Goal: Task Accomplishment & Management: Use online tool/utility

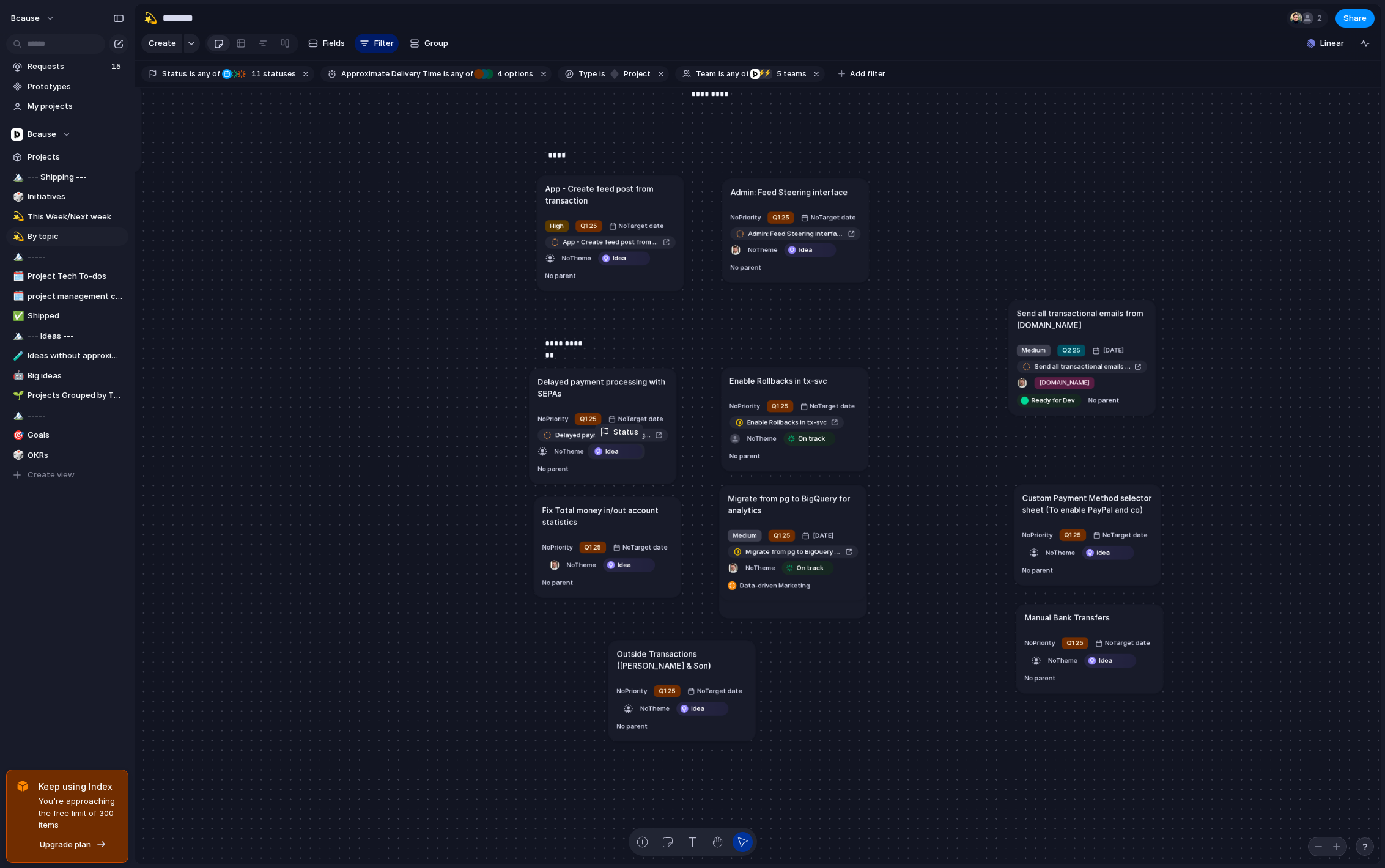
click at [618, 456] on span "Idea" at bounding box center [611, 451] width 14 height 10
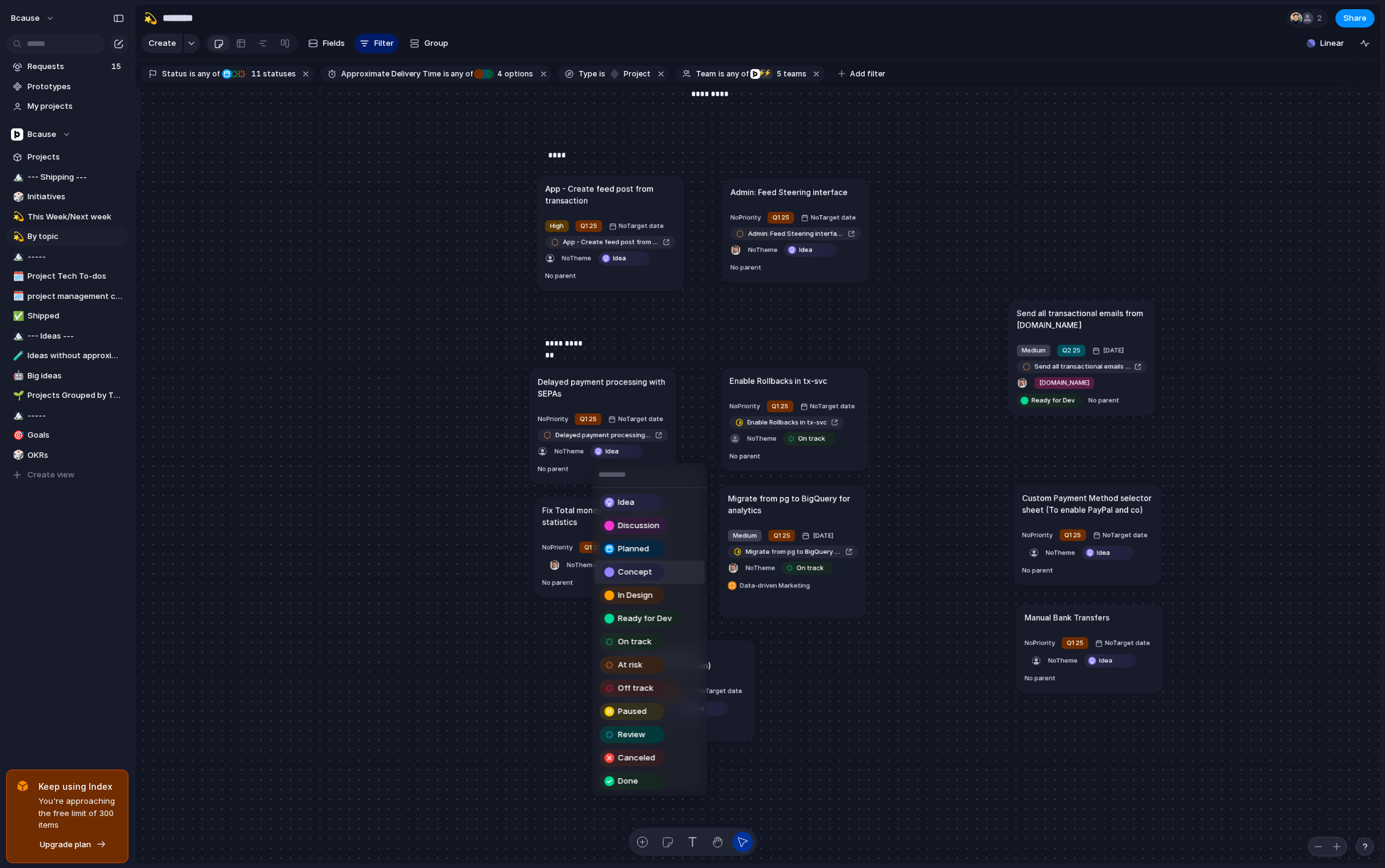
click at [647, 567] on span "Concept" at bounding box center [636, 573] width 34 height 13
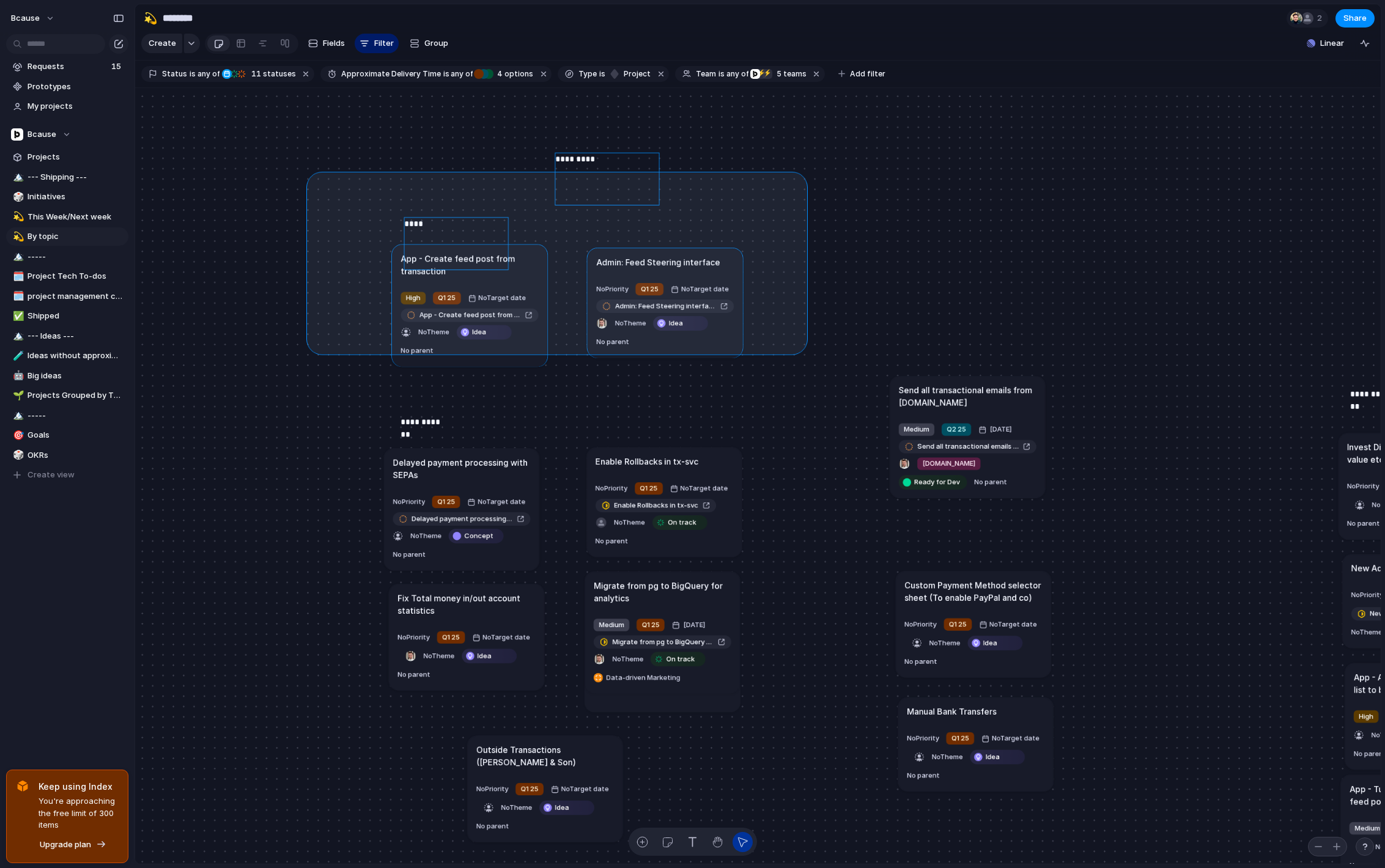
drag, startPoint x: 786, startPoint y: 338, endPoint x: 313, endPoint y: 178, distance: 499.3
click at [313, 178] on div "Send all transactional emails from [DOMAIN_NAME] Medium Q2 25 [DATE] Send all t…" at bounding box center [757, 476] width 1245 height 777
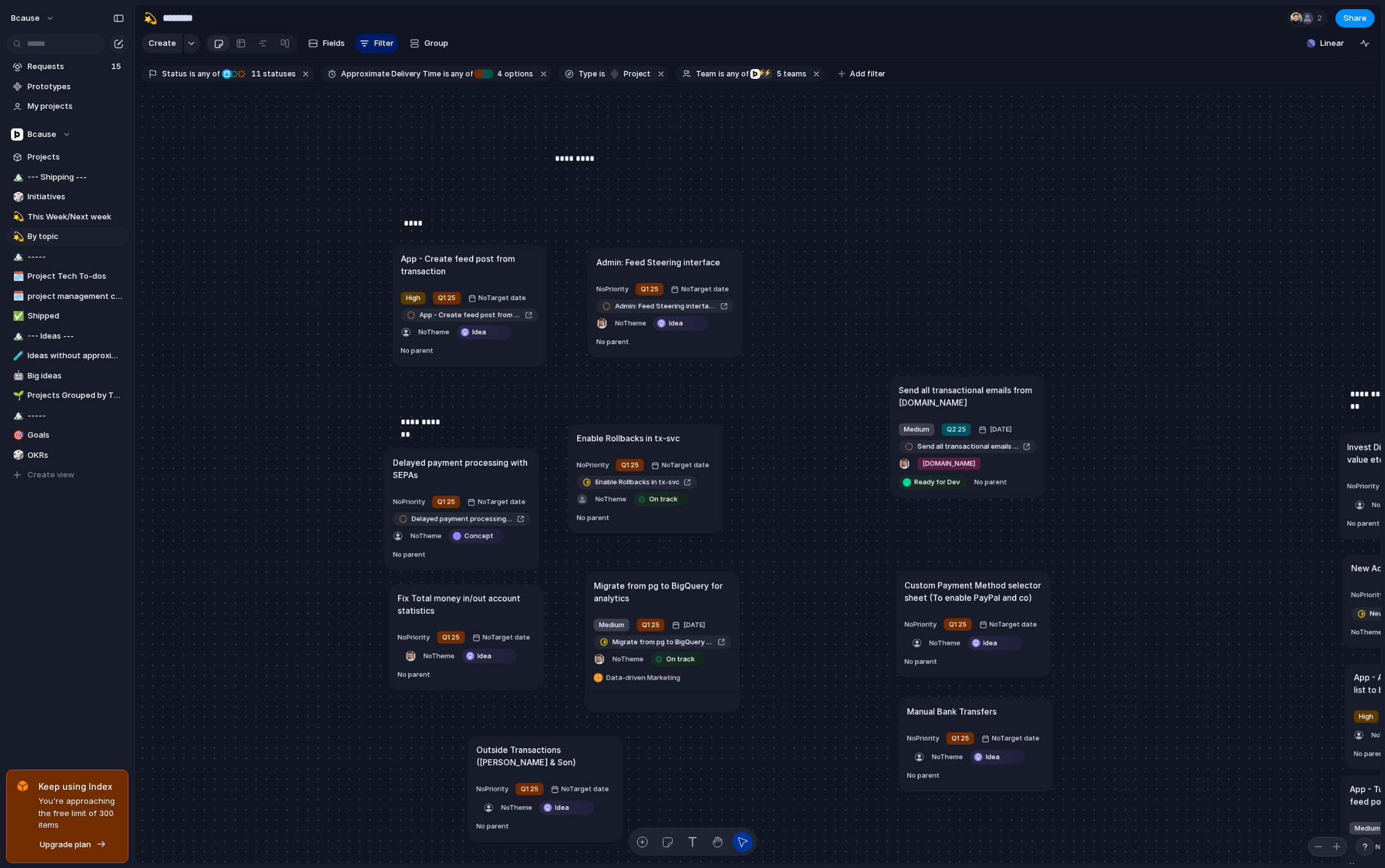
drag, startPoint x: 628, startPoint y: 462, endPoint x: 609, endPoint y: 439, distance: 29.8
click at [609, 439] on h1 "Enable Rollbacks in tx-svc" at bounding box center [628, 438] width 103 height 13
drag, startPoint x: 499, startPoint y: 602, endPoint x: 818, endPoint y: 616, distance: 319.3
click at [819, 664] on h1 "Fix Total money in/out account statistics" at bounding box center [762, 676] width 138 height 25
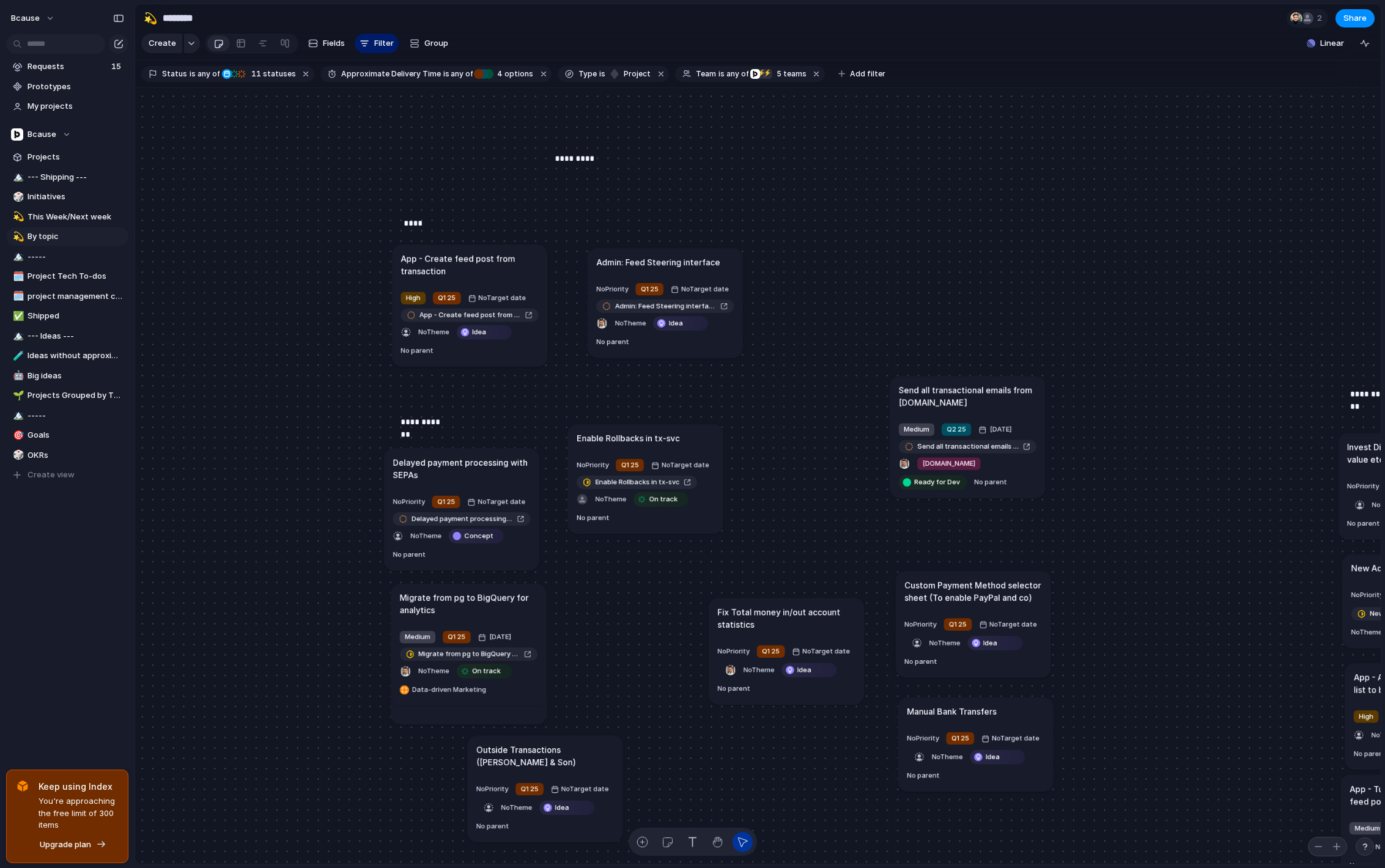
drag, startPoint x: 681, startPoint y: 586, endPoint x: 464, endPoint y: 600, distance: 217.5
click at [464, 600] on h1 "Migrate from pg to BigQuery for analytics" at bounding box center [468, 604] width 138 height 25
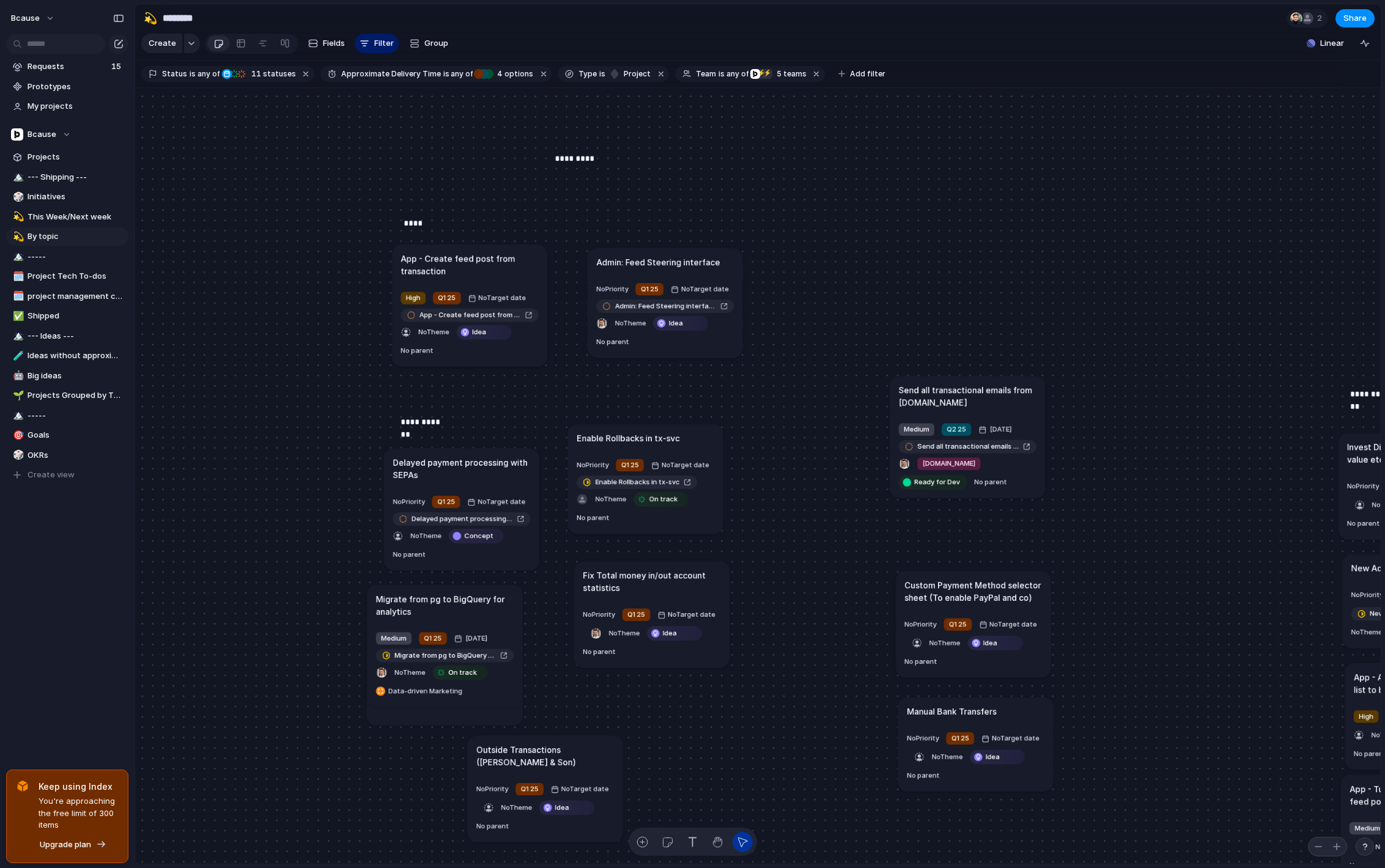
drag, startPoint x: 779, startPoint y: 638, endPoint x: 646, endPoint y: 603, distance: 137.5
click at [646, 603] on article "Fix Total money in/out account statistics No Priority Q1 25 No Target date No T…" at bounding box center [652, 614] width 156 height 106
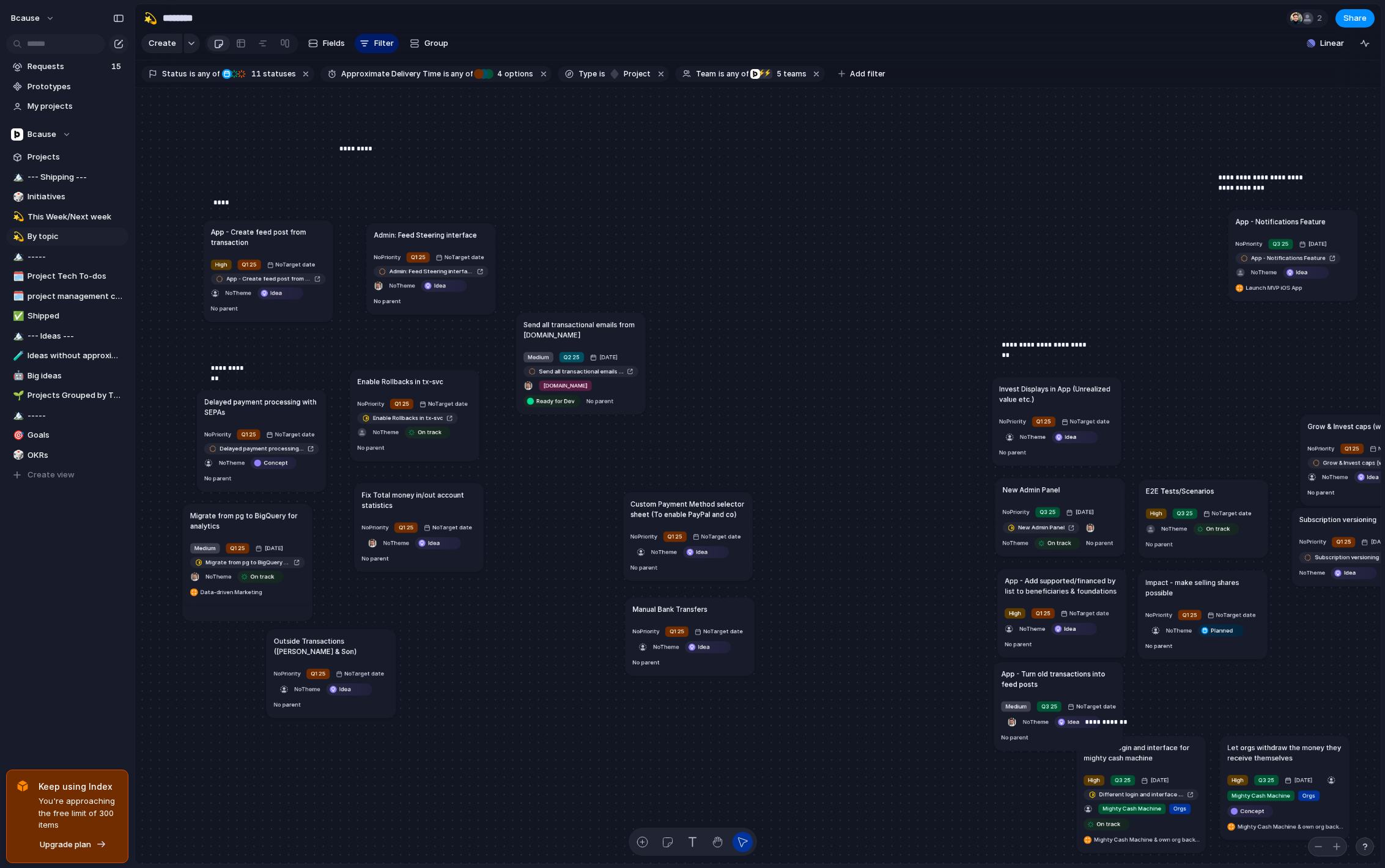
drag, startPoint x: 691, startPoint y: 338, endPoint x: 584, endPoint y: 300, distance: 113.5
click at [584, 320] on h1 "Send all transactional emails from [DOMAIN_NAME]" at bounding box center [581, 330] width 115 height 21
drag, startPoint x: 439, startPoint y: 234, endPoint x: 428, endPoint y: 234, distance: 11.0
click at [428, 234] on h1 "Admin: Feed Steering interface" at bounding box center [413, 235] width 104 height 11
drag, startPoint x: 574, startPoint y: 298, endPoint x: 587, endPoint y: 307, distance: 15.8
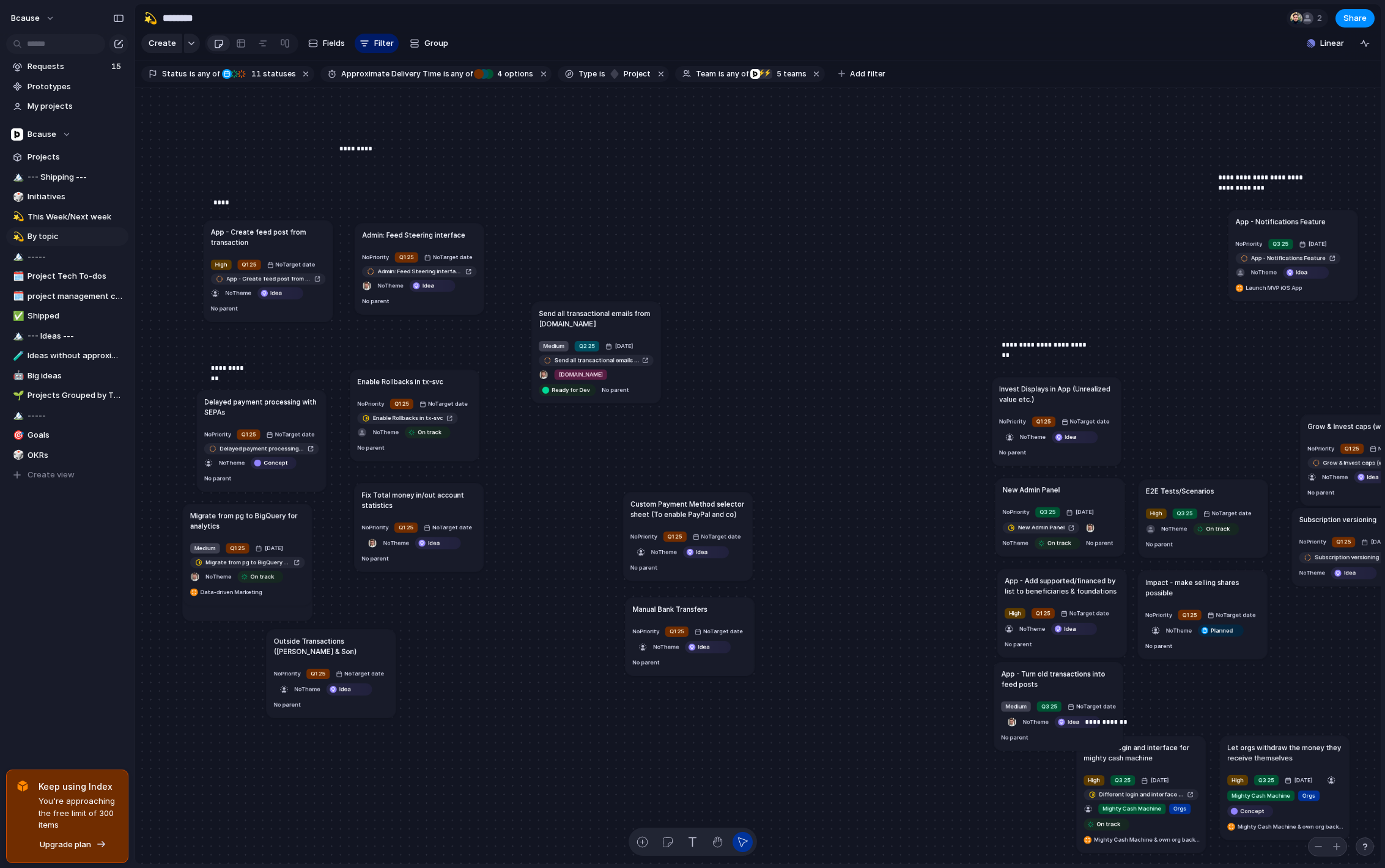
click at [592, 308] on h1 "Send all transactional emails from [DOMAIN_NAME]" at bounding box center [596, 318] width 115 height 21
click at [649, 845] on button "button" at bounding box center [642, 842] width 20 height 20
type textarea "*"
type textarea "**********"
click at [617, 240] on div "Web Clean-up Spring" at bounding box center [602, 240] width 115 height 11
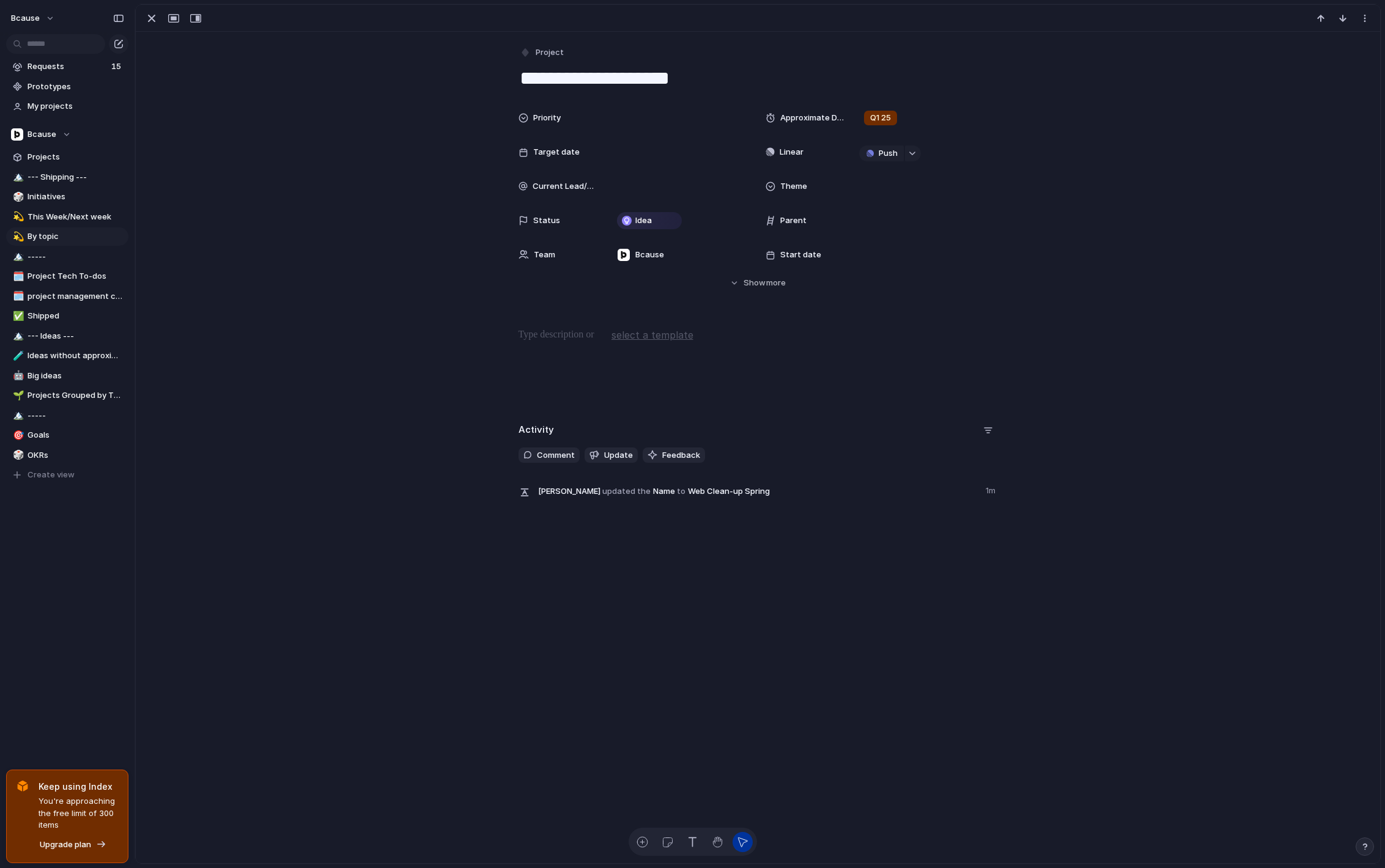
click at [694, 77] on textarea "**********" at bounding box center [758, 78] width 479 height 26
type textarea "**********"
click at [681, 186] on div at bounding box center [679, 186] width 133 height 14
type input "*"
click at [879, 156] on span "Push" at bounding box center [888, 154] width 19 height 13
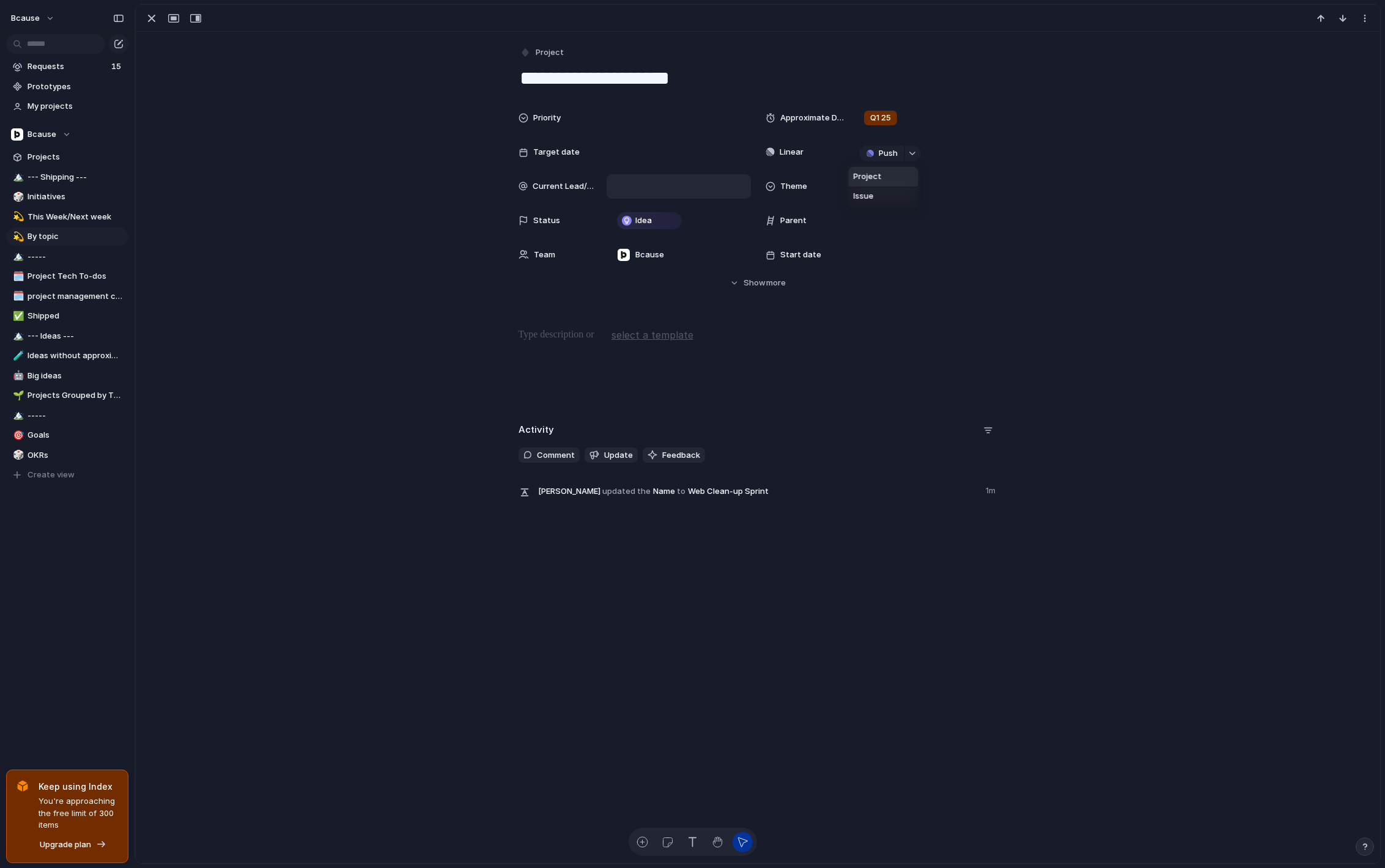
click at [872, 176] on span "Project" at bounding box center [867, 176] width 28 height 13
click at [929, 203] on li "⚡ konekto" at bounding box center [916, 202] width 109 height 20
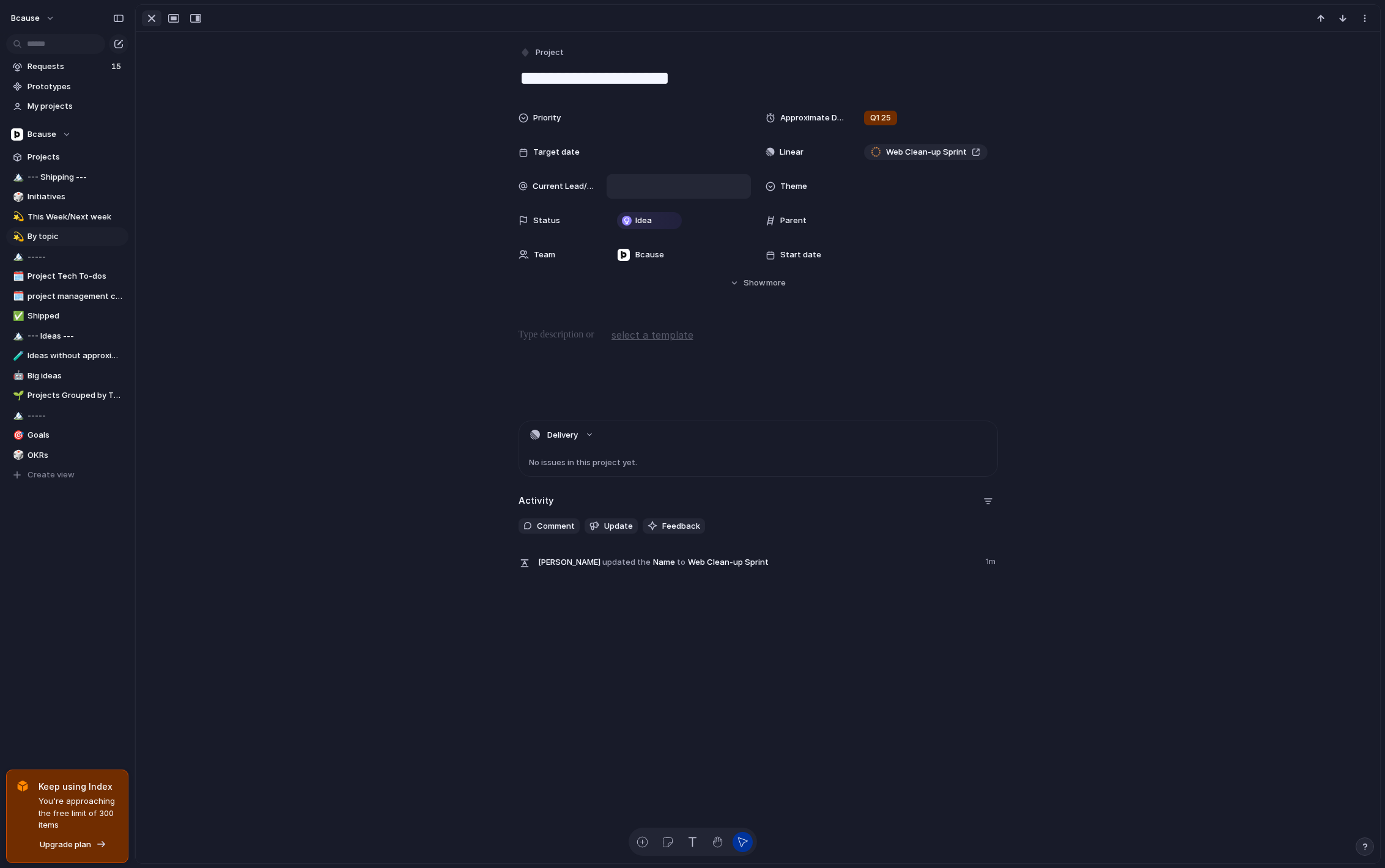
click at [149, 17] on div "button" at bounding box center [151, 18] width 14 height 14
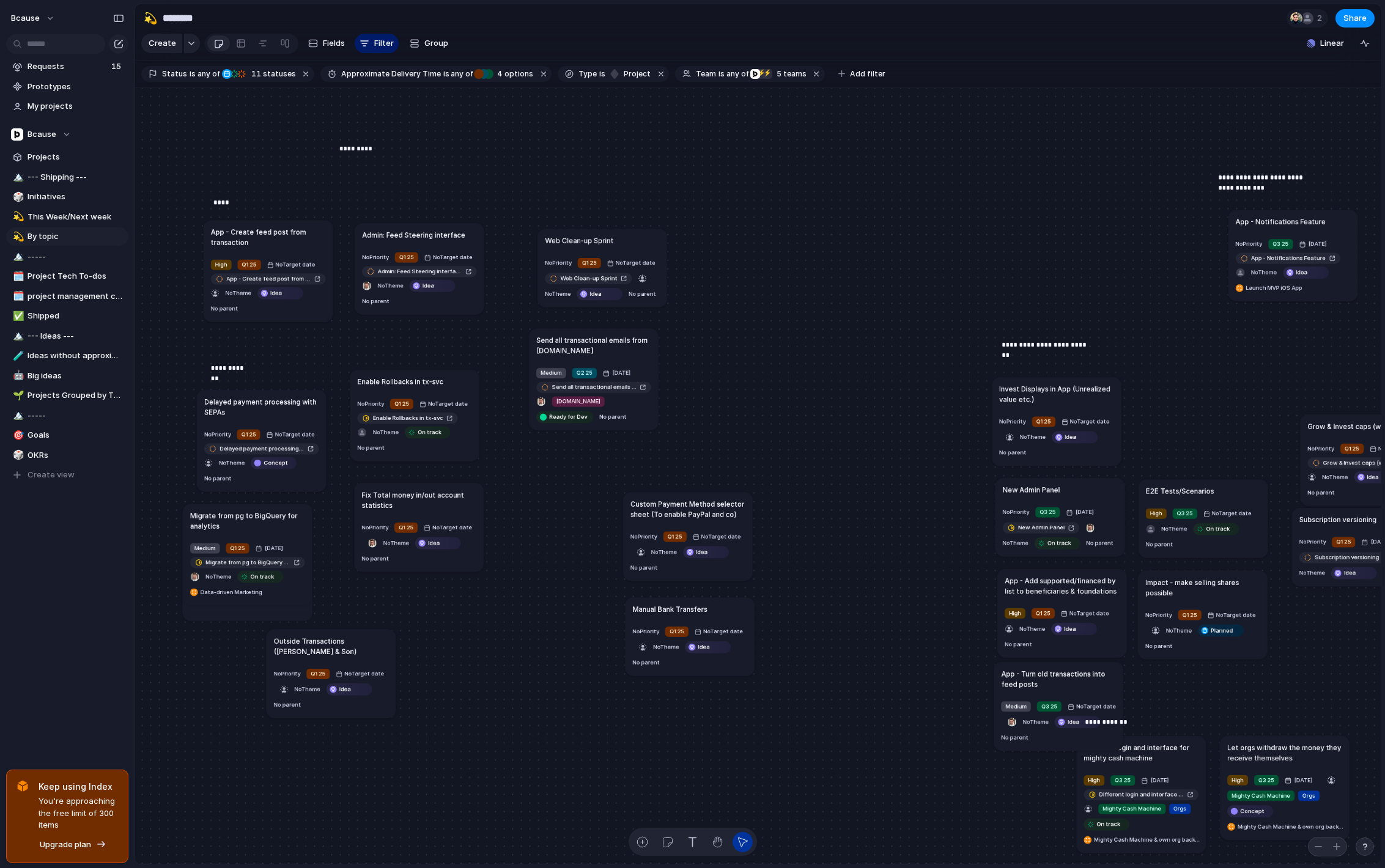
drag, startPoint x: 593, startPoint y: 322, endPoint x: 592, endPoint y: 346, distance: 24.0
click at [592, 346] on h1 "Send all transactional emails from [DOMAIN_NAME]" at bounding box center [594, 345] width 115 height 21
drag, startPoint x: 649, startPoint y: 239, endPoint x: 638, endPoint y: 236, distance: 11.4
click at [638, 236] on div "Web Clean-up Sprint" at bounding box center [591, 239] width 115 height 11
drag, startPoint x: 617, startPoint y: 351, endPoint x: 602, endPoint y: 349, distance: 15.1
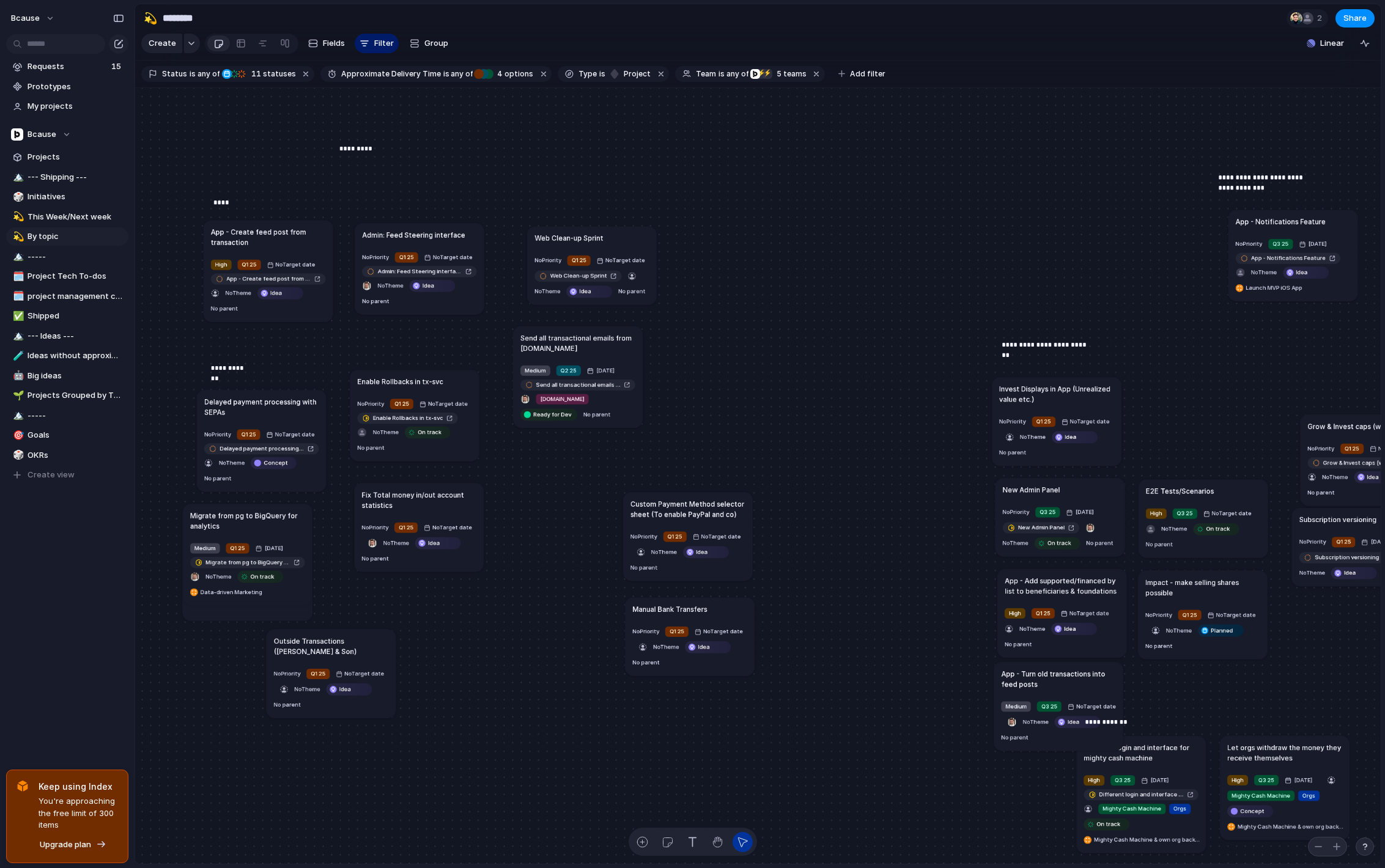
click at [602, 349] on h1 "Send all transactional emails from [DOMAIN_NAME]" at bounding box center [578, 342] width 115 height 21
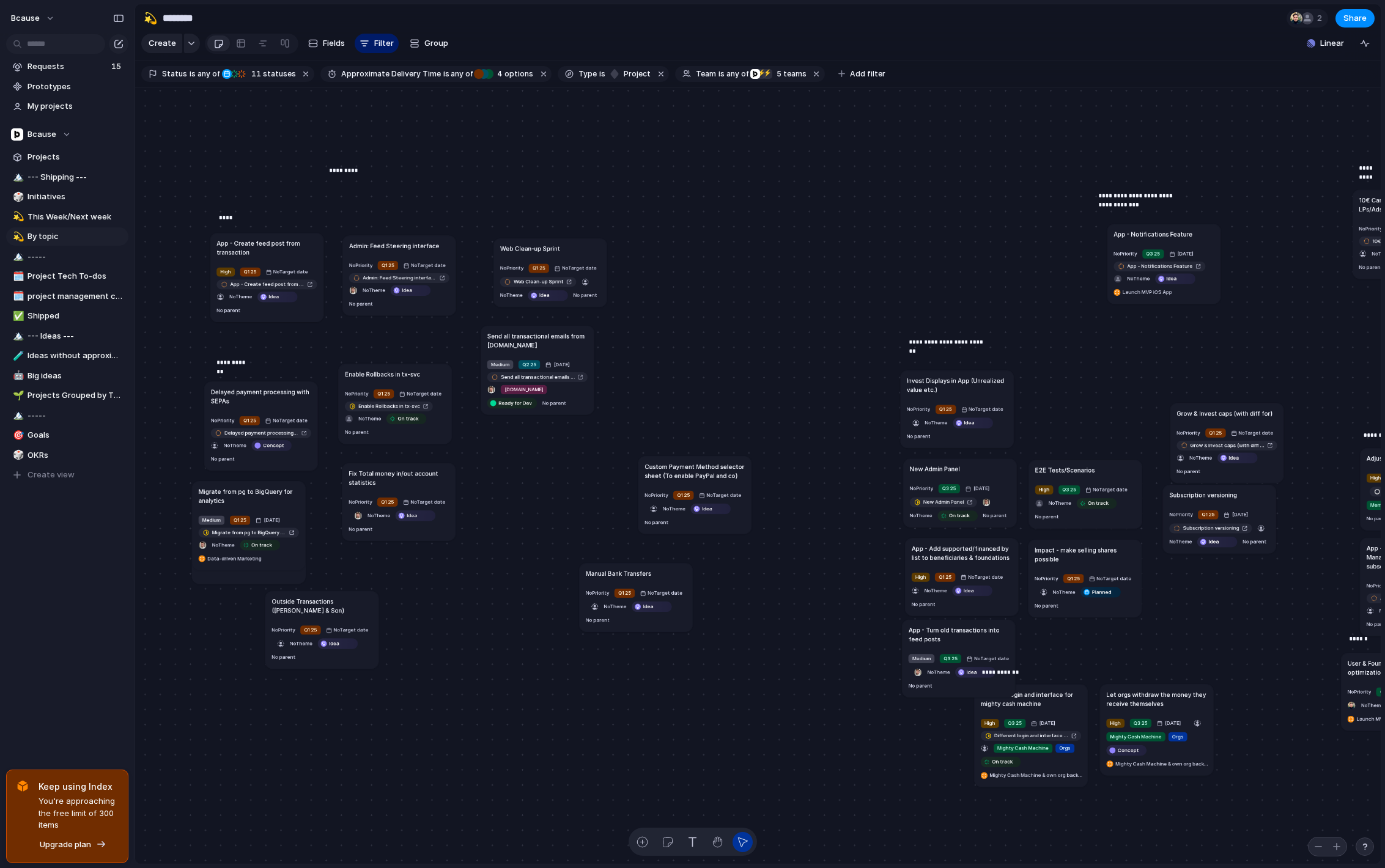
drag, startPoint x: 611, startPoint y: 477, endPoint x: 669, endPoint y: 462, distance: 59.9
click at [669, 462] on h1 "Custom Payment Method selector sheet (To enable PayPal and co)" at bounding box center [694, 471] width 100 height 18
drag, startPoint x: 607, startPoint y: 572, endPoint x: 661, endPoint y: 559, distance: 55.5
click at [661, 559] on h1 "Manual Bank Transfers" at bounding box center [678, 562] width 66 height 9
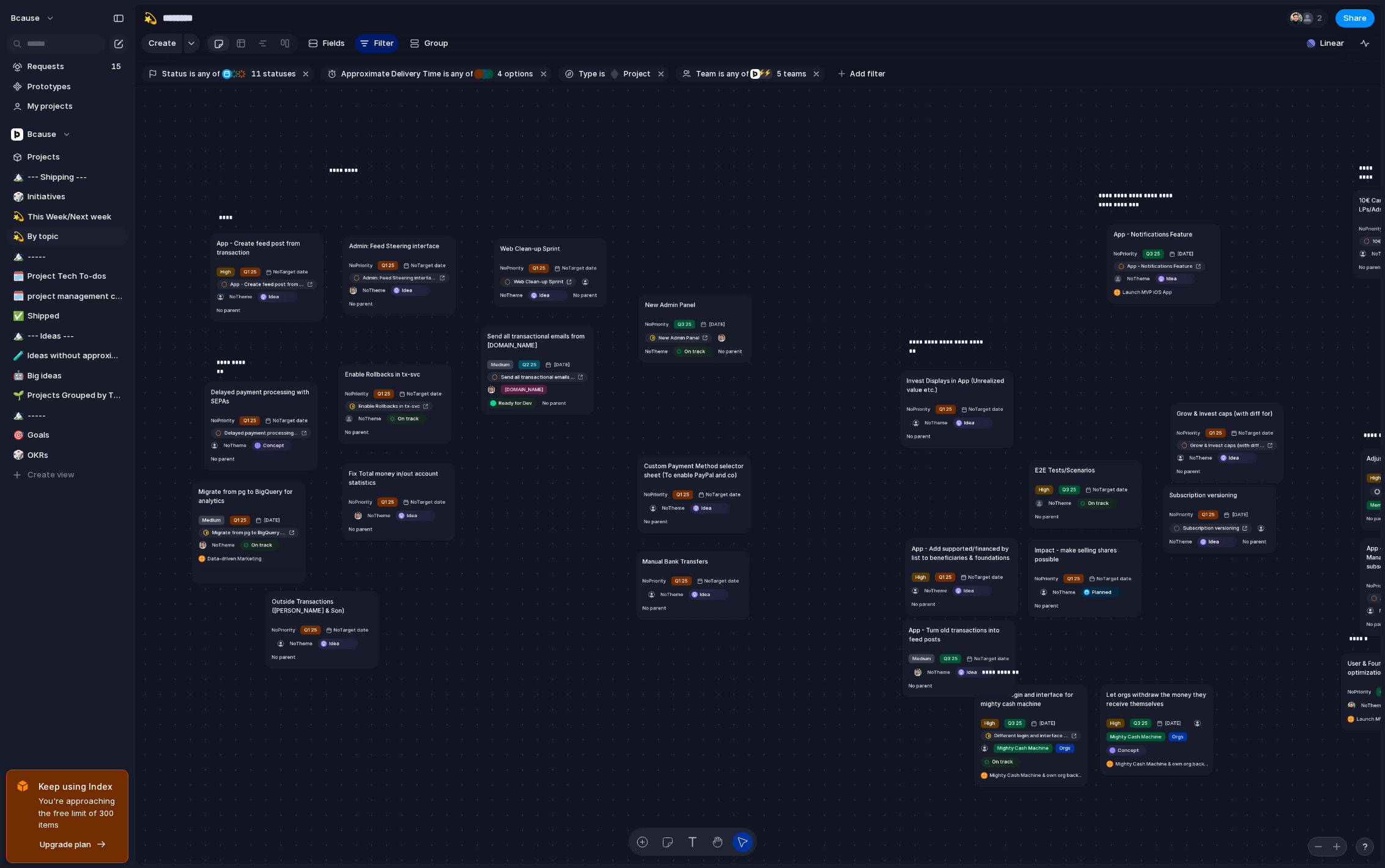
drag, startPoint x: 950, startPoint y: 472, endPoint x: 713, endPoint y: 307, distance: 288.8
click at [713, 307] on div "New Admin Panel" at bounding box center [695, 304] width 100 height 9
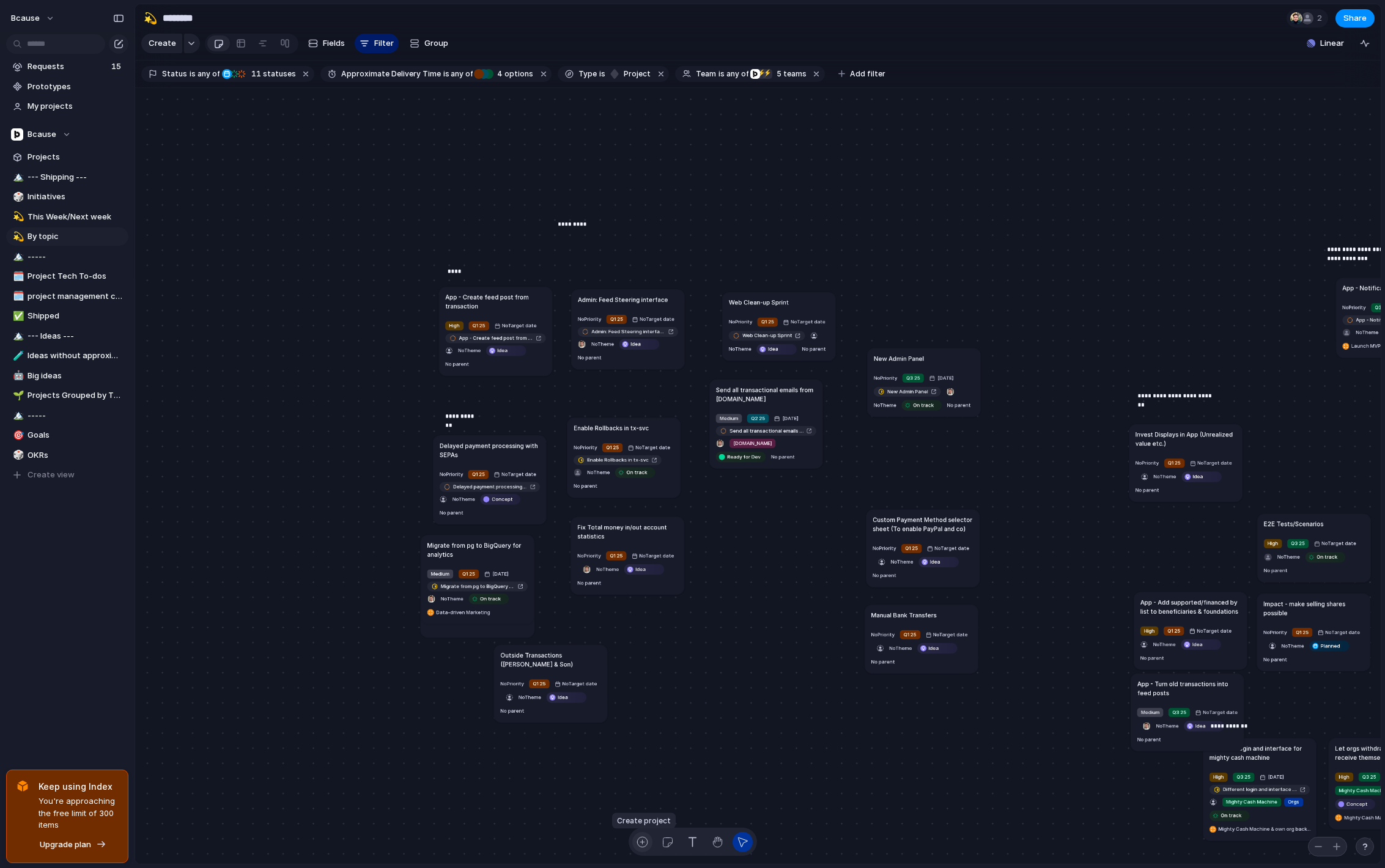
click at [637, 839] on div "button" at bounding box center [642, 842] width 13 height 13
type textarea "**********"
drag, startPoint x: 697, startPoint y: 639, endPoint x: 686, endPoint y: 632, distance: 13.0
click at [686, 632] on h1 "Follow on foundations & beneficiaries" at bounding box center [702, 629] width 100 height 18
click at [651, 670] on button "No parent" at bounding box center [656, 676] width 28 height 13
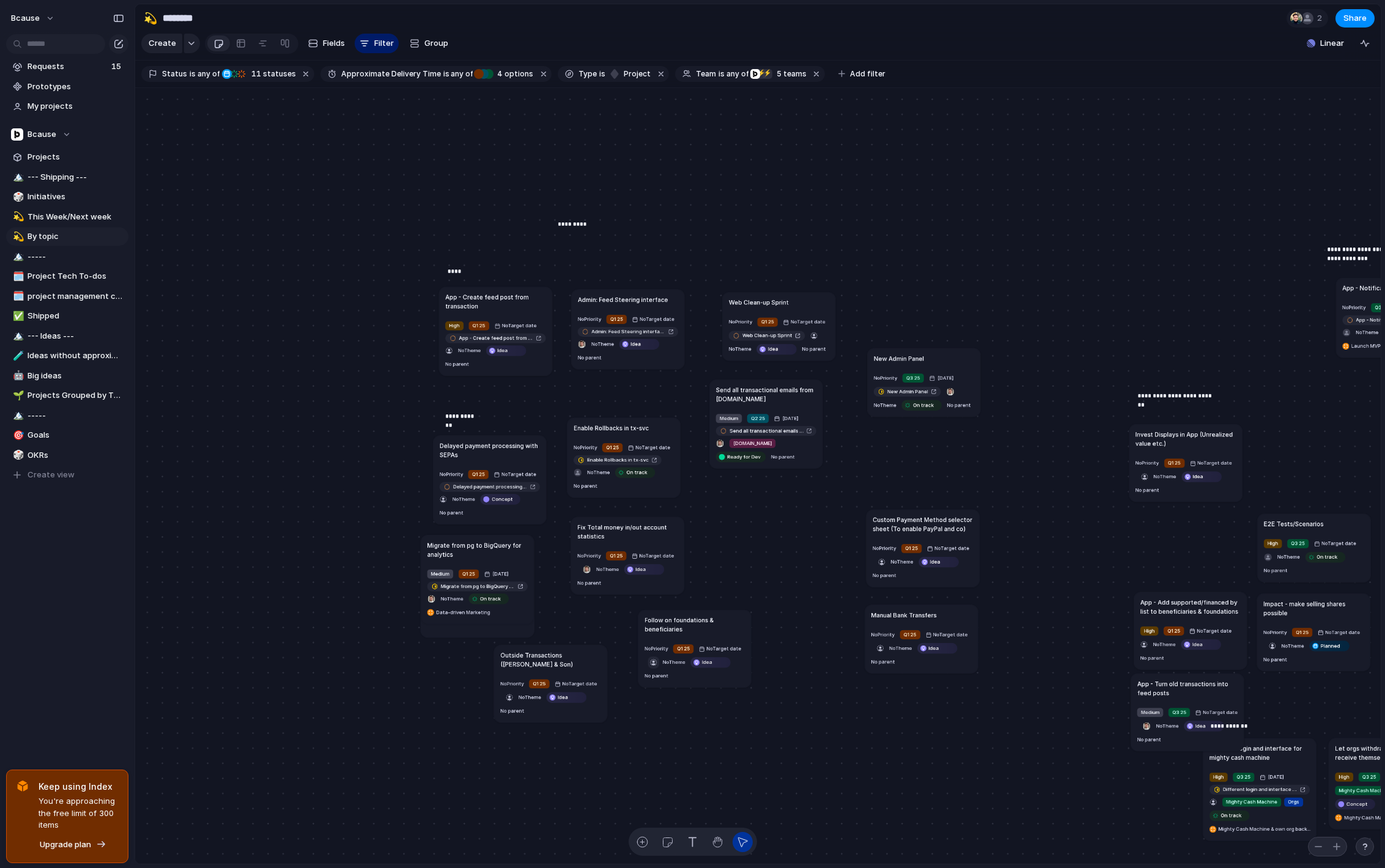
click at [657, 657] on button "button" at bounding box center [653, 663] width 12 height 13
click at [654, 665] on div "button" at bounding box center [654, 662] width 7 height 7
type input "*"
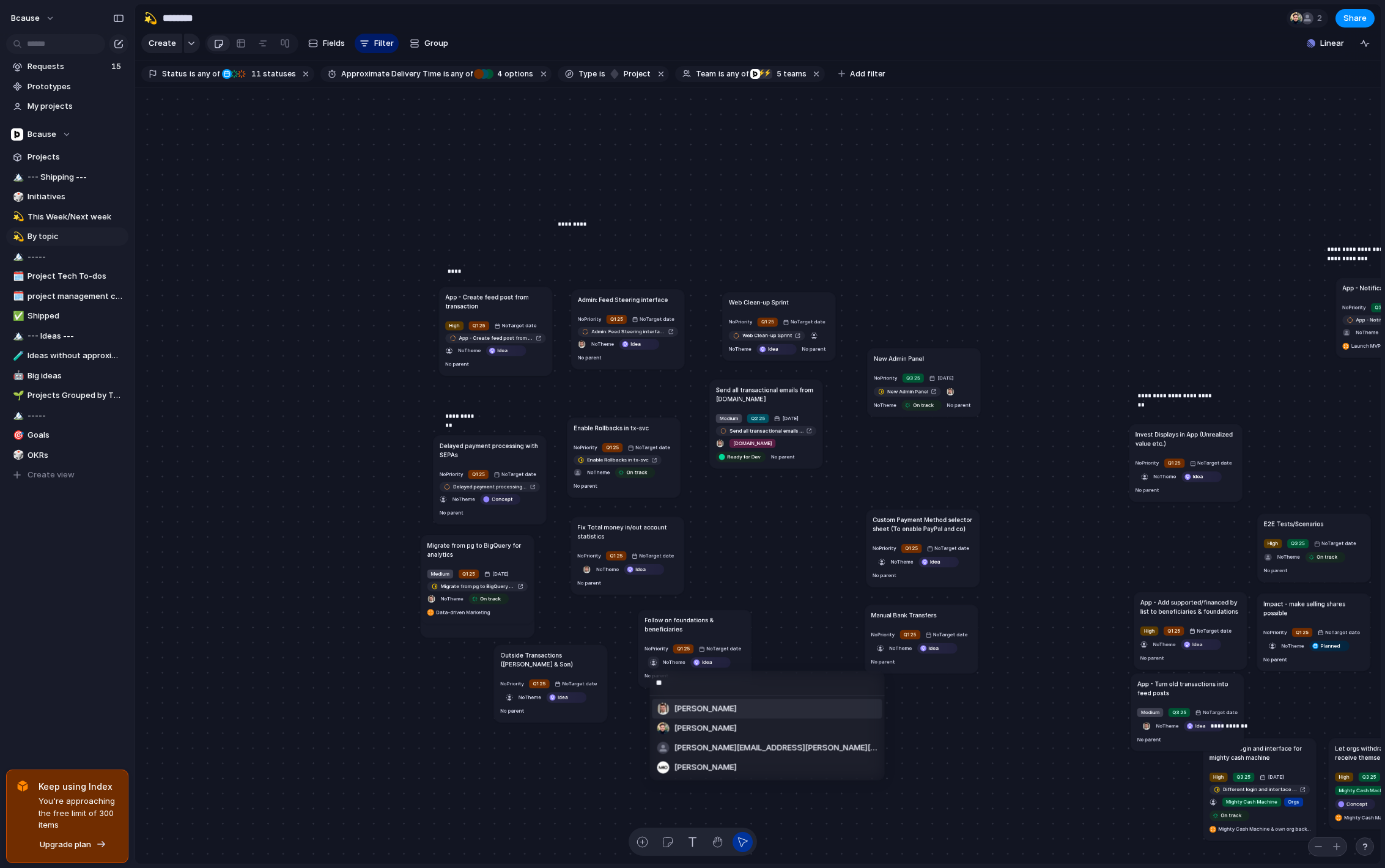
type input "***"
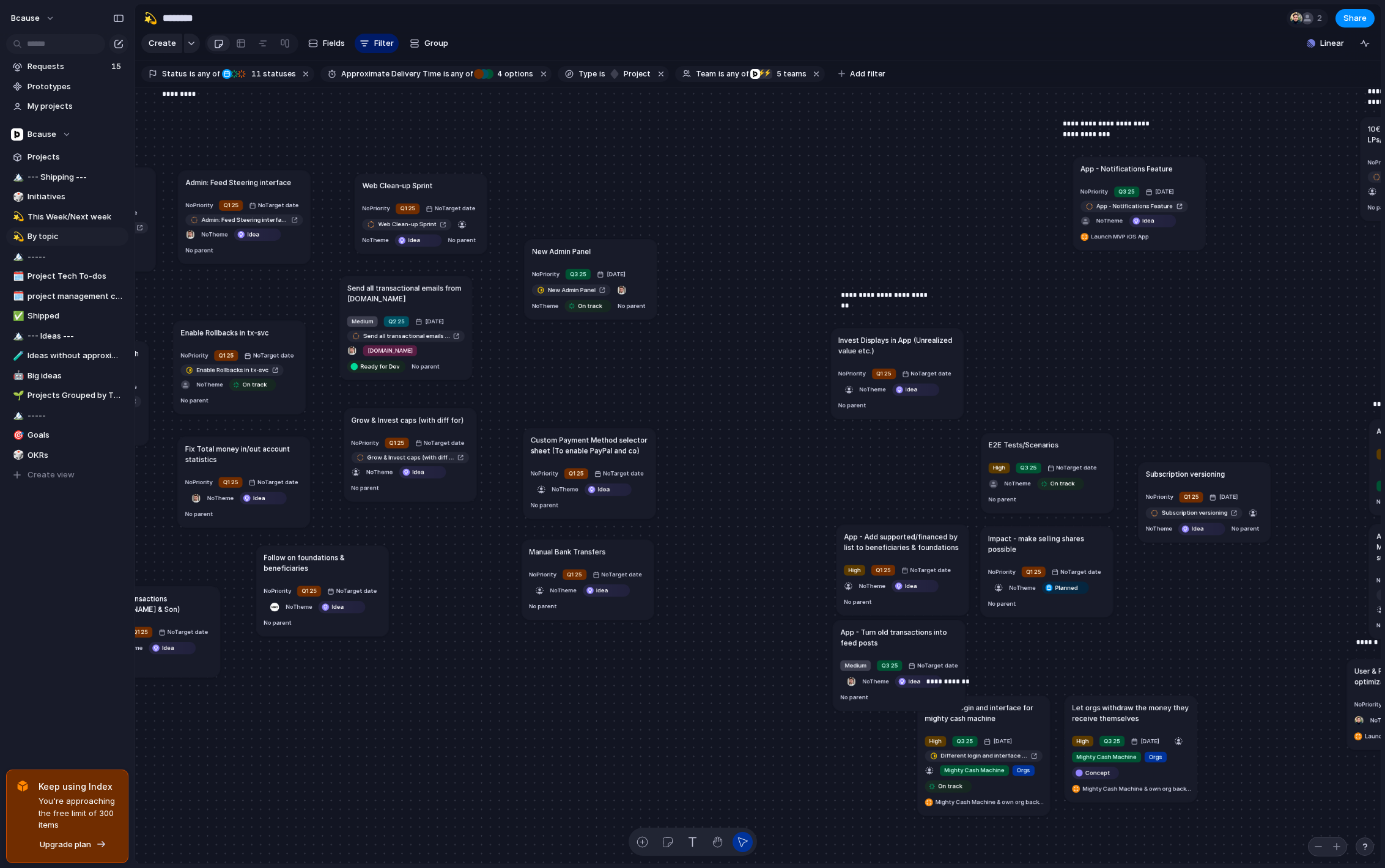
drag, startPoint x: 1248, startPoint y: 375, endPoint x: 439, endPoint y: 414, distance: 809.9
click at [439, 414] on h1 "Grow & Invest caps (with diff for)" at bounding box center [408, 420] width 113 height 11
drag, startPoint x: 1213, startPoint y: 466, endPoint x: 458, endPoint y: 518, distance: 756.8
click at [458, 518] on article "Subscription versioning No Priority Q1 25 [DATE] Subscription versioning No The…" at bounding box center [458, 556] width 132 height 81
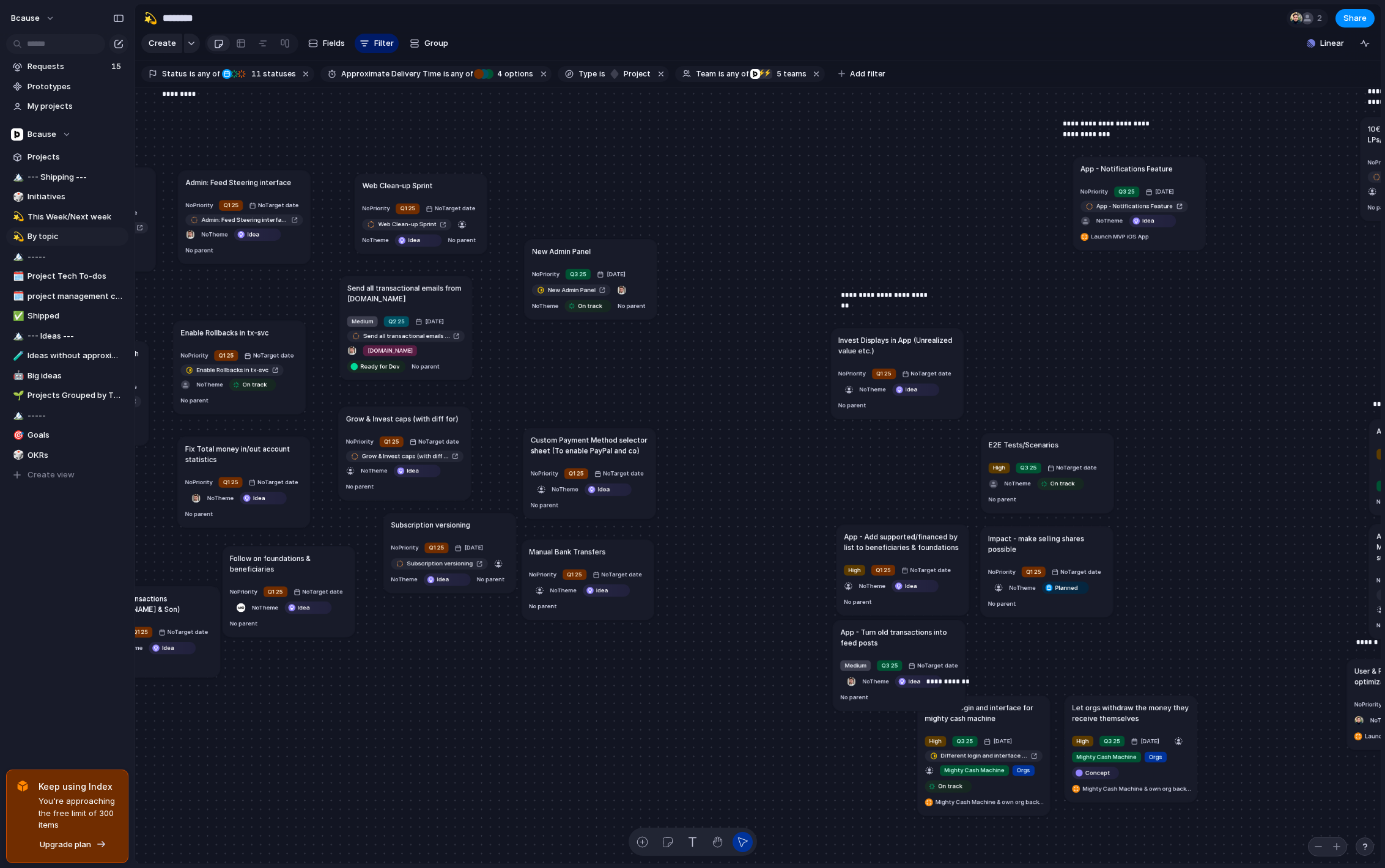
drag, startPoint x: 332, startPoint y: 568, endPoint x: 306, endPoint y: 566, distance: 26.1
click at [299, 569] on h1 "Follow on foundations & beneficiaries" at bounding box center [288, 564] width 117 height 22
drag, startPoint x: 453, startPoint y: 525, endPoint x: 425, endPoint y: 523, distance: 28.1
click at [425, 523] on h1 "Subscription versioning" at bounding box center [392, 525] width 79 height 11
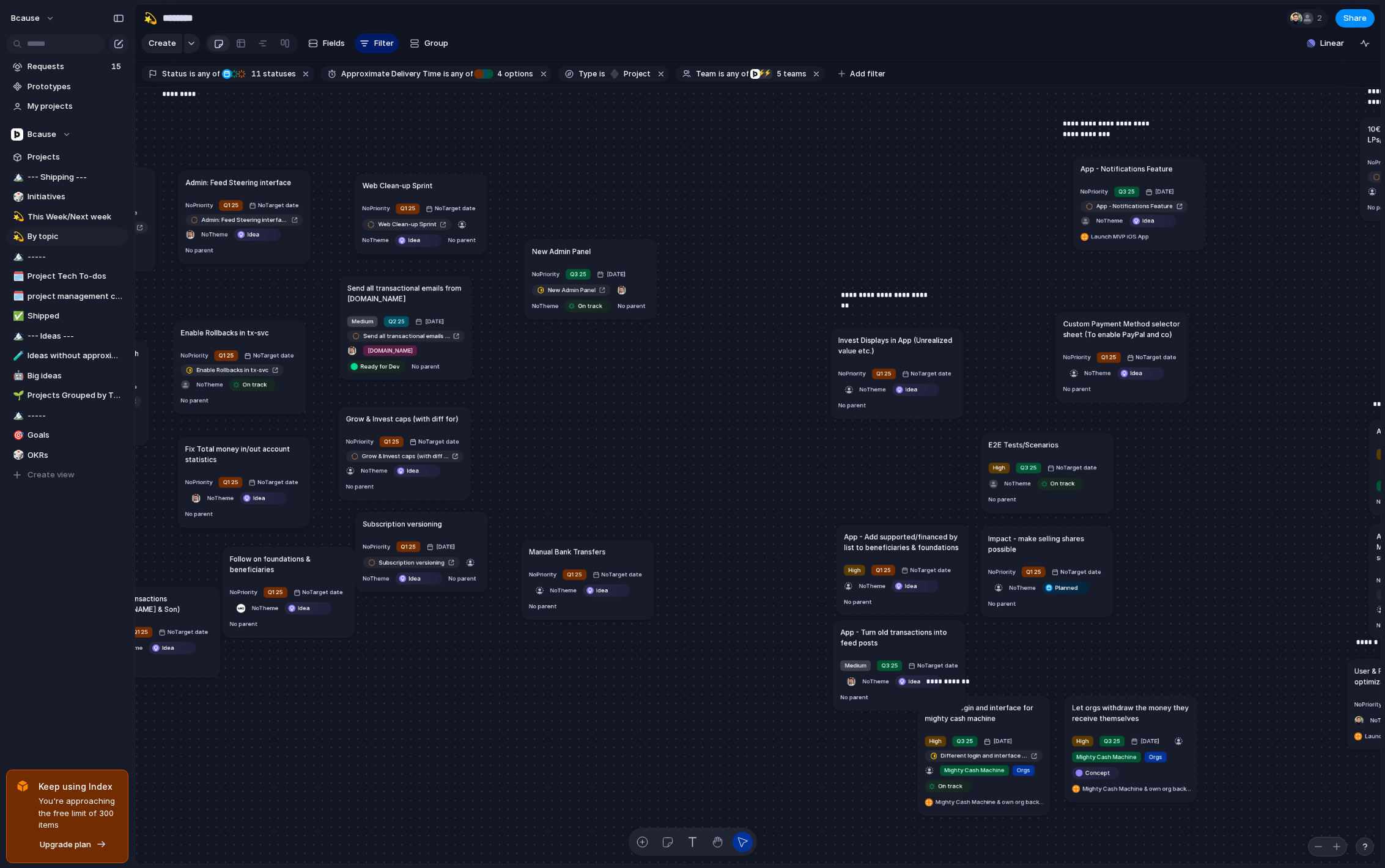
drag, startPoint x: 653, startPoint y: 445, endPoint x: 1124, endPoint y: 329, distance: 485.1
click at [1124, 329] on h1 "Custom Payment Method selector sheet (To enable PayPal and co)" at bounding box center [1122, 330] width 117 height 22
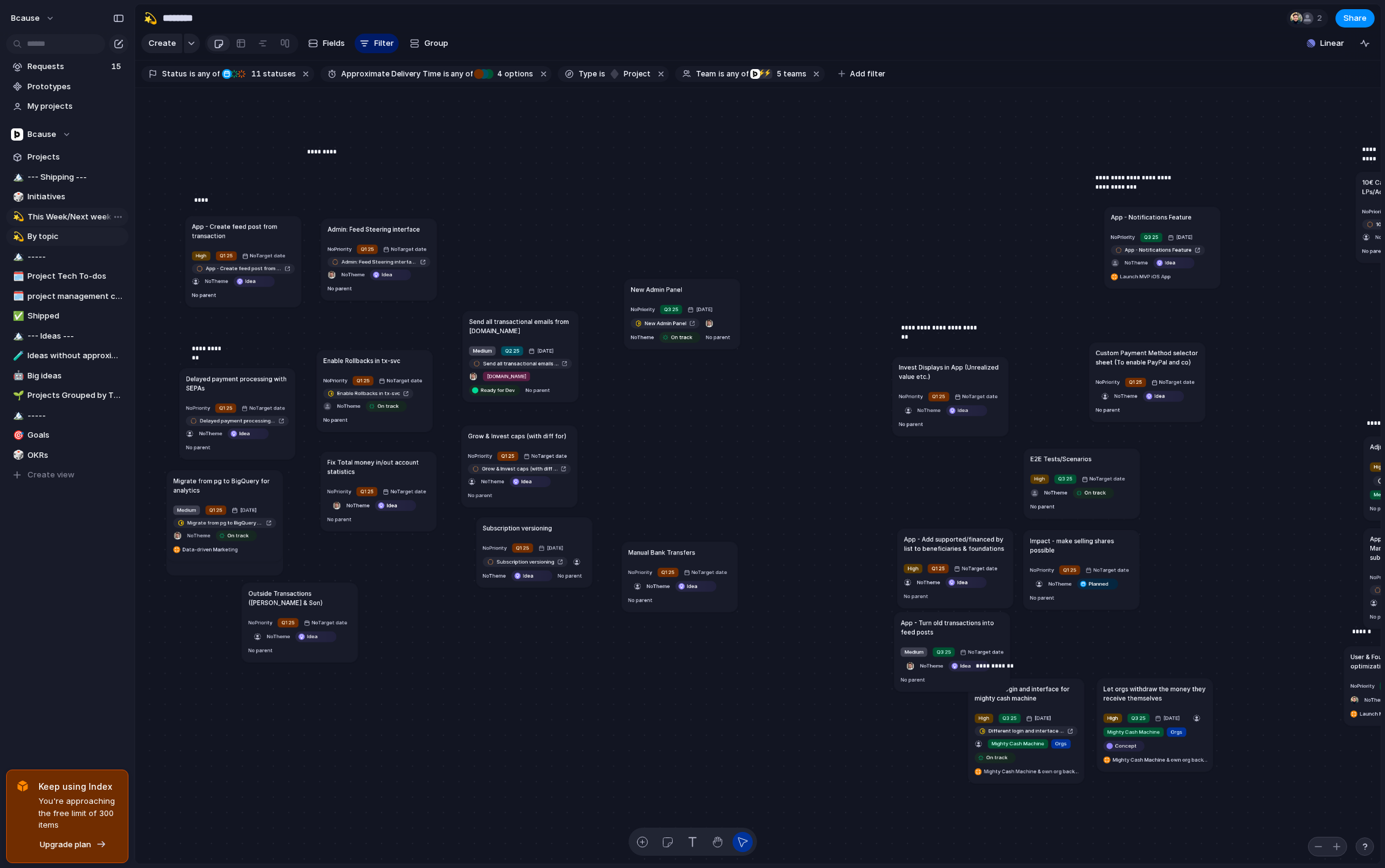
click at [80, 208] on link "💫 This Week/Next week" at bounding box center [68, 217] width 122 height 18
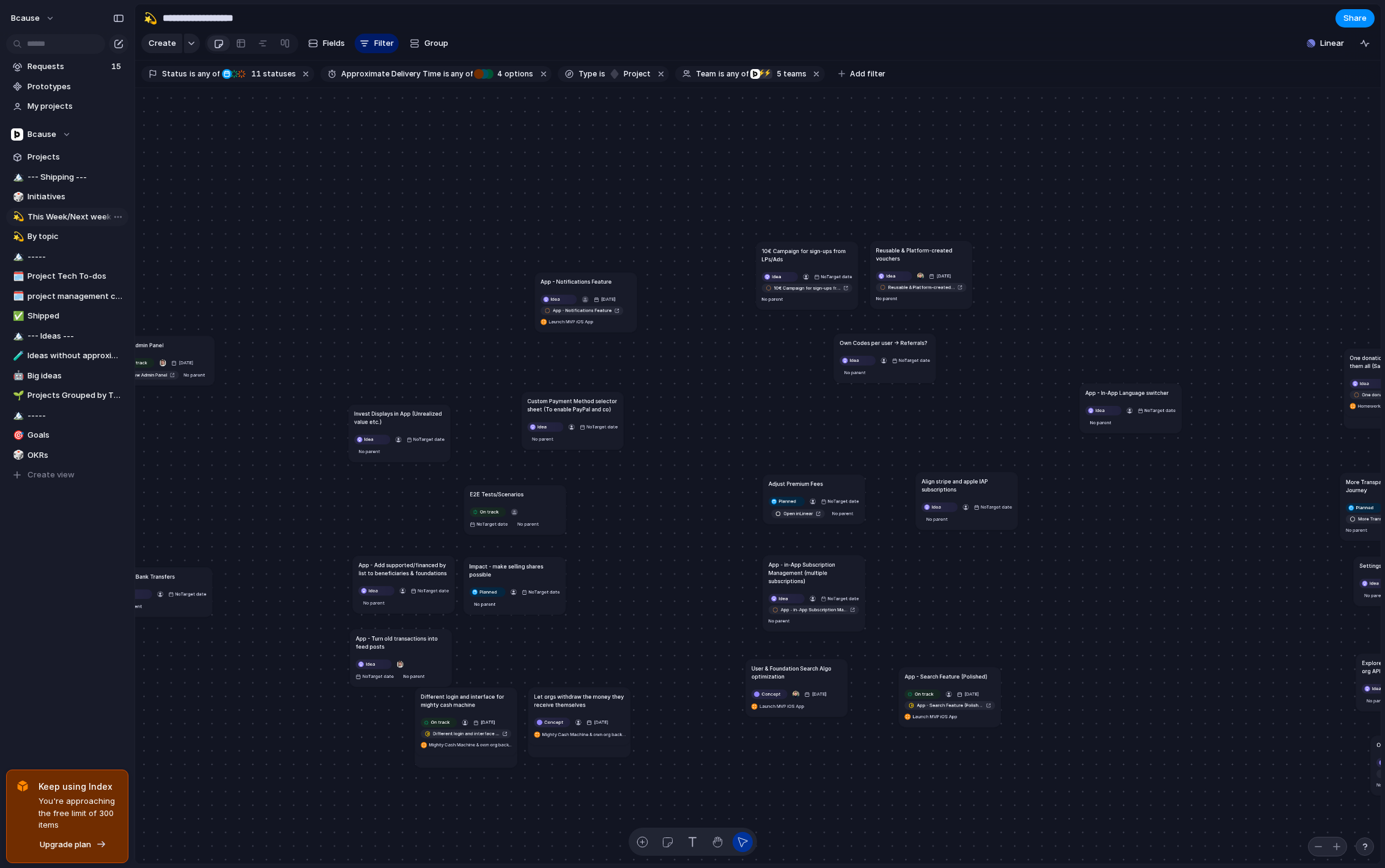
type input "**********"
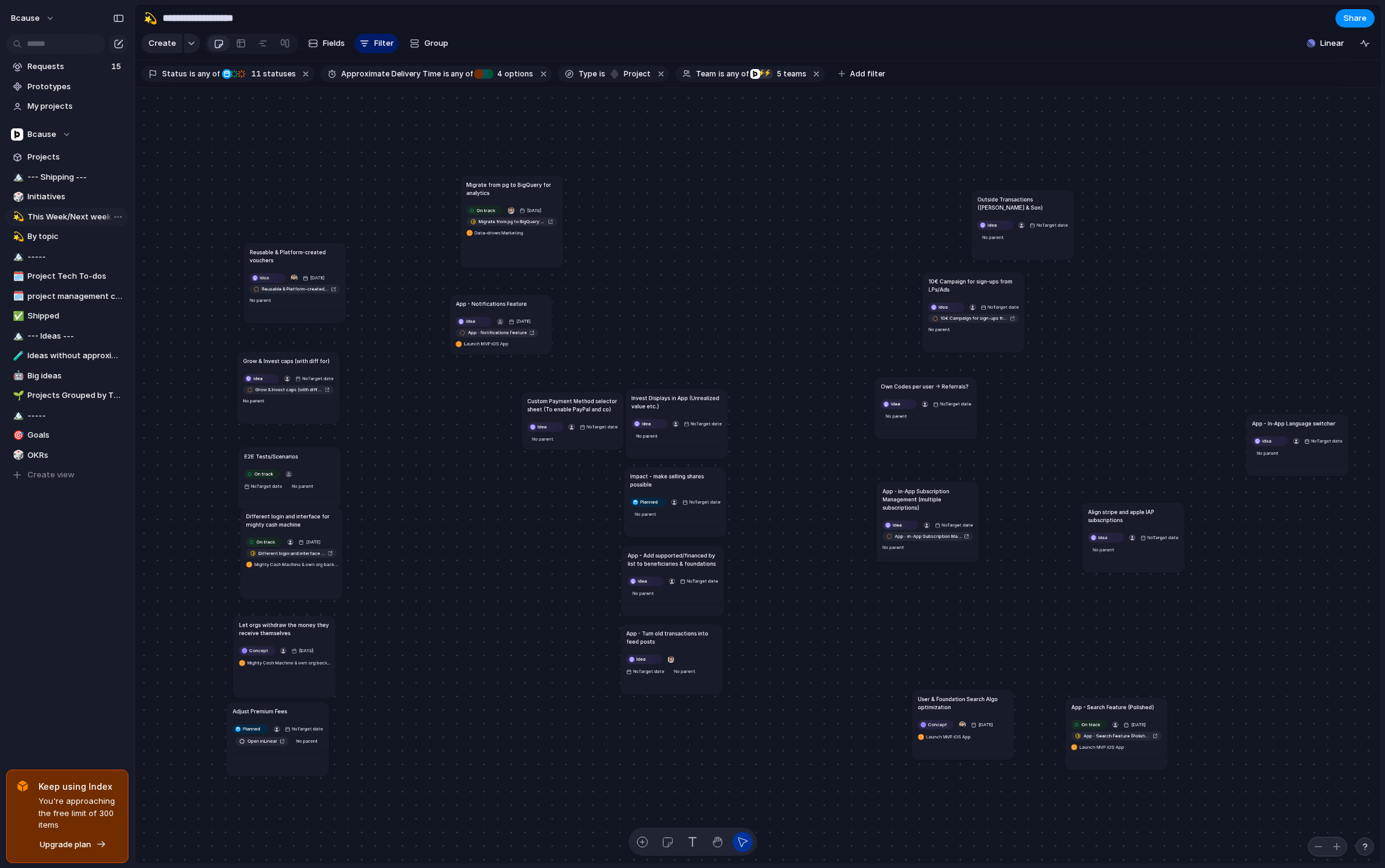
click at [119, 216] on div "Open in new tab Copy link Duplicate view Rename view Delete view" at bounding box center [692, 434] width 1385 height 868
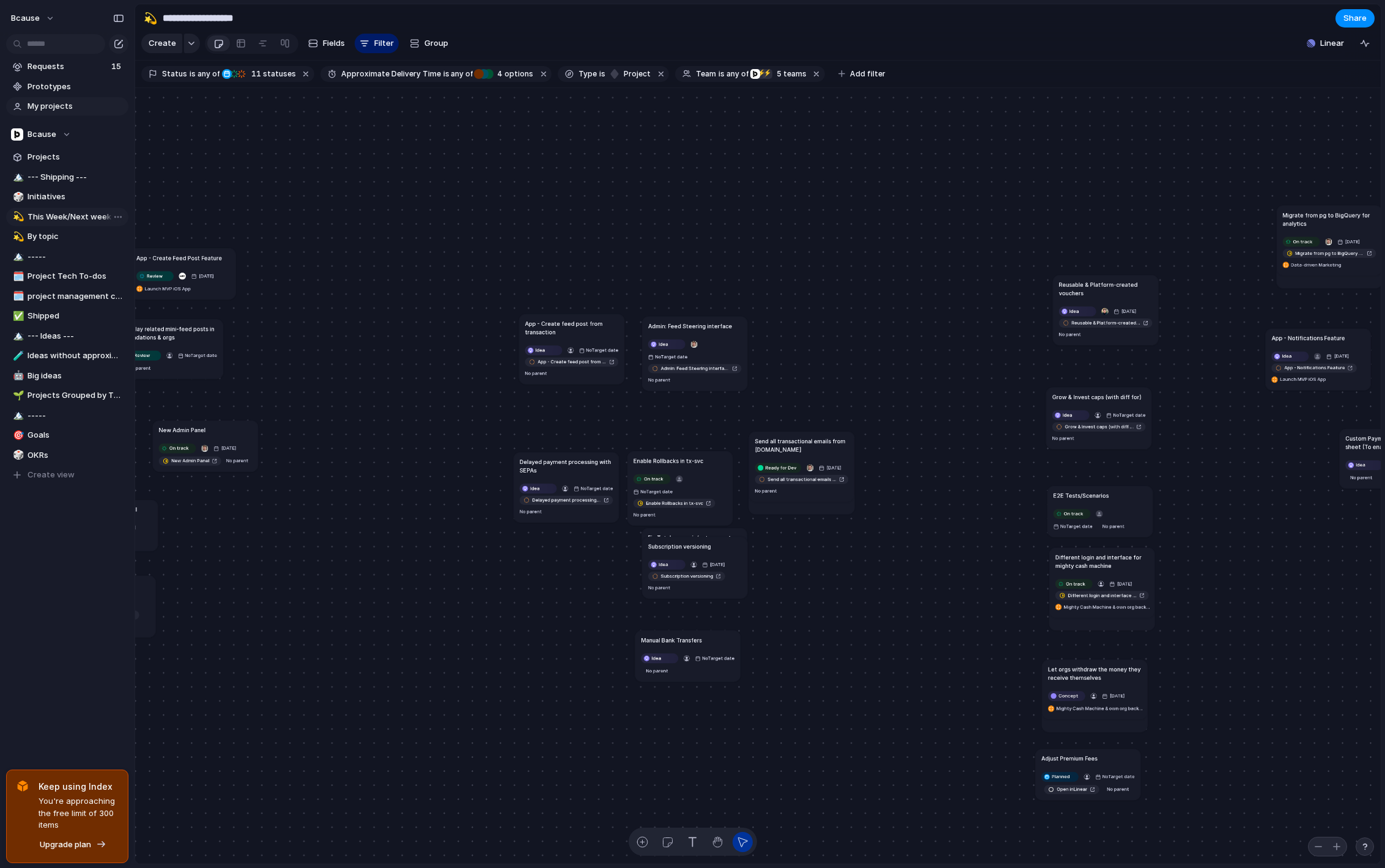
click at [64, 104] on span "My projects" at bounding box center [76, 106] width 96 height 13
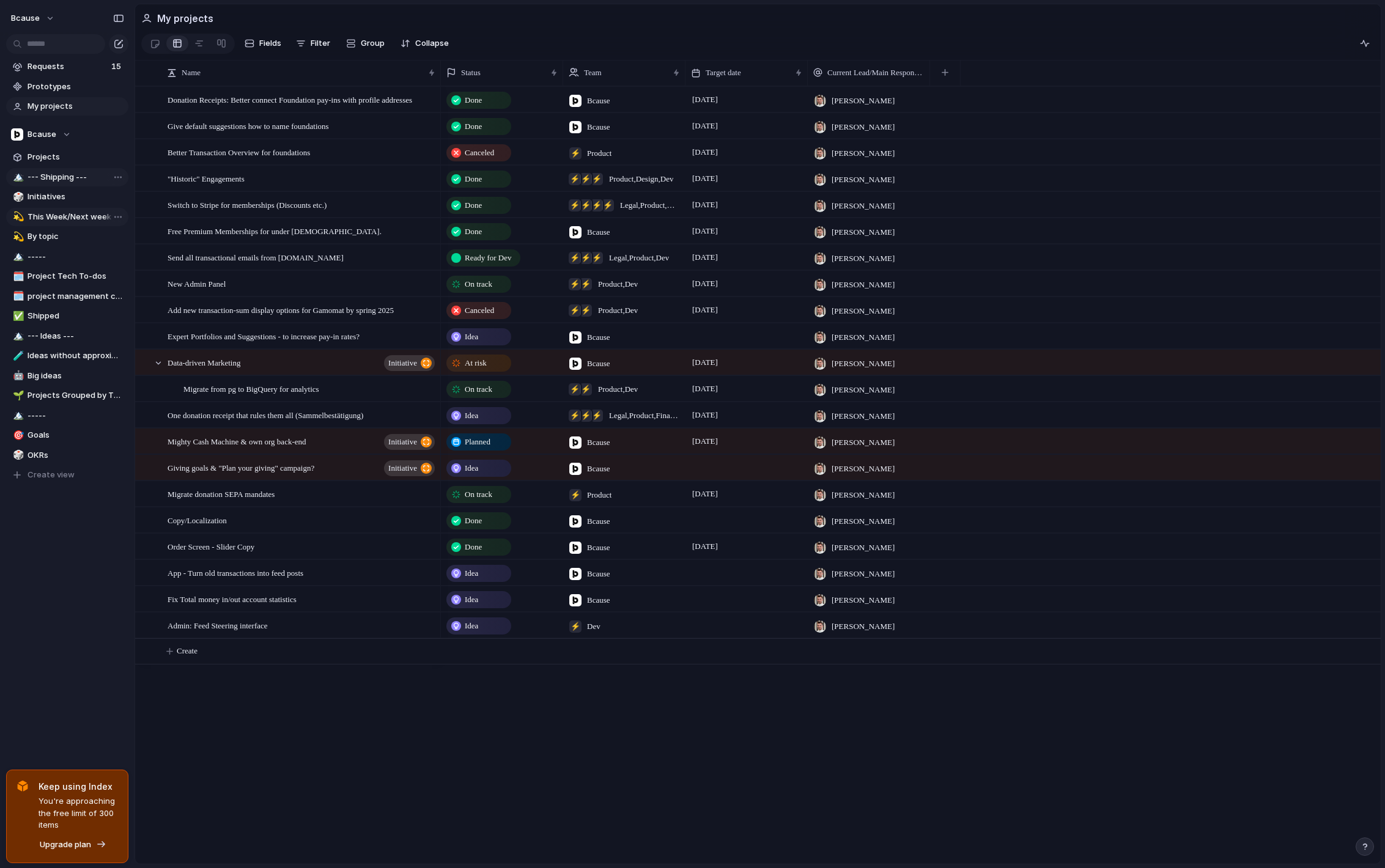
click at [66, 170] on link "🏔️ --- Shipping ---" at bounding box center [68, 177] width 122 height 18
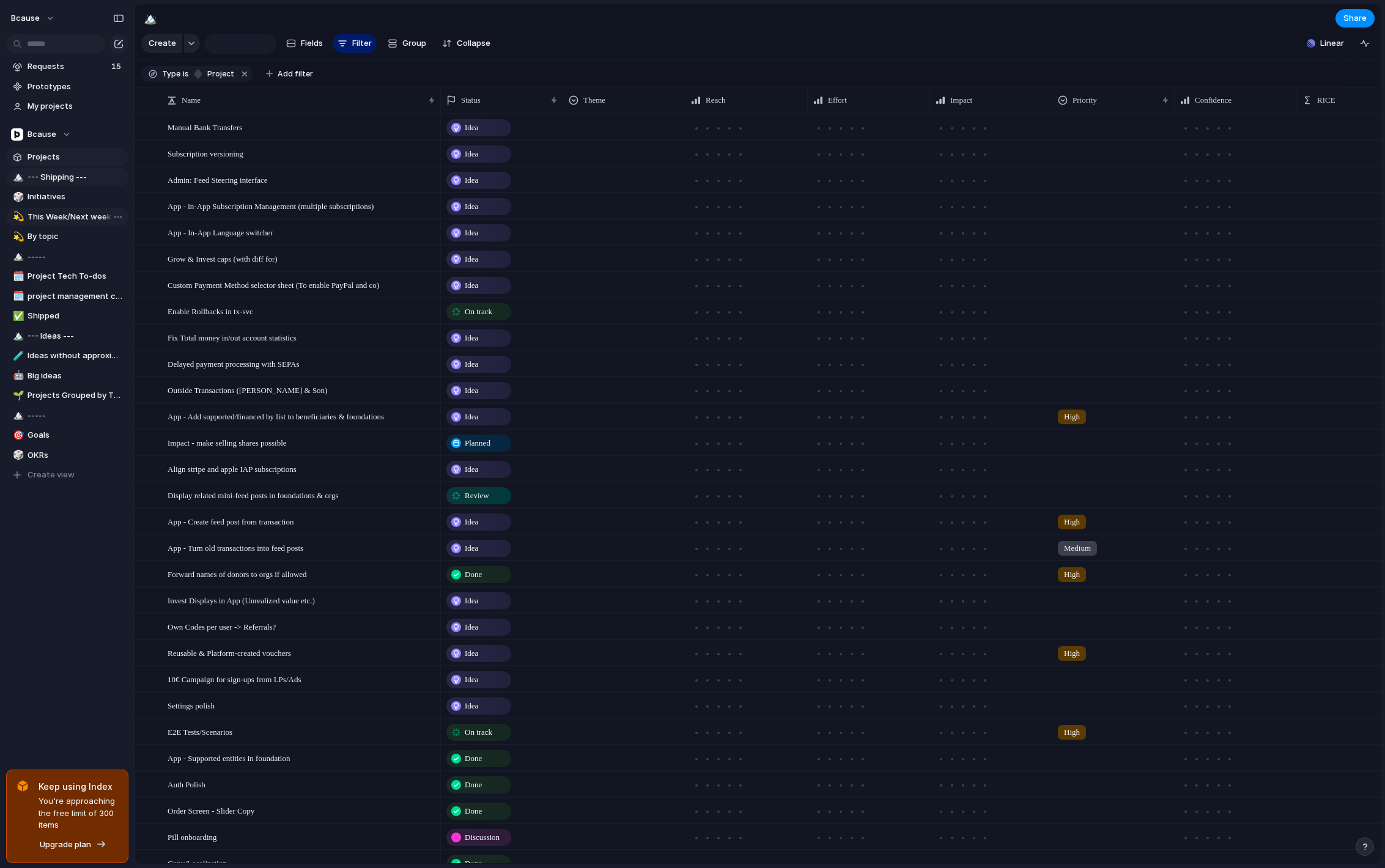
click at [65, 157] on span "Projects" at bounding box center [76, 158] width 96 height 13
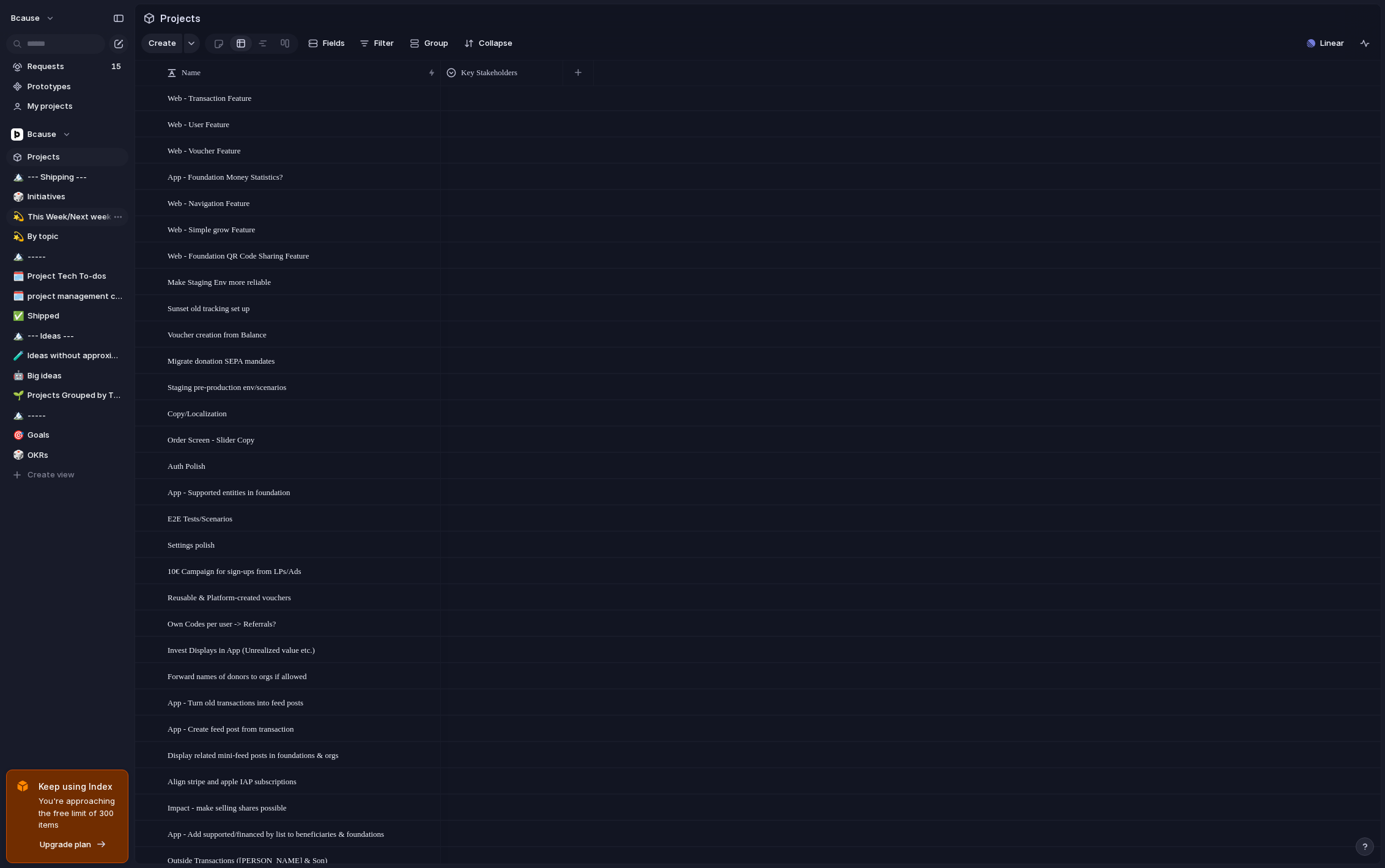
scroll to position [3588, 0]
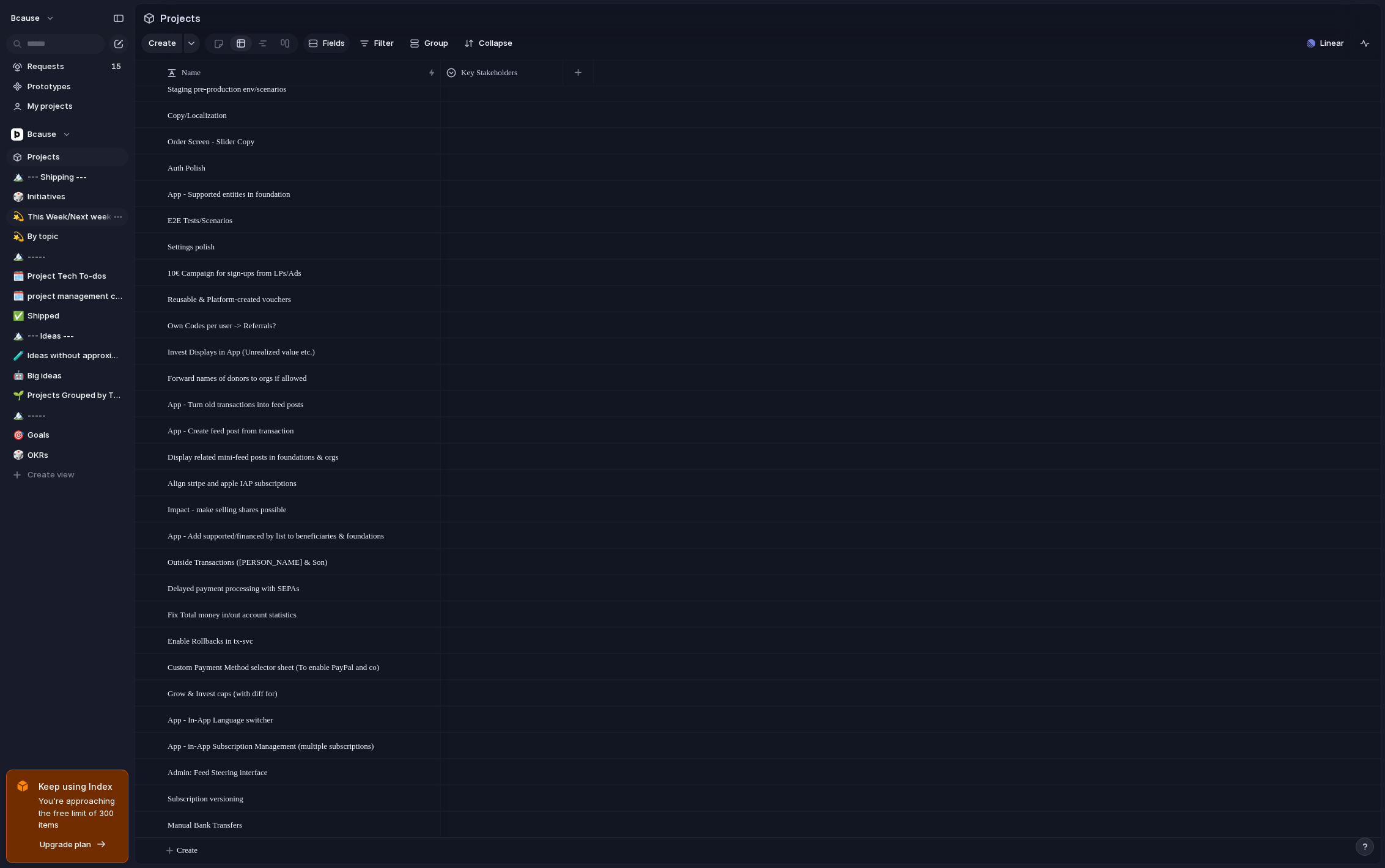
click at [317, 43] on button "Fields" at bounding box center [327, 43] width 47 height 20
type input "*****"
click at [1364, 221] on button "button" at bounding box center [1360, 221] width 16 height 16
click at [648, 61] on div "Created at" at bounding box center [624, 73] width 117 height 26
click at [638, 71] on div "Created at" at bounding box center [624, 73] width 111 height 13
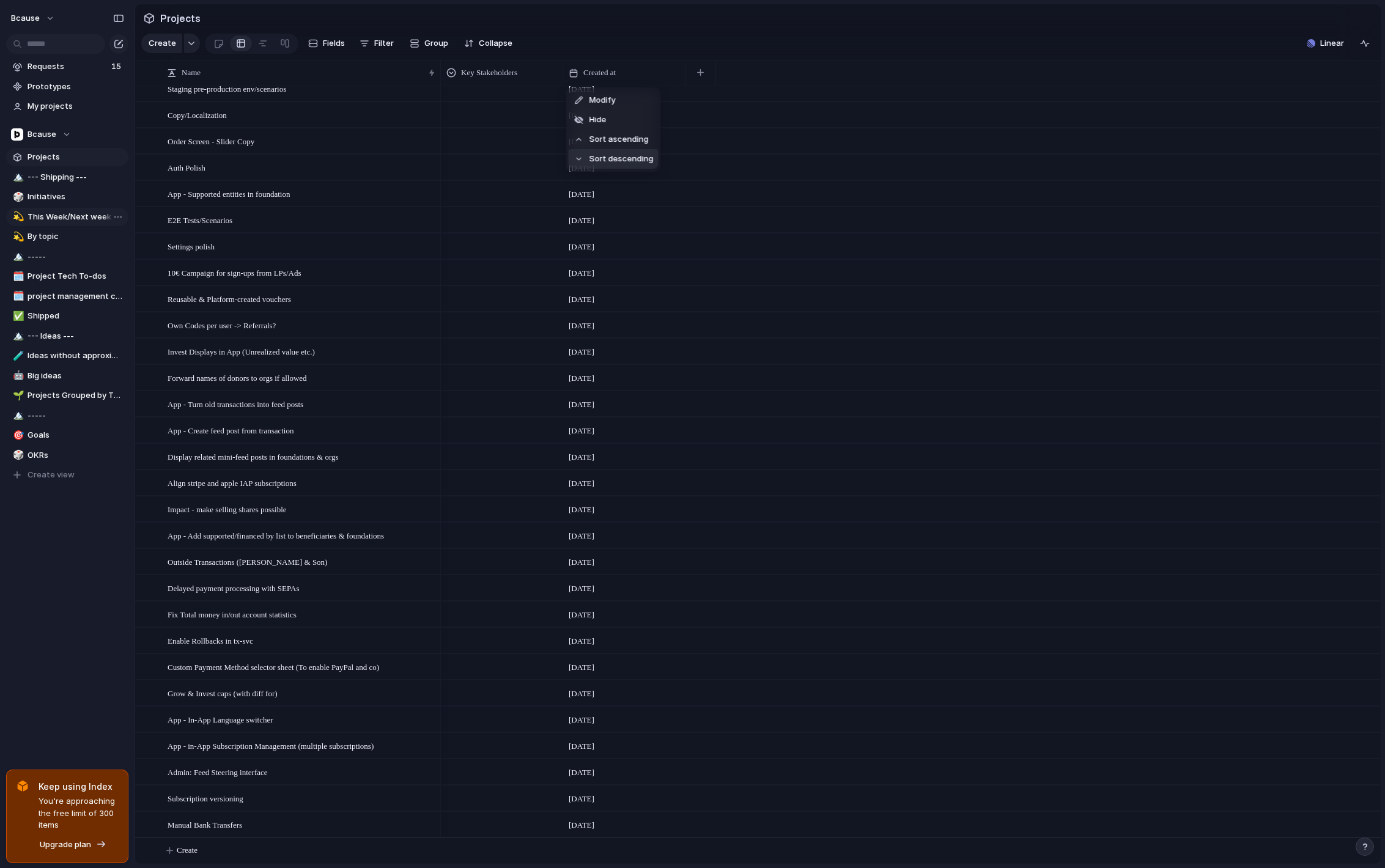
click at [615, 155] on span "Sort descending" at bounding box center [621, 159] width 64 height 13
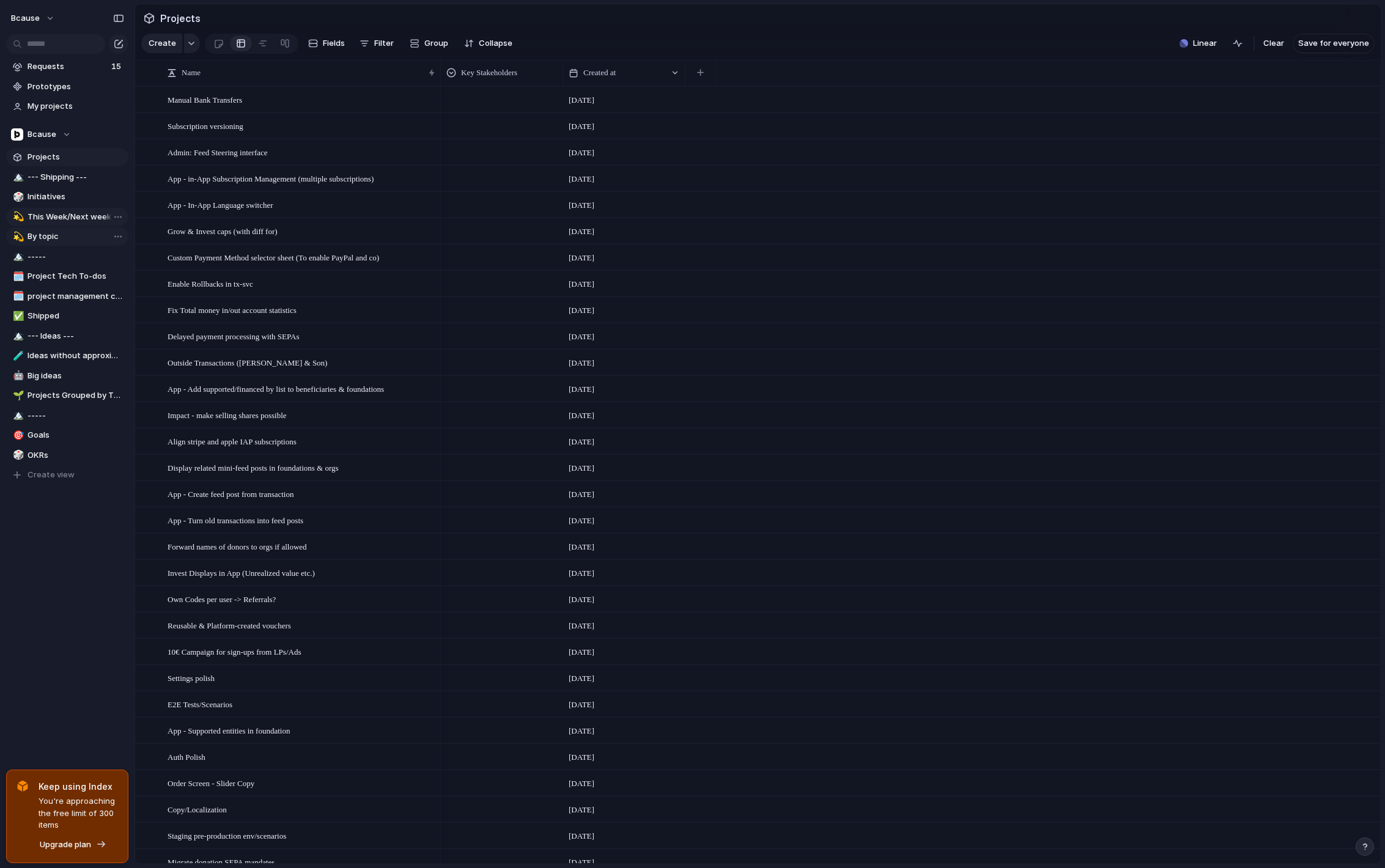
click at [68, 238] on span "By topic" at bounding box center [76, 237] width 96 height 13
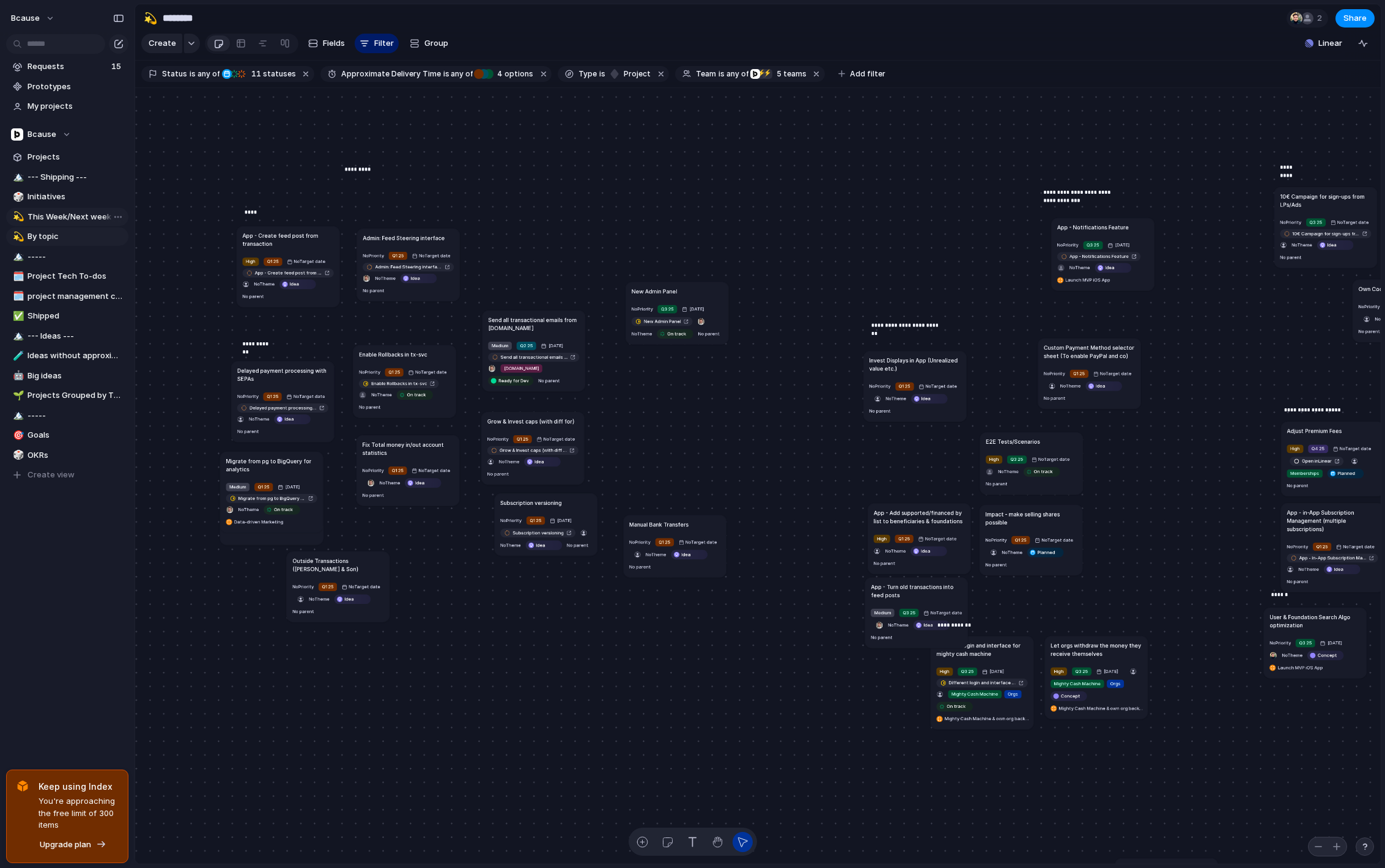
click at [59, 214] on span "This Week/Next week" at bounding box center [76, 217] width 96 height 13
type input "**********"
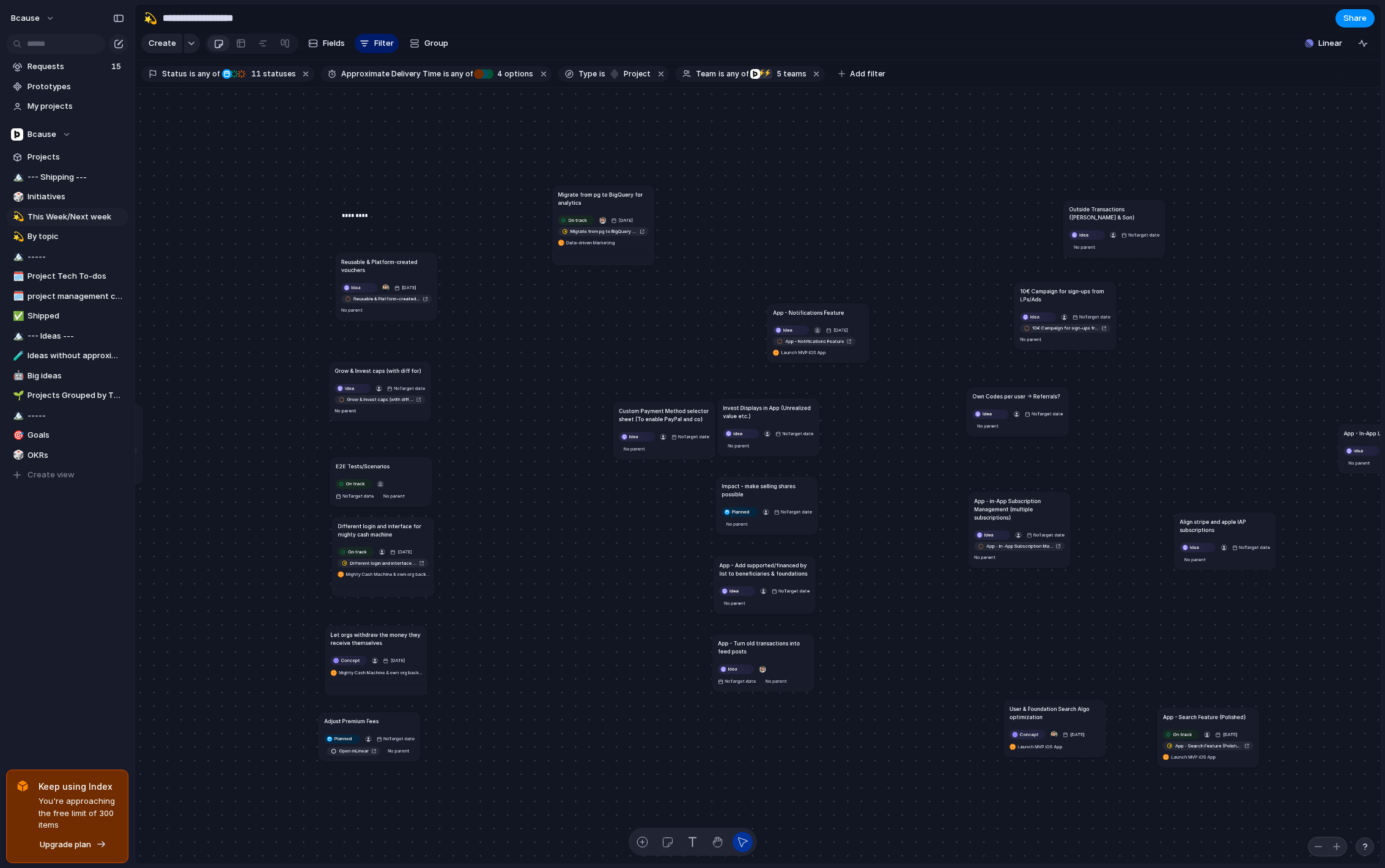
drag, startPoint x: 588, startPoint y: 315, endPoint x: 890, endPoint y: 300, distance: 302.4
click at [844, 308] on h1 "App - Notifications Feature" at bounding box center [808, 312] width 71 height 8
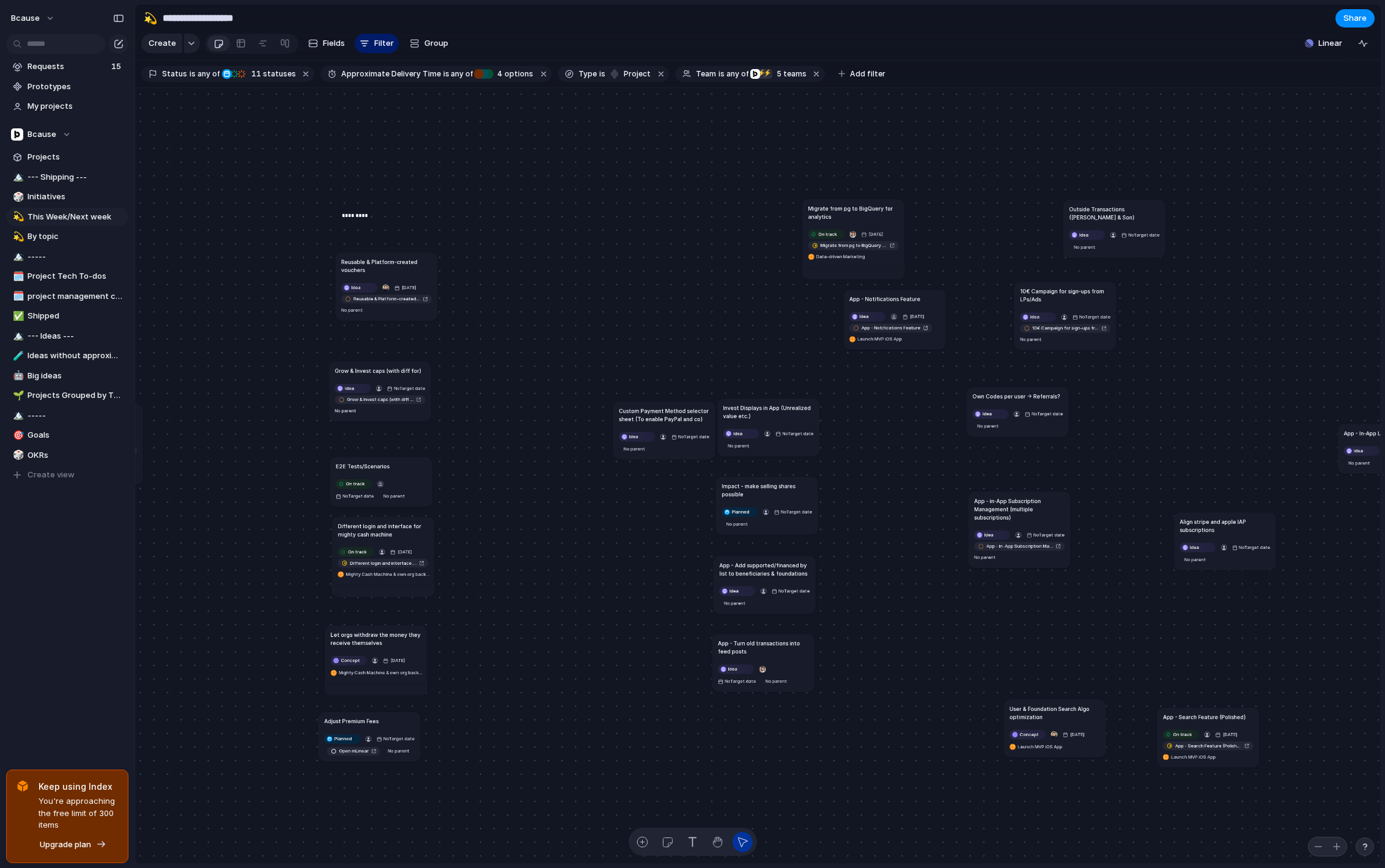
drag, startPoint x: 584, startPoint y: 197, endPoint x: 906, endPoint y: 198, distance: 322.0
click at [899, 204] on h1 "Migrate from pg to BigQuery for analytics" at bounding box center [854, 212] width 91 height 16
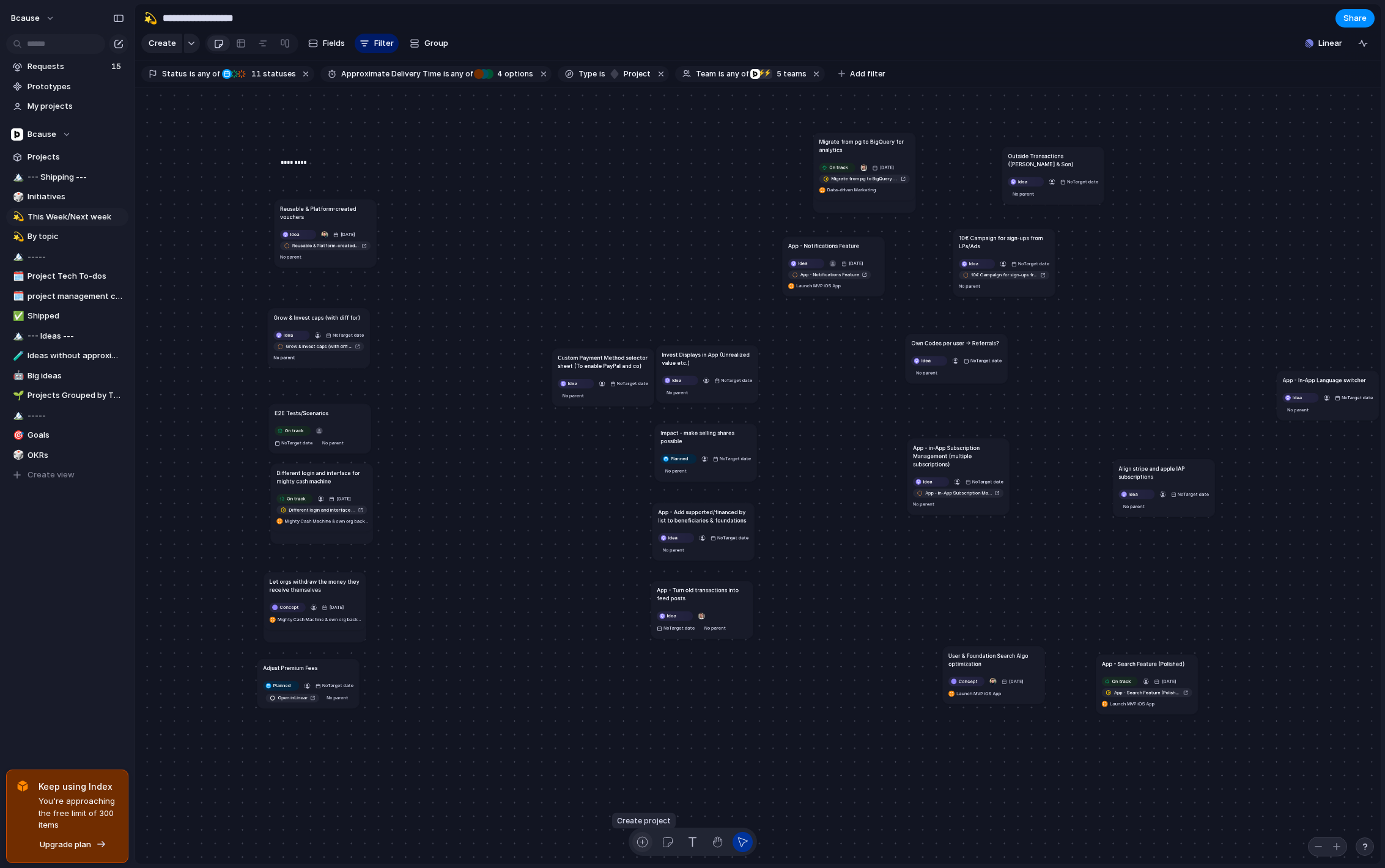
click at [641, 845] on div "button" at bounding box center [642, 842] width 13 height 13
click at [282, 685] on span "Planned" at bounding box center [282, 685] width 17 height 6
click at [494, 553] on div "Idea Discussion Planned Concept In Design Ready for Dev On track At risk Off tr…" at bounding box center [692, 434] width 1385 height 868
click at [639, 844] on div "button" at bounding box center [642, 842] width 13 height 13
type textarea "**********"
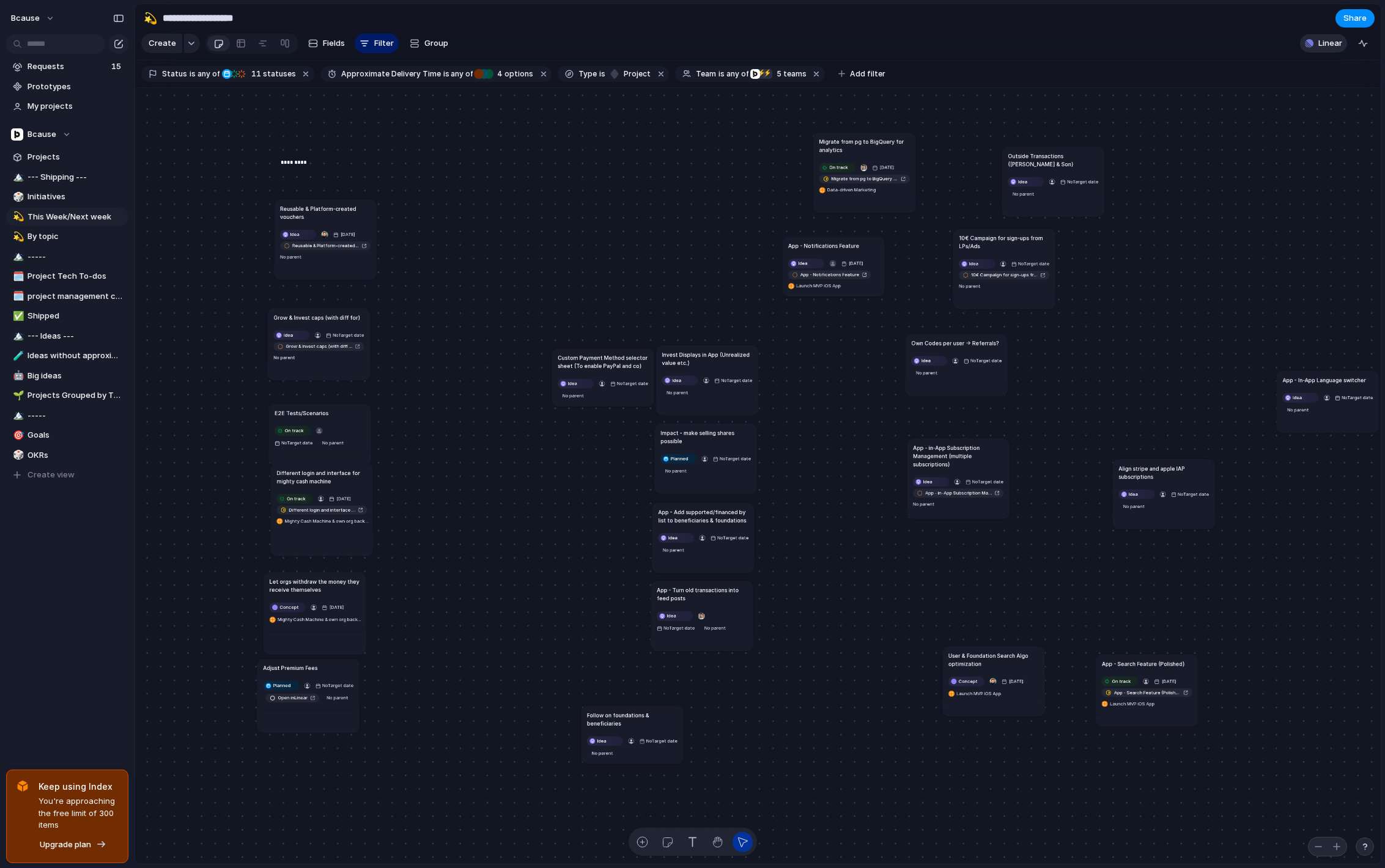
click at [1326, 50] on button "Linear" at bounding box center [1324, 43] width 47 height 18
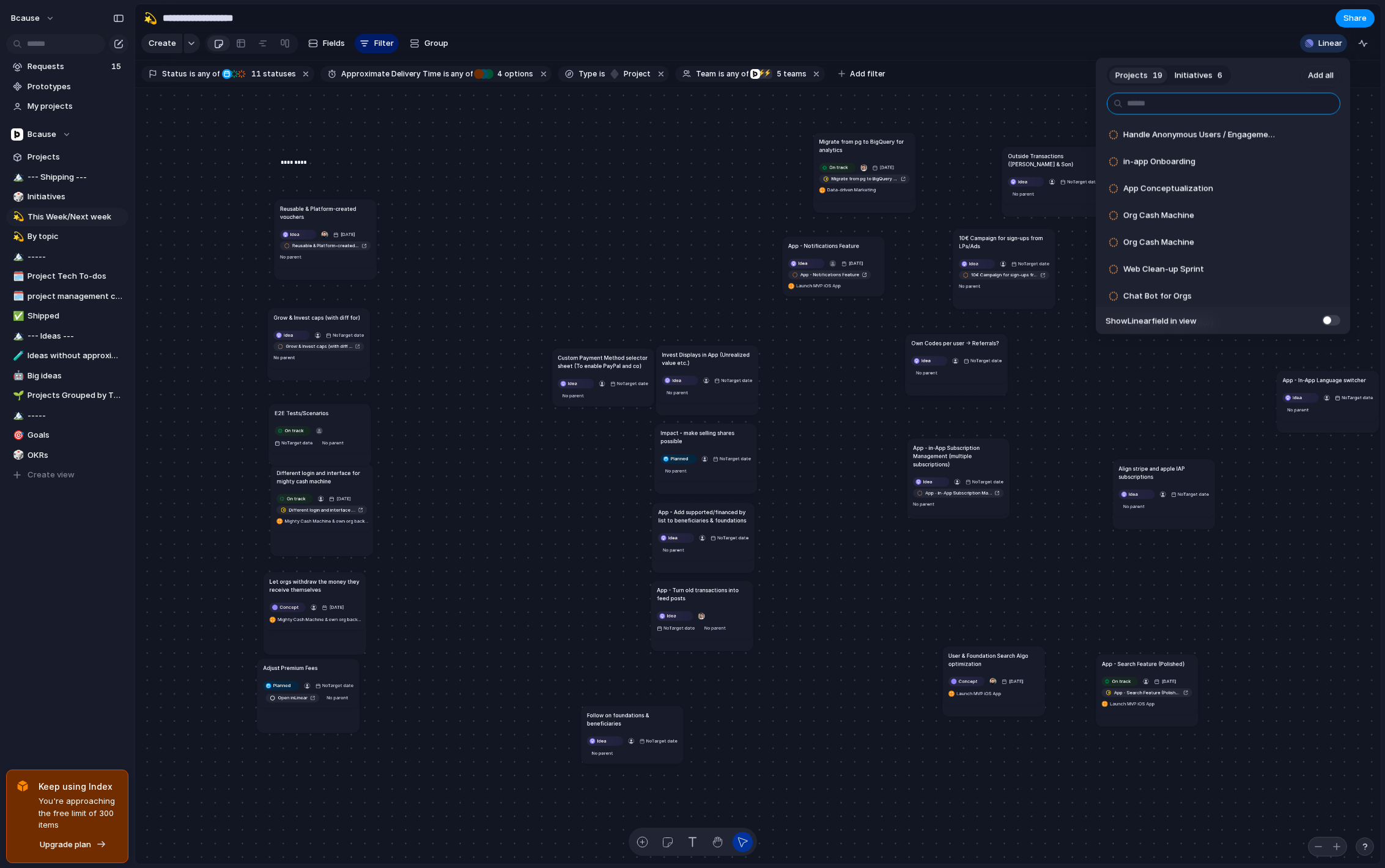
click at [1177, 105] on input "text" at bounding box center [1223, 104] width 233 height 22
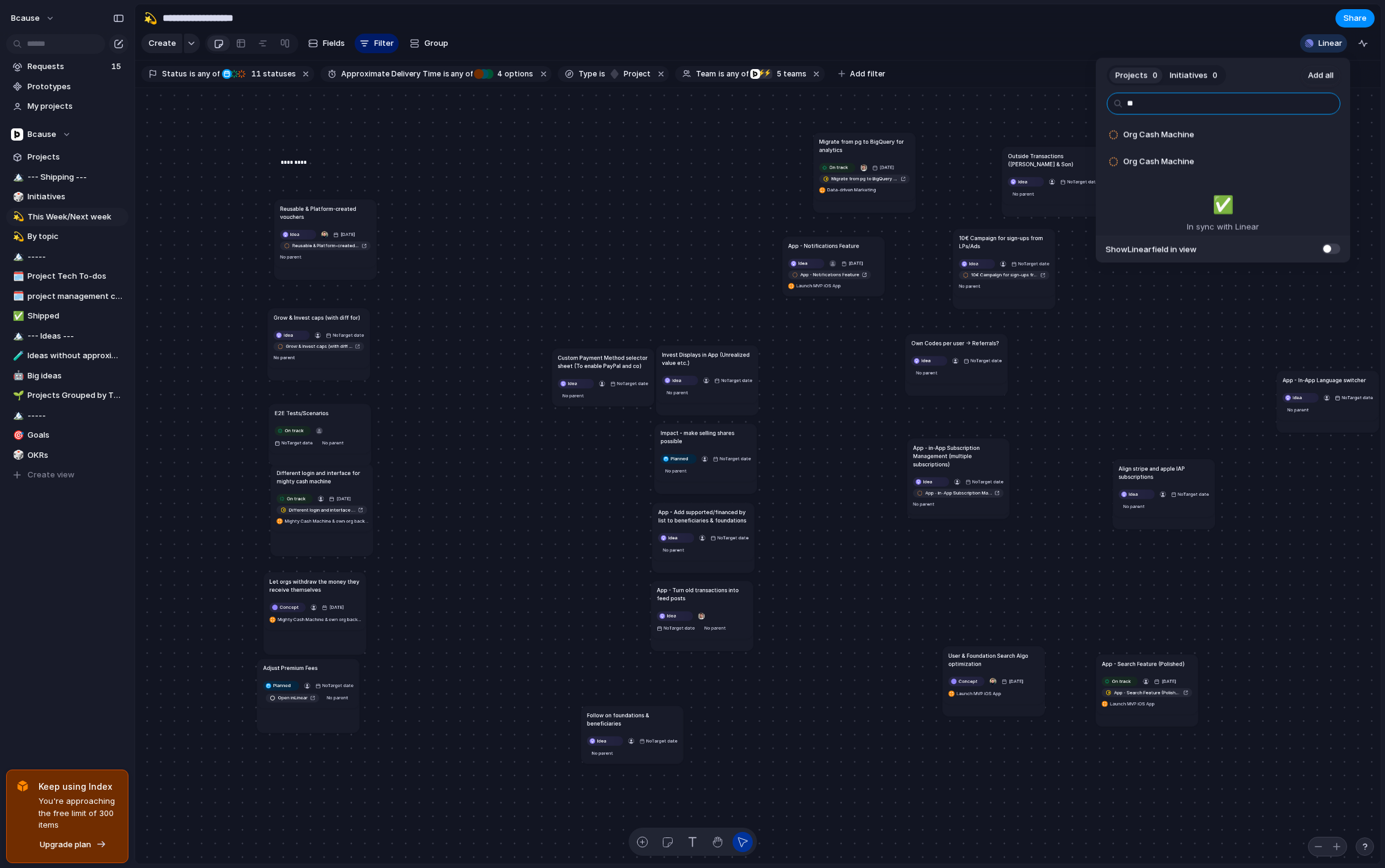
type input "*"
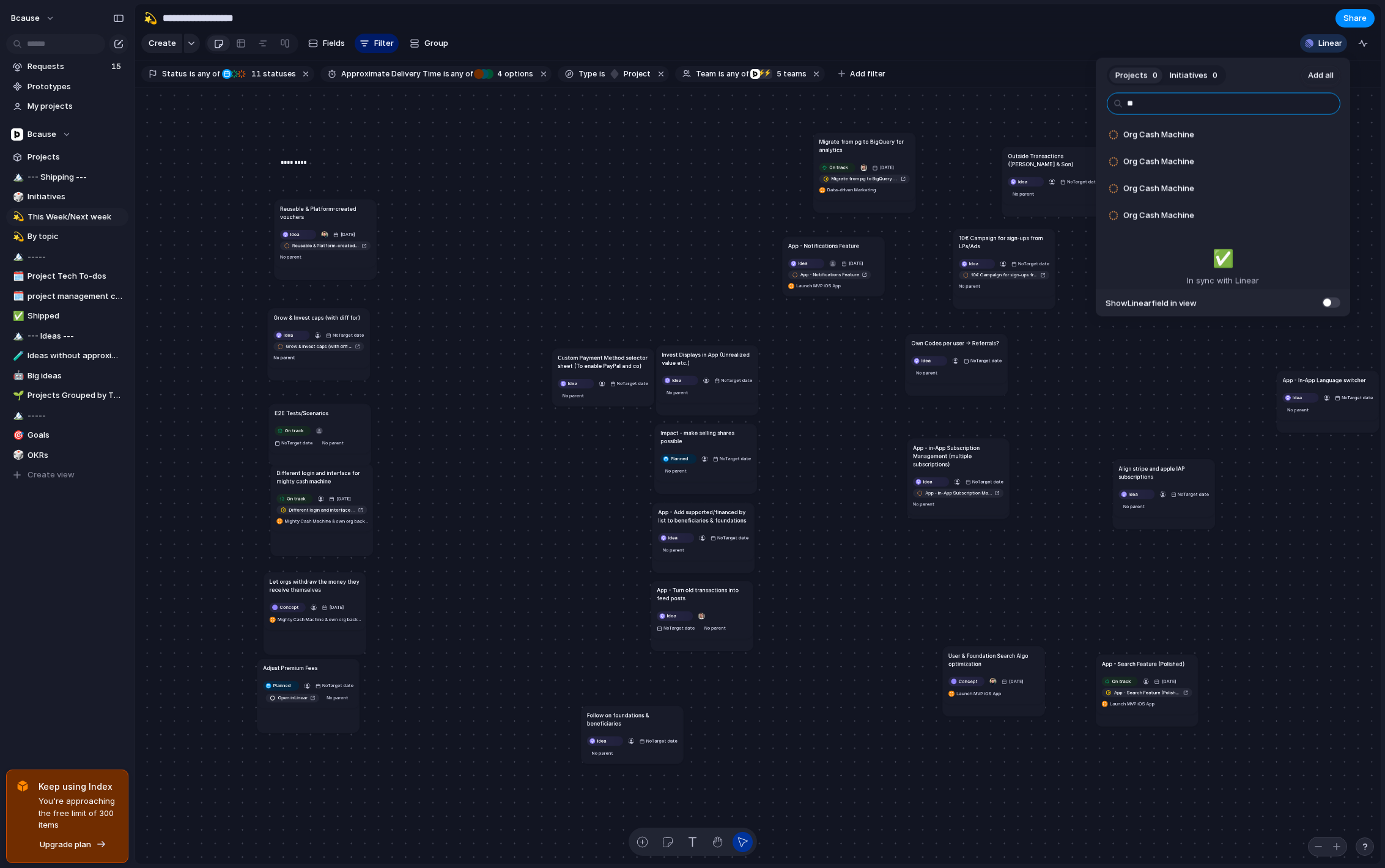
type input "*"
click at [620, 713] on div "Projects 19 Initiatives 6 Add all Org Cash Machine Add Org Cash Machine Add Org…" at bounding box center [692, 434] width 1385 height 868
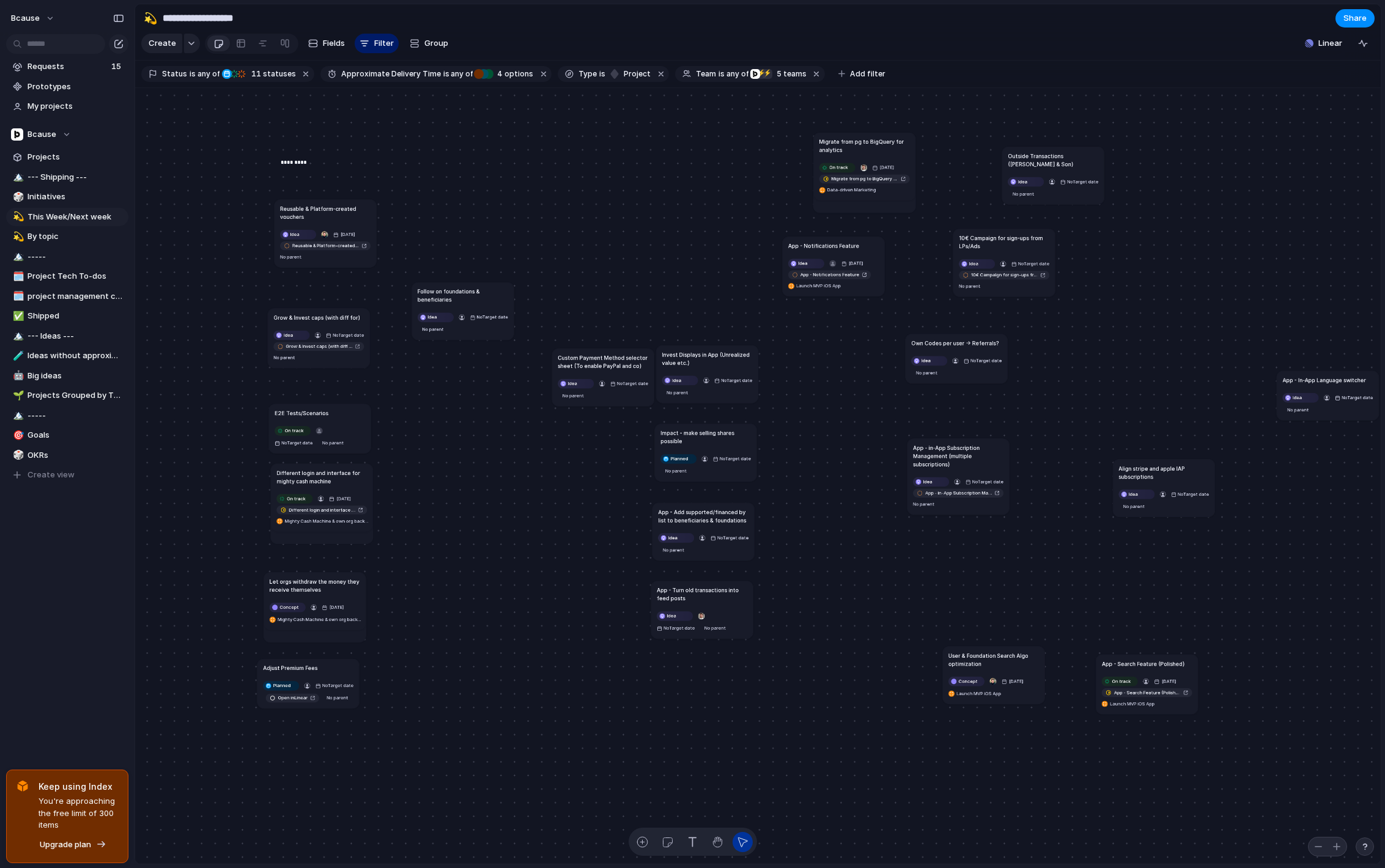
drag, startPoint x: 617, startPoint y: 721, endPoint x: 448, endPoint y: 298, distance: 455.5
click at [448, 298] on h1 "Follow on foundations & beneficiaries" at bounding box center [463, 295] width 91 height 16
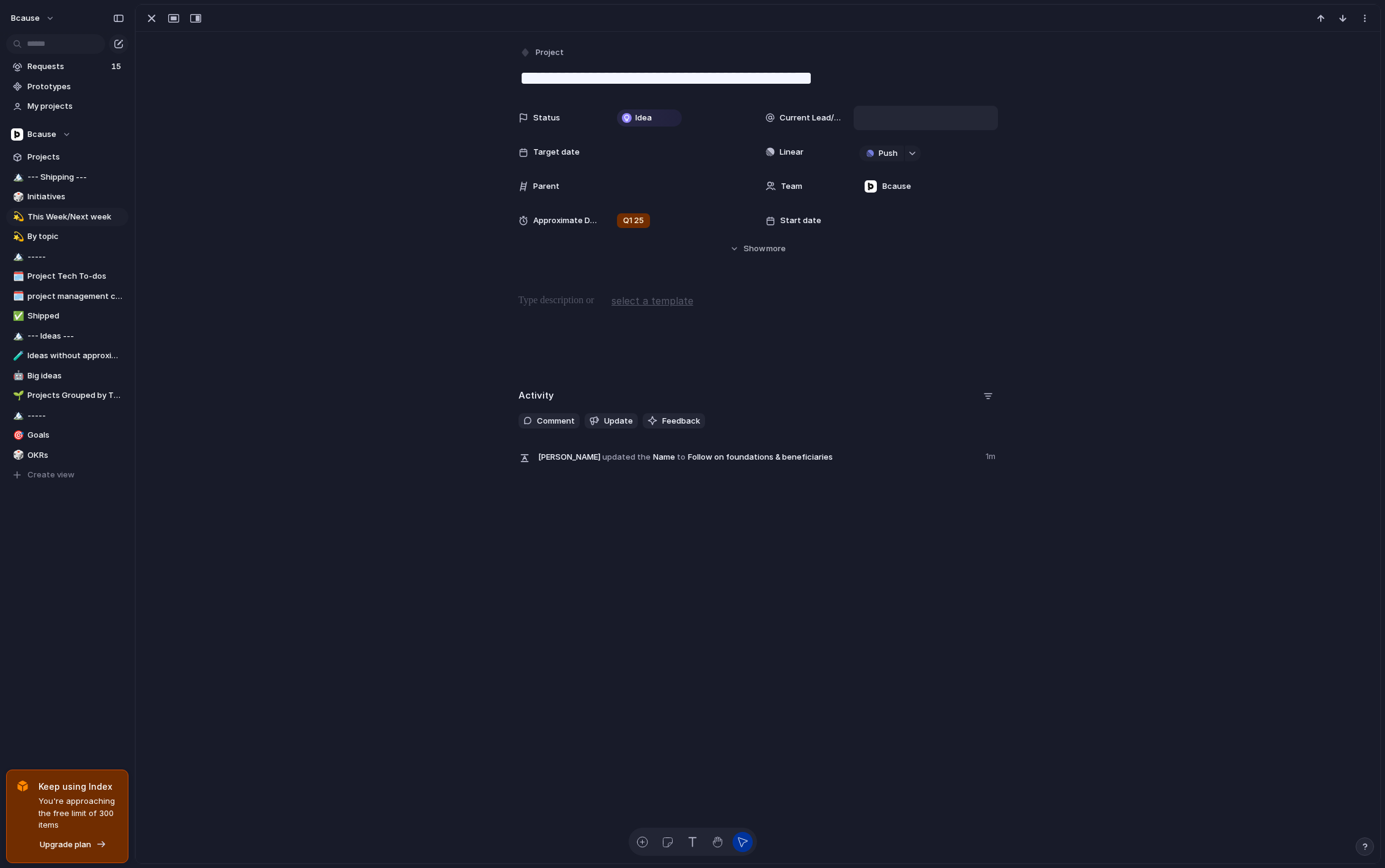
click at [885, 121] on div at bounding box center [926, 118] width 133 height 14
type input "***"
click at [155, 18] on div "button" at bounding box center [151, 18] width 14 height 14
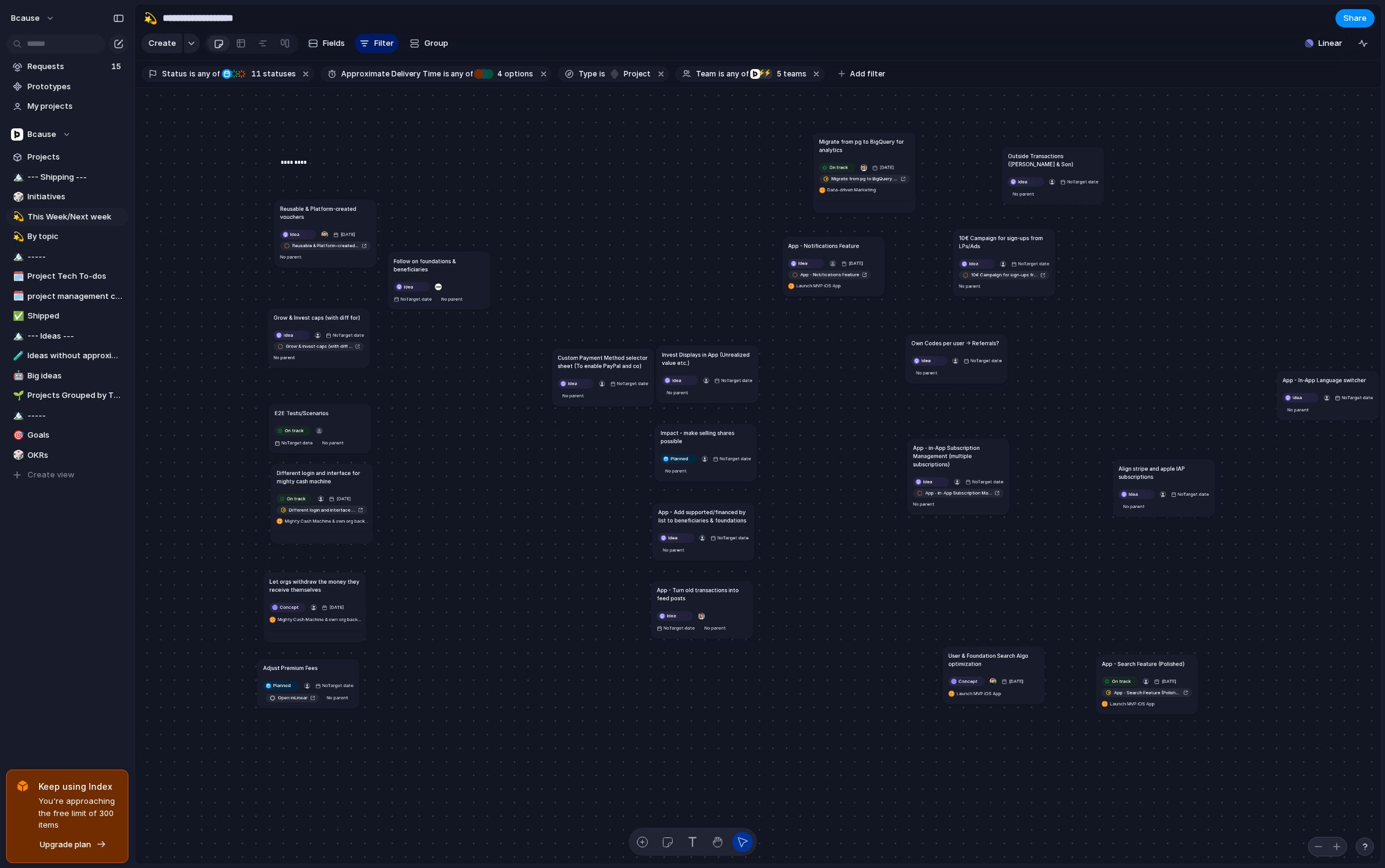
drag, startPoint x: 466, startPoint y: 294, endPoint x: 441, endPoint y: 264, distance: 39.1
click at [441, 264] on h1 "Follow on foundations & beneficiaries" at bounding box center [439, 265] width 91 height 16
click at [289, 336] on span "Idea" at bounding box center [288, 335] width 9 height 6
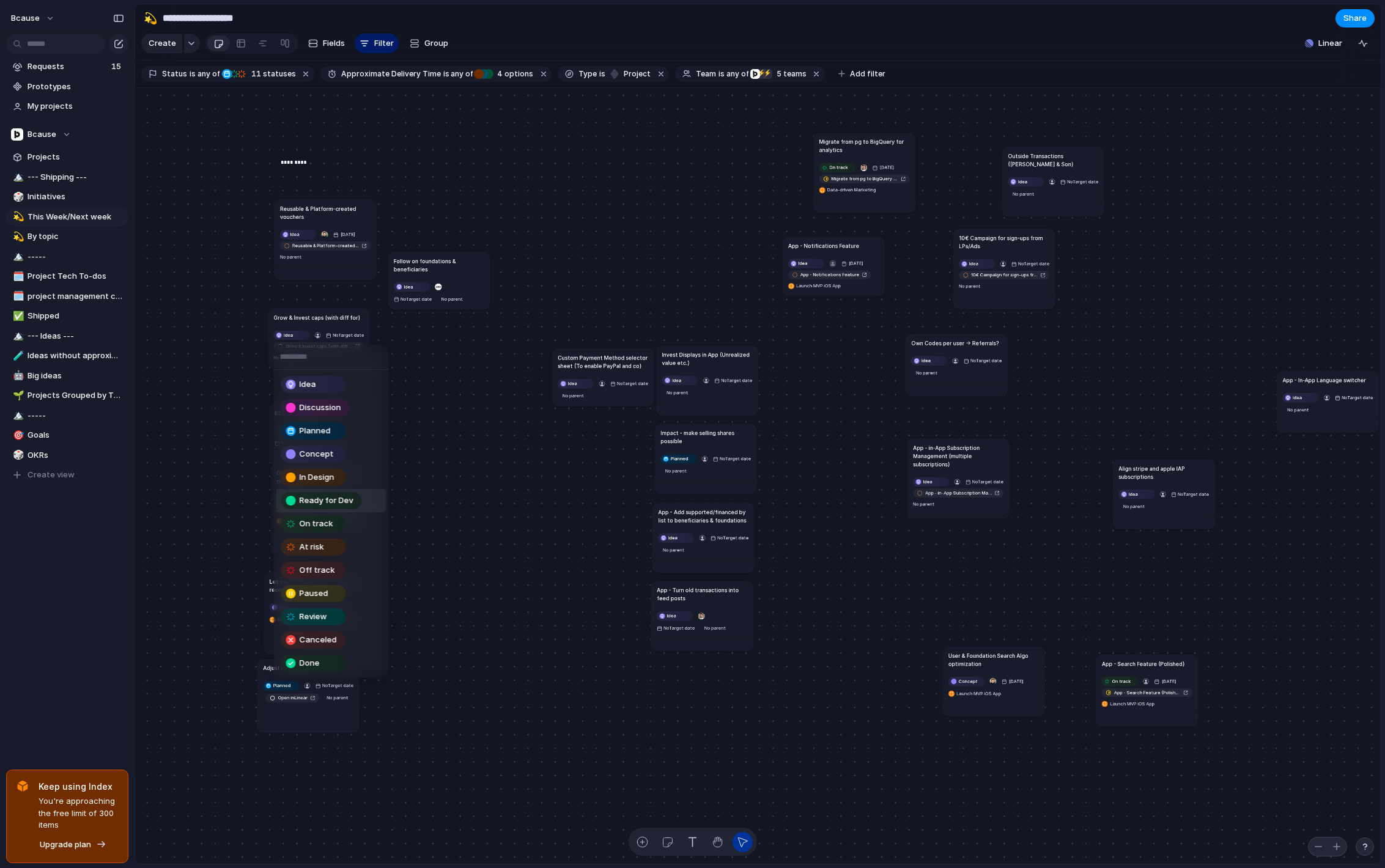
click at [321, 497] on span "Ready for Dev" at bounding box center [327, 501] width 54 height 13
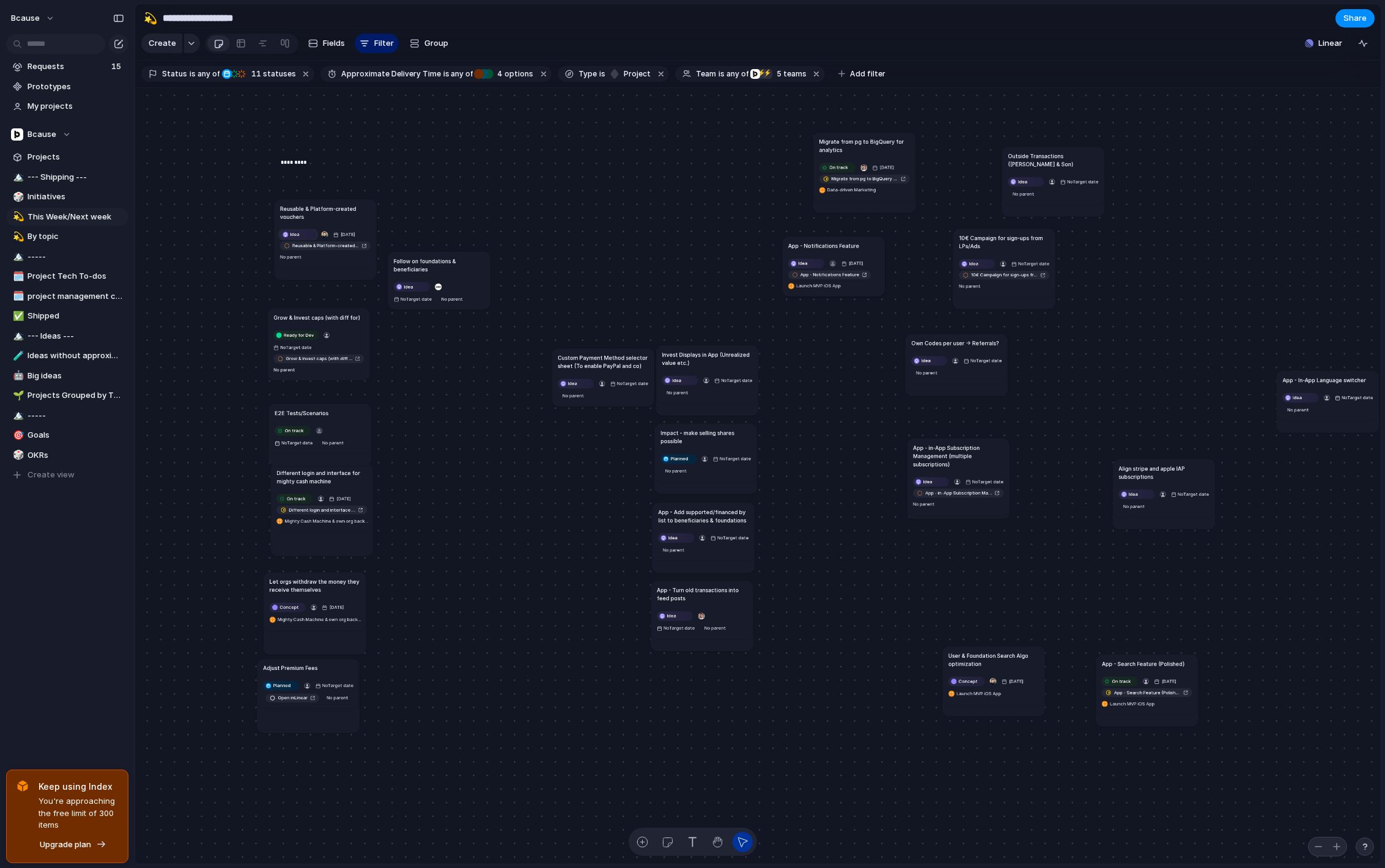
click at [306, 231] on div "Idea" at bounding box center [298, 234] width 35 height 8
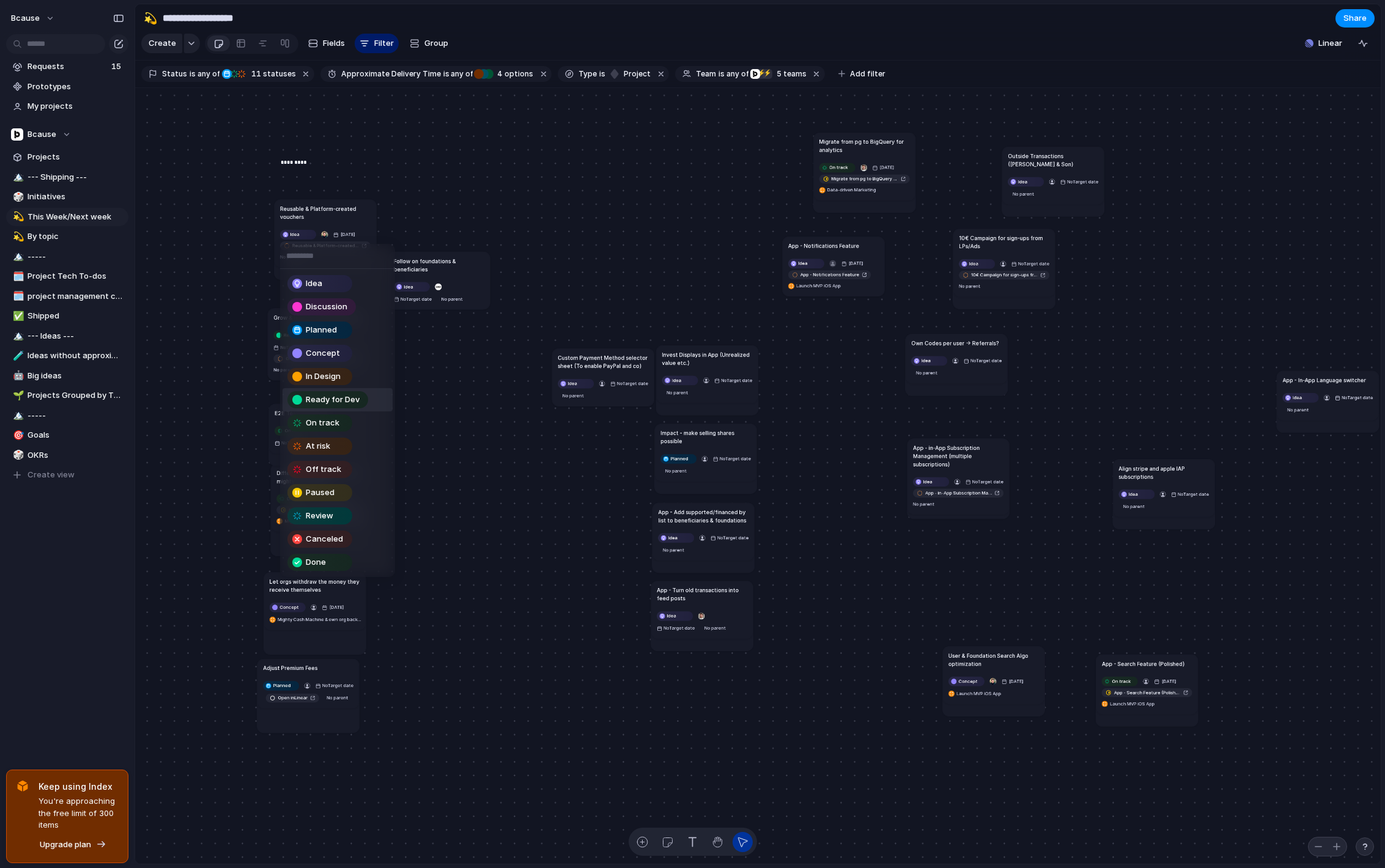
click at [321, 402] on span "Ready for Dev" at bounding box center [333, 400] width 54 height 13
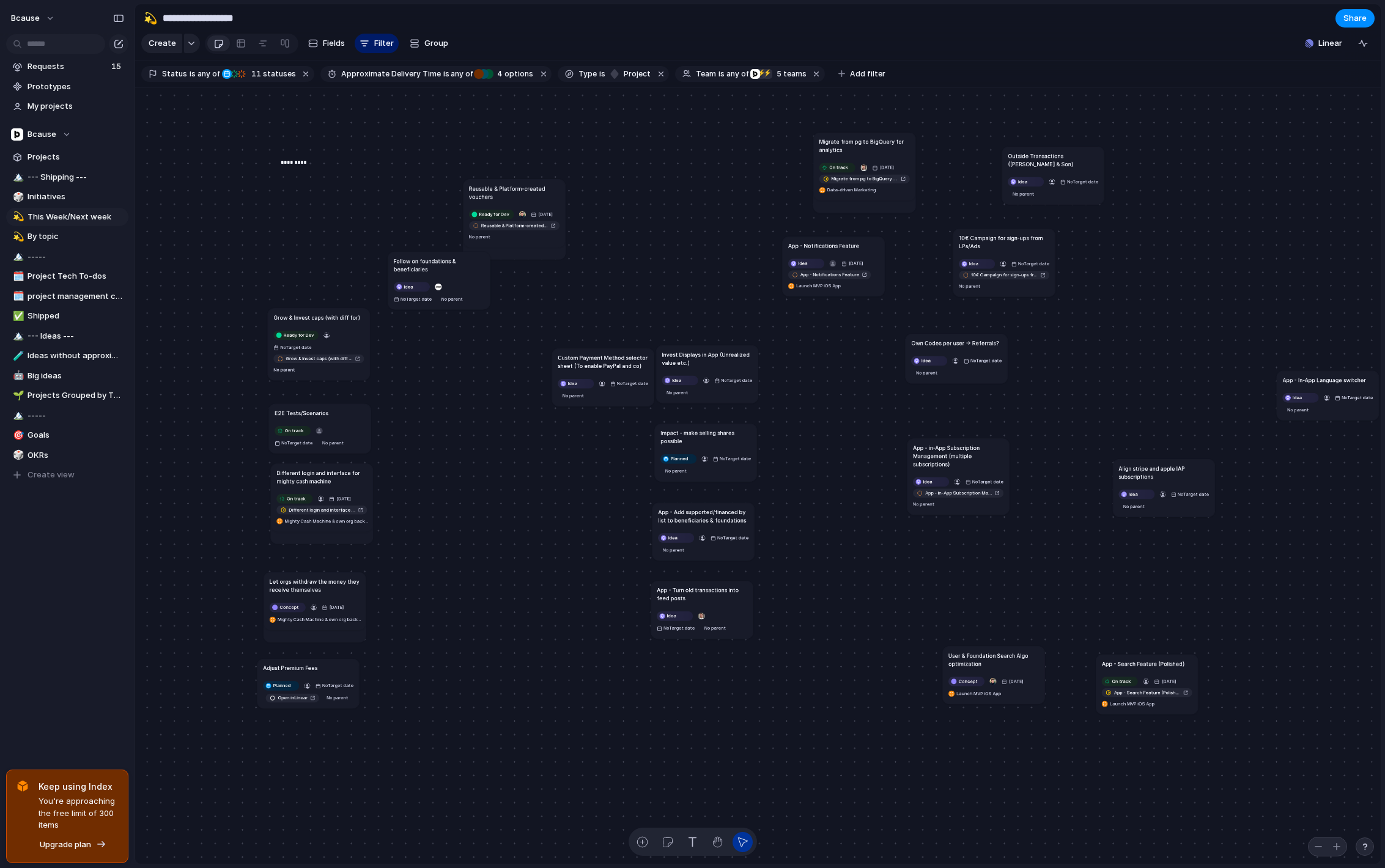
drag, startPoint x: 330, startPoint y: 209, endPoint x: 521, endPoint y: 199, distance: 191.3
click at [521, 199] on h1 "Reusable & Platform-created vouchers" at bounding box center [514, 192] width 91 height 16
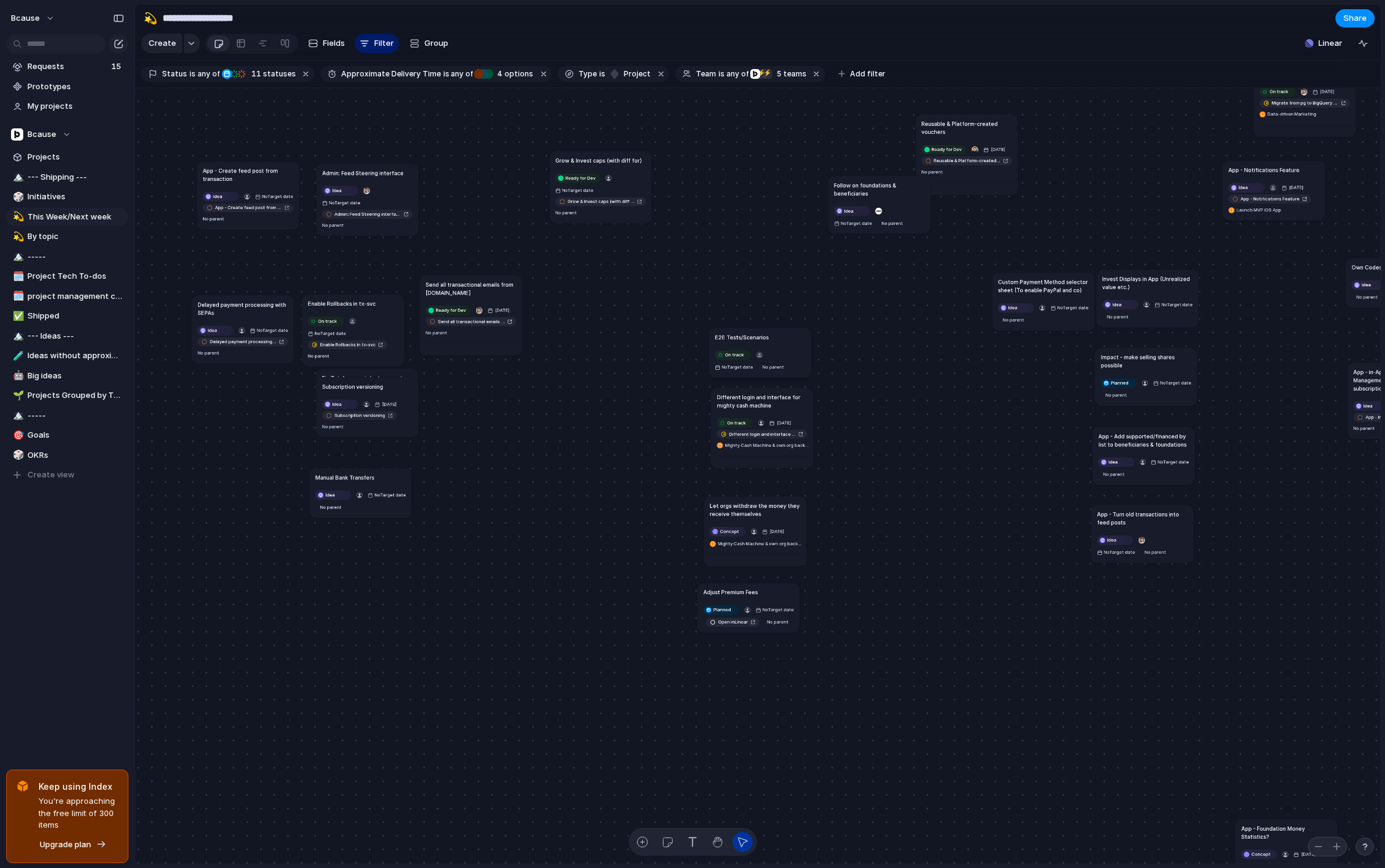
drag, startPoint x: 770, startPoint y: 240, endPoint x: 629, endPoint y: 168, distance: 158.3
click at [613, 160] on h1 "Grow & Invest caps (with diff for)" at bounding box center [599, 159] width 86 height 8
drag, startPoint x: 783, startPoint y: 336, endPoint x: 634, endPoint y: 256, distance: 169.1
click at [634, 256] on div "E2E Tests/Scenarios" at bounding box center [614, 257] width 91 height 8
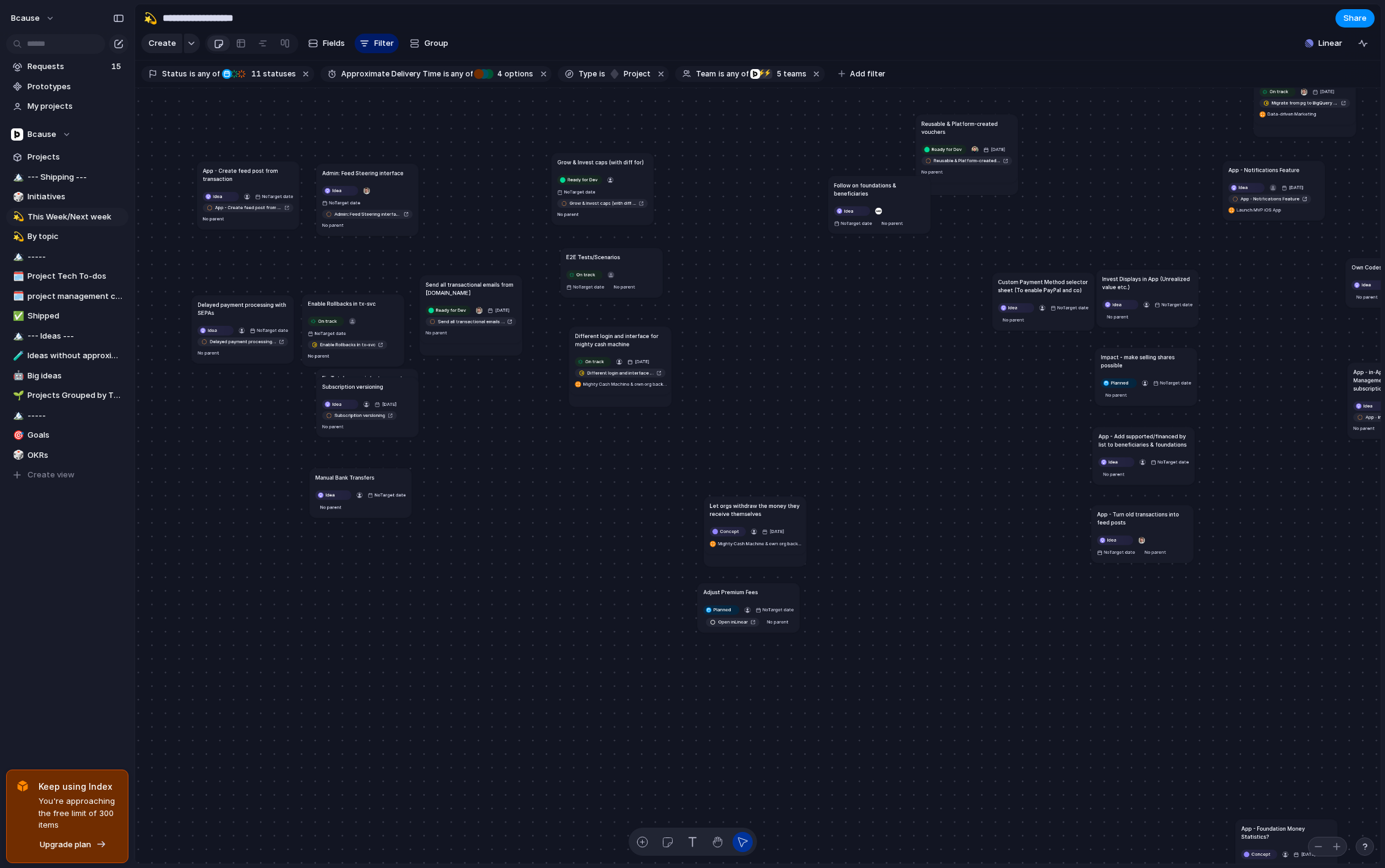
drag, startPoint x: 783, startPoint y: 405, endPoint x: 641, endPoint y: 344, distance: 154.5
click at [641, 344] on h1 "Different login and interface for mighty cash machine" at bounding box center [620, 339] width 91 height 16
drag, startPoint x: 762, startPoint y: 520, endPoint x: 741, endPoint y: 417, distance: 105.1
click at [735, 351] on article "Let orgs withdraw the money they receive themselves Concept [DATE] Mighty Cash …" at bounding box center [729, 366] width 102 height 59
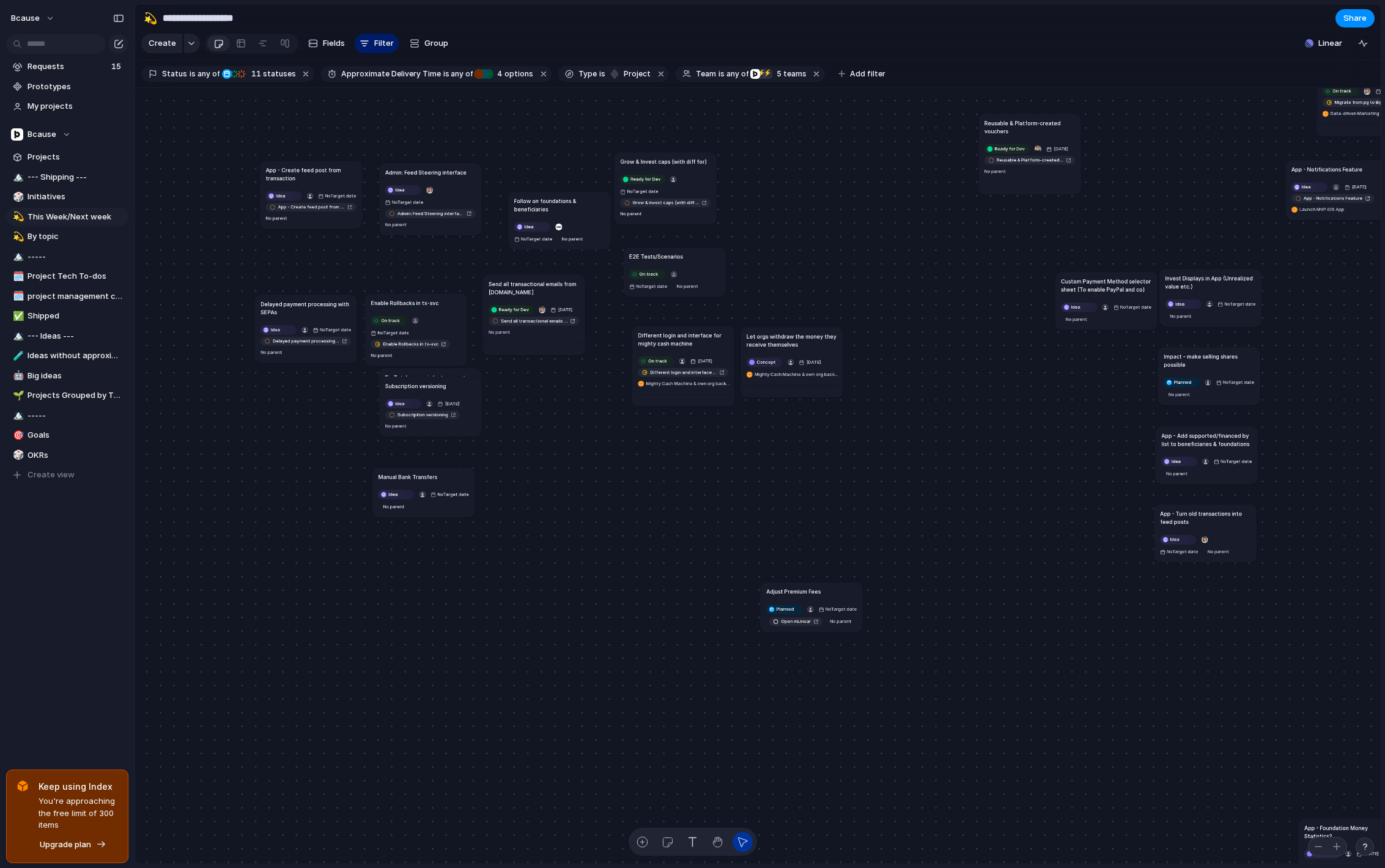
drag, startPoint x: 950, startPoint y: 183, endPoint x: 558, endPoint y: 188, distance: 392.0
click at [575, 197] on h1 "Follow on foundations & beneficiaries" at bounding box center [559, 205] width 91 height 16
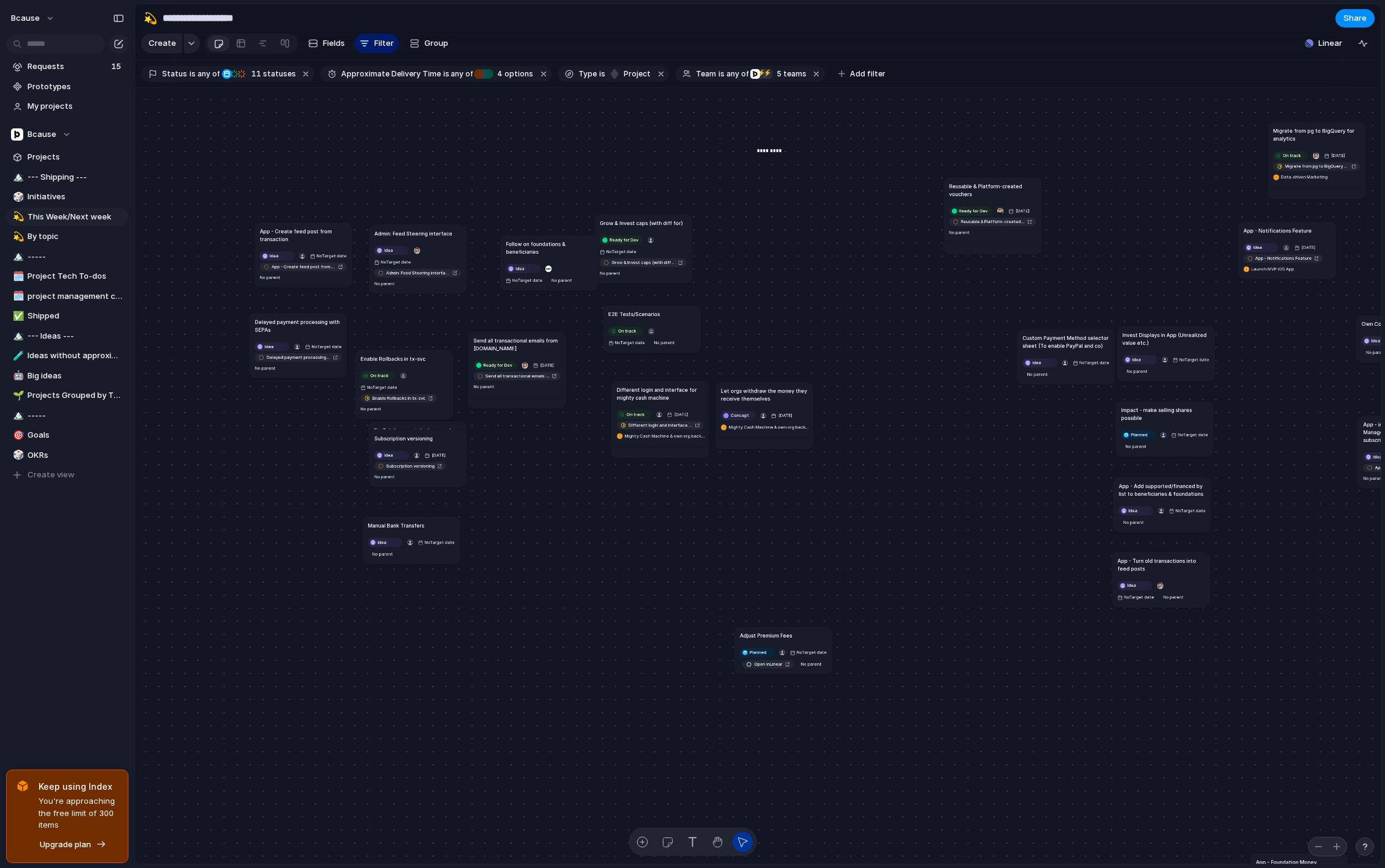
drag, startPoint x: 306, startPoint y: 365, endPoint x: 306, endPoint y: 327, distance: 38.0
click at [306, 327] on h1 "Delayed payment processing with SEPAs" at bounding box center [298, 326] width 86 height 16
drag, startPoint x: 426, startPoint y: 447, endPoint x: 305, endPoint y: 414, distance: 125.4
click at [305, 414] on article "Subscription versioning Idea [DATE] Subscription versioning No parent" at bounding box center [286, 443] width 98 height 58
drag, startPoint x: 429, startPoint y: 436, endPoint x: 415, endPoint y: 446, distance: 17.2
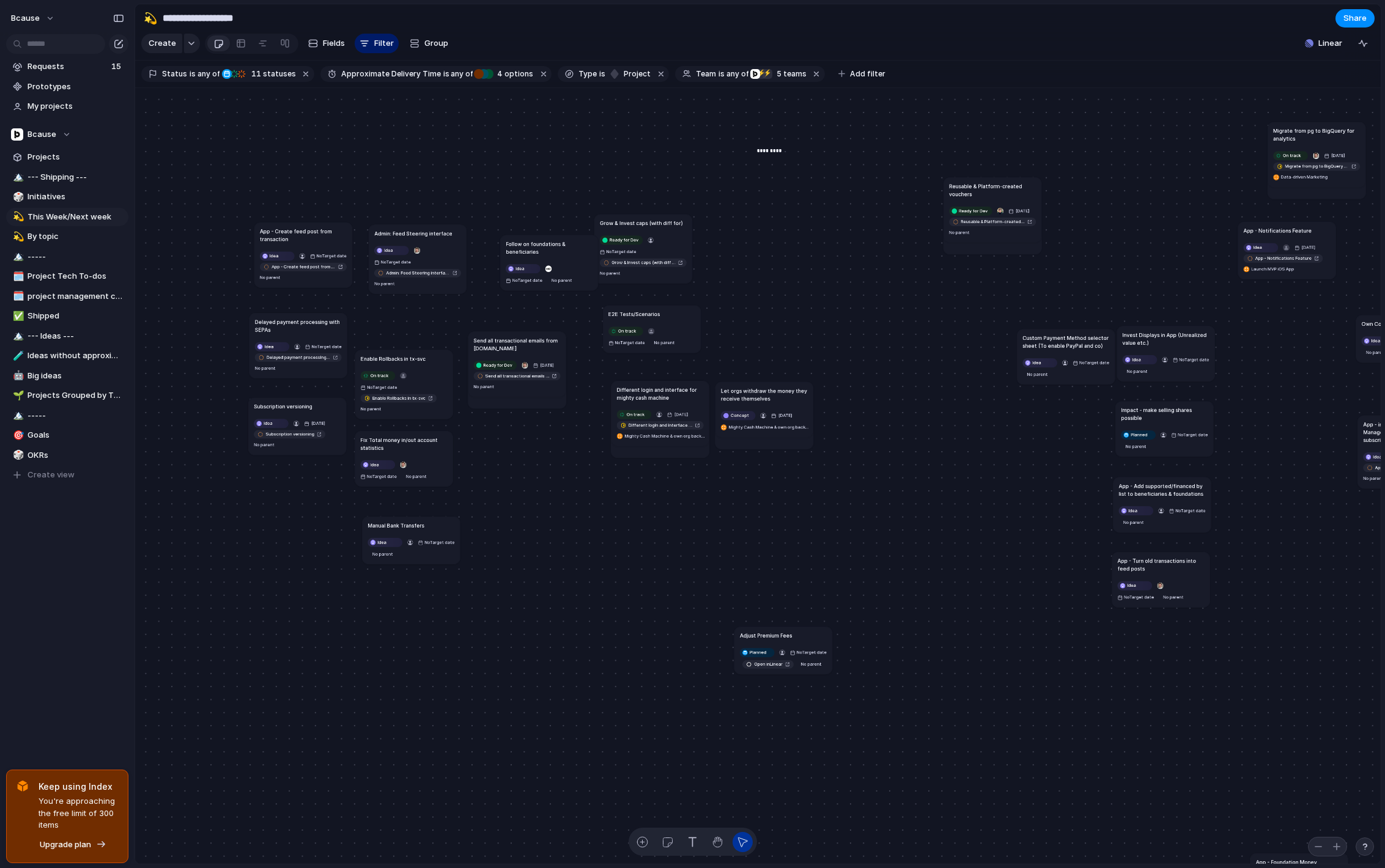
click at [415, 446] on h1 "Fix Total money in/out account statistics" at bounding box center [403, 444] width 86 height 16
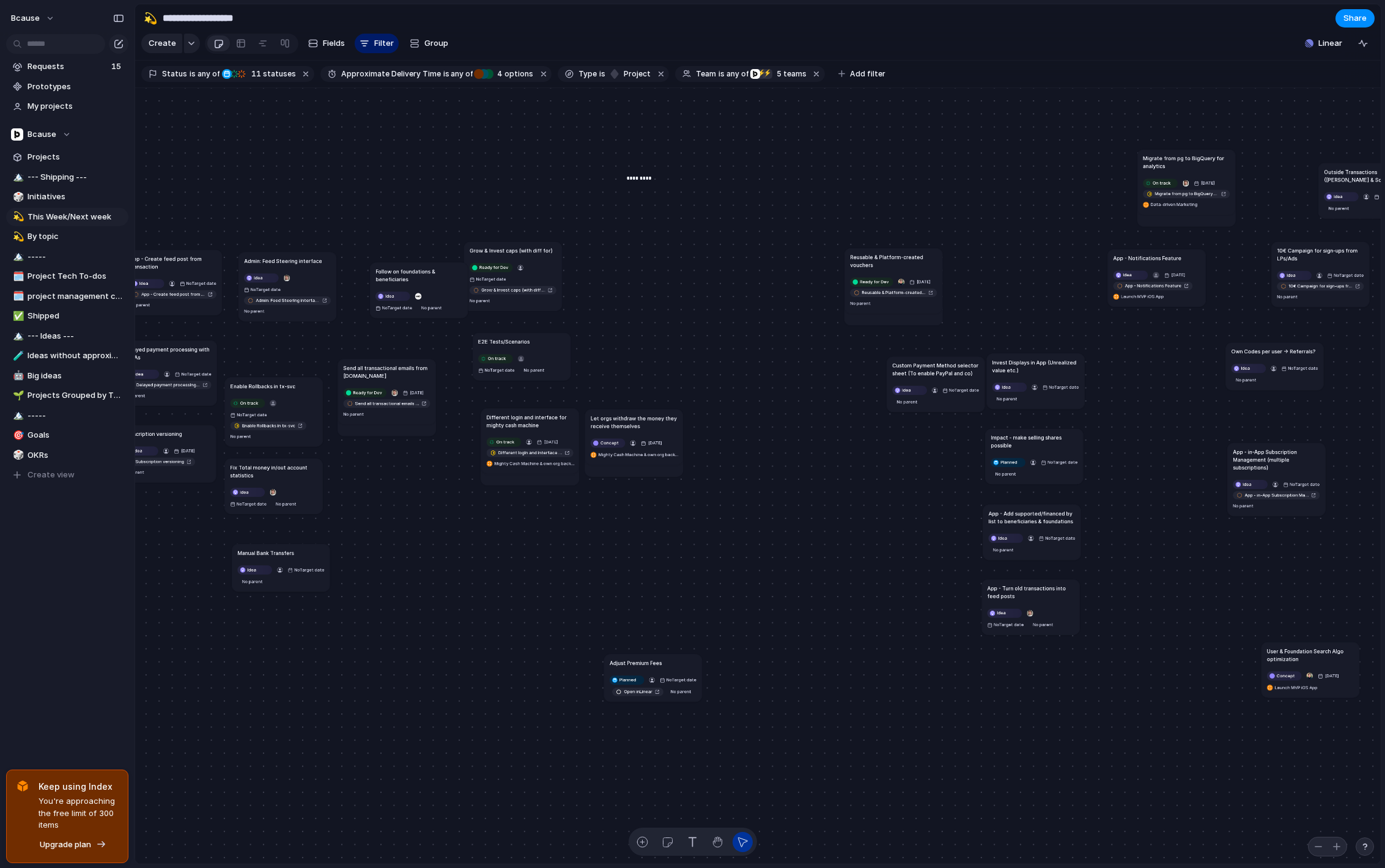
drag, startPoint x: 883, startPoint y: 212, endPoint x: 915, endPoint y: 257, distance: 55.2
click at [915, 257] on h1 "Reusable & Platform-created vouchers" at bounding box center [893, 261] width 86 height 16
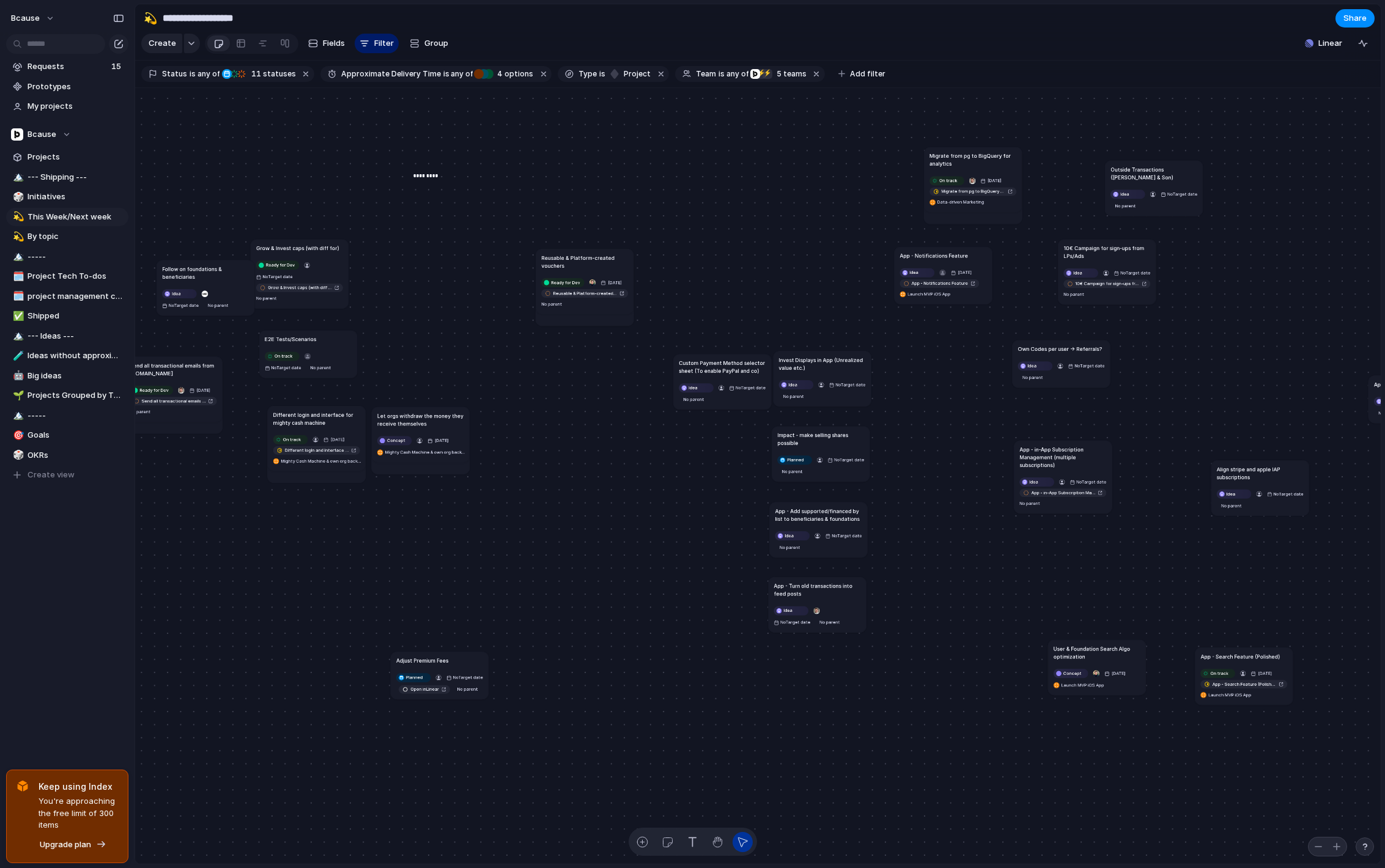
drag, startPoint x: 692, startPoint y: 257, endPoint x: 602, endPoint y: 258, distance: 90.0
click at [602, 258] on h1 "Reusable & Platform-created vouchers" at bounding box center [584, 262] width 86 height 16
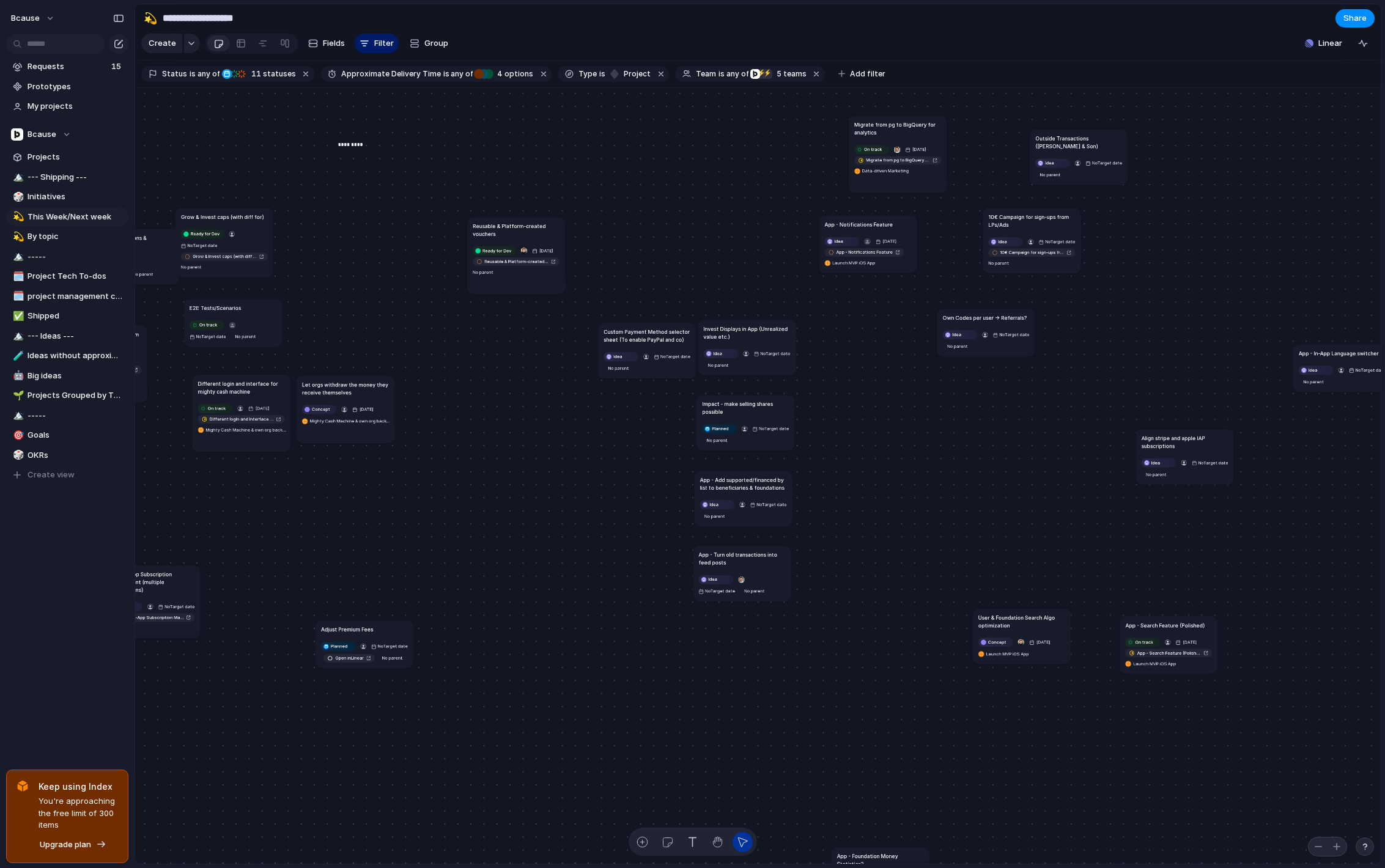
drag, startPoint x: 1000, startPoint y: 429, endPoint x: 164, endPoint y: 585, distance: 850.4
click at [164, 585] on h1 "App - in-App Subscription Management (multiple subscriptions)" at bounding box center [151, 582] width 86 height 23
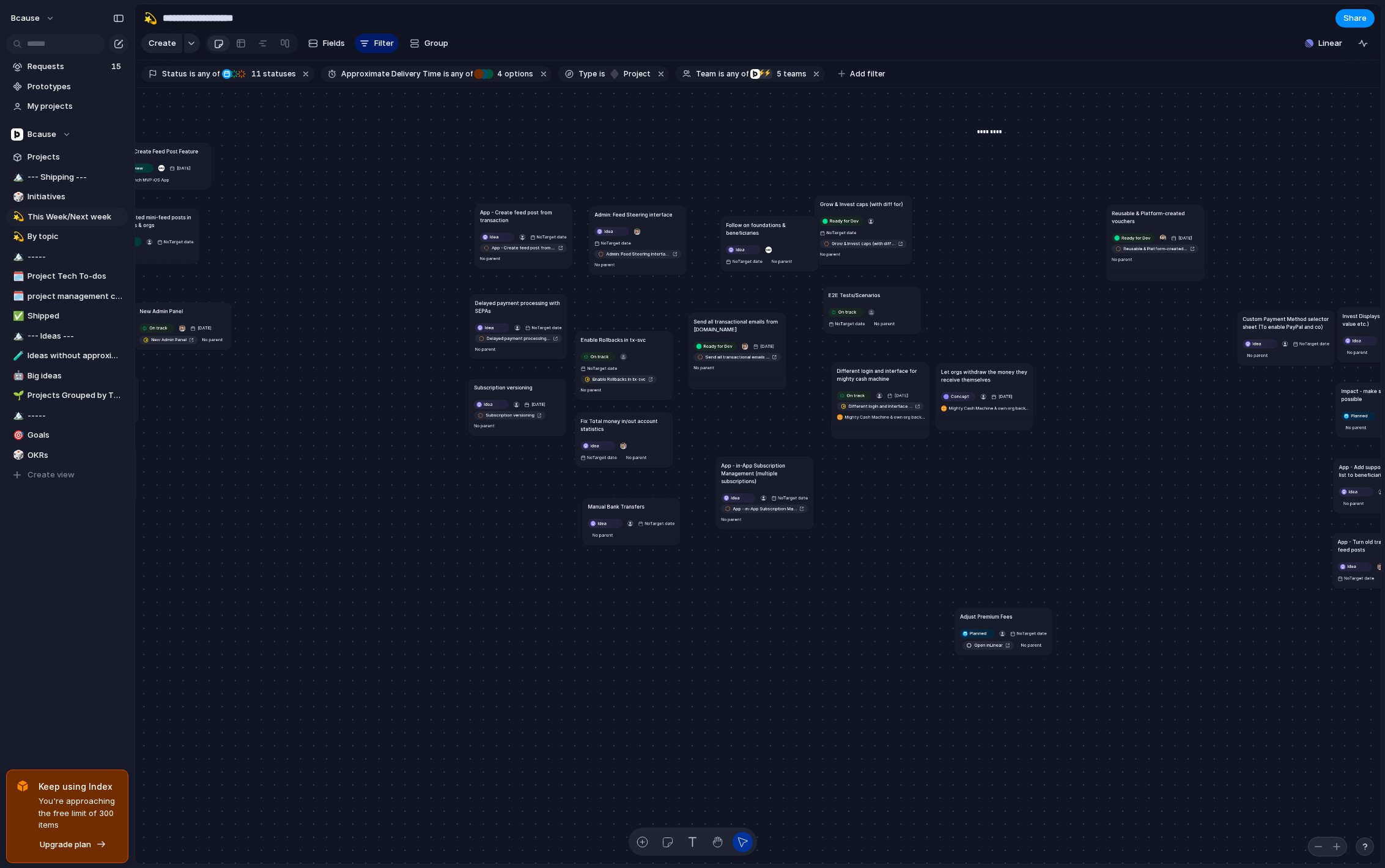
drag, startPoint x: 801, startPoint y: 565, endPoint x: 775, endPoint y: 468, distance: 100.4
click at [775, 468] on h1 "App - in-App Subscription Management (multiple subscriptions)" at bounding box center [765, 473] width 86 height 23
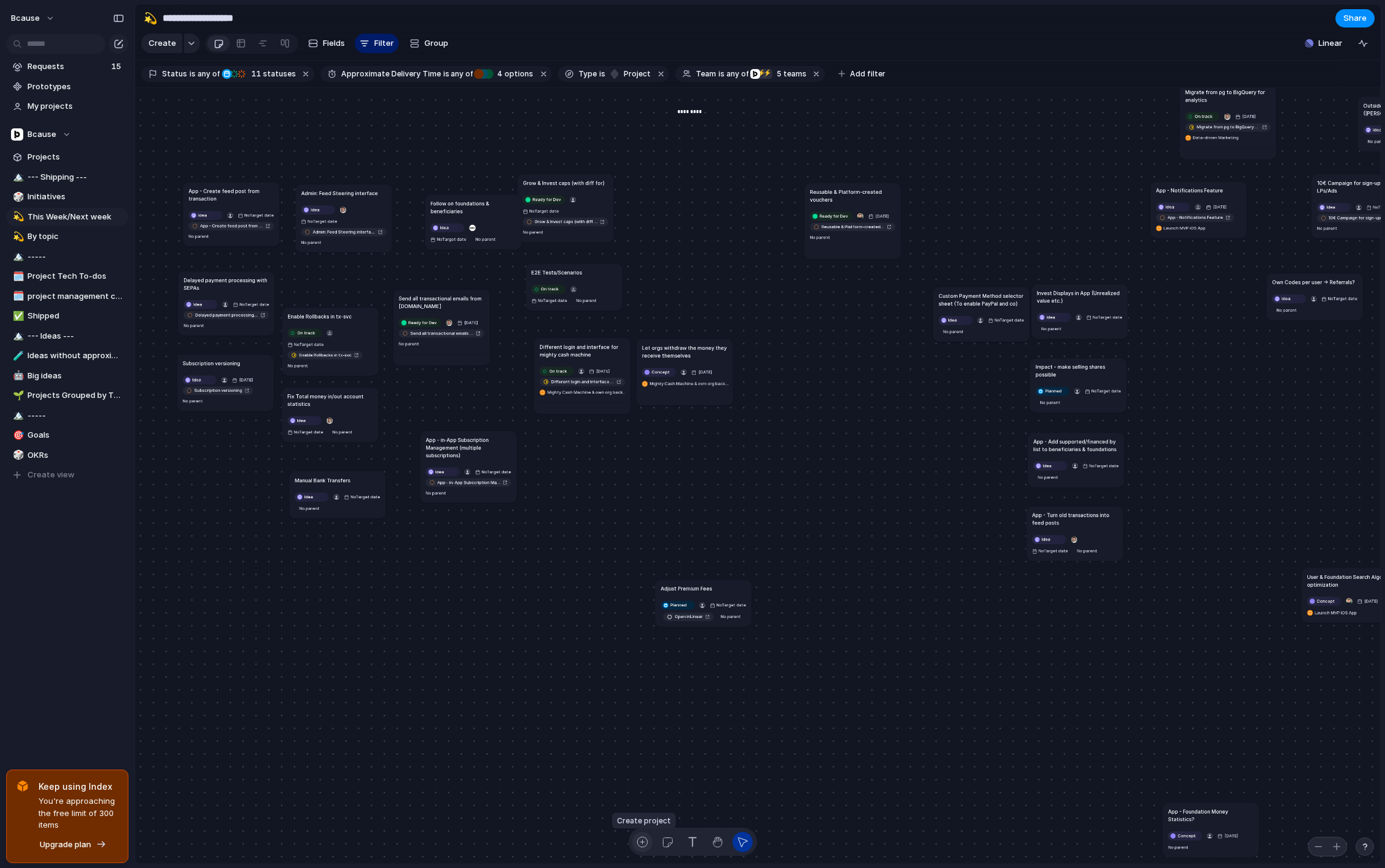
click at [644, 836] on button "button" at bounding box center [642, 842] width 20 height 20
type textarea "**********"
click at [606, 487] on h1 "Web Clean-up Sprint" at bounding box center [603, 489] width 50 height 8
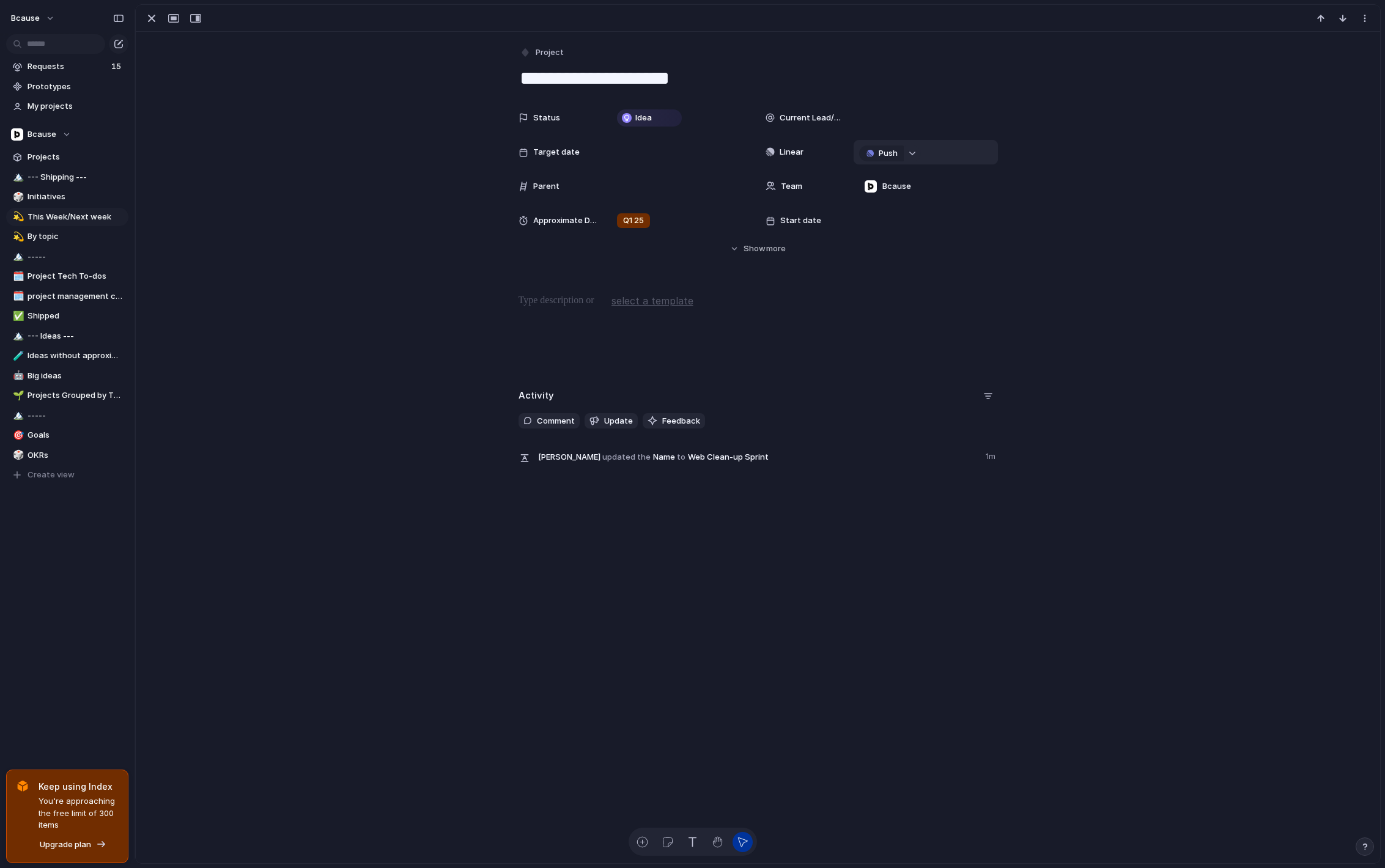
click at [912, 153] on div "button" at bounding box center [913, 153] width 9 height 5
type input "*******"
click at [889, 226] on span "Web Clean-up Sprint" at bounding box center [920, 226] width 81 height 13
click at [157, 21] on div "button" at bounding box center [151, 18] width 14 height 14
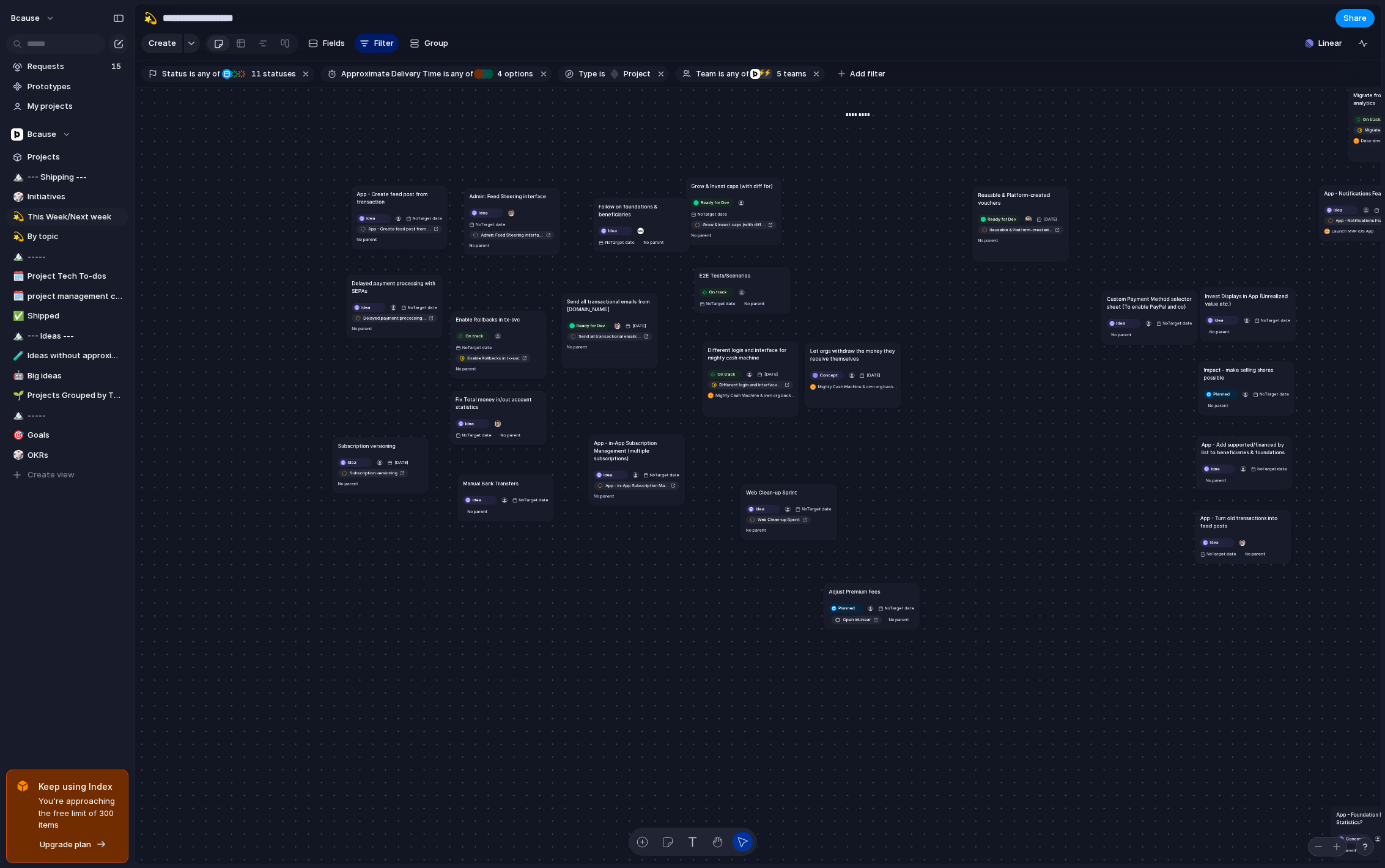
drag, startPoint x: 394, startPoint y: 365, endPoint x: 380, endPoint y: 445, distance: 81.2
click at [380, 445] on h1 "Subscription versioning" at bounding box center [367, 446] width 58 height 8
drag, startPoint x: 522, startPoint y: 505, endPoint x: 569, endPoint y: 554, distance: 67.9
click at [566, 564] on article "Manual Bank Transfers Idea No Target date No parent" at bounding box center [551, 581] width 96 height 47
click at [495, 399] on div "Send all transactional emails from [DOMAIN_NAME] Ready for Dev [DATE] Send all …" at bounding box center [757, 476] width 1245 height 777
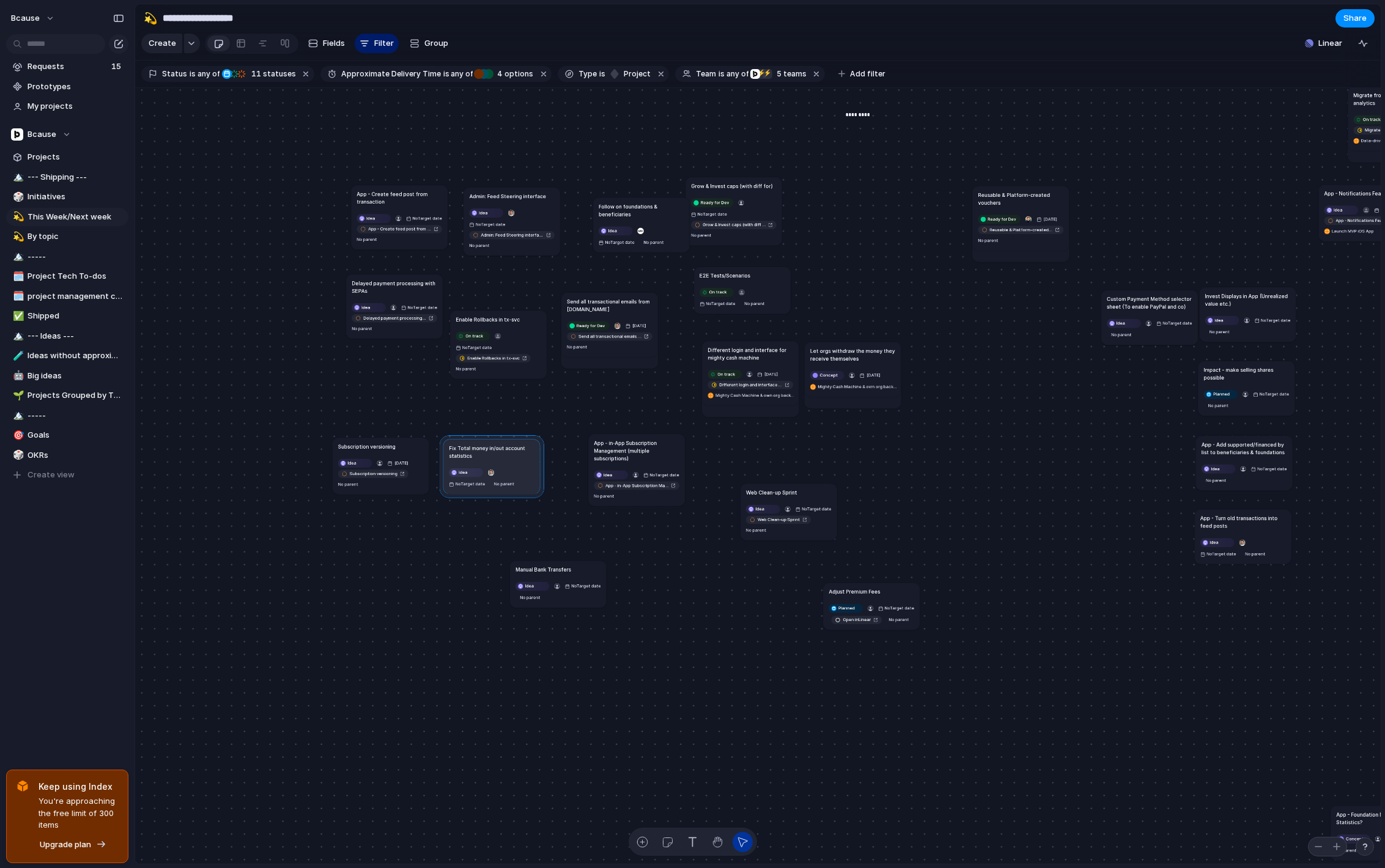
drag, startPoint x: 501, startPoint y: 413, endPoint x: 493, endPoint y: 455, distance: 42.8
click at [493, 455] on div at bounding box center [492, 466] width 104 height 62
drag, startPoint x: 403, startPoint y: 291, endPoint x: 359, endPoint y: 294, distance: 44.1
click at [359, 294] on h1 "Delayed payment processing with SEPAs" at bounding box center [352, 289] width 86 height 15
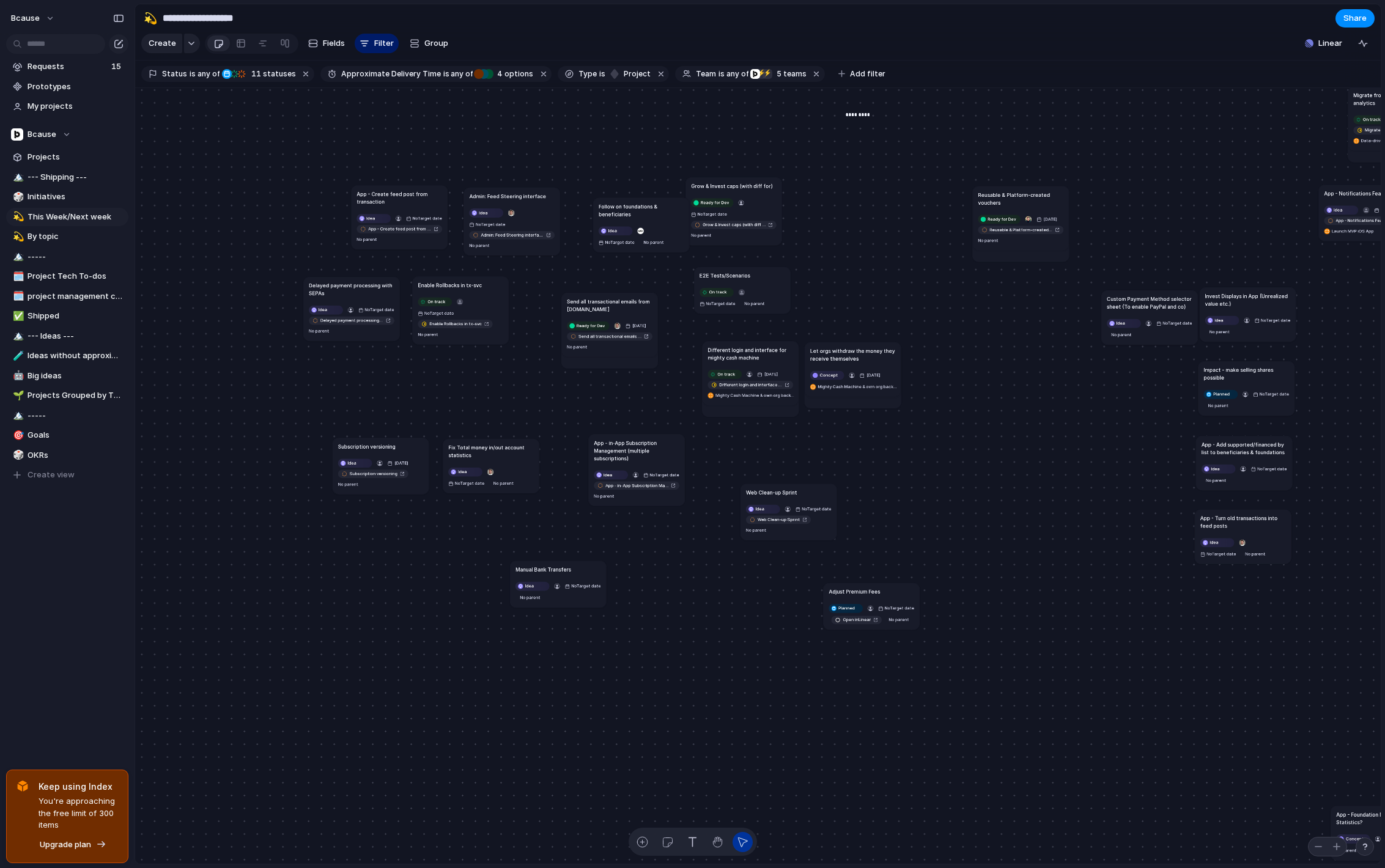
drag, startPoint x: 503, startPoint y: 321, endPoint x: 466, endPoint y: 285, distance: 51.6
click at [466, 285] on h1 "Enable Rollbacks in tx-svc" at bounding box center [449, 285] width 64 height 8
drag, startPoint x: 611, startPoint y: 303, endPoint x: 619, endPoint y: 299, distance: 8.9
click at [619, 299] on h1 "Send all transactional emails from [DOMAIN_NAME]" at bounding box center [617, 301] width 86 height 15
drag, startPoint x: 415, startPoint y: 190, endPoint x: 638, endPoint y: 121, distance: 233.4
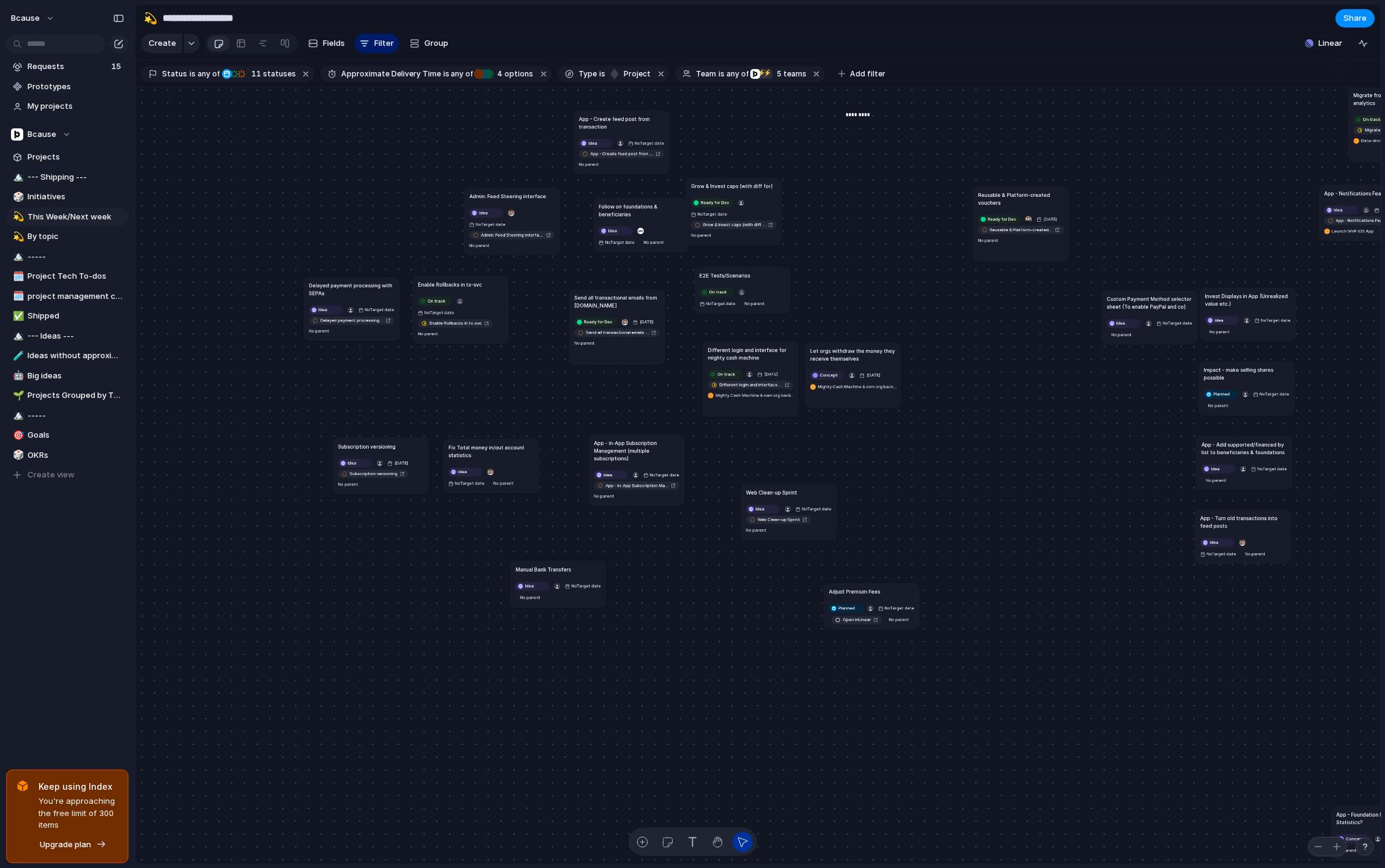
click at [638, 115] on h1 "App - Create feed post from transaction" at bounding box center [621, 122] width 86 height 15
drag, startPoint x: 737, startPoint y: 184, endPoint x: 407, endPoint y: 354, distance: 371.2
click at [409, 356] on h1 "Grow & Invest caps (with diff for)" at bounding box center [403, 359] width 81 height 8
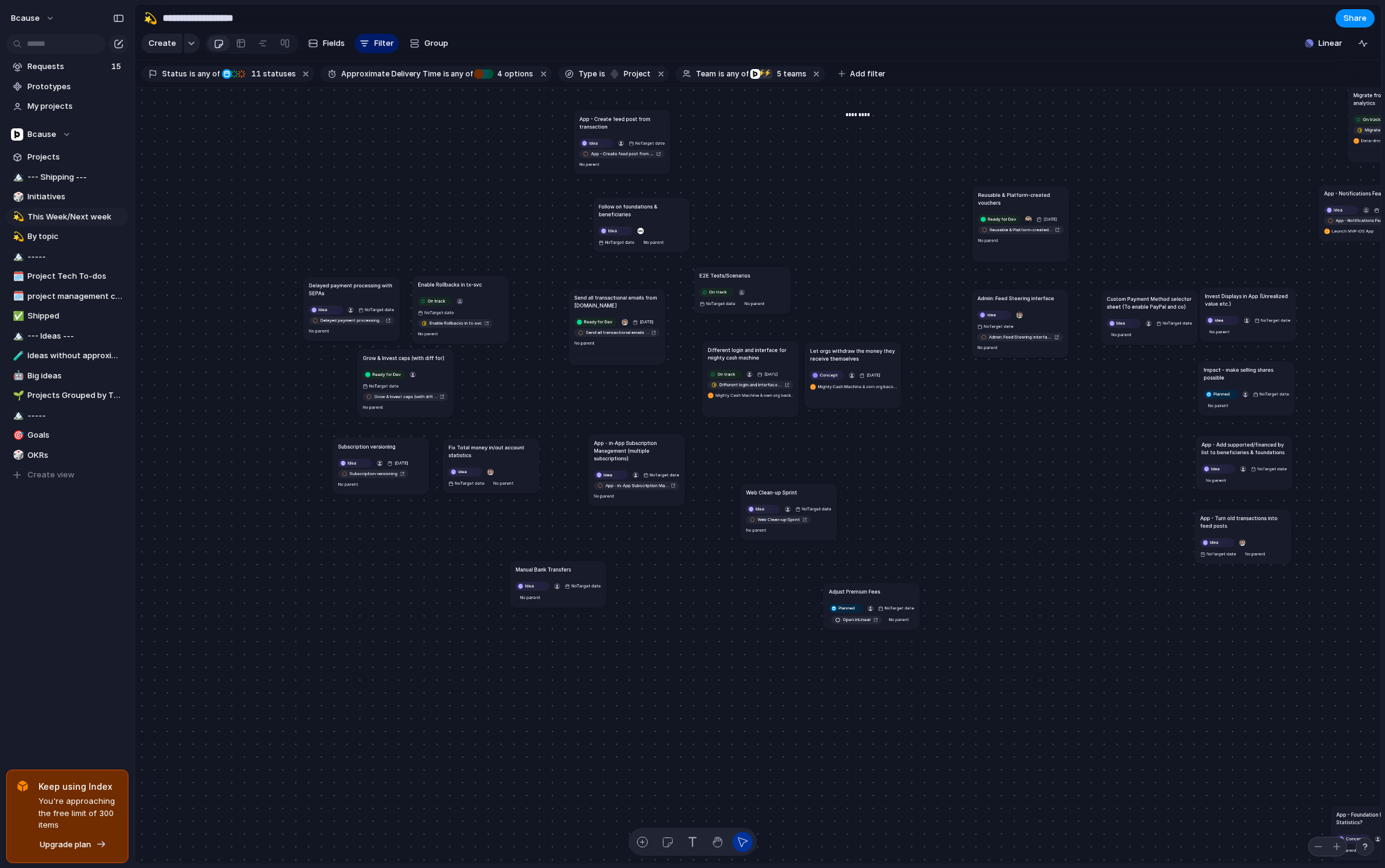
drag, startPoint x: 523, startPoint y: 192, endPoint x: 1032, endPoint y: 294, distance: 519.1
click at [1032, 294] on h1 "Admin: Feed Steering interface" at bounding box center [1015, 298] width 77 height 8
drag, startPoint x: 604, startPoint y: 122, endPoint x: 451, endPoint y: 196, distance: 170.0
click at [451, 196] on h1 "App - Create feed post from transaction" at bounding box center [468, 196] width 86 height 15
drag, startPoint x: 805, startPoint y: 499, endPoint x: 364, endPoint y: 146, distance: 564.9
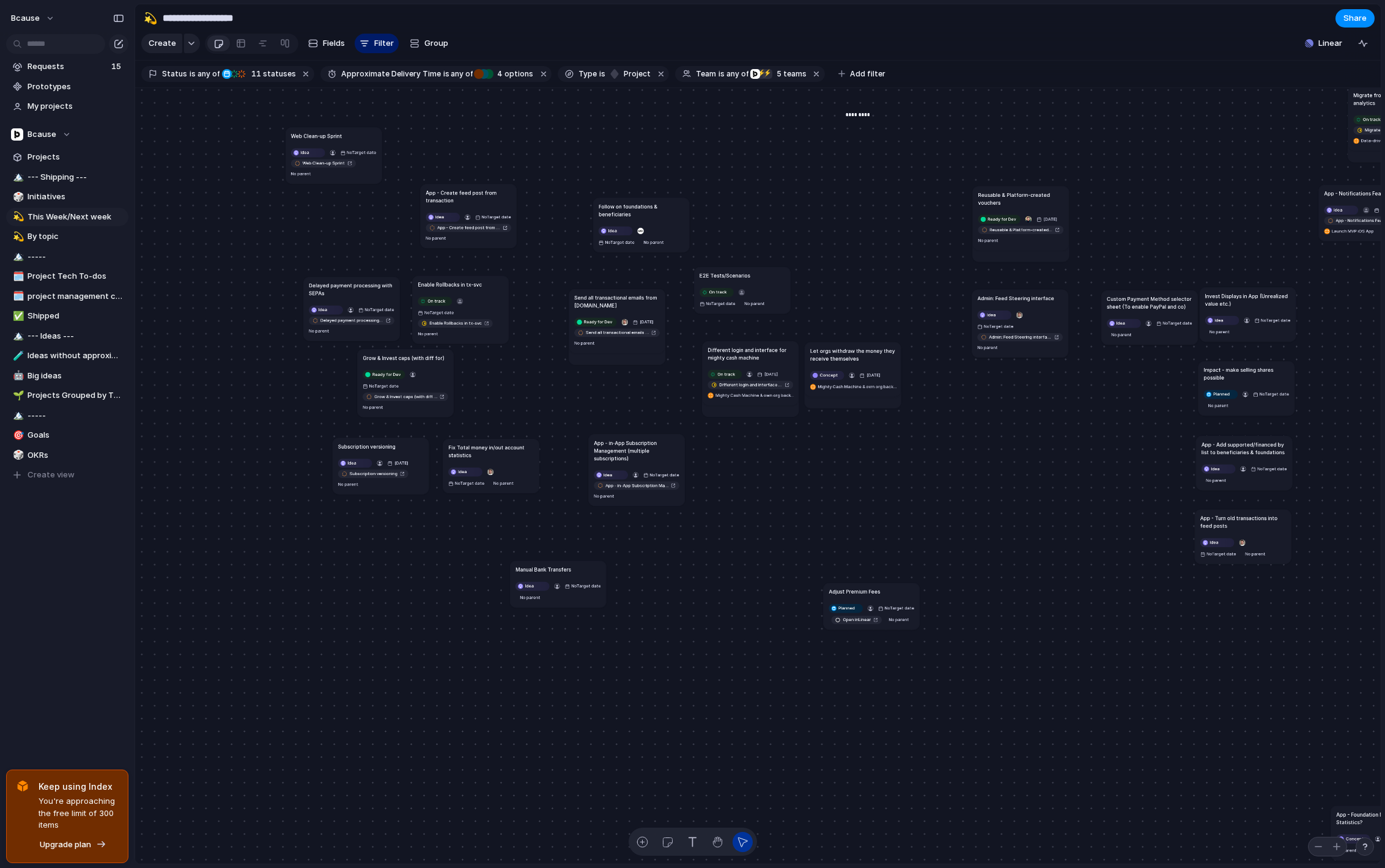
click at [364, 146] on article "Web Clean-up Sprint Idea No Target date Web Clean-up Sprint No parent" at bounding box center [333, 155] width 96 height 56
drag, startPoint x: 630, startPoint y: 452, endPoint x: 700, endPoint y: 453, distance: 70.0
click at [700, 453] on h1 "App - in-App Subscription Management (multiple subscriptions)" at bounding box center [697, 457] width 86 height 23
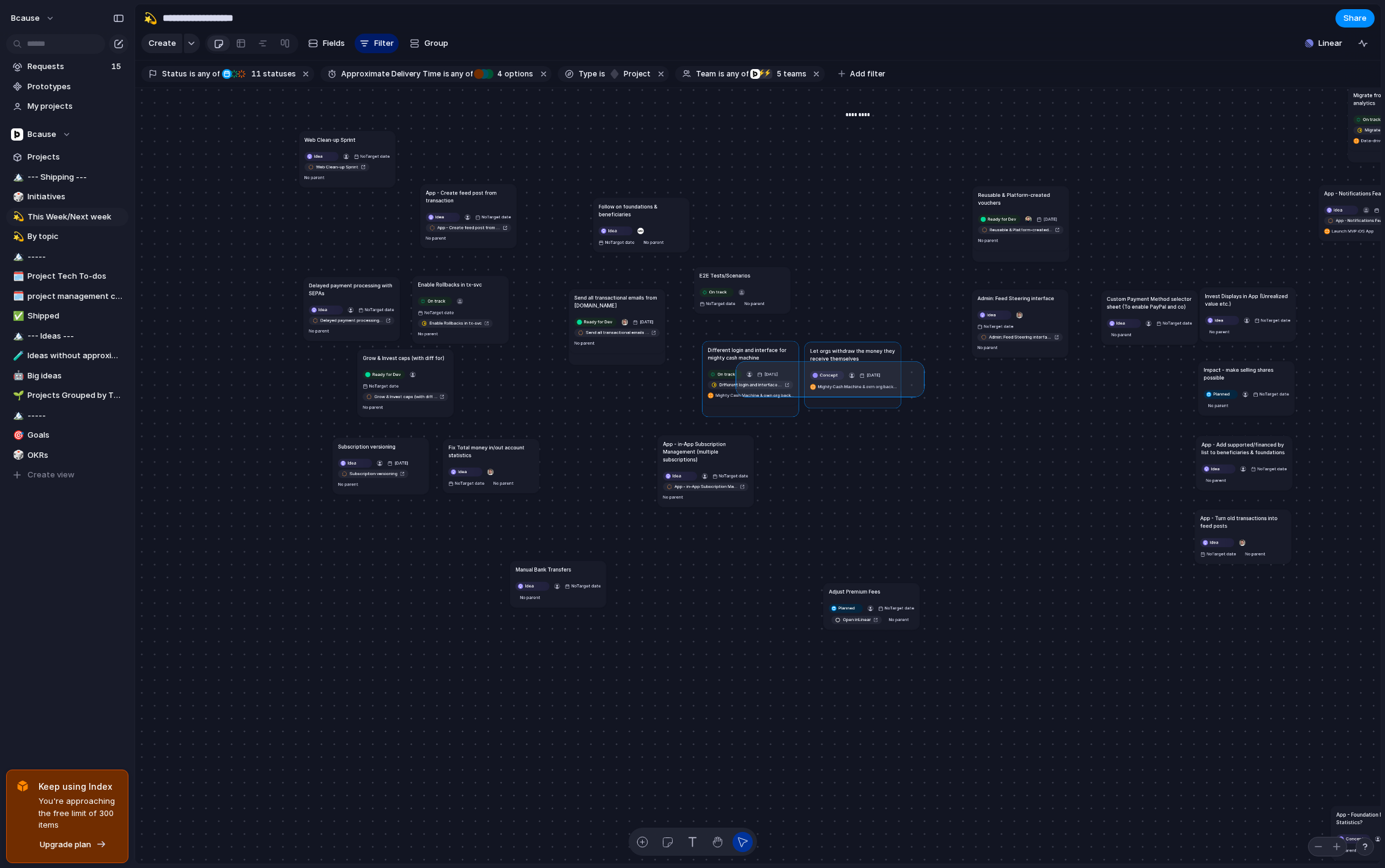
drag, startPoint x: 920, startPoint y: 393, endPoint x: 742, endPoint y: 364, distance: 180.3
click at [741, 364] on div "Send all transactional emails from [DOMAIN_NAME] Ready for Dev [DATE] Send all …" at bounding box center [757, 476] width 1245 height 777
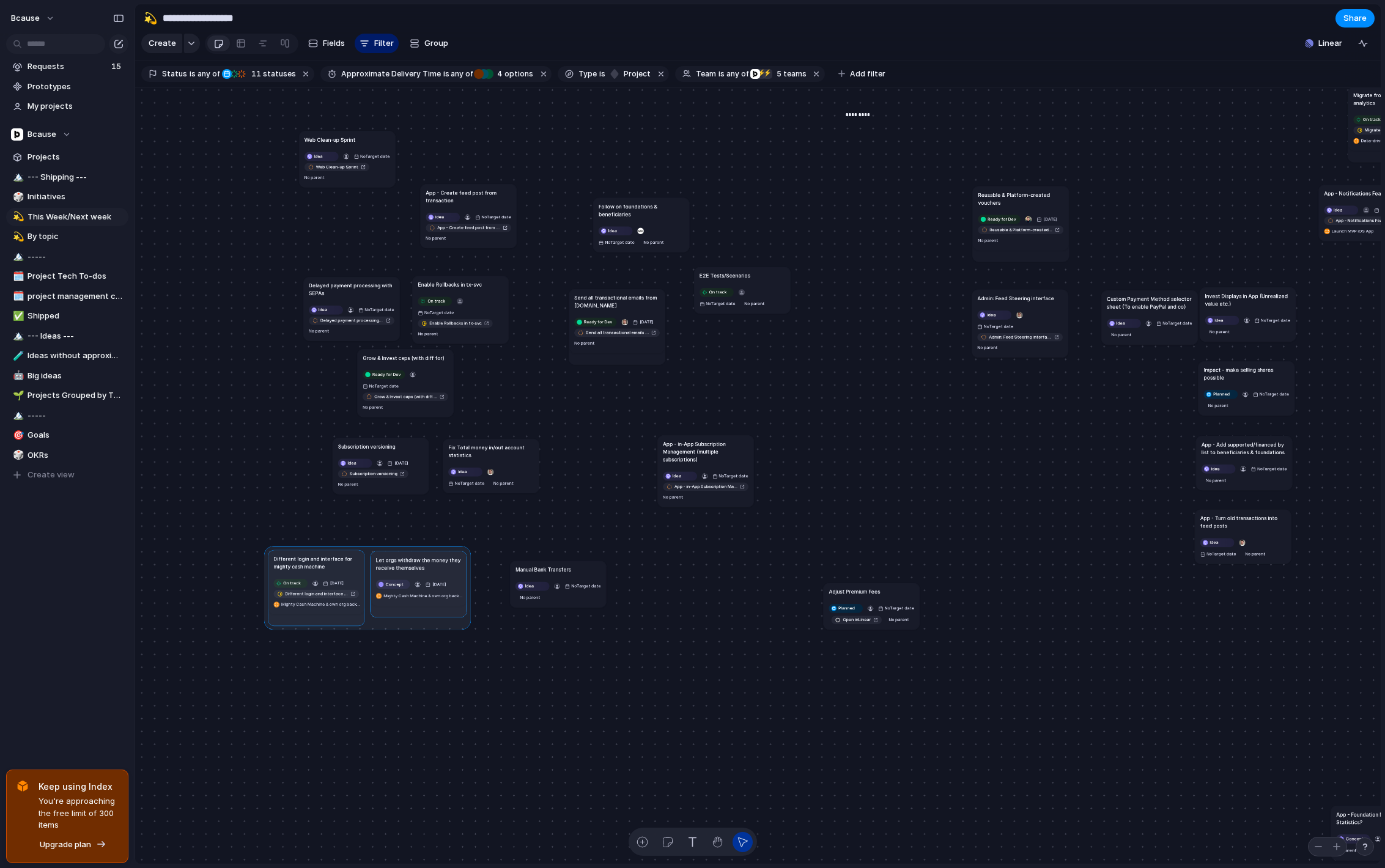
drag, startPoint x: 800, startPoint y: 349, endPoint x: 367, endPoint y: 556, distance: 479.9
click at [365, 557] on div at bounding box center [367, 588] width 207 height 84
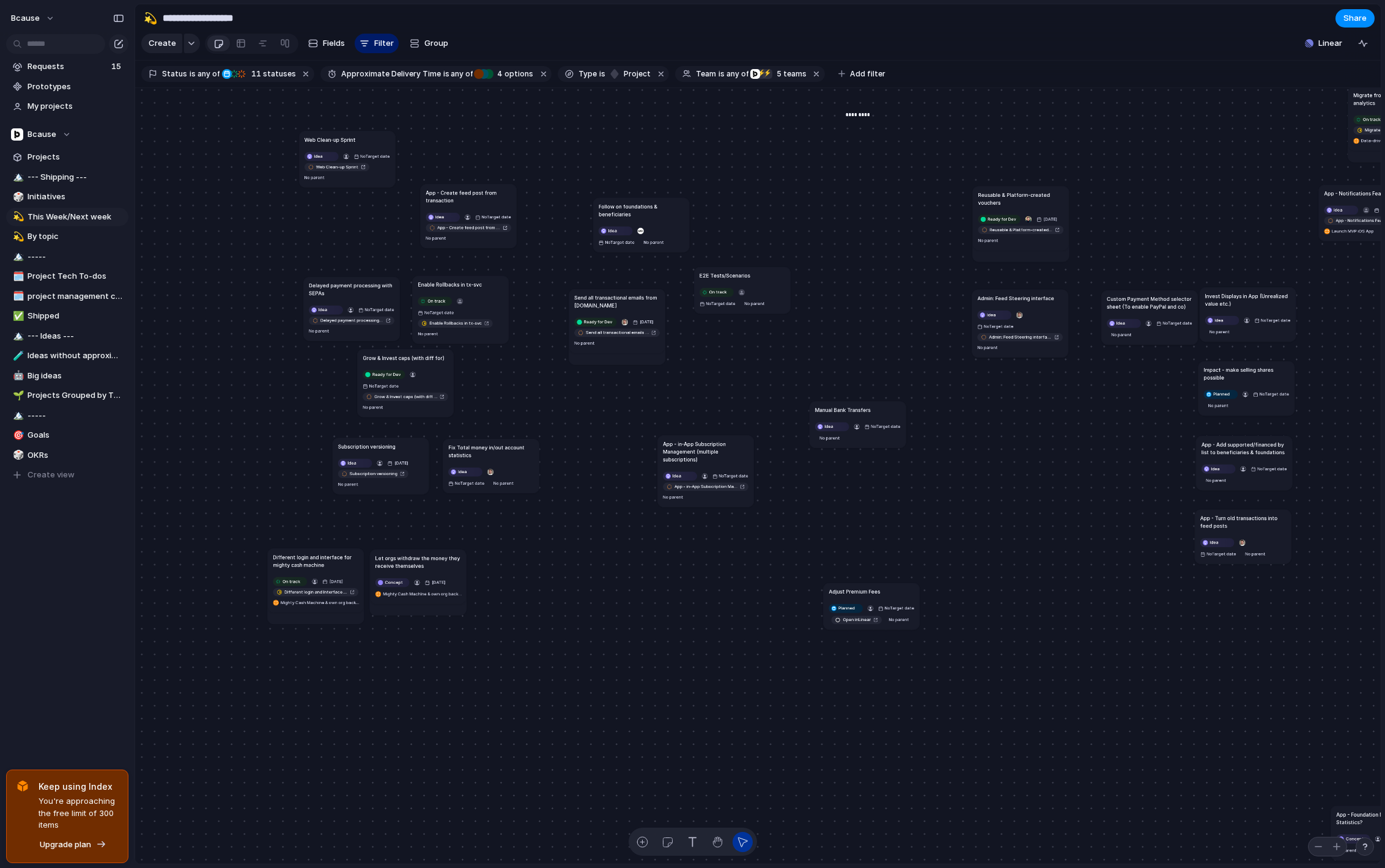
drag, startPoint x: 557, startPoint y: 567, endPoint x: 856, endPoint y: 407, distance: 339.1
click at [856, 407] on h1 "Manual Bank Transfers" at bounding box center [843, 410] width 56 height 8
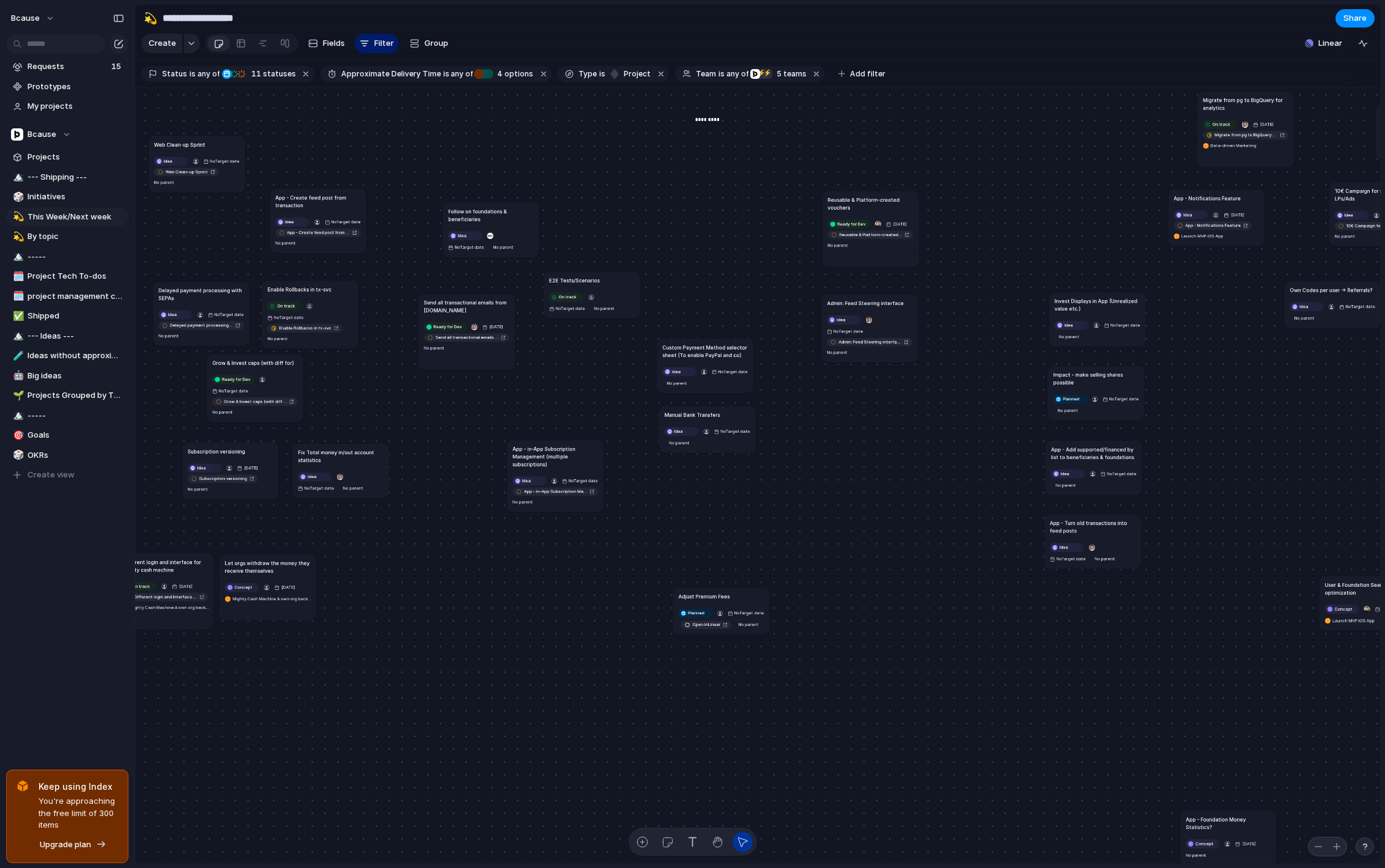
drag, startPoint x: 988, startPoint y: 302, endPoint x: 701, endPoint y: 339, distance: 289.4
click at [701, 339] on article "Custom Payment Method selector sheet (To enable PayPal and co) Idea No Target d…" at bounding box center [704, 366] width 96 height 54
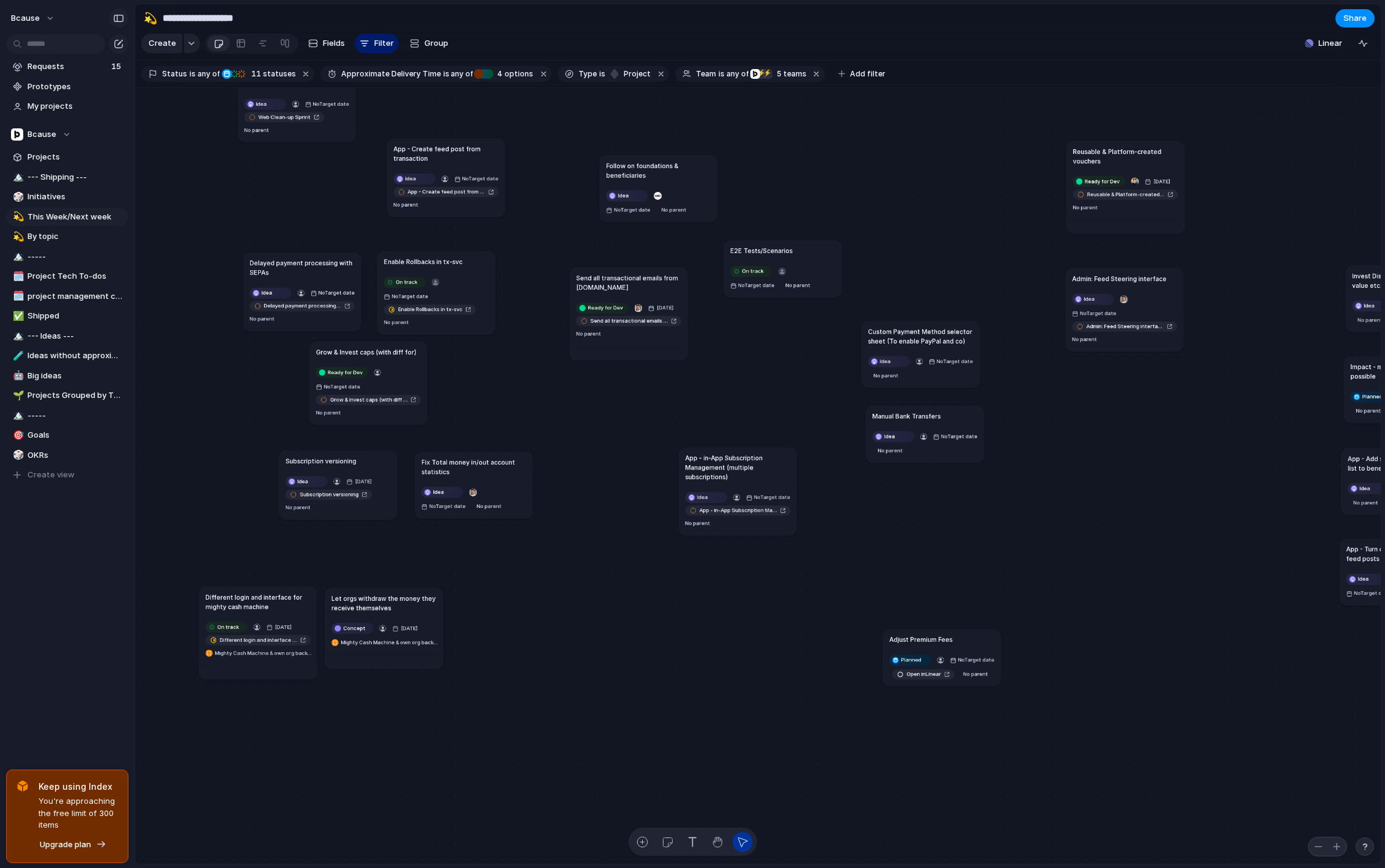
click at [118, 27] on button "button" at bounding box center [119, 19] width 20 height 20
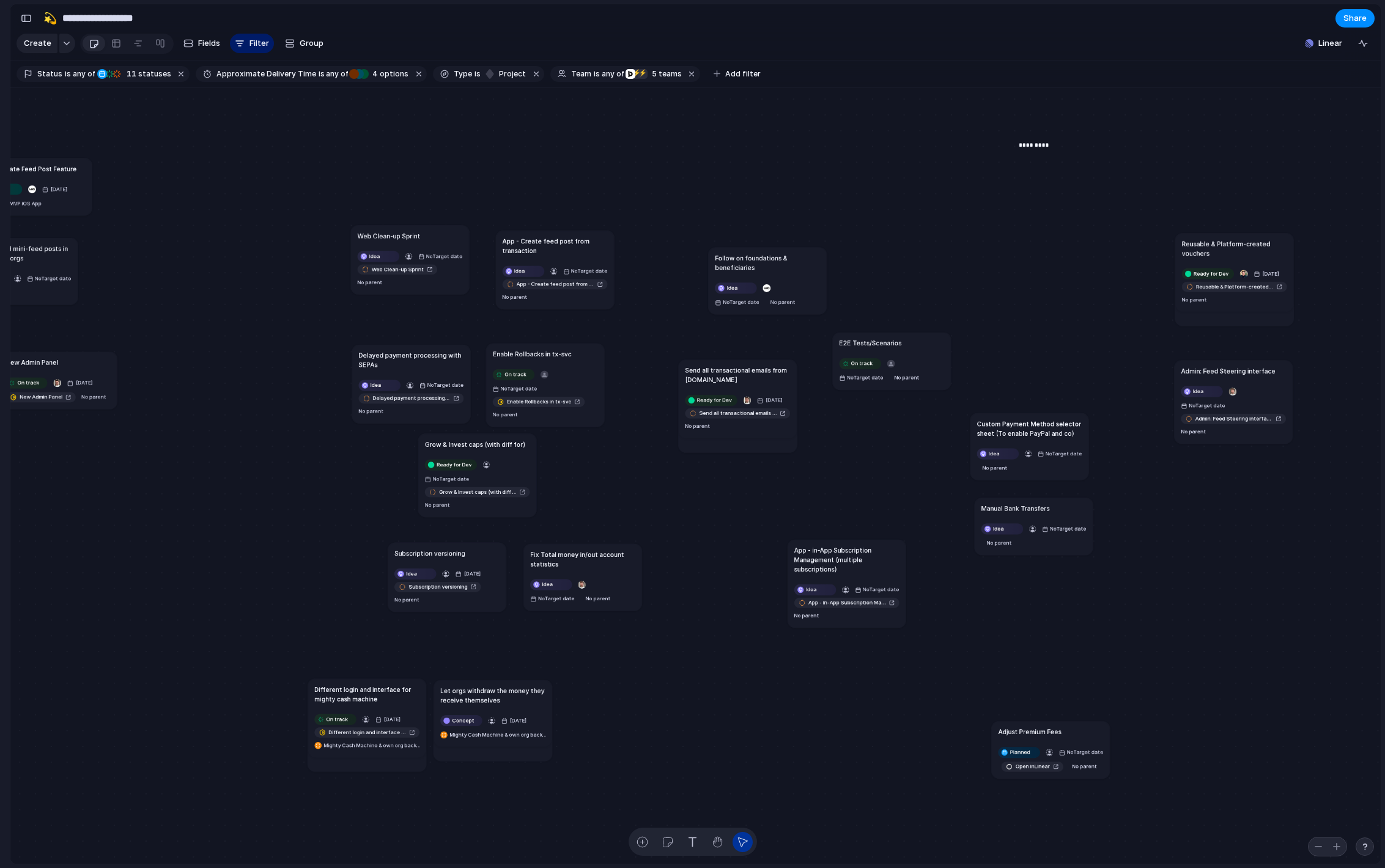
drag, startPoint x: 430, startPoint y: 181, endPoint x: 435, endPoint y: 241, distance: 60.2
click at [435, 241] on article "Web Clean-up Sprint Idea No Target date Web Clean-up Sprint No parent" at bounding box center [411, 259] width 119 height 69
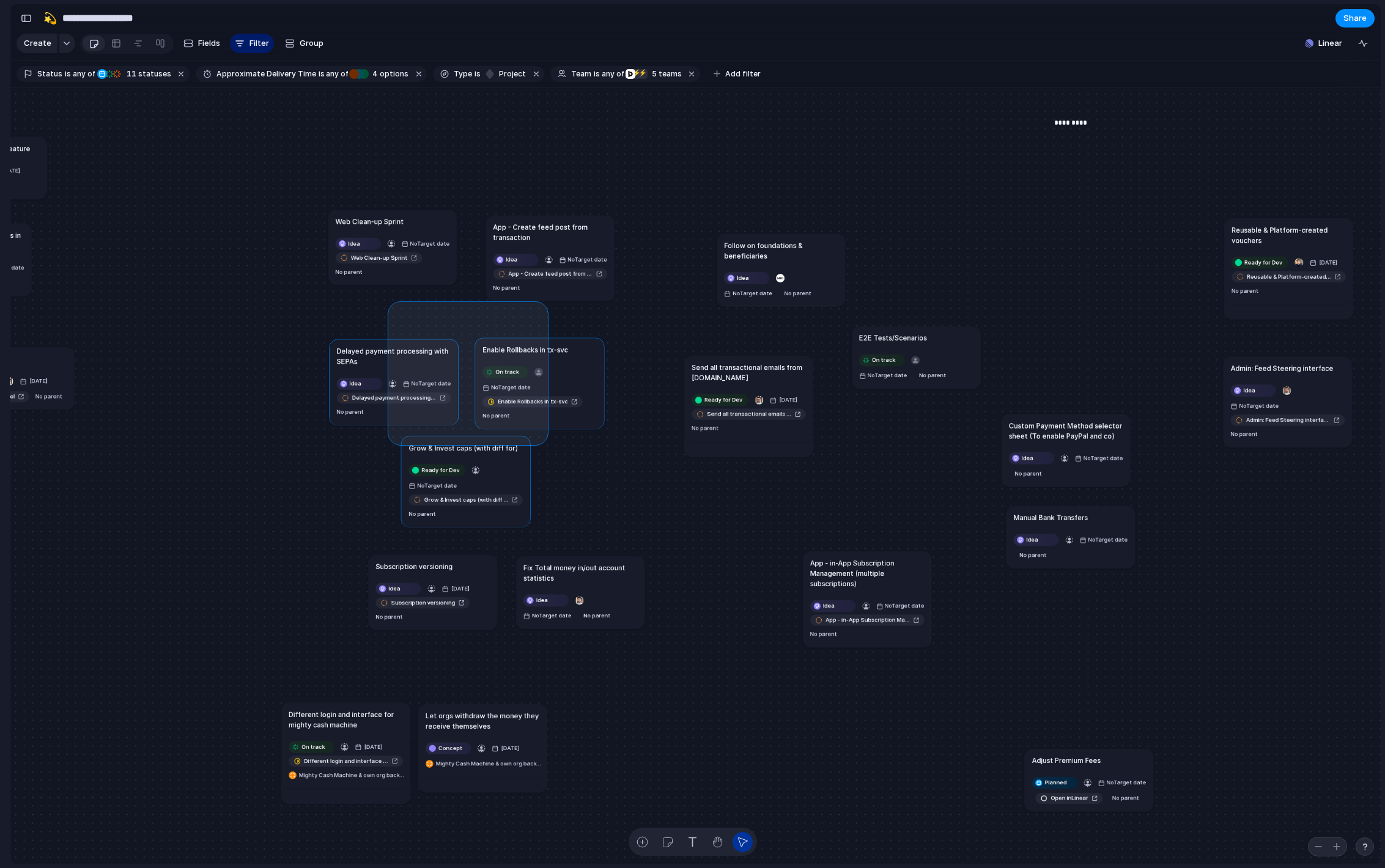
drag, startPoint x: 394, startPoint y: 306, endPoint x: 576, endPoint y: 470, distance: 245.0
click at [576, 470] on div "Send all transactional emails from [DOMAIN_NAME] Ready for Dev [DATE] Send all …" at bounding box center [696, 476] width 1371 height 777
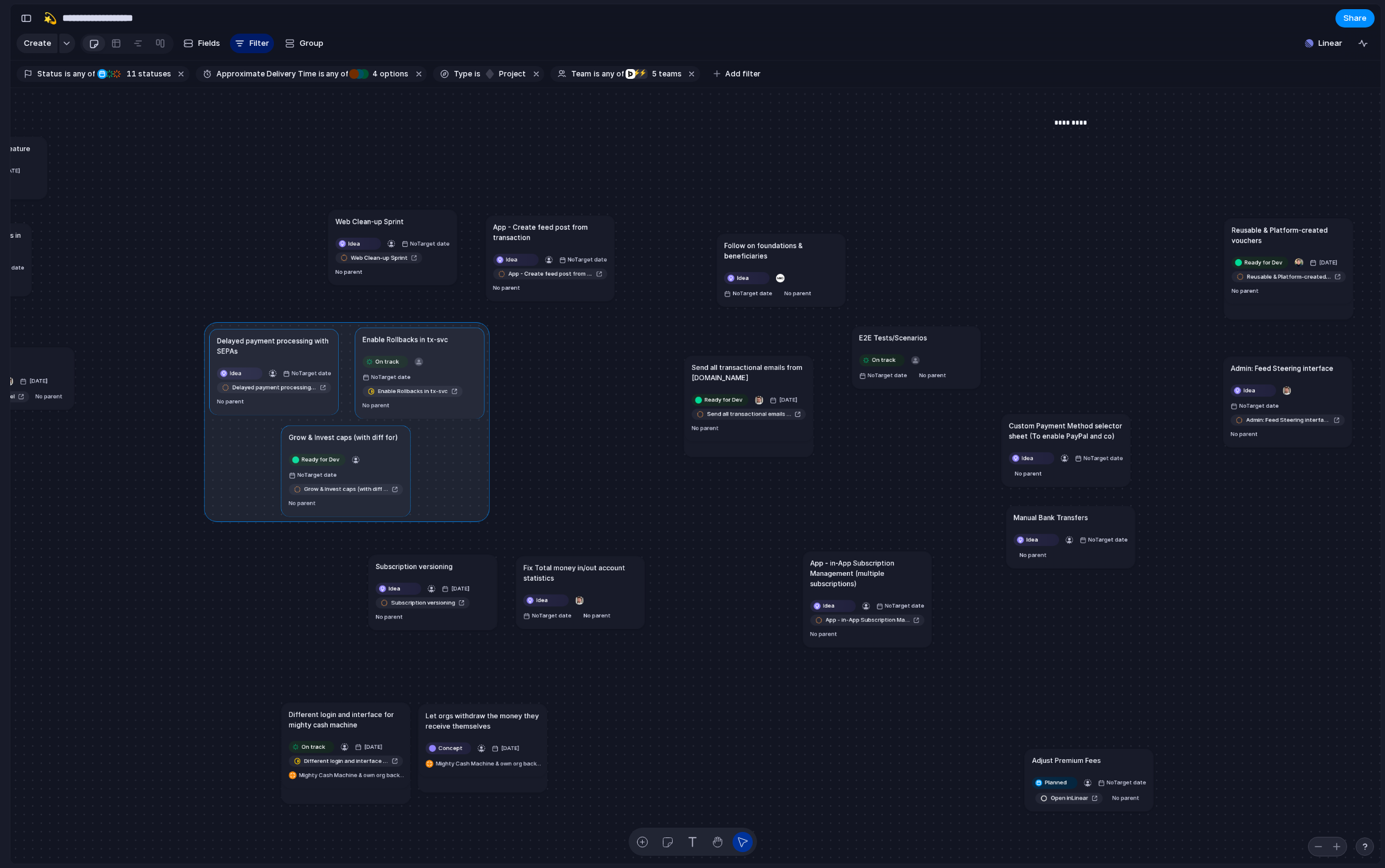
drag, startPoint x: 533, startPoint y: 350, endPoint x: 433, endPoint y: 337, distance: 100.8
click at [433, 337] on div at bounding box center [347, 422] width 285 height 200
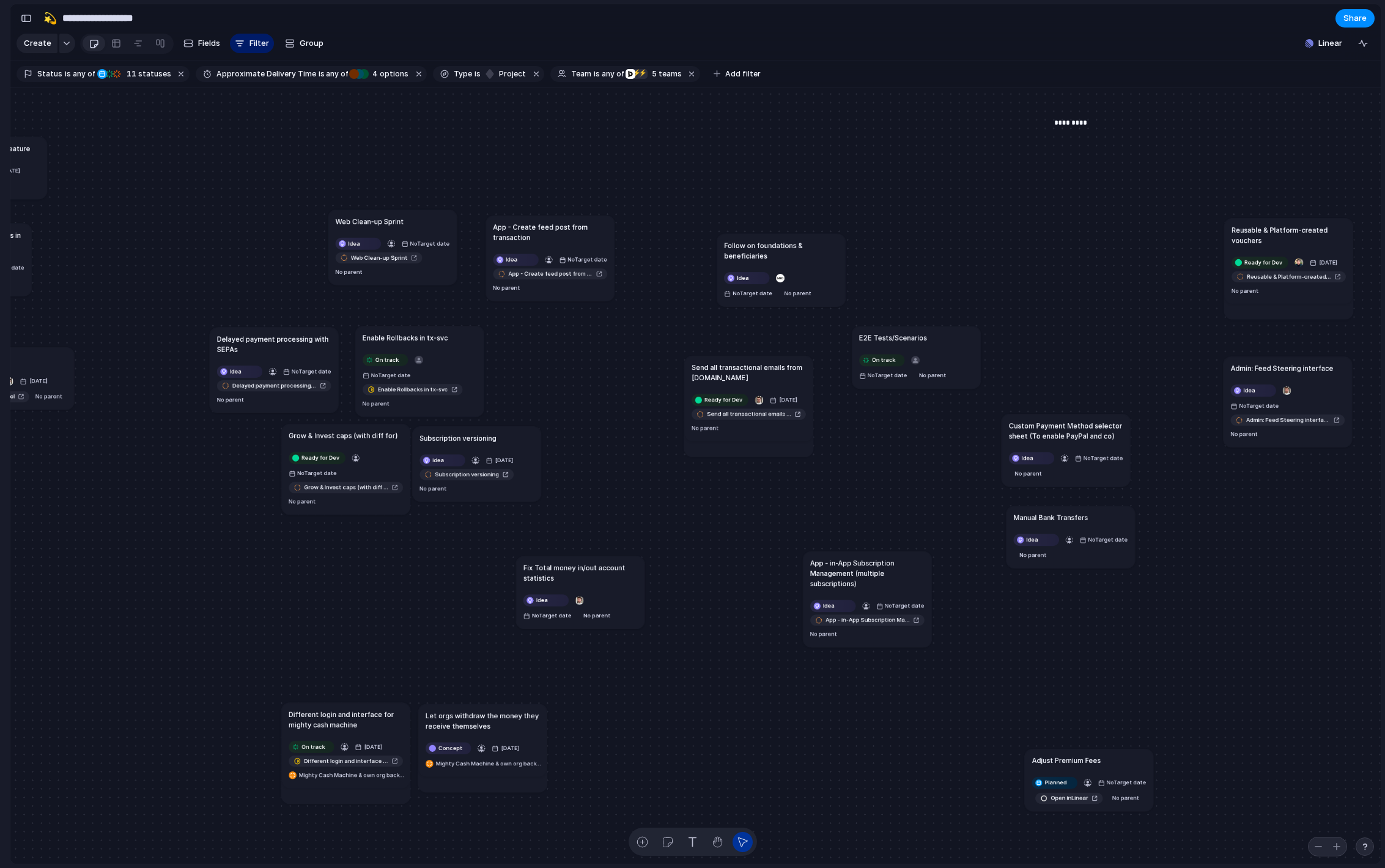
drag, startPoint x: 459, startPoint y: 565, endPoint x: 511, endPoint y: 437, distance: 138.2
click at [511, 437] on div "Subscription versioning" at bounding box center [476, 439] width 114 height 11
drag, startPoint x: 331, startPoint y: 436, endPoint x: 299, endPoint y: 439, distance: 32.1
click at [293, 439] on h1 "Grow & Invest caps (with diff for)" at bounding box center [303, 439] width 109 height 11
drag, startPoint x: 479, startPoint y: 434, endPoint x: 438, endPoint y: 436, distance: 41.0
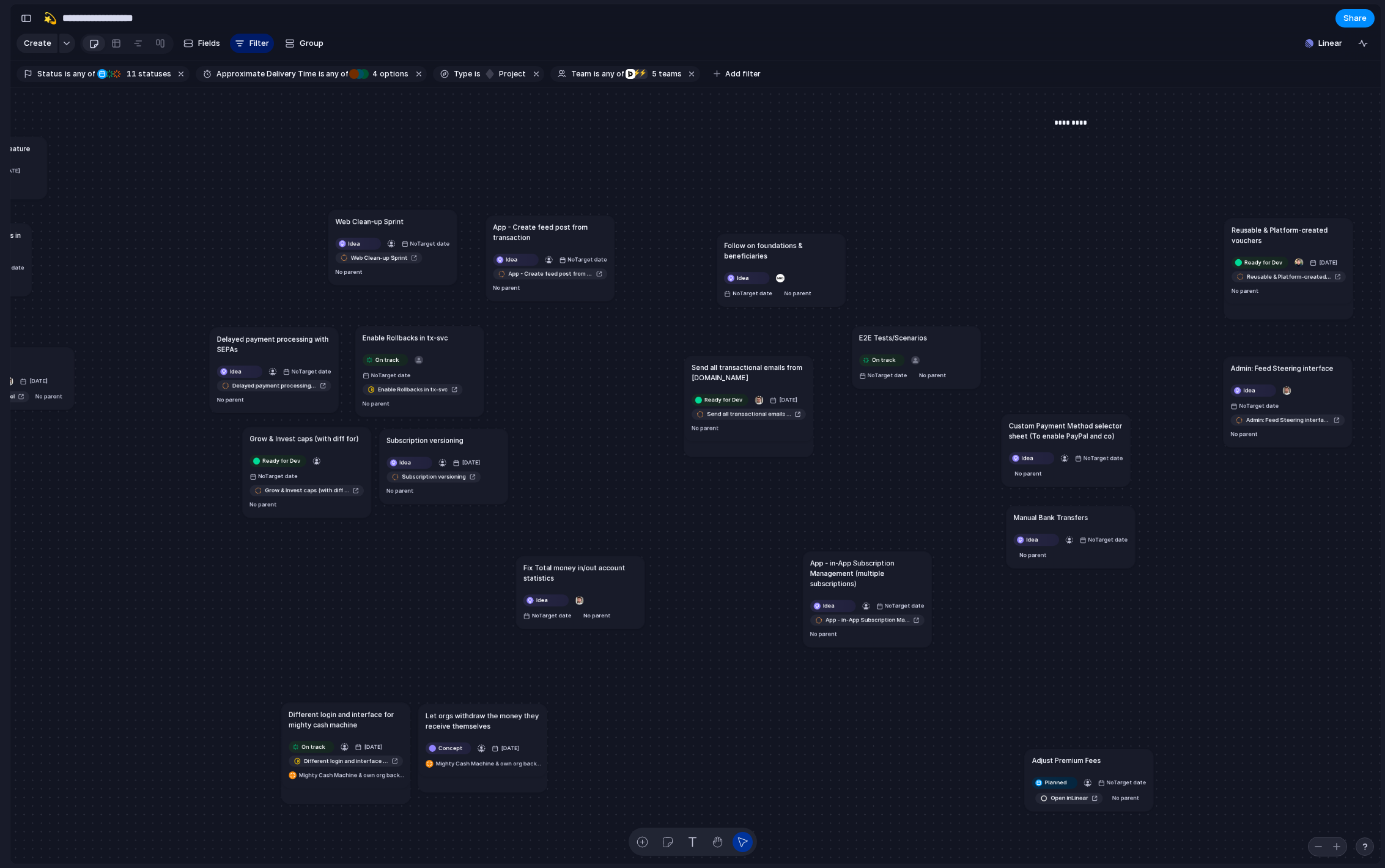
click at [438, 436] on h1 "Subscription versioning" at bounding box center [425, 441] width 77 height 11
drag, startPoint x: 557, startPoint y: 574, endPoint x: 441, endPoint y: 557, distance: 117.2
click at [441, 557] on h1 "Fix Total money in/out account statistics" at bounding box center [467, 556] width 114 height 21
click at [411, 462] on span "Idea" at bounding box center [405, 463] width 12 height 9
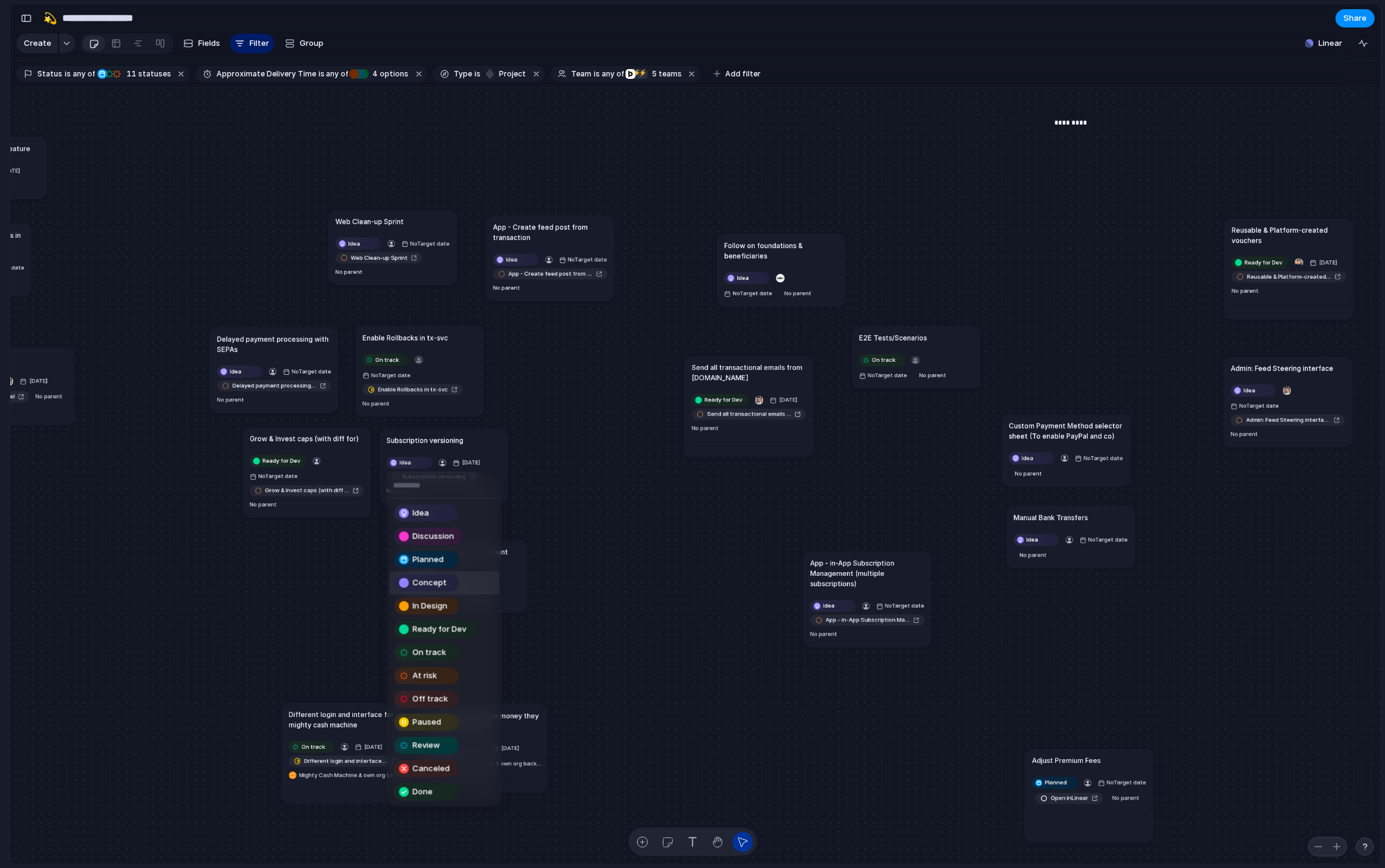
click at [438, 577] on span "Concept" at bounding box center [430, 583] width 34 height 13
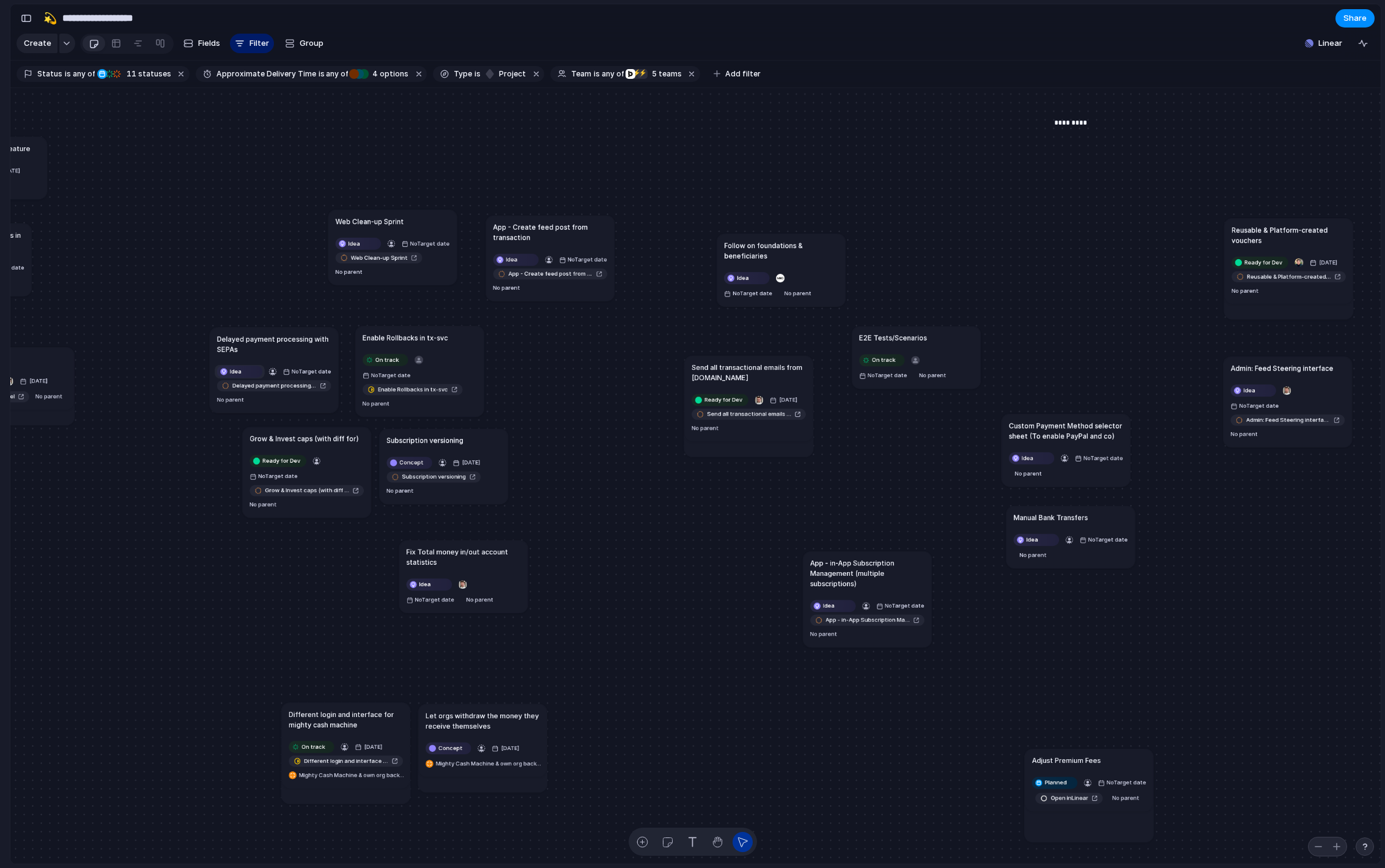
click at [243, 371] on div "Idea" at bounding box center [240, 372] width 44 height 11
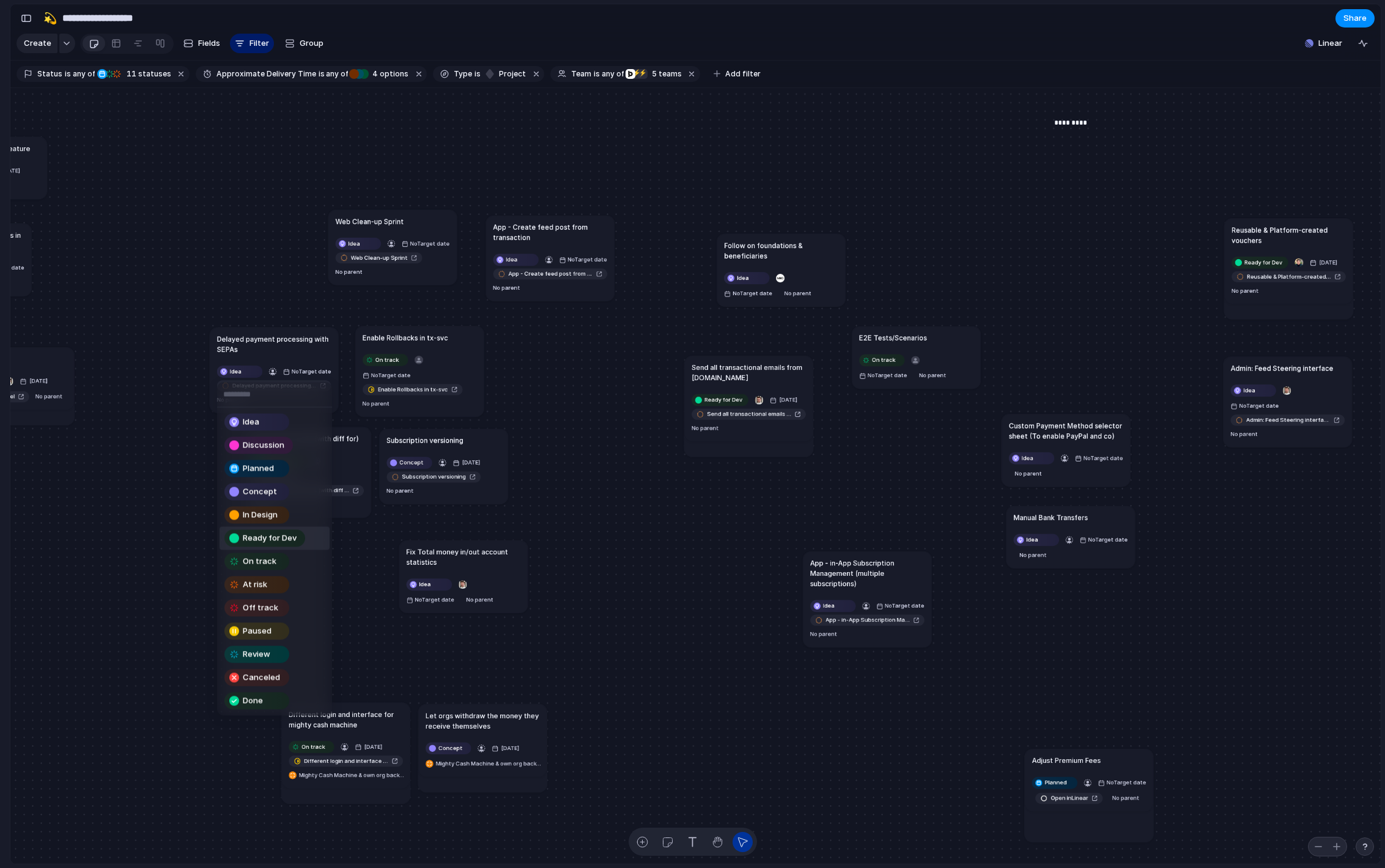
click at [276, 538] on span "Ready for Dev" at bounding box center [270, 539] width 54 height 13
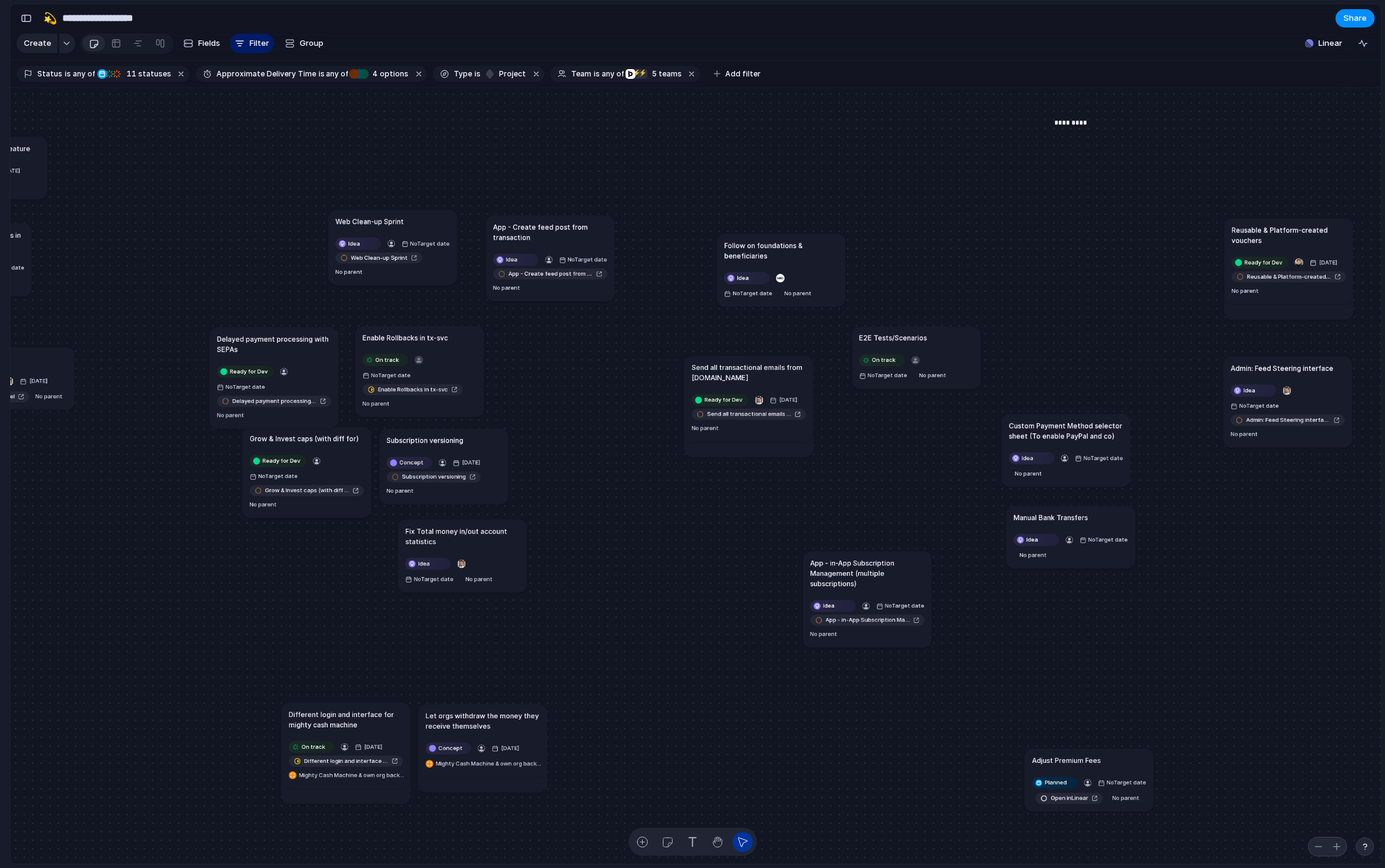
drag, startPoint x: 466, startPoint y: 554, endPoint x: 466, endPoint y: 533, distance: 21.0
click at [466, 533] on h1 "Fix Total money in/out account statistics" at bounding box center [462, 536] width 114 height 21
click at [437, 535] on h1 "Fix Total money in/out account statistics" at bounding box center [462, 538] width 114 height 21
drag, startPoint x: 344, startPoint y: 717, endPoint x: 329, endPoint y: 691, distance: 30.0
click at [329, 691] on h1 "Different login and interface for mighty cash machine" at bounding box center [330, 693] width 114 height 21
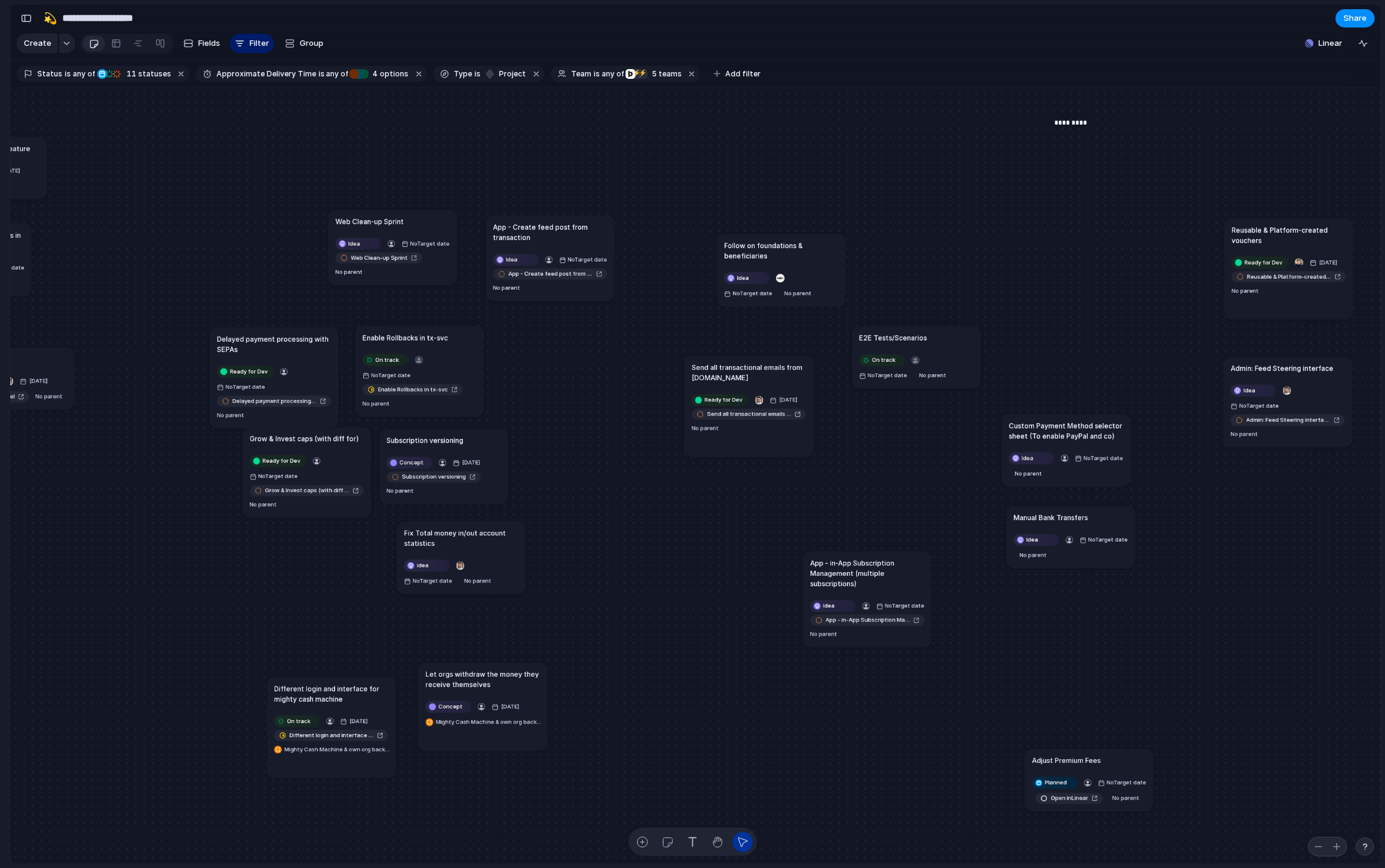
drag, startPoint x: 477, startPoint y: 719, endPoint x: 477, endPoint y: 674, distance: 45.0
click at [477, 674] on h1 "Let orgs withdraw the money they receive themselves" at bounding box center [483, 679] width 114 height 21
drag, startPoint x: 369, startPoint y: 695, endPoint x: 369, endPoint y: 665, distance: 30.0
click at [369, 670] on h1 "Different login and interface for mighty cash machine" at bounding box center [330, 680] width 114 height 21
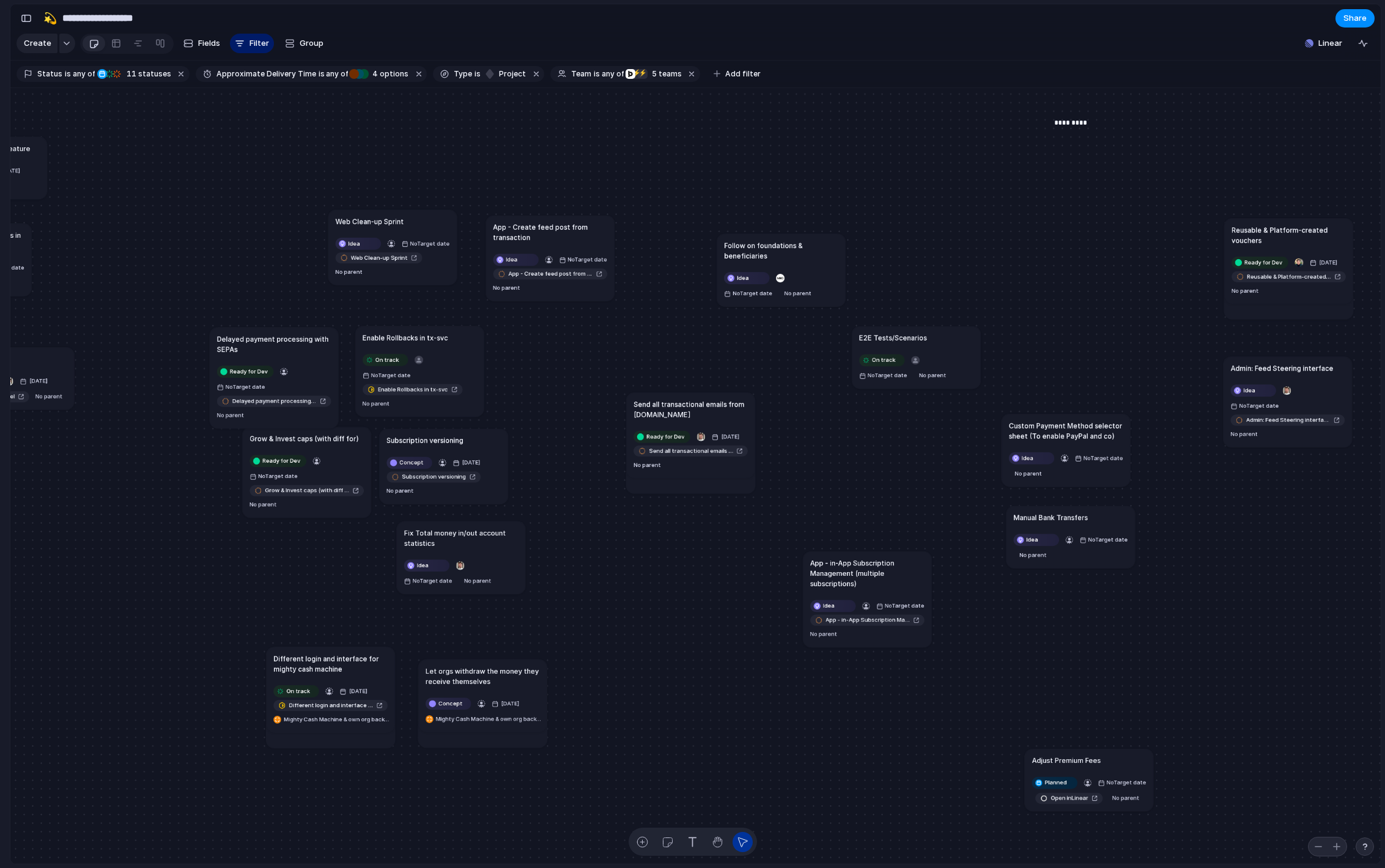
drag, startPoint x: 751, startPoint y: 376, endPoint x: 691, endPoint y: 412, distance: 70.0
click at [691, 412] on h1 "Send all transactional emails from [DOMAIN_NAME]" at bounding box center [691, 409] width 114 height 21
drag, startPoint x: 691, startPoint y: 402, endPoint x: 716, endPoint y: 476, distance: 78.1
click at [716, 477] on h1 "Send all transactional emails from [DOMAIN_NAME]" at bounding box center [715, 484] width 114 height 21
drag, startPoint x: 716, startPoint y: 475, endPoint x: 683, endPoint y: 547, distance: 79.2
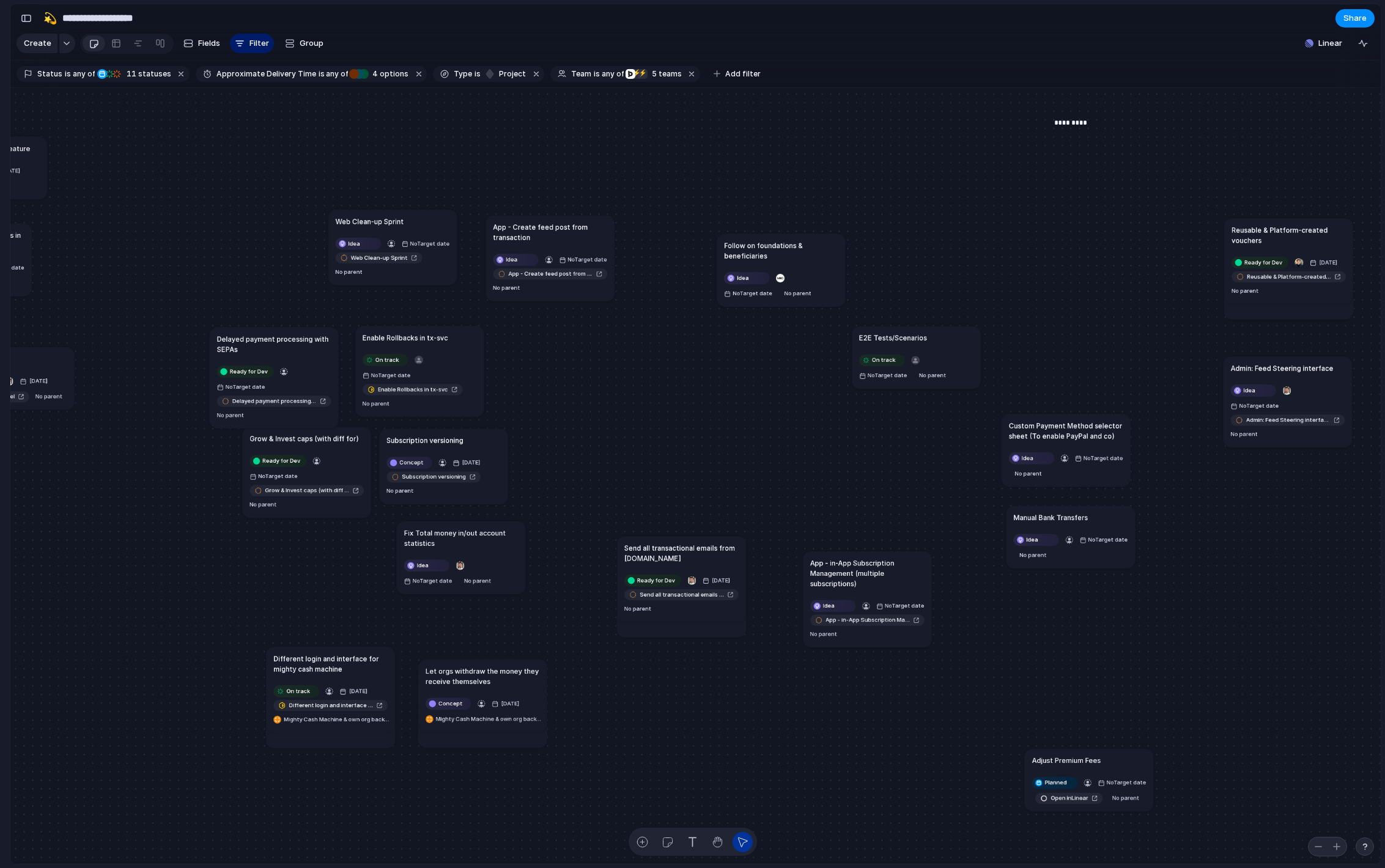
click at [683, 547] on h1 "Send all transactional emails from [DOMAIN_NAME]" at bounding box center [681, 552] width 114 height 21
drag, startPoint x: 451, startPoint y: 434, endPoint x: 469, endPoint y: 435, distance: 18.0
click at [469, 435] on article "Subscription versioning Concept [DATE] Subscription versioning No parent" at bounding box center [461, 467] width 129 height 76
drag, startPoint x: 787, startPoint y: 249, endPoint x: 696, endPoint y: 231, distance: 92.8
click at [696, 231] on h1 "Follow on foundations & beneficiaries" at bounding box center [693, 232] width 114 height 21
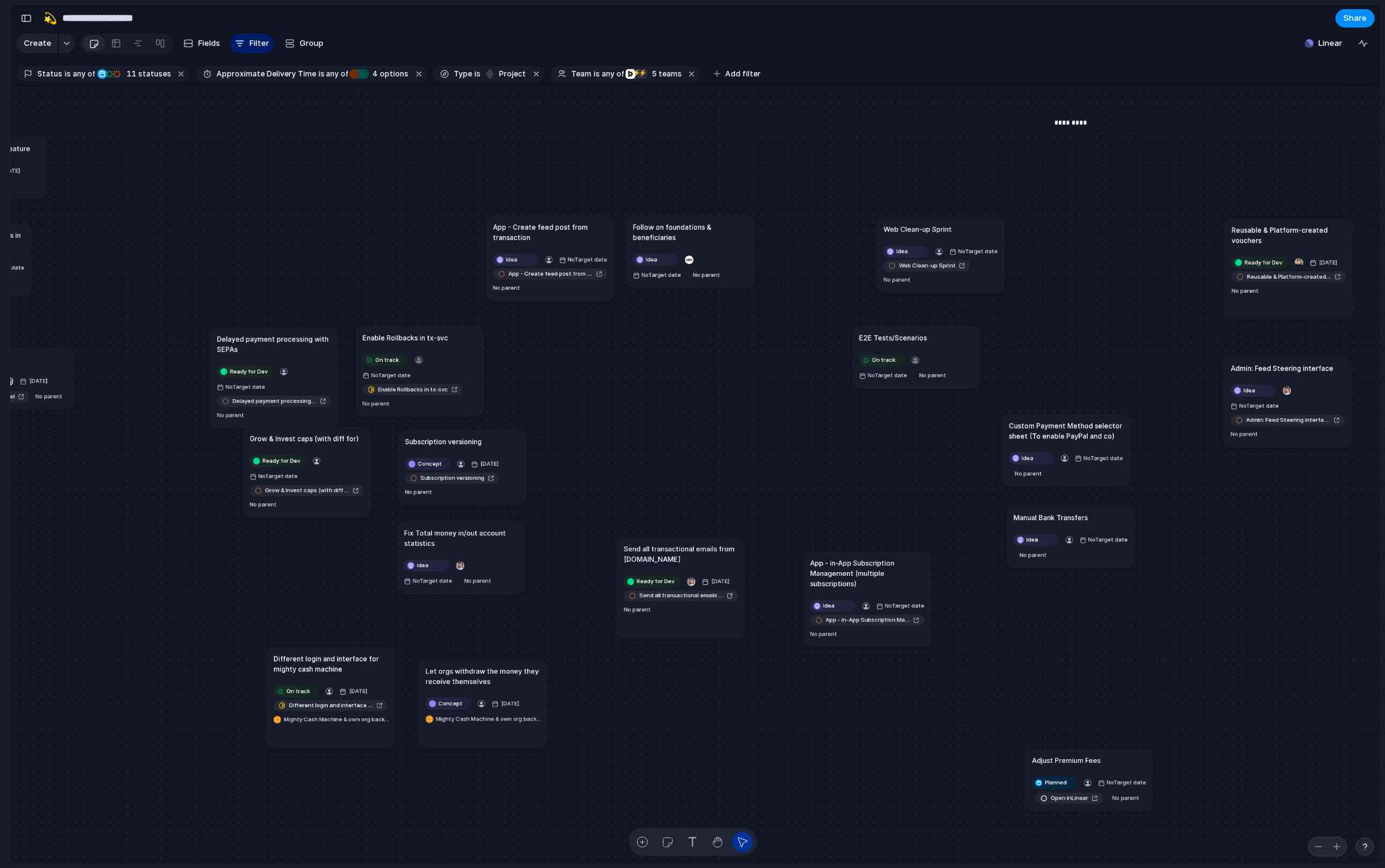
drag, startPoint x: 405, startPoint y: 220, endPoint x: 946, endPoint y: 226, distance: 541.0
click at [950, 226] on div "Web Clean-up Sprint" at bounding box center [940, 230] width 114 height 11
drag, startPoint x: 539, startPoint y: 188, endPoint x: 697, endPoint y: 293, distance: 189.7
click at [697, 293] on div "Send all transactional emails from [DOMAIN_NAME] Ready for Dev [DATE] Send all …" at bounding box center [696, 476] width 1371 height 777
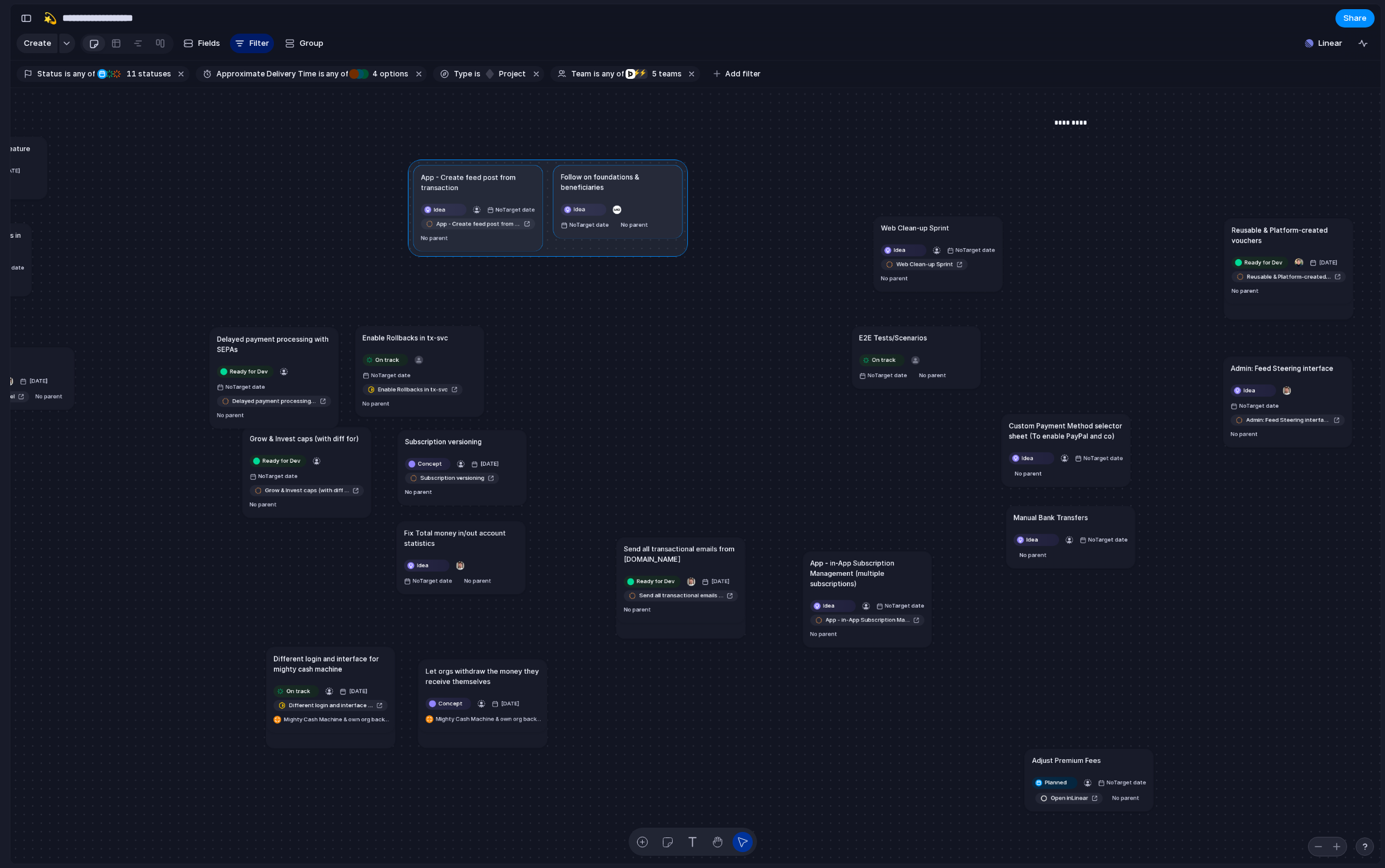
drag, startPoint x: 705, startPoint y: 235, endPoint x: 633, endPoint y: 185, distance: 87.7
click at [633, 185] on div at bounding box center [548, 207] width 279 height 96
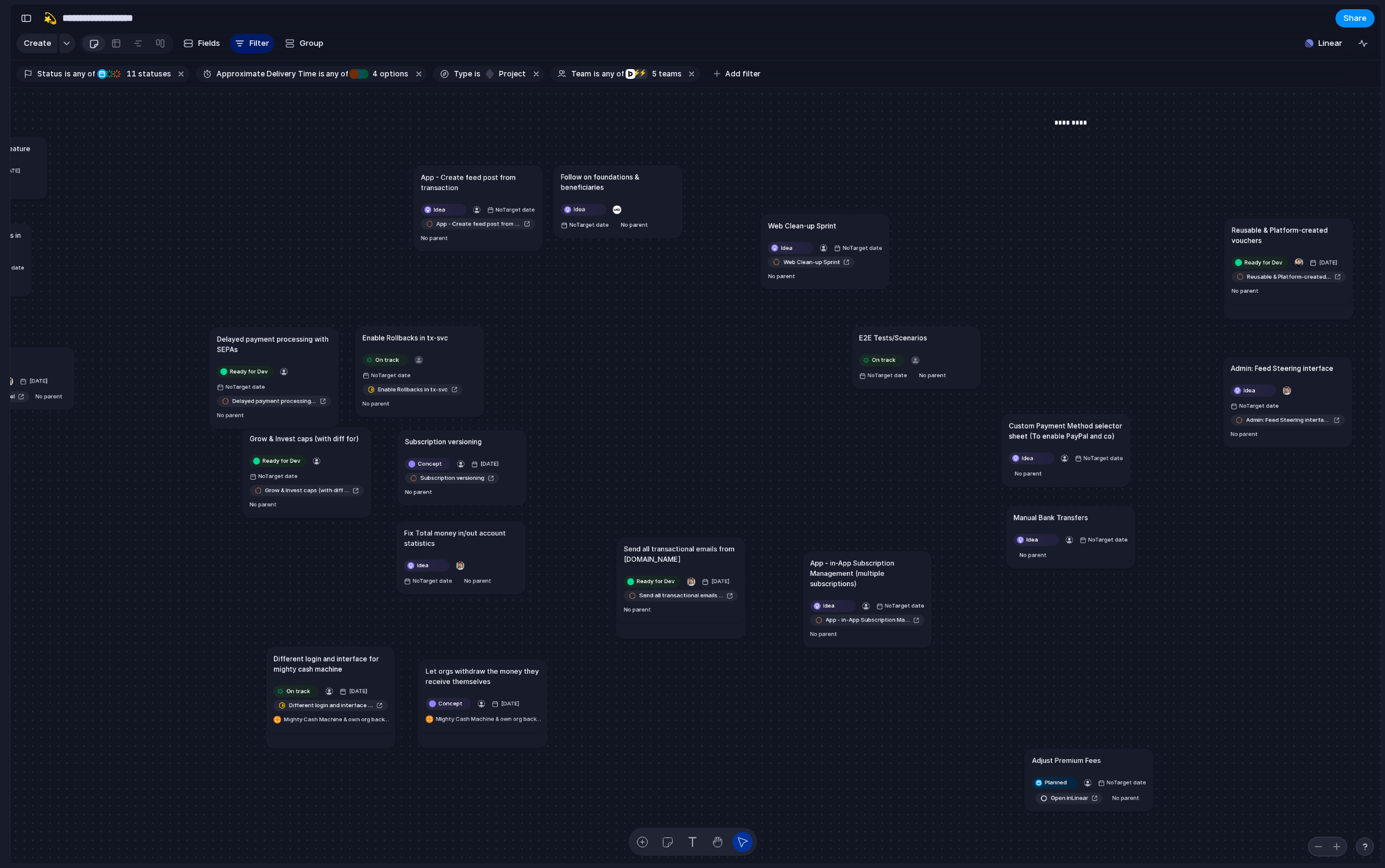
drag, startPoint x: 939, startPoint y: 218, endPoint x: 830, endPoint y: 213, distance: 109.1
click at [830, 214] on article "Web Clean-up Sprint Idea No Target date Web Clean-up Sprint No parent" at bounding box center [825, 252] width 129 height 76
click at [458, 142] on div "Send all transactional emails from [DOMAIN_NAME] Ready for Dev [DATE] Send all …" at bounding box center [696, 476] width 1371 height 777
click at [274, 309] on div "Send all transactional emails from [DOMAIN_NAME] Ready for Dev [DATE] Send all …" at bounding box center [696, 476] width 1371 height 777
click at [279, 310] on p "*****" at bounding box center [283, 314] width 18 height 11
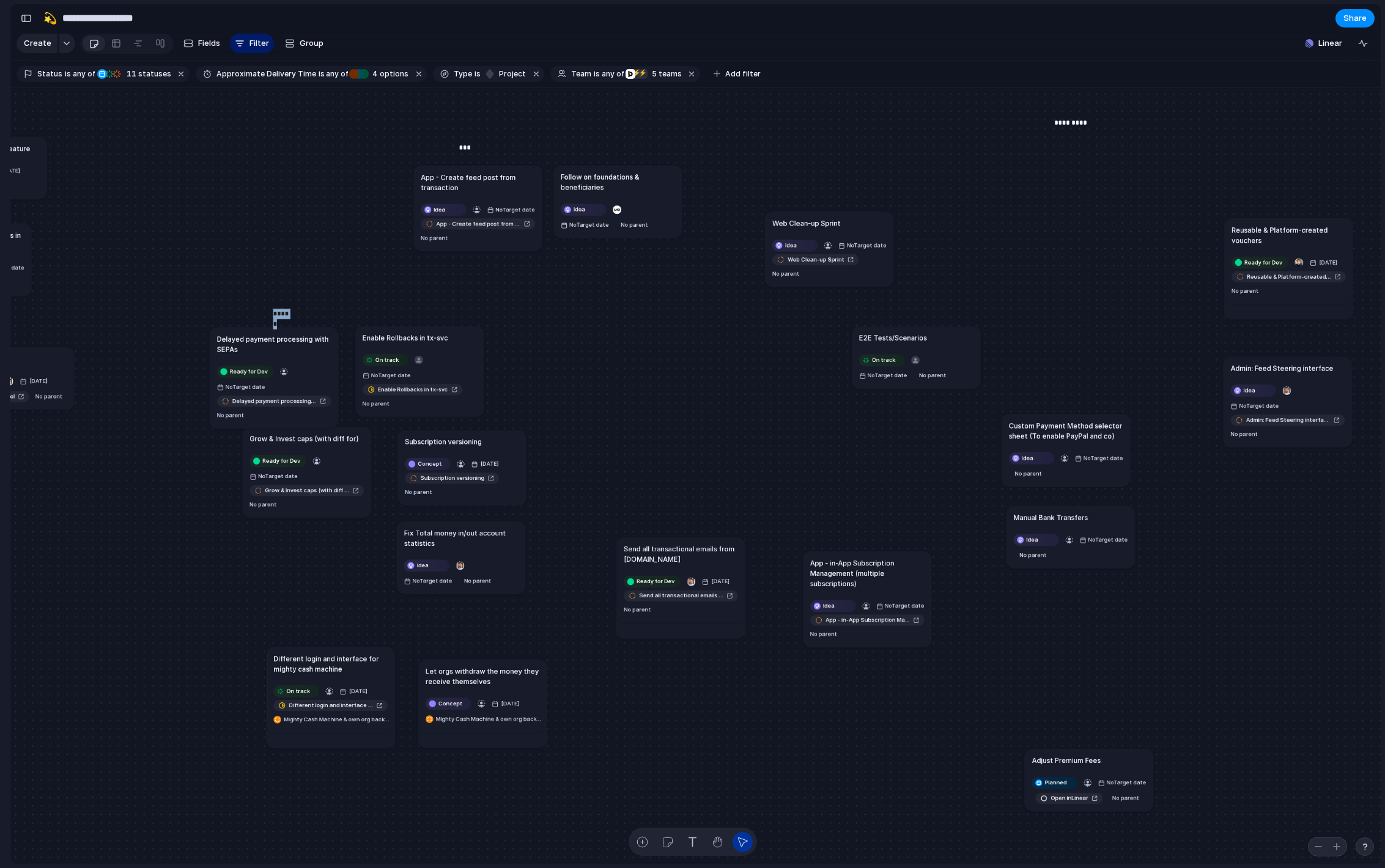
click at [279, 310] on p "*****" at bounding box center [283, 314] width 18 height 11
click at [786, 190] on div "Send all transactional emails from [DOMAIN_NAME] Ready for Dev [DATE] Send all …" at bounding box center [696, 476] width 1371 height 777
drag, startPoint x: 850, startPoint y: 194, endPoint x: 842, endPoint y: 194, distance: 8.0
click at [842, 194] on p "**********" at bounding box center [828, 195] width 83 height 11
drag, startPoint x: 937, startPoint y: 336, endPoint x: 832, endPoint y: 388, distance: 117.2
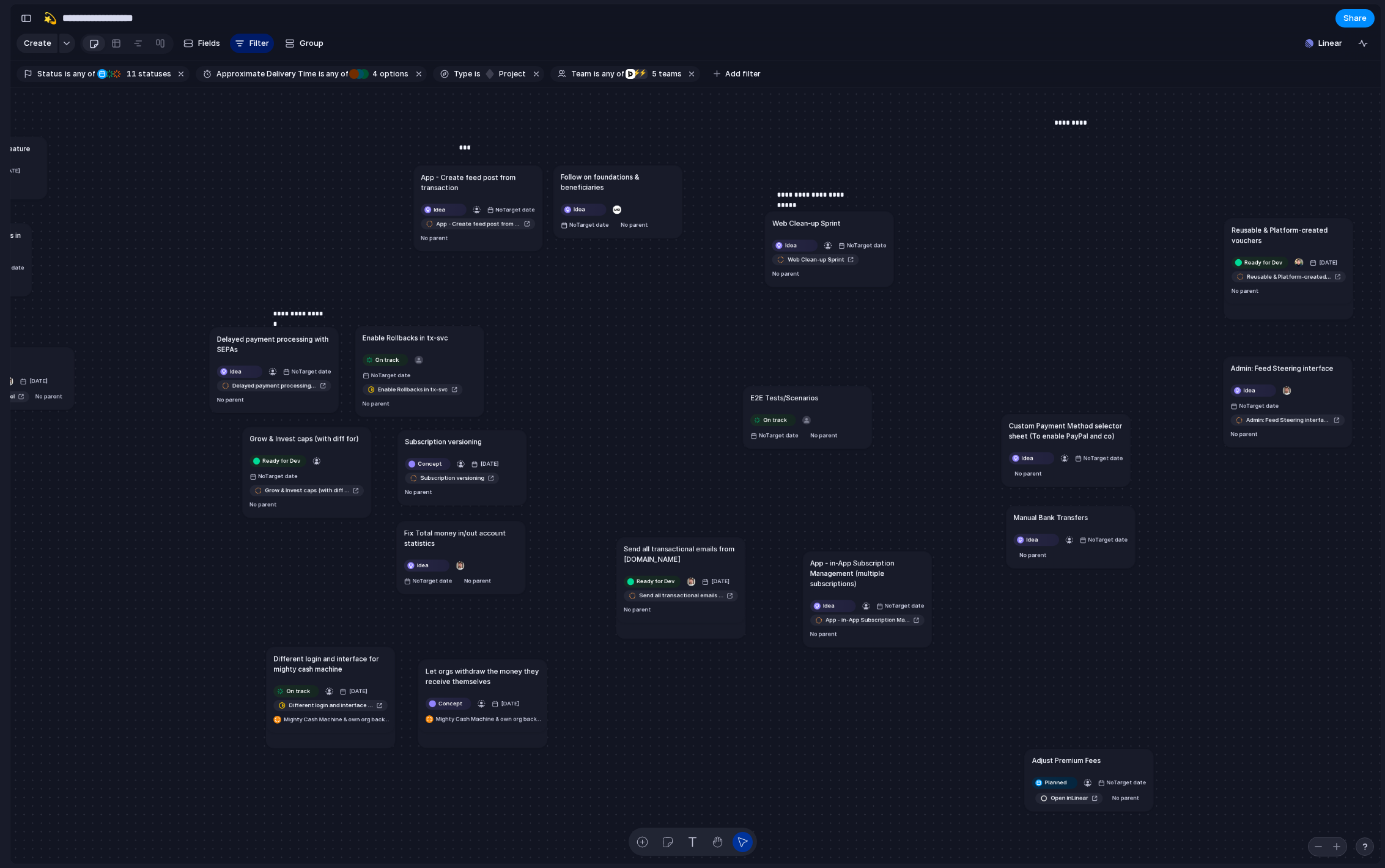
click at [830, 393] on div "E2E Tests/Scenarios" at bounding box center [807, 398] width 114 height 11
click at [832, 388] on div "E2E Tests/Scenarios" at bounding box center [810, 393] width 114 height 11
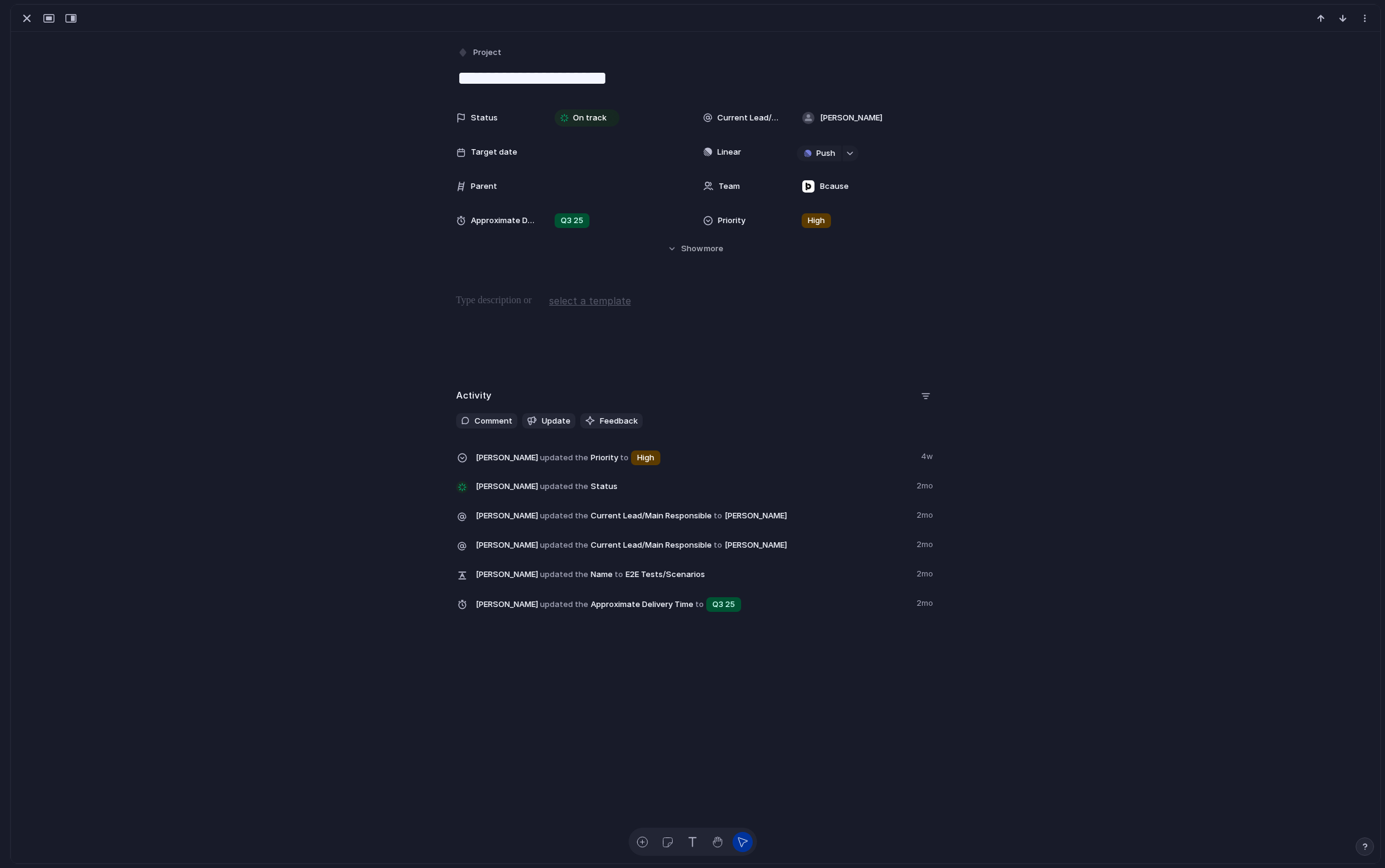
click at [537, 507] on div "Activity Comment Update Feedback [PERSON_NAME] updated the Priority to High 4w …" at bounding box center [696, 505] width 479 height 239
click at [28, 19] on div "button" at bounding box center [27, 18] width 14 height 14
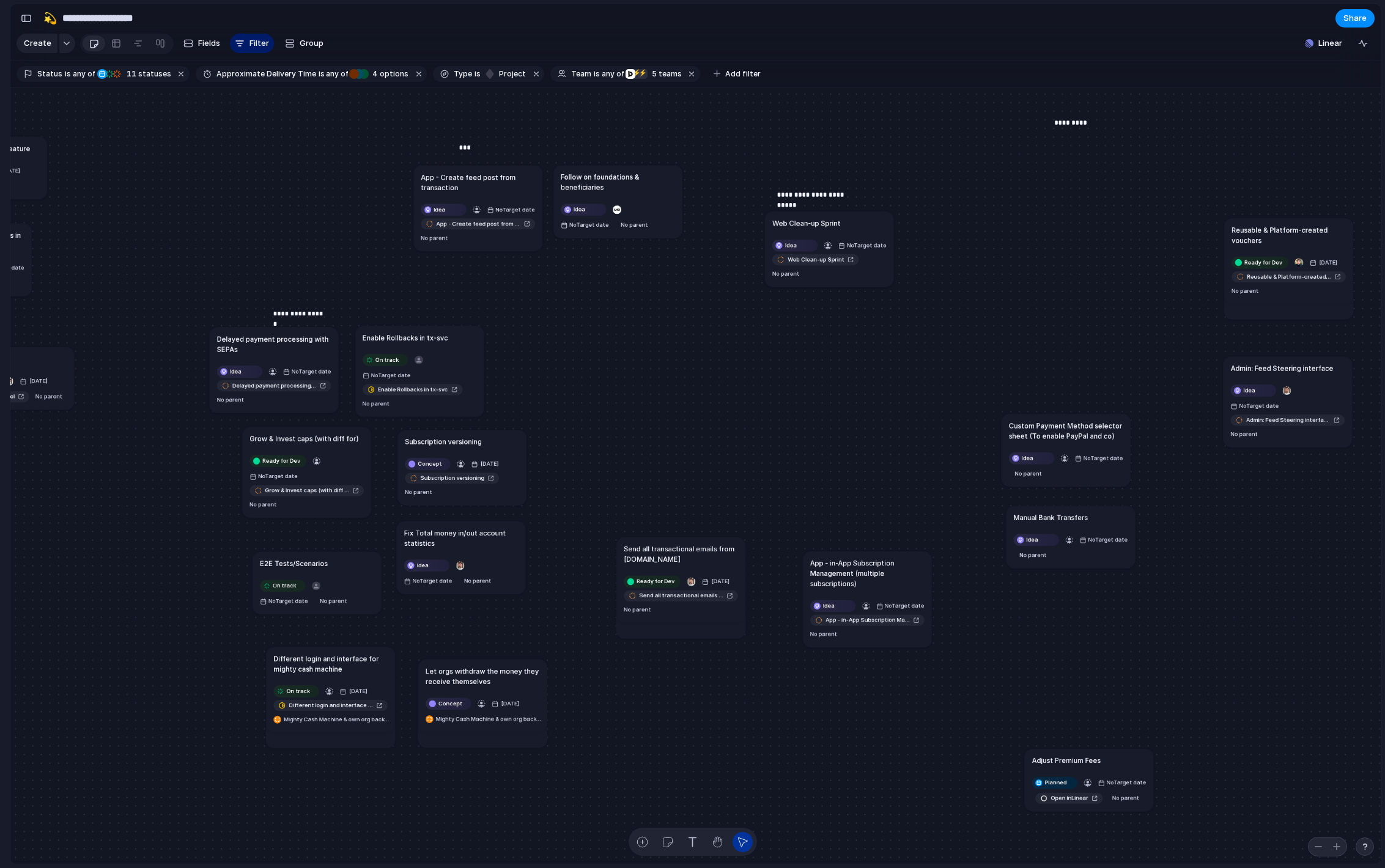
drag, startPoint x: 805, startPoint y: 390, endPoint x: 300, endPoint y: 559, distance: 532.5
click at [301, 559] on h1 "E2E Tests/Scenarios" at bounding box center [294, 564] width 68 height 11
drag, startPoint x: 525, startPoint y: 683, endPoint x: 358, endPoint y: 676, distance: 167.1
click at [358, 676] on div "Send all transactional emails from [DOMAIN_NAME] Ready for Dev [DATE] Send all …" at bounding box center [696, 476] width 1371 height 777
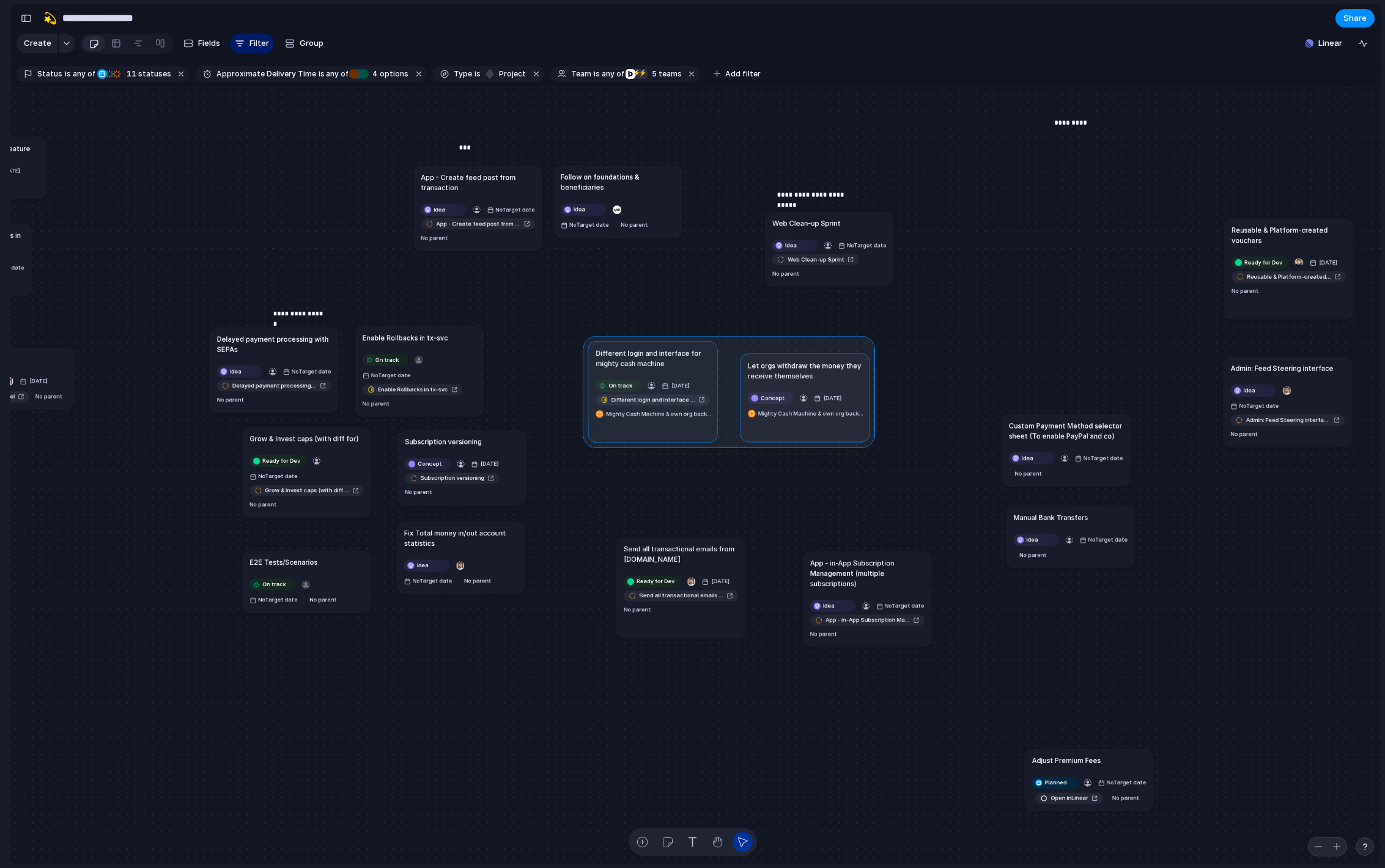
drag, startPoint x: 340, startPoint y: 674, endPoint x: 672, endPoint y: 371, distance: 449.5
click at [671, 371] on div at bounding box center [729, 392] width 293 height 112
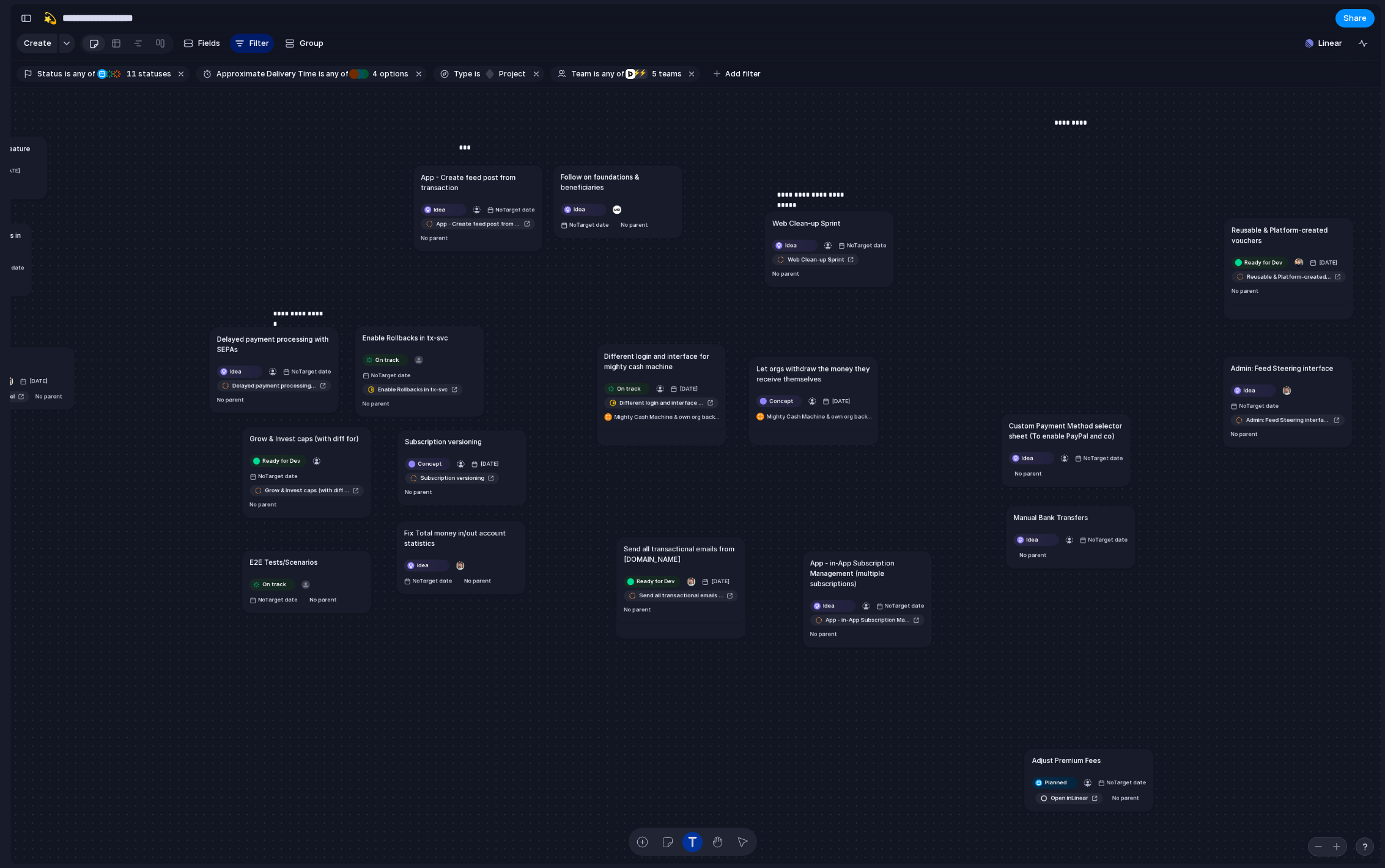
click at [645, 327] on div "Send all transactional emails from [DOMAIN_NAME] Ready for Dev [DATE] Send all …" at bounding box center [696, 476] width 1371 height 777
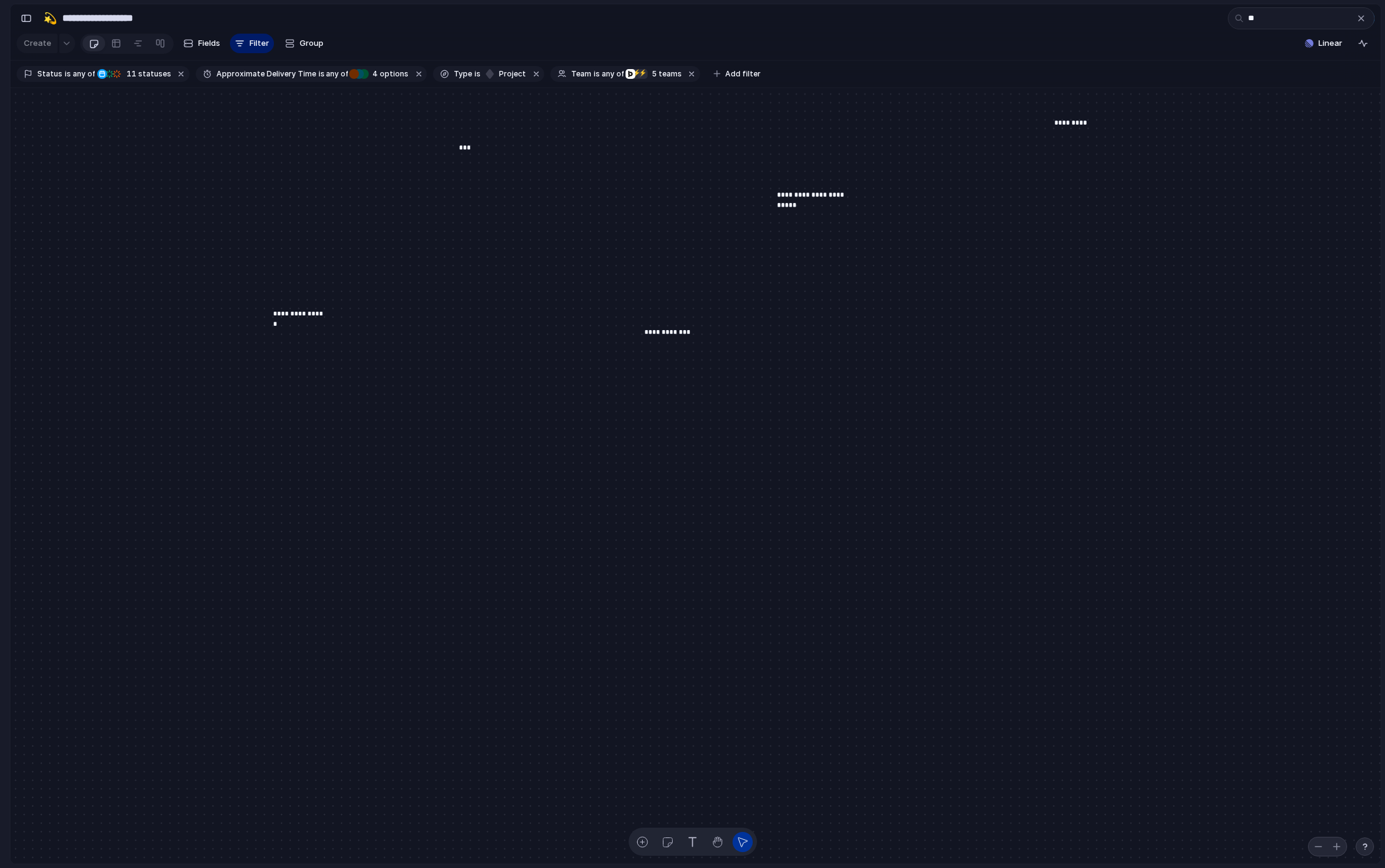
type input "*"
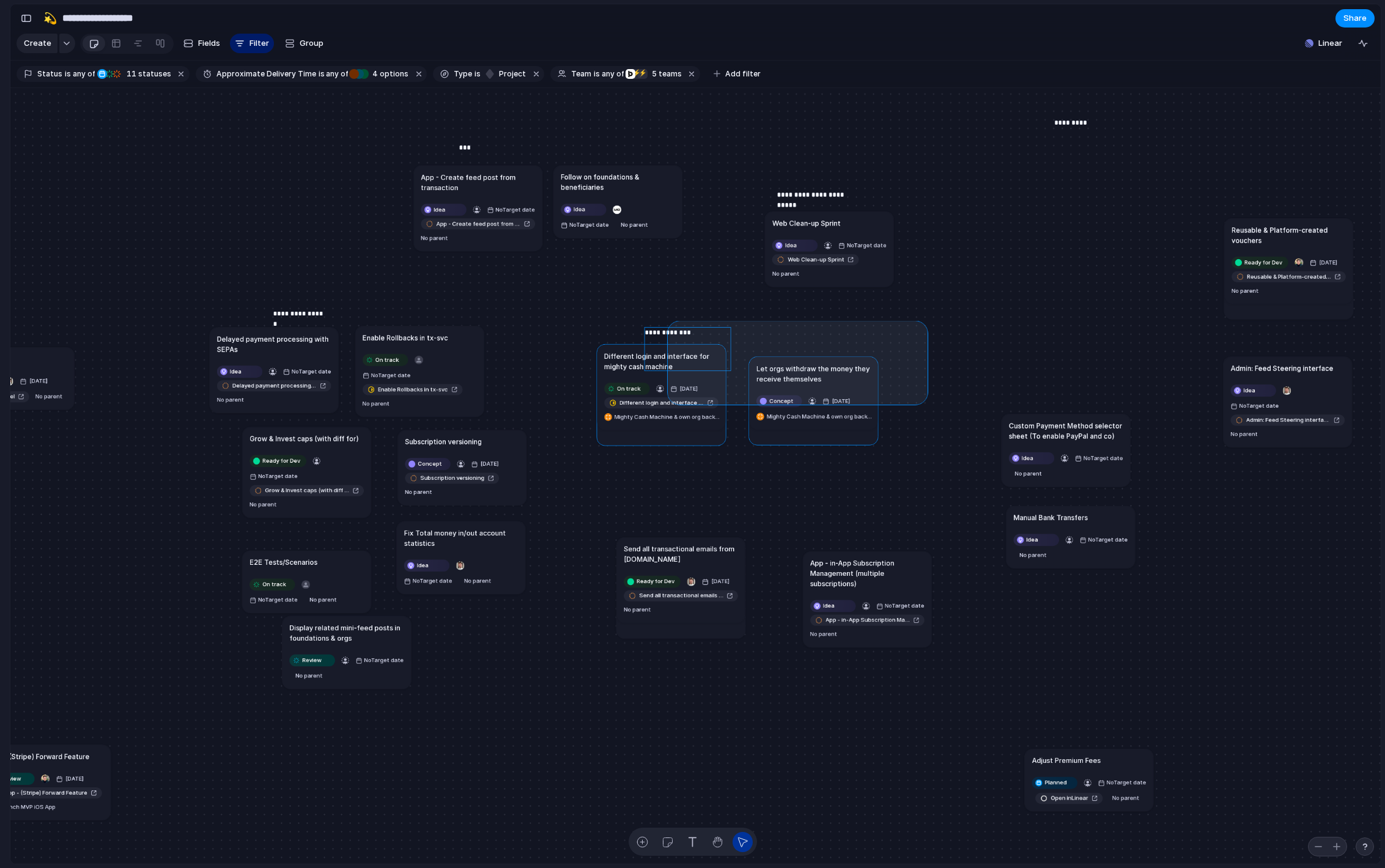
drag, startPoint x: 882, startPoint y: 404, endPoint x: 671, endPoint y: 324, distance: 225.7
click at [671, 324] on div "Send all transactional emails from [DOMAIN_NAME] Ready for Dev [DATE] Send all …" at bounding box center [696, 476] width 1371 height 777
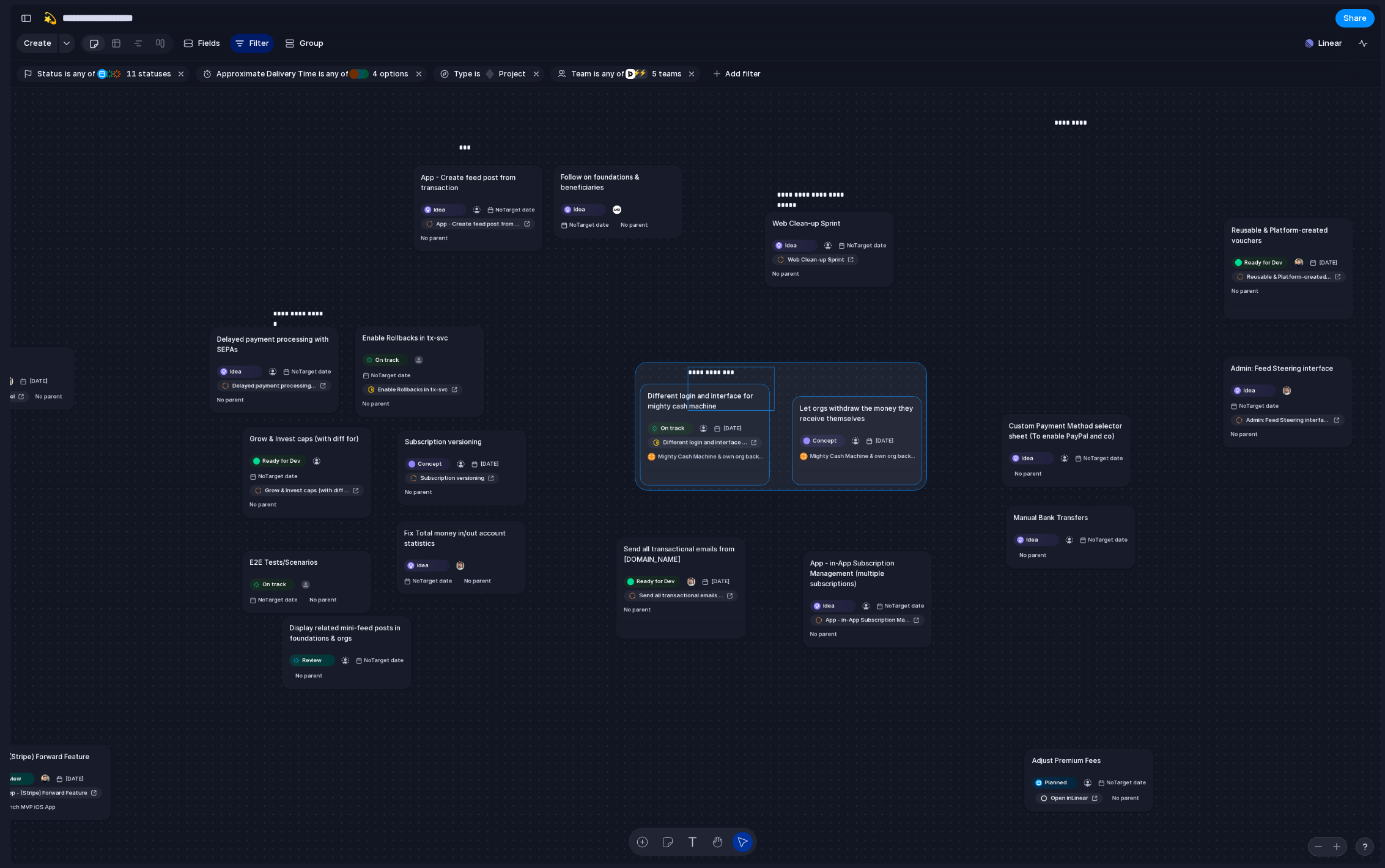
drag, startPoint x: 675, startPoint y: 356, endPoint x: 702, endPoint y: 413, distance: 63.1
click at [702, 413] on div at bounding box center [781, 425] width 293 height 129
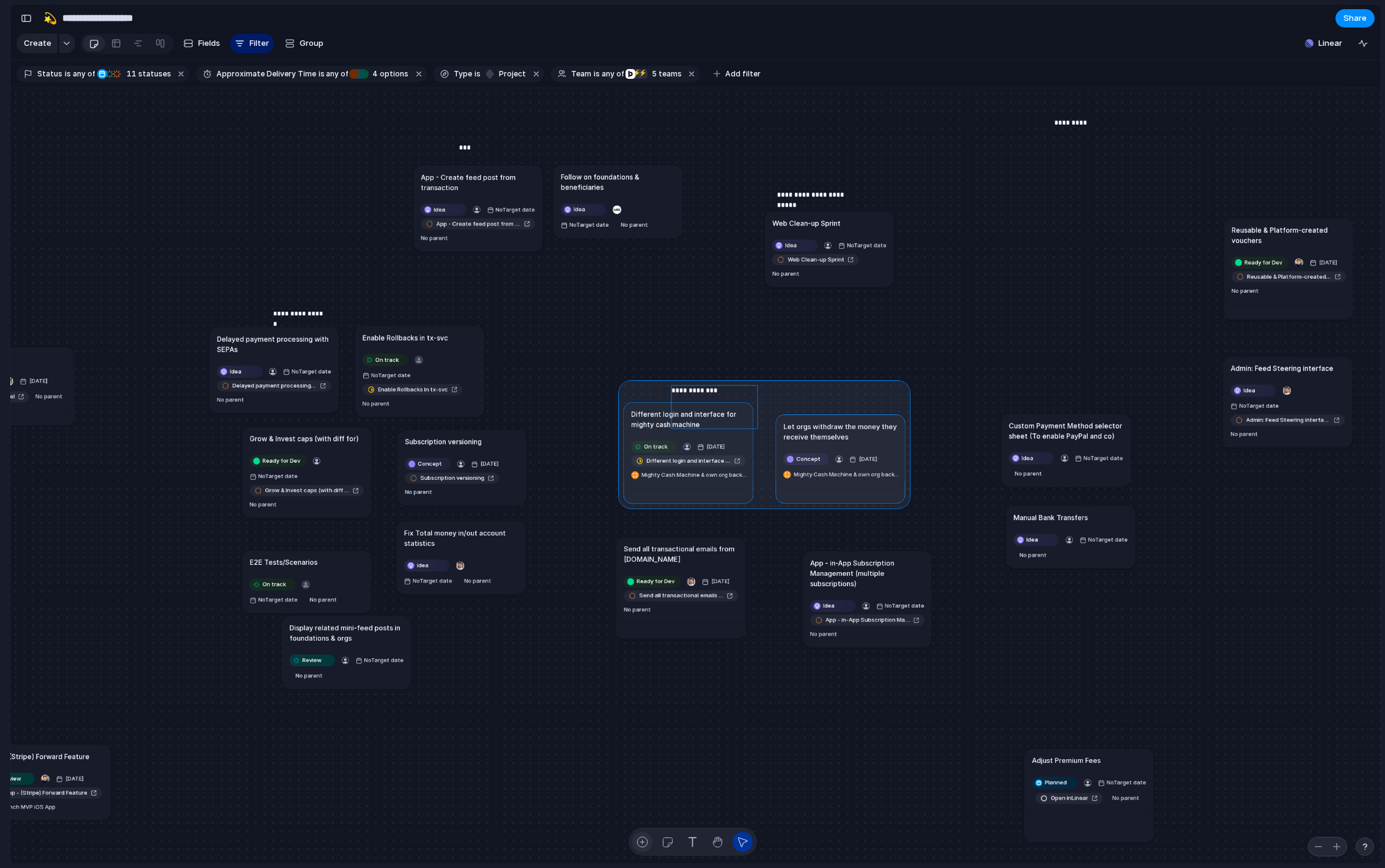
click at [643, 834] on button "button" at bounding box center [642, 842] width 20 height 20
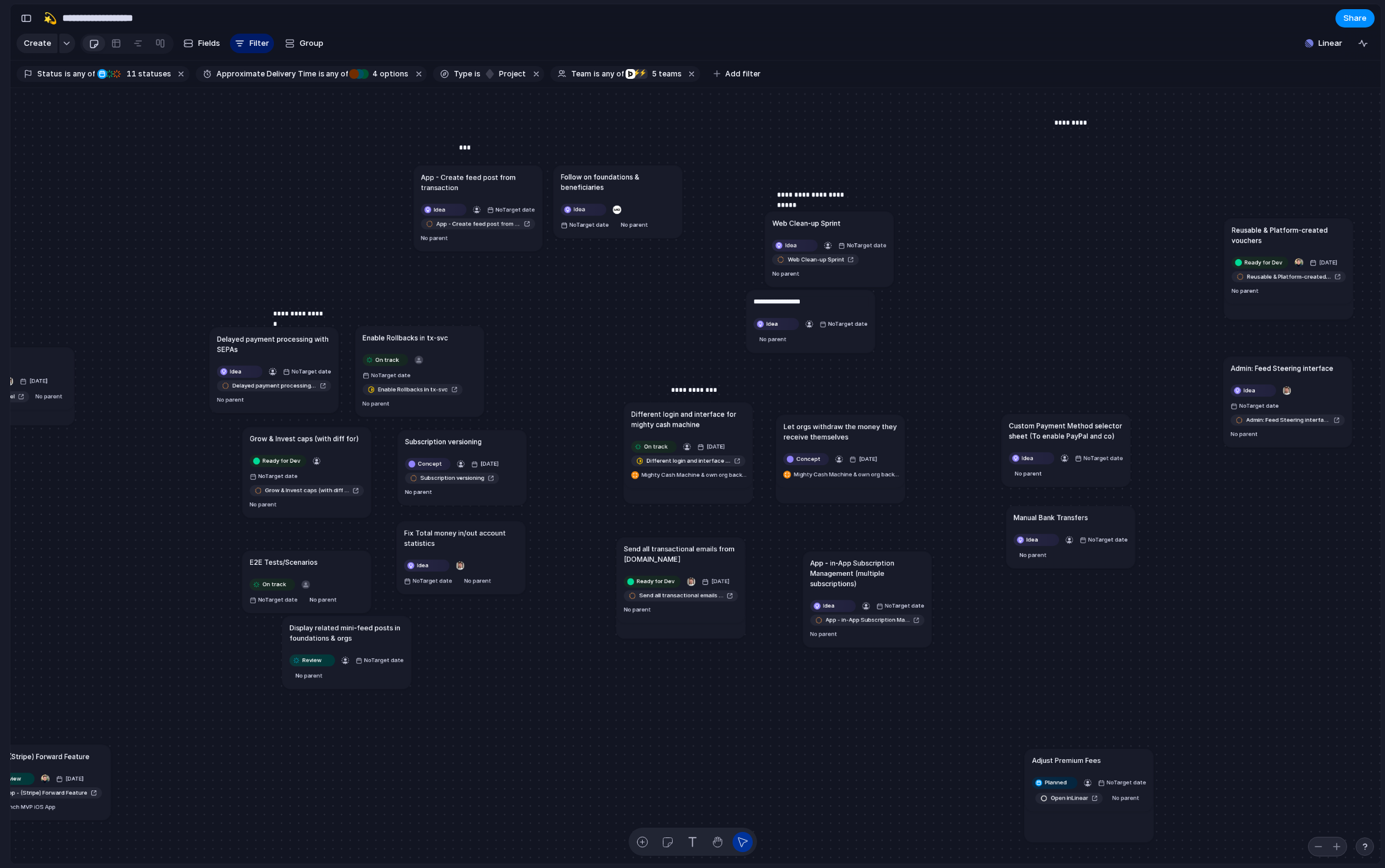
type textarea "**********"
click at [774, 319] on div "Idea" at bounding box center [776, 324] width 44 height 11
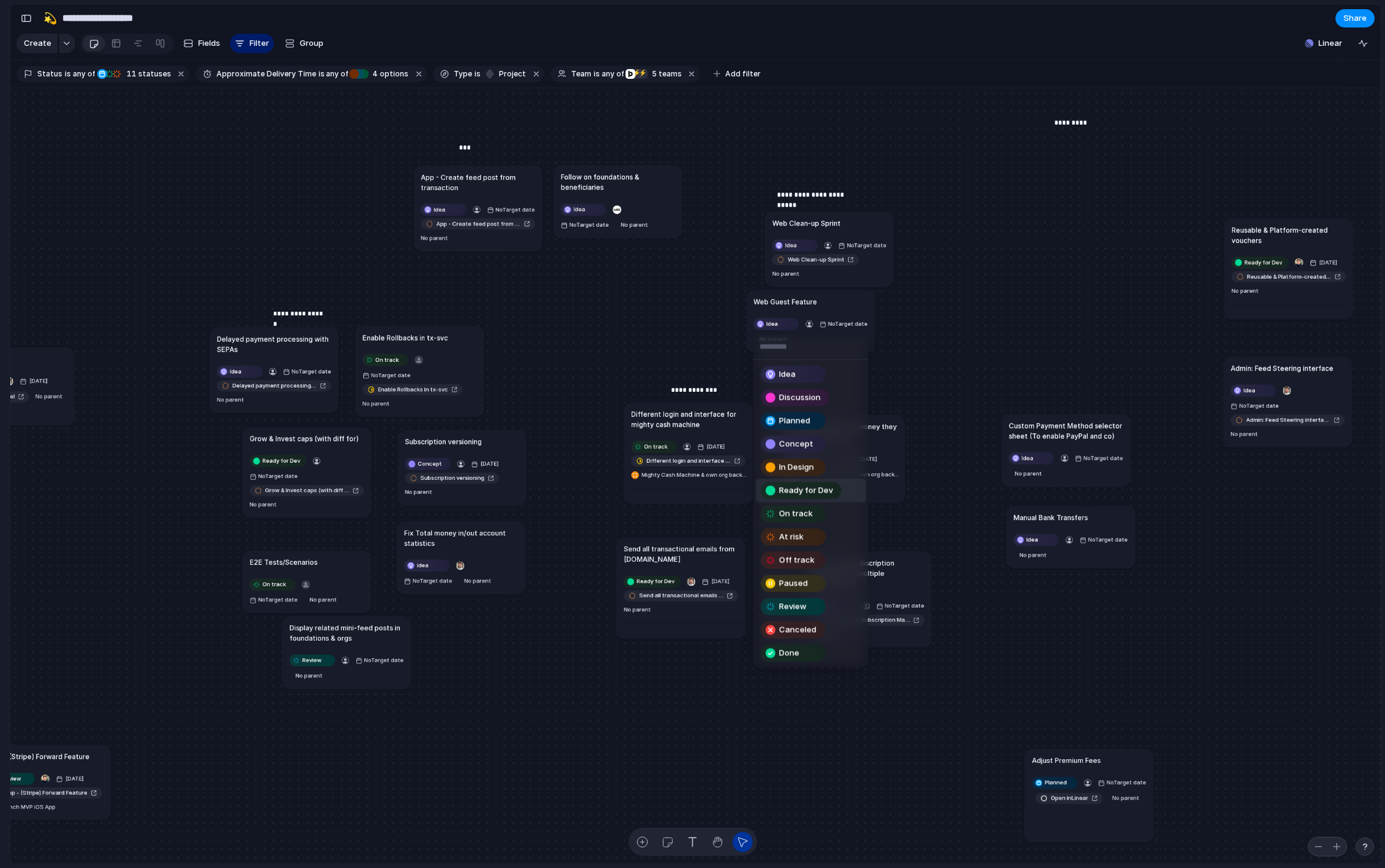
click at [800, 492] on span "Ready for Dev" at bounding box center [806, 492] width 54 height 13
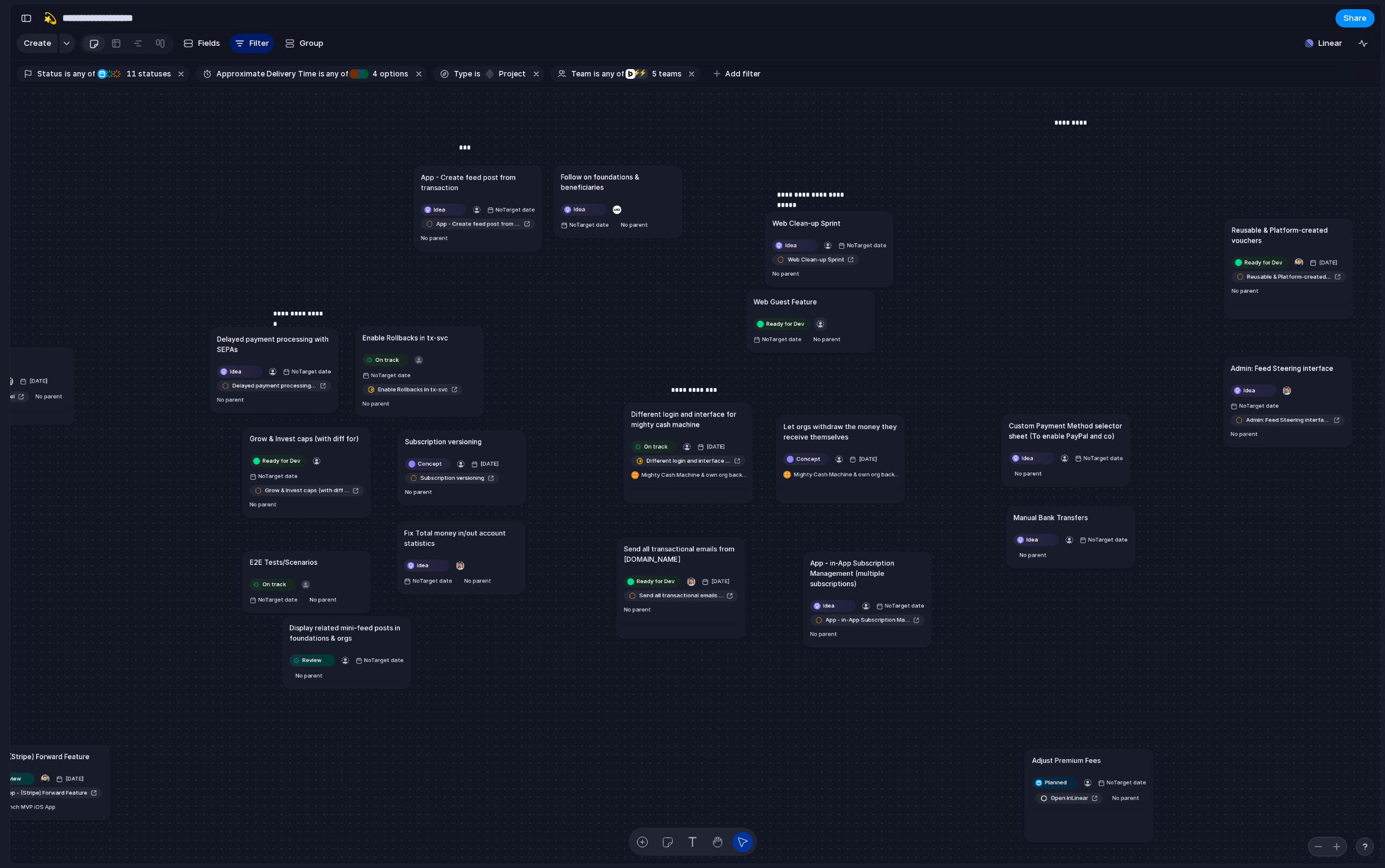
click at [825, 325] on button "button" at bounding box center [820, 323] width 13 height 14
click at [819, 325] on div "button" at bounding box center [821, 324] width 9 height 9
click at [992, 281] on div "[PERSON_NAME] [PERSON_NAME] [PERSON_NAME][EMAIL_ADDRESS][PERSON_NAME][DOMAIN_NA…" at bounding box center [692, 434] width 1385 height 868
drag, startPoint x: 844, startPoint y: 306, endPoint x: 816, endPoint y: 314, distance: 29.1
click at [816, 314] on div "Web Guest Feature" at bounding box center [783, 311] width 114 height 11
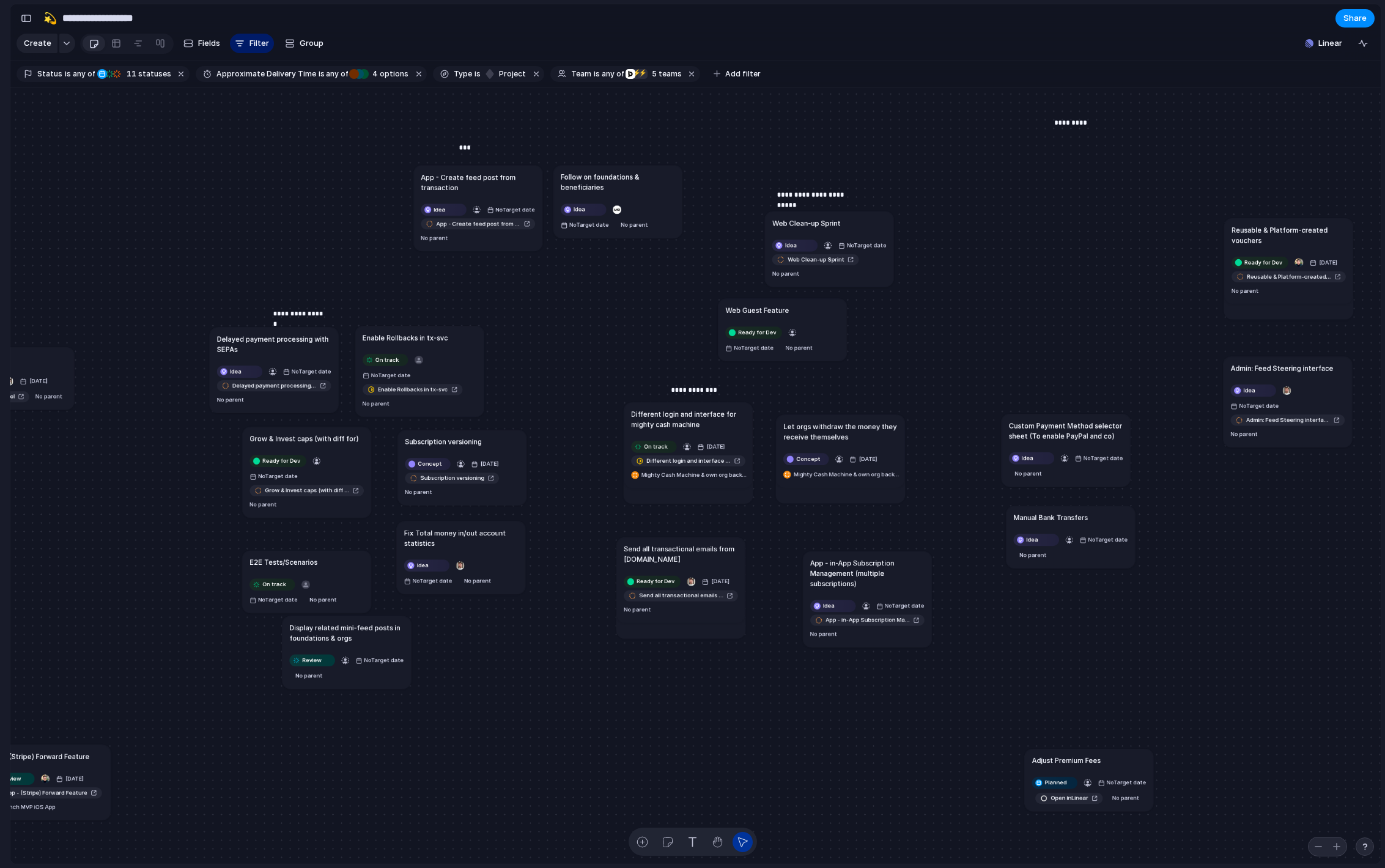
click at [820, 306] on div "Web Guest Feature" at bounding box center [783, 311] width 114 height 11
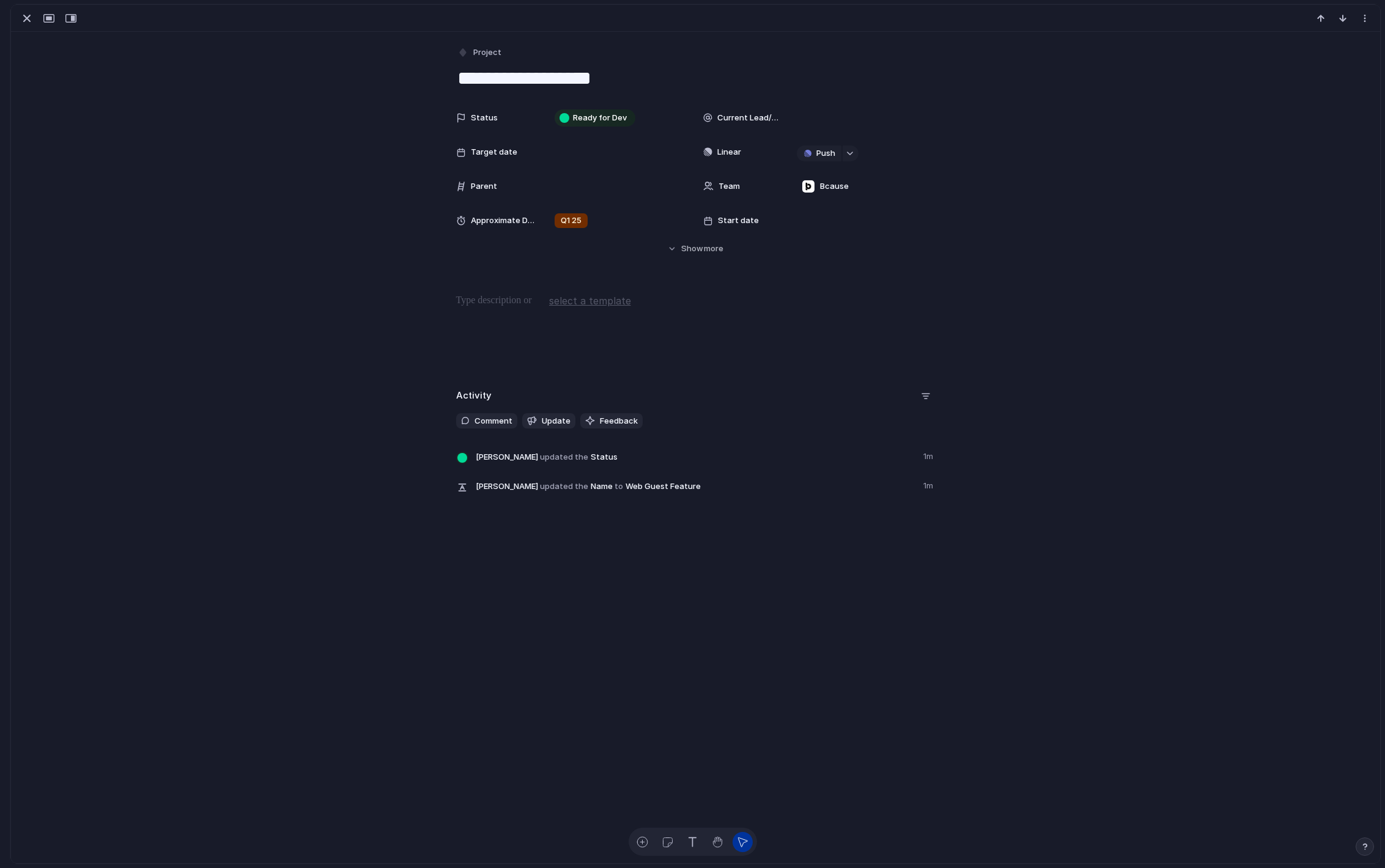
click at [929, 323] on div at bounding box center [696, 332] width 1340 height 78
click at [26, 24] on div "button" at bounding box center [27, 18] width 14 height 14
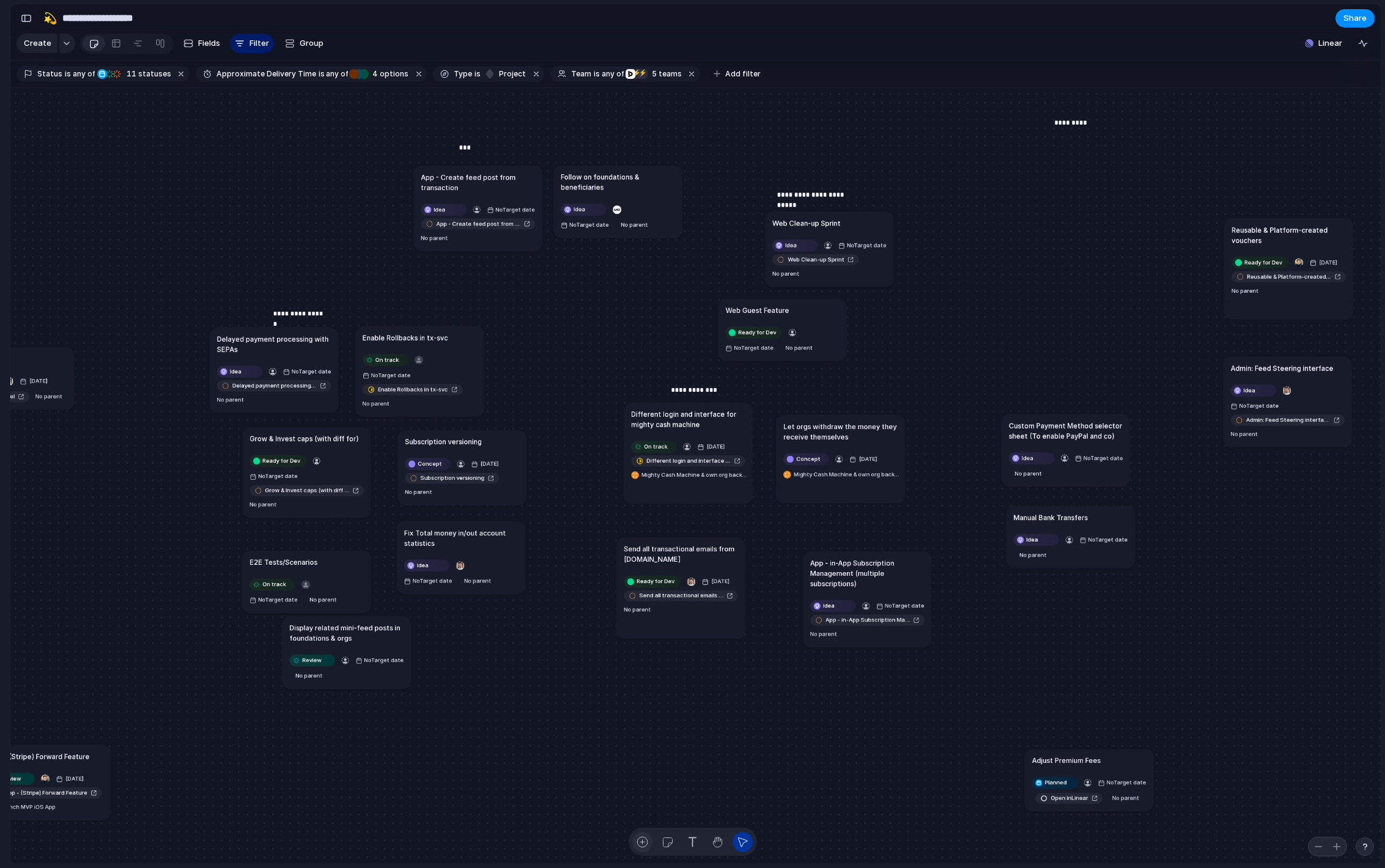
click at [643, 834] on button "button" at bounding box center [642, 842] width 20 height 20
type textarea "**********"
click at [885, 332] on span "Idea" at bounding box center [883, 337] width 12 height 9
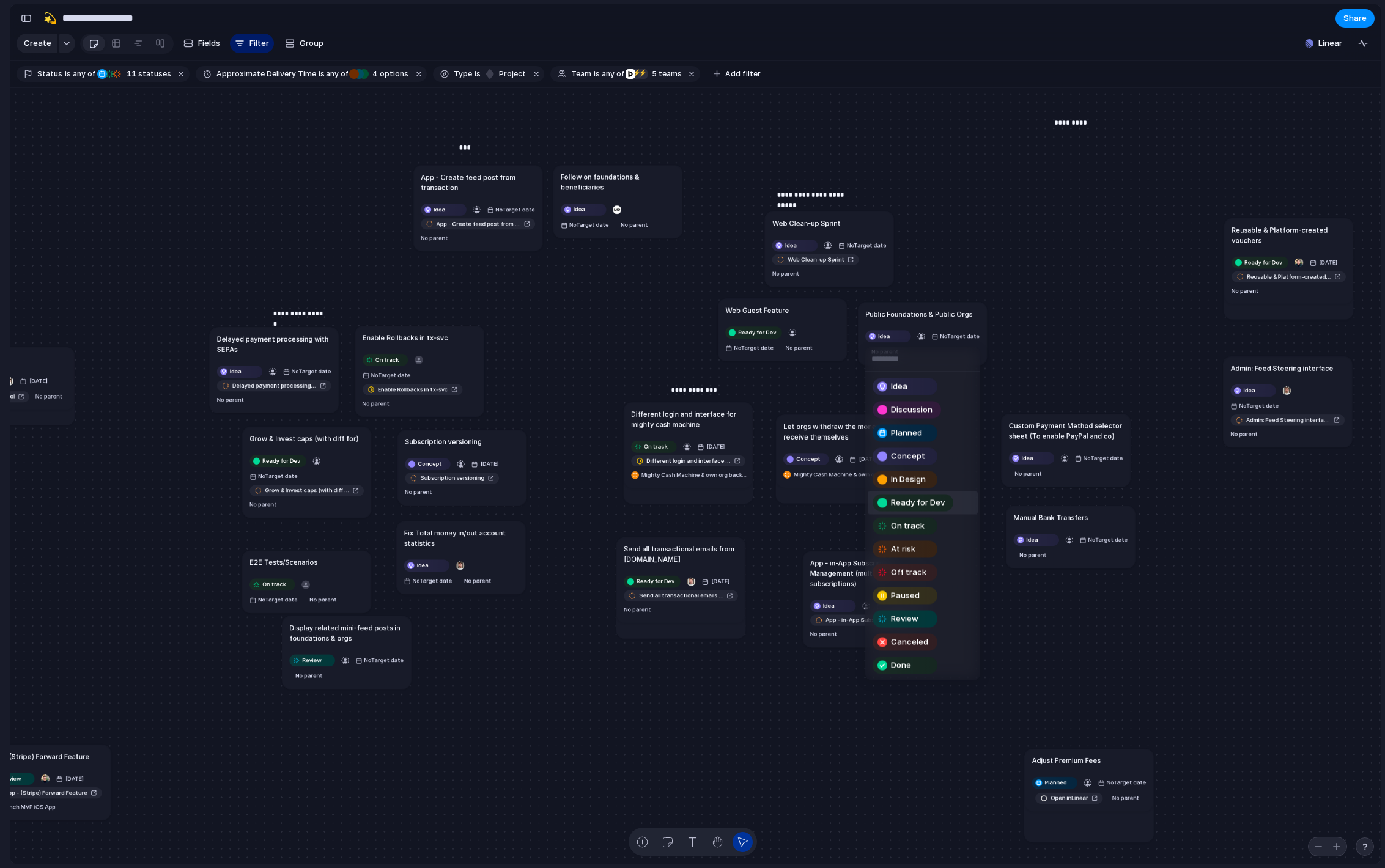
click at [916, 496] on div "Ready for Dev" at bounding box center [913, 503] width 78 height 14
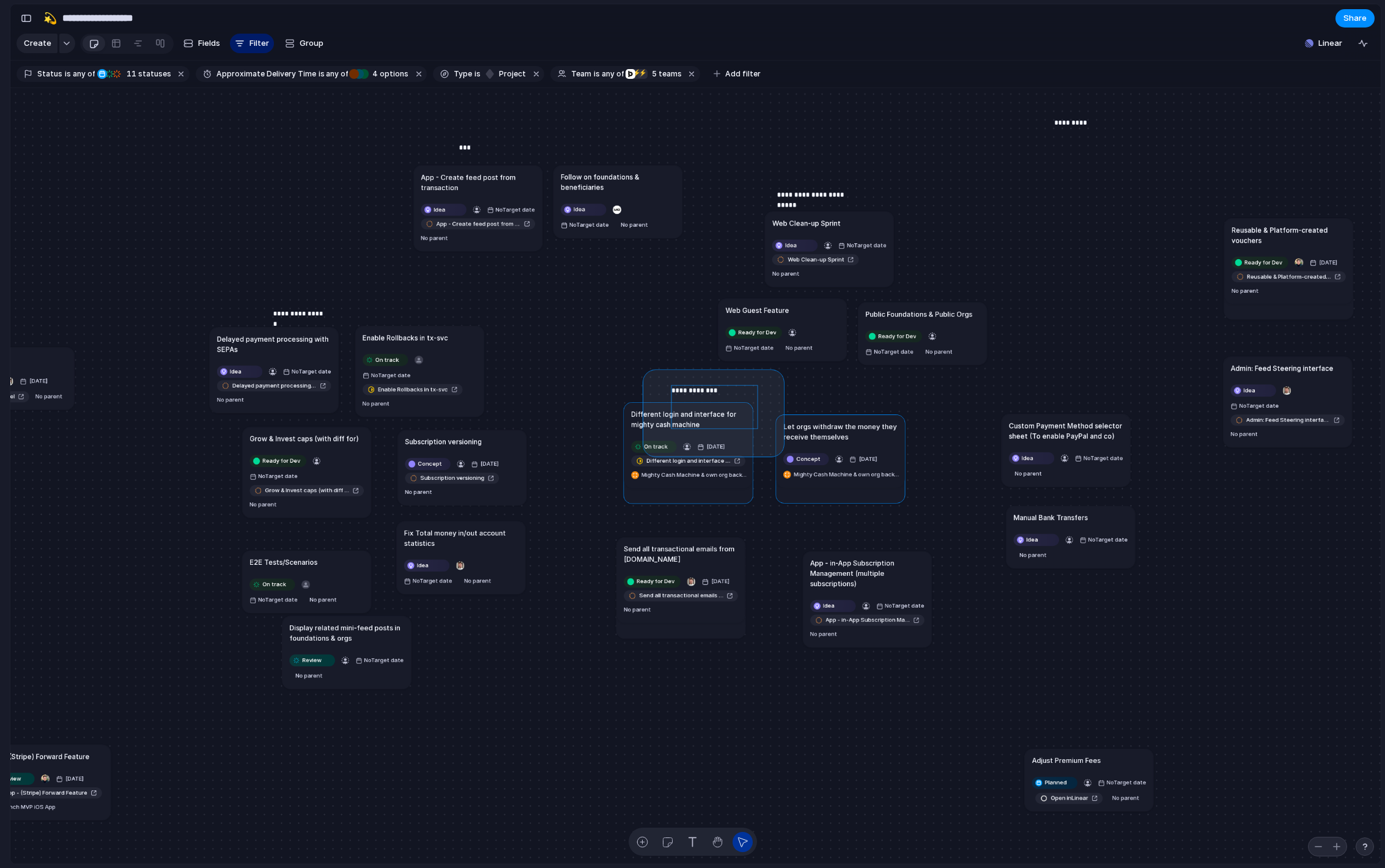
drag, startPoint x: 661, startPoint y: 380, endPoint x: 838, endPoint y: 458, distance: 193.4
click at [836, 458] on div "Send all transactional emails from [DOMAIN_NAME] Ready for Dev [DATE] Send all …" at bounding box center [696, 476] width 1371 height 777
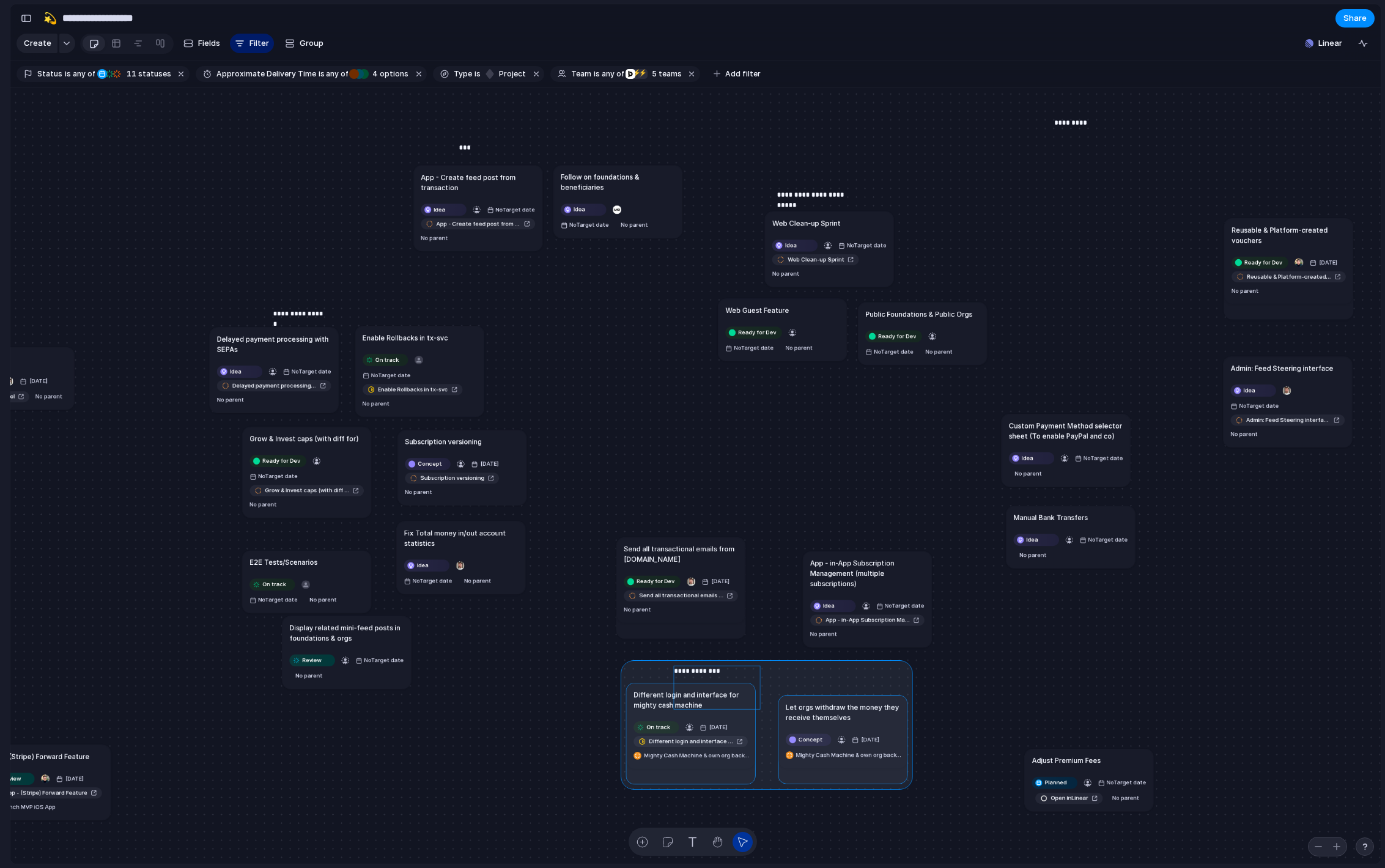
drag, startPoint x: 846, startPoint y: 436, endPoint x: 848, endPoint y: 717, distance: 281.0
click at [848, 717] on div at bounding box center [766, 725] width 293 height 129
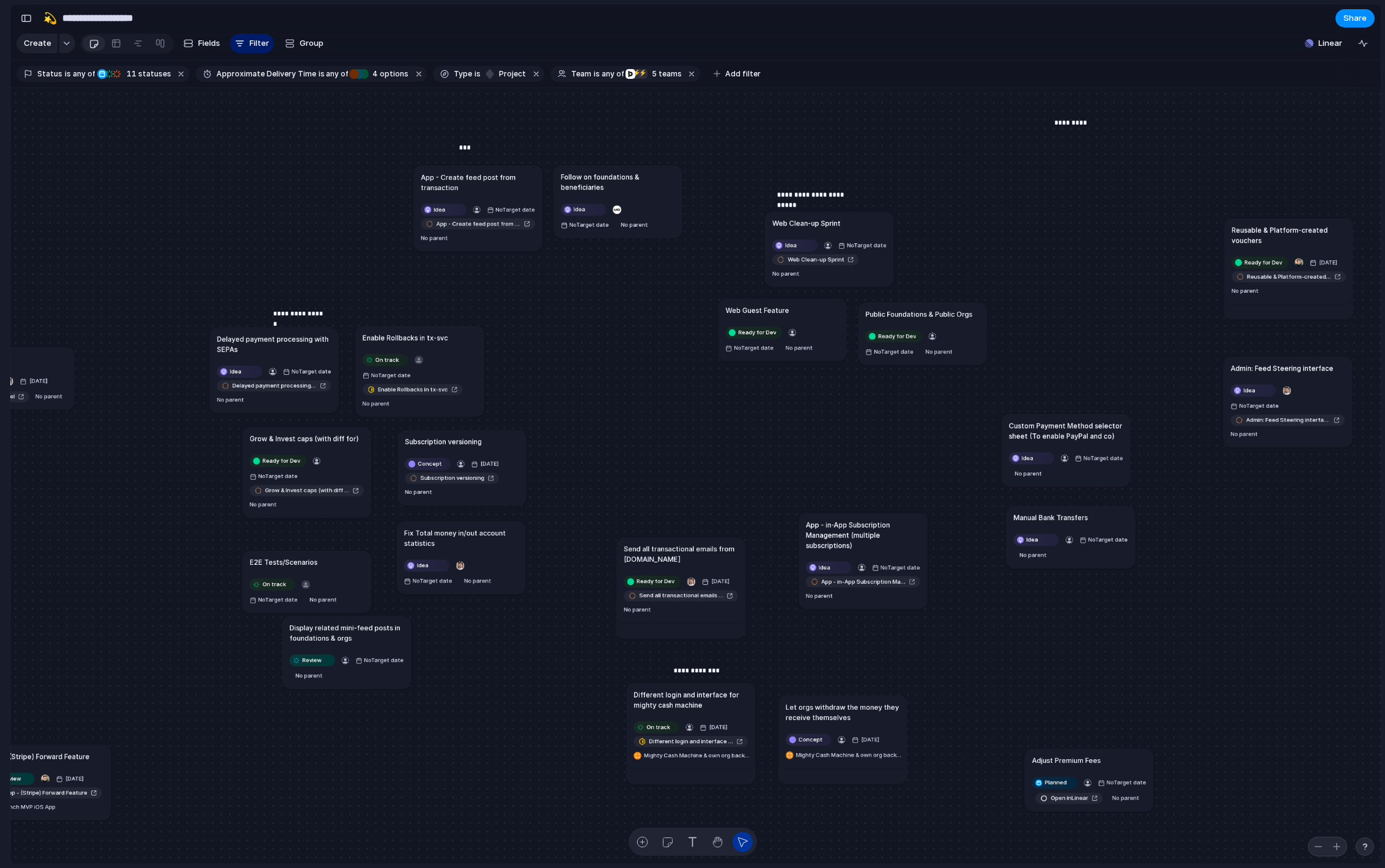
drag, startPoint x: 849, startPoint y: 574, endPoint x: 832, endPoint y: 509, distance: 67.2
click at [832, 520] on h1 "App - in-App Subscription Management (multiple subscriptions)" at bounding box center [863, 535] width 114 height 32
drag, startPoint x: 711, startPoint y: 545, endPoint x: 716, endPoint y: 486, distance: 59.2
click at [716, 527] on h1 "Send all transactional emails from [DOMAIN_NAME]" at bounding box center [681, 537] width 114 height 21
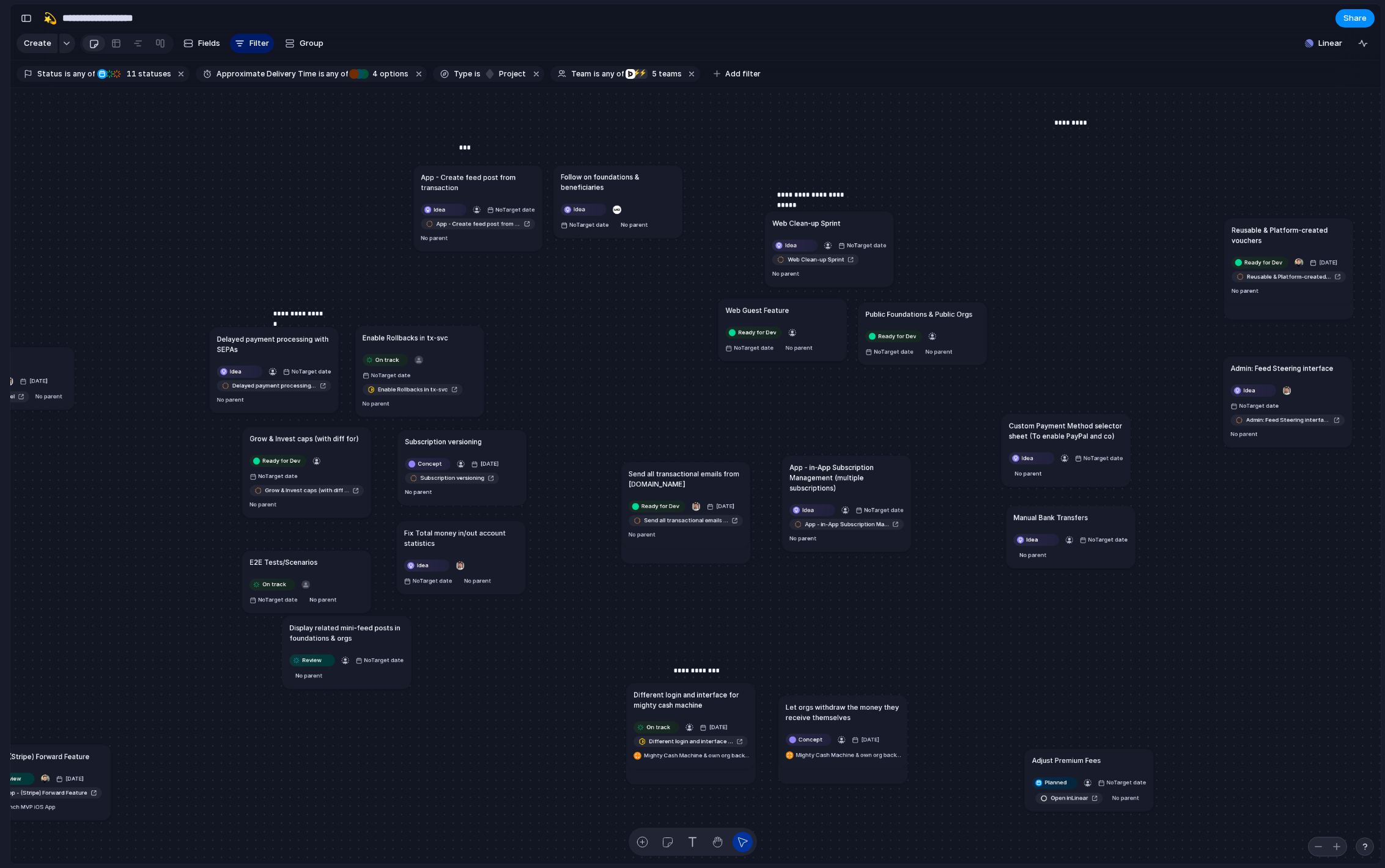
drag, startPoint x: 836, startPoint y: 513, endPoint x: 826, endPoint y: 458, distance: 55.9
click at [827, 462] on h1 "App - in-App Subscription Management (multiple subscriptions)" at bounding box center [846, 477] width 114 height 32
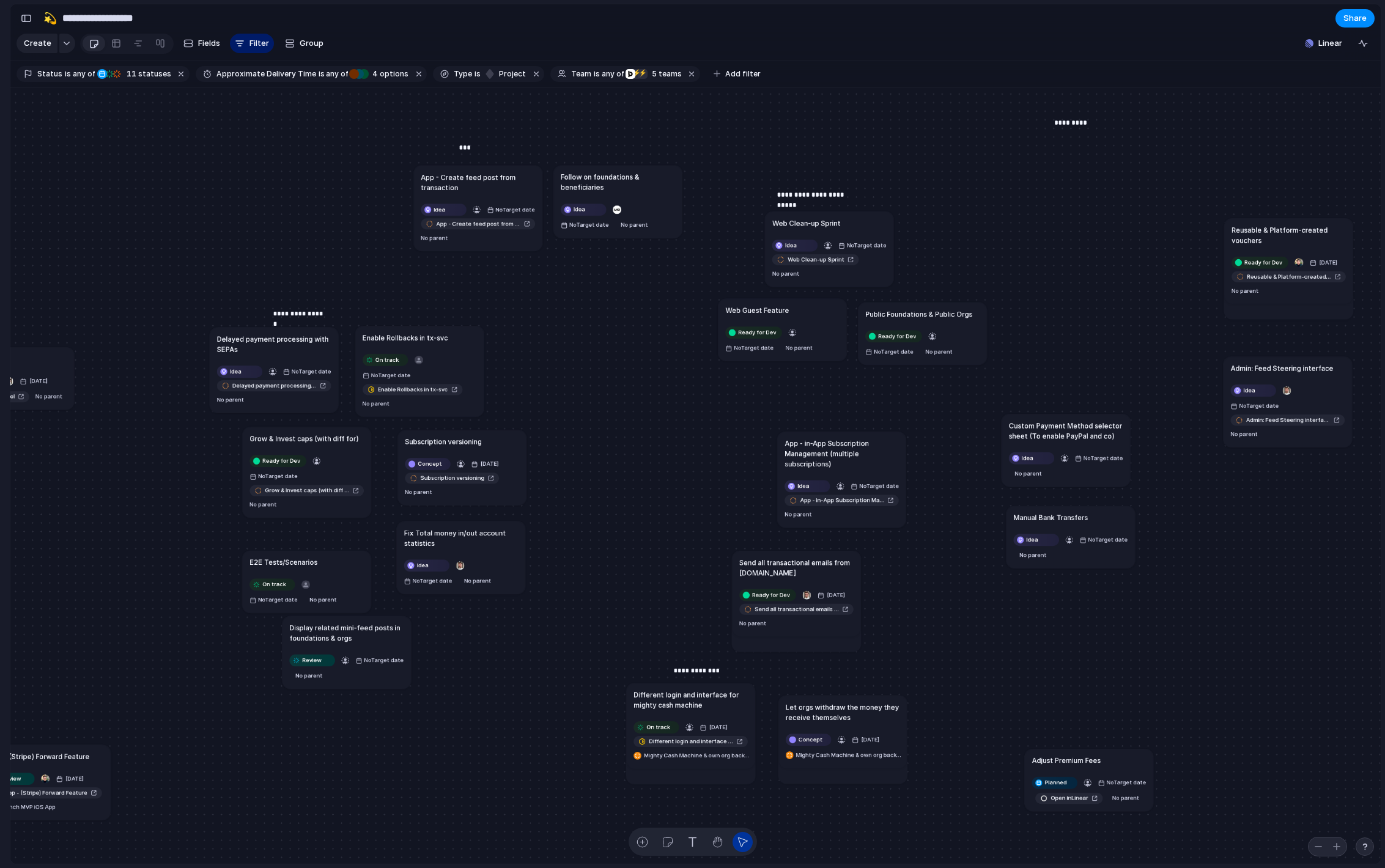
drag, startPoint x: 693, startPoint y: 475, endPoint x: 755, endPoint y: 554, distance: 100.4
click at [760, 557] on h1 "Send all transactional emails from [DOMAIN_NAME]" at bounding box center [796, 567] width 114 height 21
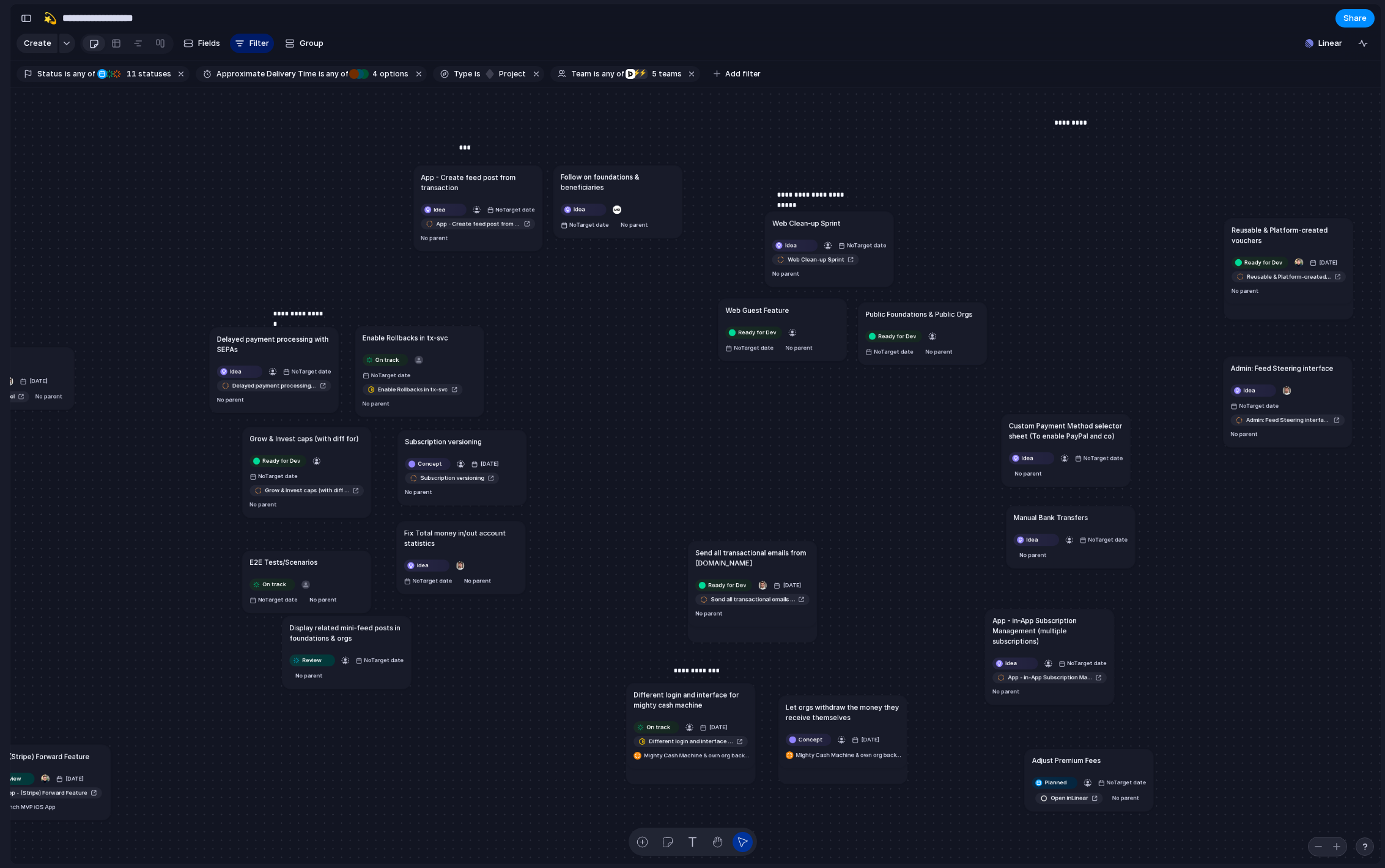
drag, startPoint x: 846, startPoint y: 457, endPoint x: 1062, endPoint y: 626, distance: 274.3
click at [1061, 627] on h1 "App - in-App Subscription Management (multiple subscriptions)" at bounding box center [1049, 630] width 114 height 32
drag, startPoint x: 1059, startPoint y: 439, endPoint x: 1069, endPoint y: 438, distance: 10.0
click at [1070, 439] on h1 "Custom Payment Method selector sheet (To enable PayPal and co)" at bounding box center [1053, 433] width 114 height 21
drag, startPoint x: 1061, startPoint y: 511, endPoint x: 958, endPoint y: 493, distance: 104.6
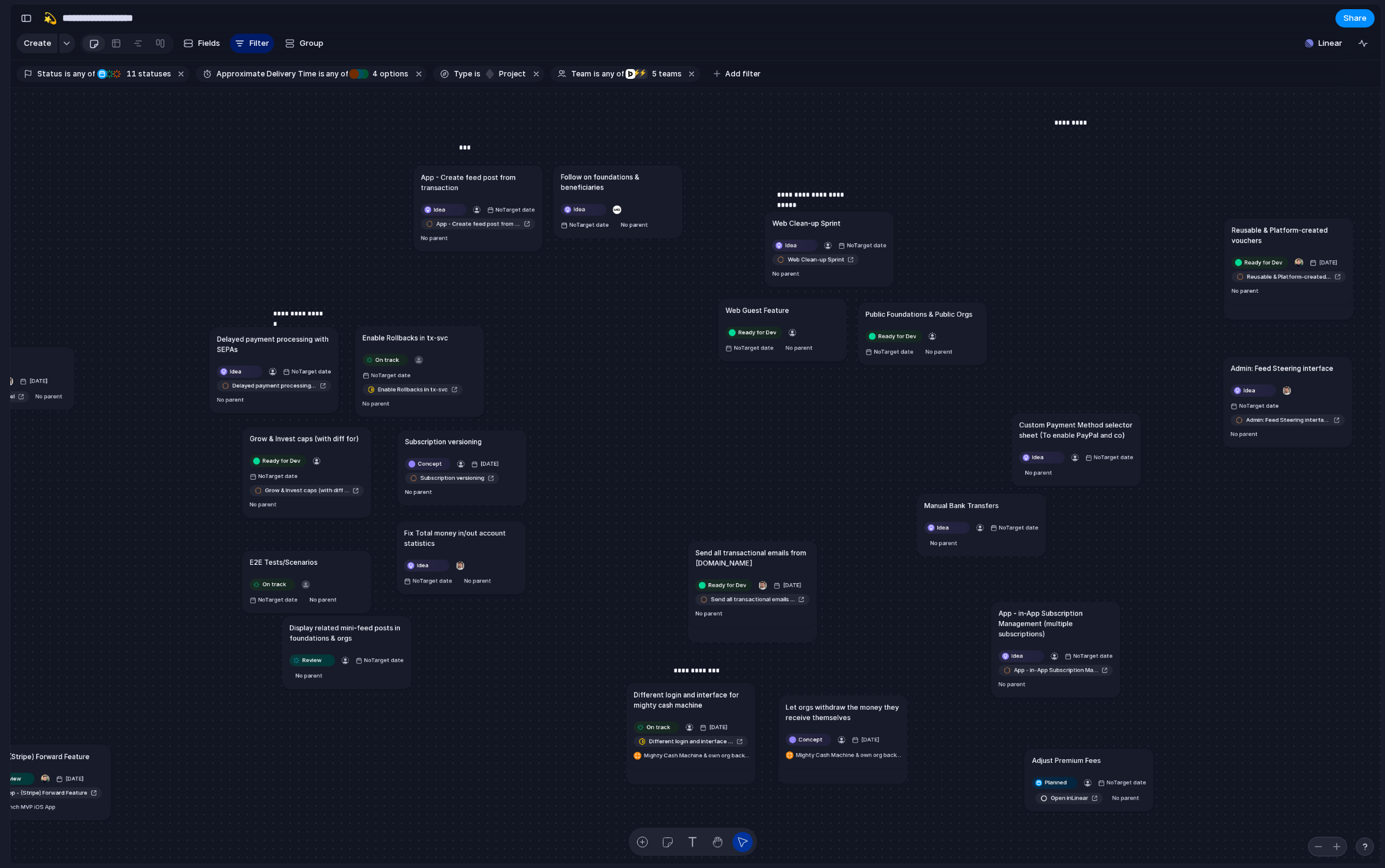
click at [972, 498] on article "Manual Bank Transfers Idea No Target date No parent" at bounding box center [982, 524] width 129 height 62
click at [909, 473] on div "Send all transactional emails from [DOMAIN_NAME] Ready for Dev [DATE] Send all …" at bounding box center [696, 476] width 1371 height 777
drag, startPoint x: 918, startPoint y: 475, endPoint x: 935, endPoint y: 471, distance: 17.5
click at [935, 471] on p "********" at bounding box center [939, 475] width 28 height 11
drag, startPoint x: 1070, startPoint y: 428, endPoint x: 1077, endPoint y: 422, distance: 9.2
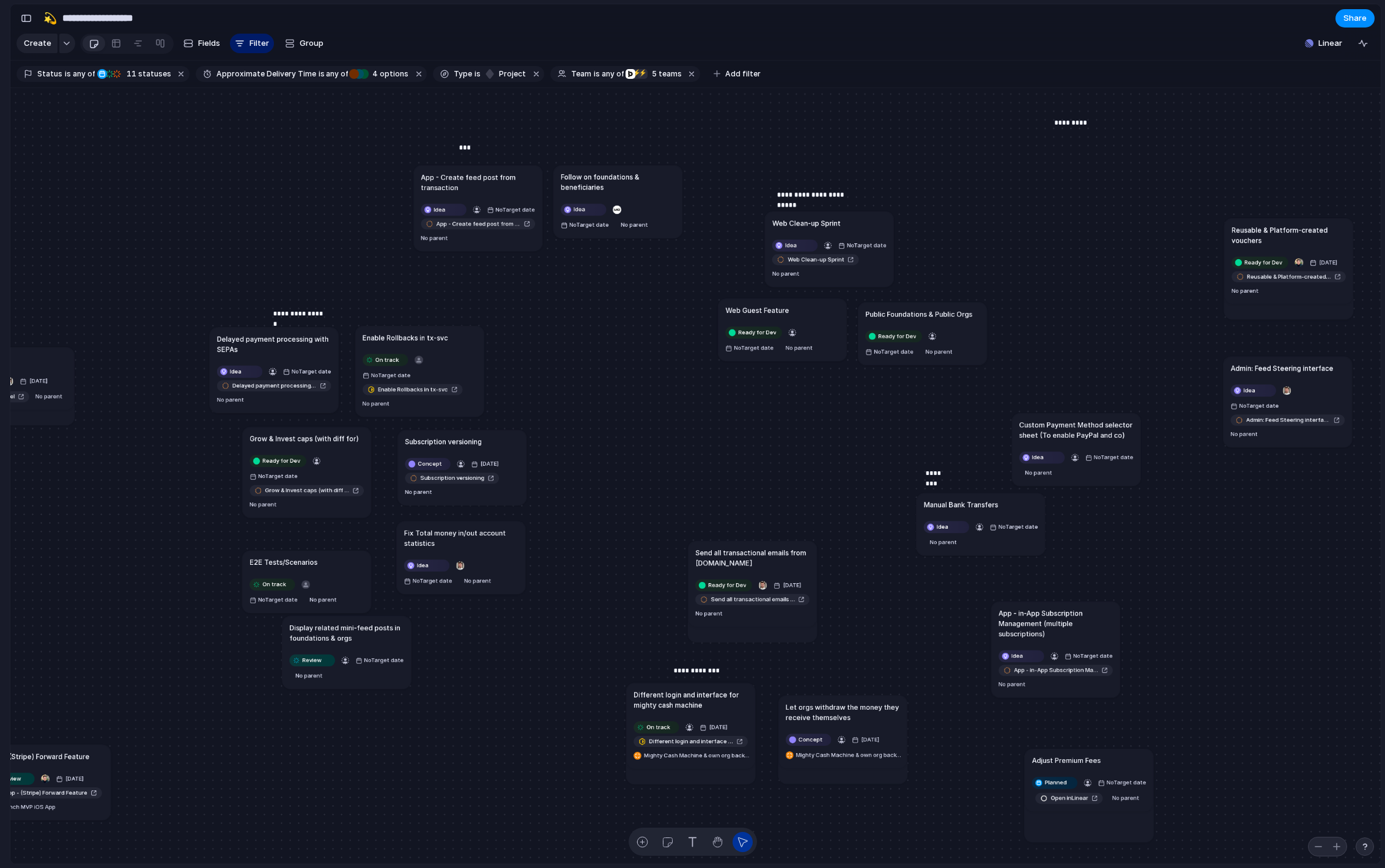
click at [1077, 422] on h1 "Custom Payment Method selector sheet (To enable PayPal and co)" at bounding box center [1076, 429] width 114 height 21
click at [982, 525] on div "button" at bounding box center [980, 528] width 9 height 9
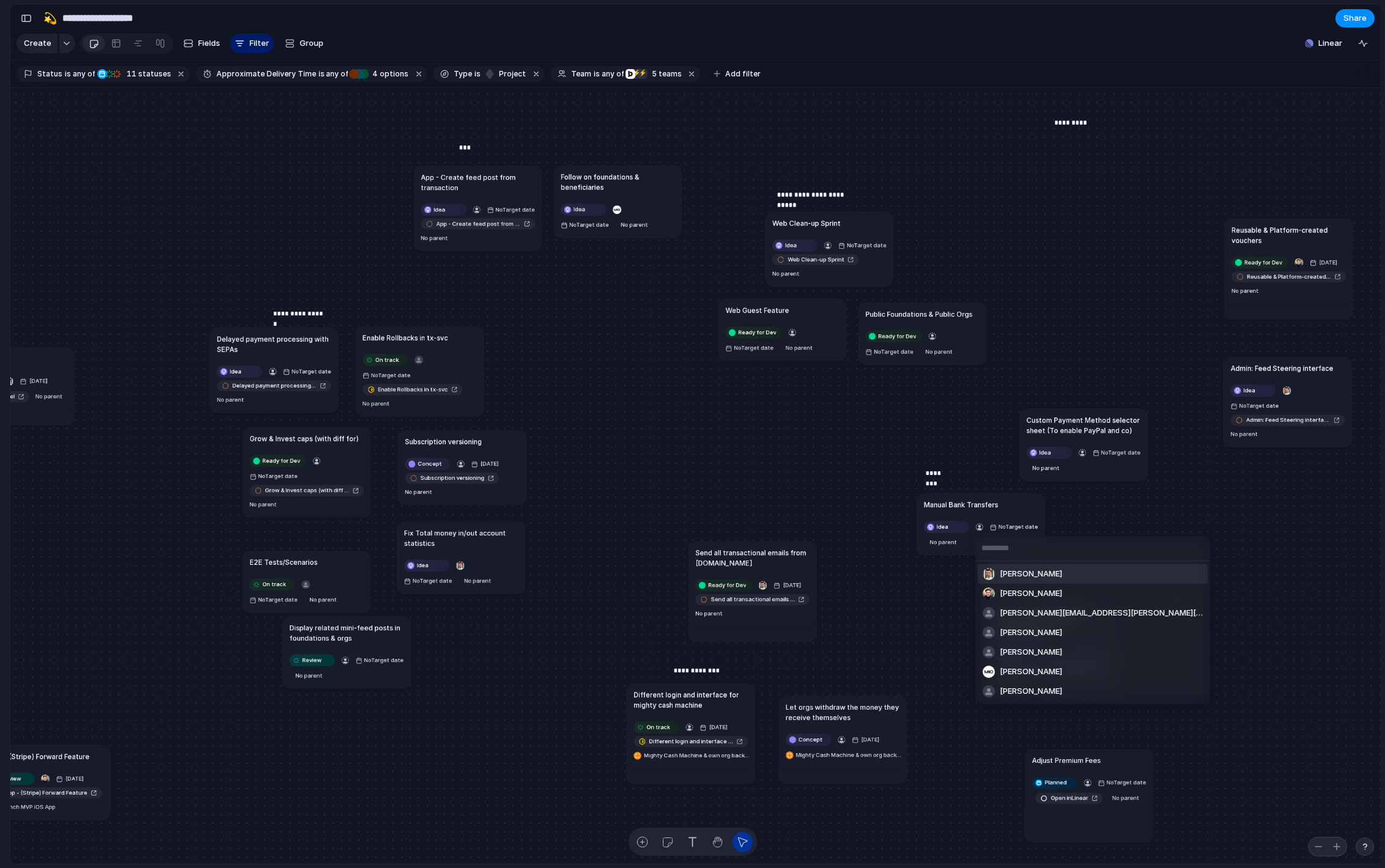
click at [1030, 573] on span "[PERSON_NAME]" at bounding box center [1030, 574] width 62 height 13
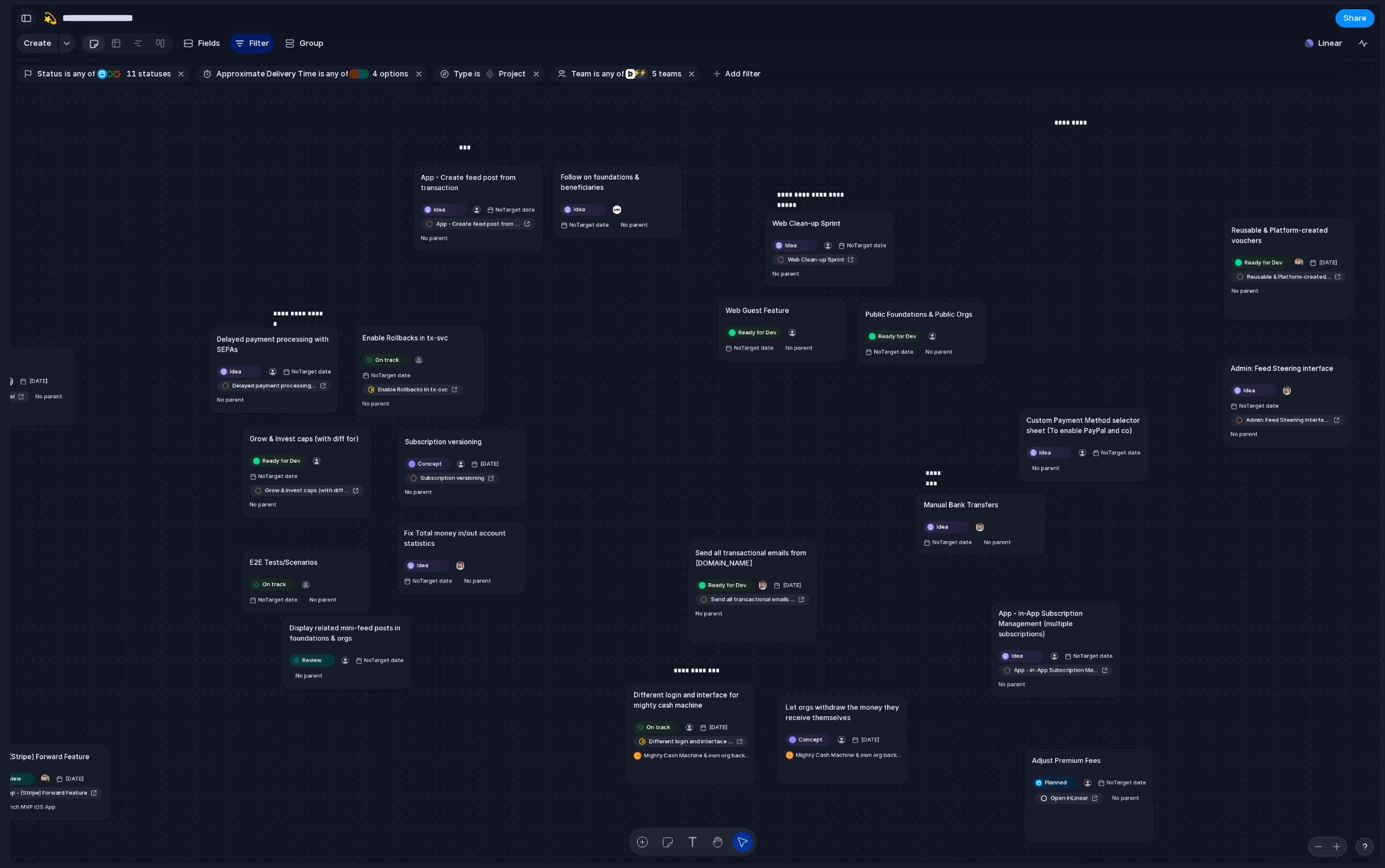
click at [29, 20] on div "button" at bounding box center [26, 19] width 11 height 9
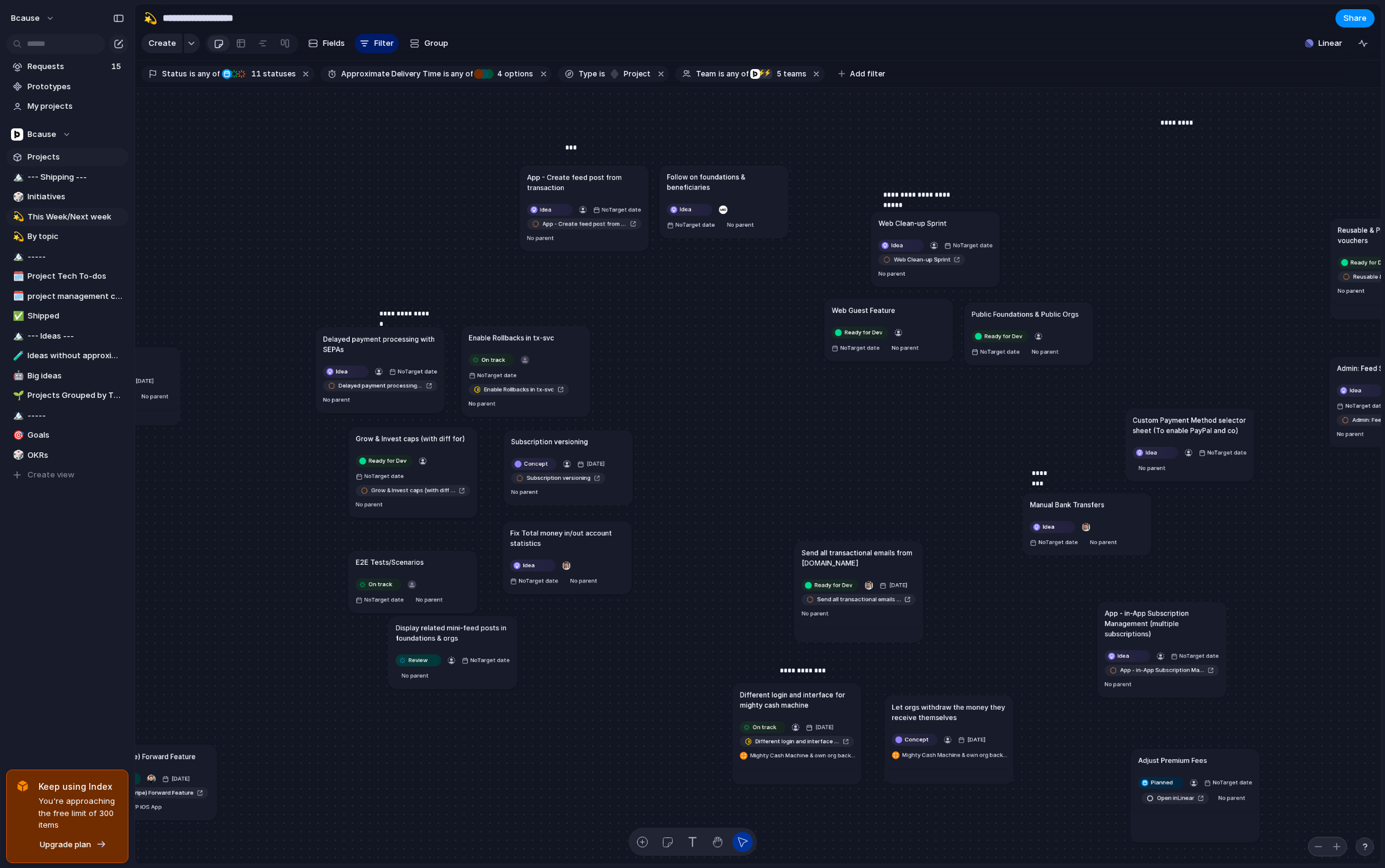
click at [57, 155] on span "Projects" at bounding box center [76, 158] width 96 height 13
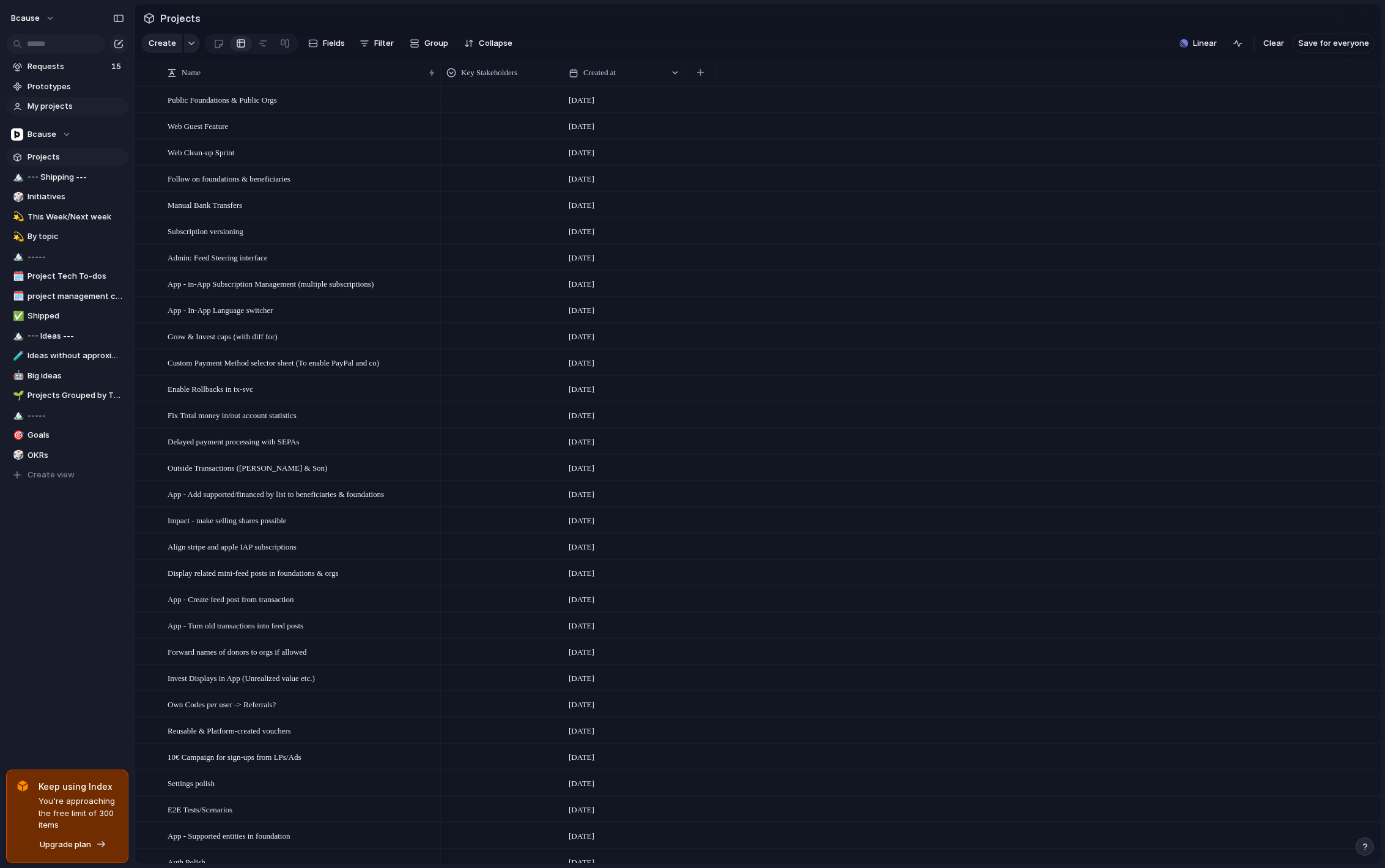
click at [62, 110] on span "My projects" at bounding box center [76, 106] width 96 height 13
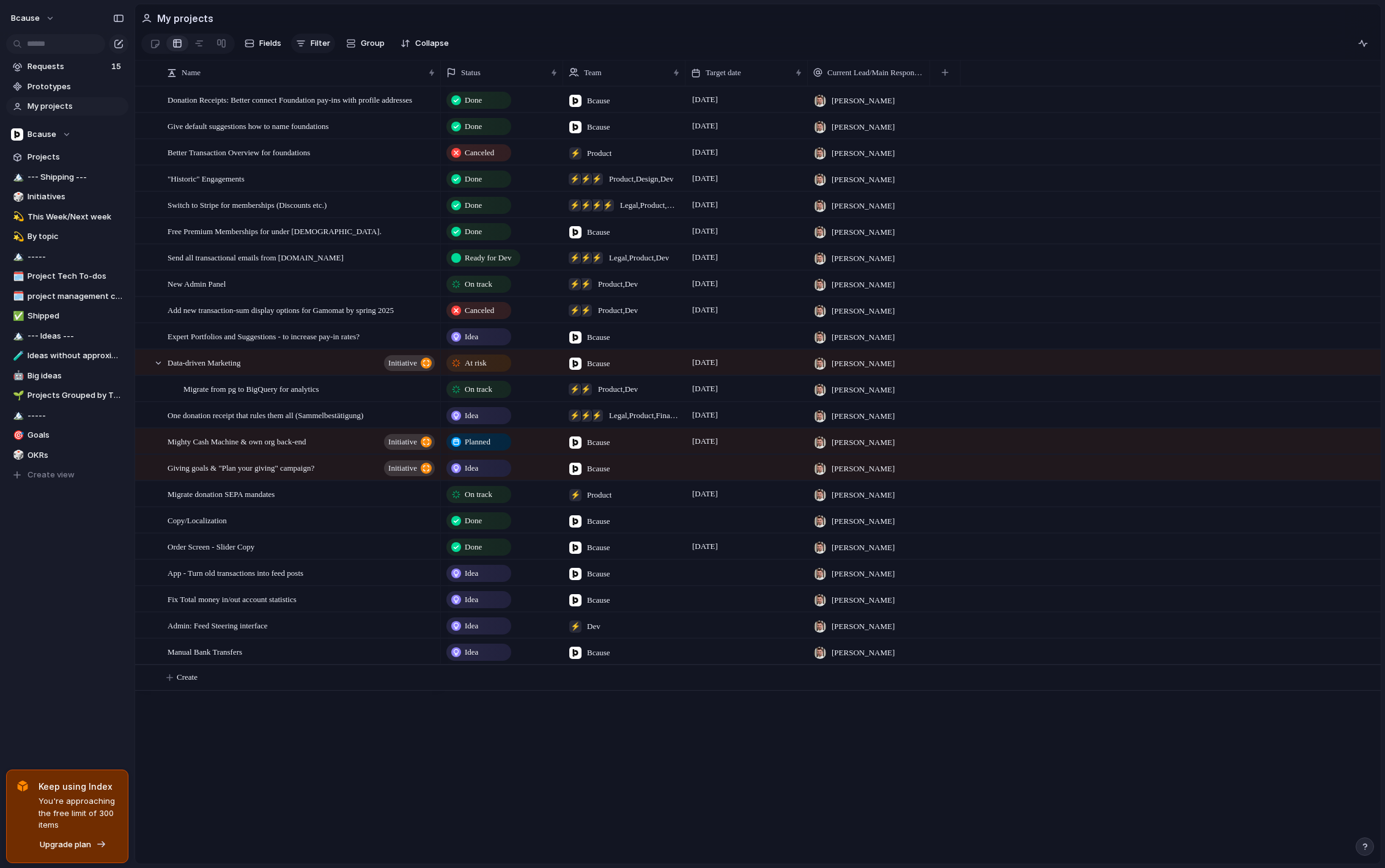
click at [325, 46] on span "Filter" at bounding box center [321, 43] width 20 height 13
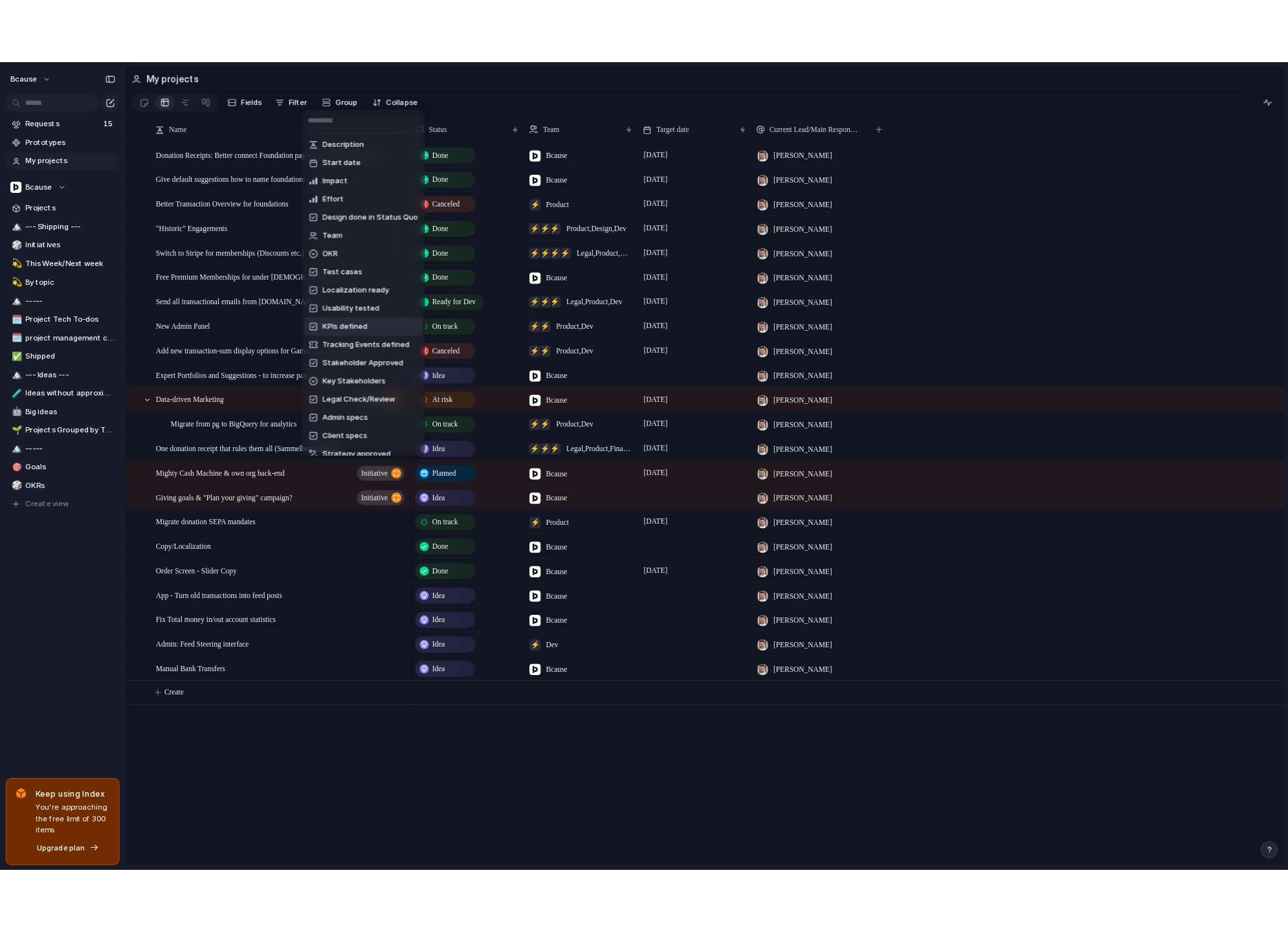
scroll to position [281, 0]
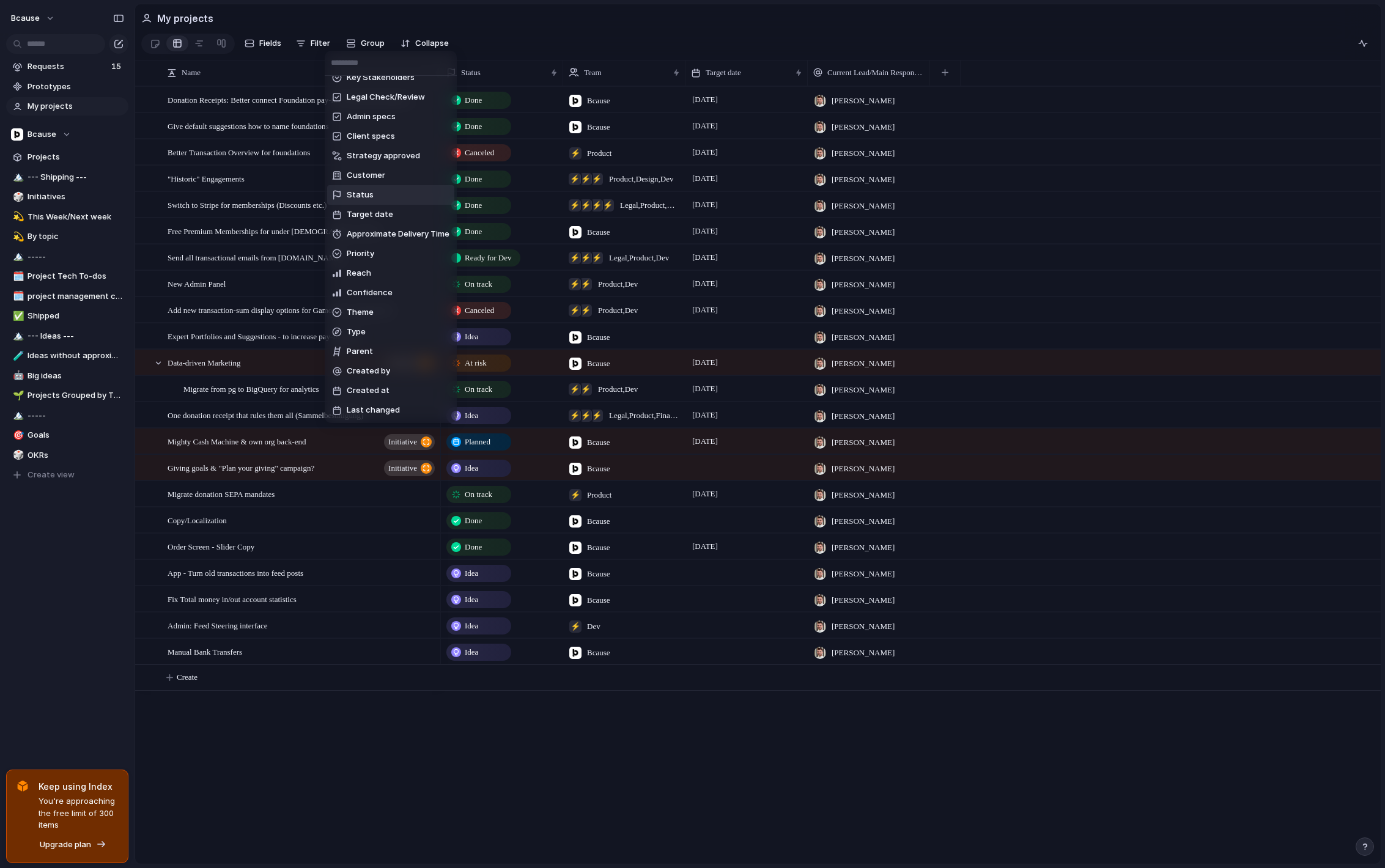
click at [380, 190] on li "Status" at bounding box center [390, 195] width 127 height 20
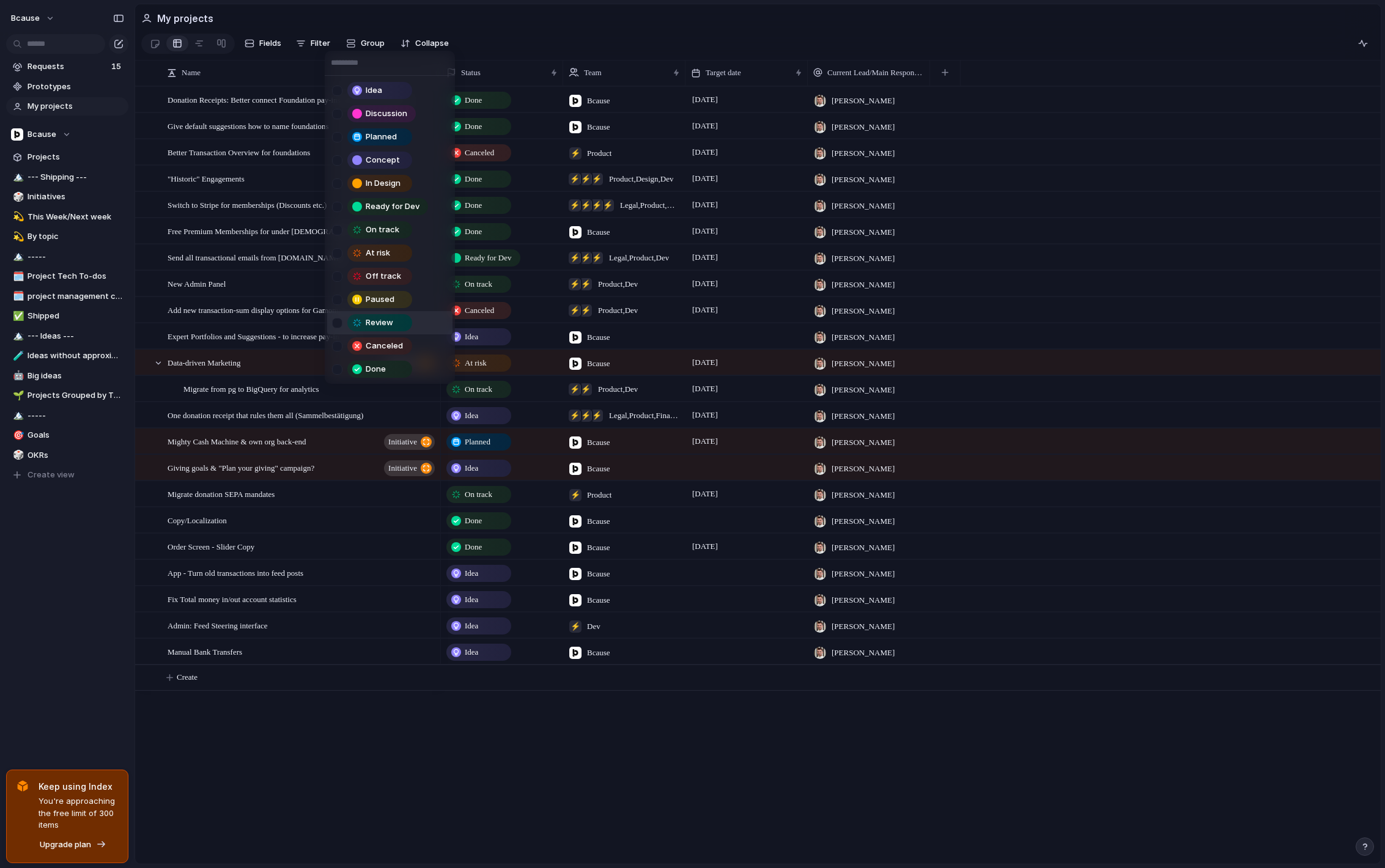
click at [342, 321] on div at bounding box center [338, 323] width 11 height 11
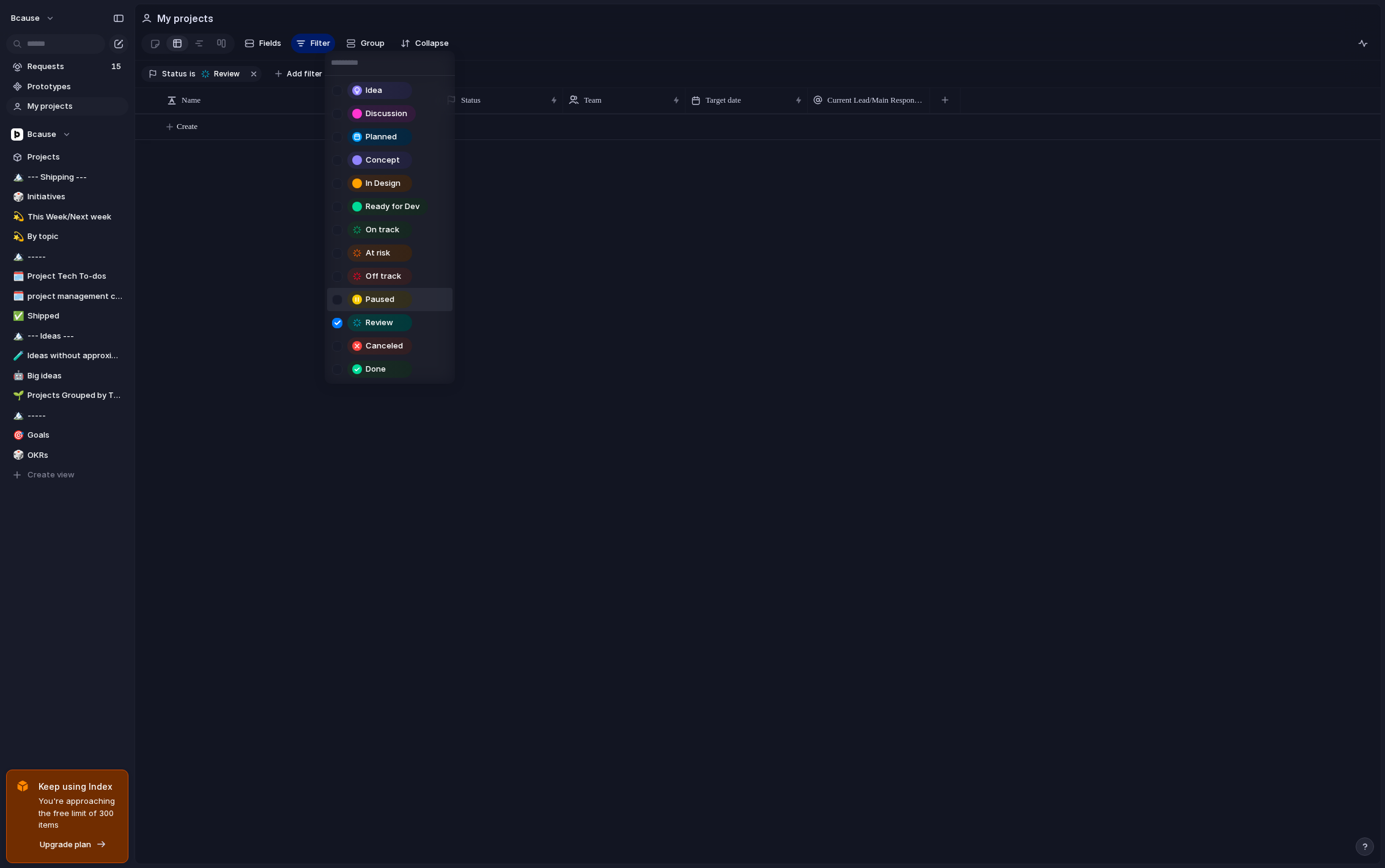
click at [340, 301] on div at bounding box center [338, 300] width 11 height 11
click at [340, 270] on div "Off track" at bounding box center [375, 276] width 85 height 17
click at [340, 246] on div "At risk" at bounding box center [375, 253] width 85 height 17
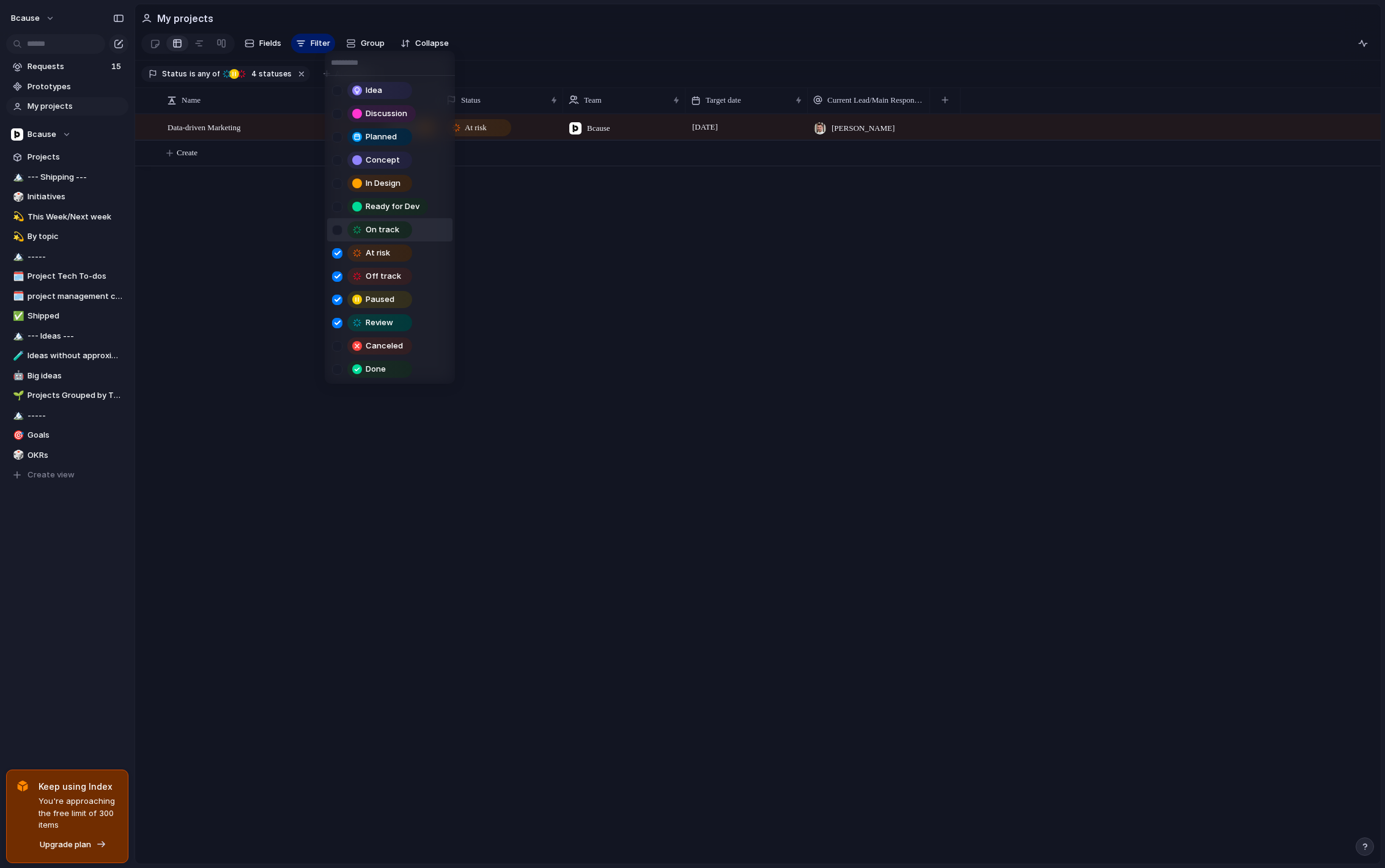
click at [340, 228] on div at bounding box center [338, 231] width 11 height 11
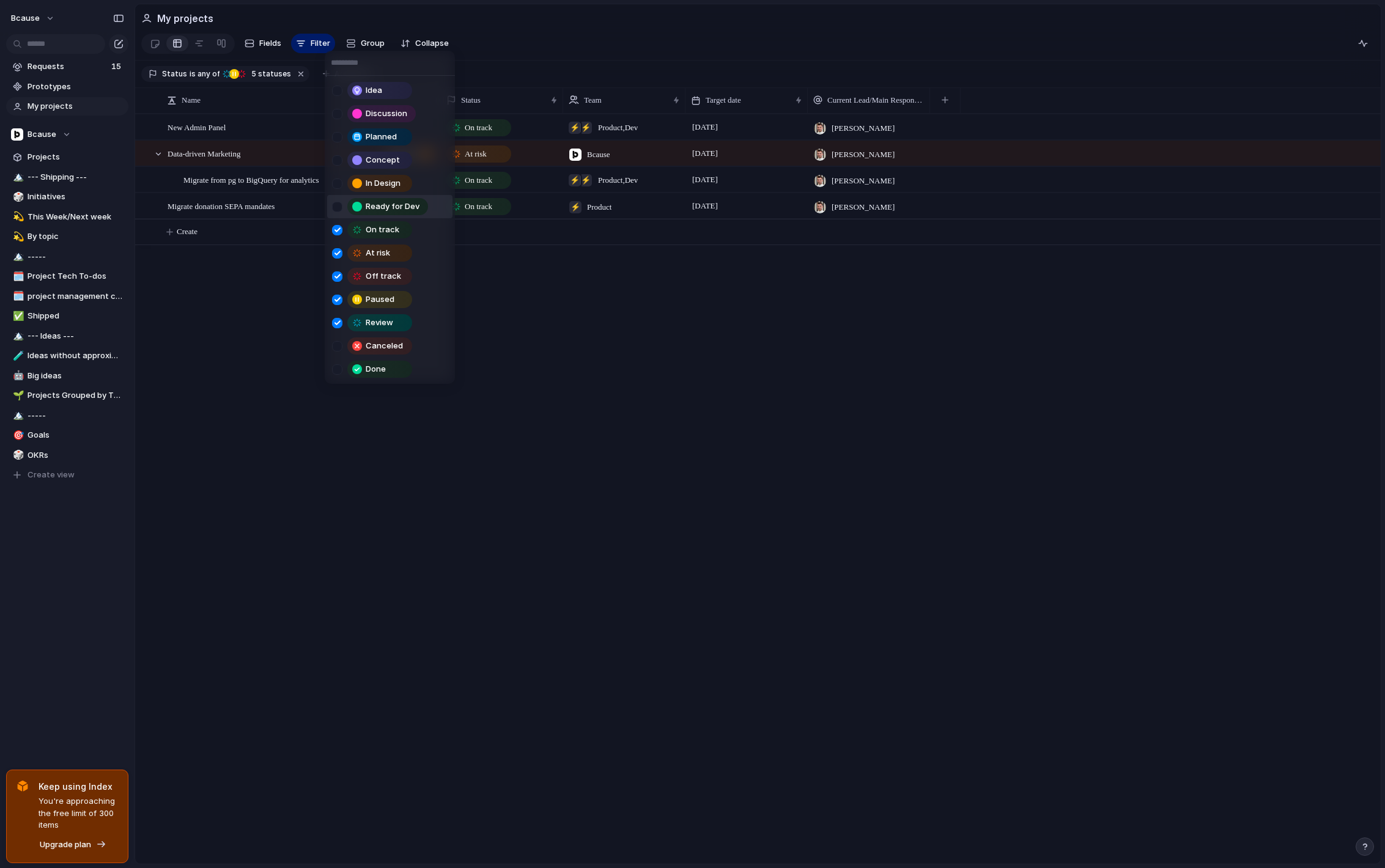
click at [340, 207] on div at bounding box center [338, 207] width 11 height 11
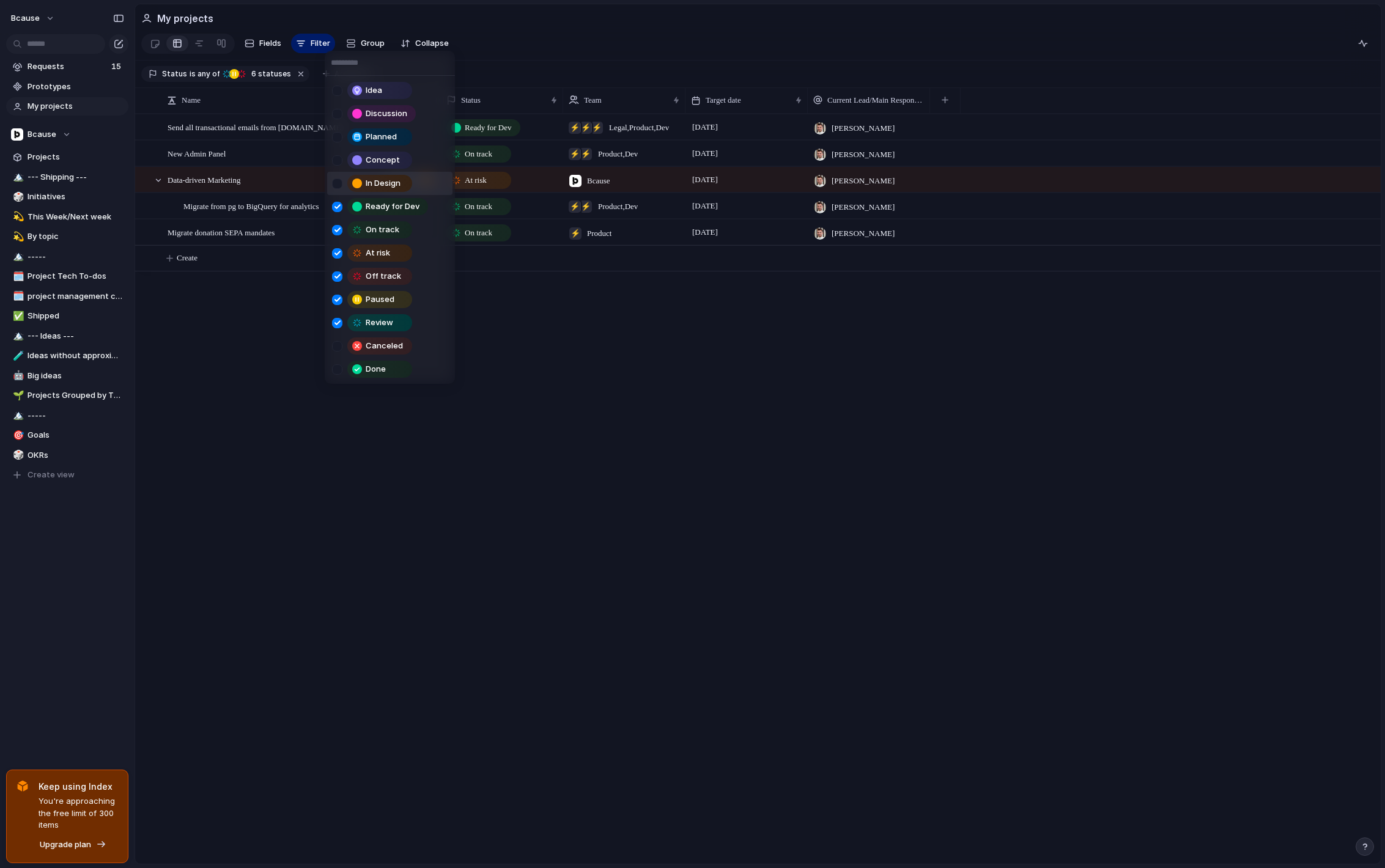
click at [340, 185] on div "In Design" at bounding box center [375, 183] width 85 height 17
click at [340, 140] on div at bounding box center [338, 138] width 11 height 11
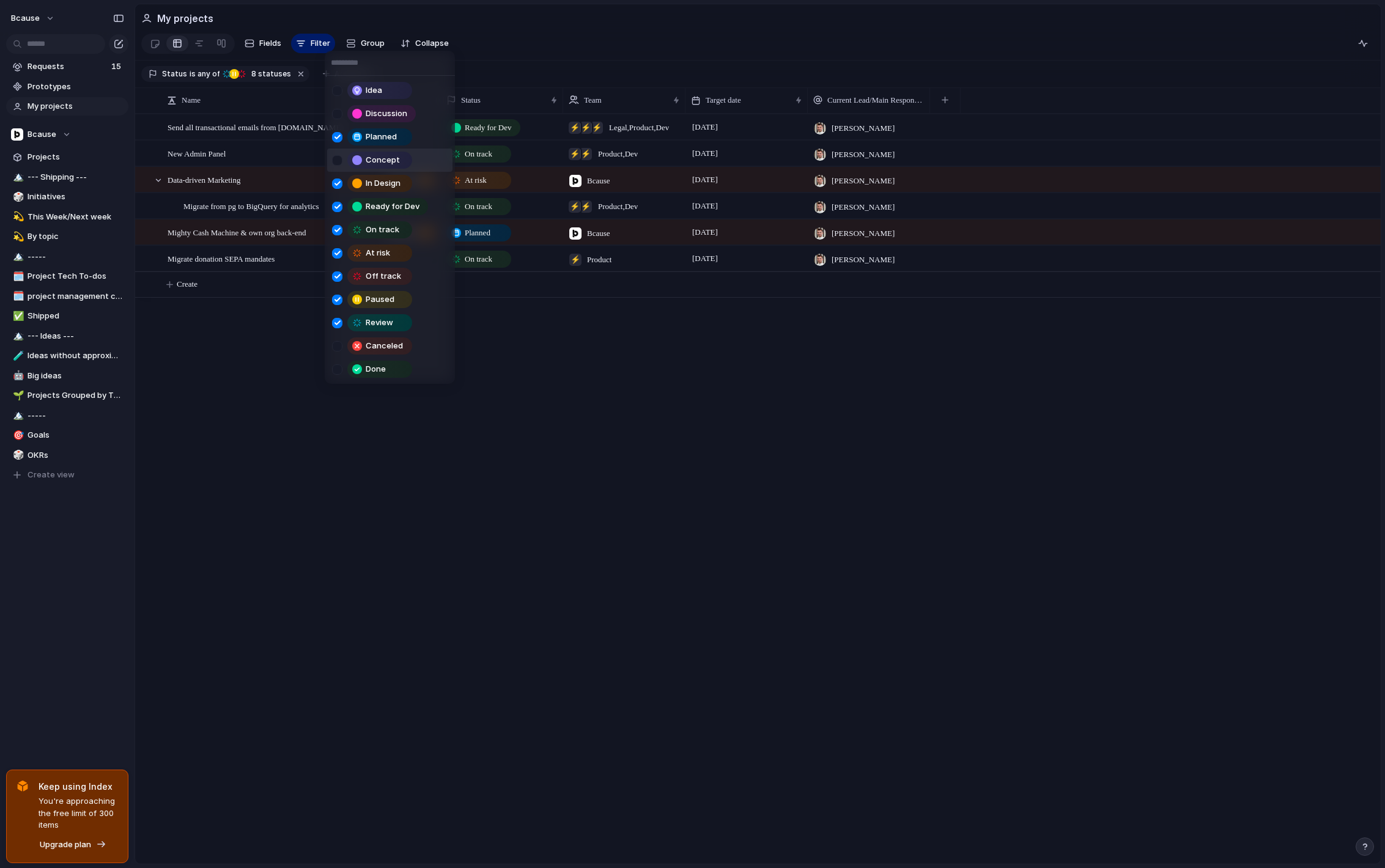
click at [336, 152] on div "Concept" at bounding box center [375, 159] width 85 height 17
click at [338, 107] on div "Discussion" at bounding box center [376, 113] width 88 height 17
click at [340, 92] on div at bounding box center [338, 91] width 11 height 11
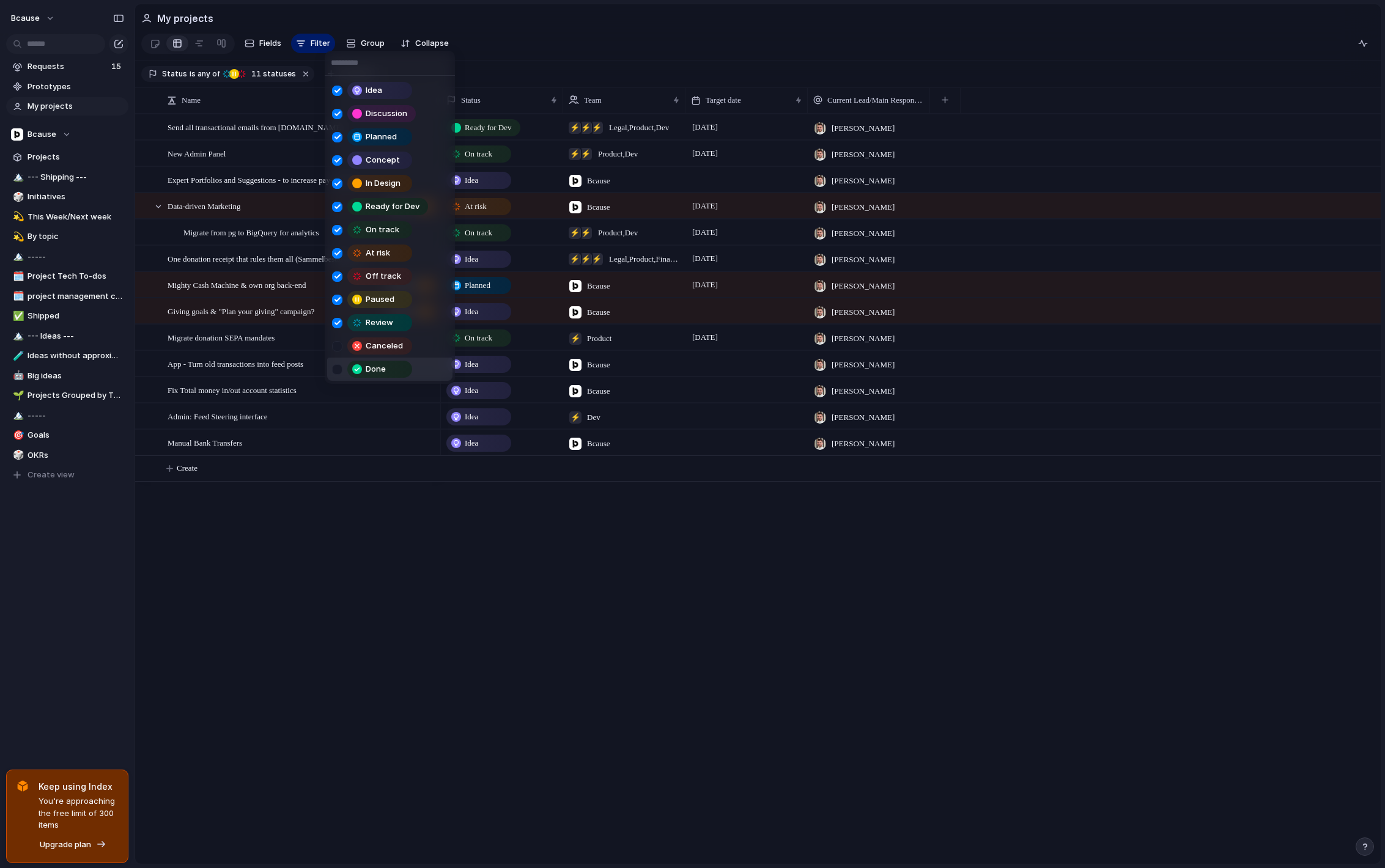
click at [593, 590] on div "Idea Discussion Planned Concept In Design Ready for Dev On track At risk Off tr…" at bounding box center [692, 434] width 1385 height 868
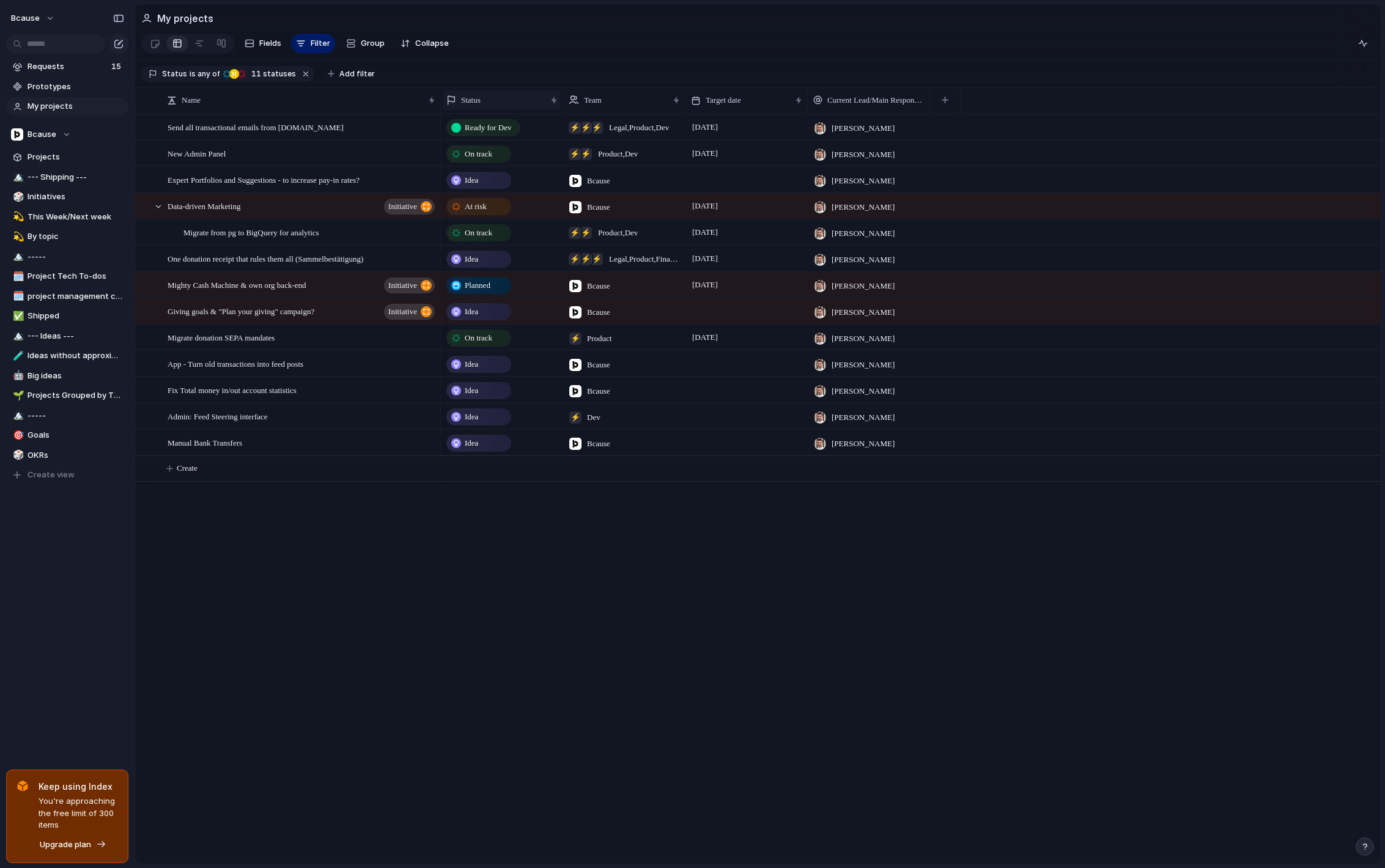
click at [527, 98] on div "Status" at bounding box center [496, 101] width 100 height 13
click at [497, 186] on span "Sort descending" at bounding box center [499, 186] width 64 height 13
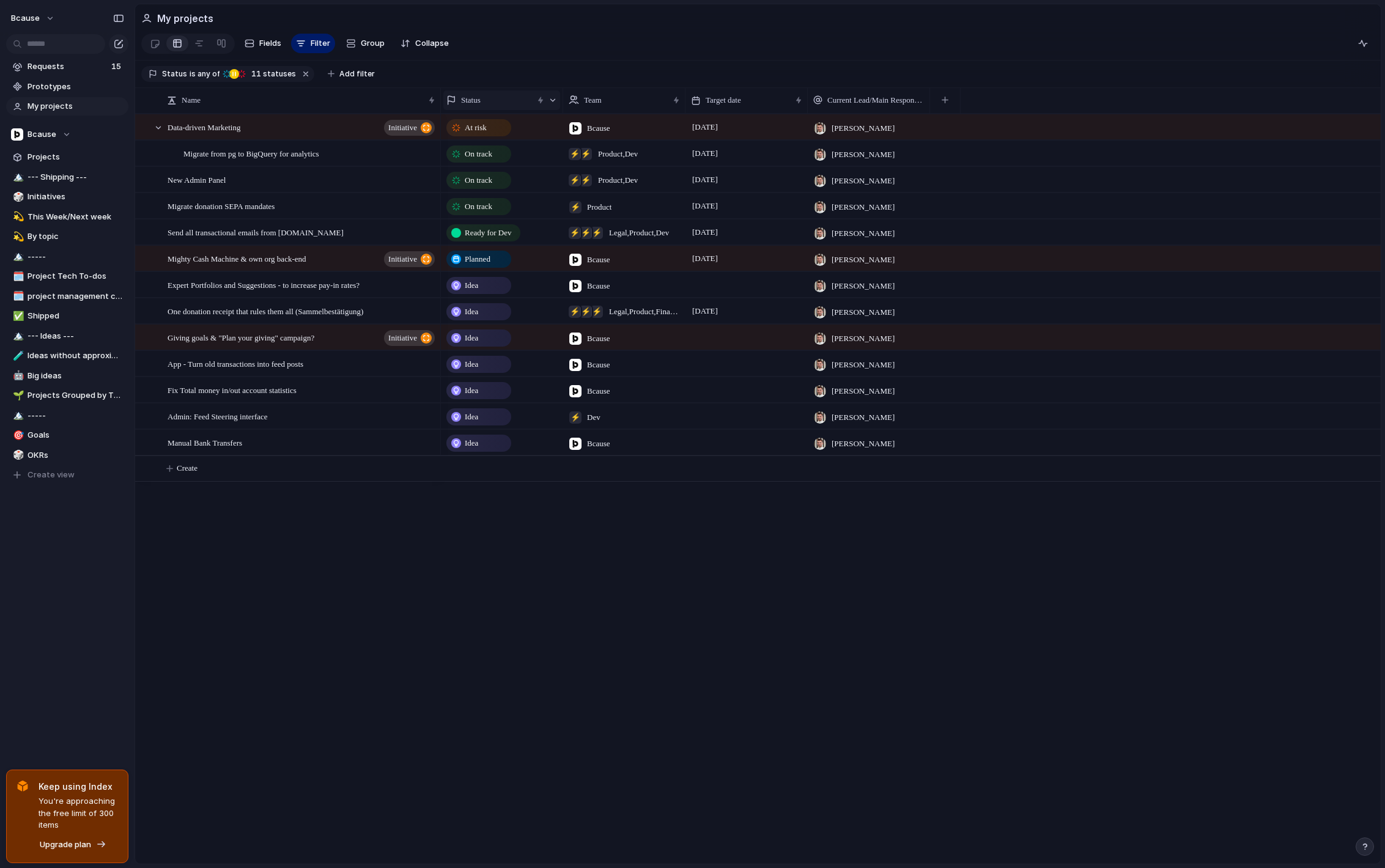
click at [499, 98] on div "Status" at bounding box center [490, 101] width 86 height 13
click at [499, 98] on div "Modify Hide Sort ascending Clear sort" at bounding box center [692, 434] width 1385 height 868
click at [502, 54] on section "Fields Filter Group Zoom Collapse Clear Save for everyone" at bounding box center [757, 46] width 1245 height 30
click at [852, 258] on span "[PERSON_NAME]" at bounding box center [864, 260] width 63 height 13
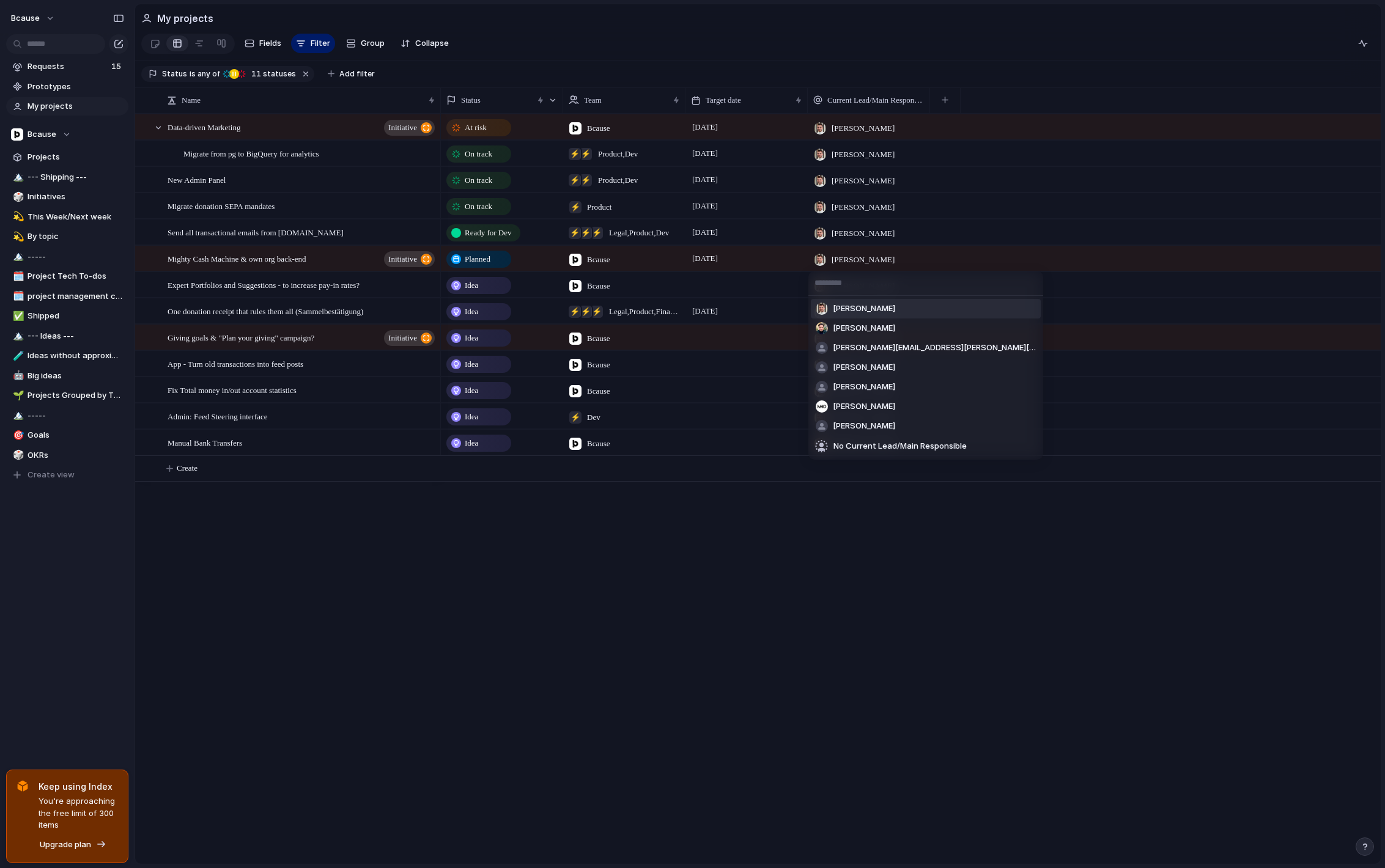
click at [851, 257] on div "[PERSON_NAME] [PERSON_NAME] [PERSON_NAME][EMAIL_ADDRESS][PERSON_NAME][DOMAIN_NA…" at bounding box center [692, 434] width 1385 height 868
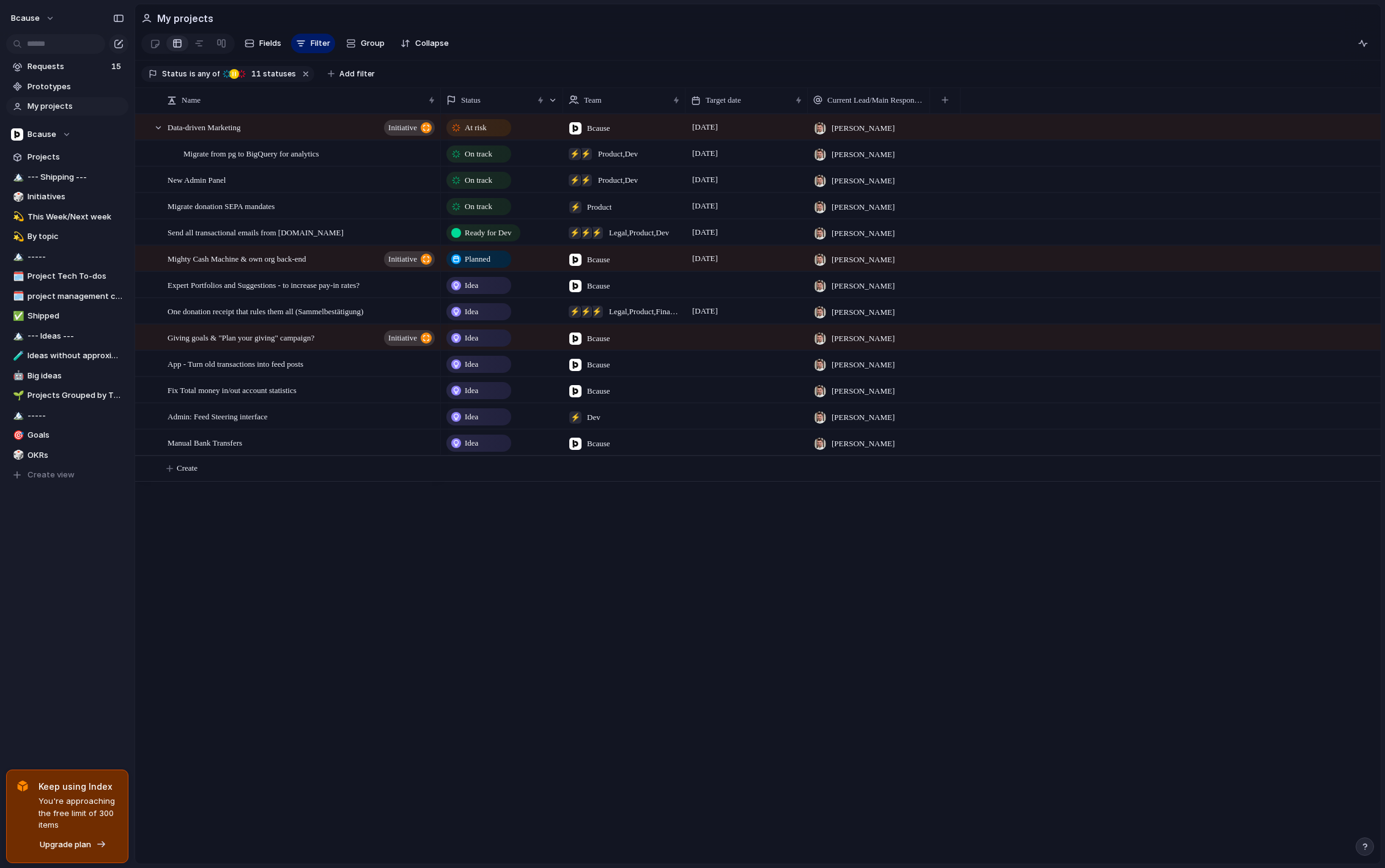
click at [851, 257] on span "[PERSON_NAME]" at bounding box center [864, 260] width 63 height 13
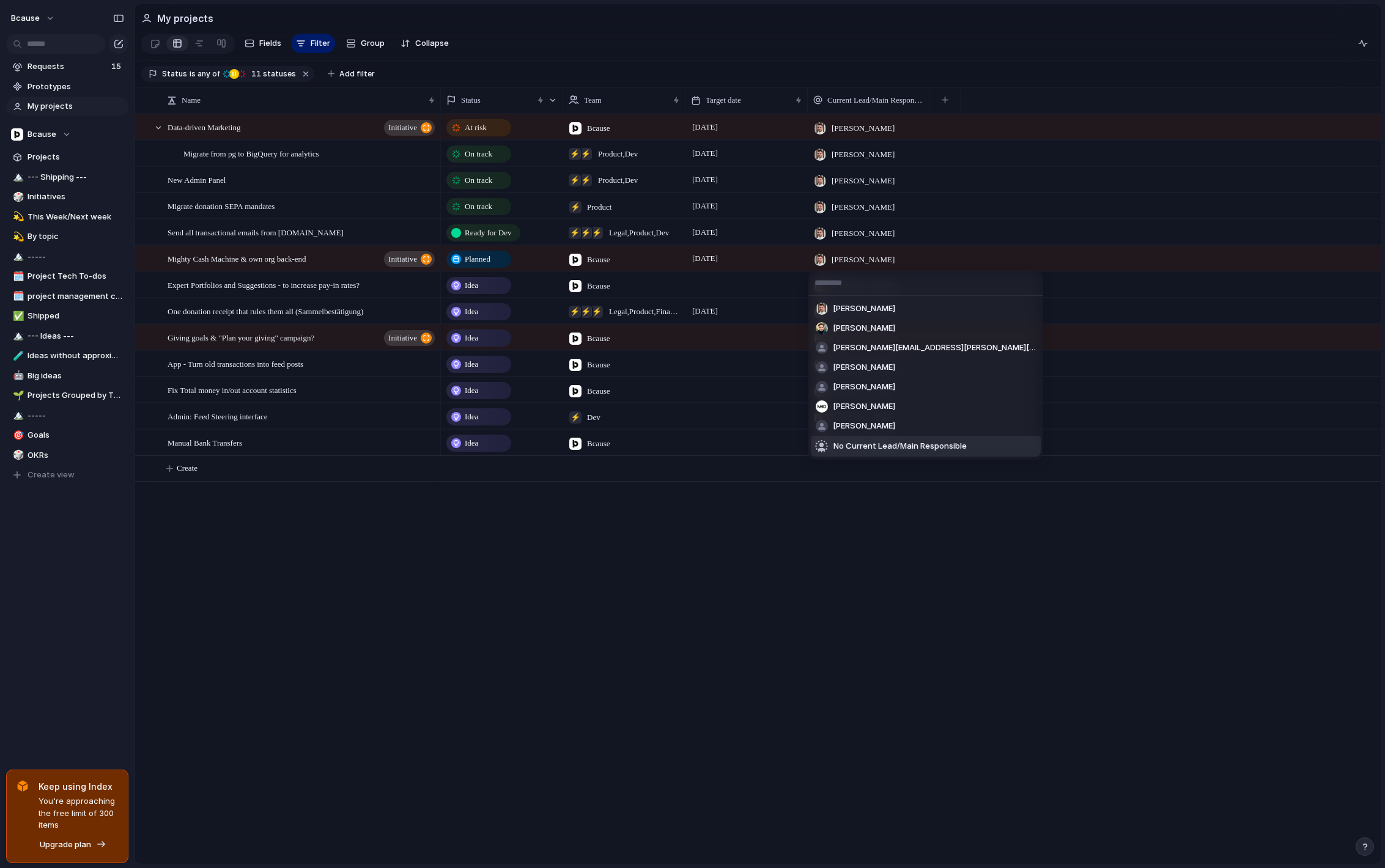
click at [846, 453] on div "No Current Lead/Main Responsible" at bounding box center [892, 447] width 151 height 14
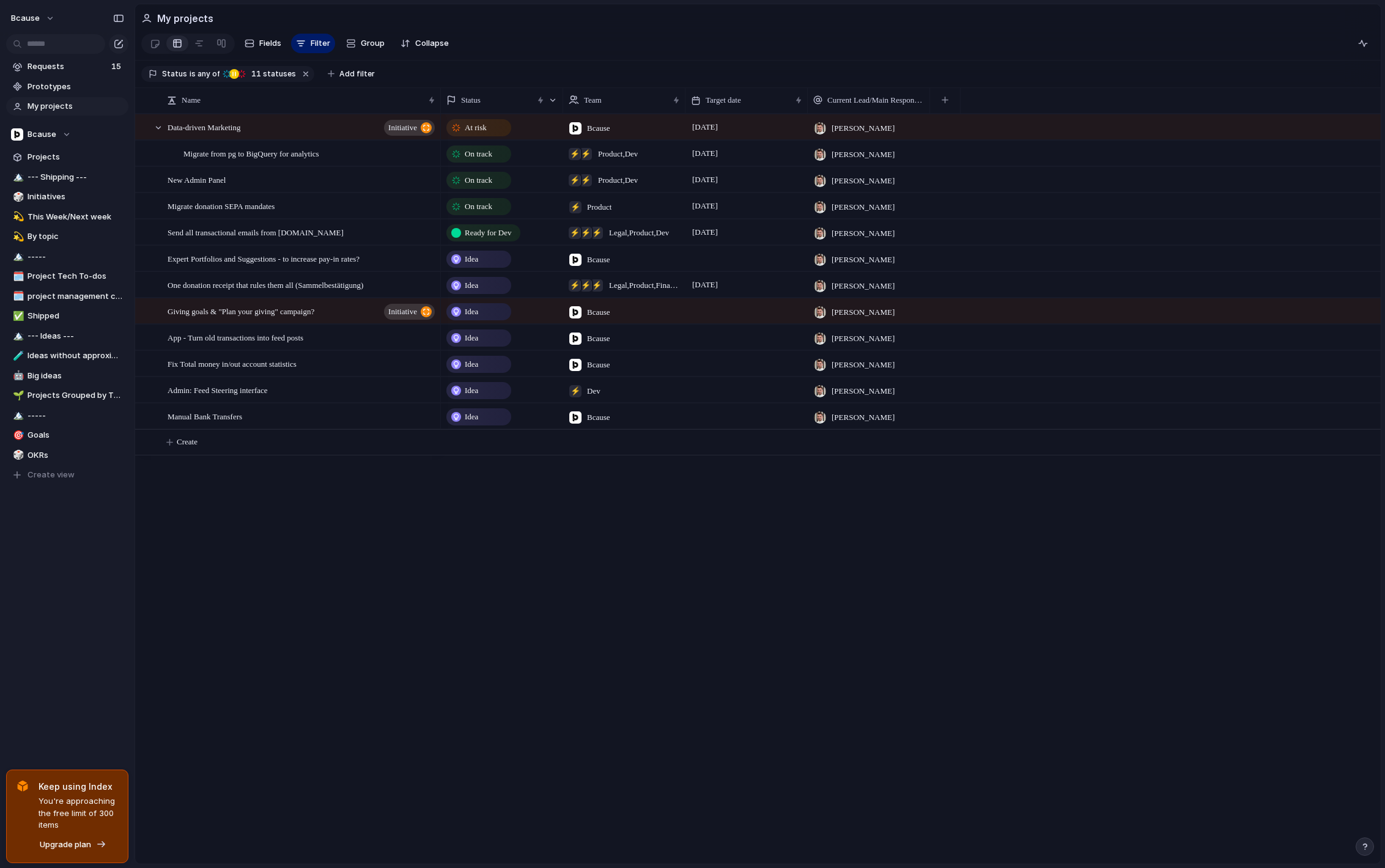
click at [883, 262] on div "[PERSON_NAME]" at bounding box center [854, 257] width 91 height 20
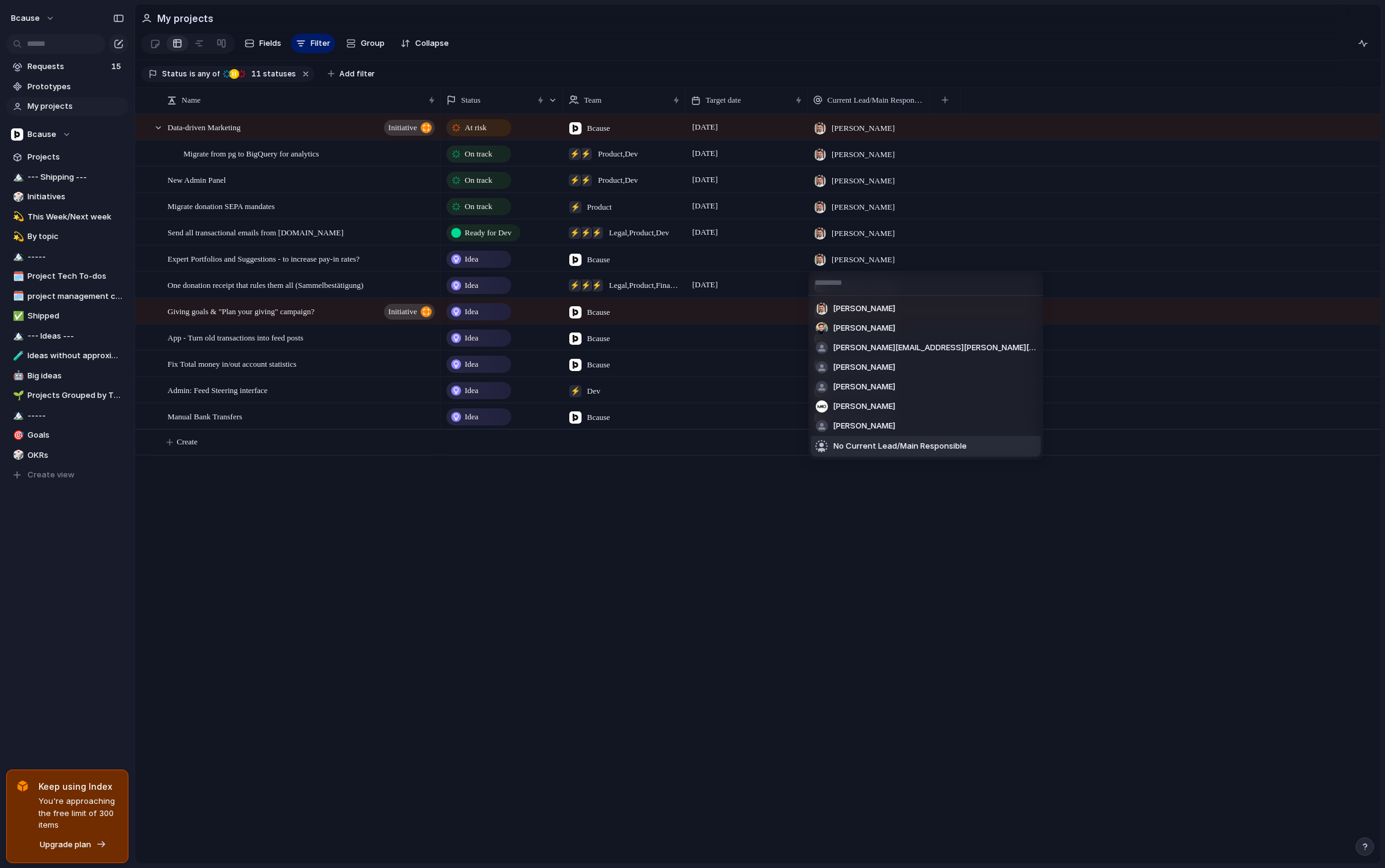
click at [879, 446] on span "No Current Lead/Main Responsible" at bounding box center [901, 447] width 133 height 13
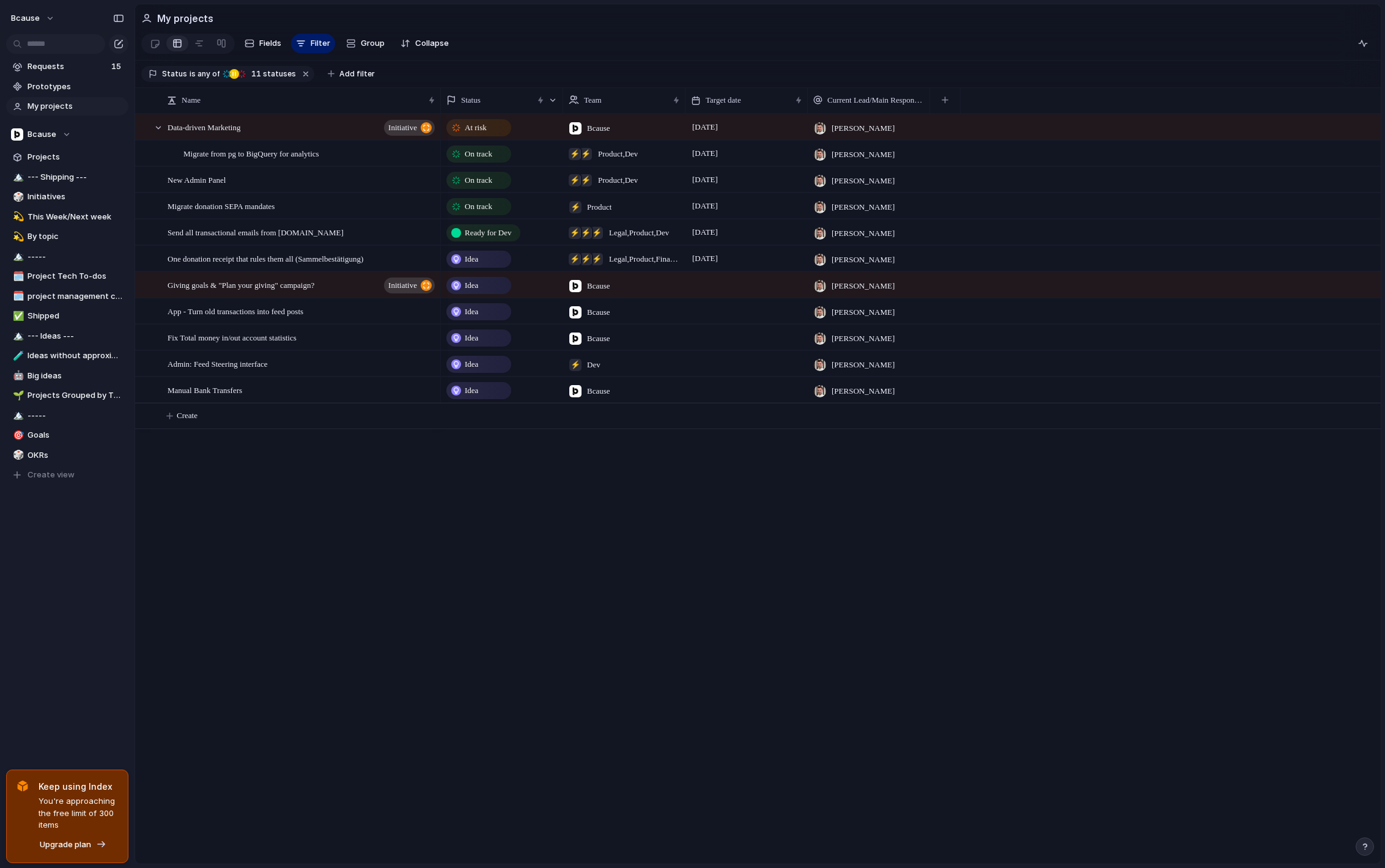
click at [392, 481] on div "Data-driven Marketing initiative Migrate from pg to BigQuery for analytics New …" at bounding box center [757, 488] width 1245 height 750
click at [59, 277] on span "Project Tech To-dos" at bounding box center [76, 276] width 96 height 13
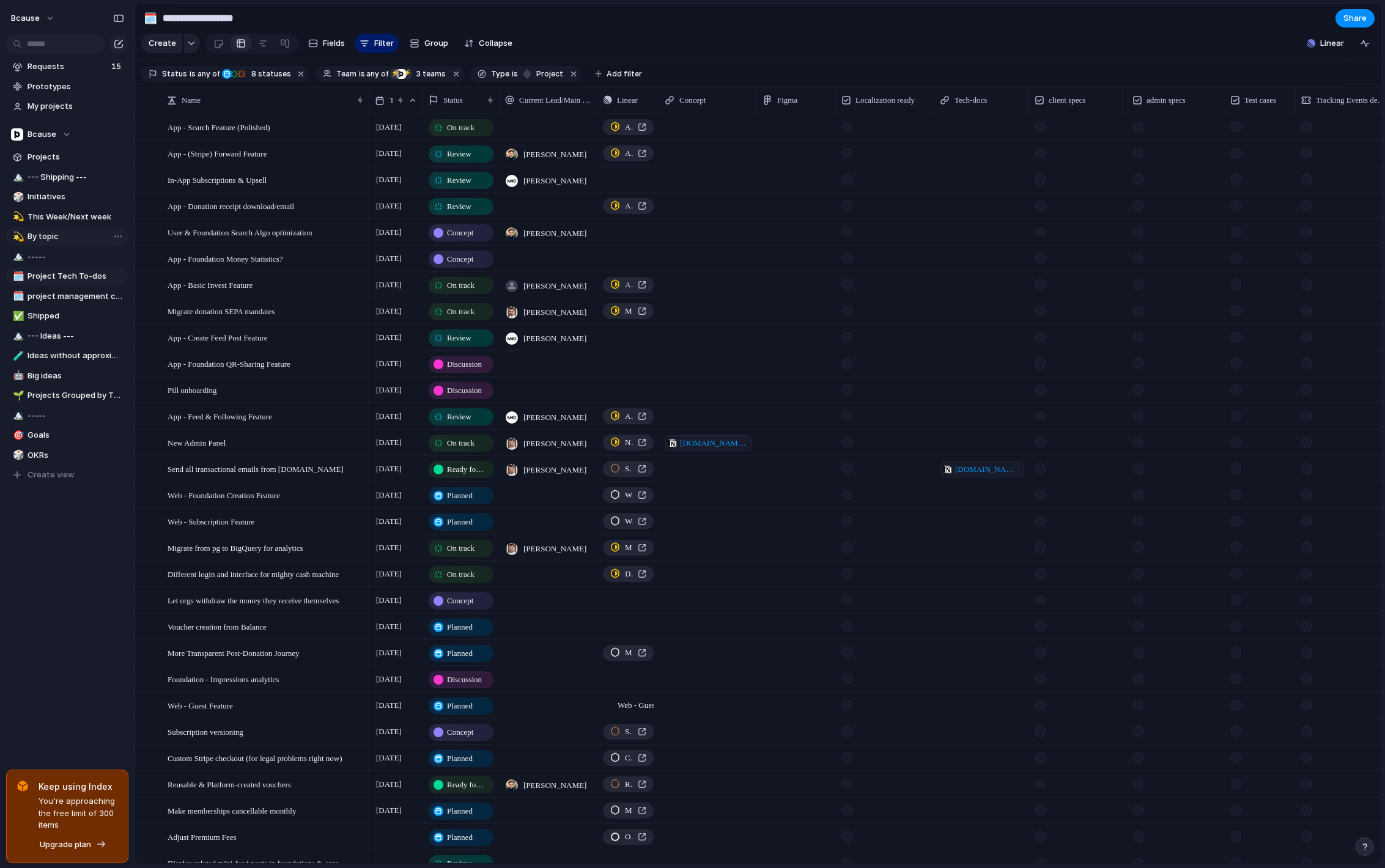
click at [59, 228] on link "💫 By topic" at bounding box center [68, 237] width 122 height 18
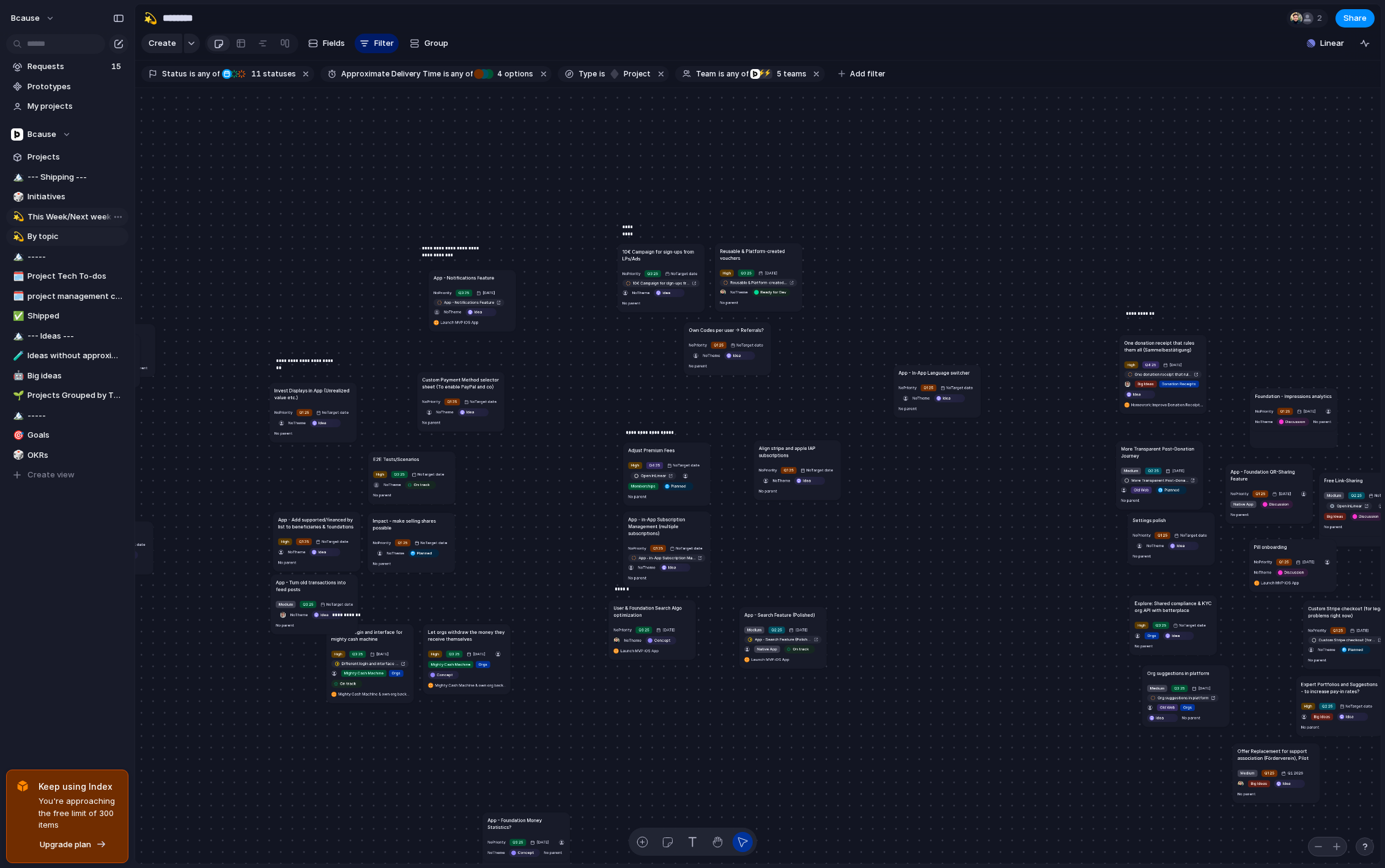
click at [73, 212] on span "This Week/Next week" at bounding box center [76, 217] width 96 height 13
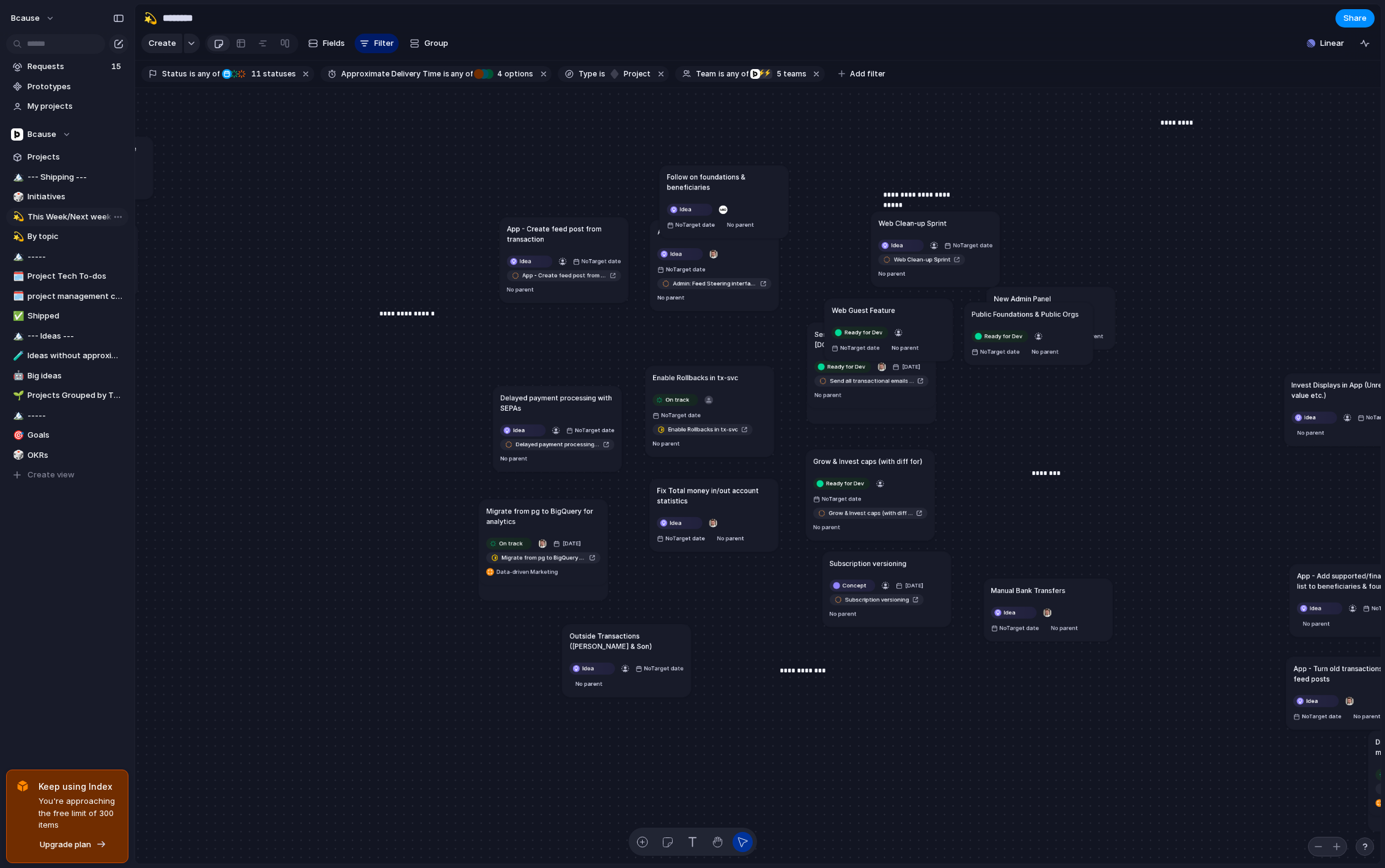
type input "**********"
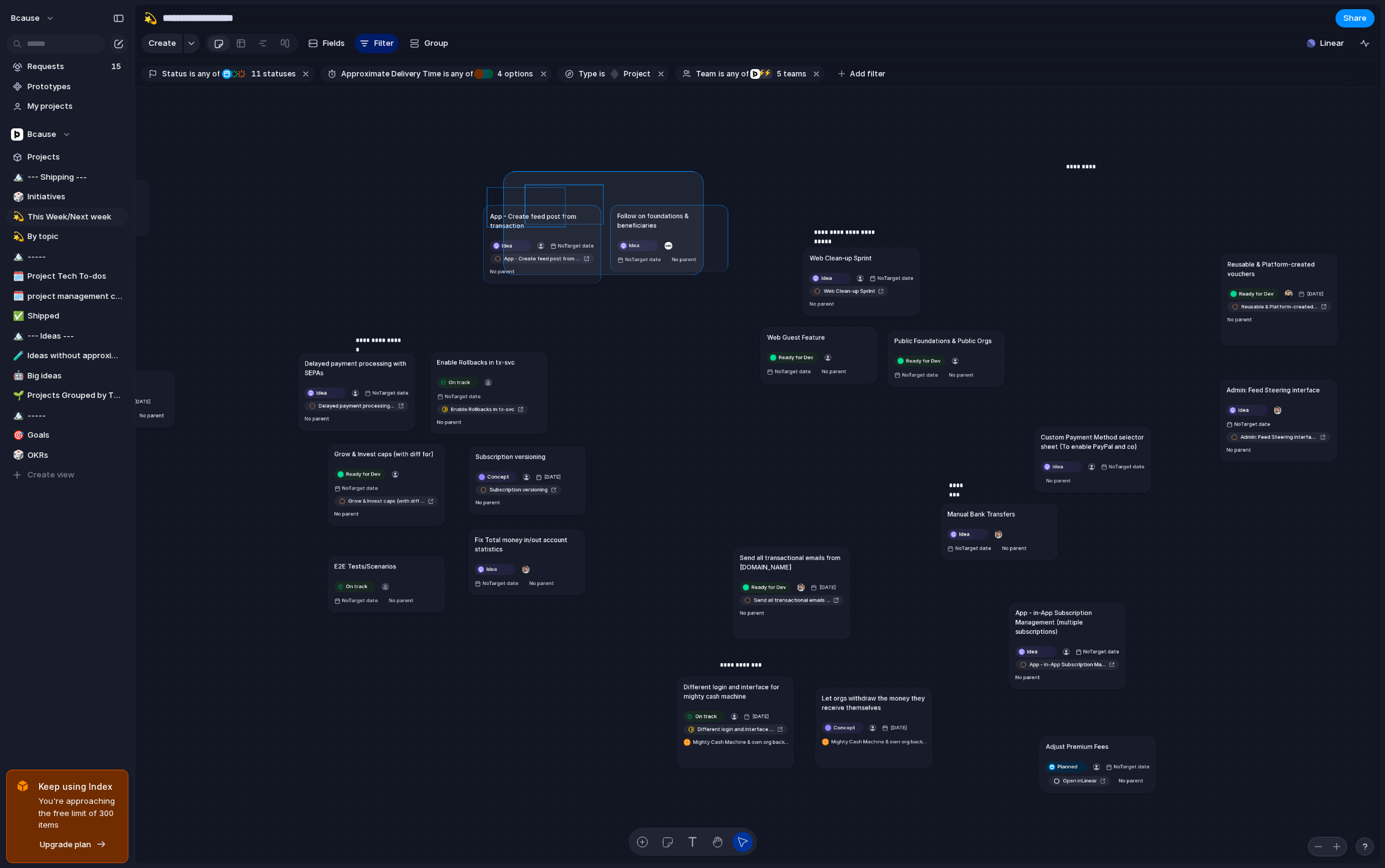
drag, startPoint x: 508, startPoint y: 176, endPoint x: 714, endPoint y: 303, distance: 242.0
click at [714, 300] on div "Send all transactional emails from [DOMAIN_NAME] Ready for Dev [DATE] Send all …" at bounding box center [757, 476] width 1245 height 777
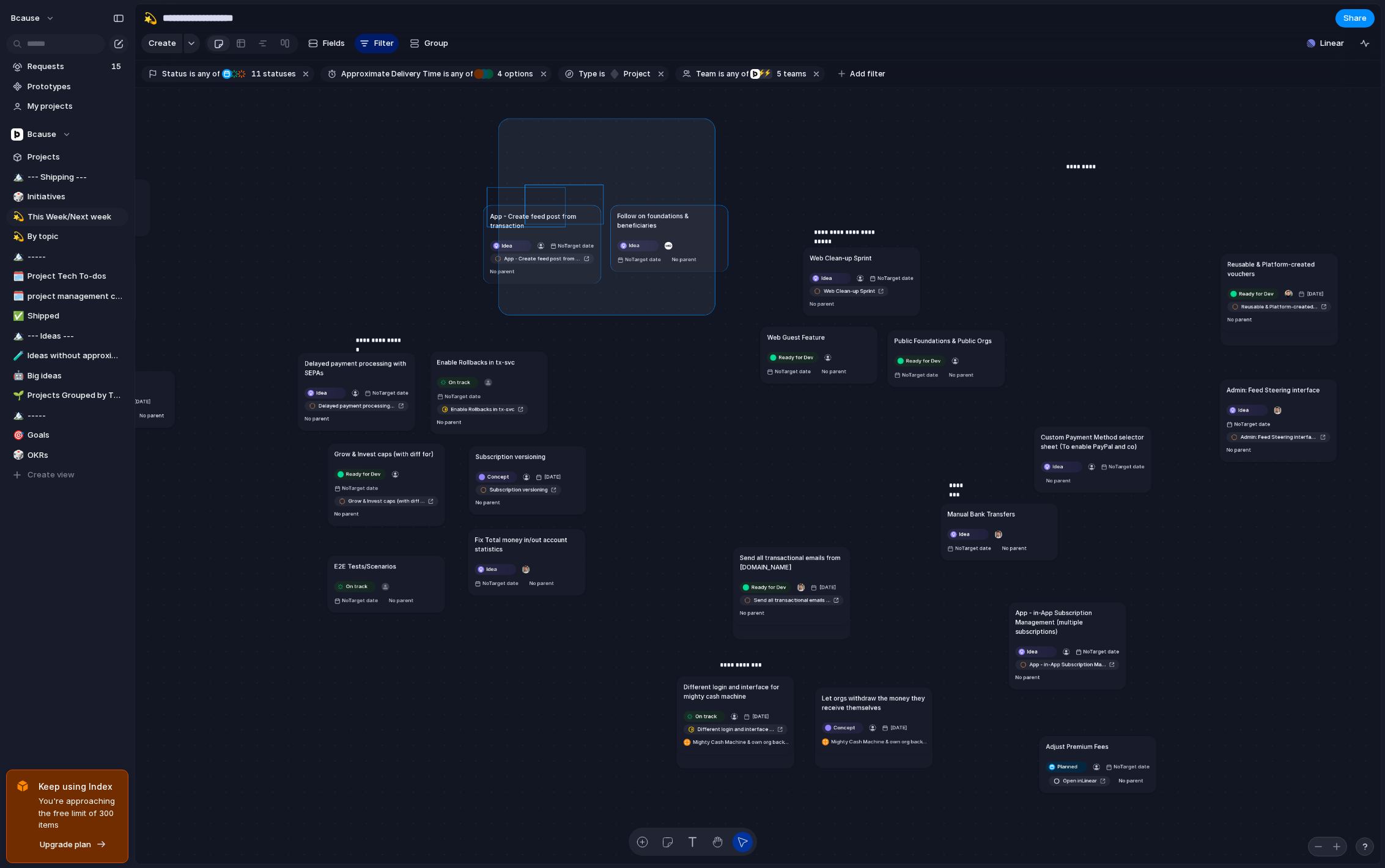
drag, startPoint x: 711, startPoint y: 310, endPoint x: 506, endPoint y: 123, distance: 277.5
click at [505, 123] on div "Send all transactional emails from [DOMAIN_NAME] Ready for Dev [DATE] Send all …" at bounding box center [757, 476] width 1245 height 777
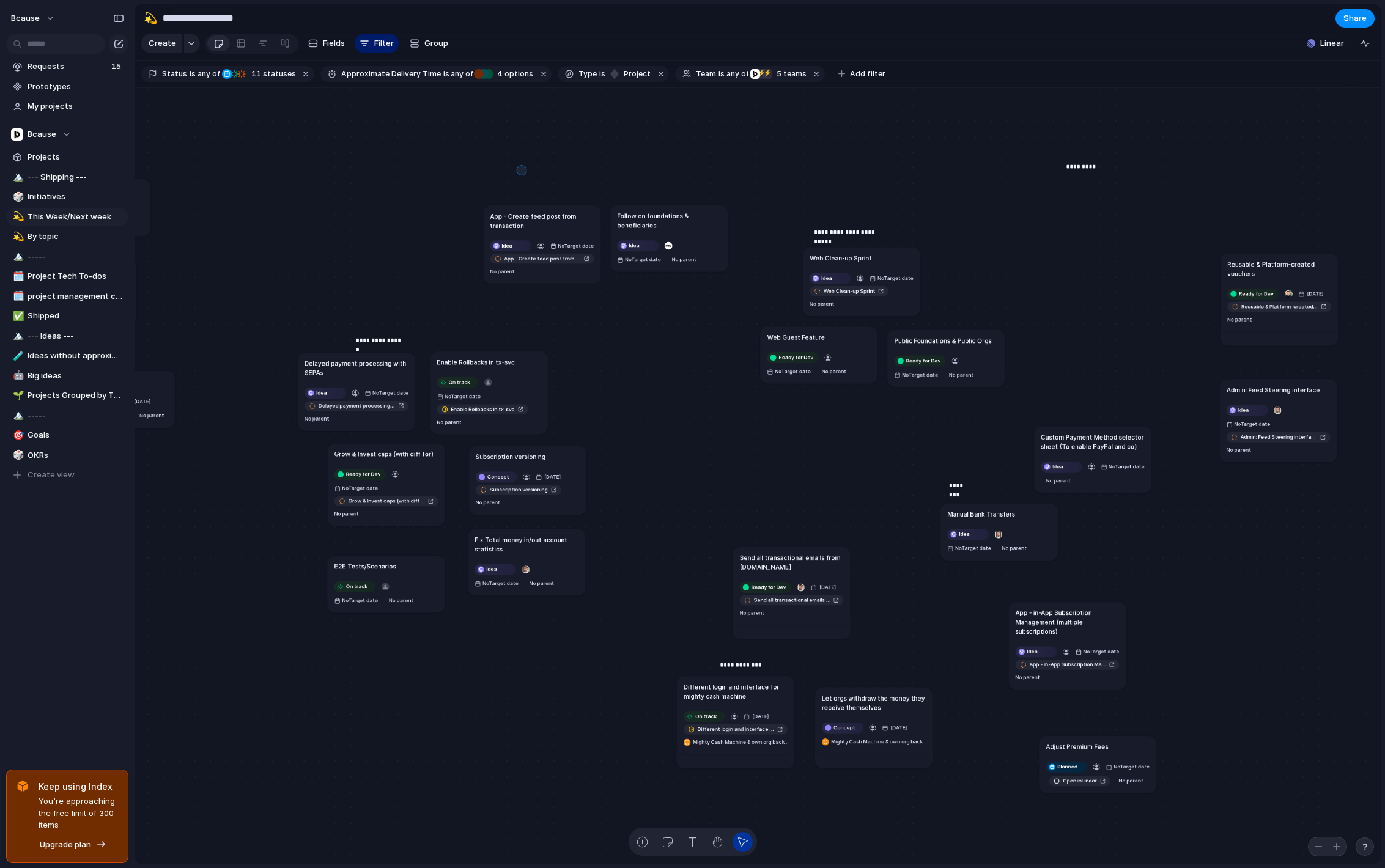
drag, startPoint x: 521, startPoint y: 170, endPoint x: 547, endPoint y: 176, distance: 26.7
drag, startPoint x: 550, startPoint y: 188, endPoint x: 562, endPoint y: 193, distance: 13.0
click at [561, 193] on div at bounding box center [564, 203] width 78 height 39
drag, startPoint x: 523, startPoint y: 170, endPoint x: 619, endPoint y: 195, distance: 99.2
click at [619, 195] on div "Send all transactional emails from [DOMAIN_NAME] Ready for Dev [DATE] Send all …" at bounding box center [757, 476] width 1245 height 777
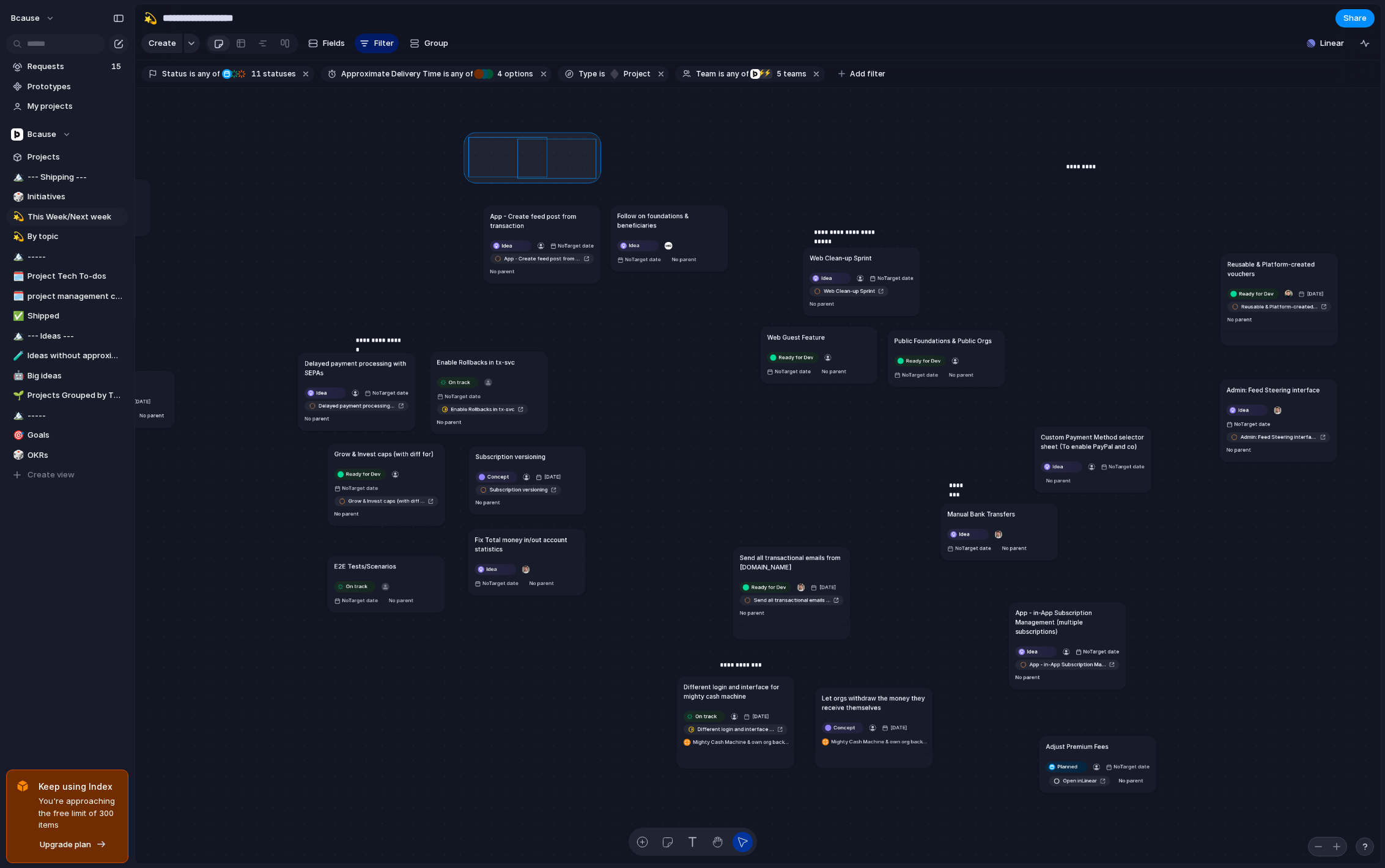
drag, startPoint x: 537, startPoint y: 190, endPoint x: 537, endPoint y: 143, distance: 47.0
click at [537, 142] on div at bounding box center [532, 158] width 137 height 50
drag, startPoint x: 550, startPoint y: 149, endPoint x: 499, endPoint y: 176, distance: 57.7
click at [499, 176] on div at bounding box center [526, 187] width 78 height 39
drag, startPoint x: 535, startPoint y: 150, endPoint x: 643, endPoint y: 184, distance: 113.2
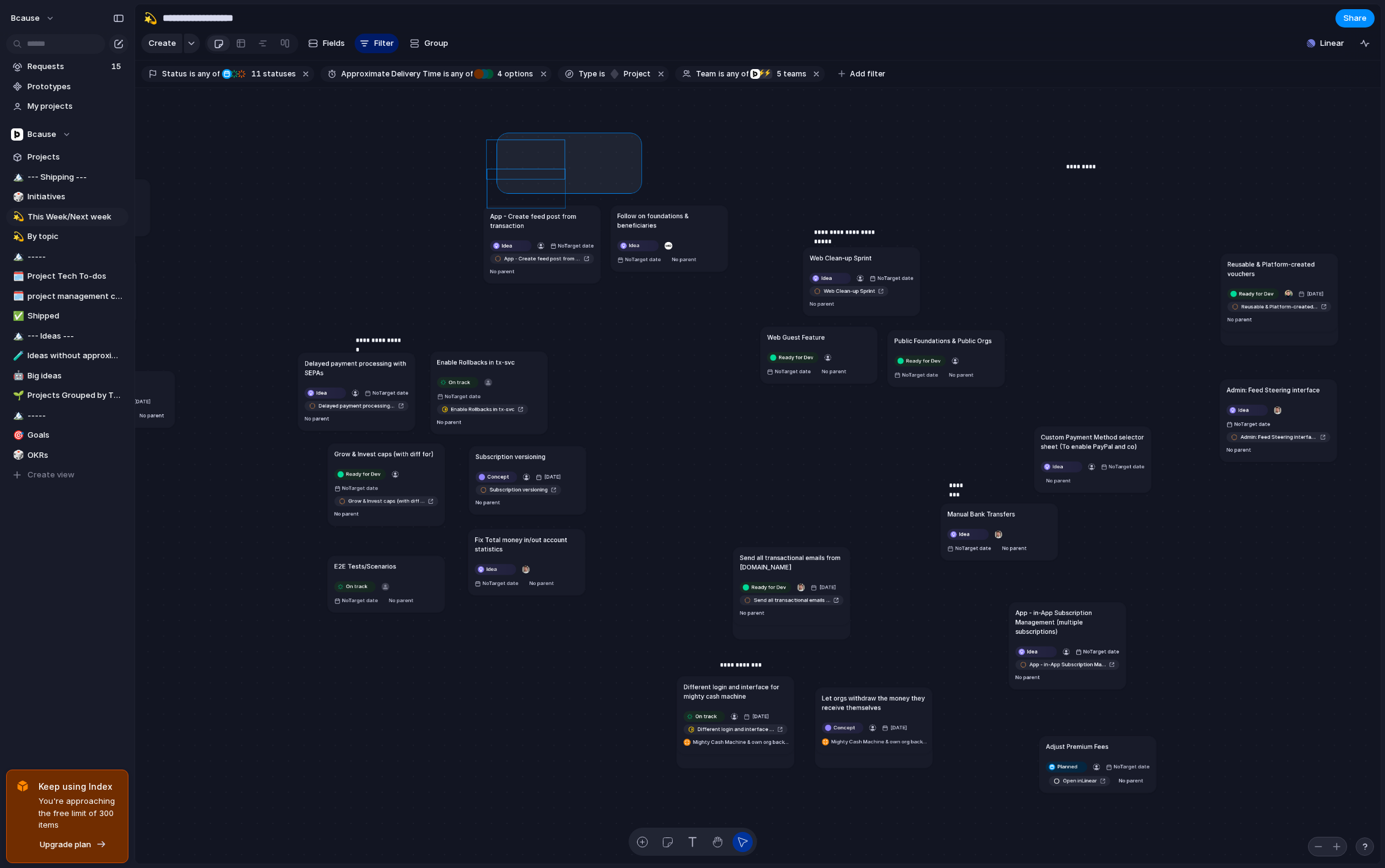
click at [643, 185] on div "Send all transactional emails from [DOMAIN_NAME] Ready for Dev [DATE] Send all …" at bounding box center [757, 476] width 1245 height 777
drag, startPoint x: 445, startPoint y: 131, endPoint x: 673, endPoint y: 188, distance: 235.0
click at [672, 188] on div "Send all transactional emails from [DOMAIN_NAME] Ready for Dev [DATE] Send all …" at bounding box center [757, 476] width 1245 height 777
click at [525, 182] on div "Send all transactional emails from [DOMAIN_NAME] Ready for Dev [DATE] Send all …" at bounding box center [757, 476] width 1245 height 777
drag, startPoint x: 544, startPoint y: 184, endPoint x: 559, endPoint y: 184, distance: 15.0
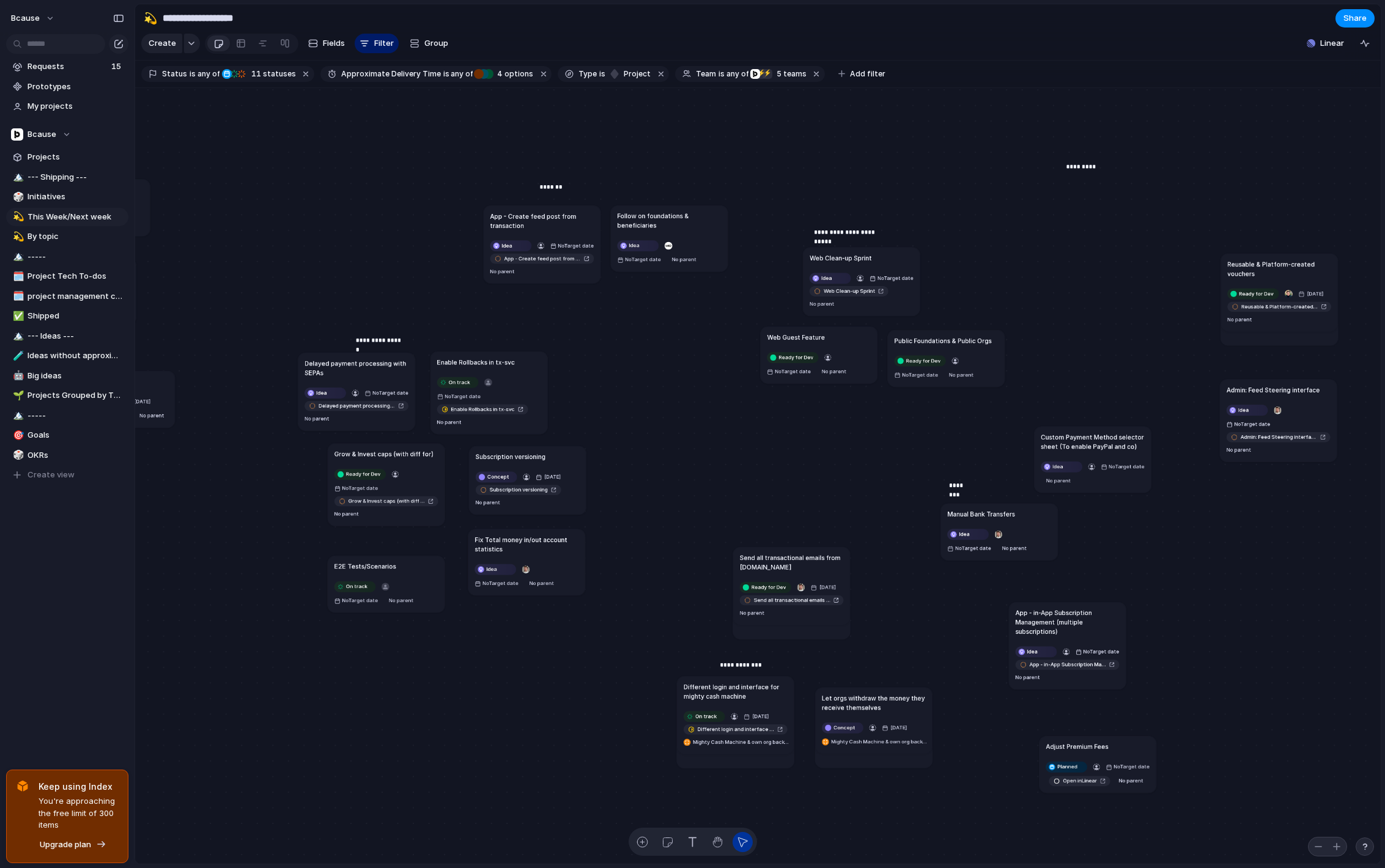
click at [559, 184] on p "*******" at bounding box center [551, 186] width 23 height 9
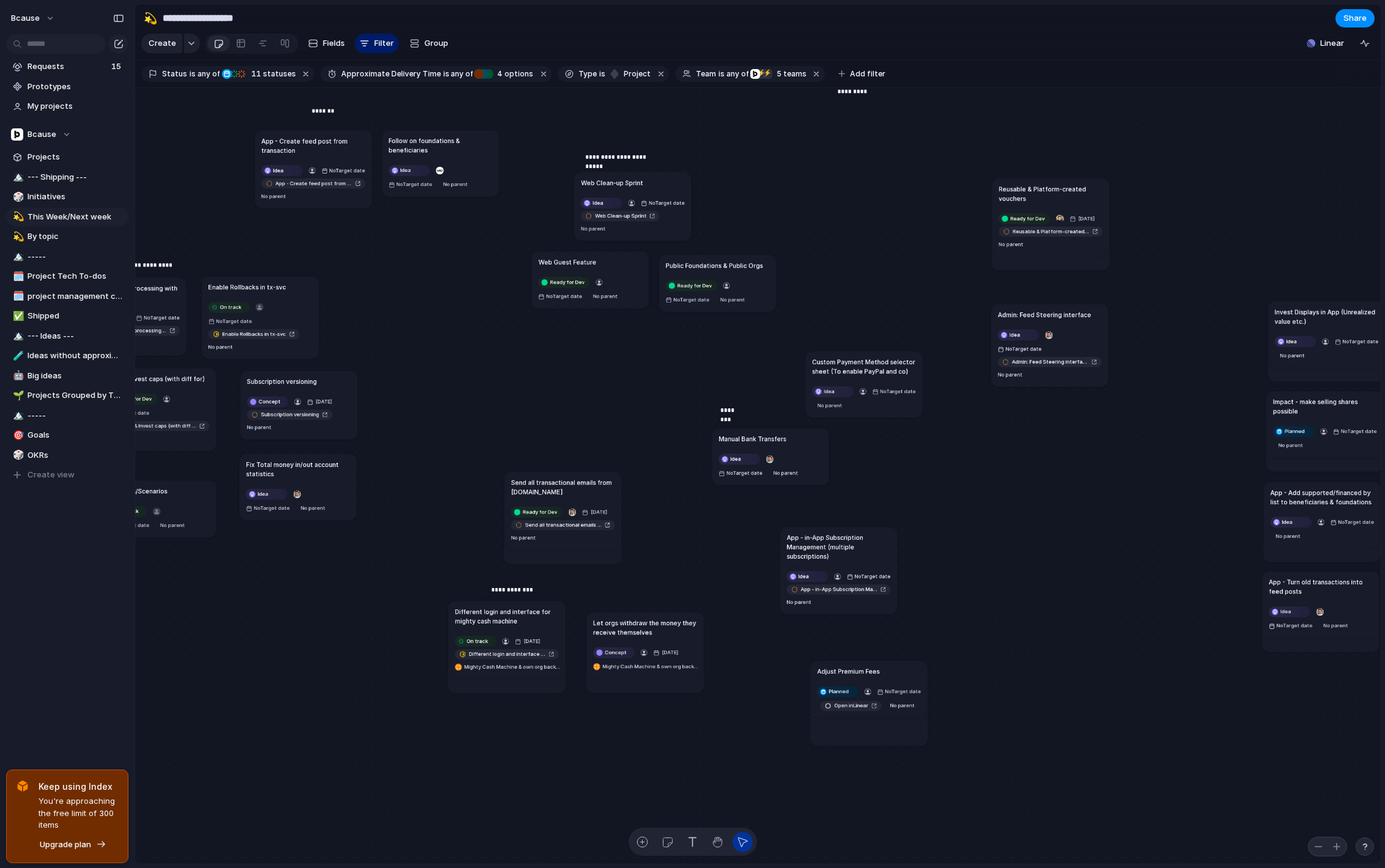
click at [769, 444] on div "********" at bounding box center [759, 424] width 78 height 39
click at [741, 435] on div "********" at bounding box center [759, 424] width 78 height 39
click at [748, 440] on div "********" at bounding box center [759, 424] width 78 height 39
click at [748, 437] on div "********" at bounding box center [759, 424] width 78 height 39
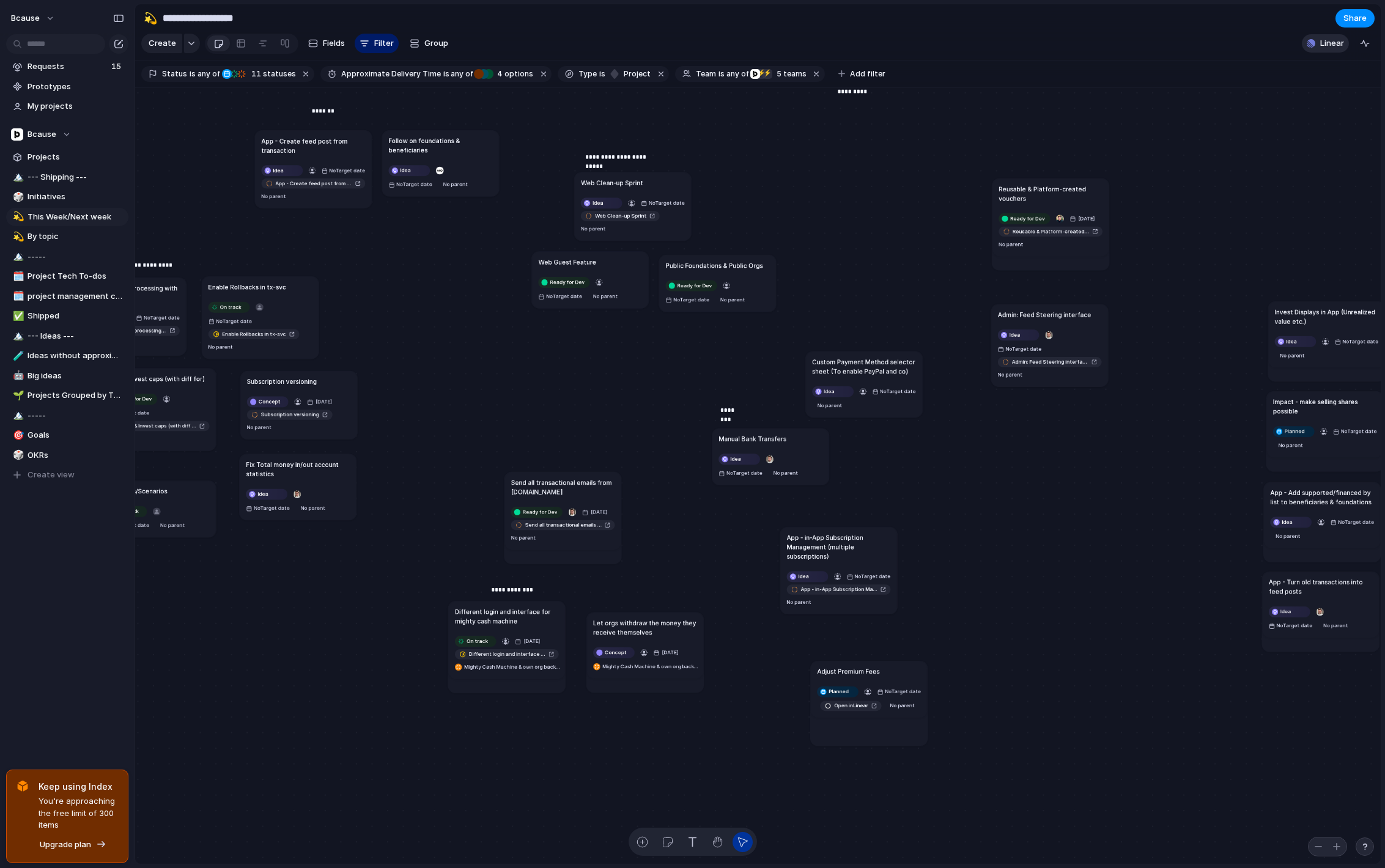
click at [1320, 39] on span "Linear" at bounding box center [1332, 43] width 23 height 13
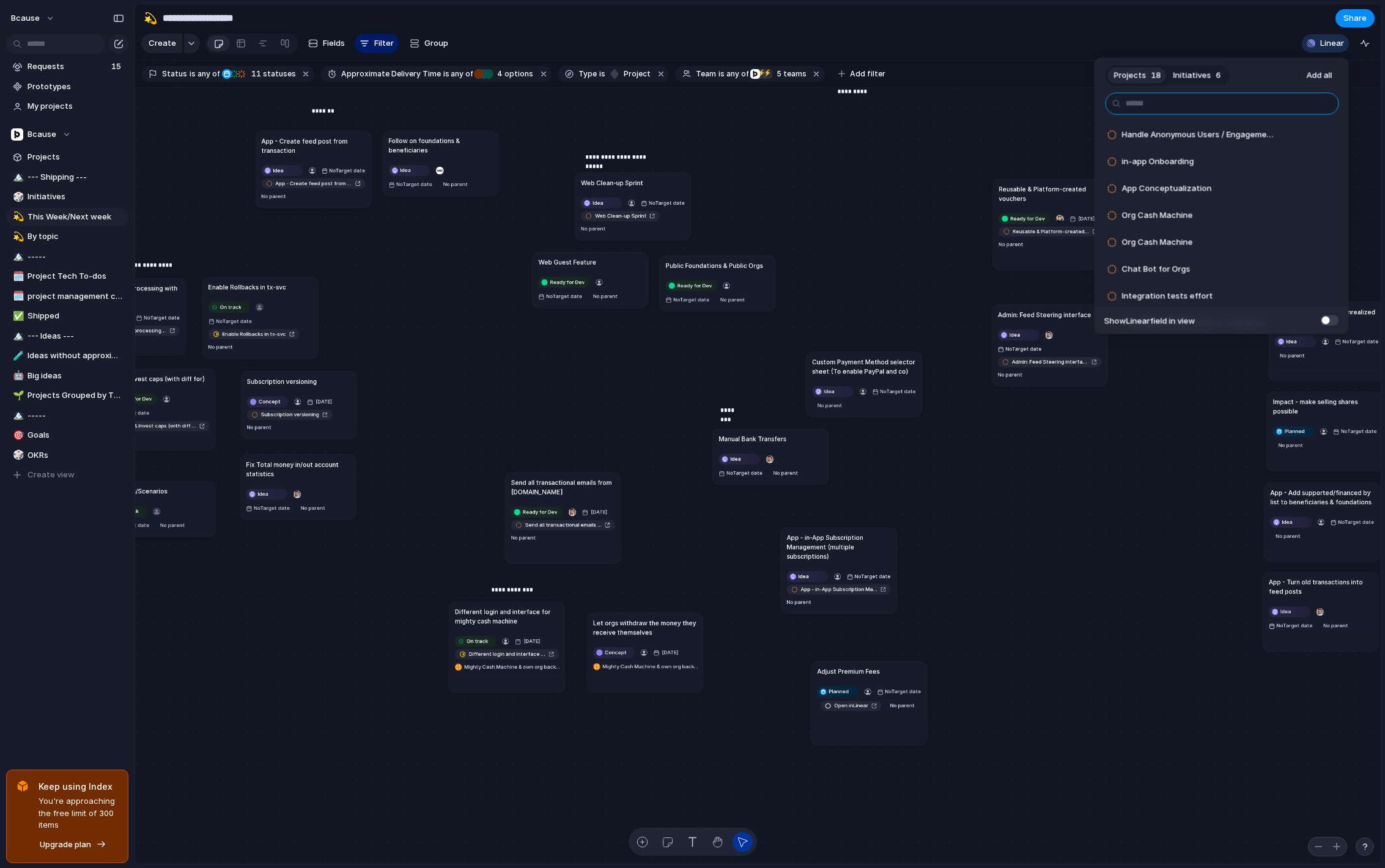
click at [1257, 98] on input "text" at bounding box center [1222, 104] width 233 height 22
click at [1197, 135] on span "Handle Anonymous Users / Engagements" at bounding box center [1198, 135] width 152 height 13
click at [1297, 131] on span "Add" at bounding box center [1298, 135] width 15 height 13
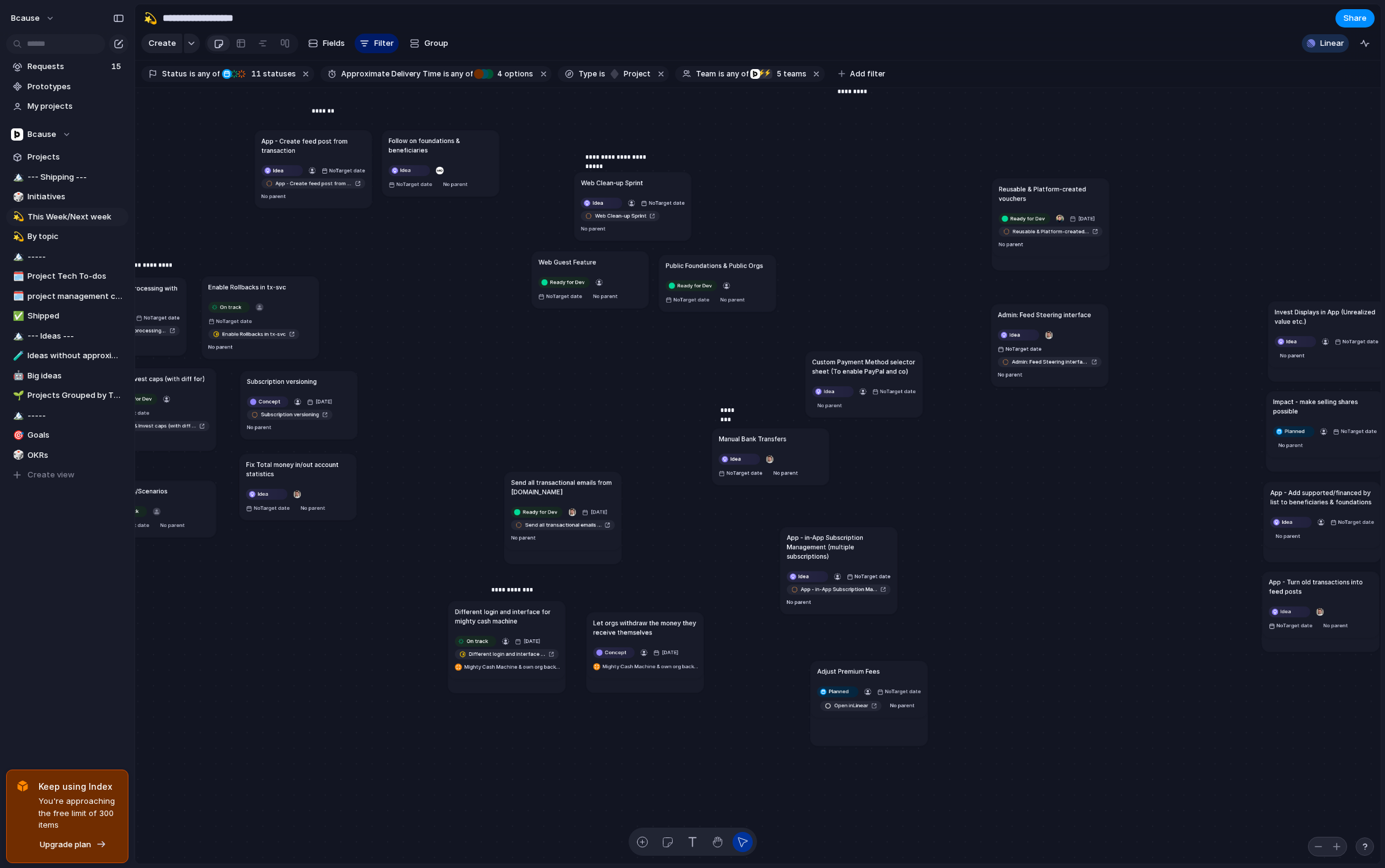
click at [893, 209] on div "Projects 17 Initiatives 6 Add all in-app Onboarding Add App Conceptualization A…" at bounding box center [692, 434] width 1385 height 868
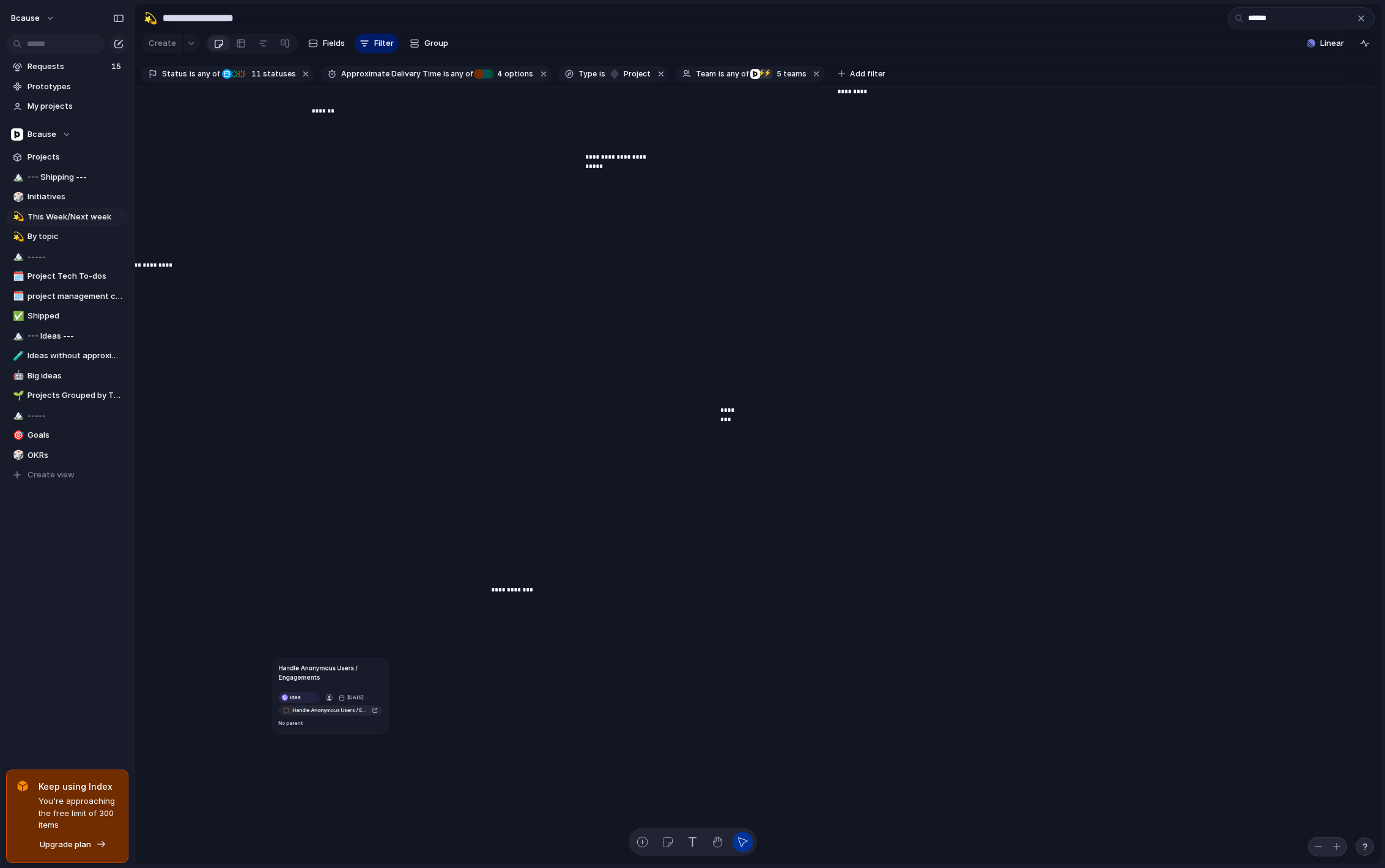
type input "******"
drag, startPoint x: 321, startPoint y: 680, endPoint x: 712, endPoint y: 463, distance: 447.2
click at [712, 463] on h1 "Handle Anonymous Users / Engagements" at bounding box center [720, 457] width 104 height 19
click at [1361, 21] on div "button" at bounding box center [1361, 18] width 10 height 10
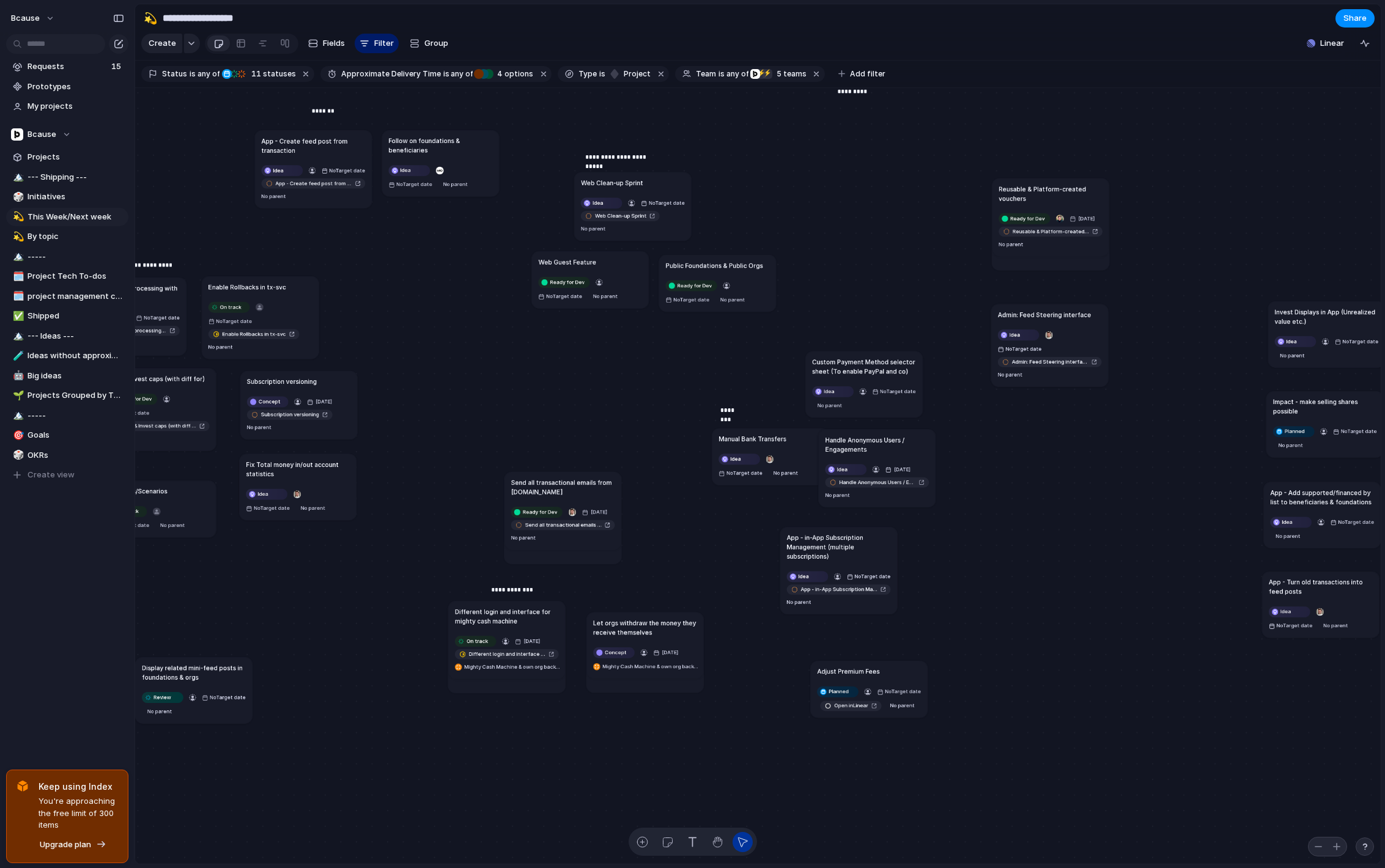
drag, startPoint x: 716, startPoint y: 457, endPoint x: 876, endPoint y: 445, distance: 160.4
click at [876, 445] on h1 "Handle Anonymous Users / Engagements" at bounding box center [876, 444] width 104 height 19
drag, startPoint x: 874, startPoint y: 443, endPoint x: 886, endPoint y: 429, distance: 18.4
click at [886, 429] on h1 "Handle Anonymous Users / Engagements" at bounding box center [892, 431] width 104 height 19
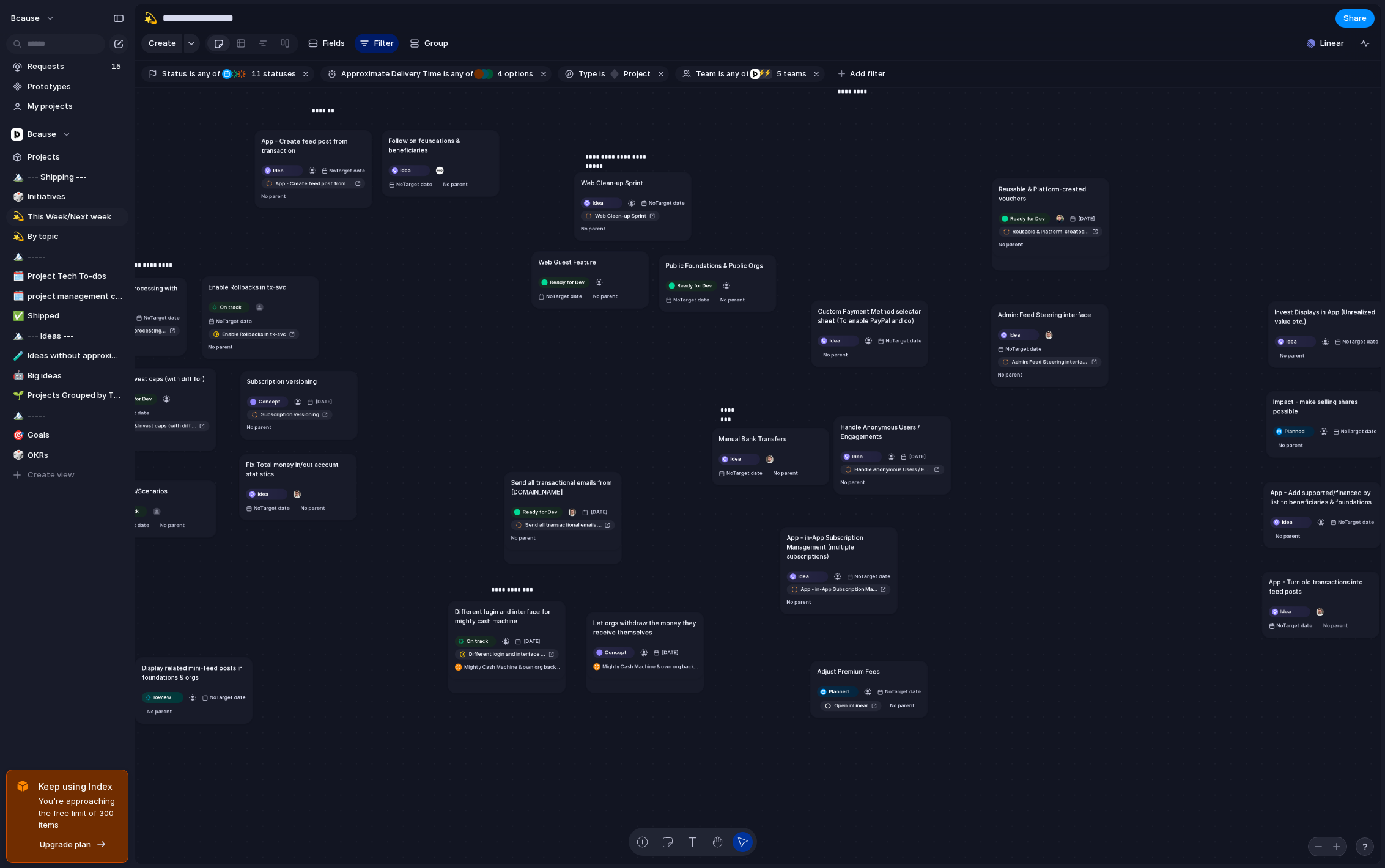
drag, startPoint x: 857, startPoint y: 360, endPoint x: 863, endPoint y: 310, distance: 50.4
click at [863, 310] on h1 "Custom Payment Method selector sheet (To enable PayPal and co)" at bounding box center [869, 315] width 104 height 19
drag, startPoint x: 874, startPoint y: 431, endPoint x: 274, endPoint y: 547, distance: 611.1
click at [274, 547] on h1 "Handle Anonymous Users / Engagements" at bounding box center [286, 550] width 104 height 19
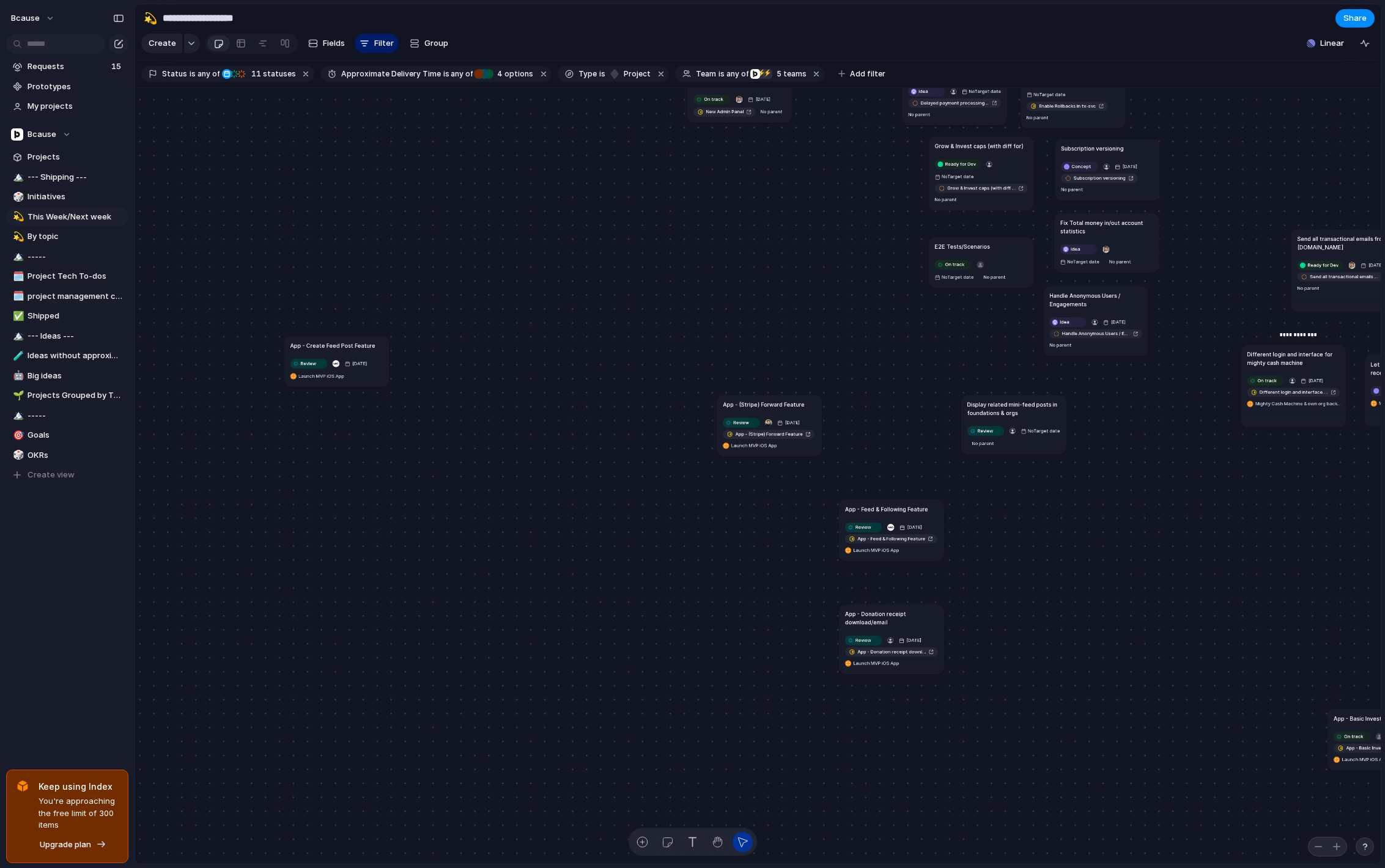
drag, startPoint x: 561, startPoint y: 617, endPoint x: 395, endPoint y: 351, distance: 313.5
click at [367, 341] on div "App - Create Feed Post Feature" at bounding box center [337, 346] width 93 height 9
drag, startPoint x: 756, startPoint y: 397, endPoint x: 511, endPoint y: 341, distance: 251.3
click at [511, 340] on article "App - (Stripe) Forward Feature Review [DATE] App - (Stripe) Forward Feature Lau…" at bounding box center [503, 371] width 104 height 61
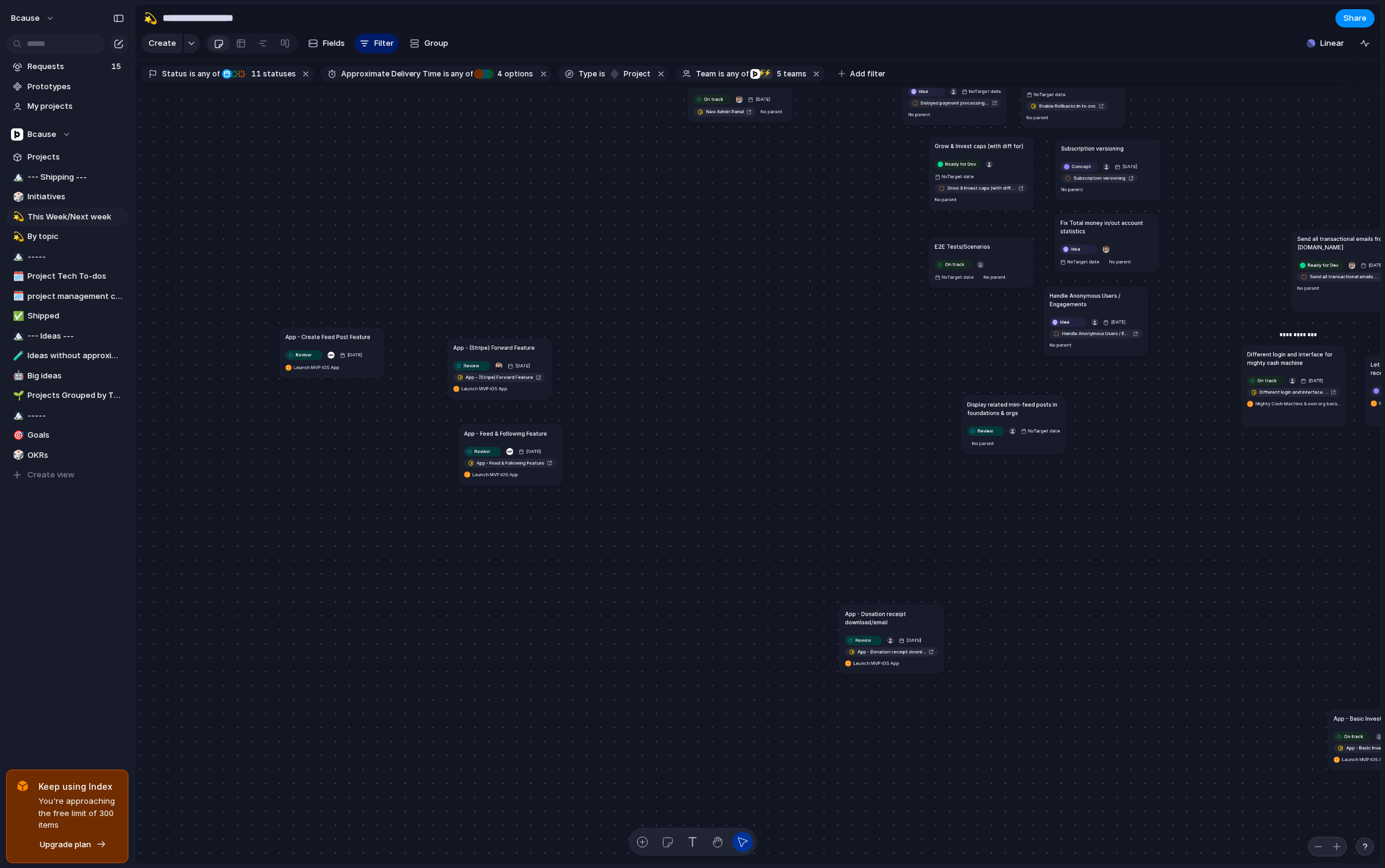
drag, startPoint x: 899, startPoint y: 512, endPoint x: 523, endPoint y: 421, distance: 386.9
click at [523, 429] on h1 "App - Feed & Following Feature" at bounding box center [505, 434] width 83 height 9
drag, startPoint x: 1048, startPoint y: 406, endPoint x: 530, endPoint y: 493, distance: 525.3
click at [530, 492] on h1 "Display related mini-feed posts in foundations & orgs" at bounding box center [519, 484] width 93 height 16
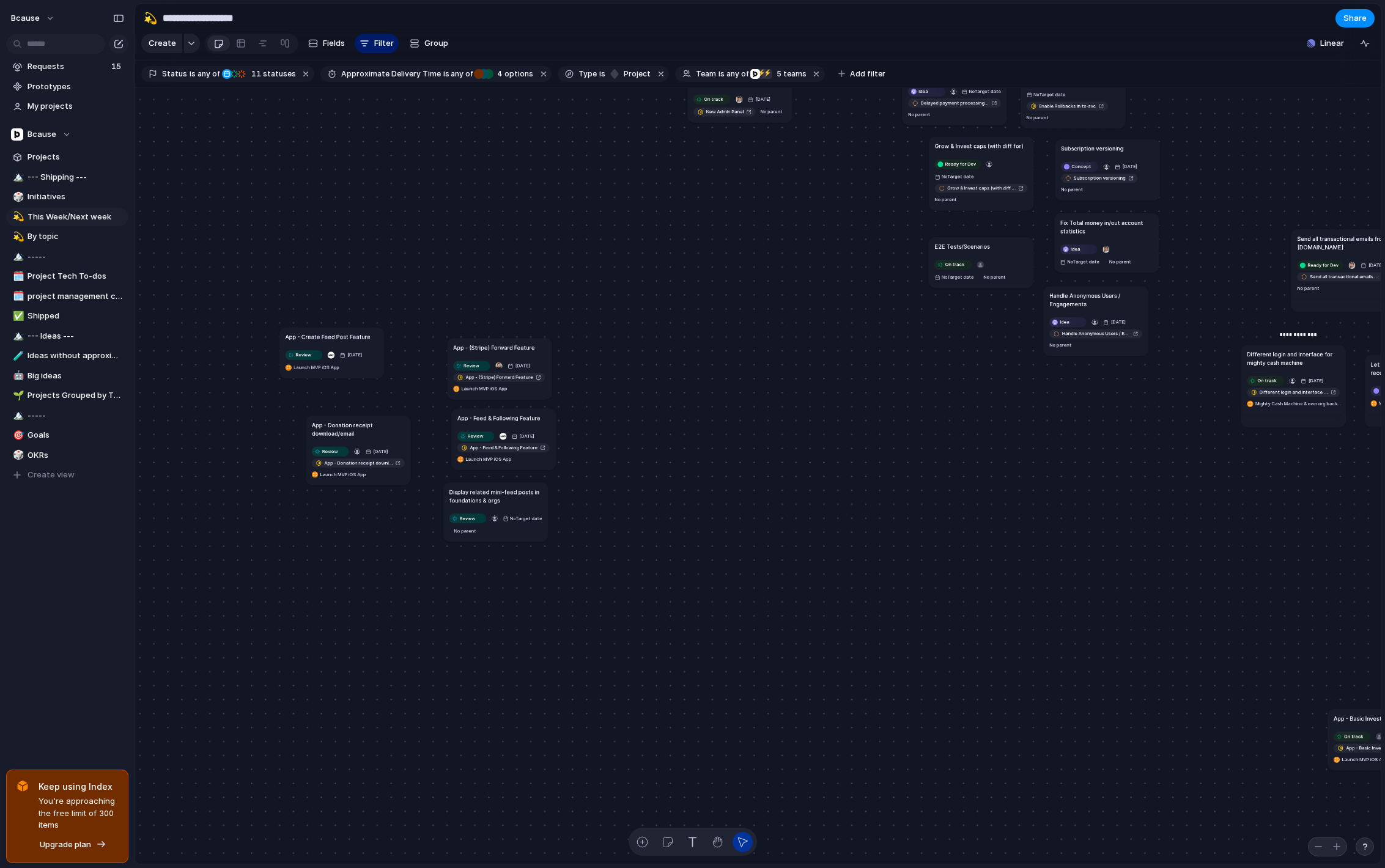
drag, startPoint x: 899, startPoint y: 620, endPoint x: 364, endPoint y: 423, distance: 570.1
click at [364, 423] on h1 "App - Donation receipt download/email" at bounding box center [358, 429] width 93 height 16
drag, startPoint x: 310, startPoint y: 277, endPoint x: 378, endPoint y: 472, distance: 206.5
click at [378, 472] on div "Send all transactional emails from [DOMAIN_NAME] Ready for Dev [DATE] Send all …" at bounding box center [757, 476] width 1245 height 777
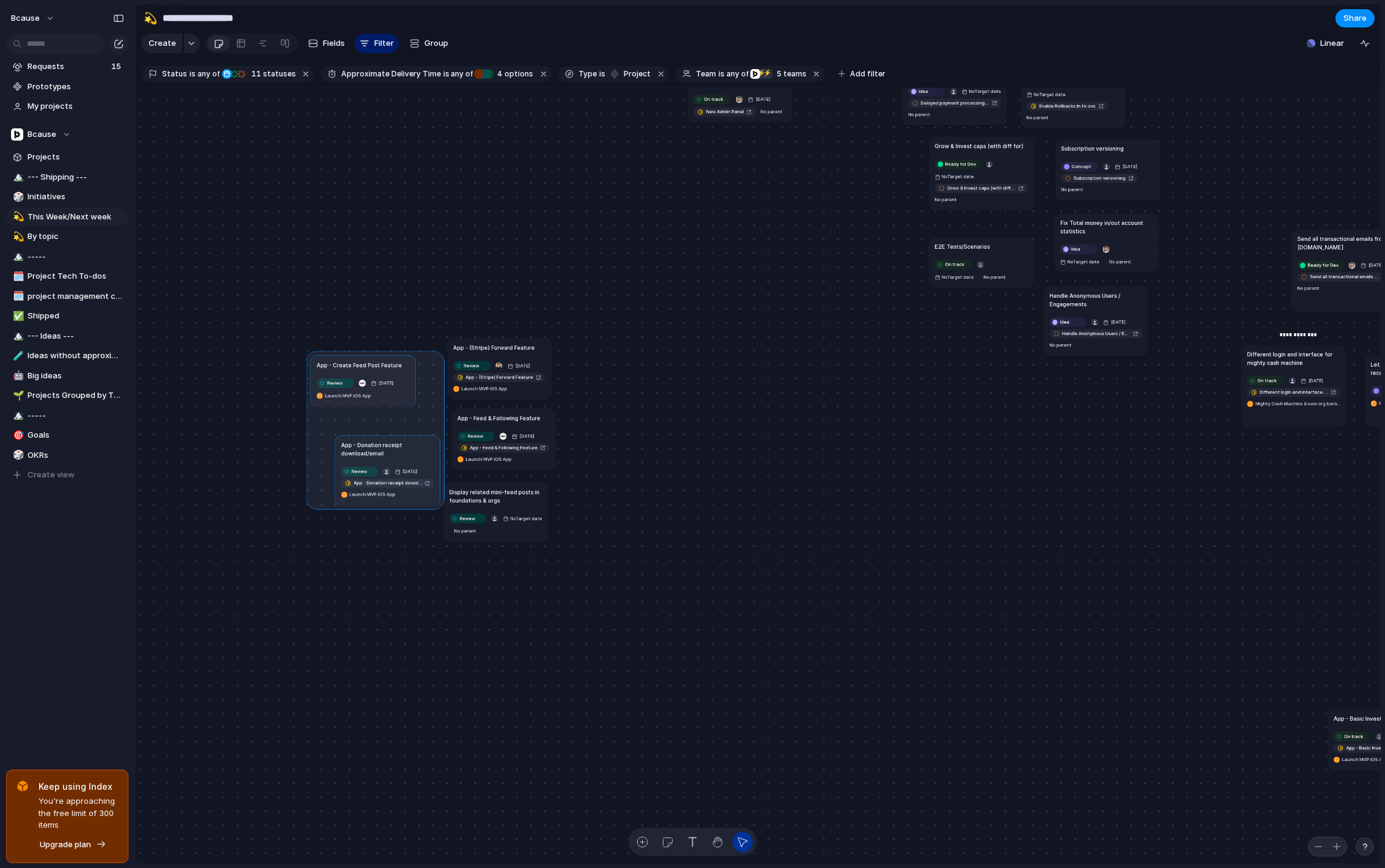
drag, startPoint x: 362, startPoint y: 349, endPoint x: 388, endPoint y: 362, distance: 29.1
click at [388, 362] on div at bounding box center [375, 430] width 138 height 158
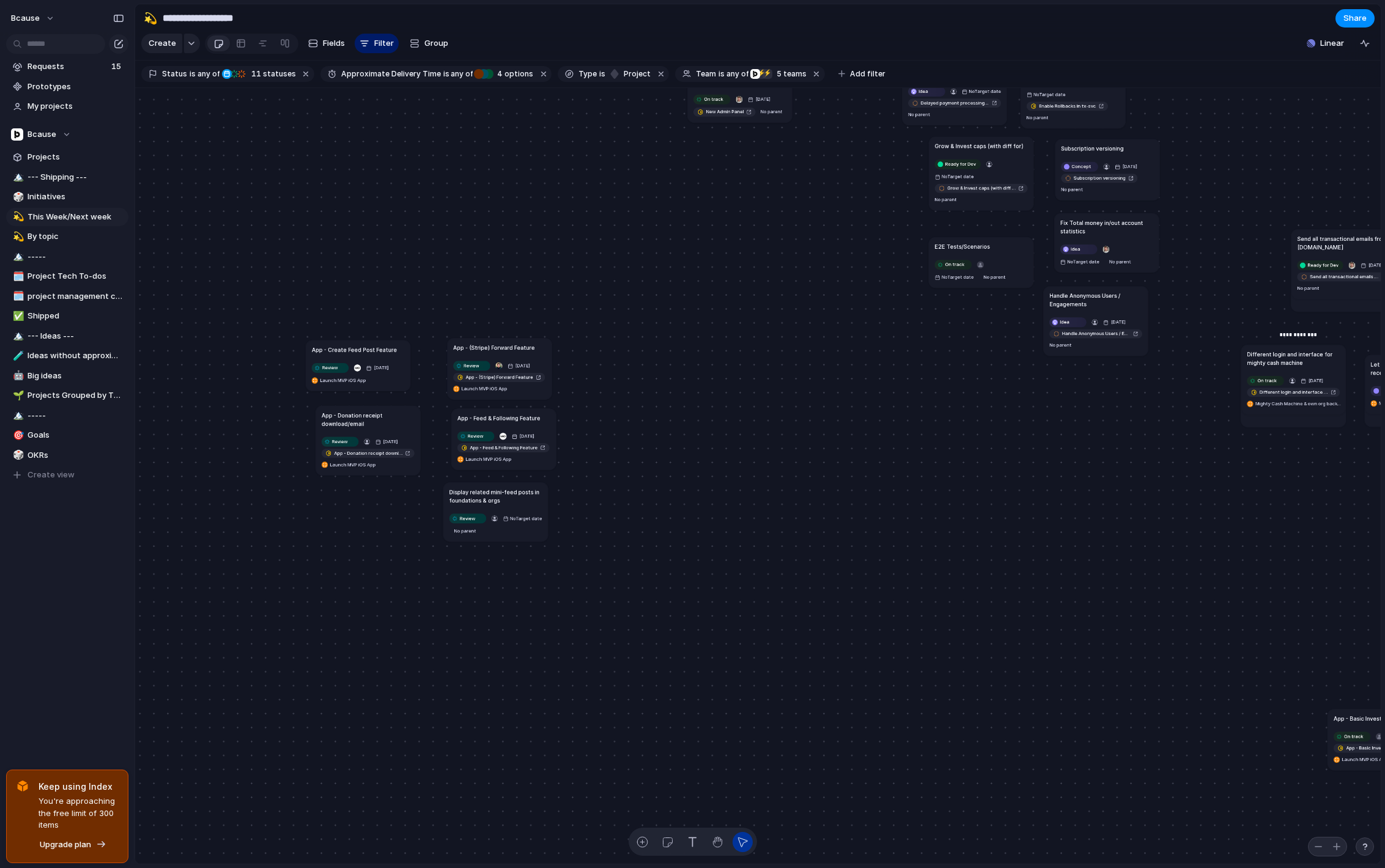
drag, startPoint x: 386, startPoint y: 429, endPoint x: 372, endPoint y: 416, distance: 19.1
click at [372, 416] on h1 "App - Donation receipt download/email" at bounding box center [367, 419] width 93 height 16
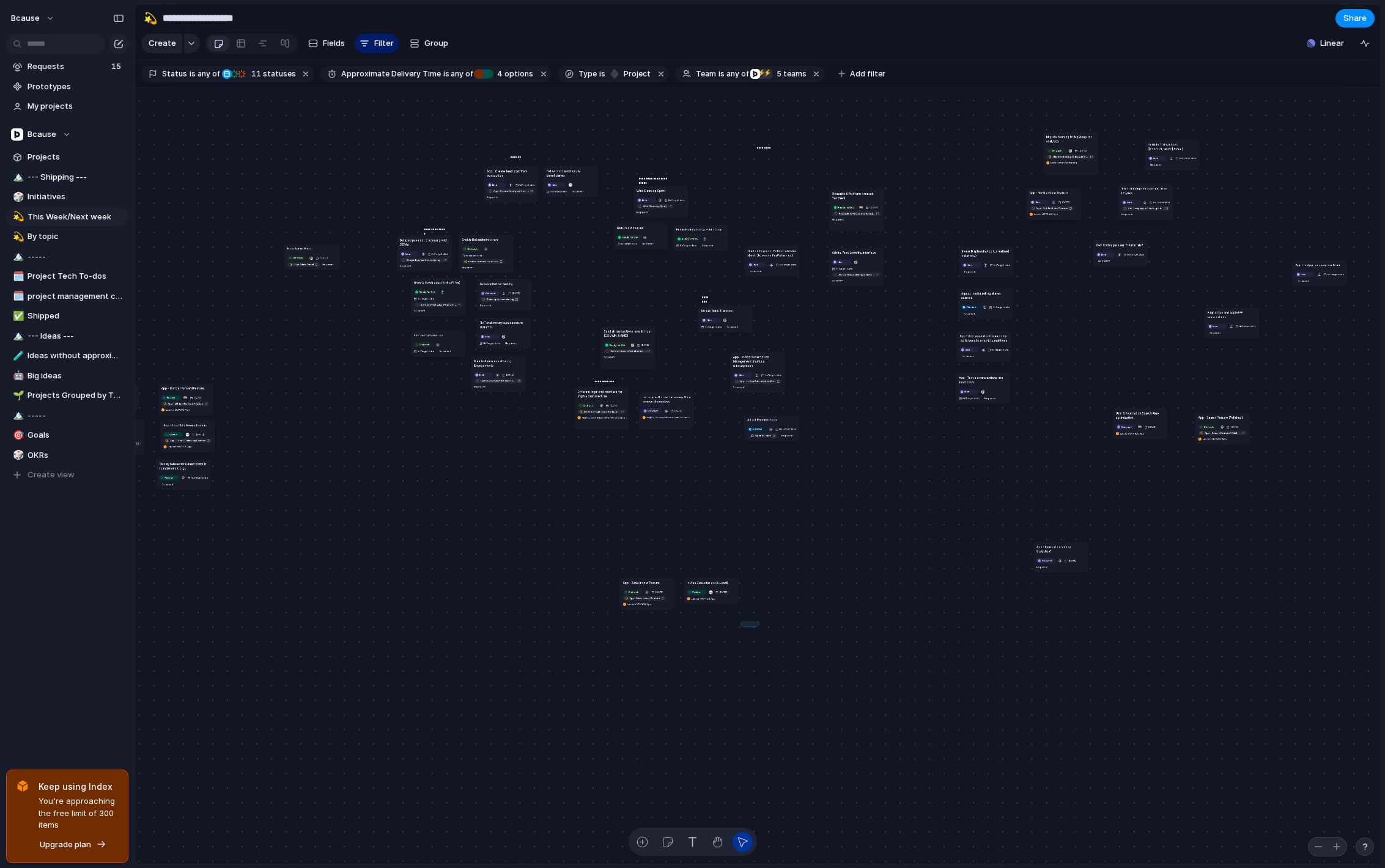
drag, startPoint x: 757, startPoint y: 624, endPoint x: 571, endPoint y: 547, distance: 201.3
click at [573, 548] on div "Send all transactional emails from [DOMAIN_NAME] Ready for Dev [DATE] Send all …" at bounding box center [757, 476] width 1245 height 777
drag, startPoint x: 704, startPoint y: 585, endPoint x: 186, endPoint y: 520, distance: 522.1
click at [187, 521] on div at bounding box center [165, 533] width 123 height 37
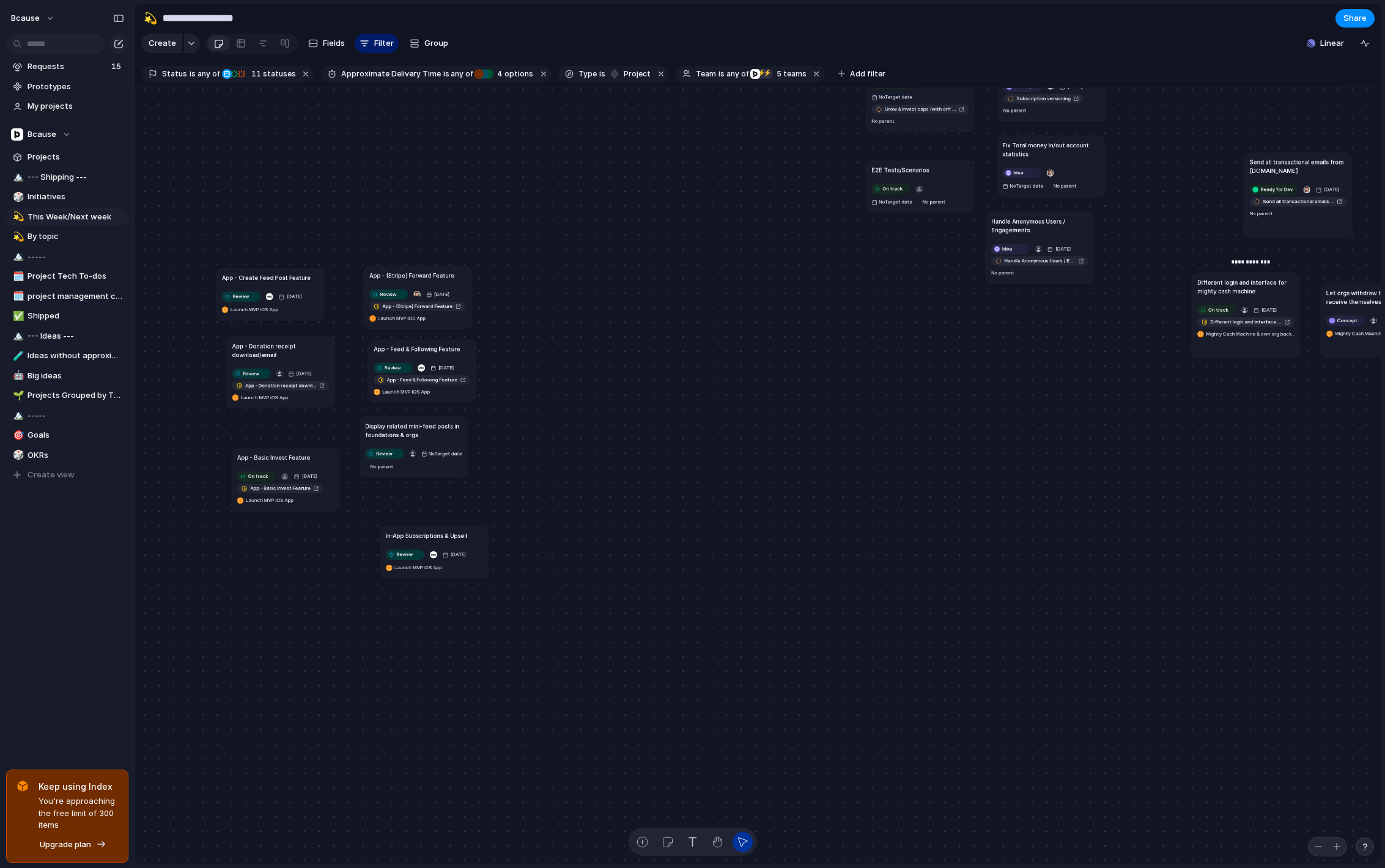
drag, startPoint x: 306, startPoint y: 538, endPoint x: 285, endPoint y: 460, distance: 80.8
click at [285, 460] on h1 "App - Basic Invest Feature" at bounding box center [275, 457] width 74 height 9
drag, startPoint x: 431, startPoint y: 531, endPoint x: 411, endPoint y: 504, distance: 33.6
click at [411, 510] on h1 "In-App Subscriptions & Upsell" at bounding box center [410, 514] width 81 height 9
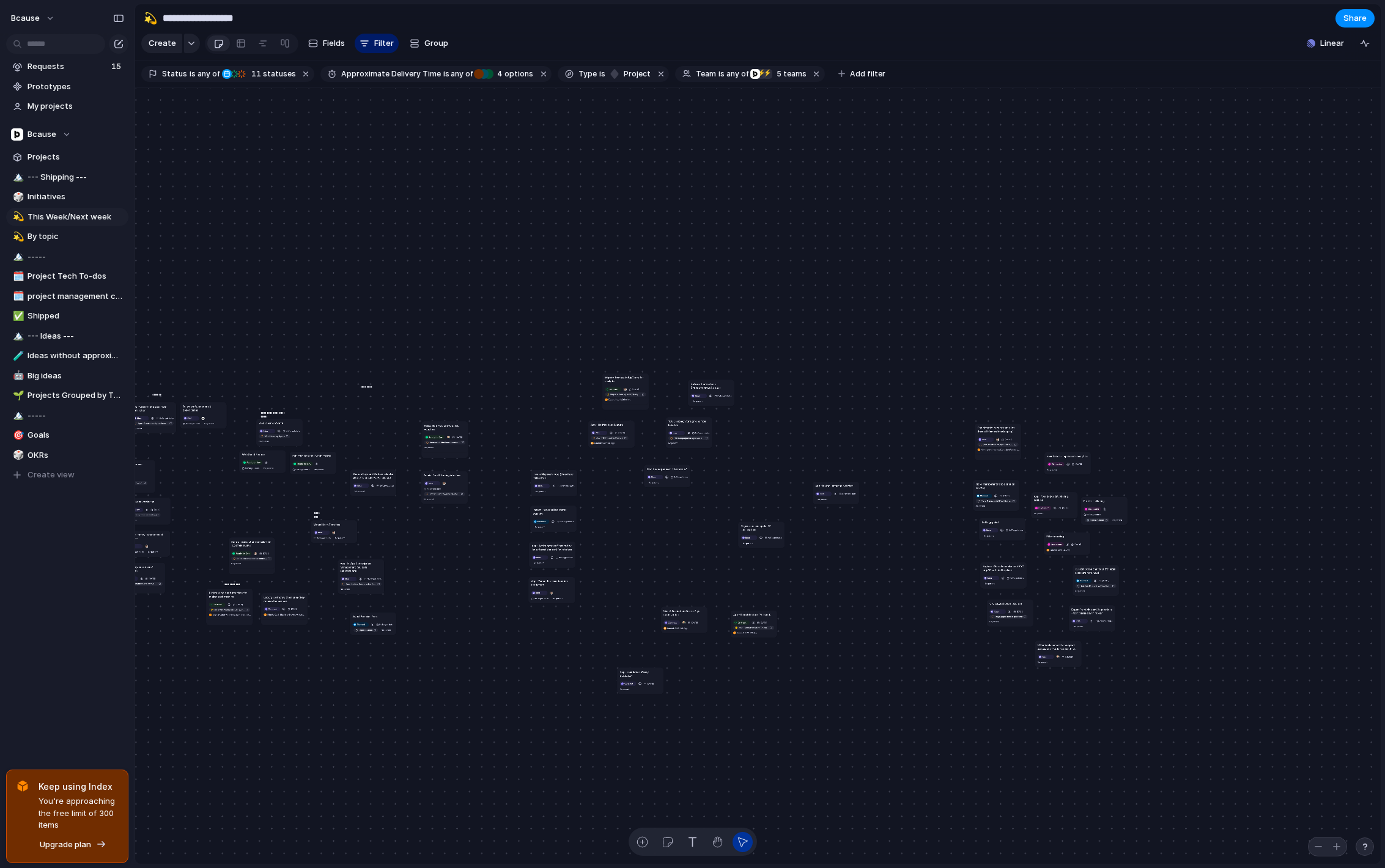
drag, startPoint x: 629, startPoint y: 714, endPoint x: 602, endPoint y: 635, distance: 83.5
click at [620, 670] on h1 "App - Foundation Money Statistics?" at bounding box center [641, 674] width 41 height 7
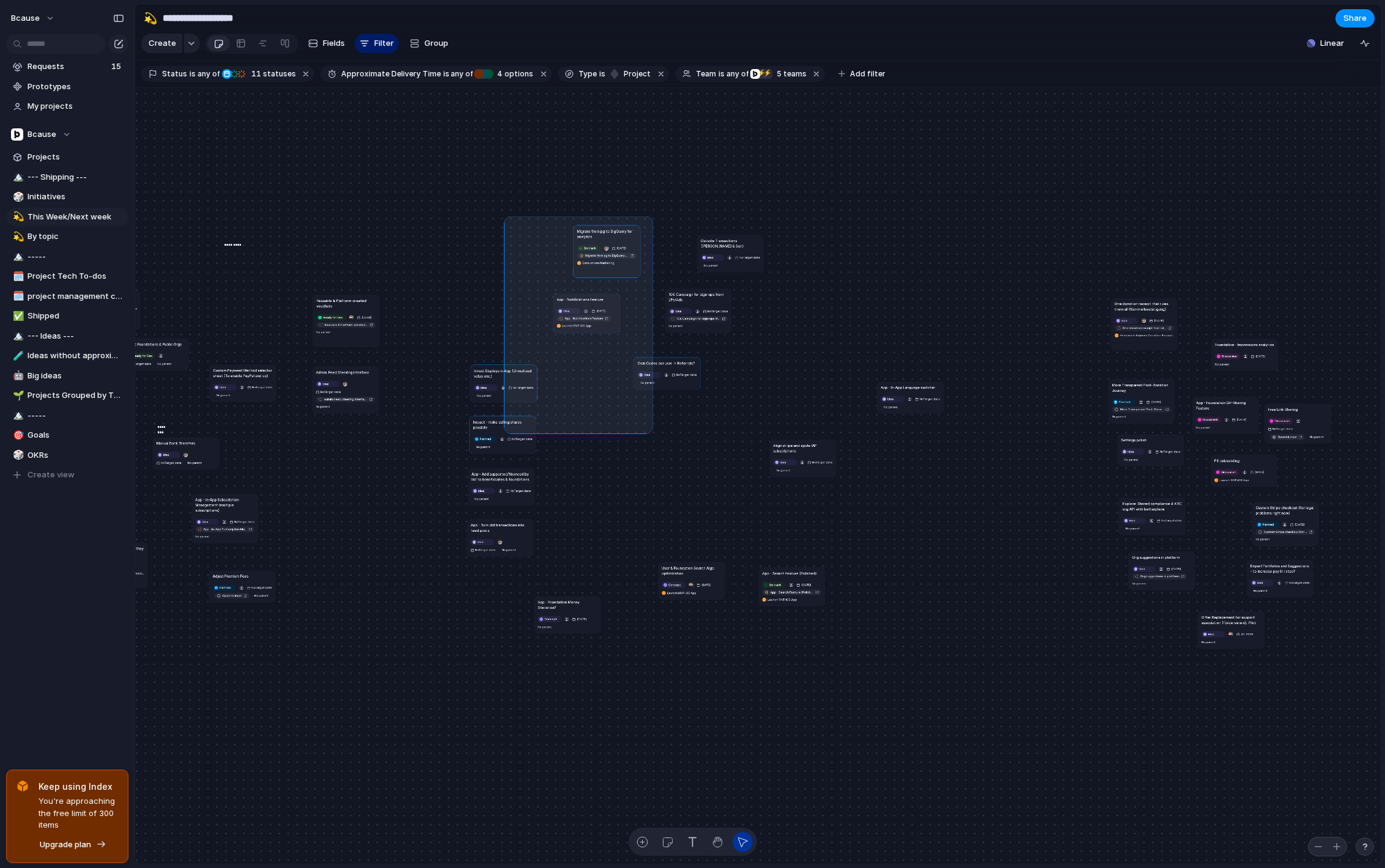
drag, startPoint x: 507, startPoint y: 219, endPoint x: 649, endPoint y: 429, distance: 253.5
click at [650, 430] on div "Send all transactional emails from [DOMAIN_NAME] Ready for Dev [DATE] Send all …" at bounding box center [757, 476] width 1245 height 777
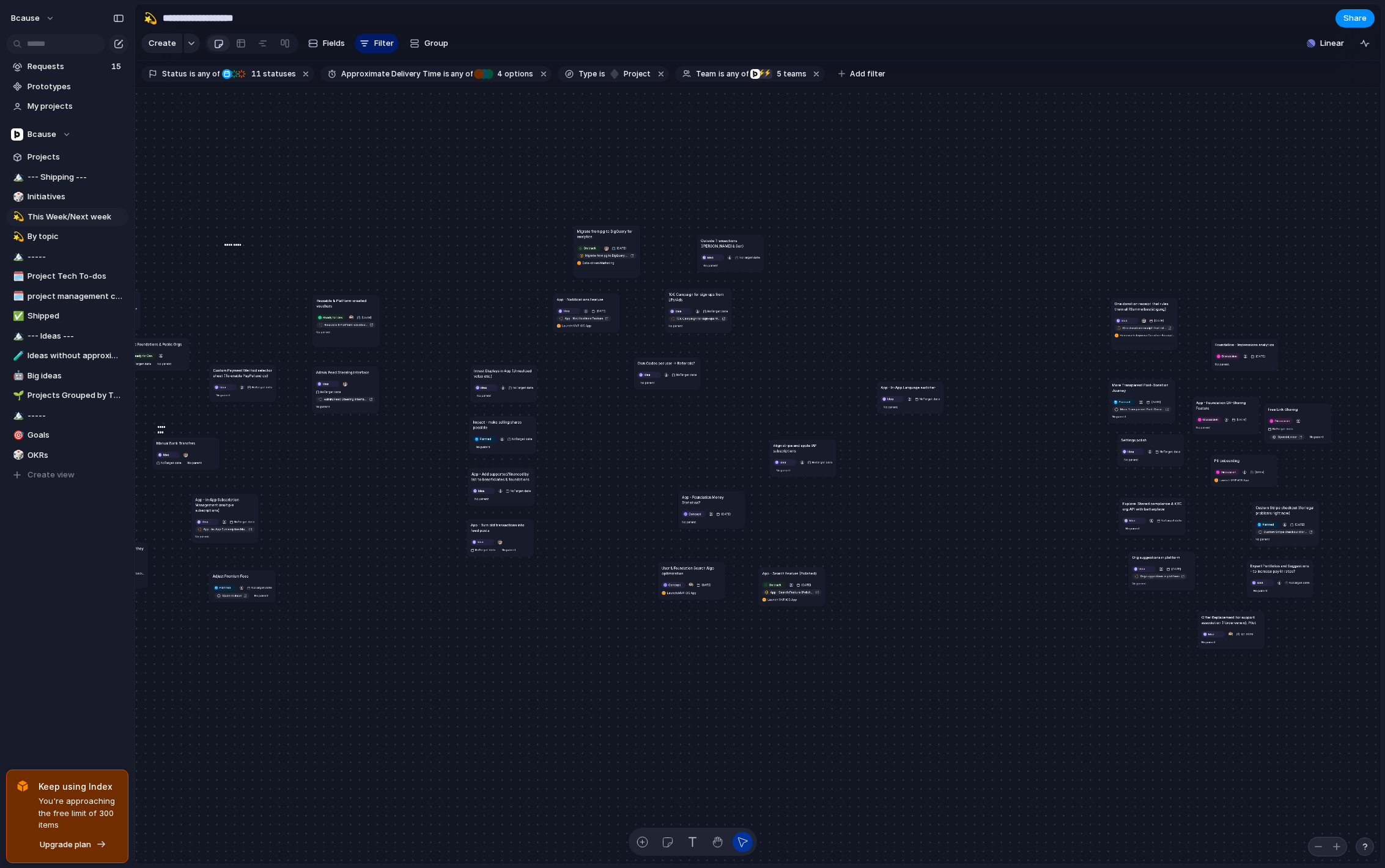
drag, startPoint x: 583, startPoint y: 600, endPoint x: 728, endPoint y: 493, distance: 180.2
click at [728, 493] on article "App - Foundation Money Statistics? Concept [DATE] No parent" at bounding box center [711, 510] width 67 height 38
drag, startPoint x: 791, startPoint y: 569, endPoint x: 813, endPoint y: 554, distance: 26.6
click at [813, 557] on article "App - Search Feature (Polished) On track [DATE] App - Search Feature (Polished)…" at bounding box center [806, 576] width 67 height 39
drag, startPoint x: 704, startPoint y: 567, endPoint x: 729, endPoint y: 557, distance: 26.9
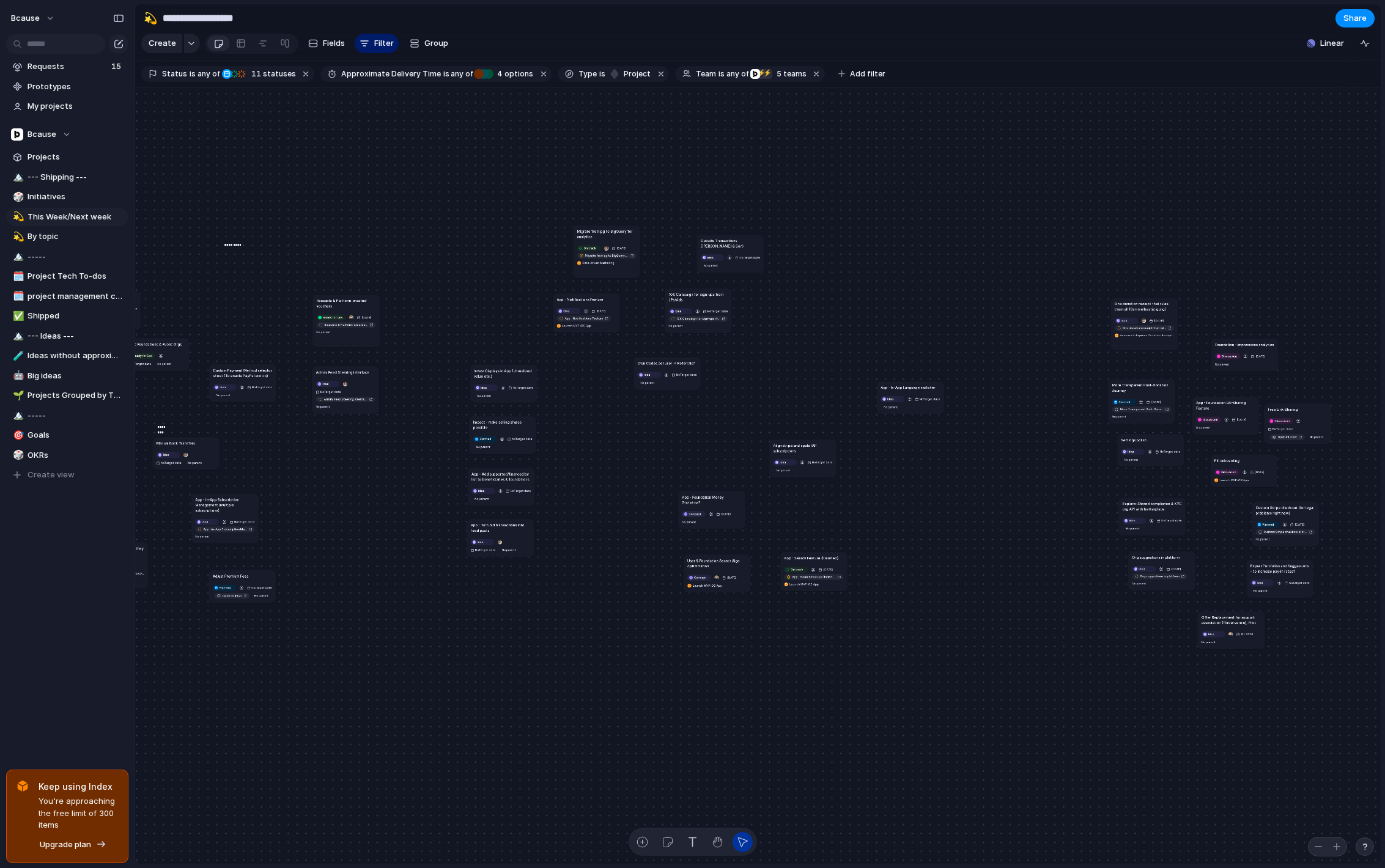
click at [729, 557] on h1 "User & Foundation Search Algo optimization" at bounding box center [717, 563] width 59 height 11
drag, startPoint x: 830, startPoint y: 561, endPoint x: 819, endPoint y: 536, distance: 27.3
click at [819, 537] on article "App - Search Feature (Polished) On track [DATE] App - Search Feature (Polished)…" at bounding box center [801, 547] width 67 height 39
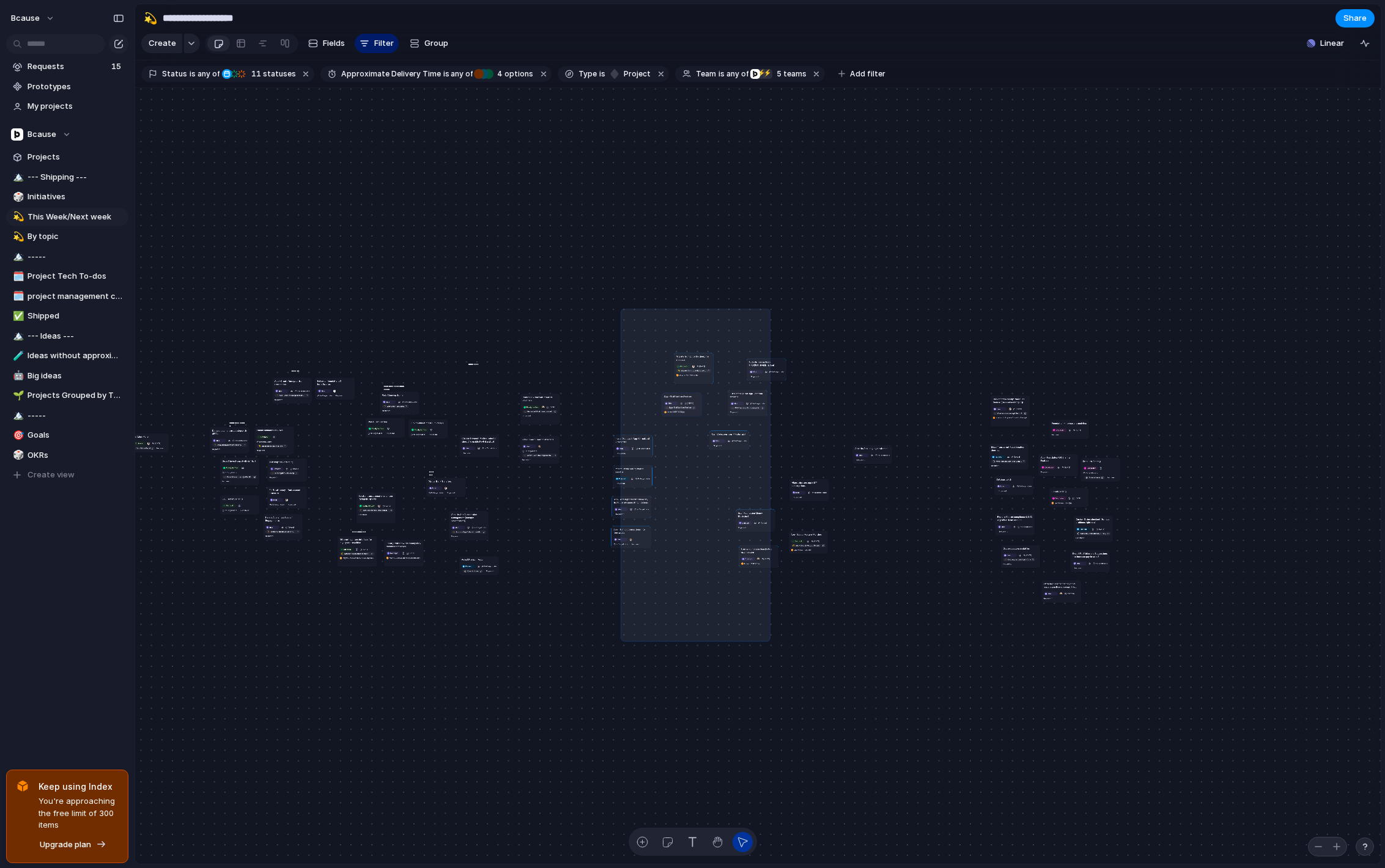
drag, startPoint x: 643, startPoint y: 371, endPoint x: 769, endPoint y: 639, distance: 296.1
click at [769, 639] on div "Send all transactional emails from [DOMAIN_NAME] Ready for Dev [DATE] Send all …" at bounding box center [757, 476] width 1245 height 777
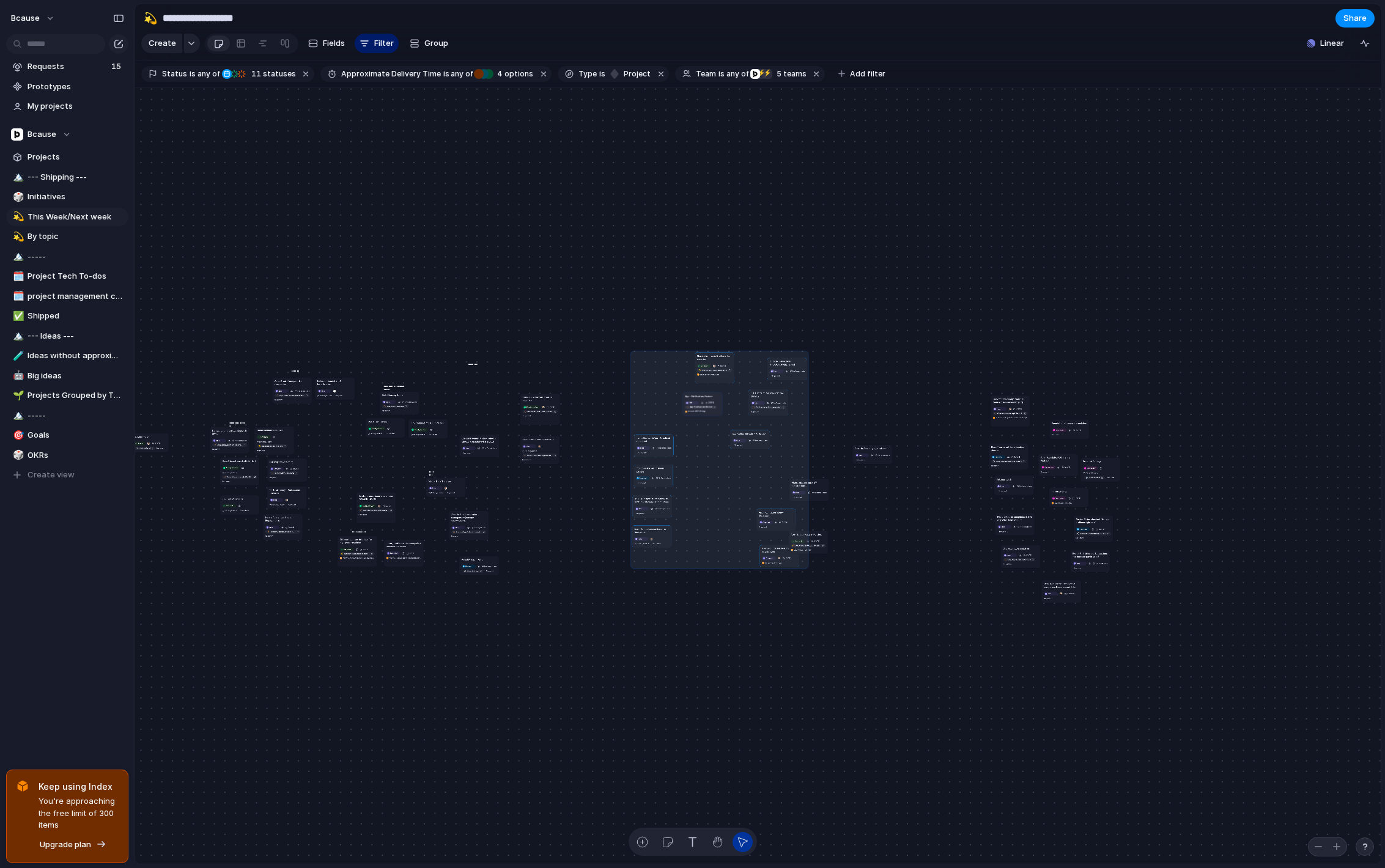
drag, startPoint x: 636, startPoint y: 448, endPoint x: 656, endPoint y: 448, distance: 20.0
click at [656, 448] on div at bounding box center [720, 459] width 178 height 218
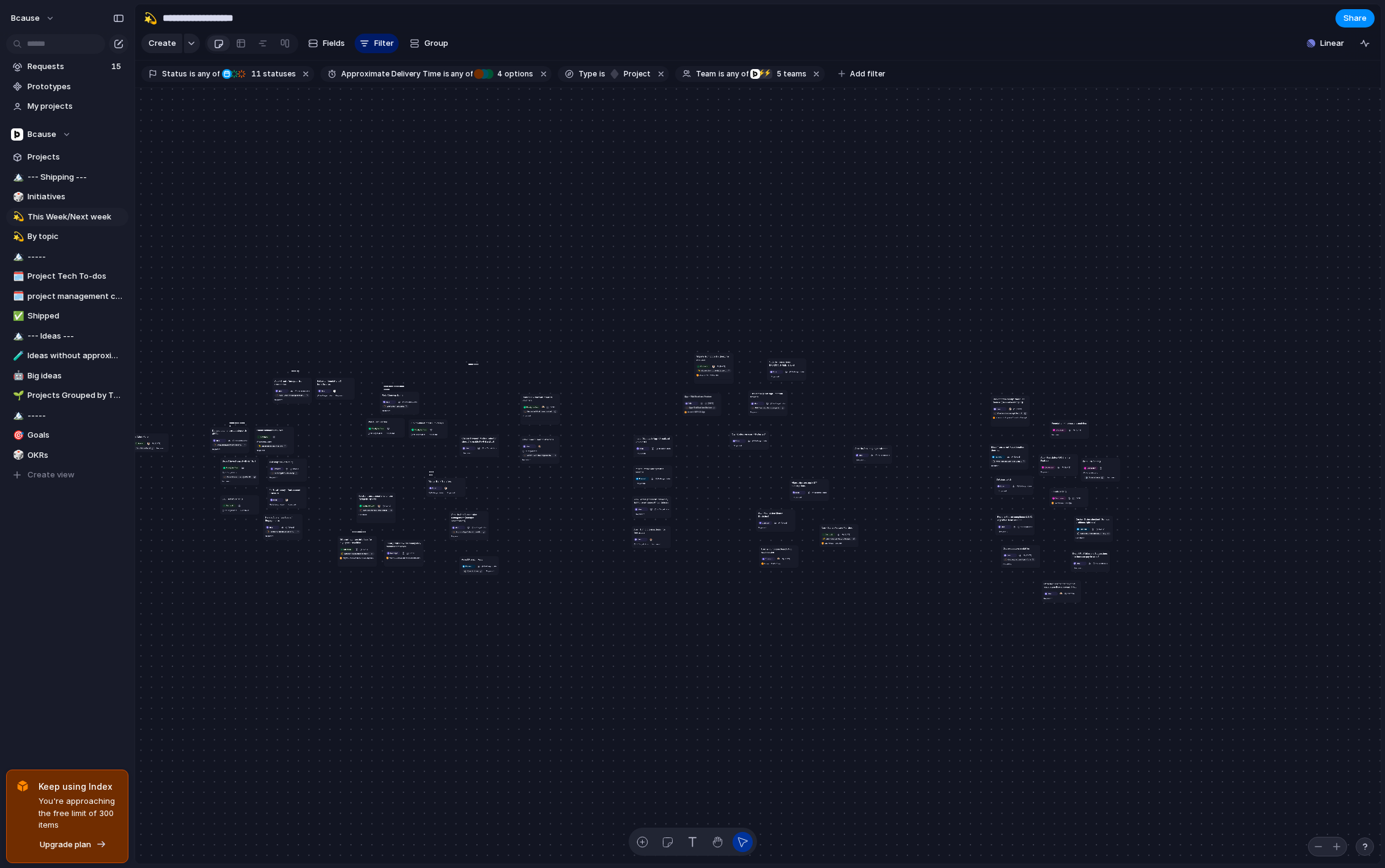
drag, startPoint x: 811, startPoint y: 536, endPoint x: 843, endPoint y: 527, distance: 33.2
click at [843, 527] on article "App - Search Feature (Polished) On track [DATE] App - Search Feature (Polished)…" at bounding box center [838, 536] width 39 height 23
drag, startPoint x: 654, startPoint y: 474, endPoint x: 691, endPoint y: 482, distance: 37.9
click at [691, 482] on article "Impact - make selling shares possible Planned No Target date No parent" at bounding box center [691, 485] width 39 height 23
drag, startPoint x: 658, startPoint y: 501, endPoint x: 699, endPoint y: 512, distance: 42.4
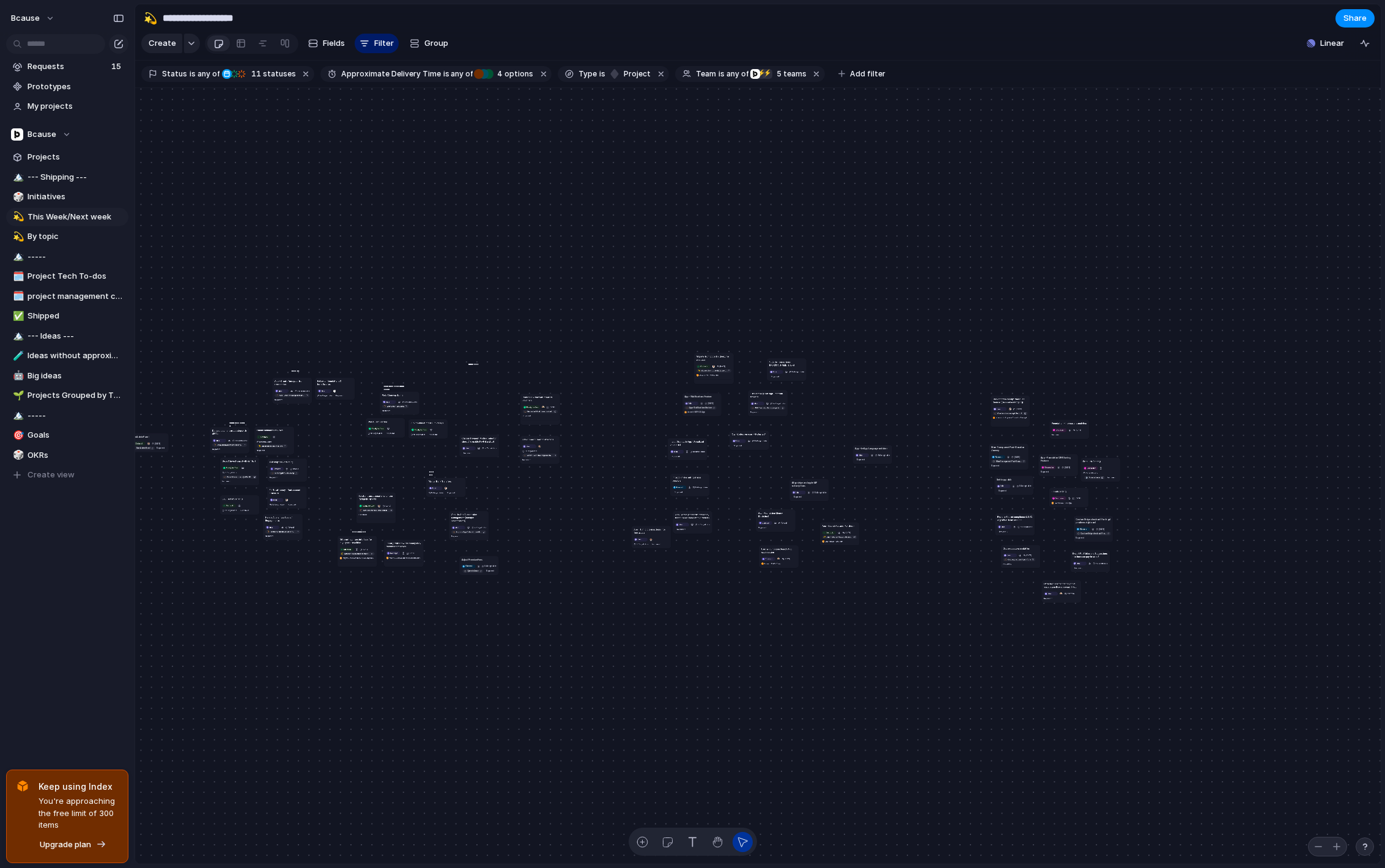
click at [699, 513] on h1 "App - Add supported/financed by list to beneficiaries & foundations" at bounding box center [692, 516] width 35 height 6
drag, startPoint x: 658, startPoint y: 535, endPoint x: 704, endPoint y: 564, distance: 54.4
click at [702, 565] on article "App - Turn old transactions into feed posts Idea No Target date No parent" at bounding box center [689, 567] width 39 height 23
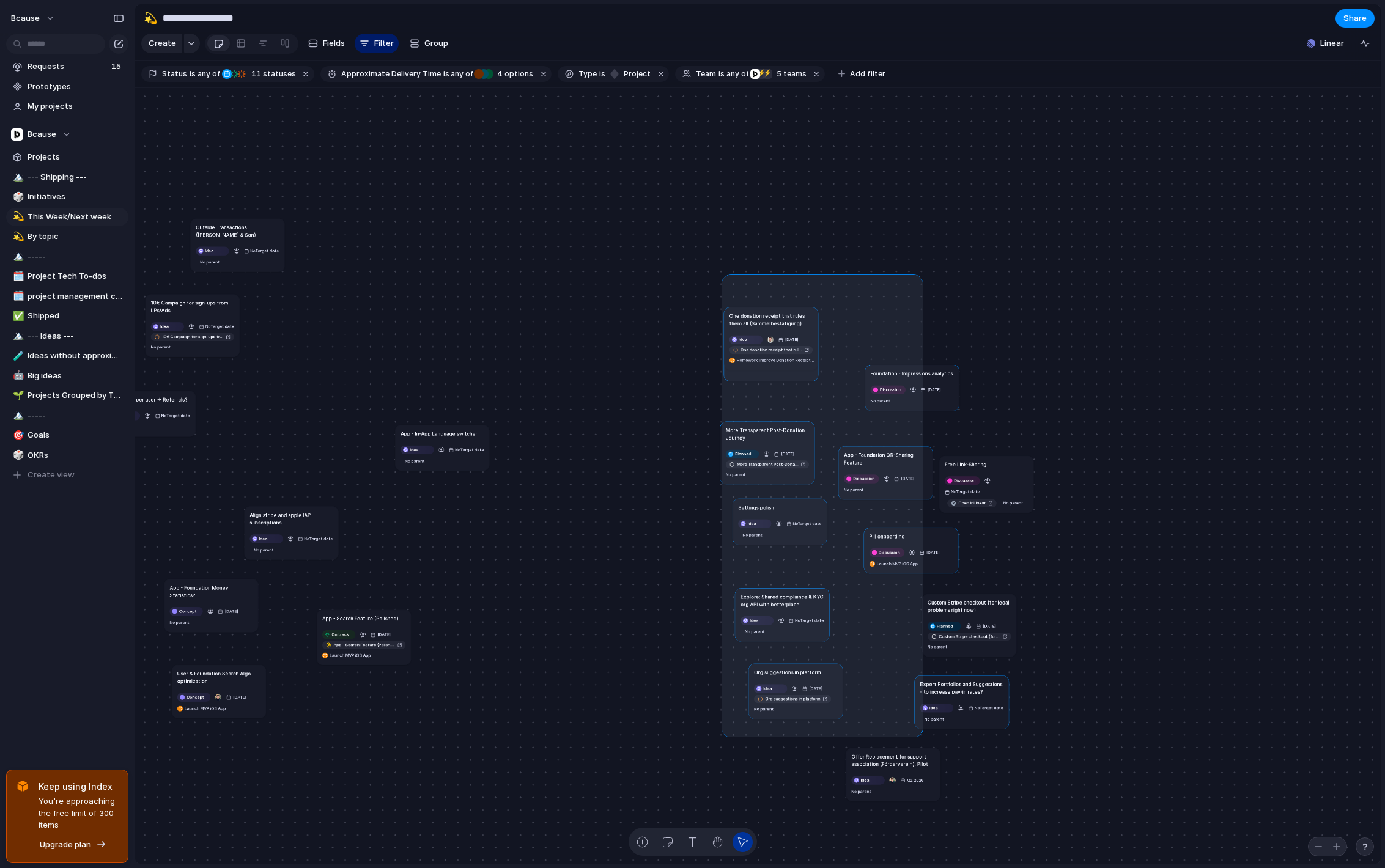
drag, startPoint x: 726, startPoint y: 278, endPoint x: 983, endPoint y: 761, distance: 547.1
click at [969, 757] on div "Send all transactional emails from [DOMAIN_NAME] Ready for Dev [DATE] Send all …" at bounding box center [757, 476] width 1245 height 777
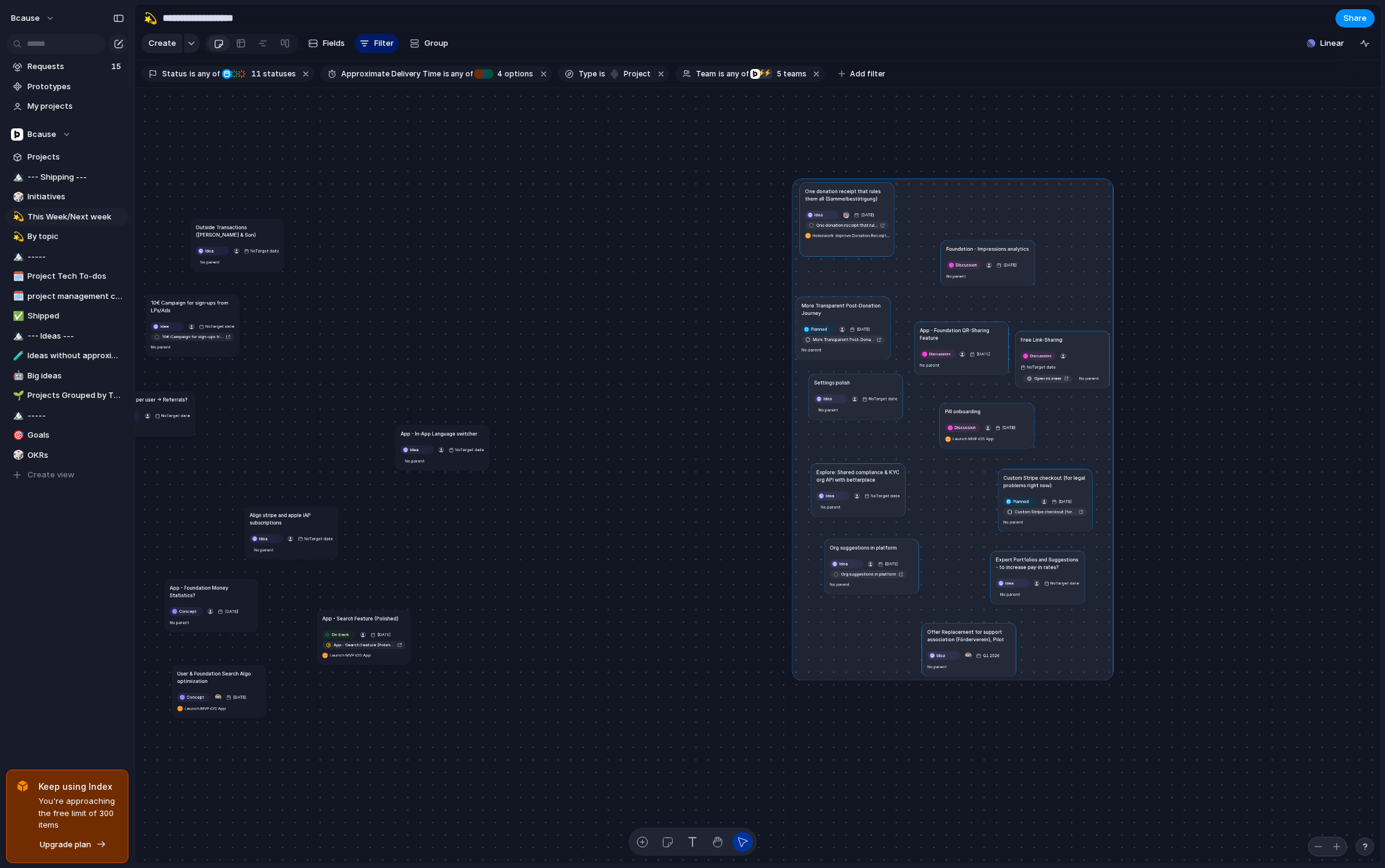
drag, startPoint x: 905, startPoint y: 531, endPoint x: 981, endPoint y: 406, distance: 146.3
click at [981, 406] on div at bounding box center [953, 429] width 321 height 502
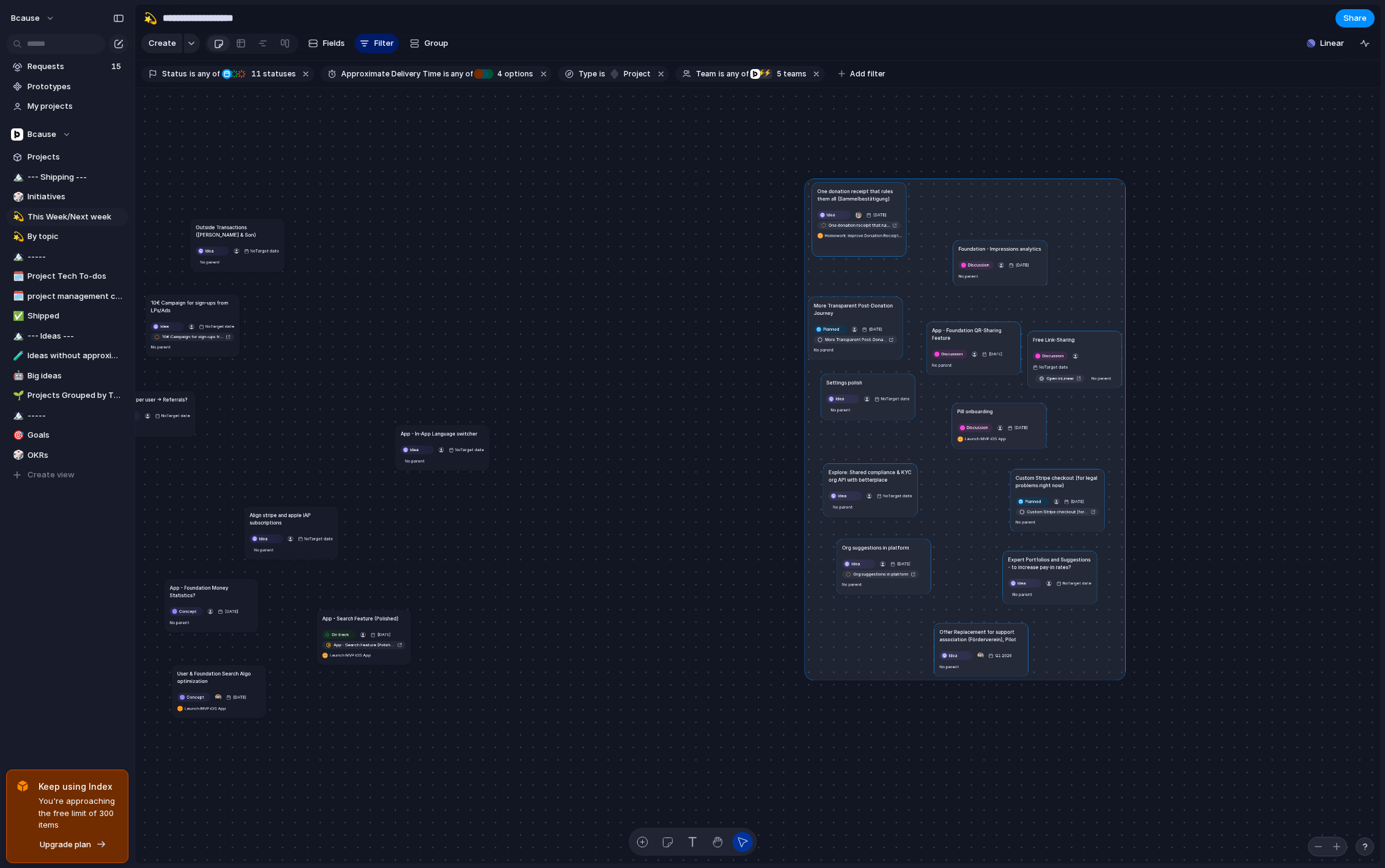
drag, startPoint x: 982, startPoint y: 421, endPoint x: 1028, endPoint y: 423, distance: 46.0
click at [1028, 423] on div at bounding box center [964, 429] width 321 height 502
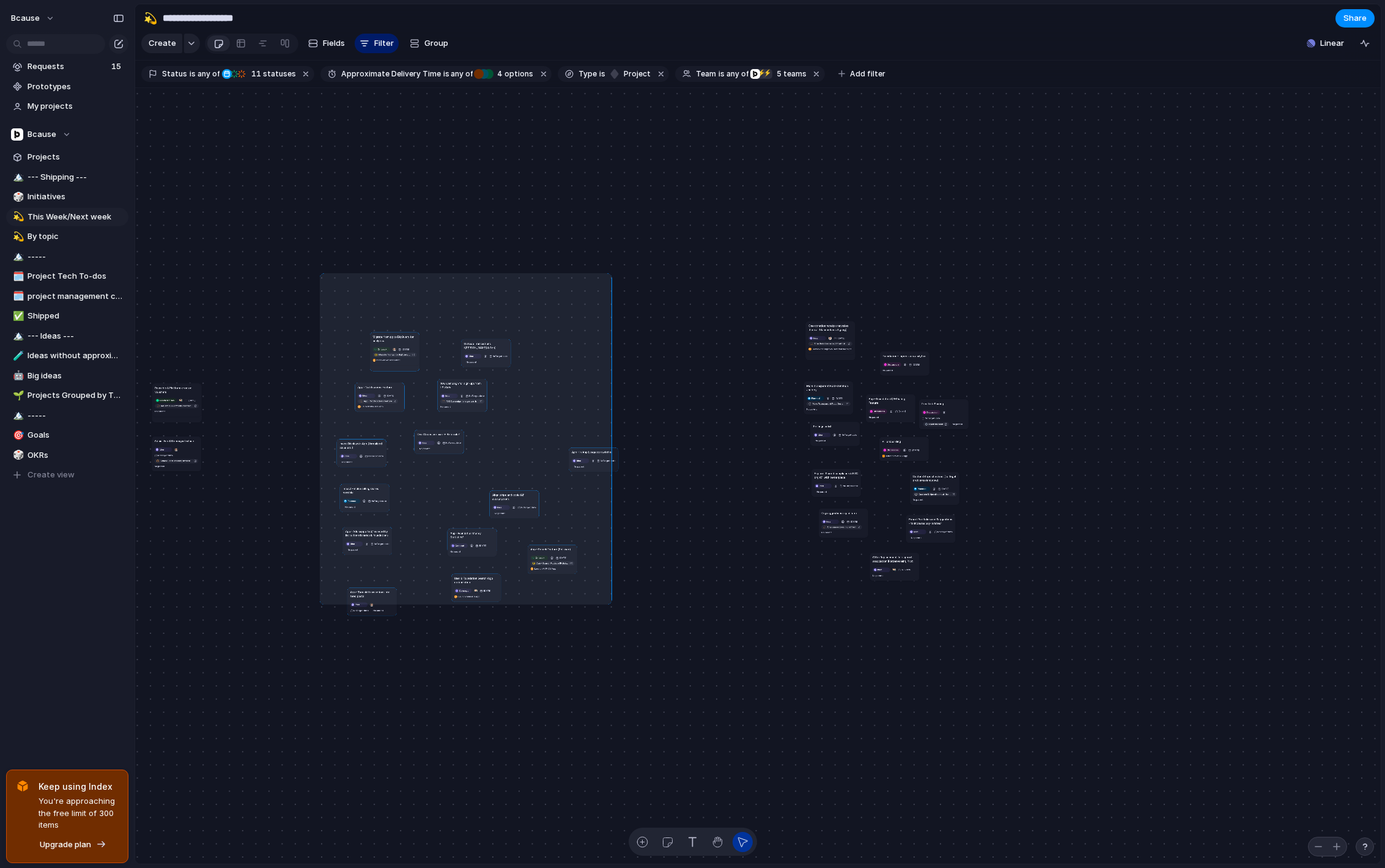
drag, startPoint x: 348, startPoint y: 375, endPoint x: 651, endPoint y: 646, distance: 406.5
click at [651, 646] on div "Send all transactional emails from [DOMAIN_NAME] Ready for Dev [DATE] Send all …" at bounding box center [757, 476] width 1245 height 777
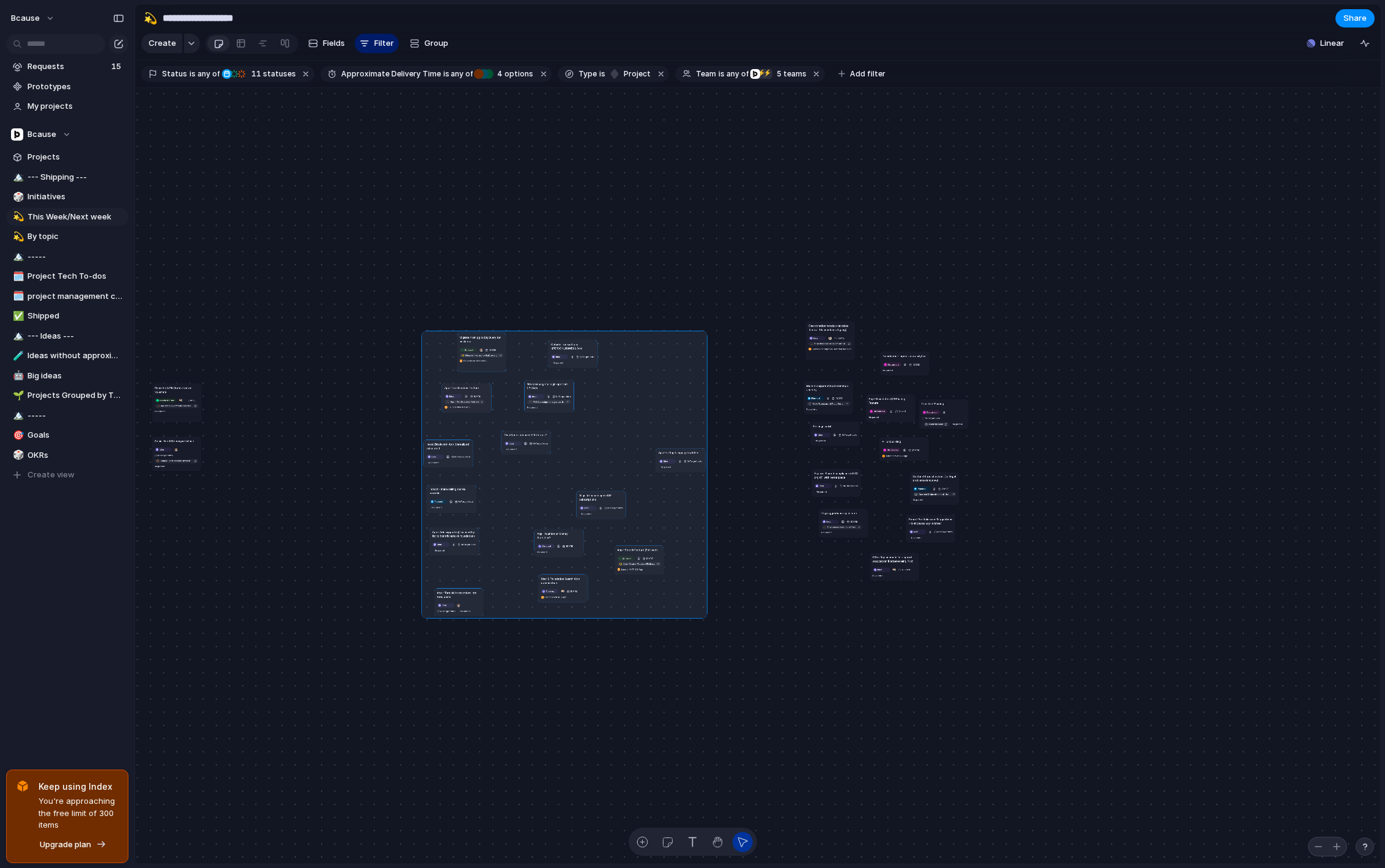
drag, startPoint x: 434, startPoint y: 427, endPoint x: 502, endPoint y: 409, distance: 70.3
click at [502, 409] on div at bounding box center [564, 474] width 285 height 287
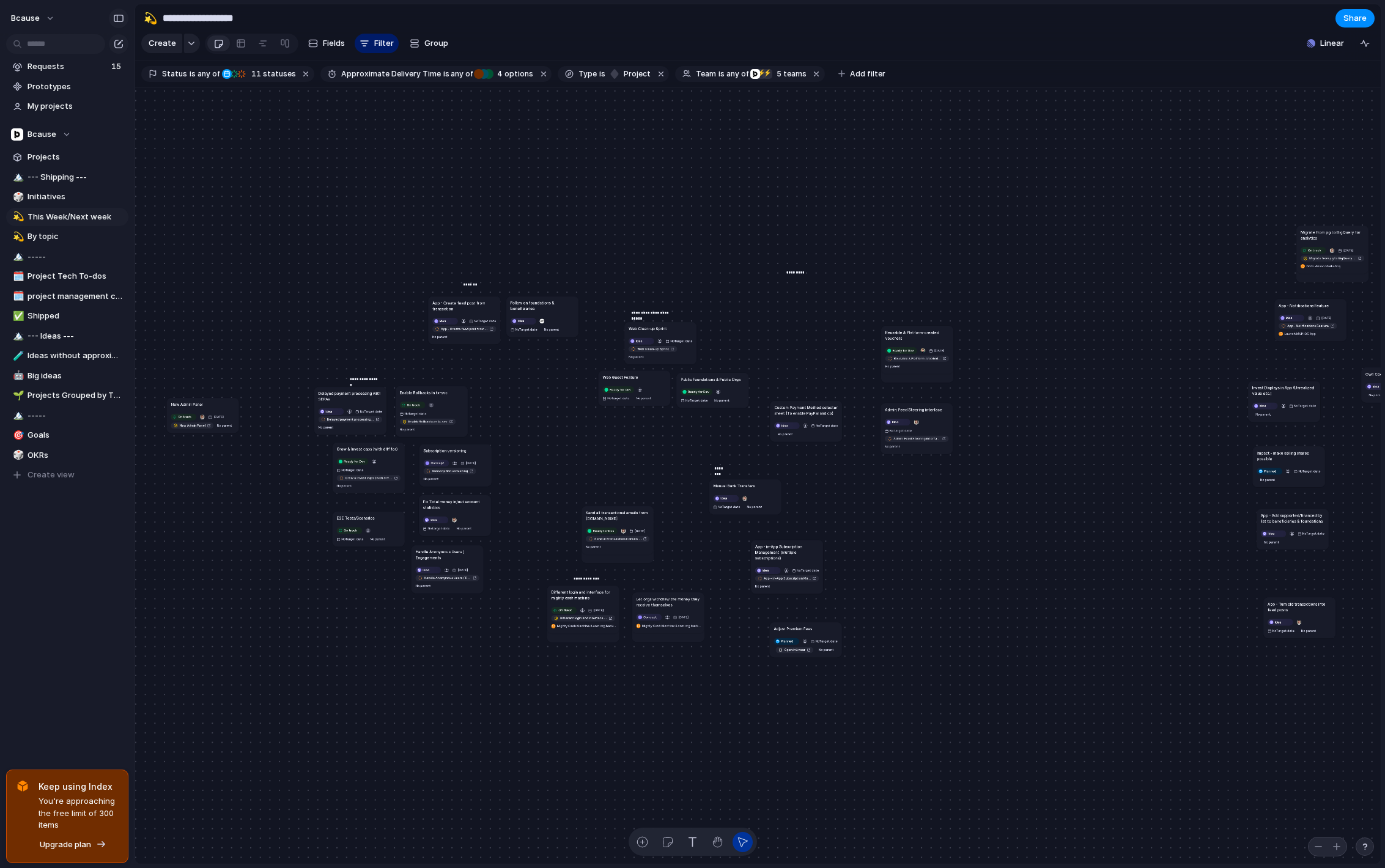
click at [119, 22] on div "button" at bounding box center [119, 19] width 11 height 9
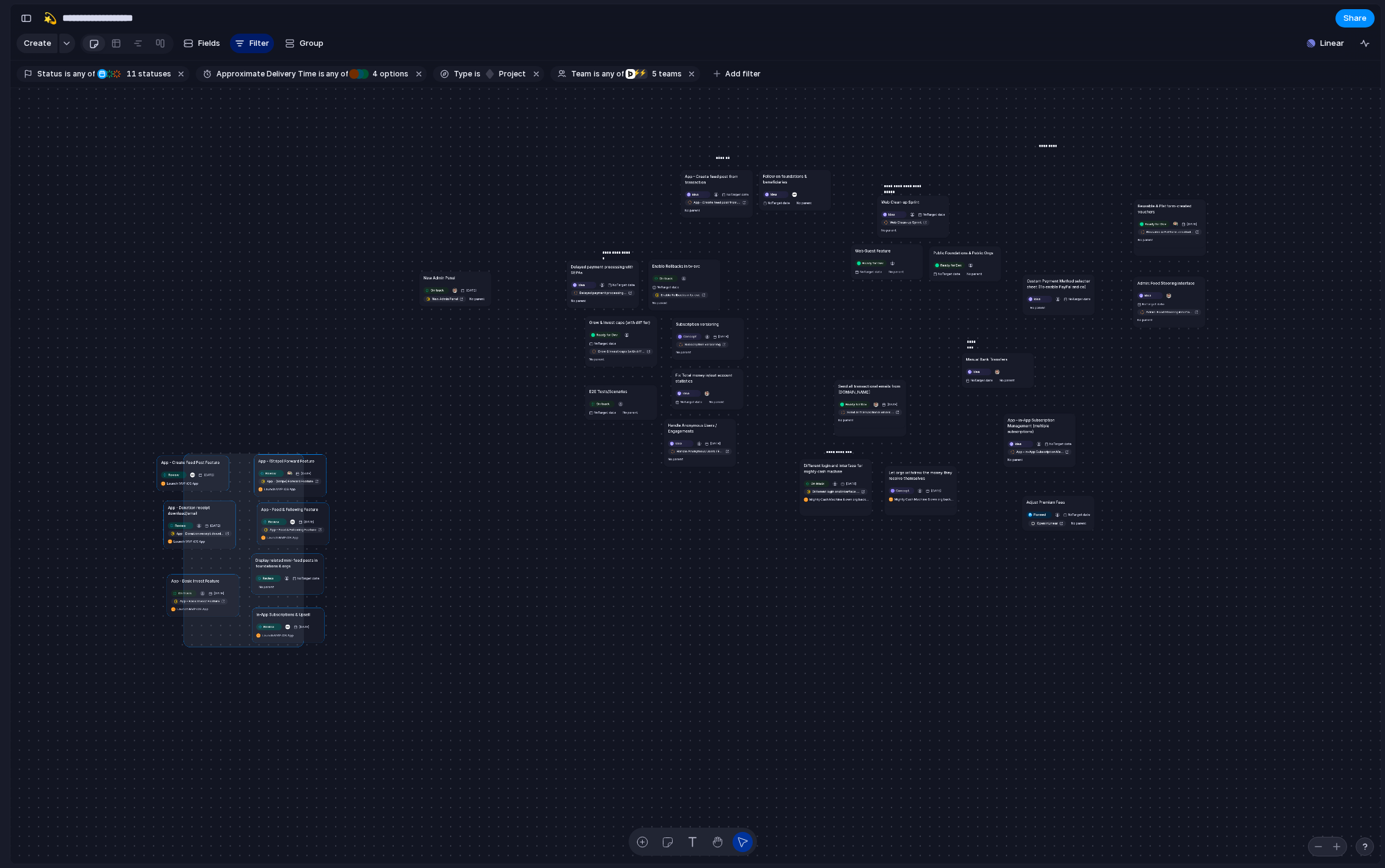
drag, startPoint x: 352, startPoint y: 755, endPoint x: 186, endPoint y: 457, distance: 341.1
click at [188, 457] on div "Send all transactional emails from [DOMAIN_NAME] Ready for Dev [DATE] Send all …" at bounding box center [457, 574] width 538 height 304
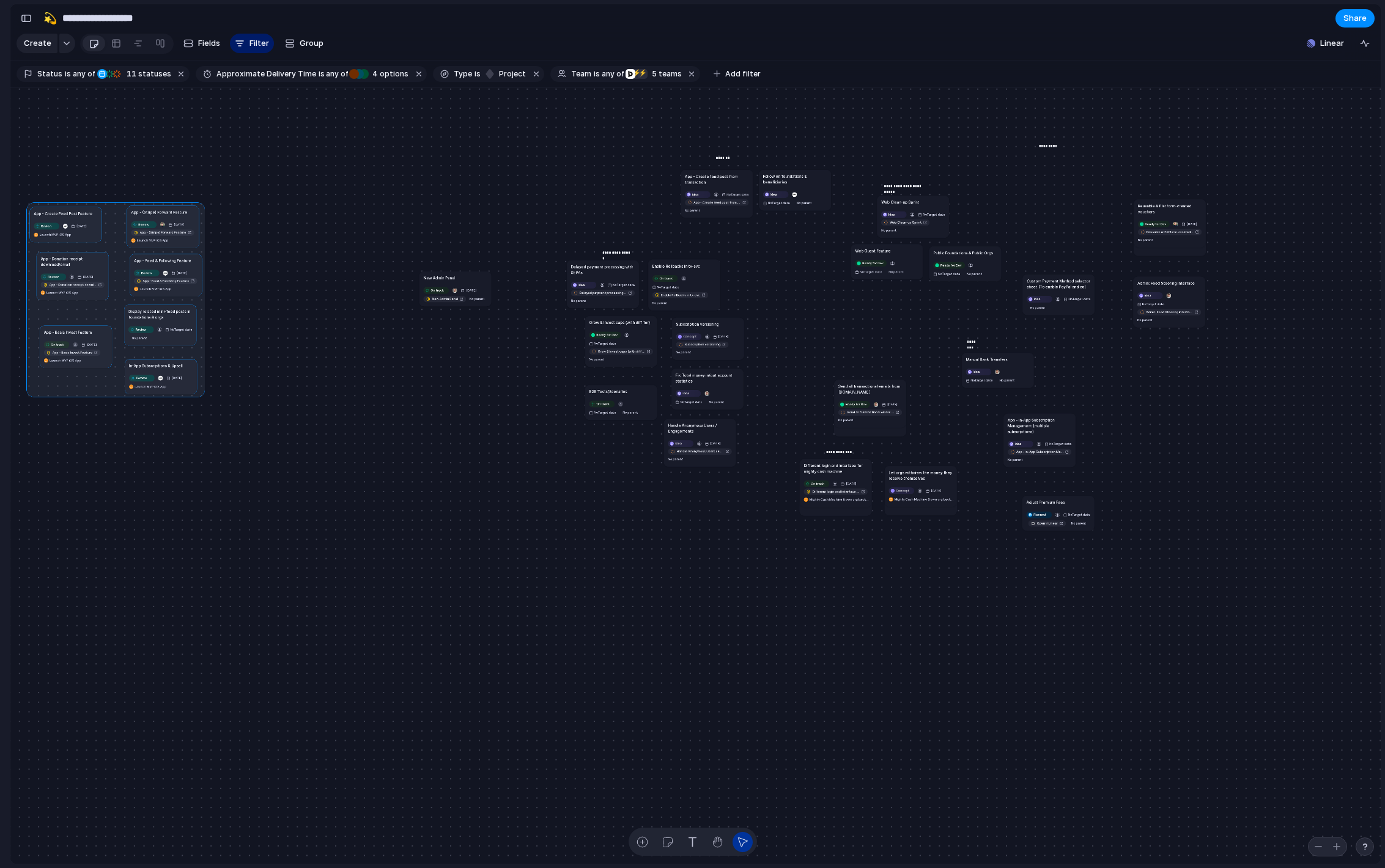
drag, startPoint x: 302, startPoint y: 486, endPoint x: 168, endPoint y: 241, distance: 279.3
click at [168, 241] on div at bounding box center [116, 300] width 178 height 194
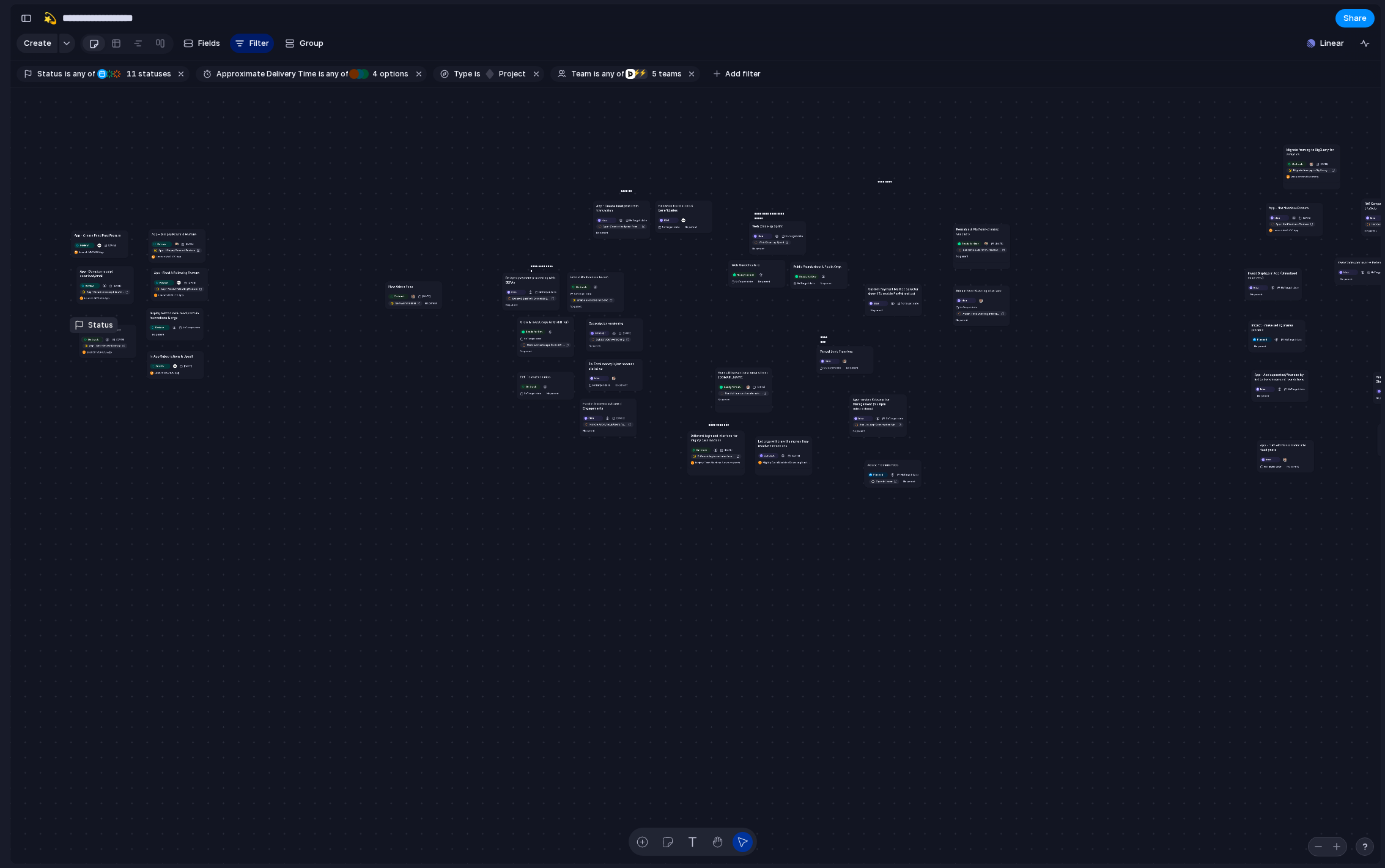
click at [88, 339] on span "On track" at bounding box center [94, 339] width 11 height 4
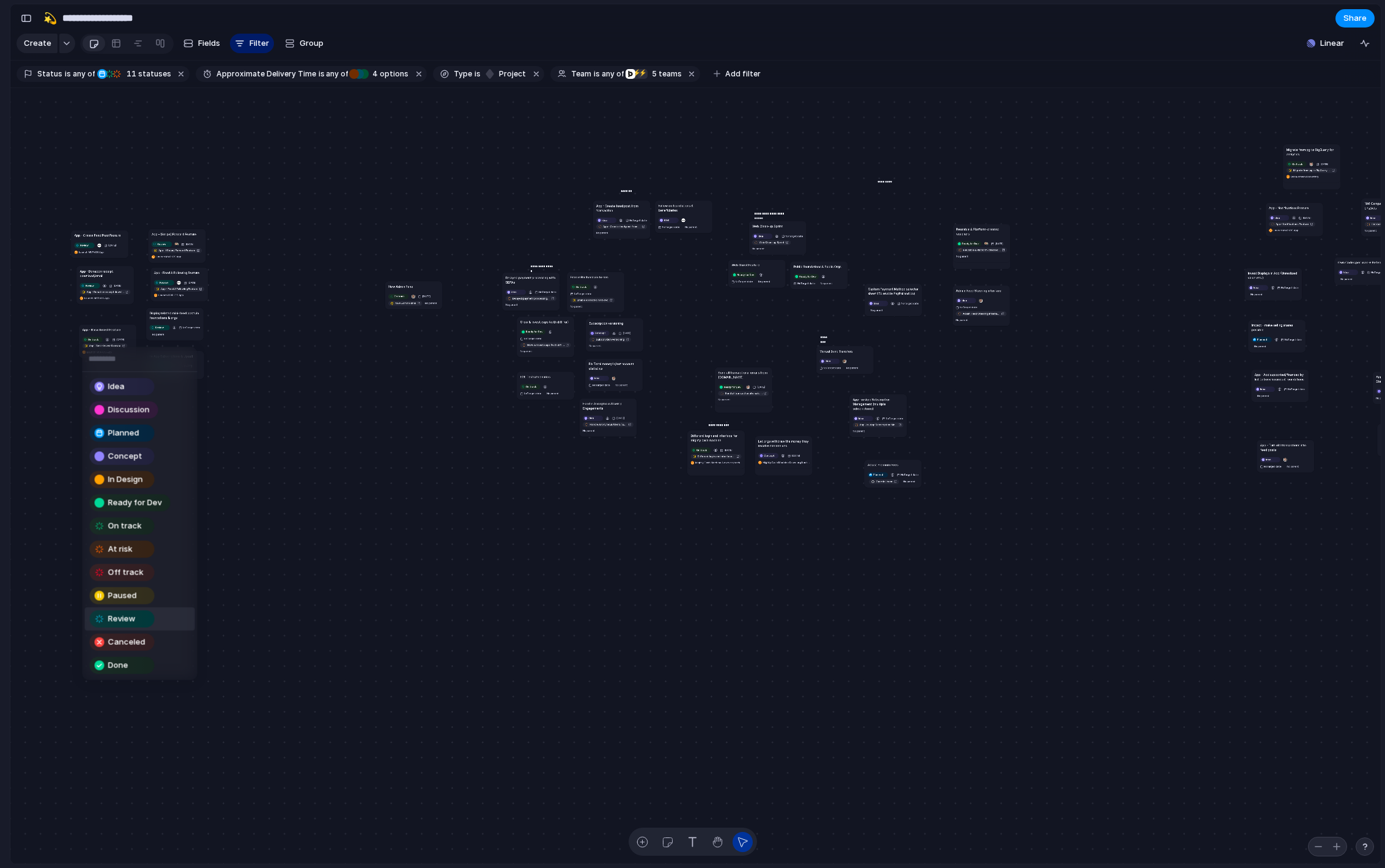
click at [128, 618] on span "Review" at bounding box center [122, 619] width 28 height 13
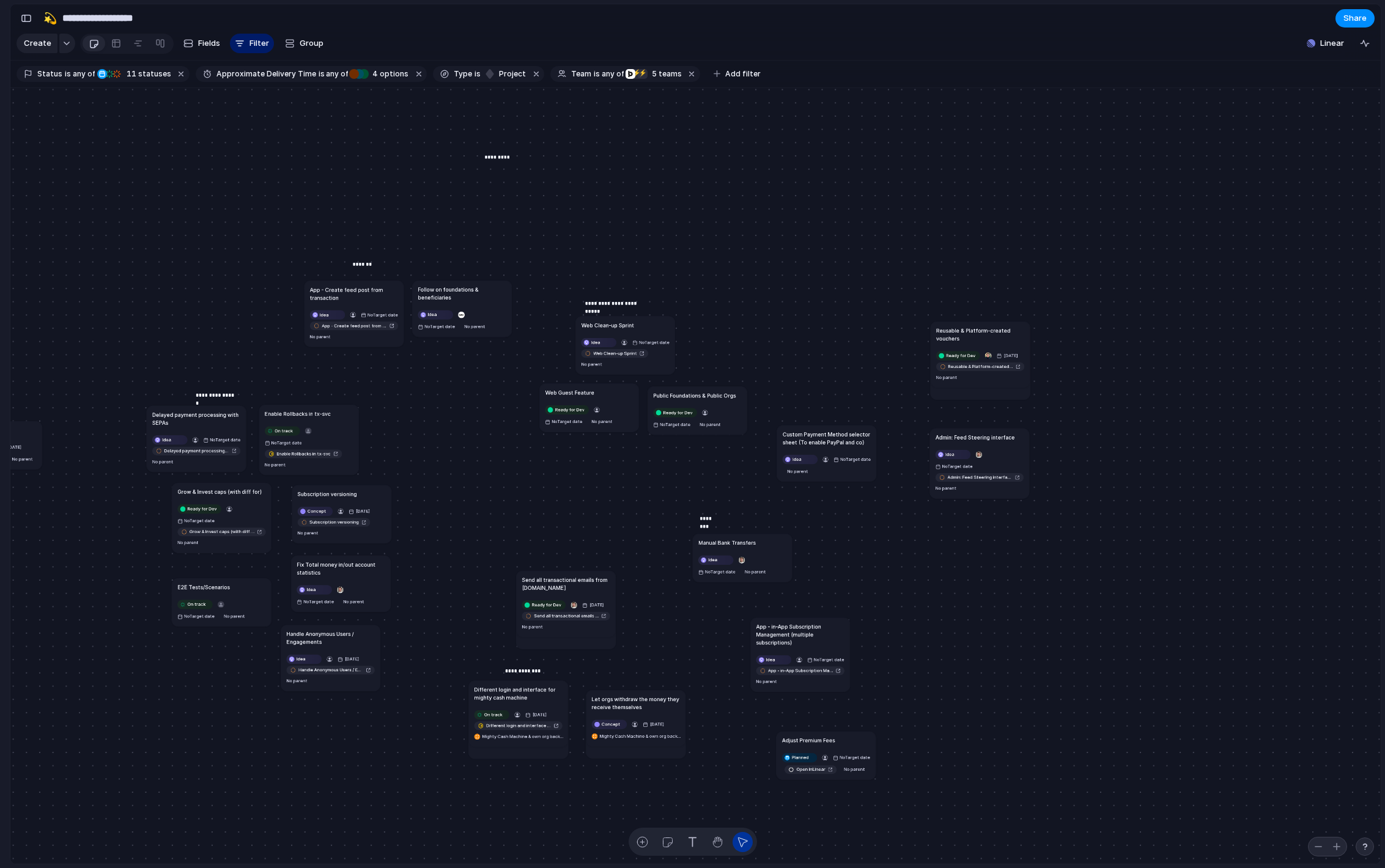
drag, startPoint x: 825, startPoint y: 249, endPoint x: 512, endPoint y: 167, distance: 323.6
click at [510, 161] on p "*********" at bounding box center [498, 157] width 28 height 8
click at [512, 167] on div "*********" at bounding box center [518, 175] width 66 height 33
click at [493, 165] on p "*********" at bounding box center [499, 162] width 28 height 8
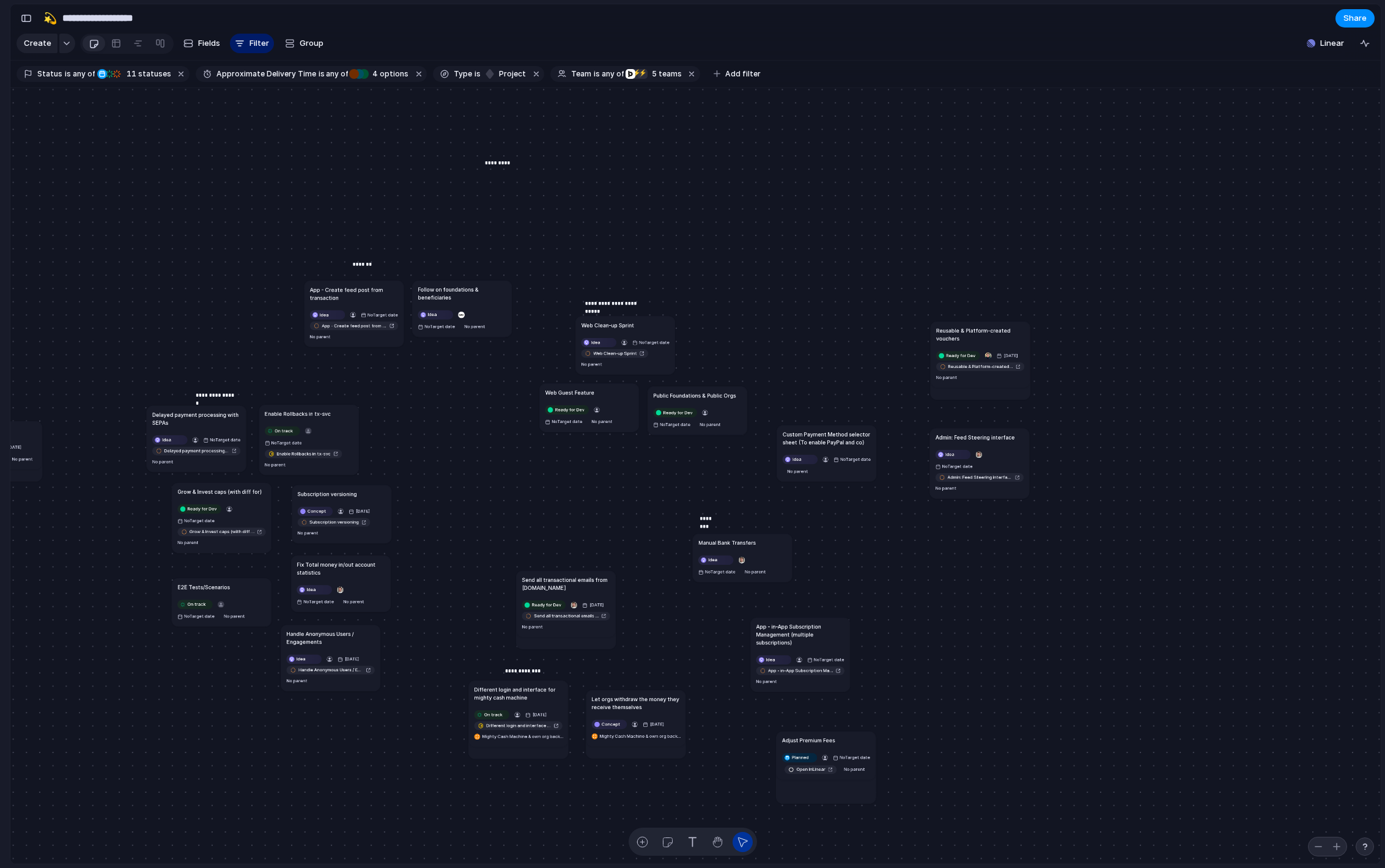
click at [493, 165] on p "*********" at bounding box center [499, 162] width 28 height 8
click at [503, 159] on p "*********" at bounding box center [499, 162] width 28 height 8
click at [167, 441] on span "Idea" at bounding box center [167, 439] width 9 height 6
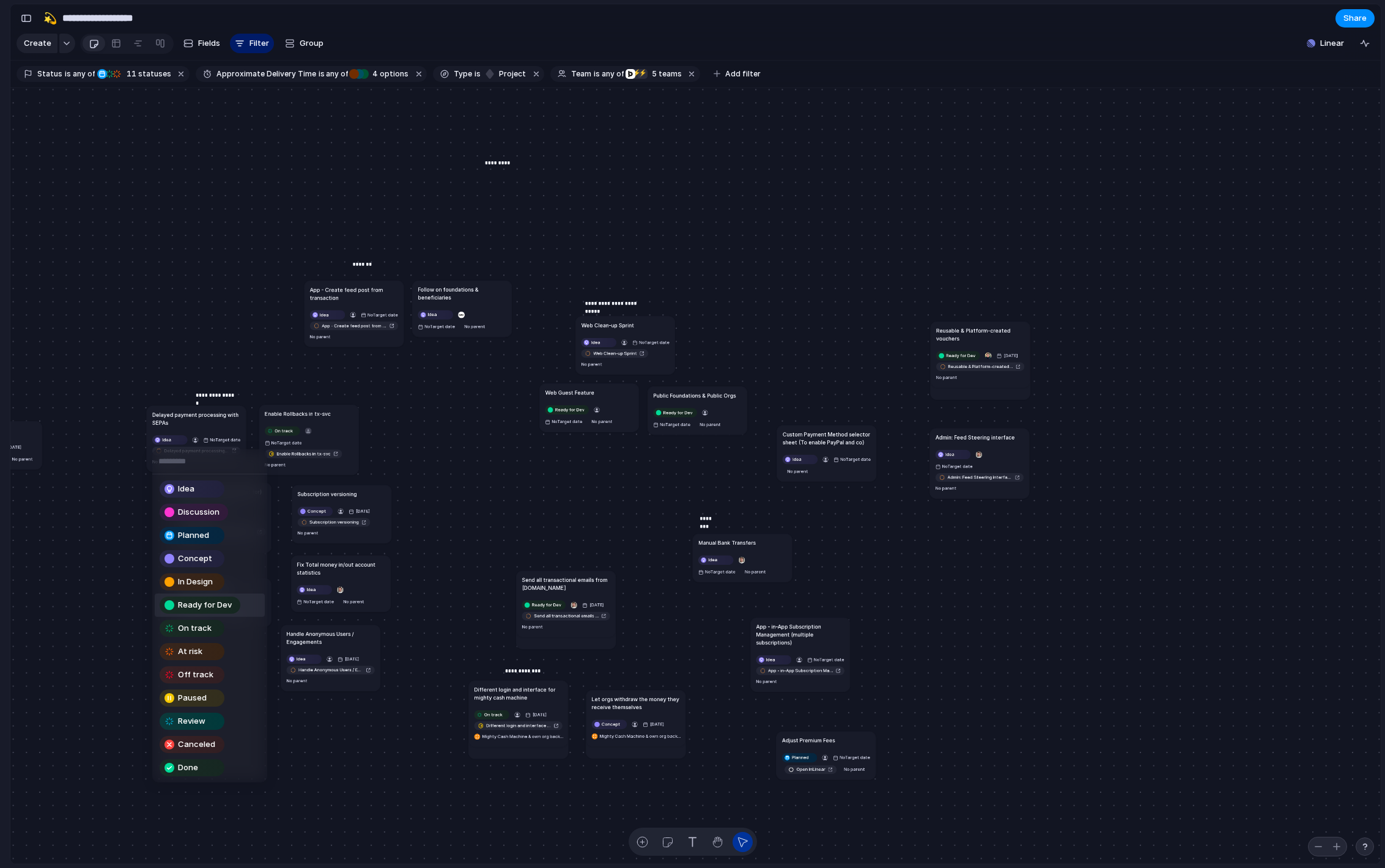
click at [204, 602] on span "Ready for Dev" at bounding box center [205, 606] width 54 height 13
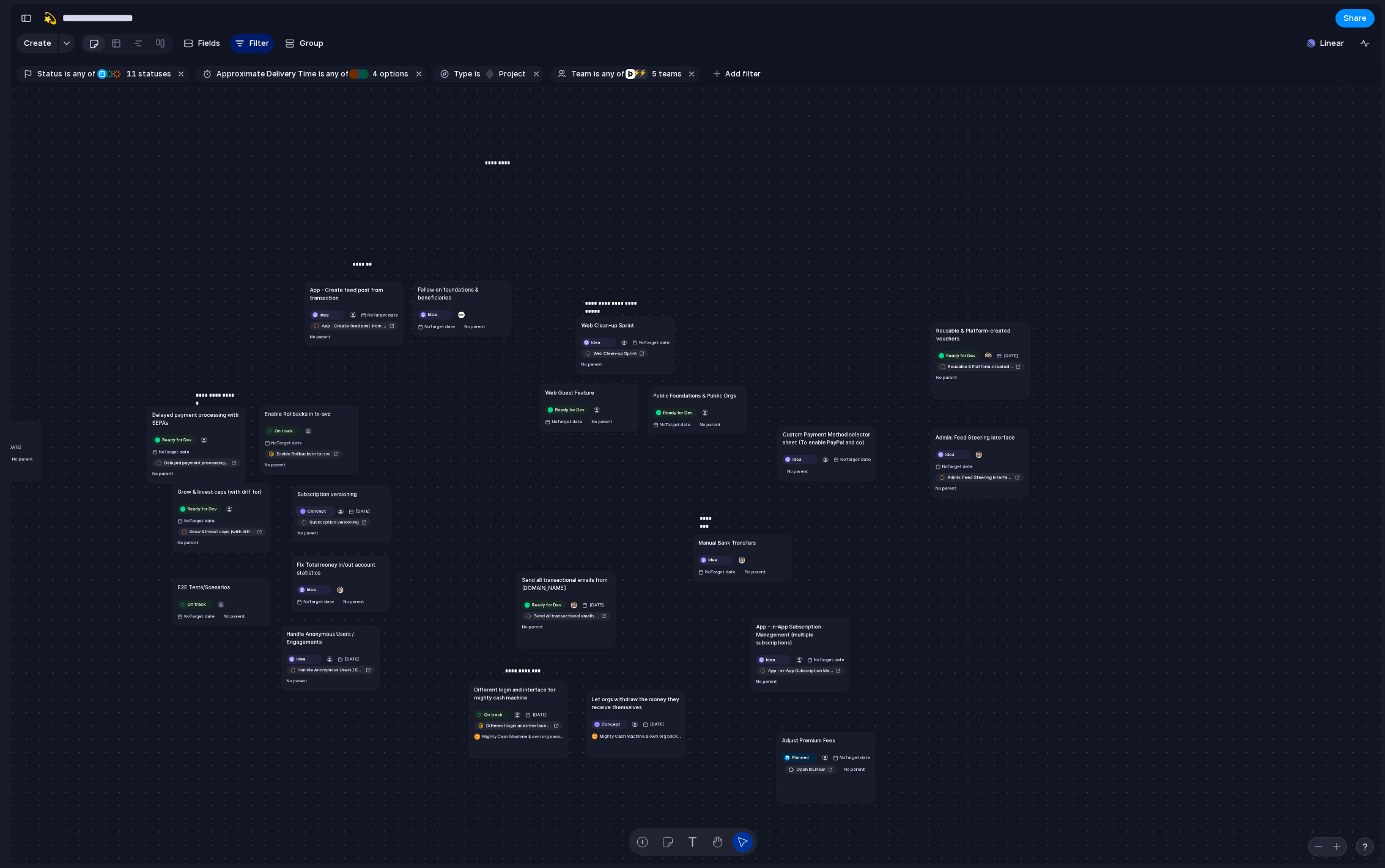
click at [321, 508] on div "Concept" at bounding box center [314, 511] width 33 height 8
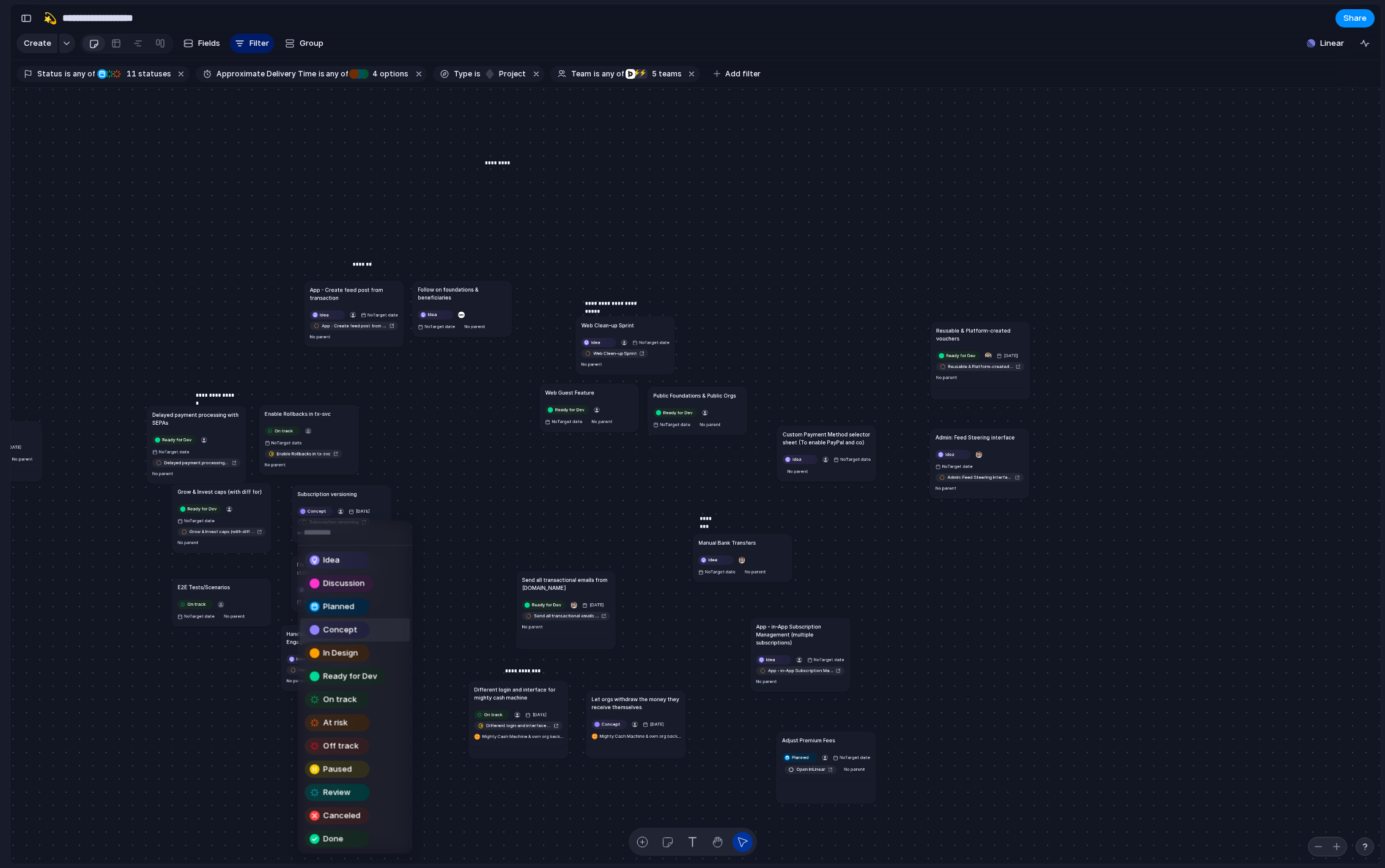
click at [321, 507] on div "Idea Discussion Planned Concept In Design Ready for Dev On track At risk Off tr…" at bounding box center [692, 434] width 1385 height 868
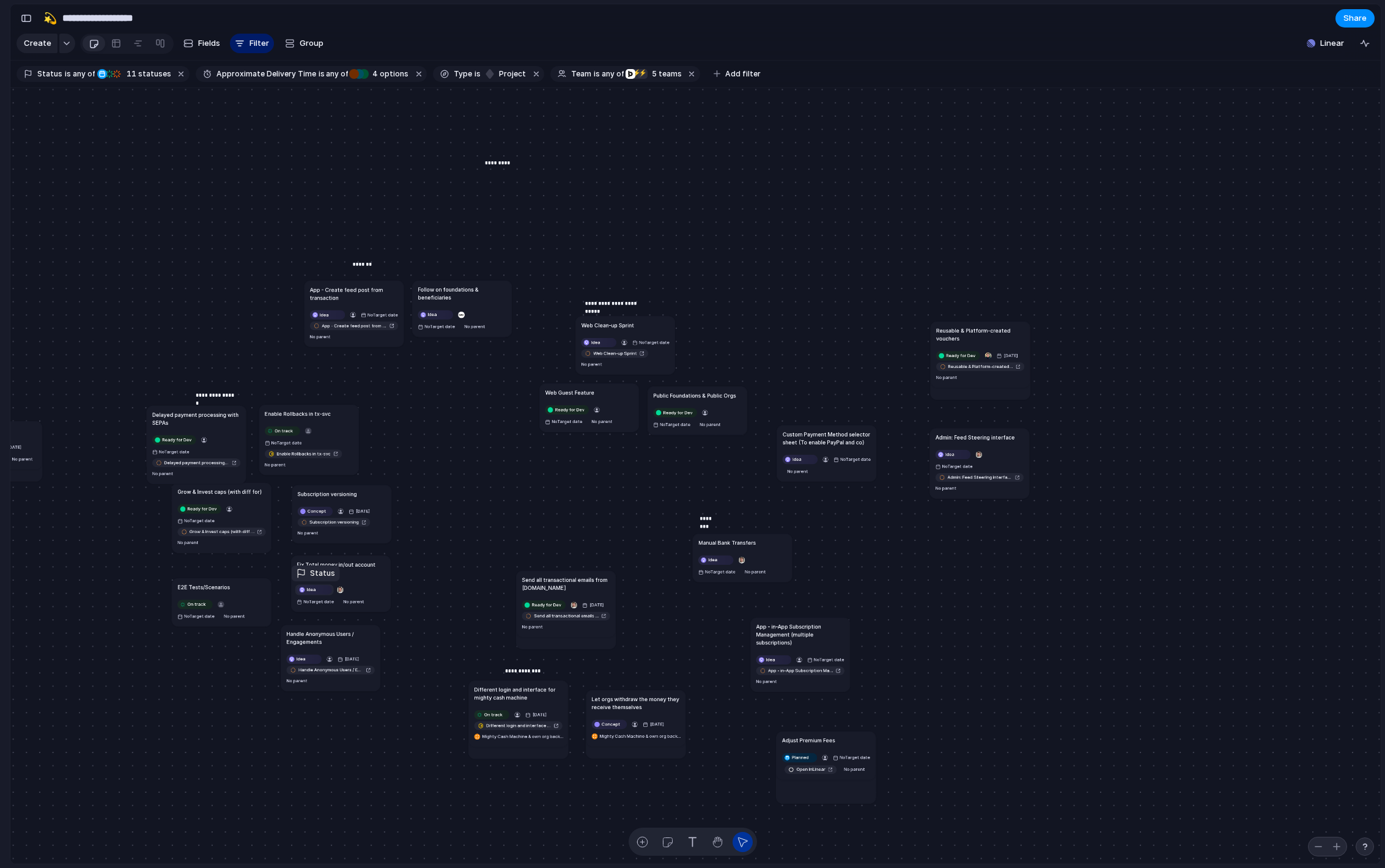
click at [308, 584] on button "Idea" at bounding box center [314, 590] width 39 height 11
click at [316, 588] on div "Idea" at bounding box center [313, 590] width 33 height 8
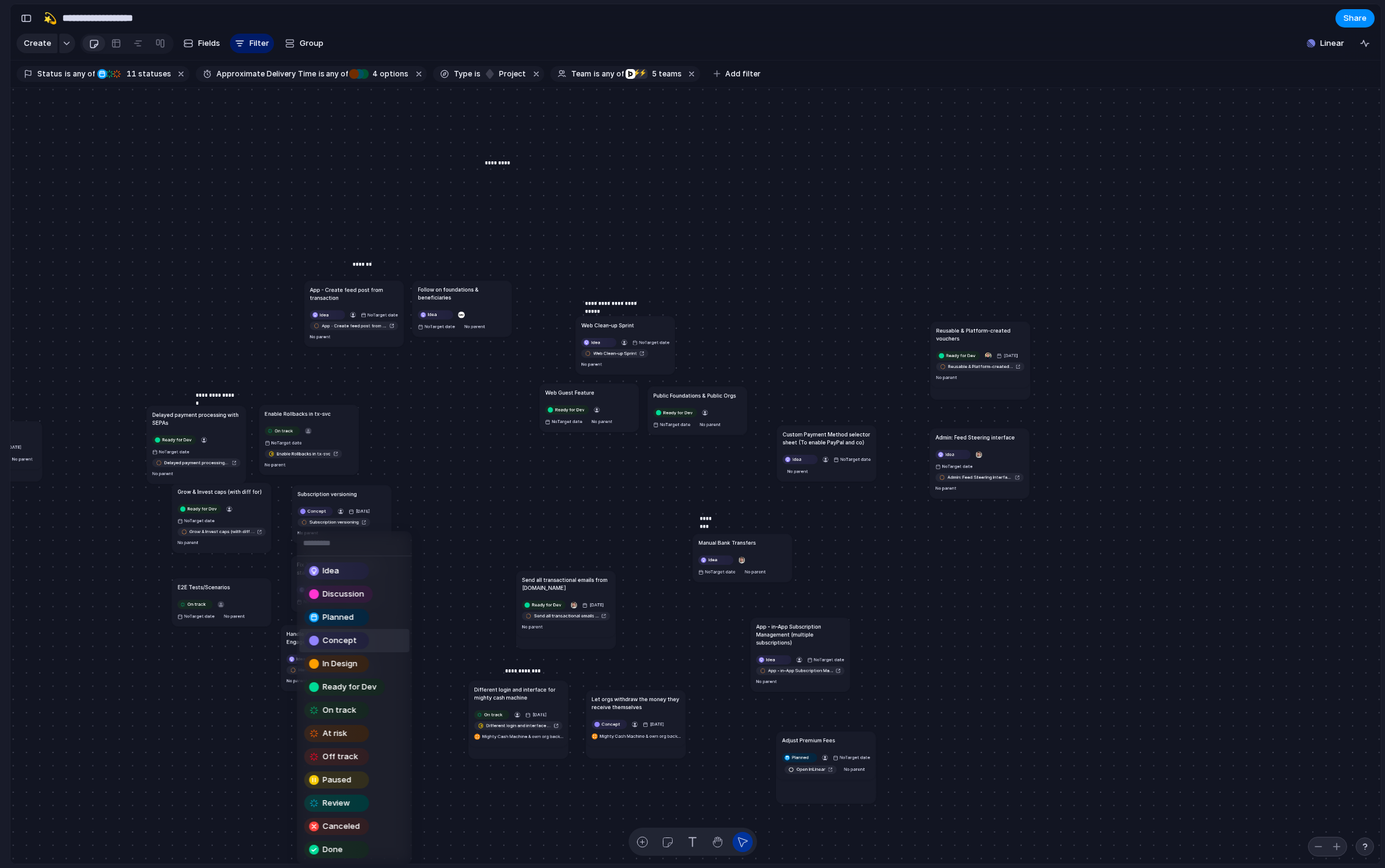
click at [346, 640] on span "Concept" at bounding box center [340, 641] width 34 height 13
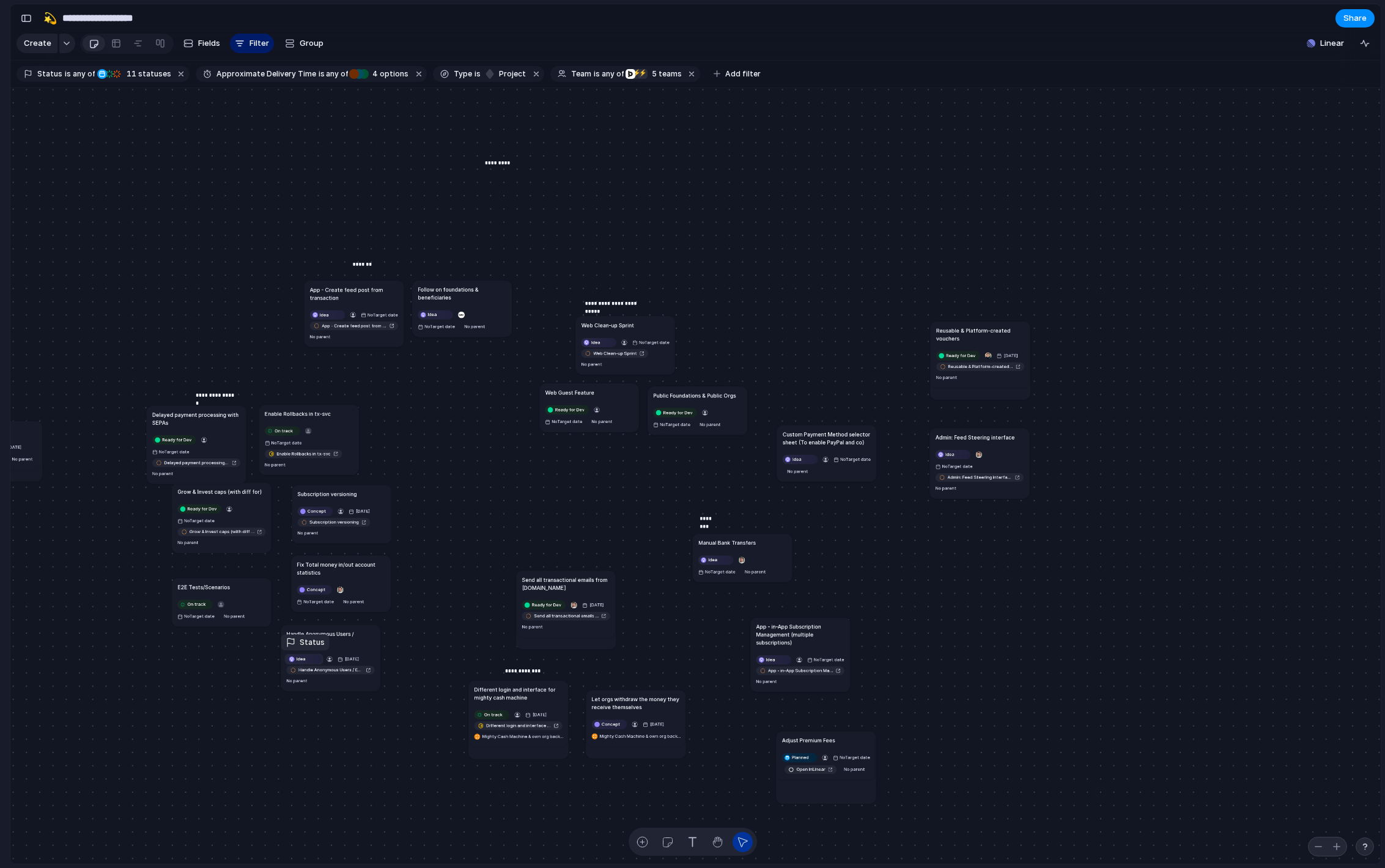
click at [306, 656] on div "Idea" at bounding box center [303, 658] width 33 height 8
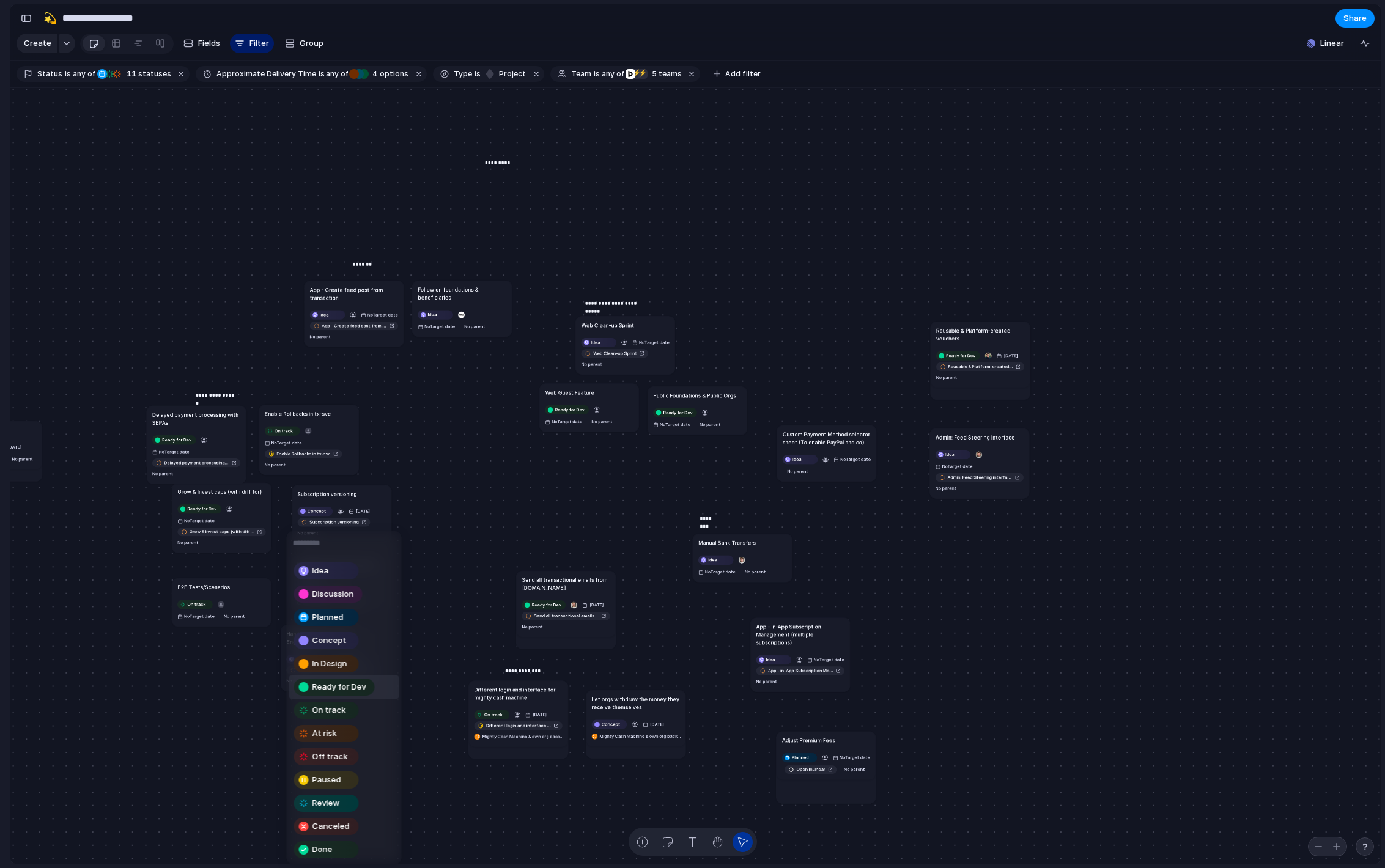
click at [357, 679] on div "Ready for Dev" at bounding box center [335, 687] width 81 height 17
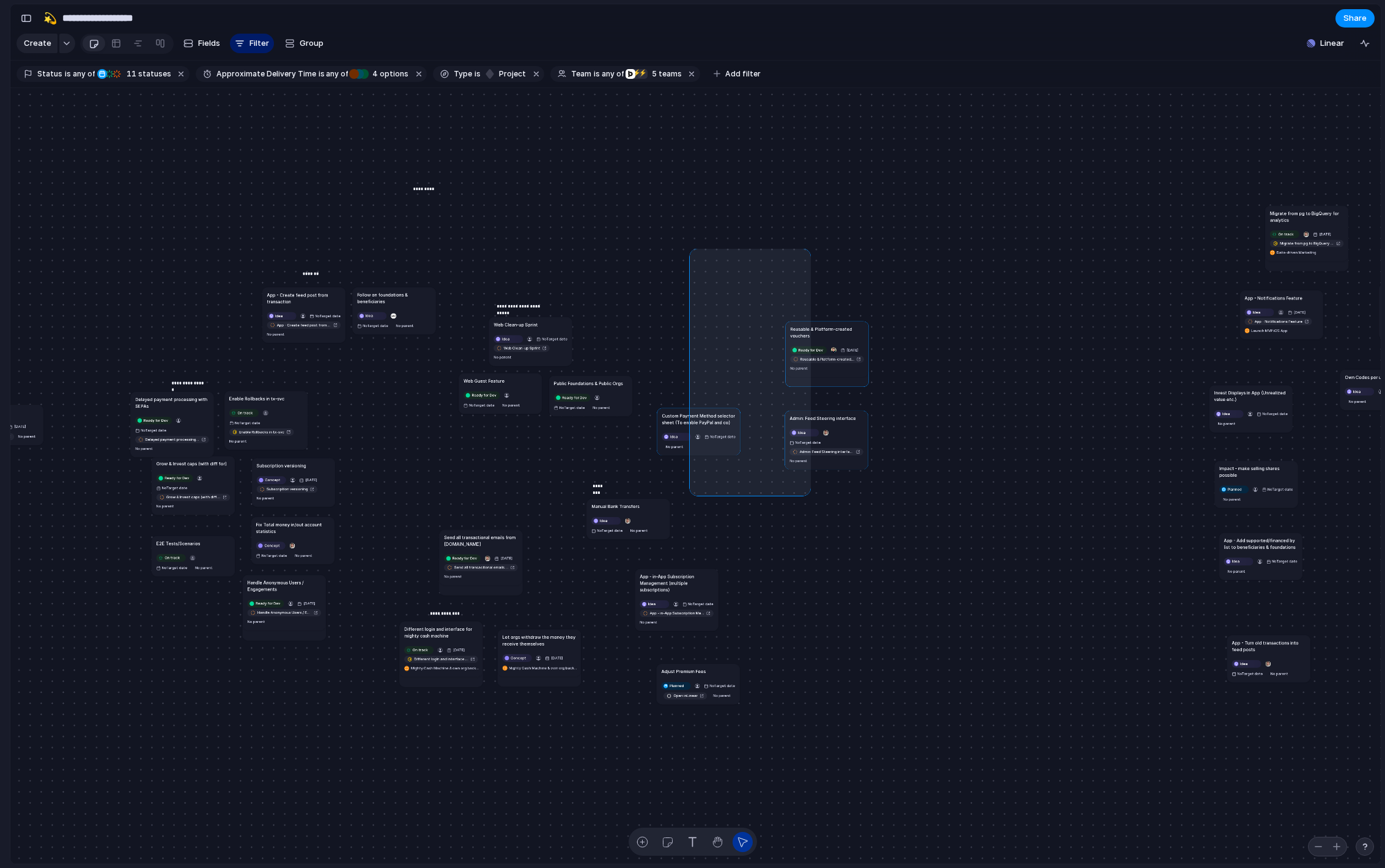
drag, startPoint x: 693, startPoint y: 252, endPoint x: 807, endPoint y: 492, distance: 265.7
click at [808, 492] on div "Send all transactional emails from [DOMAIN_NAME] Ready for Dev [DATE] Send all …" at bounding box center [696, 476] width 1371 height 777
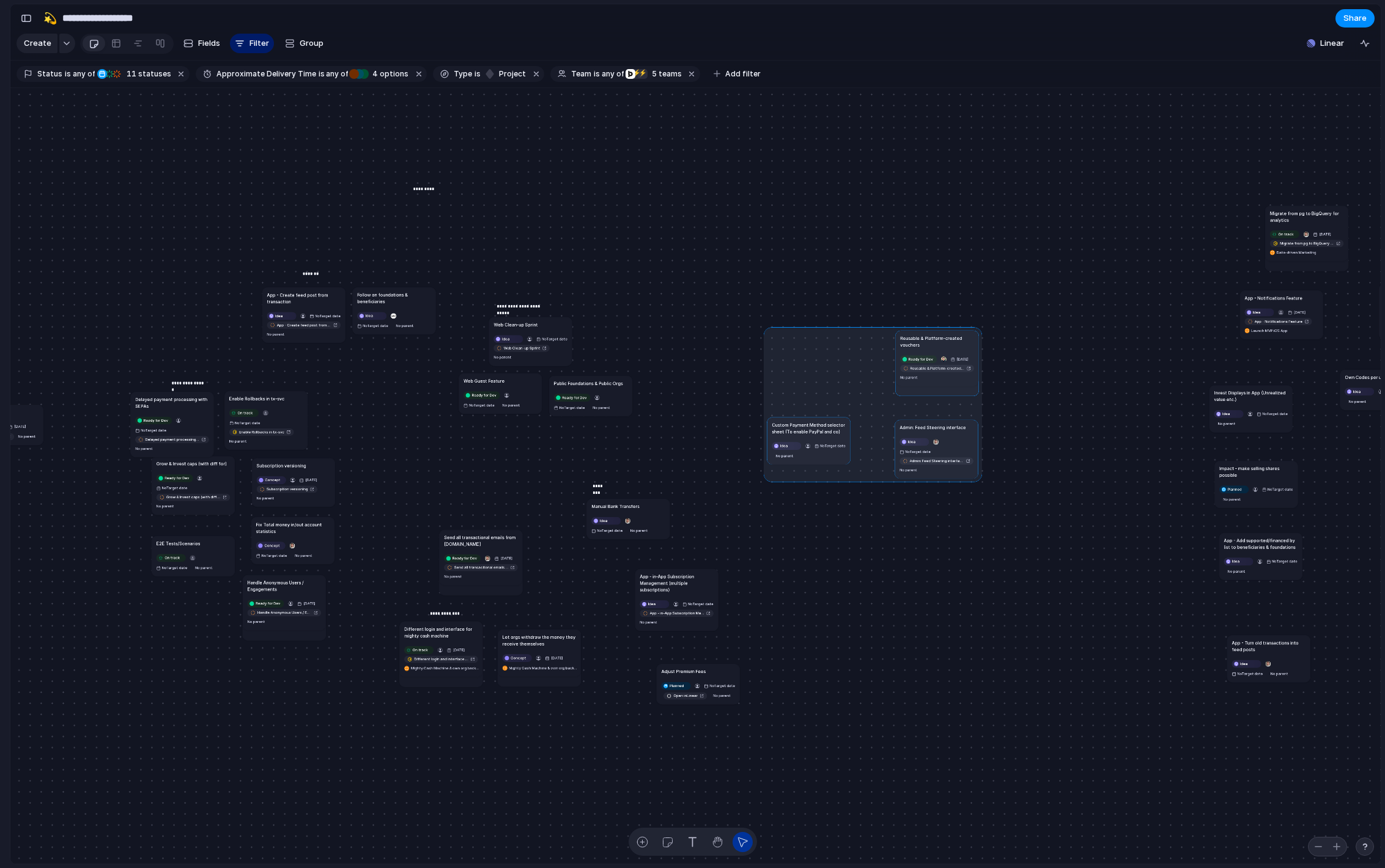
drag, startPoint x: 831, startPoint y: 348, endPoint x: 946, endPoint y: 352, distance: 115.1
click at [946, 352] on div at bounding box center [873, 404] width 219 height 155
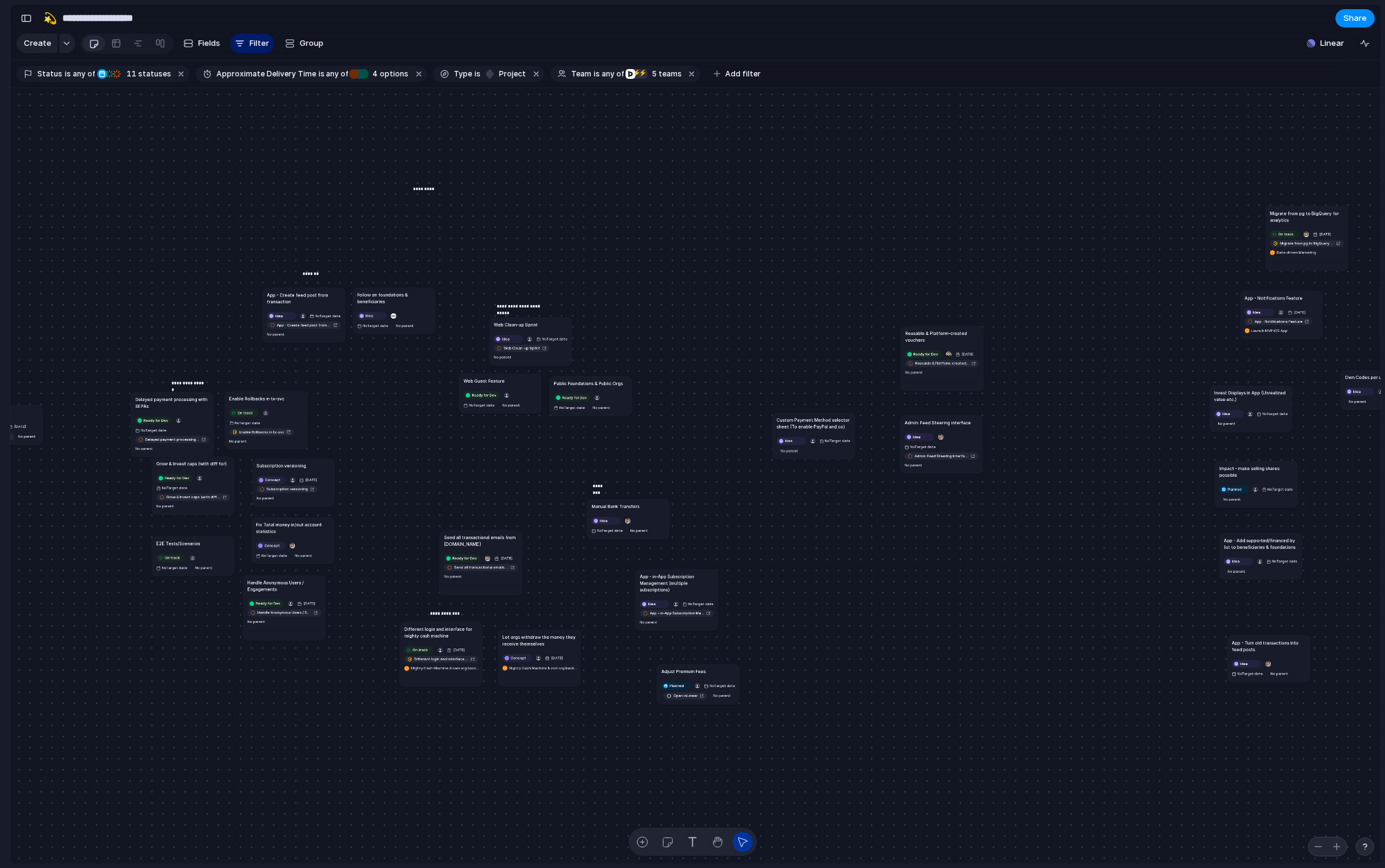
click at [428, 185] on p "*********" at bounding box center [424, 188] width 23 height 6
drag, startPoint x: 428, startPoint y: 185, endPoint x: 872, endPoint y: 272, distance: 452.4
click at [872, 272] on p "*********" at bounding box center [868, 275] width 23 height 6
click at [367, 230] on div "Send all transactional emails from [DOMAIN_NAME] Ready for Dev [DATE] Send all …" at bounding box center [696, 476] width 1371 height 777
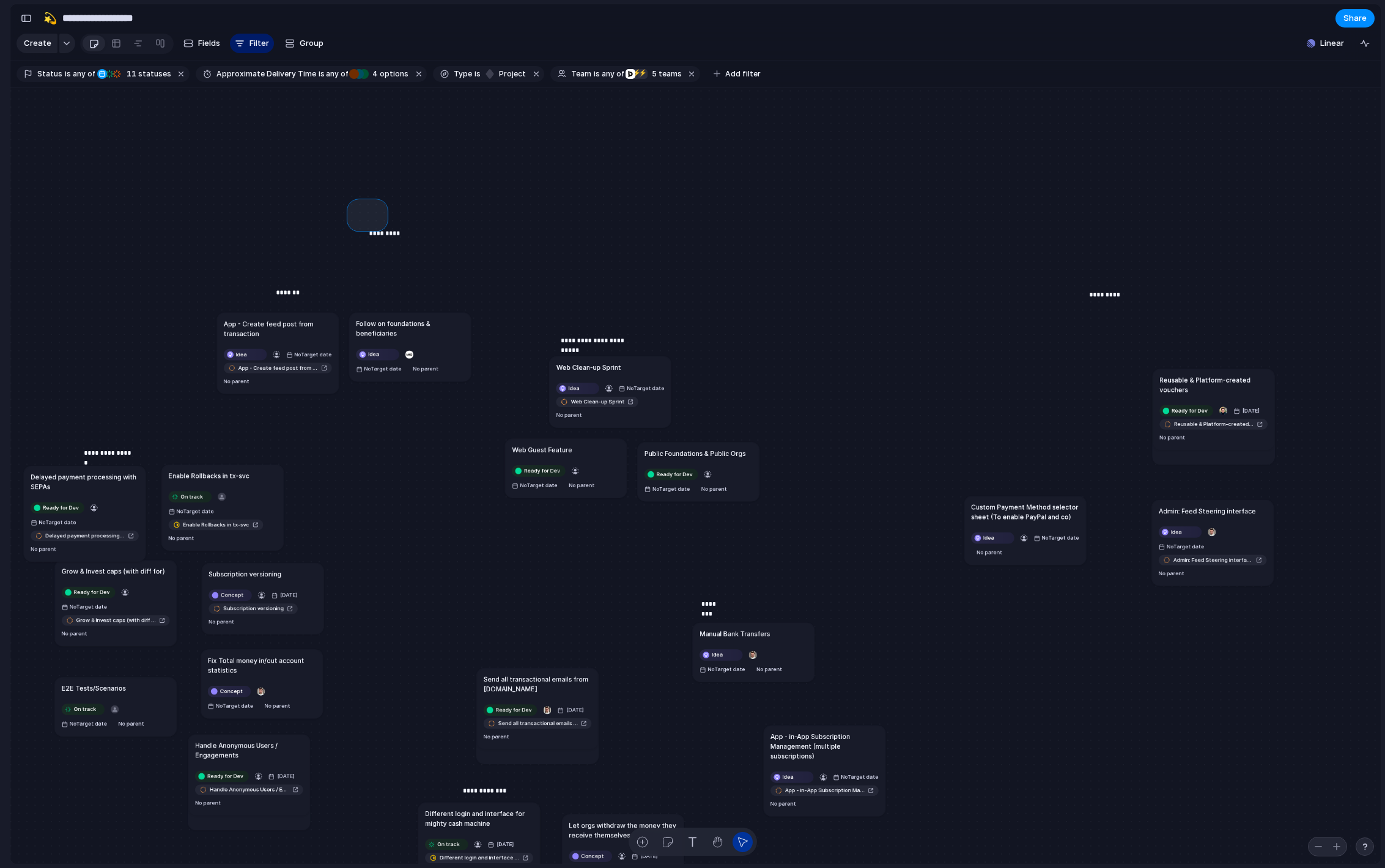
drag, startPoint x: 383, startPoint y: 226, endPoint x: 438, endPoint y: 258, distance: 63.6
click at [438, 254] on div "Send all transactional emails from [DOMAIN_NAME] Ready for Dev [DATE] Send all …" at bounding box center [696, 476] width 1371 height 777
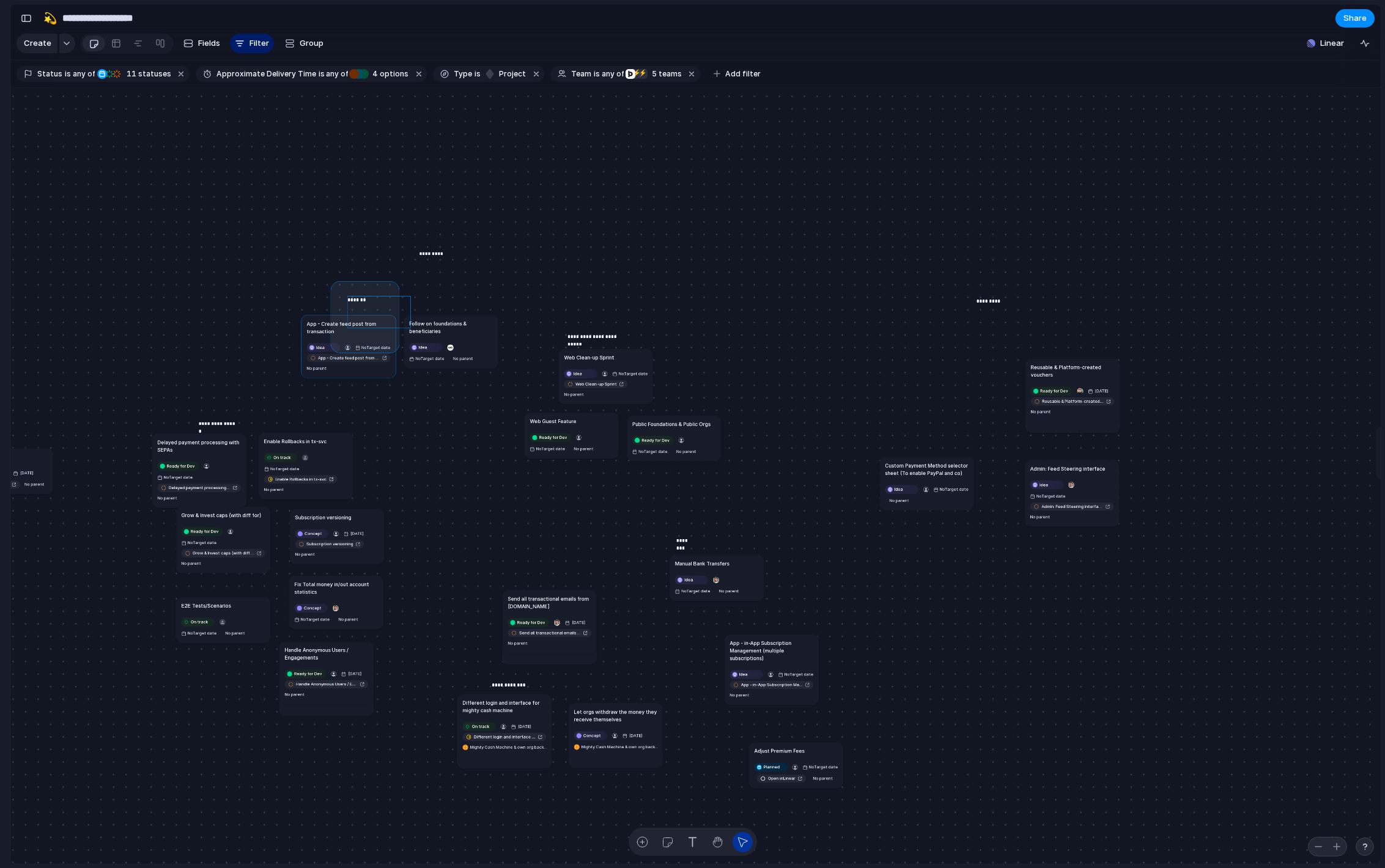
drag, startPoint x: 344, startPoint y: 296, endPoint x: 424, endPoint y: 365, distance: 105.6
click at [424, 365] on div "Send all transactional emails from [DOMAIN_NAME] Ready for Dev [DATE] Send all …" at bounding box center [696, 476] width 1371 height 777
drag, startPoint x: 463, startPoint y: 337, endPoint x: 412, endPoint y: 319, distance: 54.1
click at [412, 319] on div at bounding box center [349, 320] width 205 height 90
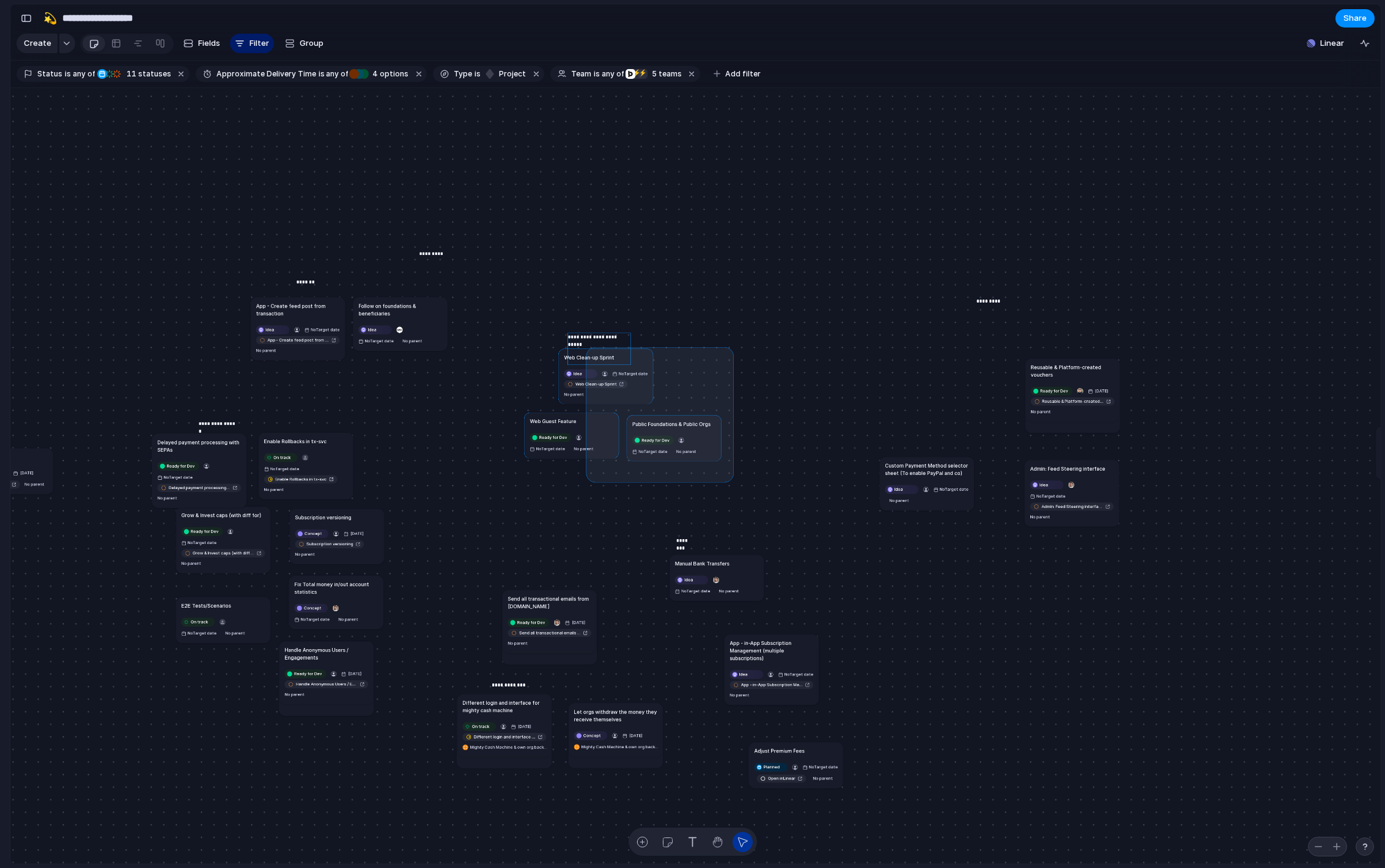
drag, startPoint x: 729, startPoint y: 478, endPoint x: 590, endPoint y: 351, distance: 188.3
click at [590, 351] on div "Send all transactional emails from [DOMAIN_NAME] Ready for Dev [DATE] Send all …" at bounding box center [696, 476] width 1371 height 777
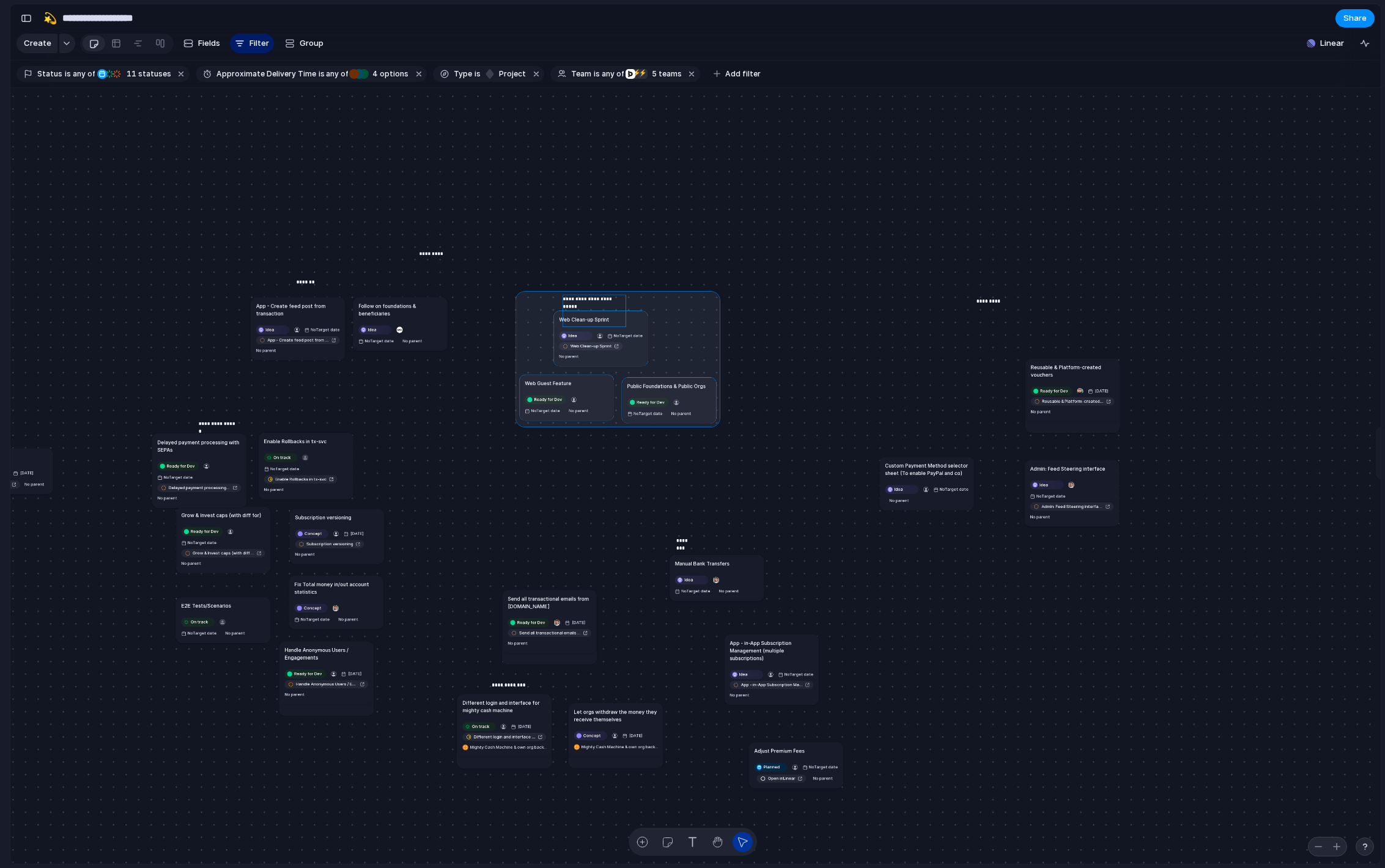
drag, startPoint x: 615, startPoint y: 372, endPoint x: 611, endPoint y: 328, distance: 44.2
click at [611, 328] on div at bounding box center [619, 358] width 205 height 136
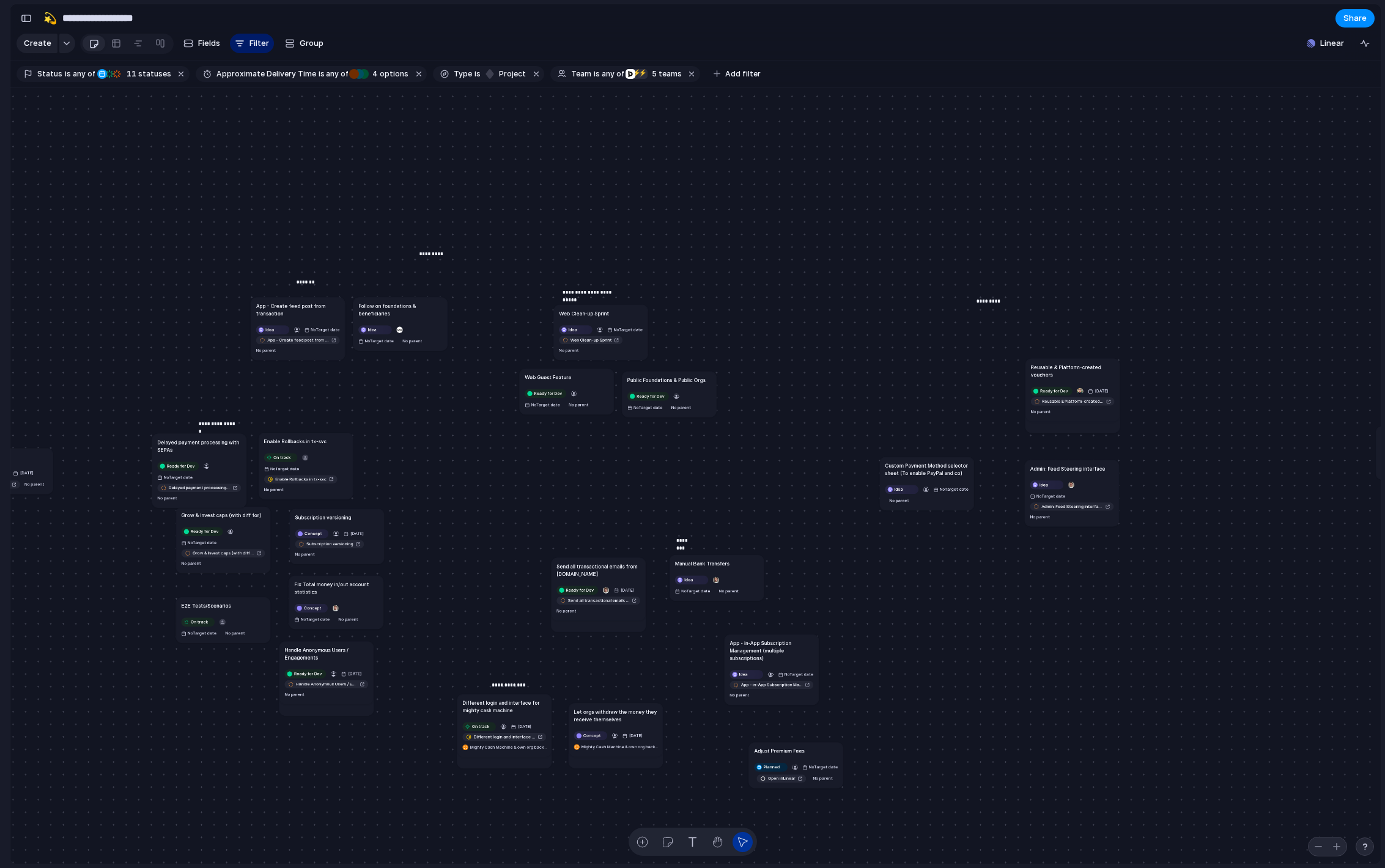
drag, startPoint x: 542, startPoint y: 598, endPoint x: 603, endPoint y: 559, distance: 72.4
click at [603, 563] on h1 "Send all transactional emails from [DOMAIN_NAME]" at bounding box center [598, 570] width 84 height 15
drag, startPoint x: 693, startPoint y: 538, endPoint x: 629, endPoint y: 501, distance: 73.9
click at [629, 501] on p "********" at bounding box center [625, 502] width 20 height 7
drag, startPoint x: 629, startPoint y: 563, endPoint x: 619, endPoint y: 526, distance: 38.3
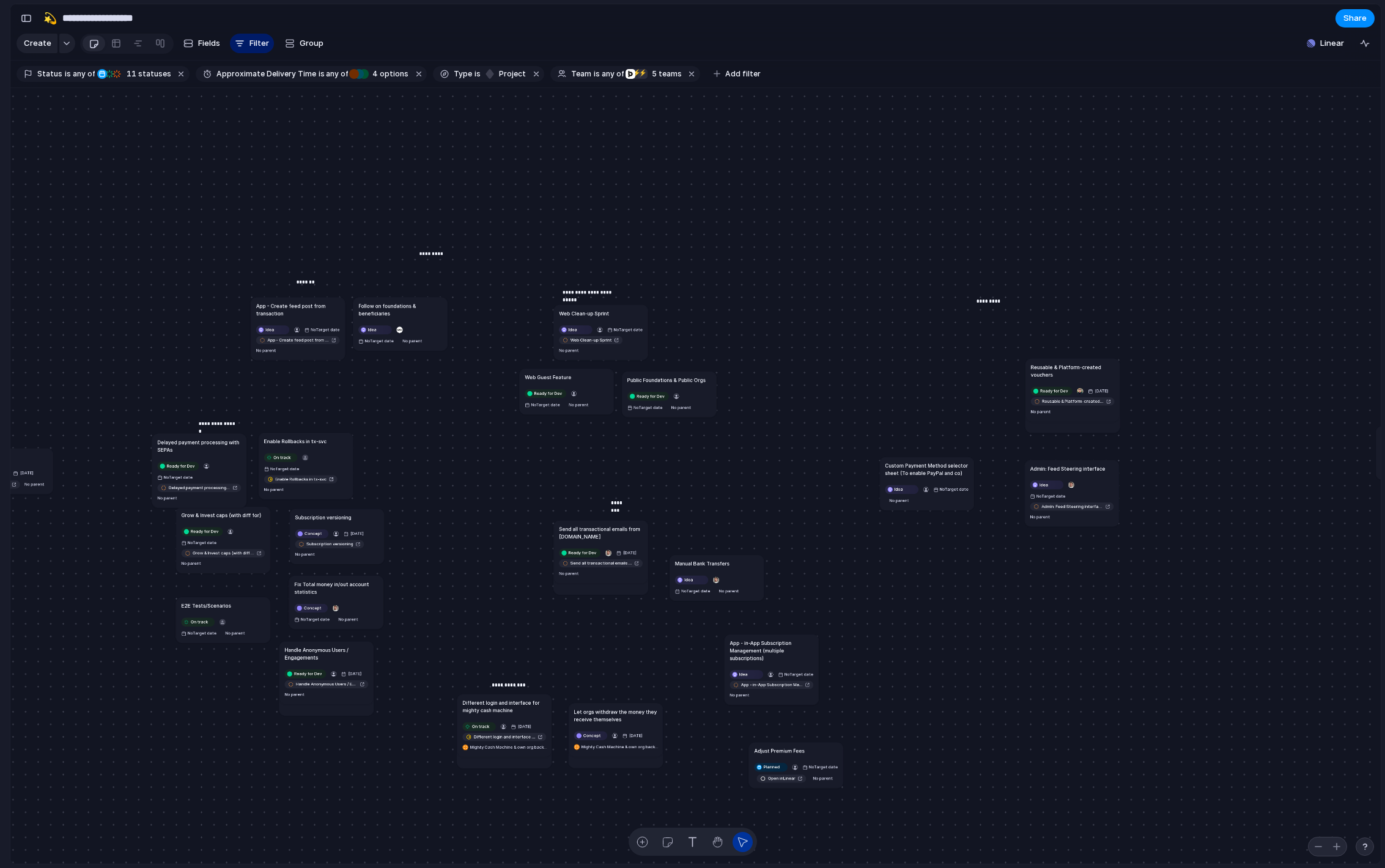
click at [359, 646] on div "Send all transactional emails from [DOMAIN_NAME] Ready for Dev [DATE] Send all …" at bounding box center [7, 845] width 704 height 399
drag, startPoint x: 739, startPoint y: 571, endPoint x: 726, endPoint y: 532, distance: 41.1
click at [726, 532] on article "Manual Bank Transfers Idea No Target date No parent" at bounding box center [708, 532] width 95 height 46
drag, startPoint x: 756, startPoint y: 649, endPoint x: 691, endPoint y: 580, distance: 94.8
click at [691, 580] on h1 "App - in-App Subscription Management (multiple subscriptions)" at bounding box center [705, 580] width 84 height 23
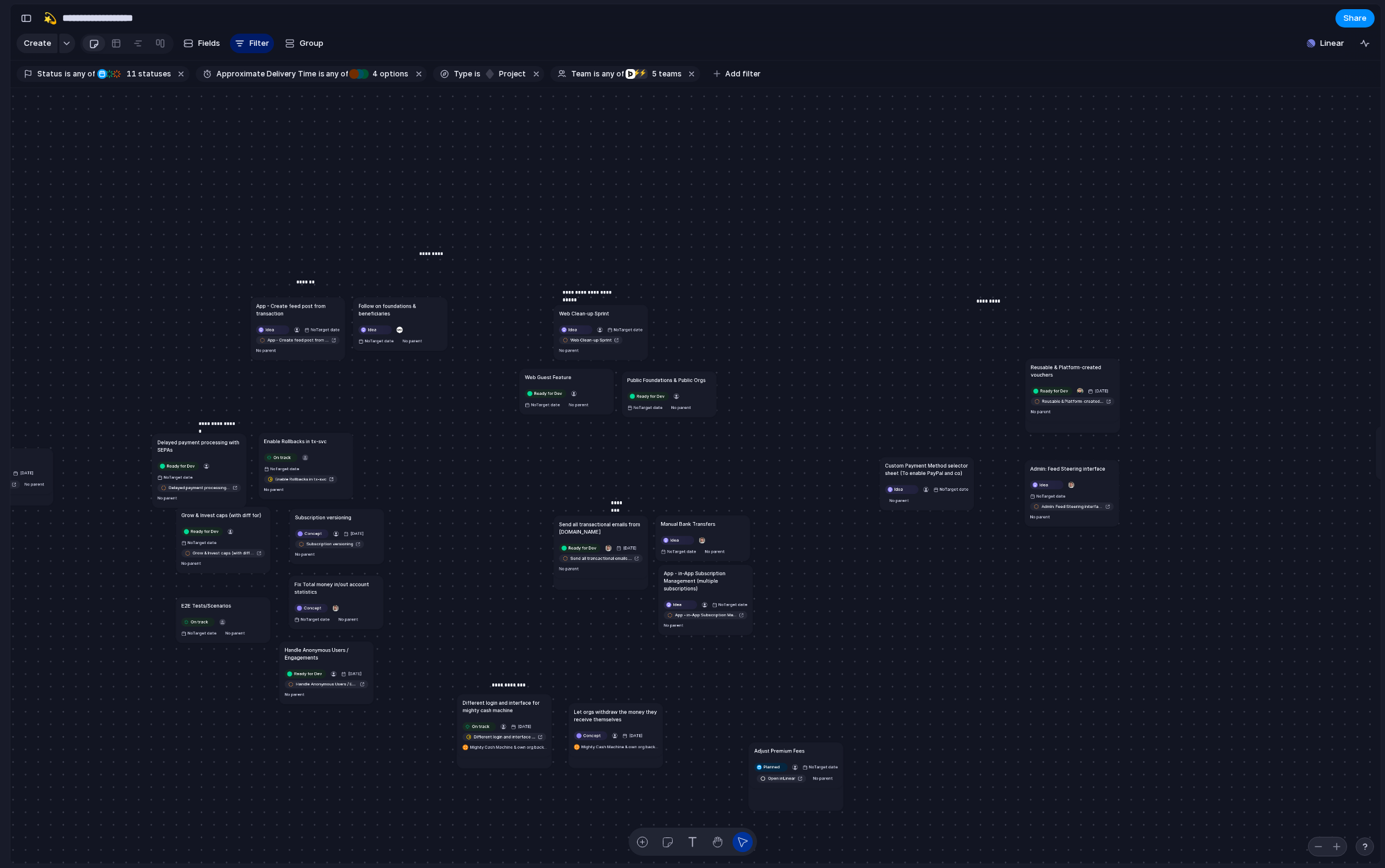
click at [682, 579] on h1 "App - in-App Subscription Management (multiple subscriptions)" at bounding box center [705, 580] width 84 height 23
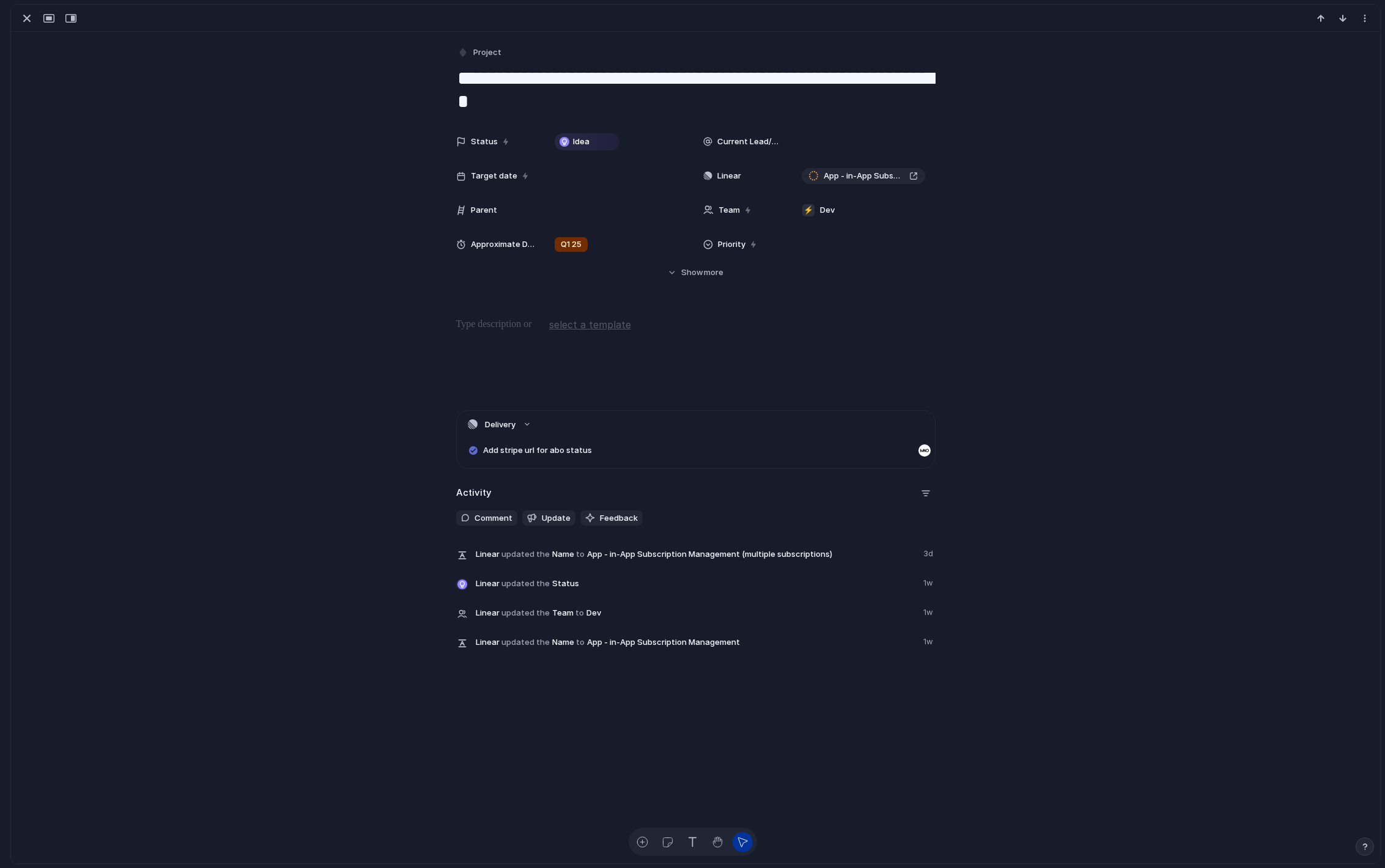
drag, startPoint x: 588, startPoint y: 100, endPoint x: 510, endPoint y: 73, distance: 82.5
click at [510, 73] on textarea "**********" at bounding box center [696, 90] width 479 height 50
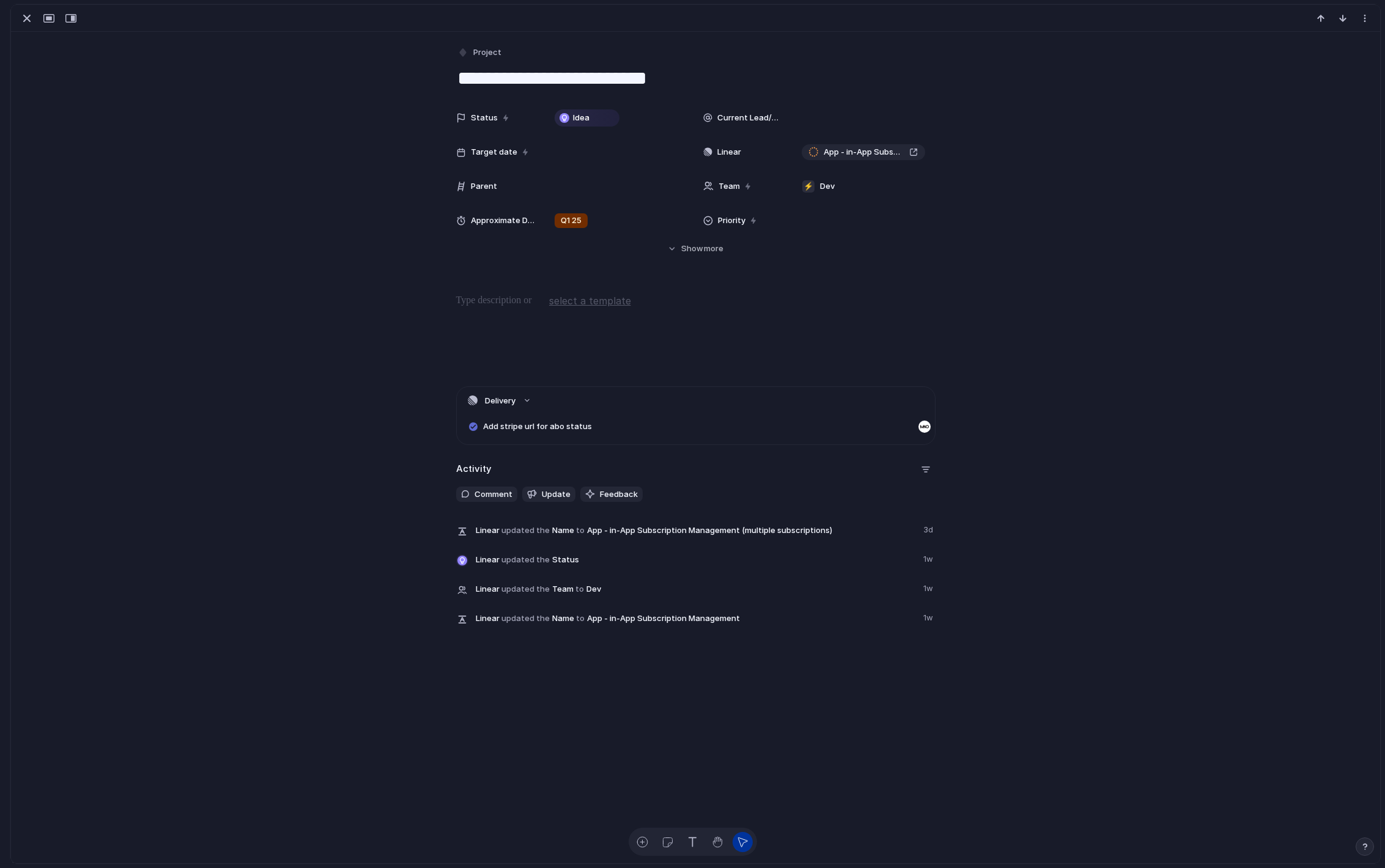
type textarea "**********"
click at [285, 123] on div "Status Idea Current Lead/Main Responsible Target date Linear App - in-App Subsc…" at bounding box center [696, 180] width 1340 height 149
click at [17, 19] on button "button" at bounding box center [27, 19] width 20 height 16
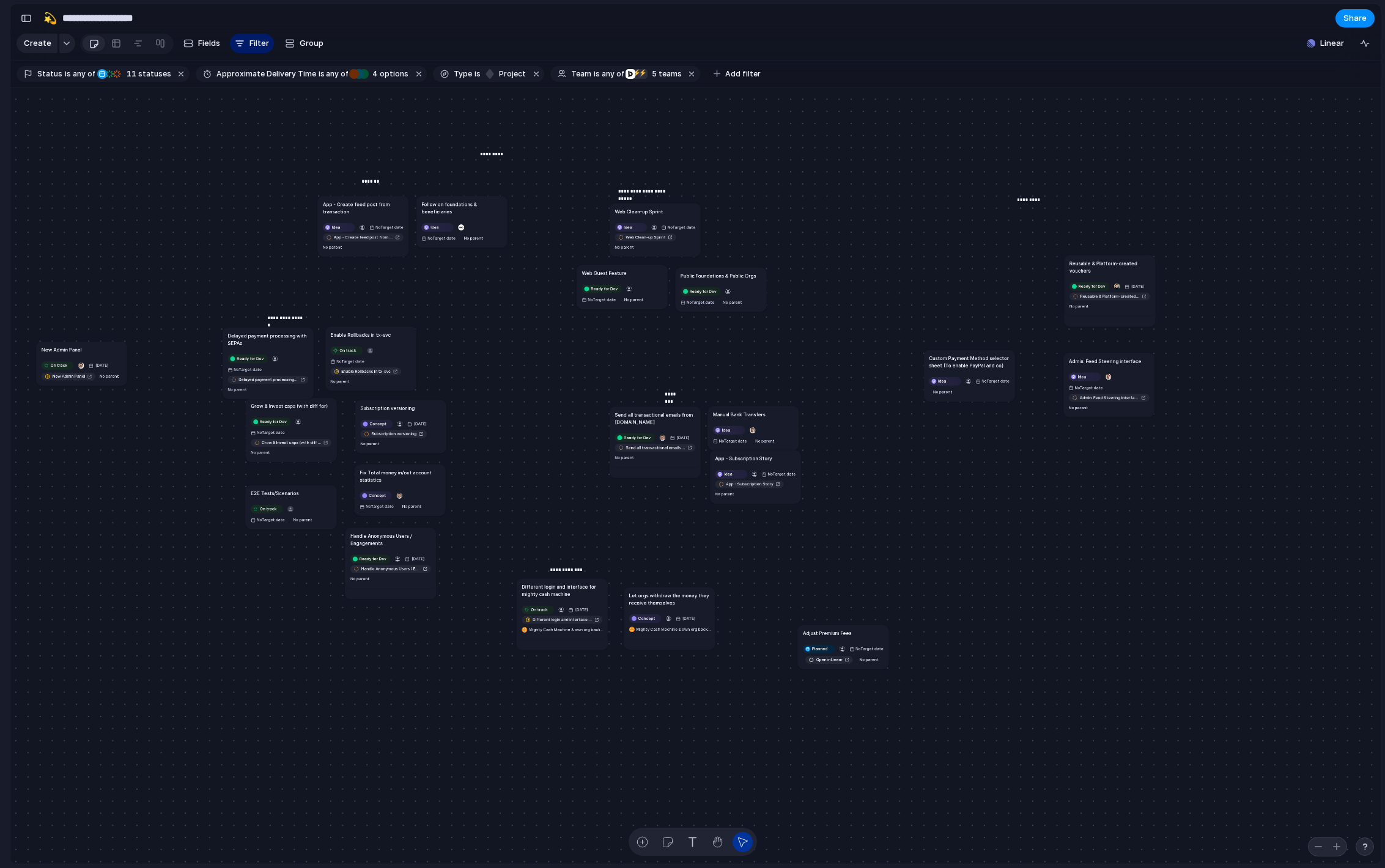
click at [754, 458] on h1 "App - Subscription Story" at bounding box center [743, 458] width 57 height 7
drag, startPoint x: 846, startPoint y: 631, endPoint x: 657, endPoint y: 490, distance: 235.8
click at [657, 490] on h1 "Adjust Premium Fees" at bounding box center [643, 491] width 49 height 7
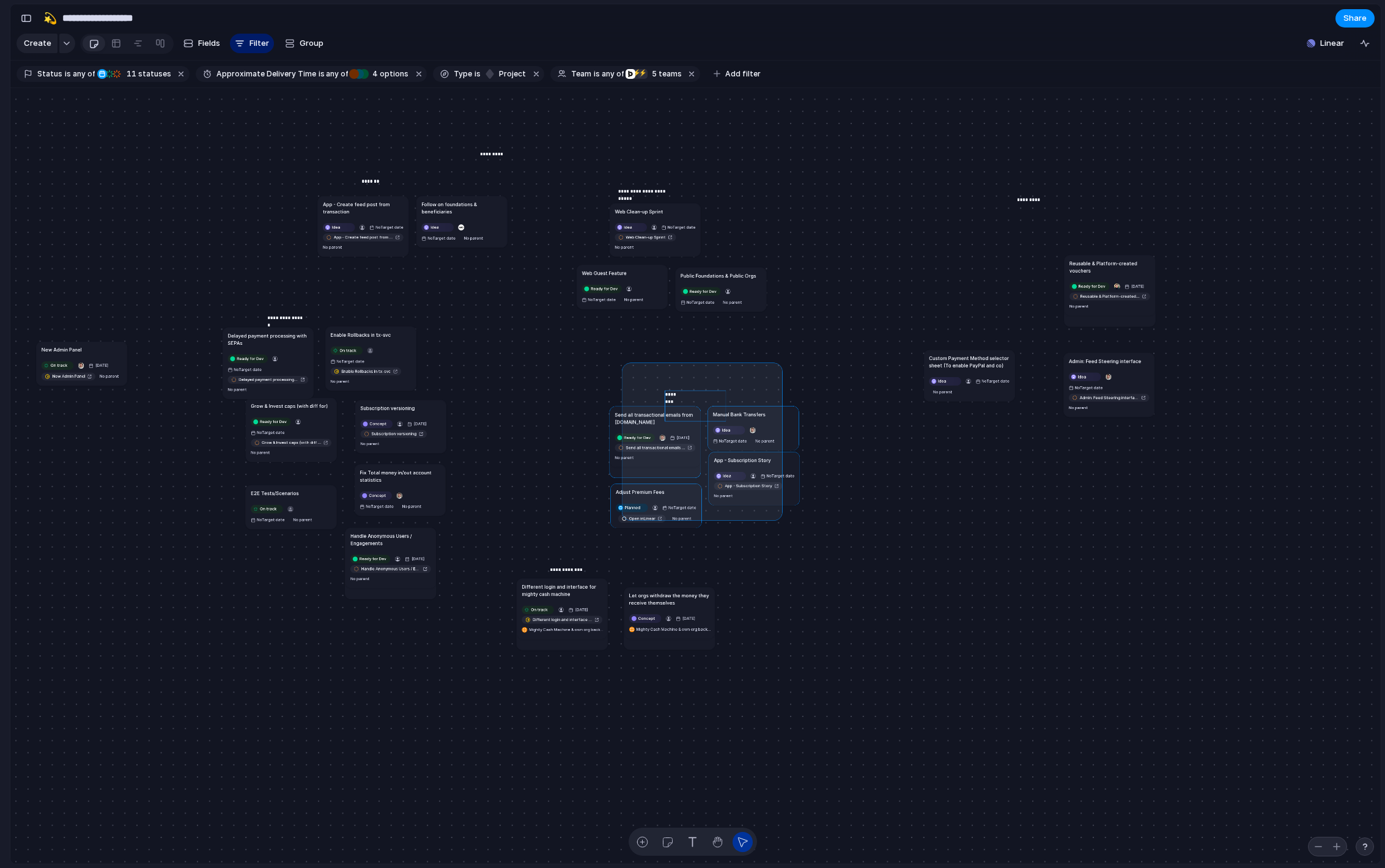
drag, startPoint x: 710, startPoint y: 443, endPoint x: 801, endPoint y: 559, distance: 147.4
click at [801, 559] on div "Send all transactional emails from [DOMAIN_NAME] Ready for Dev [DATE] Send all …" at bounding box center [696, 476] width 1371 height 777
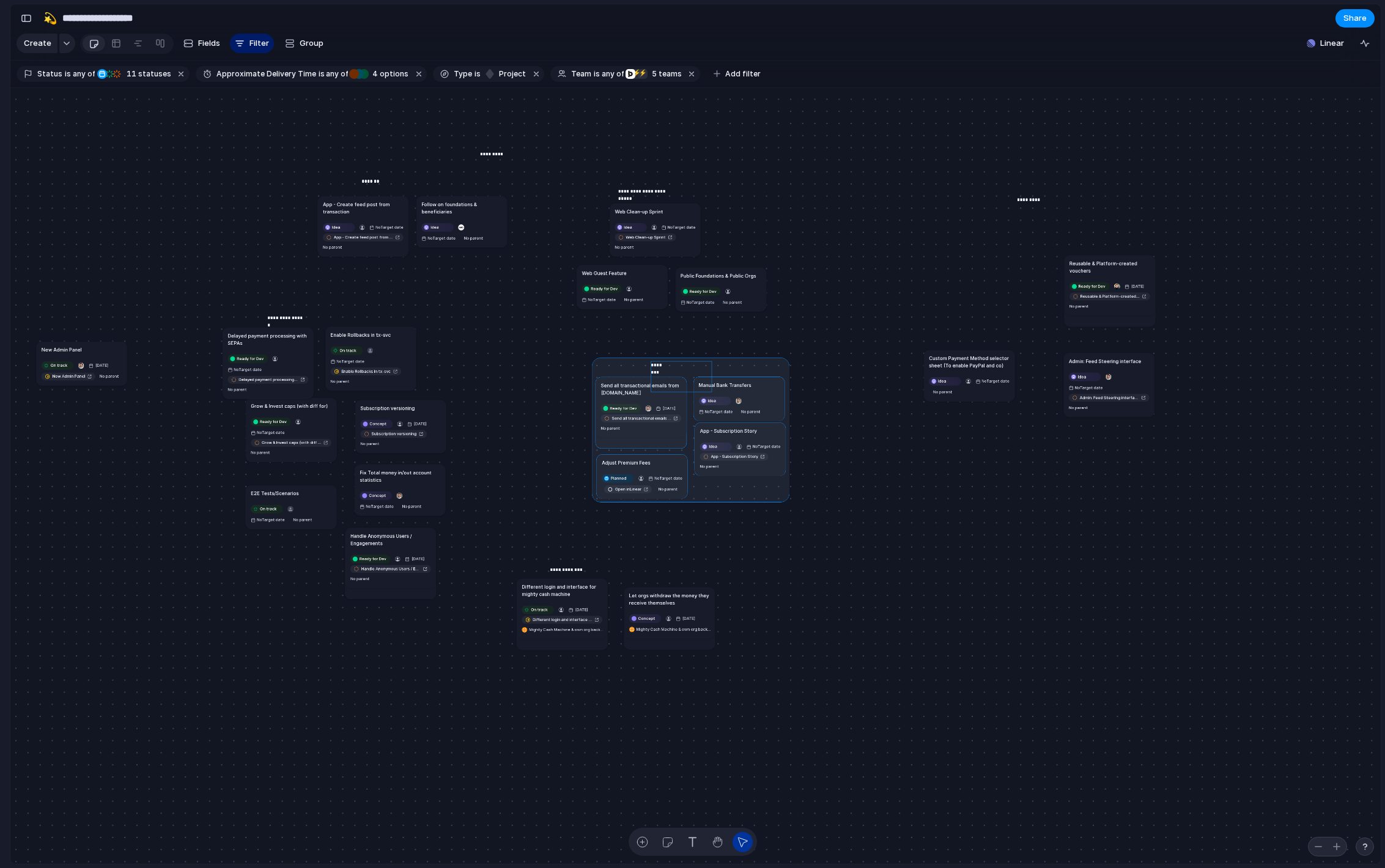
drag, startPoint x: 760, startPoint y: 431, endPoint x: 746, endPoint y: 403, distance: 31.3
click at [746, 403] on div at bounding box center [690, 429] width 197 height 145
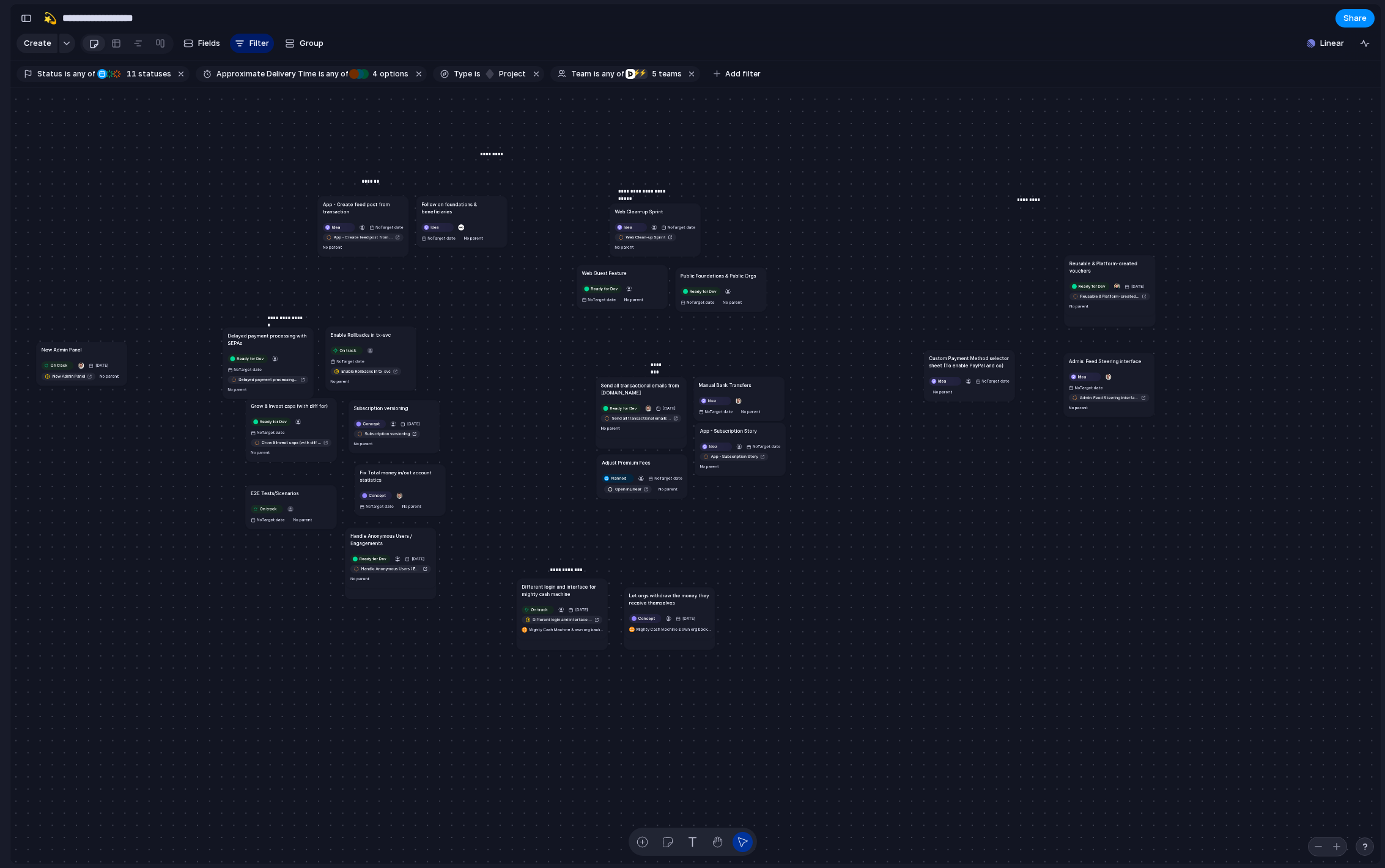
click at [409, 407] on div "Subscription versioning" at bounding box center [394, 408] width 81 height 7
drag, startPoint x: 304, startPoint y: 402, endPoint x: 283, endPoint y: 409, distance: 22.1
click at [283, 409] on article "Grow & Invest caps (with diff for) Ready for Dev No Target date Grow & Invest c…" at bounding box center [271, 437] width 91 height 64
drag, startPoint x: 397, startPoint y: 407, endPoint x: 376, endPoint y: 409, distance: 21.1
click at [376, 409] on h1 "Subscription versioning" at bounding box center [365, 411] width 54 height 7
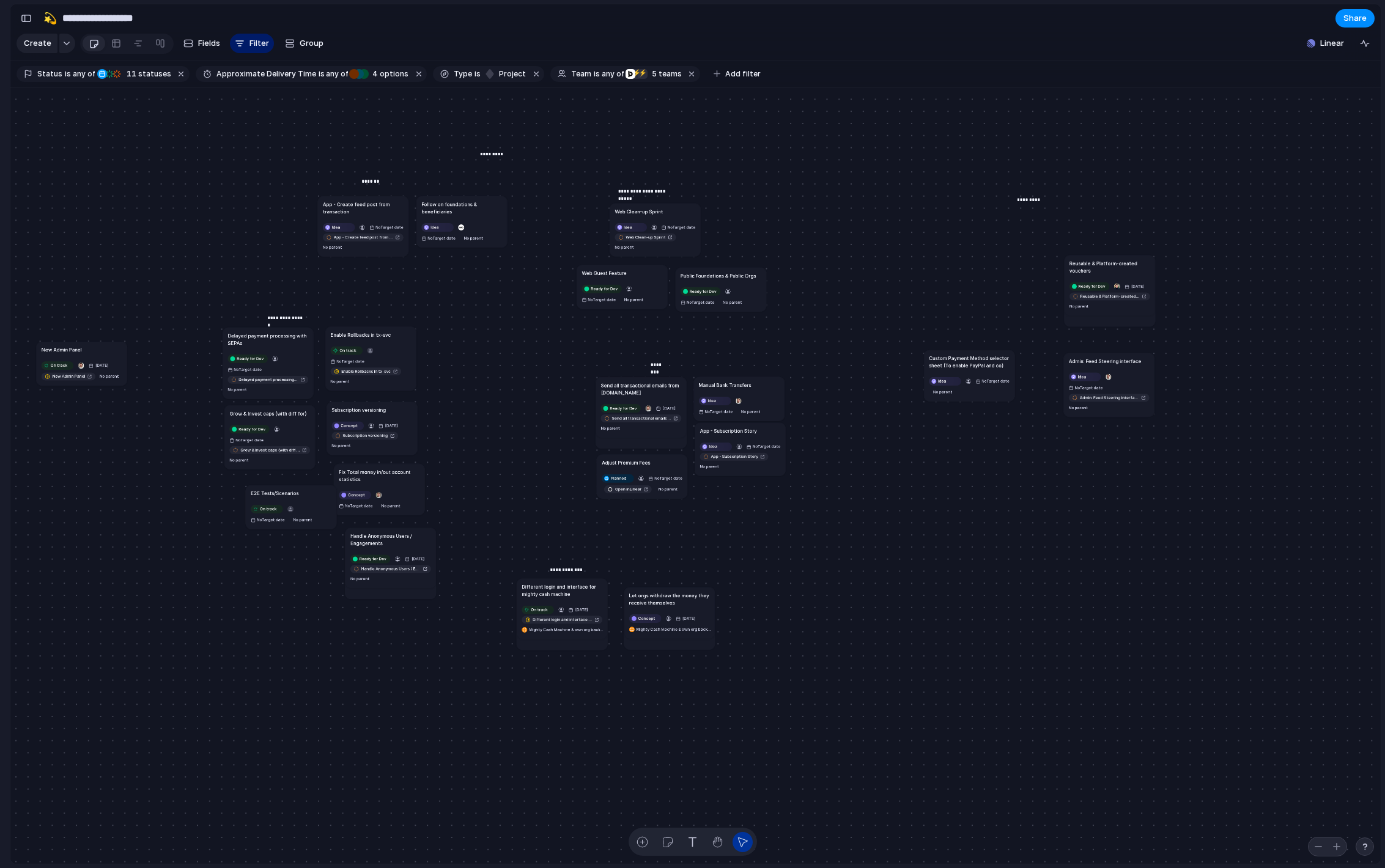
drag, startPoint x: 390, startPoint y: 474, endPoint x: 366, endPoint y: 472, distance: 24.1
click at [367, 474] on h1 "Fix Total money in/out account statistics" at bounding box center [379, 475] width 81 height 14
drag, startPoint x: 287, startPoint y: 490, endPoint x: 268, endPoint y: 481, distance: 21.0
click at [268, 481] on h1 "E2E Tests/Scenarios" at bounding box center [255, 484] width 48 height 7
drag, startPoint x: 394, startPoint y: 540, endPoint x: 375, endPoint y: 542, distance: 19.1
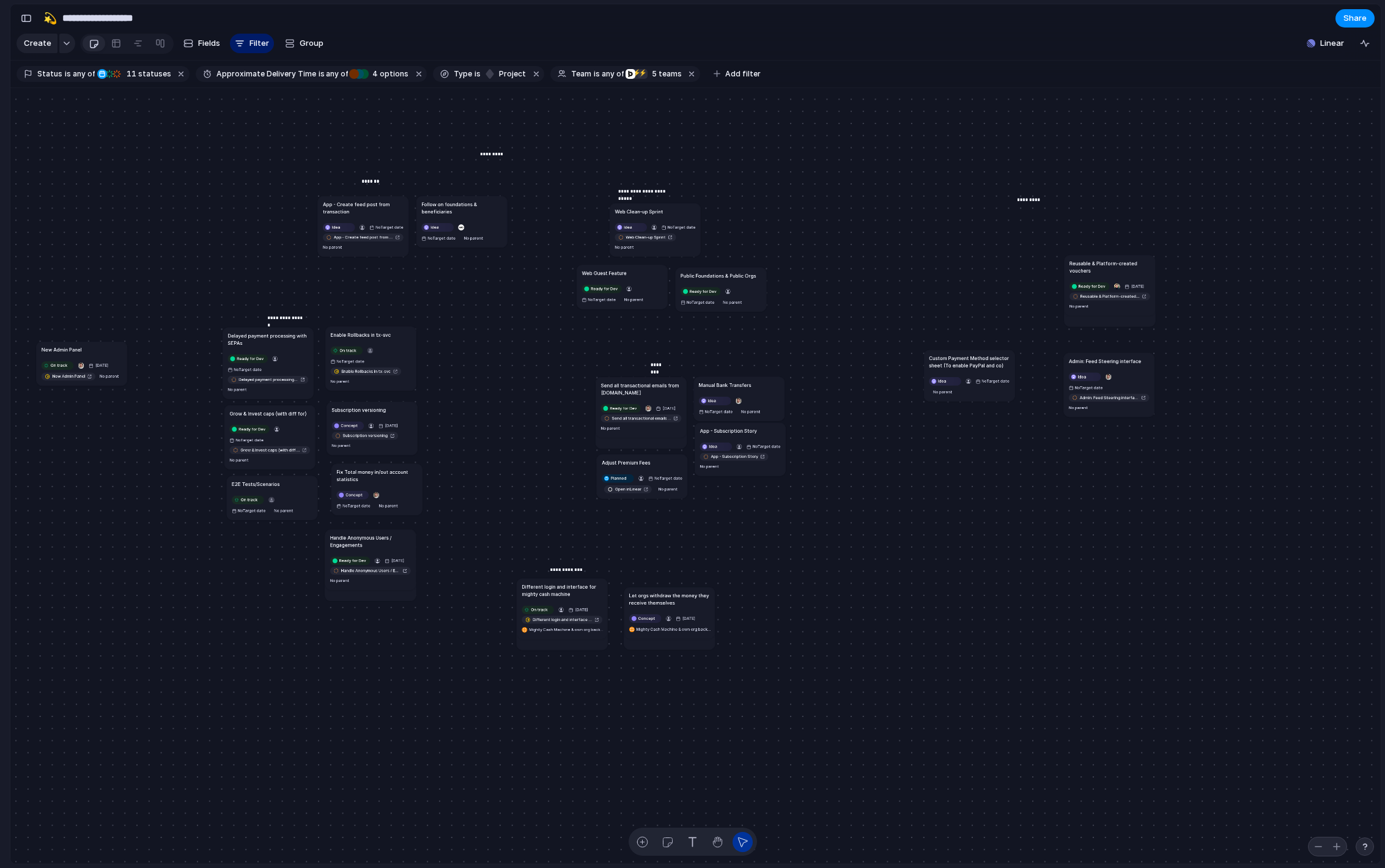
click at [375, 542] on h1 "Handle Anonymous Users / Engagements" at bounding box center [371, 541] width 81 height 14
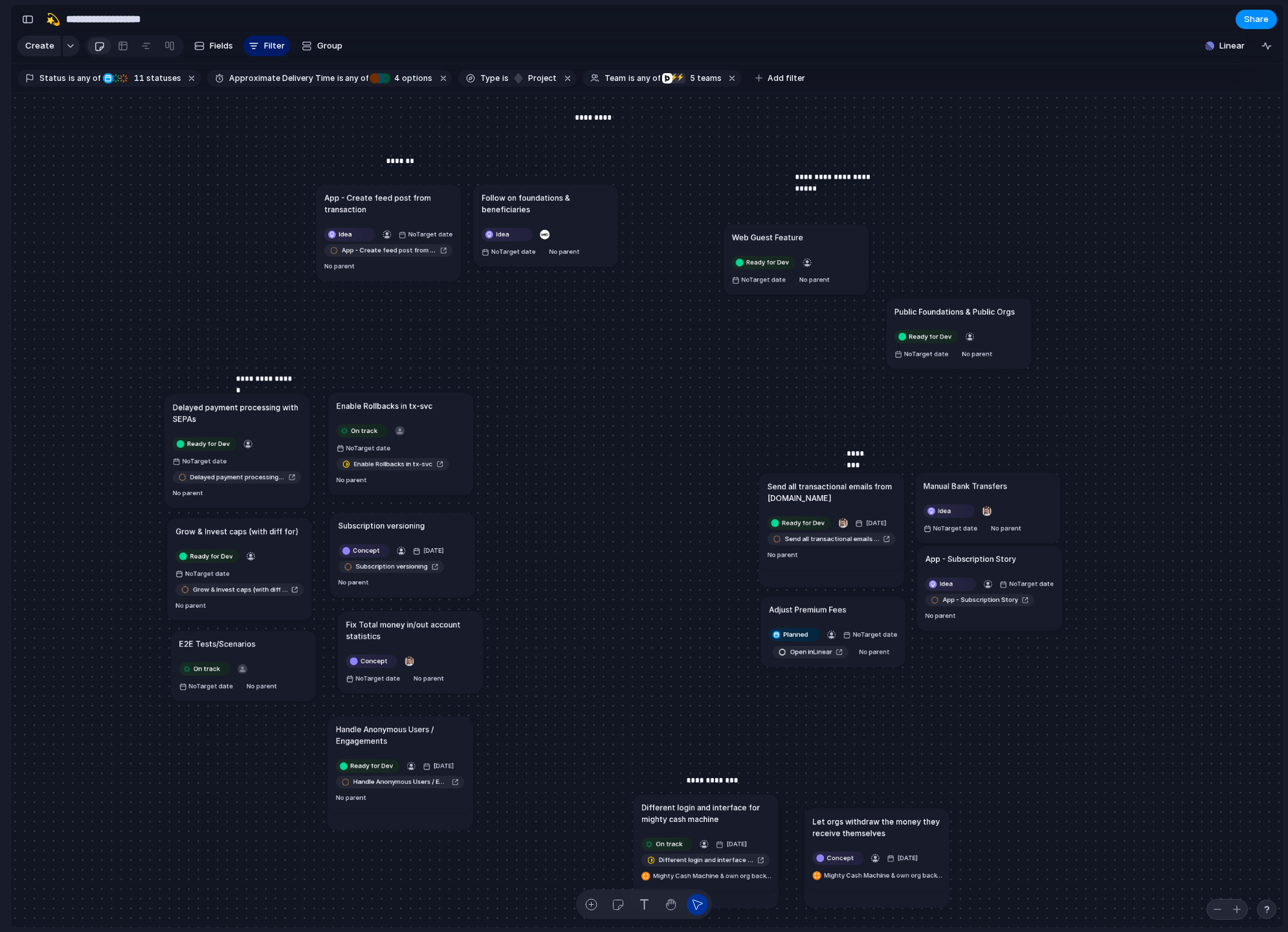
drag, startPoint x: 817, startPoint y: 307, endPoint x: 810, endPoint y: 239, distance: 68.4
click at [810, 239] on div "Web Guest Feature" at bounding box center [795, 236] width 128 height 11
drag, startPoint x: 967, startPoint y: 317, endPoint x: 971, endPoint y: 257, distance: 60.1
click at [971, 257] on article "Public Foundations & Public Orgs Ready for Dev No Target date No parent" at bounding box center [961, 274] width 145 height 71
drag, startPoint x: 945, startPoint y: 243, endPoint x: 947, endPoint y: 280, distance: 37.1
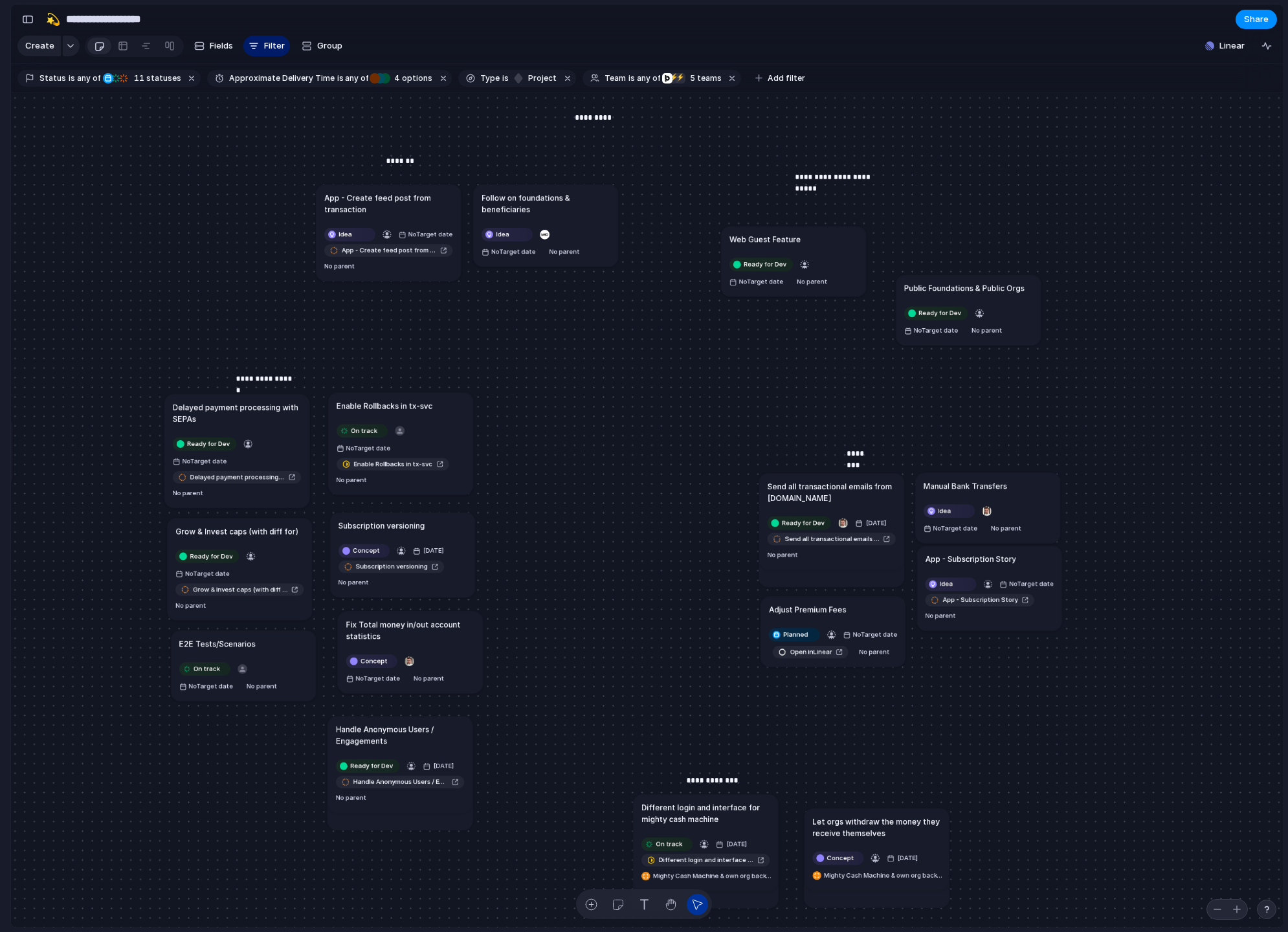
click at [951, 283] on article "Public Foundations & Public Orgs Ready for Dev No Target date No parent" at bounding box center [968, 311] width 145 height 71
drag, startPoint x: 832, startPoint y: 230, endPoint x: 834, endPoint y: 281, distance: 51.0
click at [834, 281] on article "Web Guest Feature Ready for Dev No Target date No parent" at bounding box center [794, 289] width 145 height 71
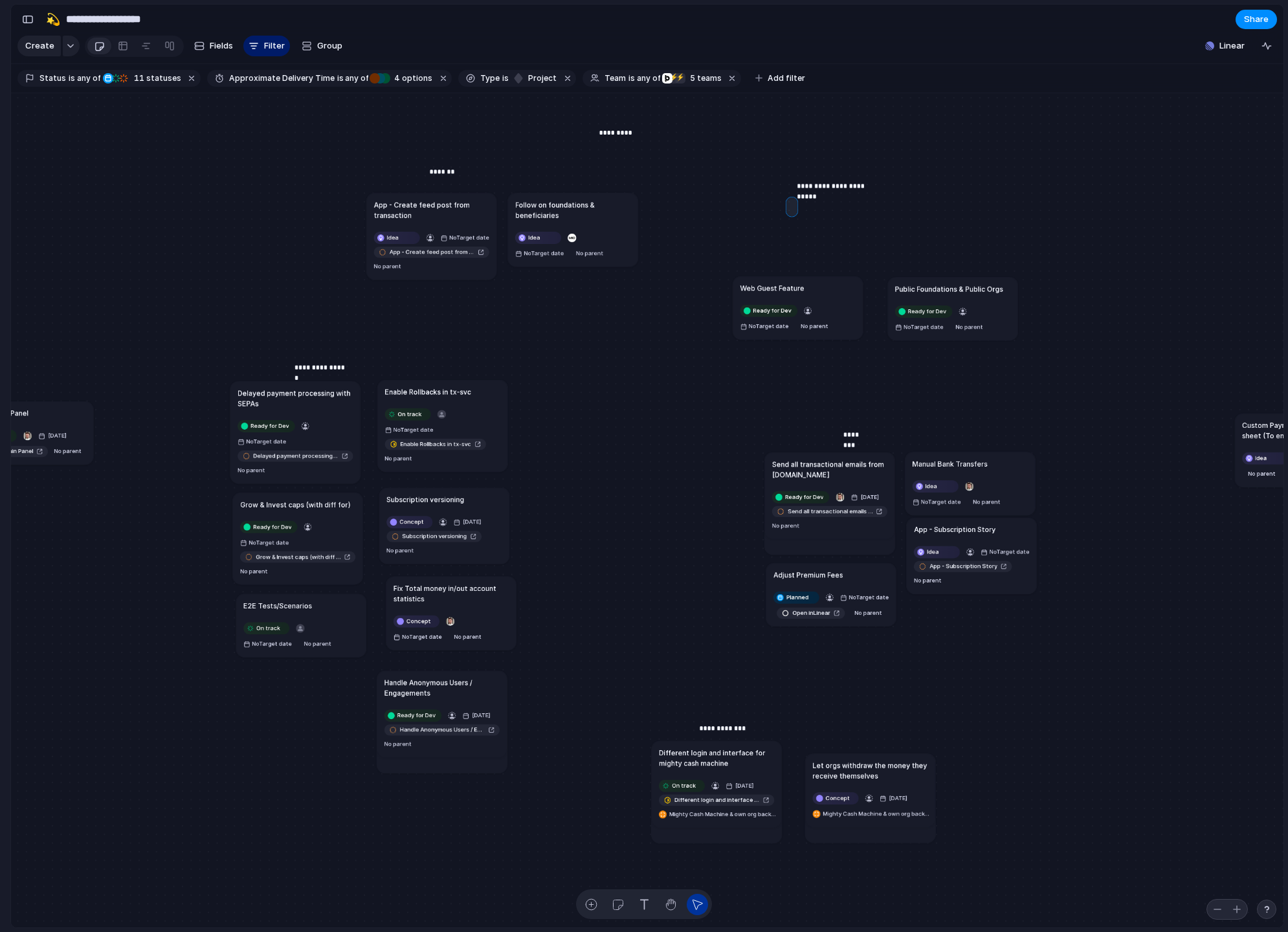
drag, startPoint x: 791, startPoint y: 202, endPoint x: 861, endPoint y: 233, distance: 76.6
click at [860, 233] on div "Send all transactional emails from [DOMAIN_NAME] Ready for Dev [DATE] Send all …" at bounding box center [647, 511] width 1272 height 835
click at [582, 902] on button "button" at bounding box center [591, 904] width 21 height 21
type textarea "**********"
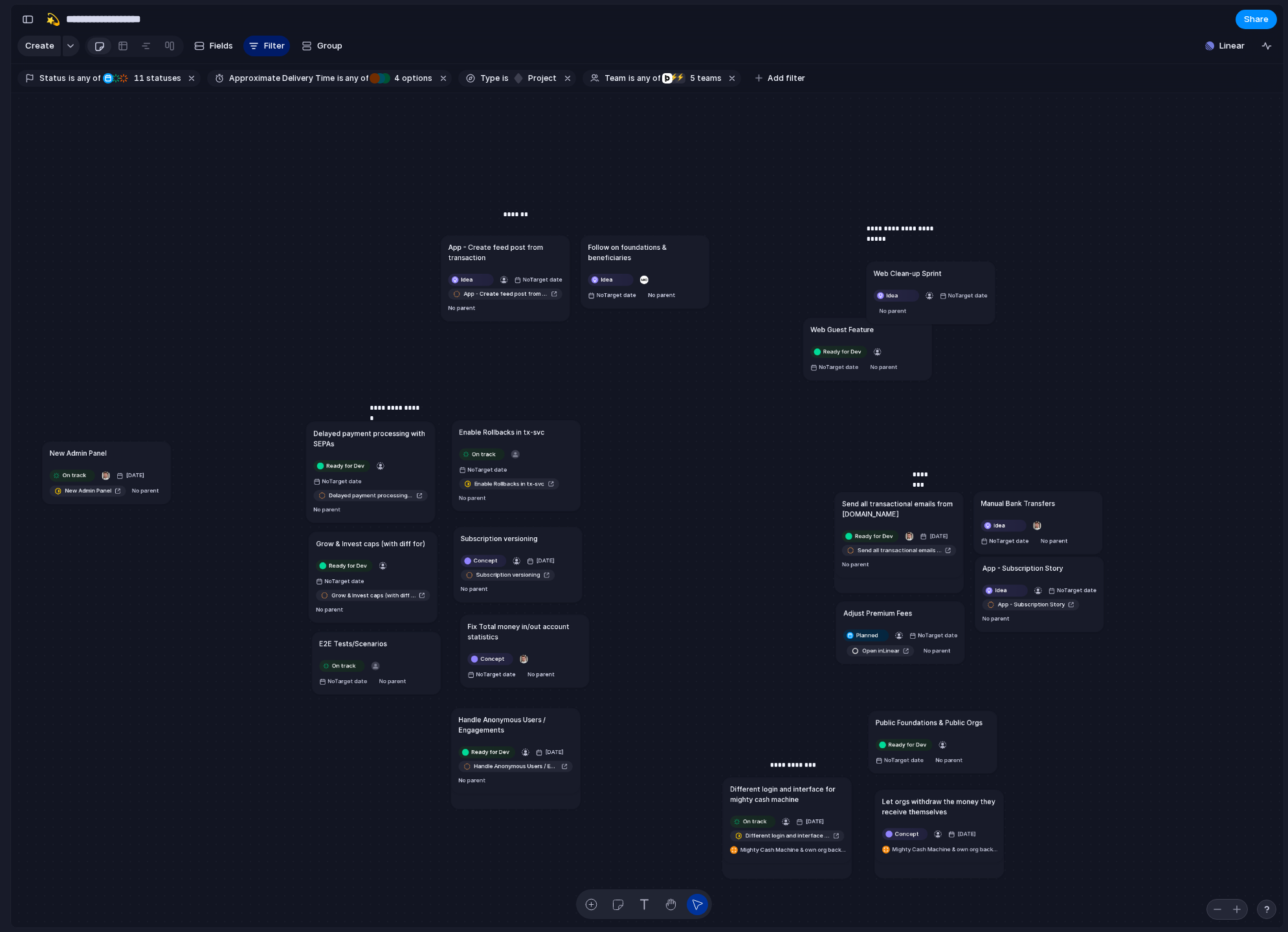
drag, startPoint x: 1058, startPoint y: 330, endPoint x: 970, endPoint y: 719, distance: 398.8
click at [970, 719] on h1 "Public Foundations & Public Orgs" at bounding box center [929, 722] width 107 height 10
drag, startPoint x: 794, startPoint y: 764, endPoint x: 794, endPoint y: 702, distance: 62.0
click at [794, 702] on p "**********" at bounding box center [794, 702] width 48 height 10
drag, startPoint x: 797, startPoint y: 782, endPoint x: 804, endPoint y: 780, distance: 7.3
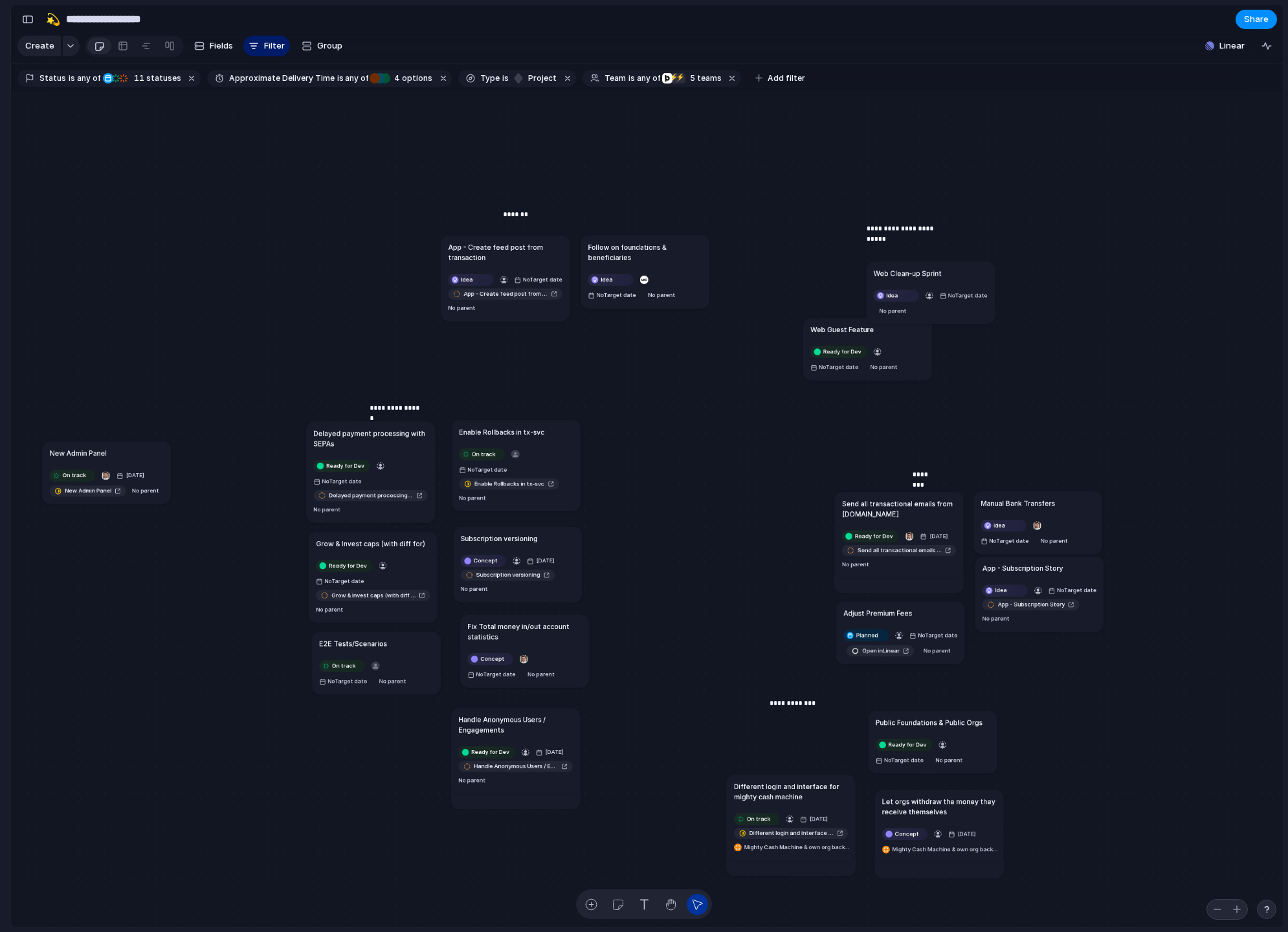
click at [803, 780] on article "Different login and interface for mighty cash machine On track 25 September Dif…" at bounding box center [791, 818] width 129 height 86
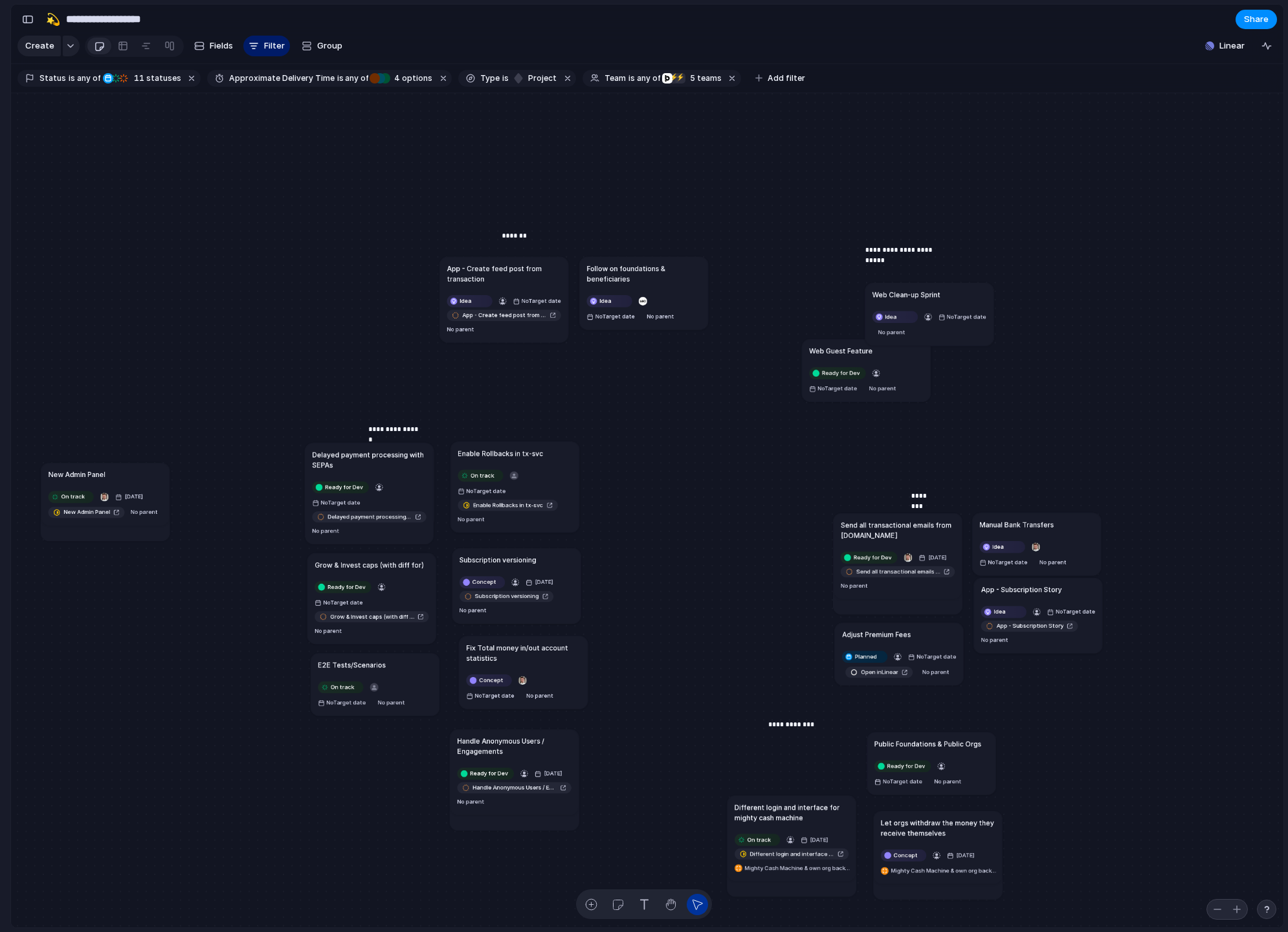
drag, startPoint x: 797, startPoint y: 807, endPoint x: 789, endPoint y: 841, distance: 34.9
click at [789, 822] on h1 "Different login and interface for mighty cash machine" at bounding box center [792, 812] width 114 height 21
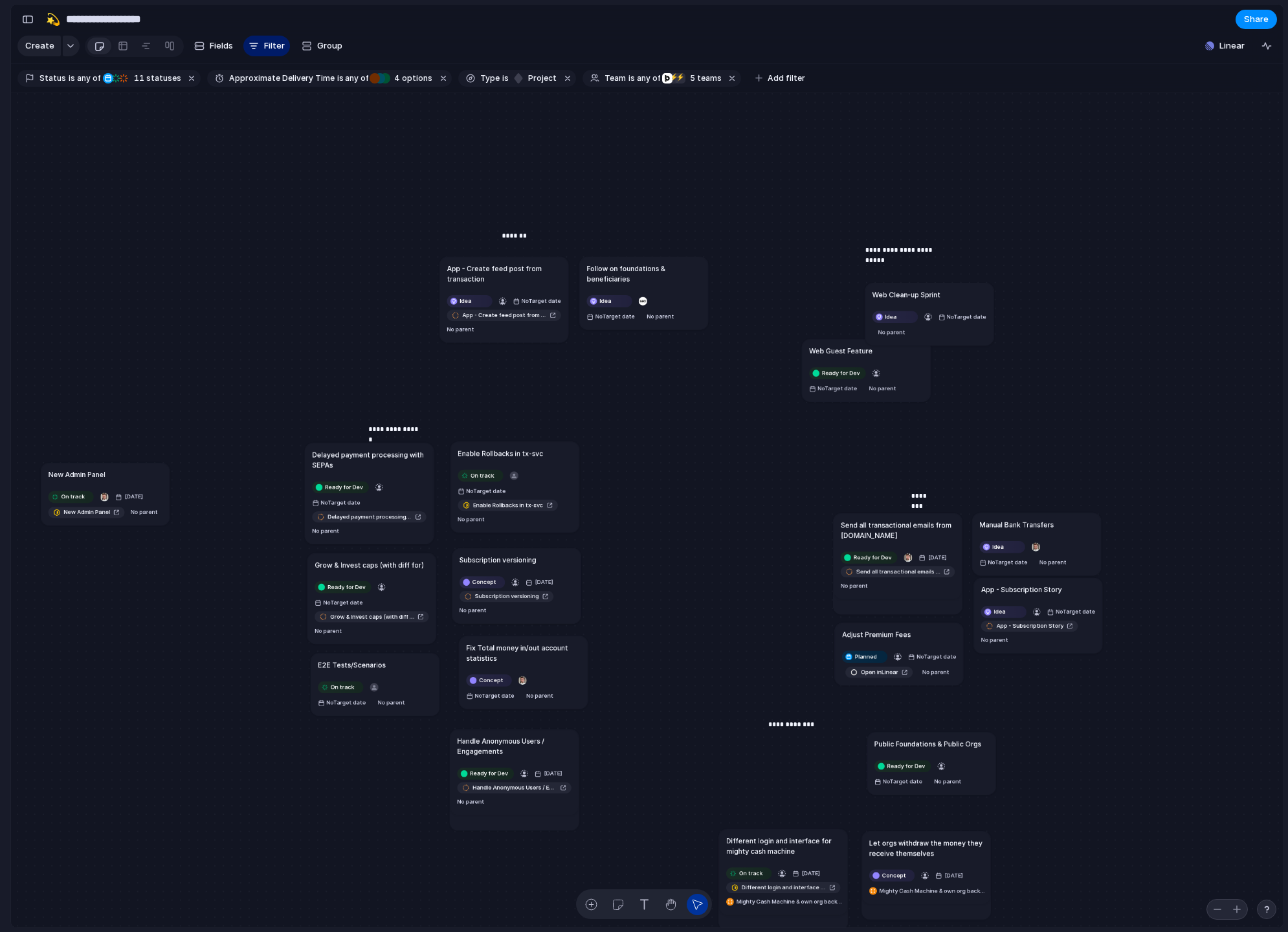
drag, startPoint x: 922, startPoint y: 824, endPoint x: 909, endPoint y: 842, distance: 22.2
click at [909, 842] on h1 "Let orgs withdraw the money they receive themselves" at bounding box center [926, 848] width 114 height 21
drag, startPoint x: 930, startPoint y: 743, endPoint x: 828, endPoint y: 753, distance: 102.5
click at [845, 778] on div "Ready for Dev No Target date No parent" at bounding box center [829, 782] width 114 height 30
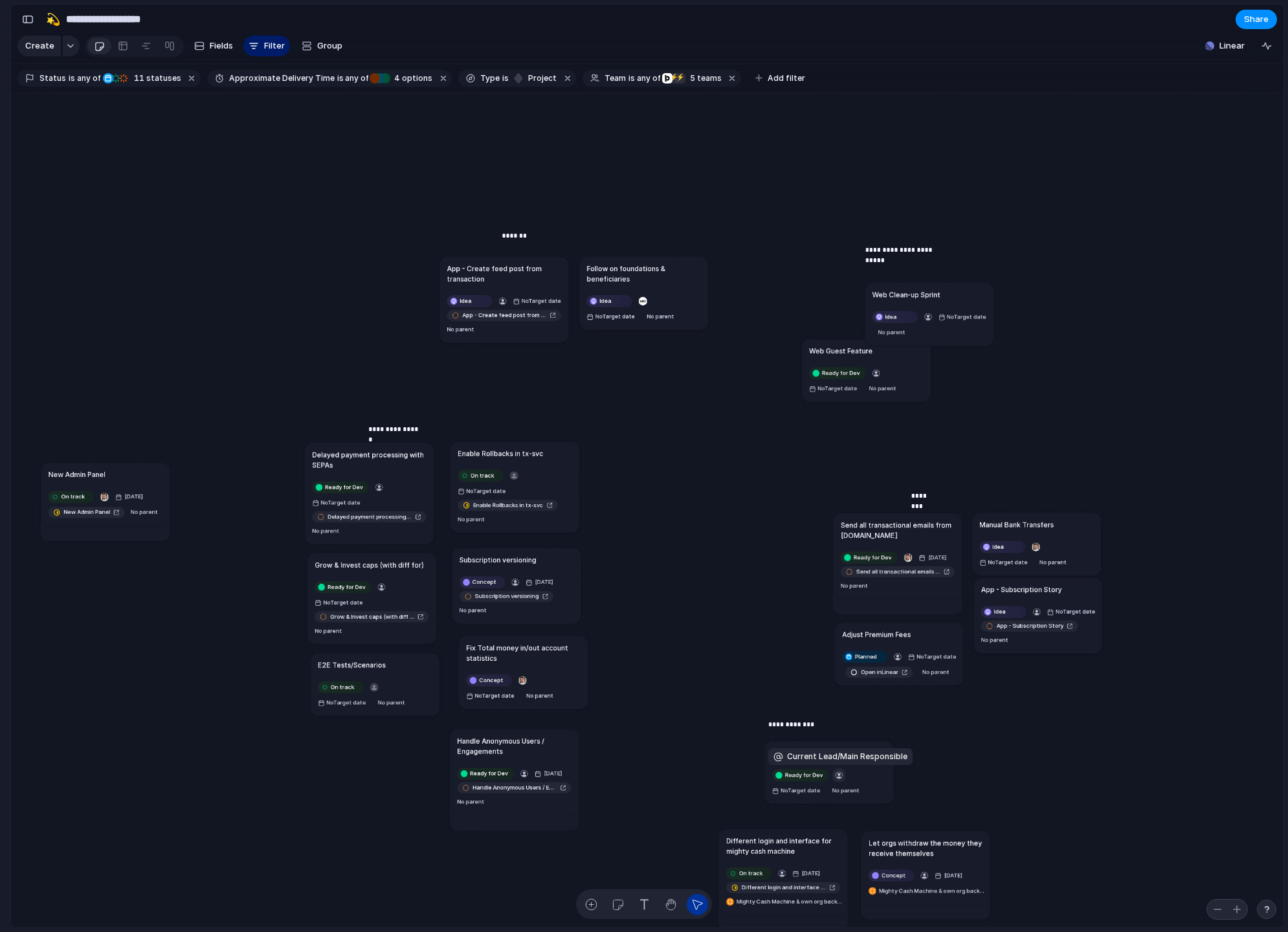
click at [836, 775] on div "button" at bounding box center [838, 775] width 9 height 9
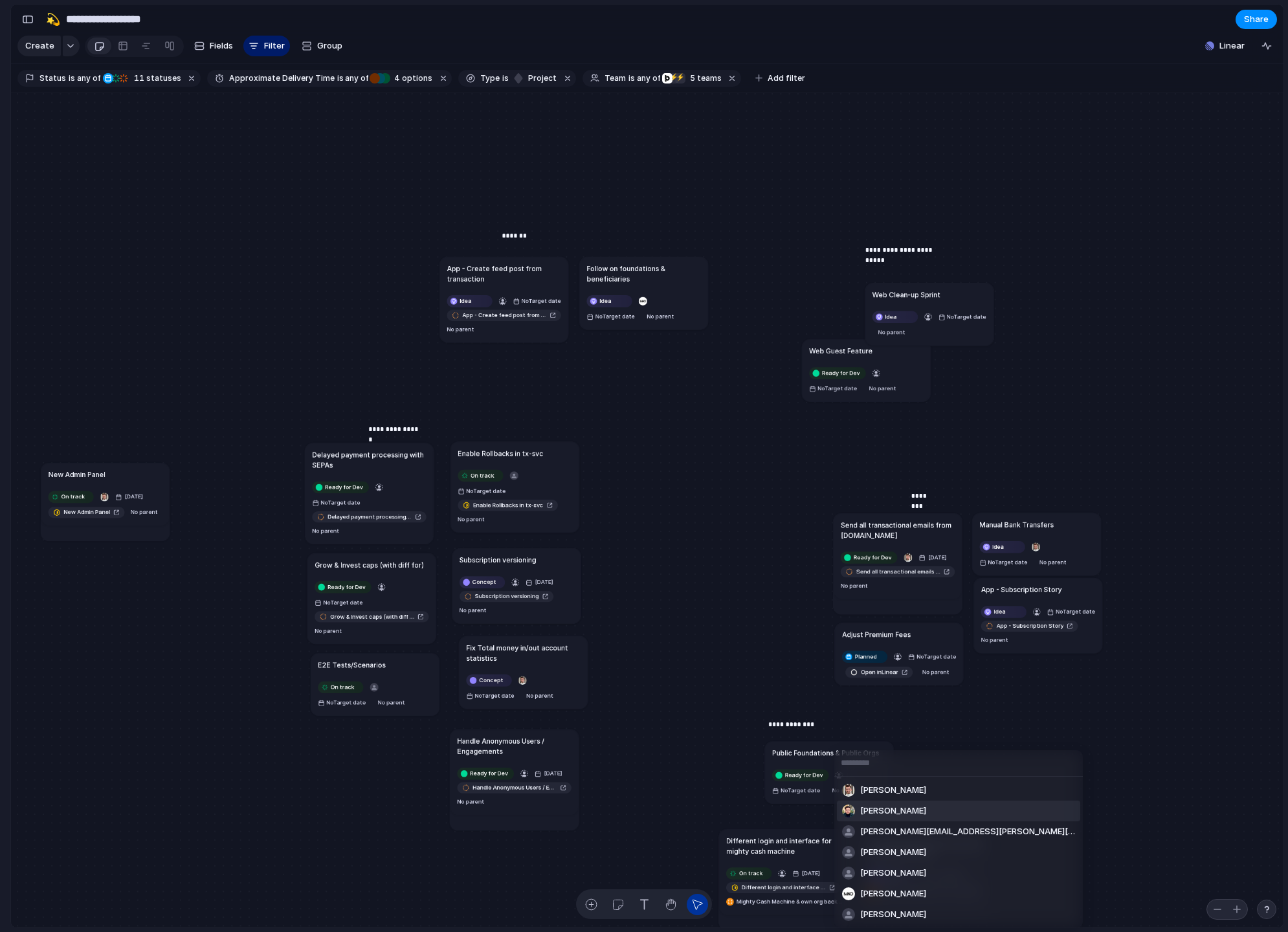
click at [880, 808] on span "[PERSON_NAME]" at bounding box center [893, 811] width 66 height 13
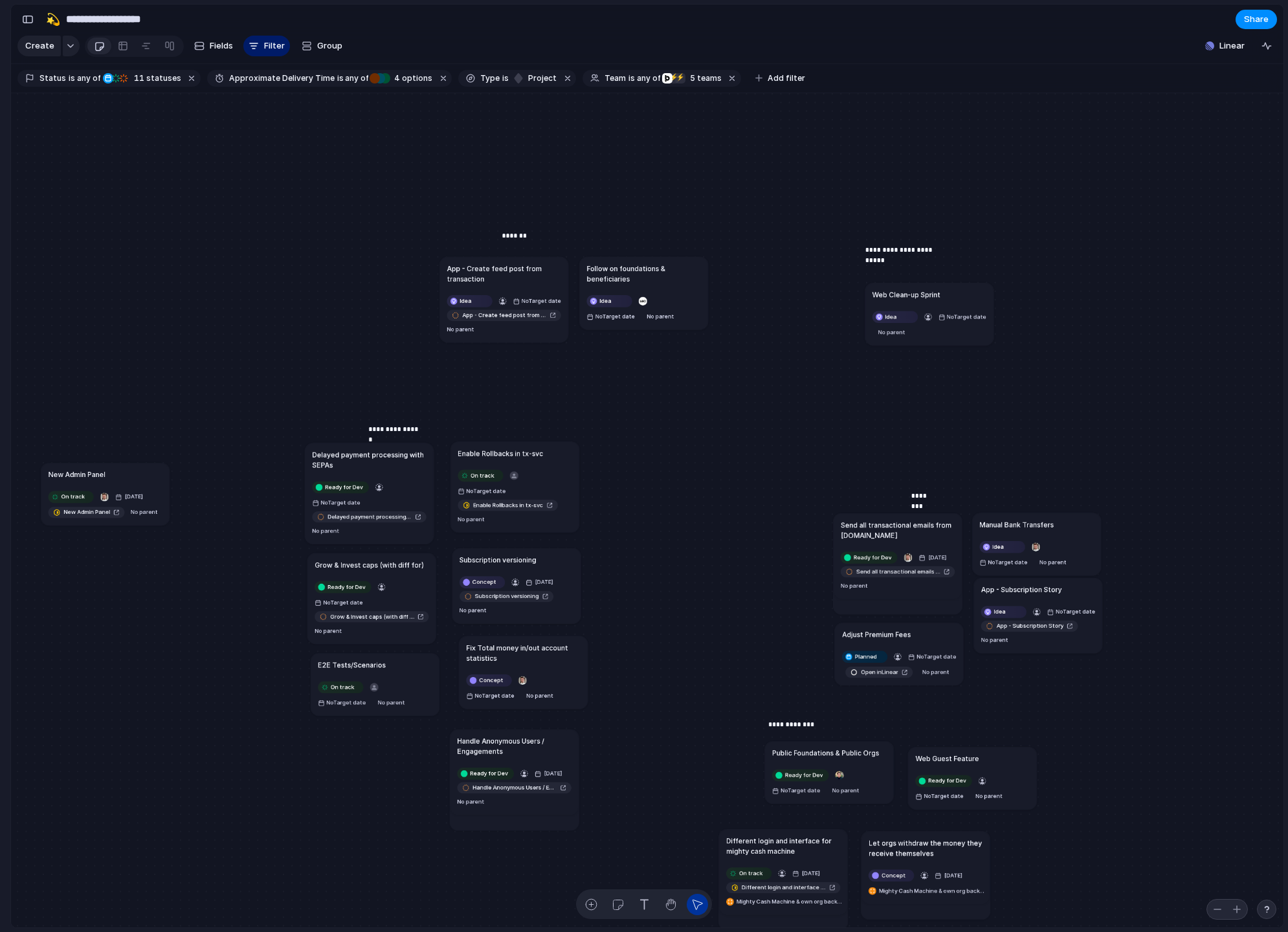
drag, startPoint x: 830, startPoint y: 353, endPoint x: 936, endPoint y: 758, distance: 418.6
click at [936, 760] on h1 "Web Guest Feature" at bounding box center [946, 759] width 64 height 10
click at [979, 780] on div "button" at bounding box center [981, 780] width 9 height 9
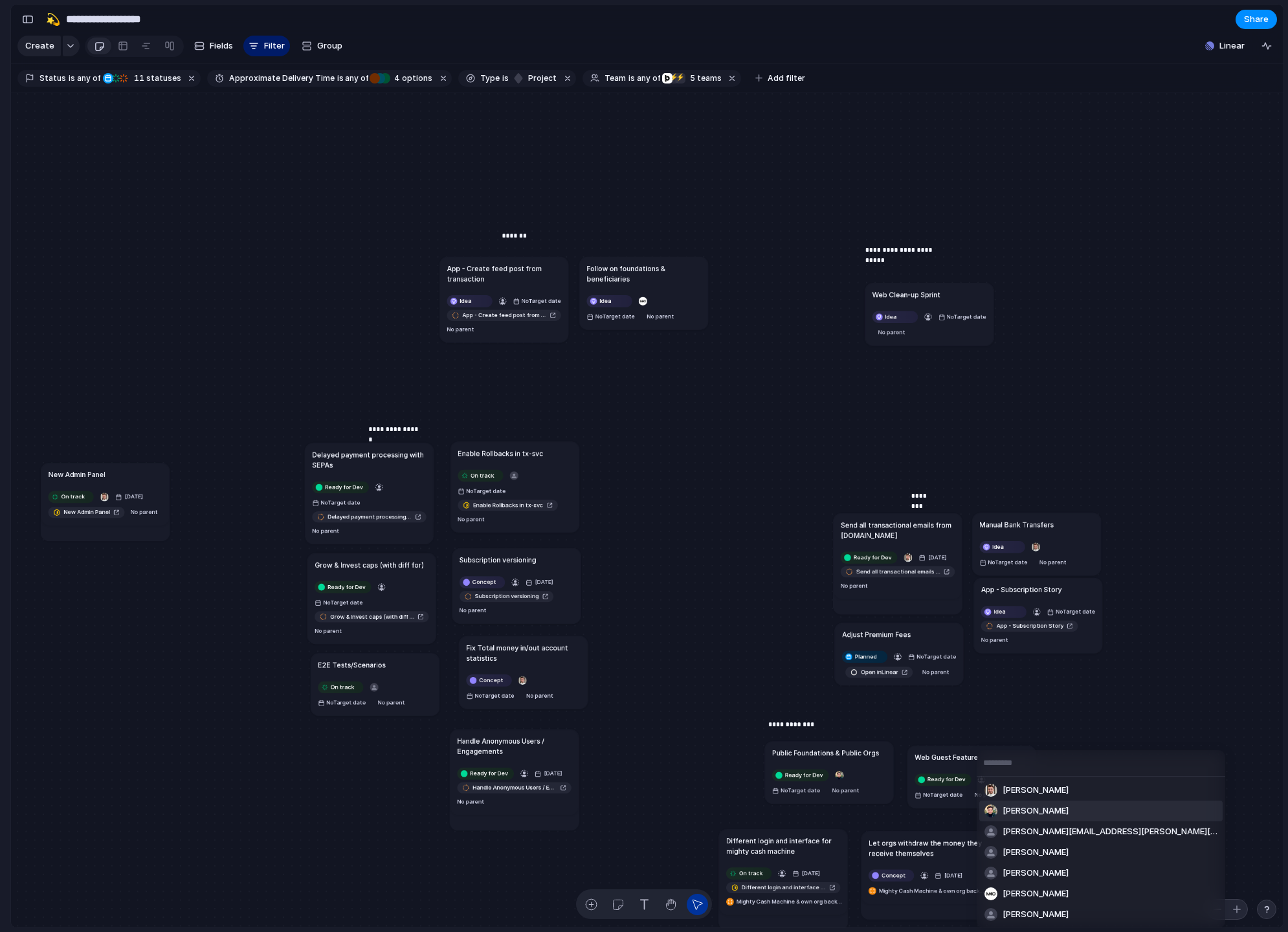
click at [1023, 810] on span "[PERSON_NAME]" at bounding box center [1035, 811] width 66 height 13
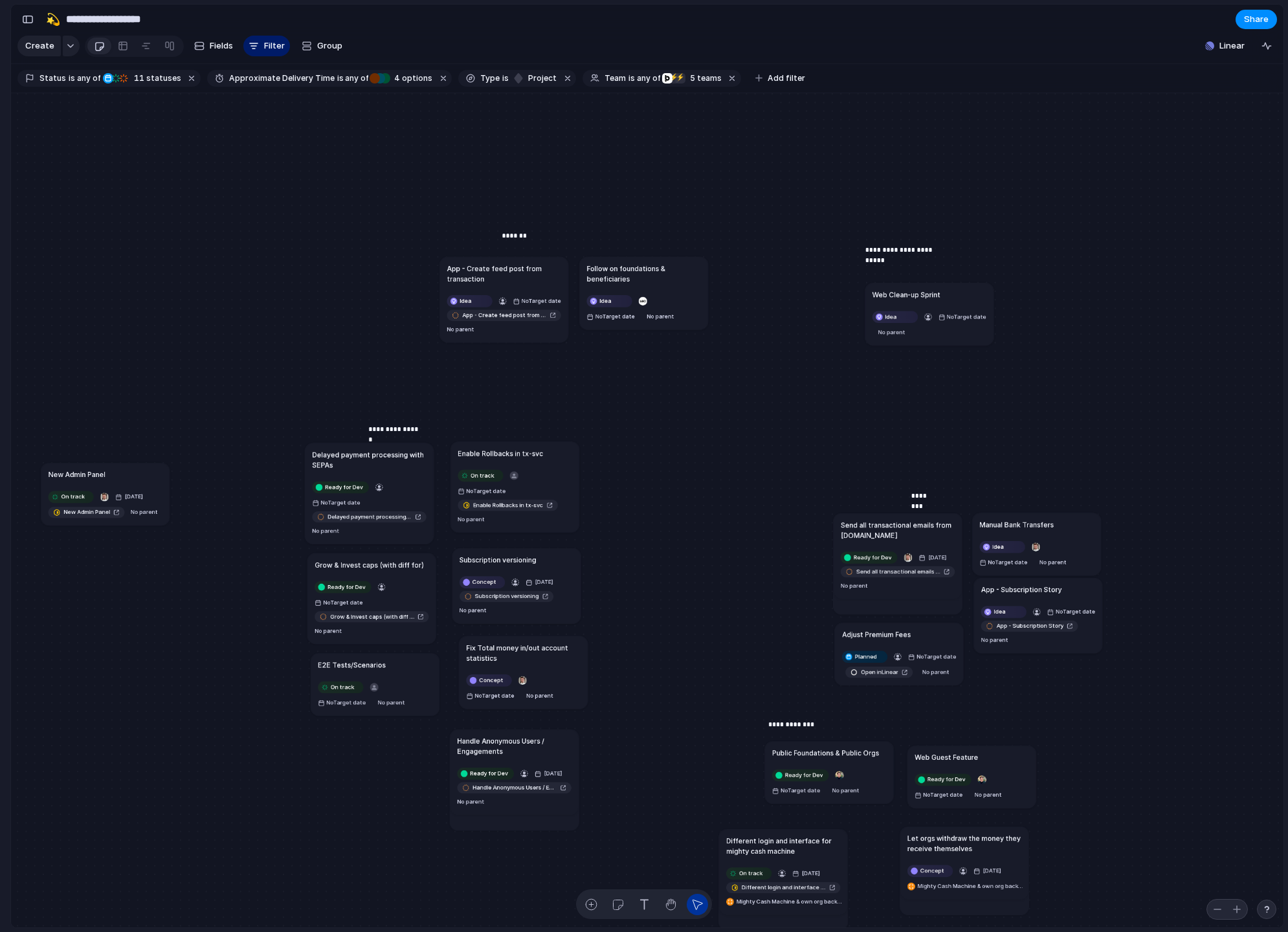
drag, startPoint x: 891, startPoint y: 846, endPoint x: 929, endPoint y: 842, distance: 38.2
click at [929, 842] on h1 "Let orgs withdraw the money they receive themselves" at bounding box center [964, 843] width 114 height 21
drag, startPoint x: 808, startPoint y: 841, endPoint x: 852, endPoint y: 834, distance: 44.6
click at [852, 834] on h1 "Different login and interface for mighty cash machine" at bounding box center [822, 839] width 114 height 21
click at [600, 899] on button "button" at bounding box center [591, 904] width 21 height 21
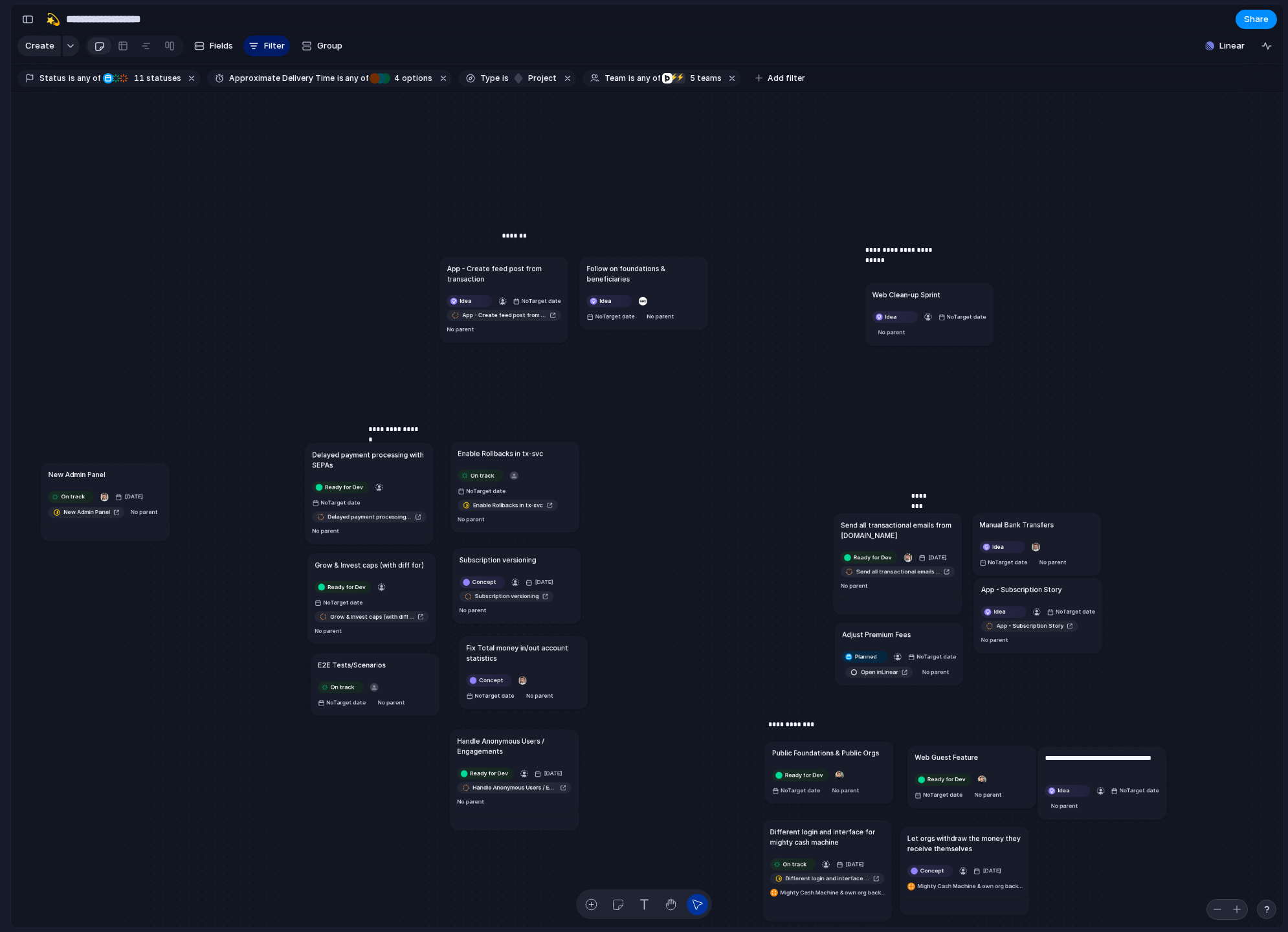
type textarea "**********"
click at [1097, 786] on button "button" at bounding box center [1100, 790] width 13 height 13
click at [1102, 785] on button "button" at bounding box center [1100, 790] width 13 height 13
click at [1099, 787] on div "button" at bounding box center [1100, 790] width 9 height 9
click at [1100, 792] on div "button" at bounding box center [1100, 790] width 9 height 9
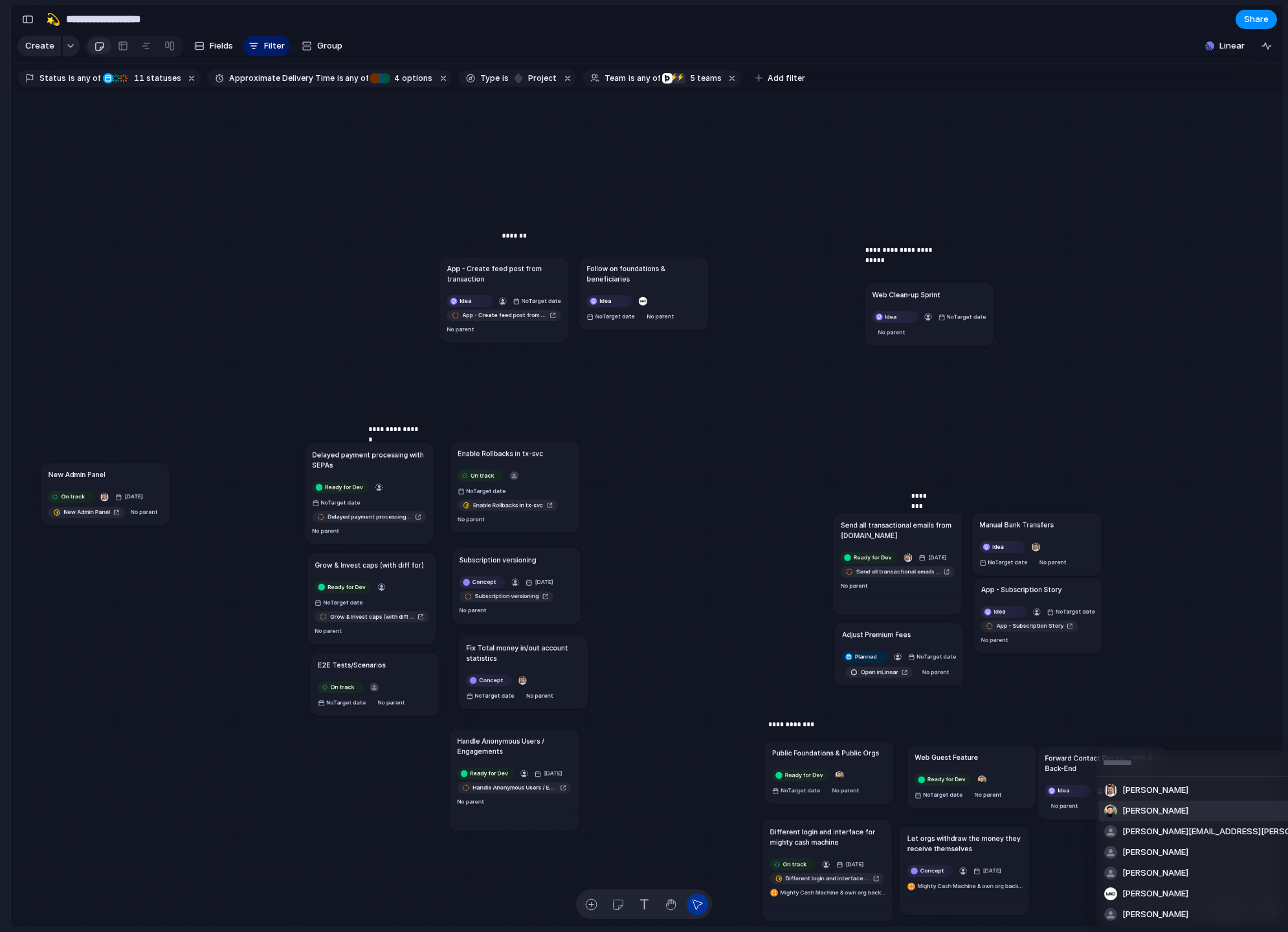
click at [1140, 812] on span "[PERSON_NAME]" at bounding box center [1155, 811] width 66 height 13
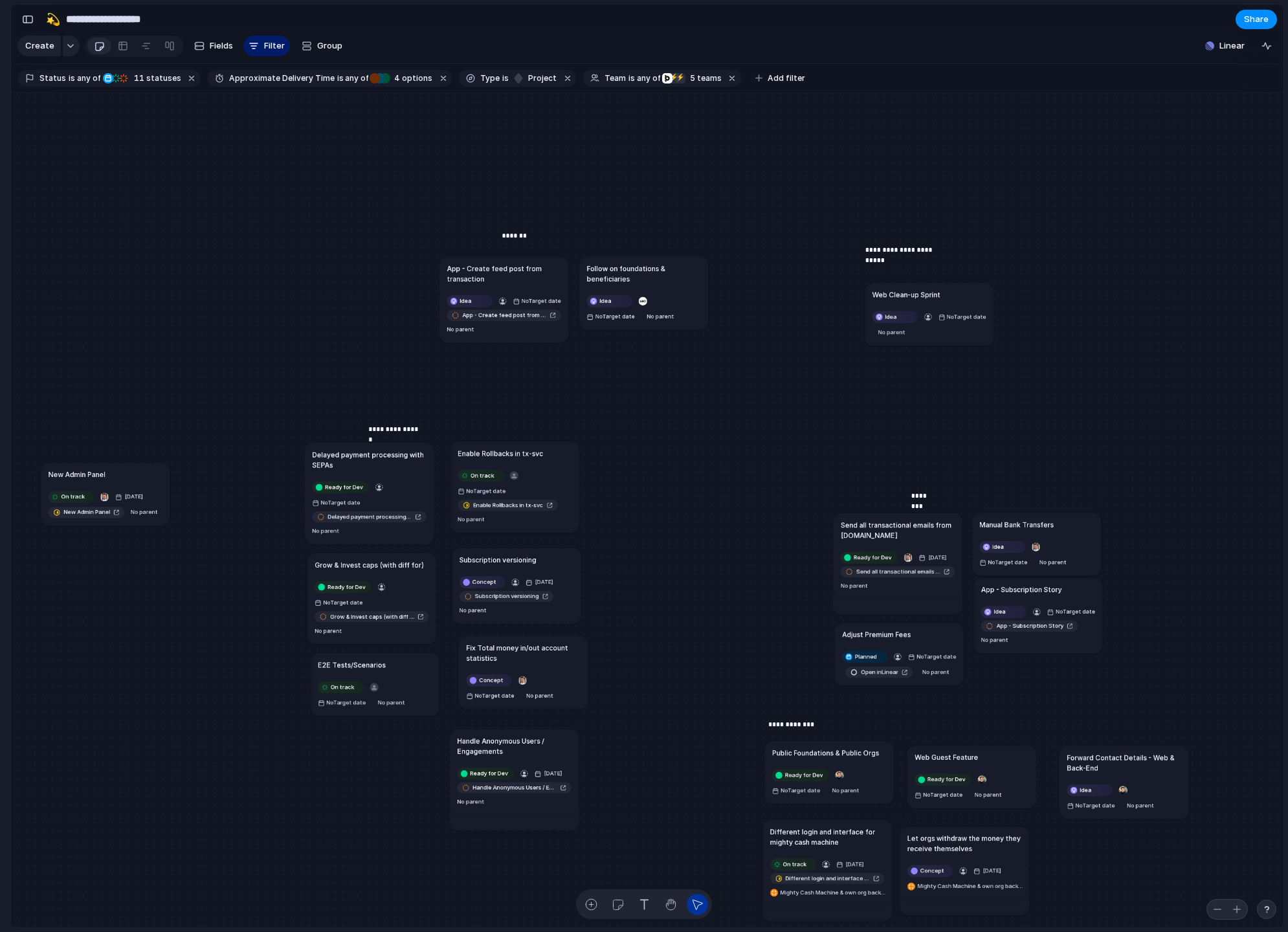
drag, startPoint x: 1117, startPoint y: 756, endPoint x: 1115, endPoint y: 746, distance: 10.2
click at [1115, 752] on h1 "Forward Contact Details - Web & Back-End" at bounding box center [1123, 762] width 114 height 21
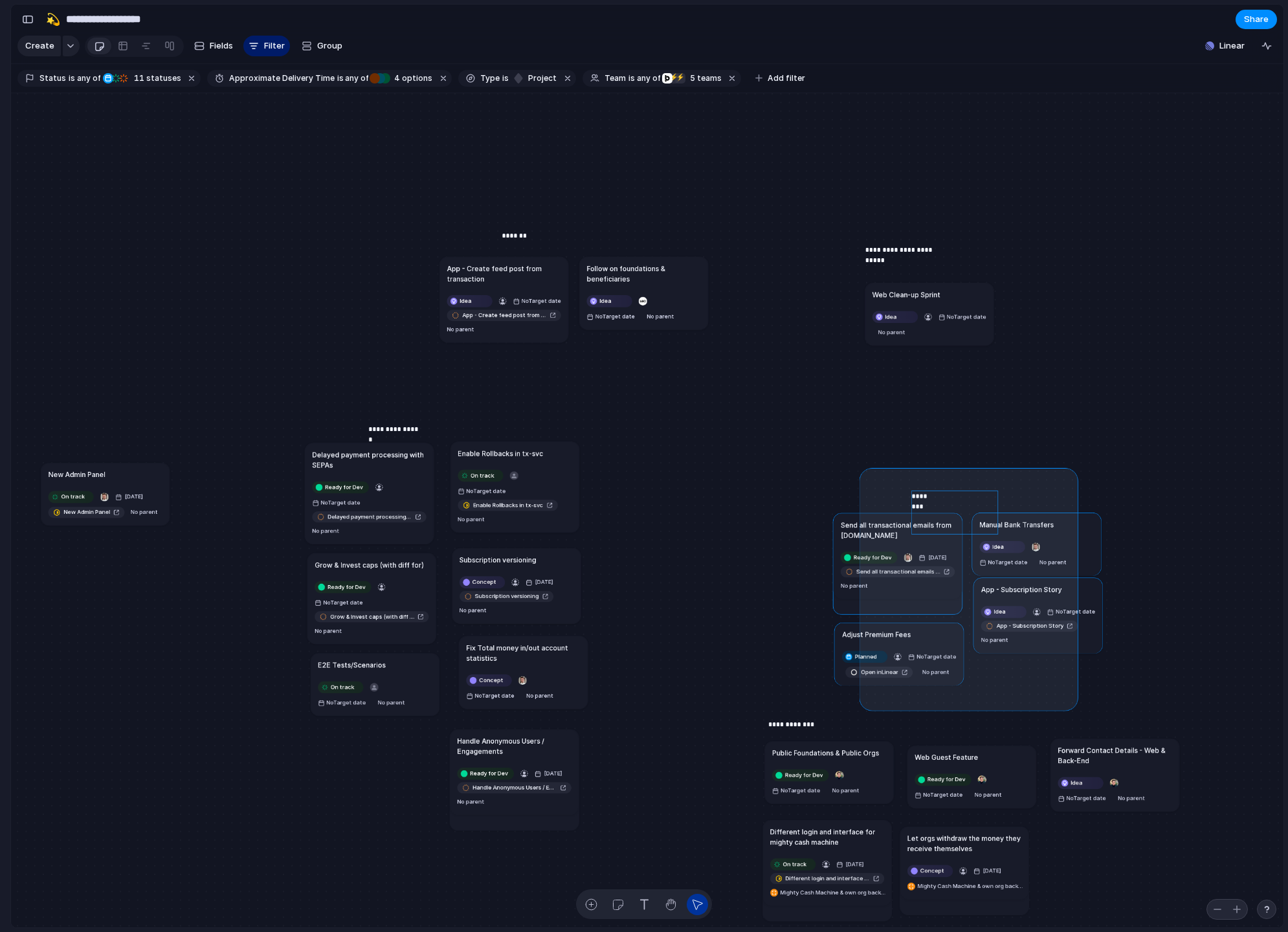
drag, startPoint x: 864, startPoint y: 473, endPoint x: 1073, endPoint y: 703, distance: 310.8
click at [1073, 705] on div "Send all transactional emails from [DOMAIN_NAME] Ready for Dev [DATE] Send all …" at bounding box center [647, 511] width 1272 height 835
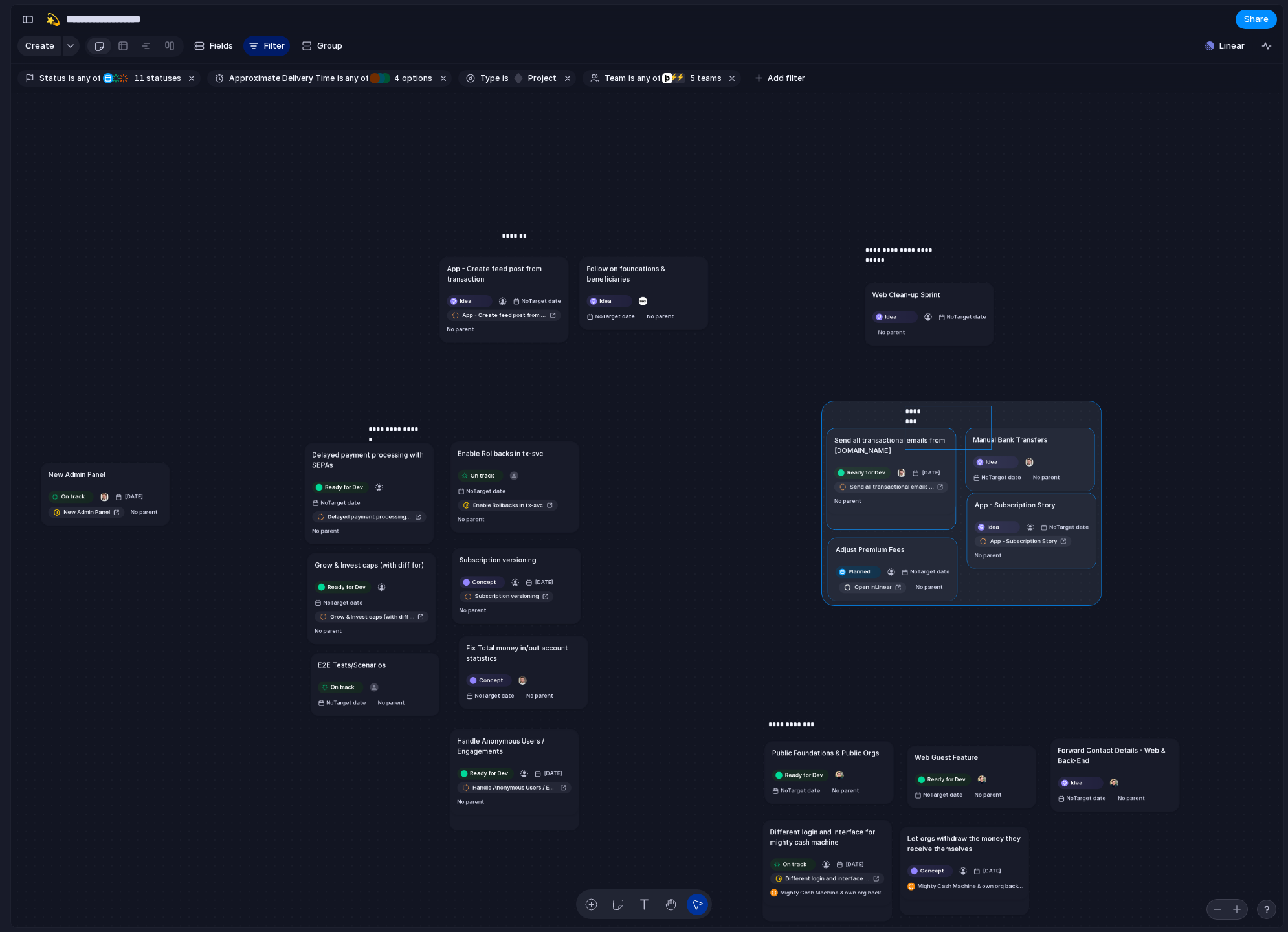
drag, startPoint x: 1068, startPoint y: 553, endPoint x: 1057, endPoint y: 456, distance: 97.6
click at [1057, 456] on div at bounding box center [961, 502] width 280 height 205
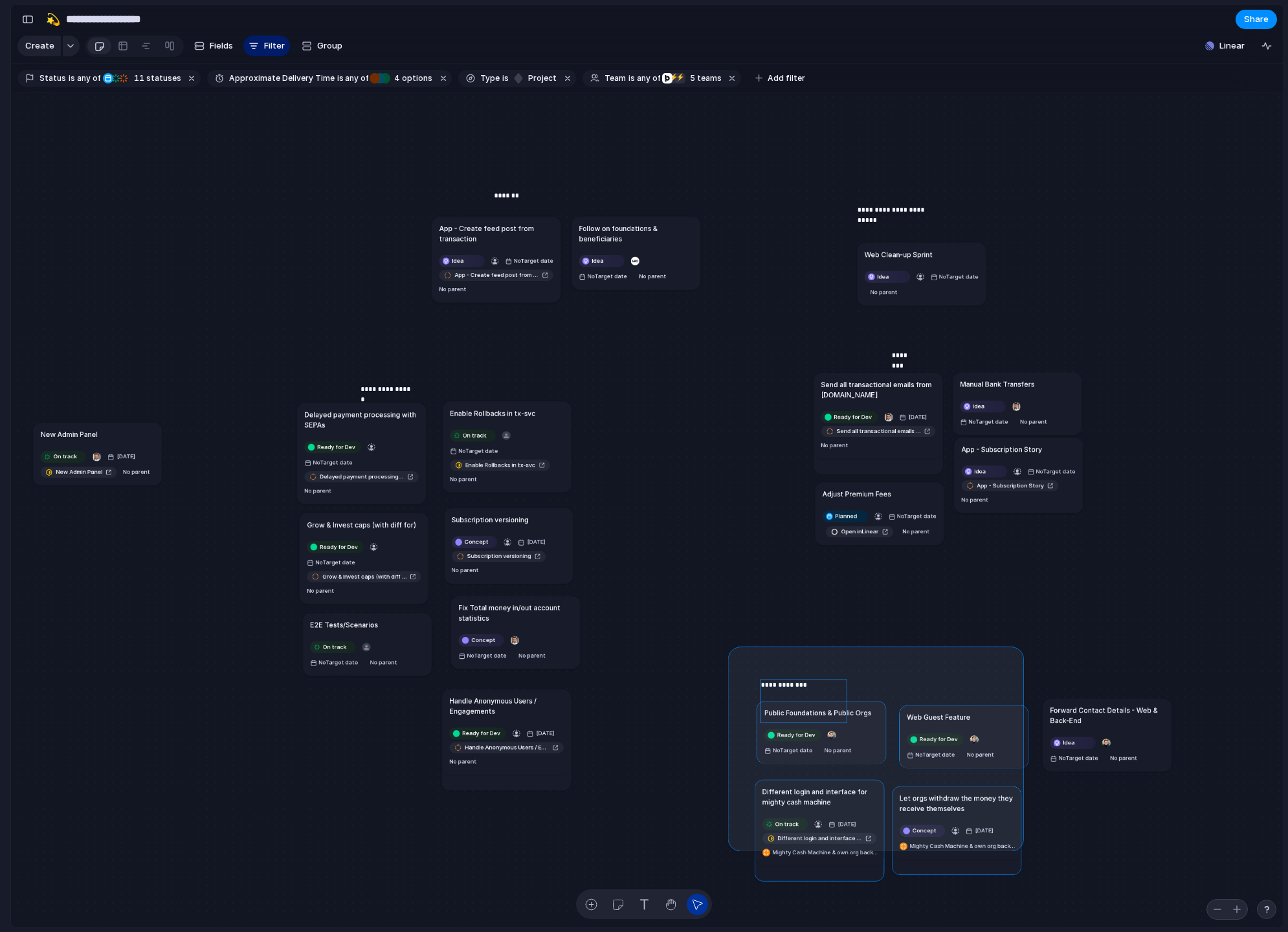
drag, startPoint x: 812, startPoint y: 701, endPoint x: 1191, endPoint y: 915, distance: 435.2
click at [1191, 917] on div "Send all transactional emails from [DOMAIN_NAME] Ready for Dev [DATE] Send all …" at bounding box center [647, 511] width 1272 height 835
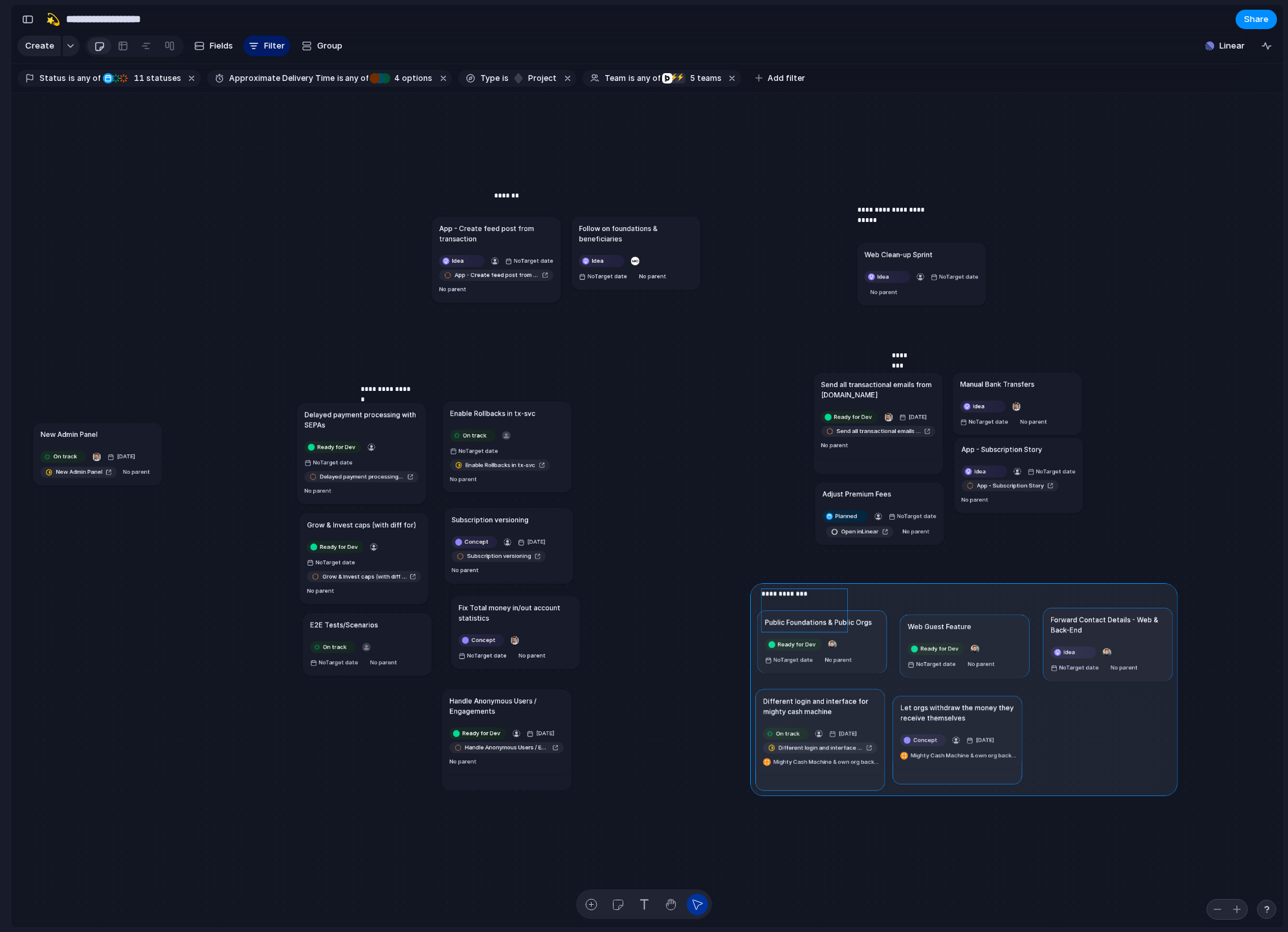
drag, startPoint x: 1137, startPoint y: 720, endPoint x: 1138, endPoint y: 631, distance: 89.0
click at [1138, 631] on div at bounding box center [963, 689] width 428 height 213
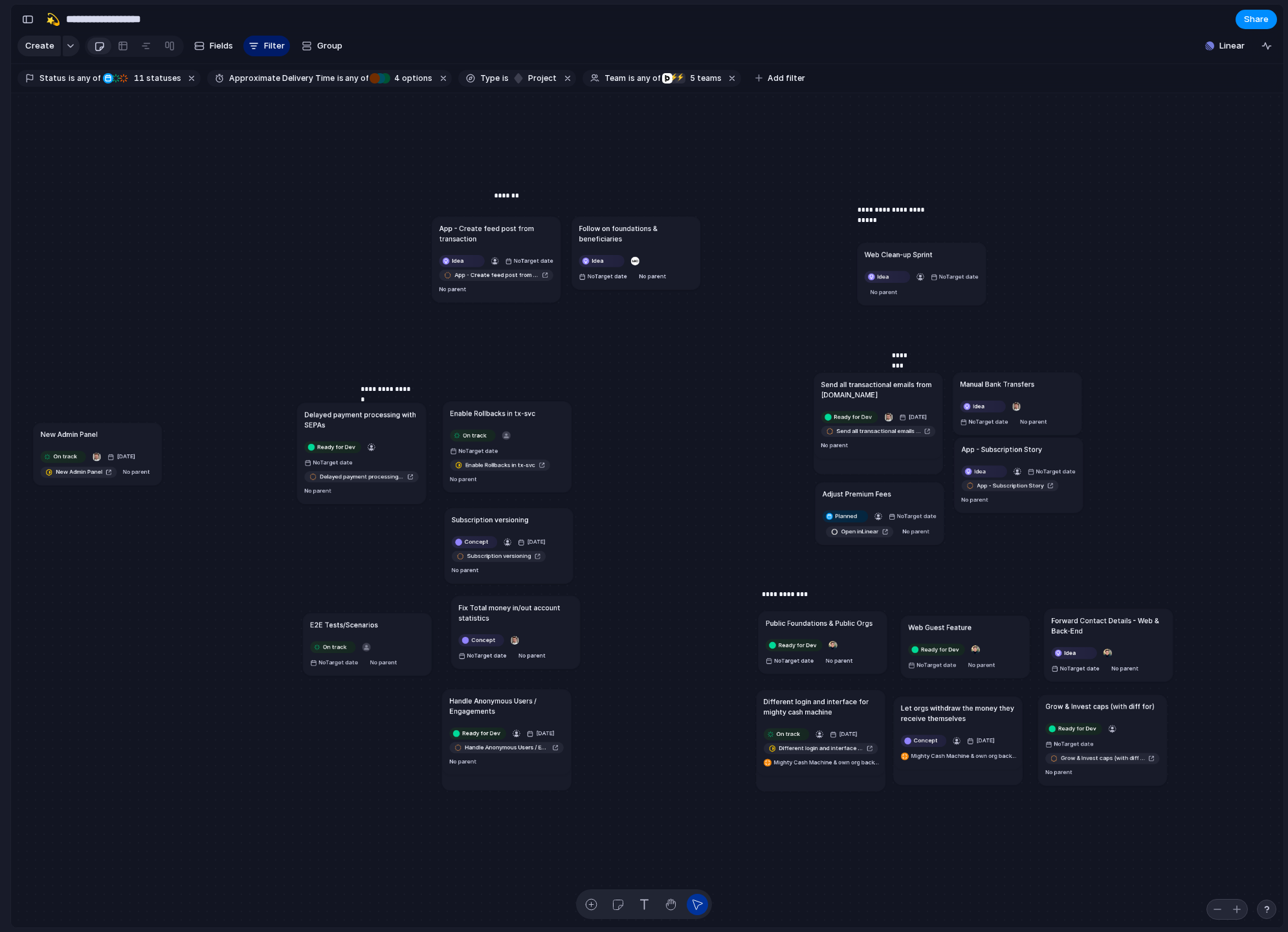
drag, startPoint x: 387, startPoint y: 529, endPoint x: 1126, endPoint y: 711, distance: 761.1
click at [1126, 711] on h1 "Grow & Invest caps (with diff for)" at bounding box center [1099, 706] width 109 height 10
drag, startPoint x: 434, startPoint y: 169, endPoint x: 674, endPoint y: 297, distance: 272.0
click at [674, 298] on div "Send all transactional emails from [DOMAIN_NAME] Ready for Dev [DATE] Send all …" at bounding box center [647, 511] width 1272 height 835
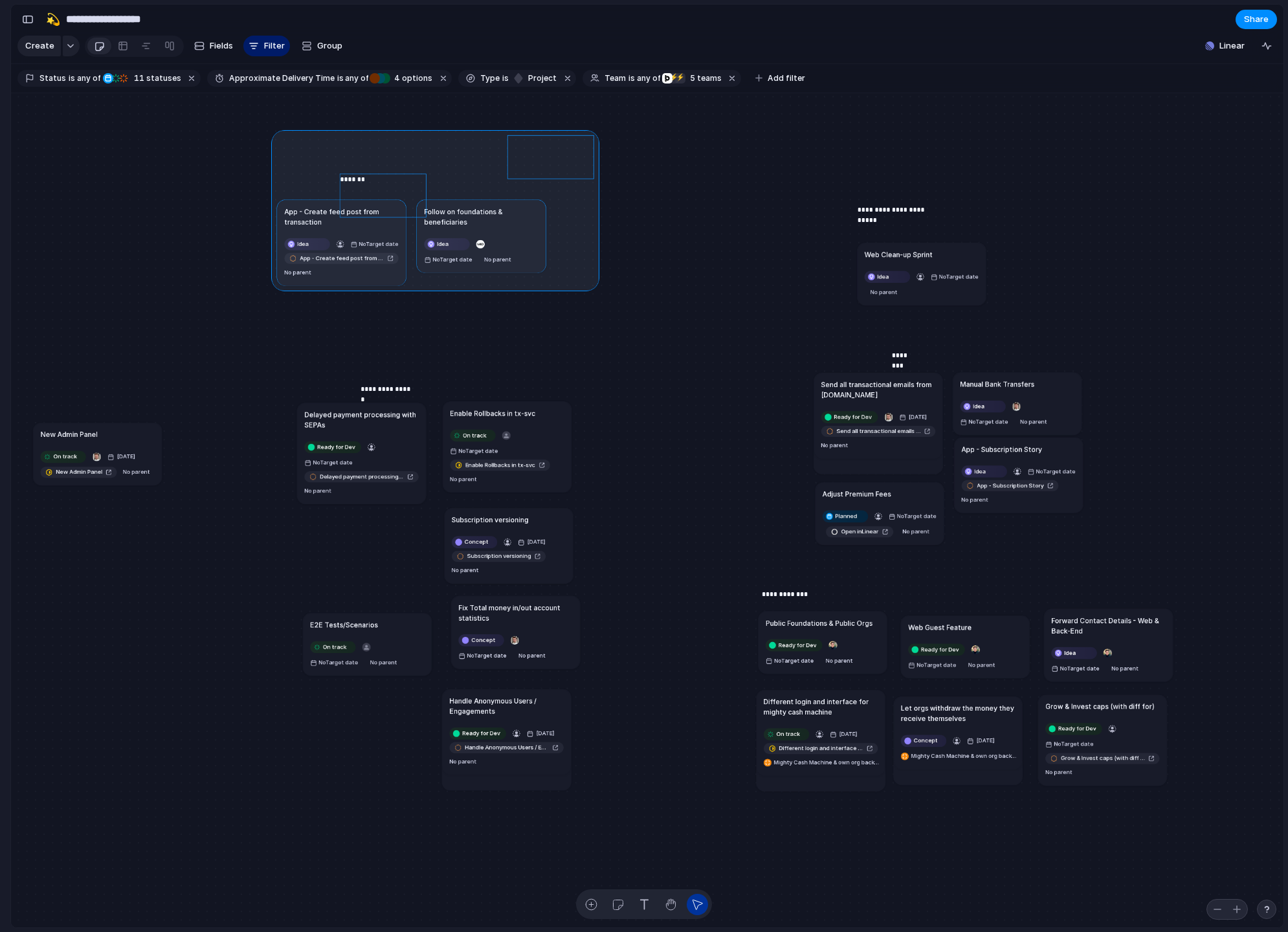
drag, startPoint x: 671, startPoint y: 247, endPoint x: 515, endPoint y: 230, distance: 156.9
click at [515, 230] on div at bounding box center [435, 210] width 328 height 161
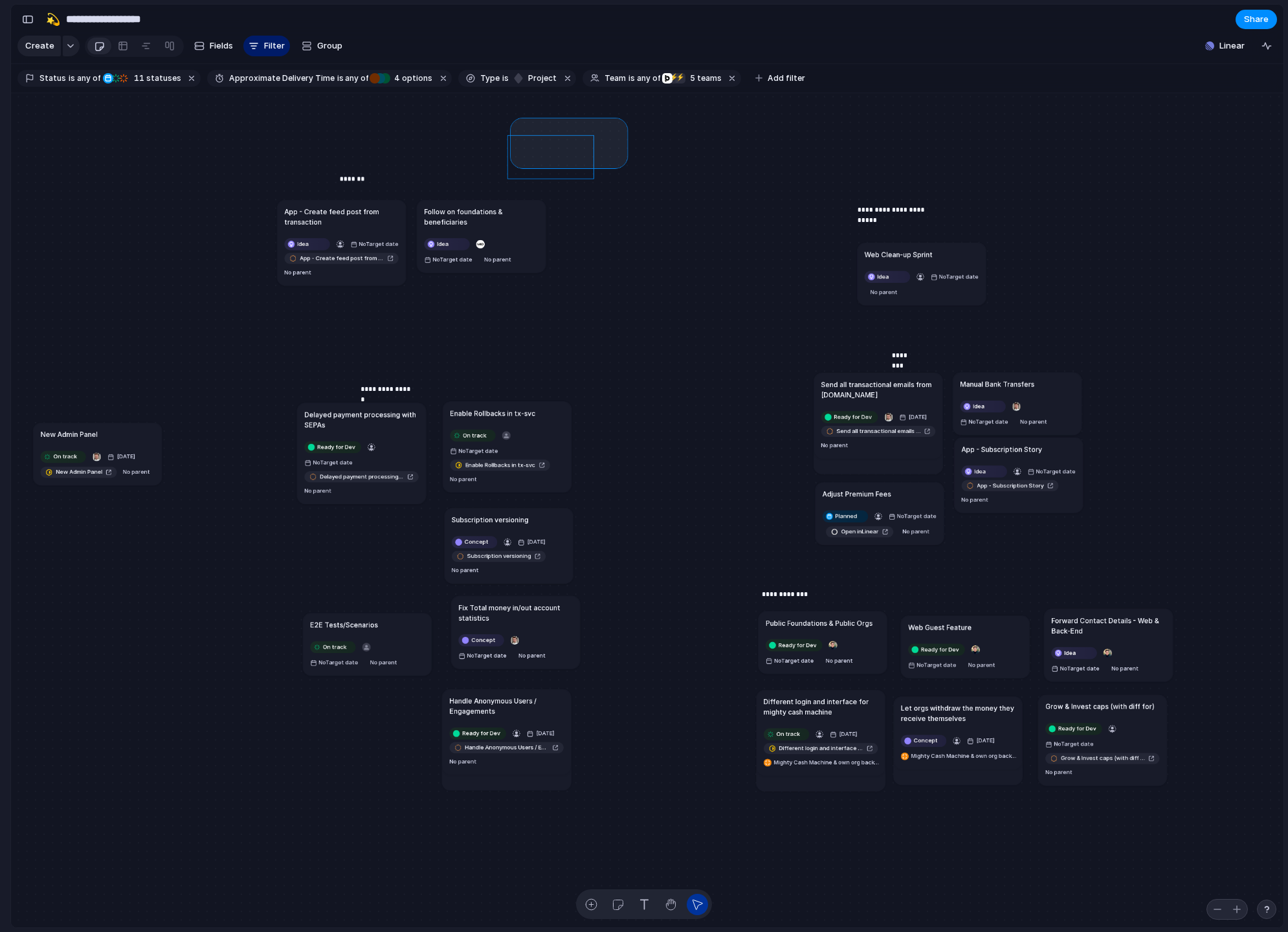
drag, startPoint x: 515, startPoint y: 123, endPoint x: 640, endPoint y: 169, distance: 133.2
click at [640, 169] on div "Send all transactional emails from [DOMAIN_NAME] Ready for Dev [DATE] Send all …" at bounding box center [647, 511] width 1272 height 835
drag, startPoint x: 555, startPoint y: 145, endPoint x: 644, endPoint y: 59, distance: 123.8
click at [644, 59] on main "**********" at bounding box center [647, 466] width 1274 height 924
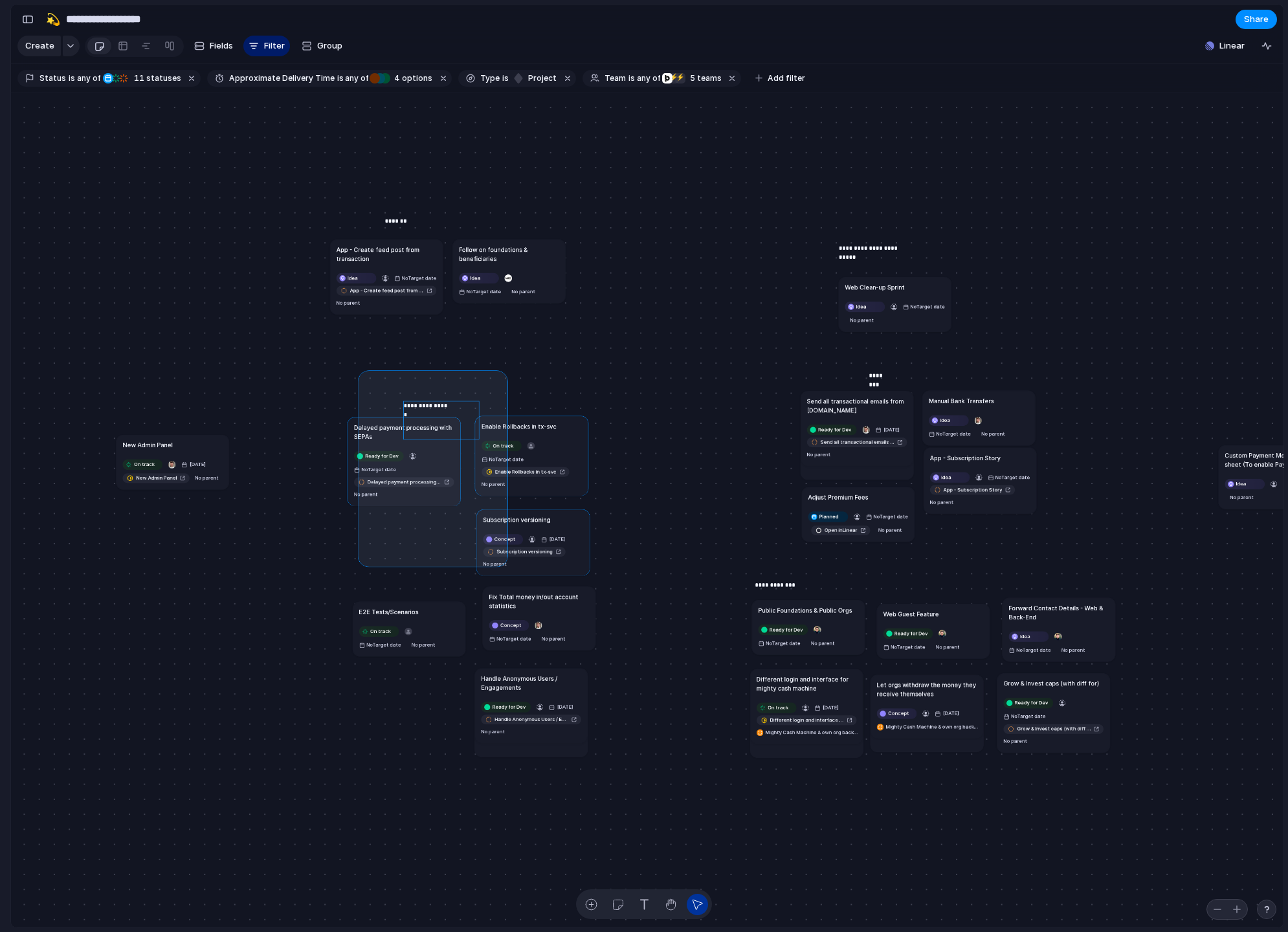
drag, startPoint x: 384, startPoint y: 395, endPoint x: 580, endPoint y: 707, distance: 368.5
click at [580, 707] on div "Send all transactional emails from [DOMAIN_NAME] Ready for Dev [DATE] Send all …" at bounding box center [647, 511] width 1272 height 835
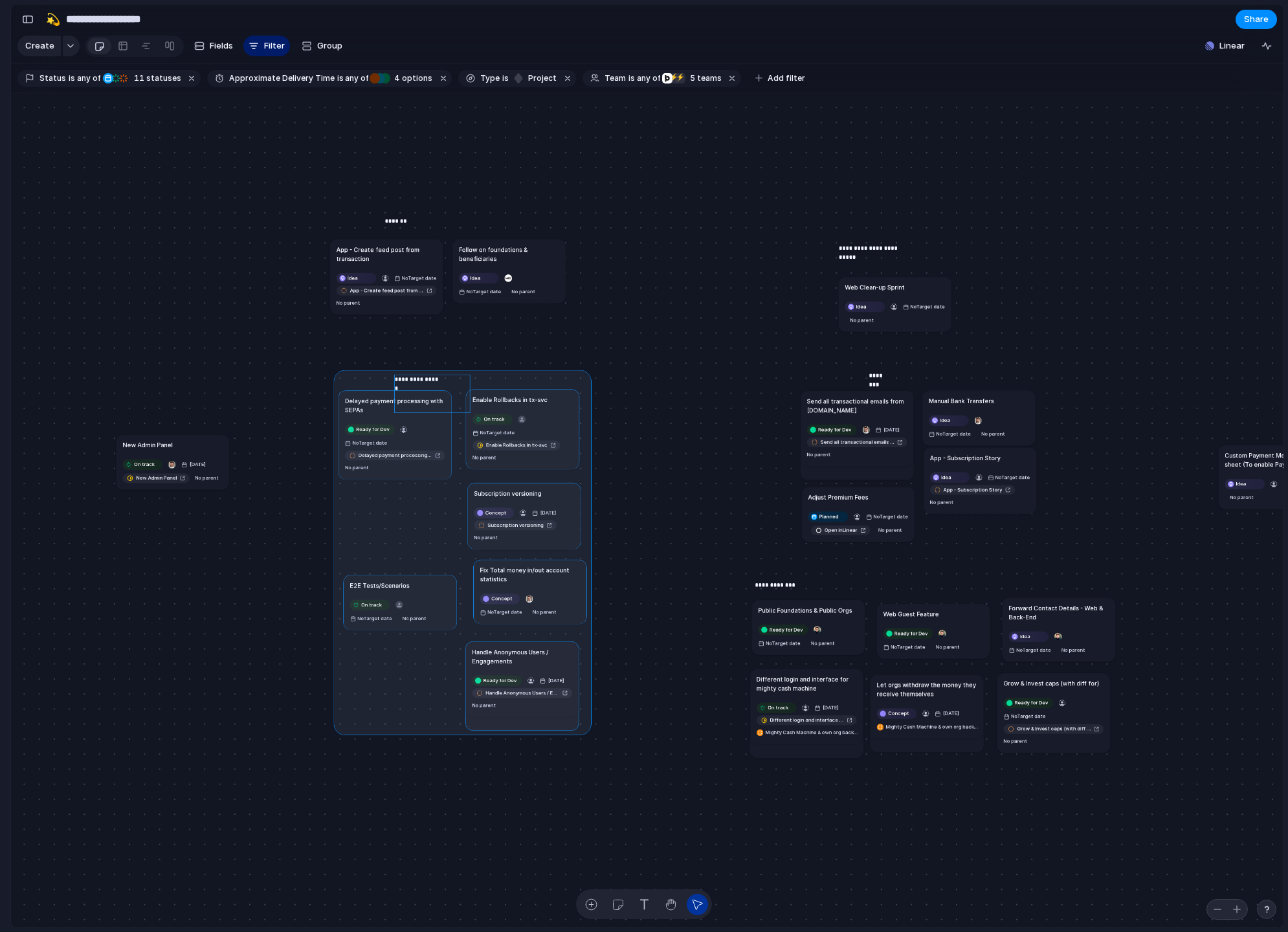
drag, startPoint x: 543, startPoint y: 454, endPoint x: 530, endPoint y: 419, distance: 37.3
click at [530, 411] on div at bounding box center [462, 552] width 257 height 365
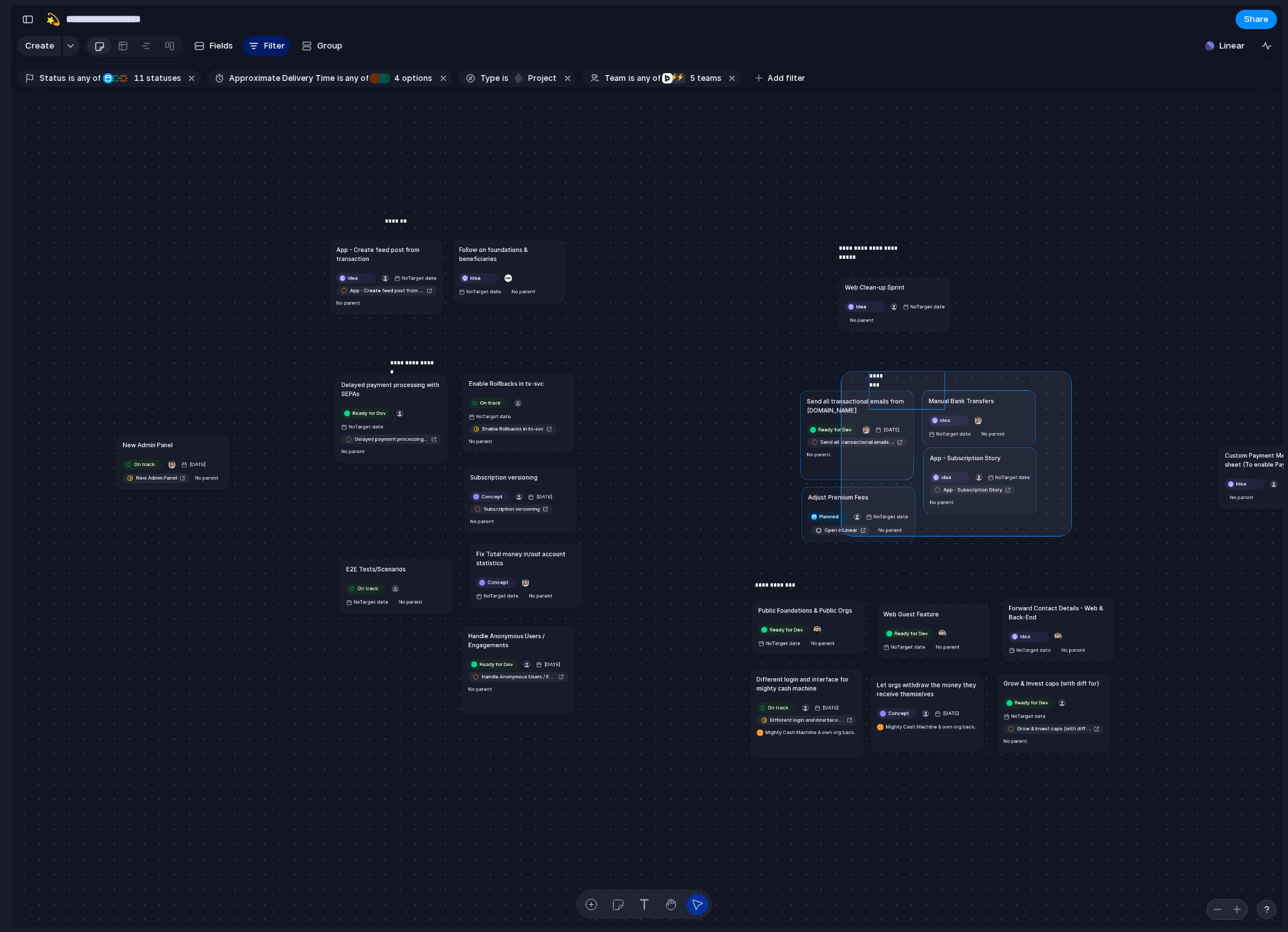
drag, startPoint x: 1066, startPoint y: 531, endPoint x: 841, endPoint y: 375, distance: 273.8
click at [842, 375] on div "Send all transactional emails from [DOMAIN_NAME] Ready for Dev [DATE] Send all …" at bounding box center [647, 511] width 1272 height 835
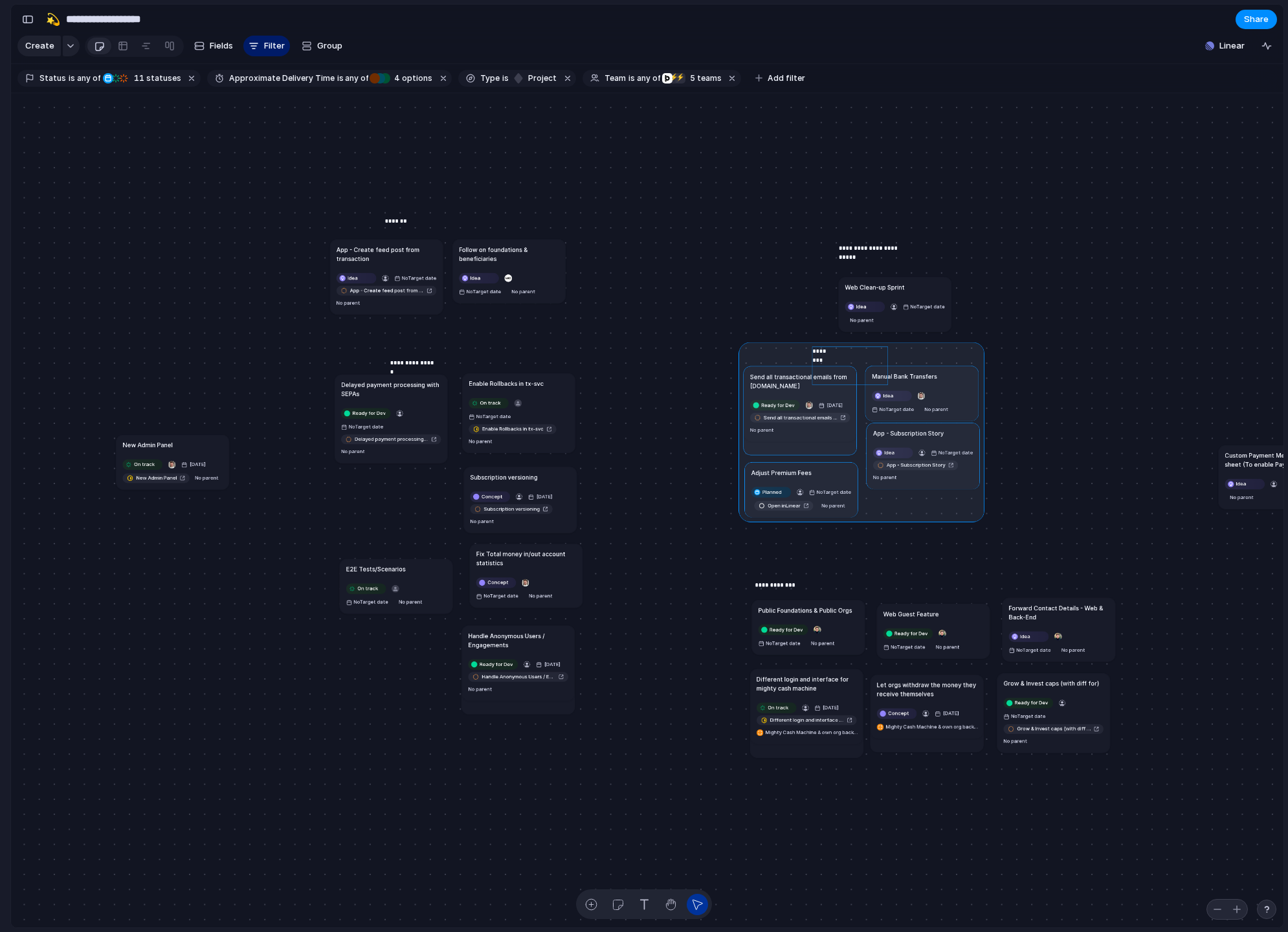
drag, startPoint x: 882, startPoint y: 411, endPoint x: 822, endPoint y: 386, distance: 65.0
click at [822, 386] on div at bounding box center [860, 432] width 245 height 180
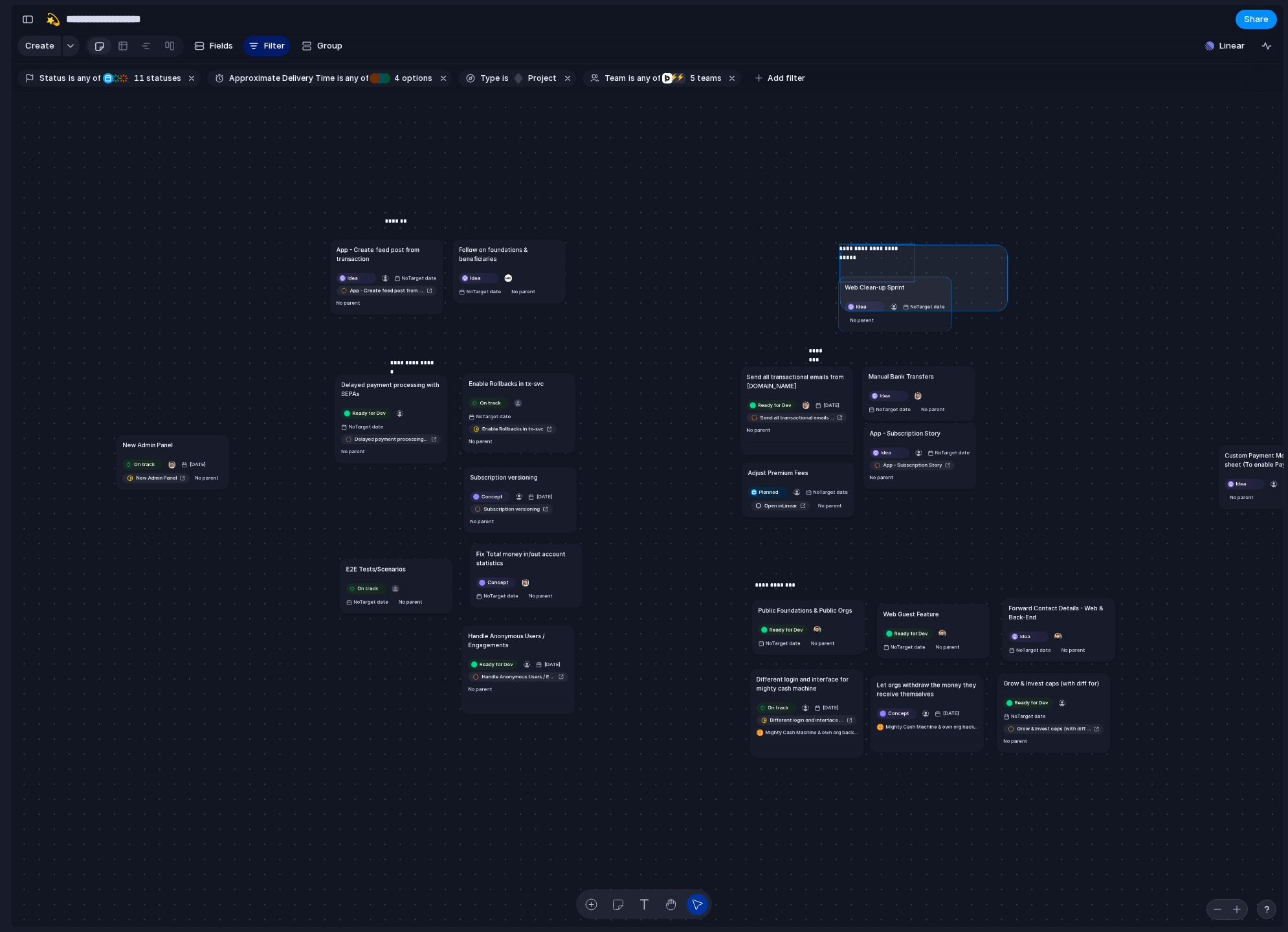
drag, startPoint x: 979, startPoint y: 301, endPoint x: 834, endPoint y: 239, distance: 157.7
click at [834, 239] on div "Send all transactional emails from [DOMAIN_NAME] Ready for Dev [DATE] Send all …" at bounding box center [647, 511] width 1272 height 835
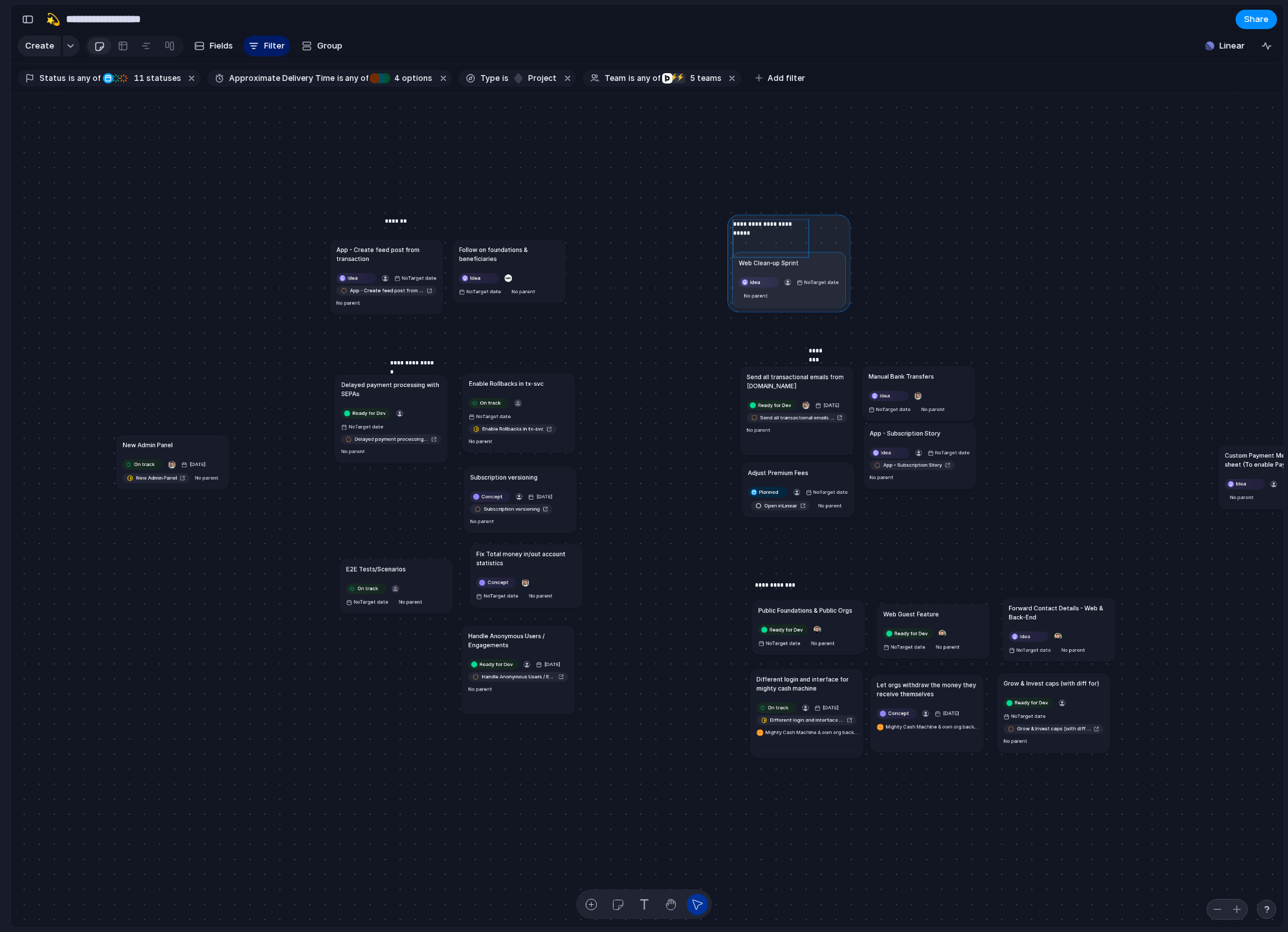
drag, startPoint x: 878, startPoint y: 266, endPoint x: 770, endPoint y: 239, distance: 111.3
click at [770, 240] on div at bounding box center [788, 263] width 122 height 97
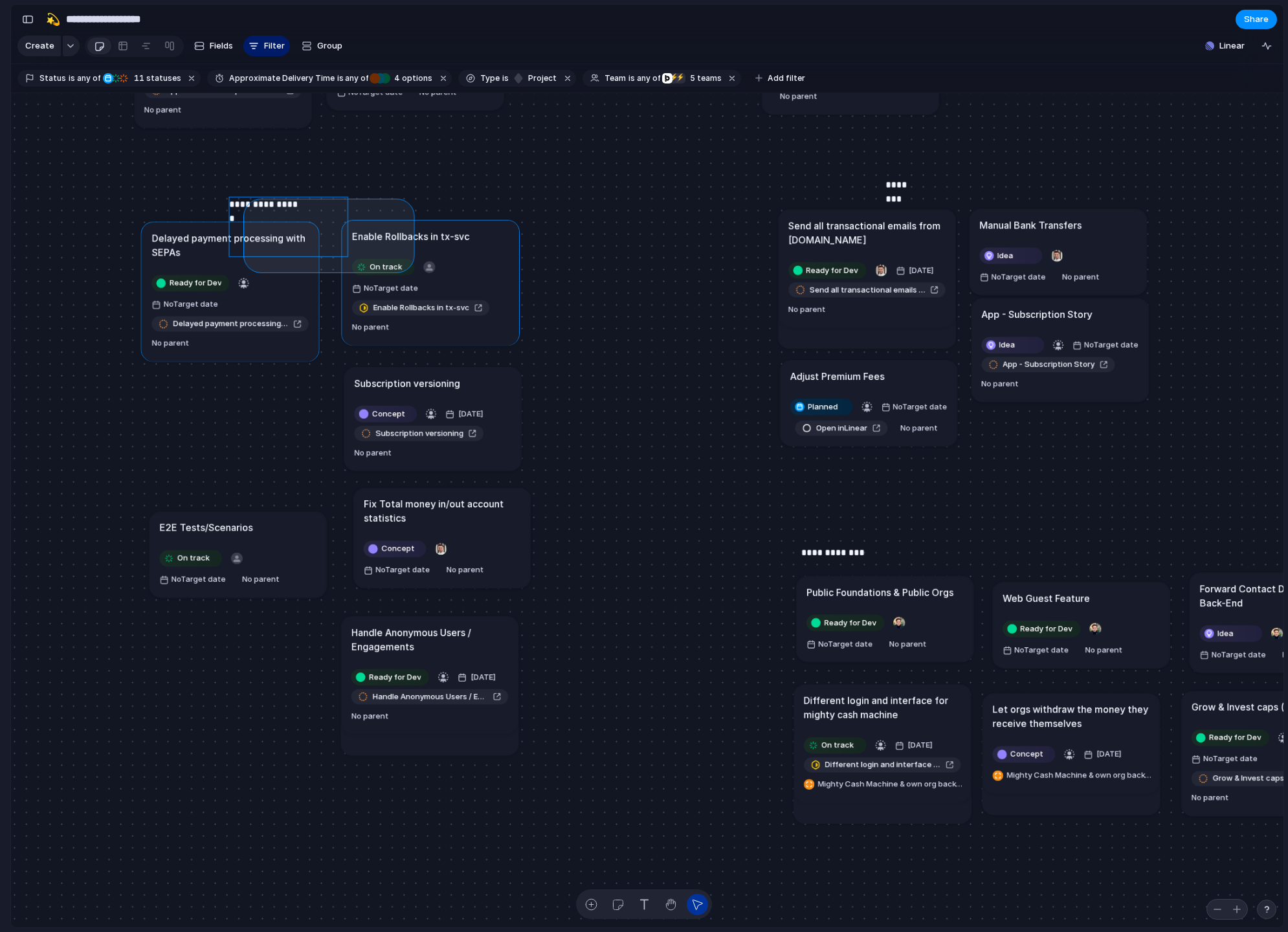
drag, startPoint x: 407, startPoint y: 206, endPoint x: 251, endPoint y: 265, distance: 166.8
click at [251, 265] on div "Send all transactional emails from [DOMAIN_NAME] Ready for Dev [DATE] Send all …" at bounding box center [647, 511] width 1272 height 835
drag, startPoint x: 483, startPoint y: 200, endPoint x: 293, endPoint y: 284, distance: 207.7
click at [287, 285] on div "Send all transactional emails from [DOMAIN_NAME] Ready for Dev [DATE] Send all …" at bounding box center [647, 511] width 1272 height 835
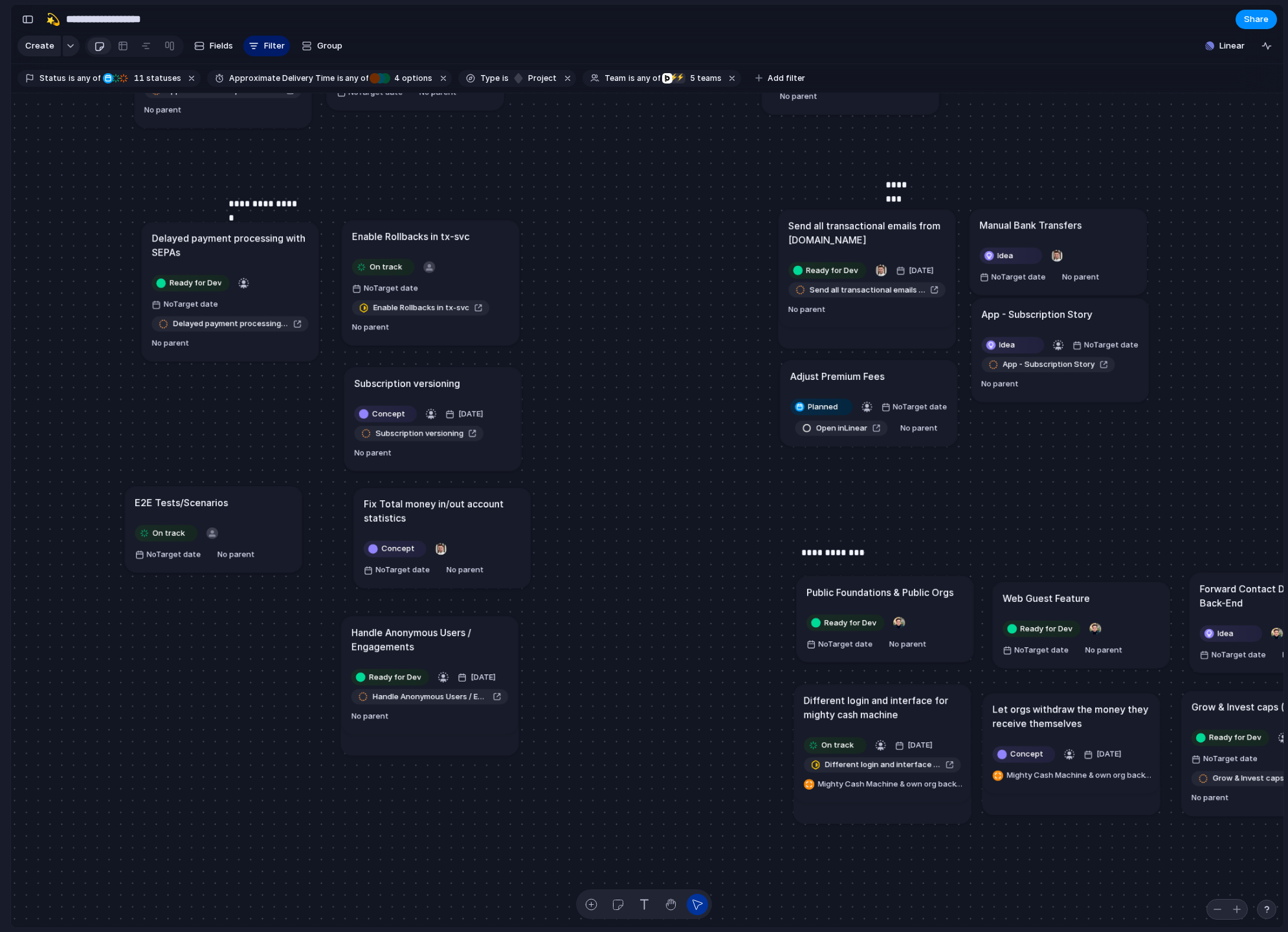
drag, startPoint x: 254, startPoint y: 532, endPoint x: 229, endPoint y: 530, distance: 25.1
click at [229, 510] on div "E2E Tests/Scenarios" at bounding box center [212, 502] width 157 height 14
drag, startPoint x: 592, startPoint y: 404, endPoint x: 436, endPoint y: 397, distance: 156.2
click at [436, 397] on div "Send all transactional emails from [DOMAIN_NAME] Ready for Dev [DATE] Send all …" at bounding box center [647, 511] width 1272 height 835
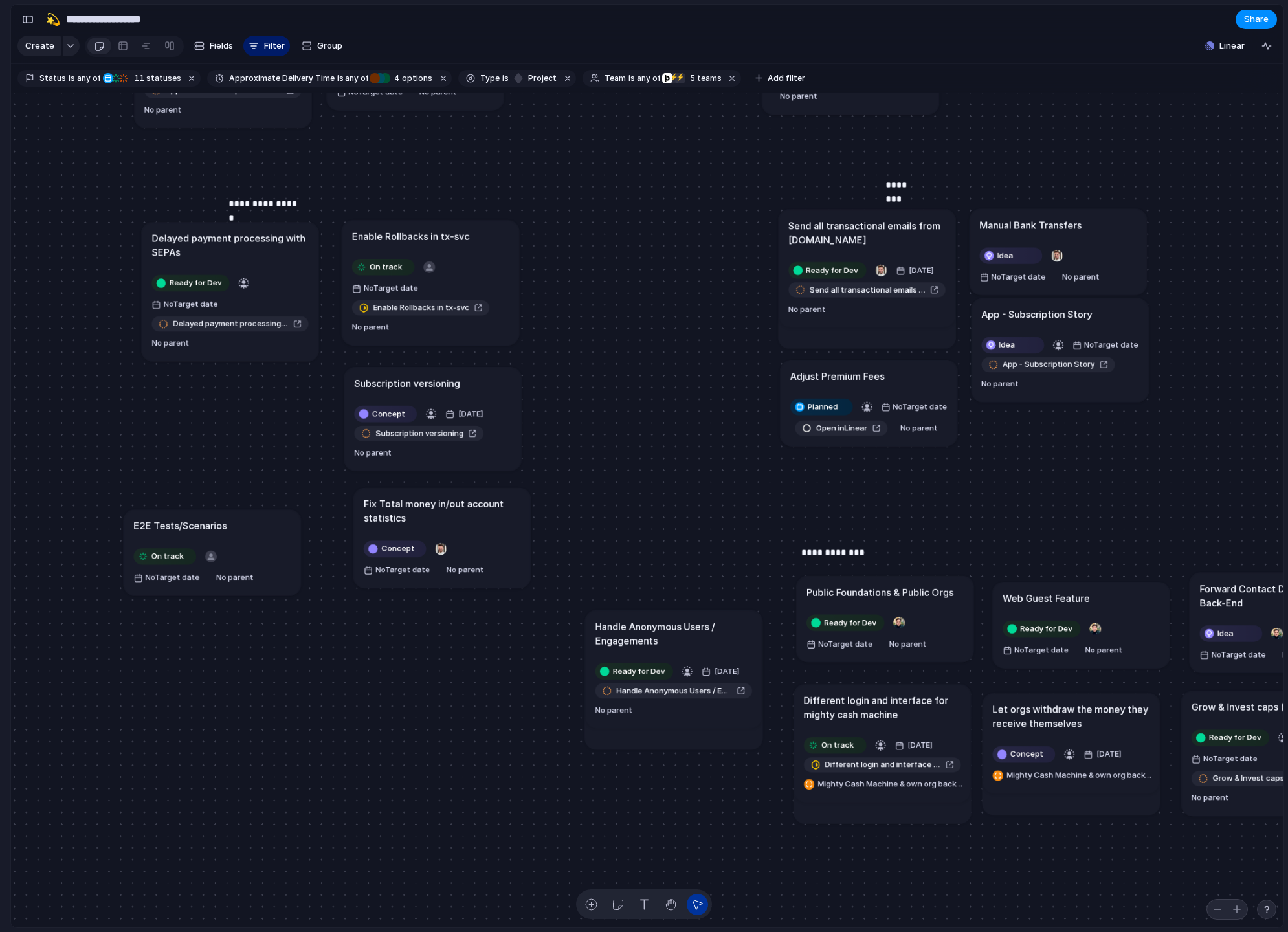
drag, startPoint x: 459, startPoint y: 631, endPoint x: 703, endPoint y: 624, distance: 244.1
click at [703, 624] on h1 "Handle Anonymous Users / Engagements" at bounding box center [674, 634] width 157 height 29
drag, startPoint x: 225, startPoint y: 176, endPoint x: 329, endPoint y: 223, distance: 114.1
click at [329, 223] on div "Send all transactional emails from [DOMAIN_NAME] Ready for Dev [DATE] Send all …" at bounding box center [647, 511] width 1272 height 835
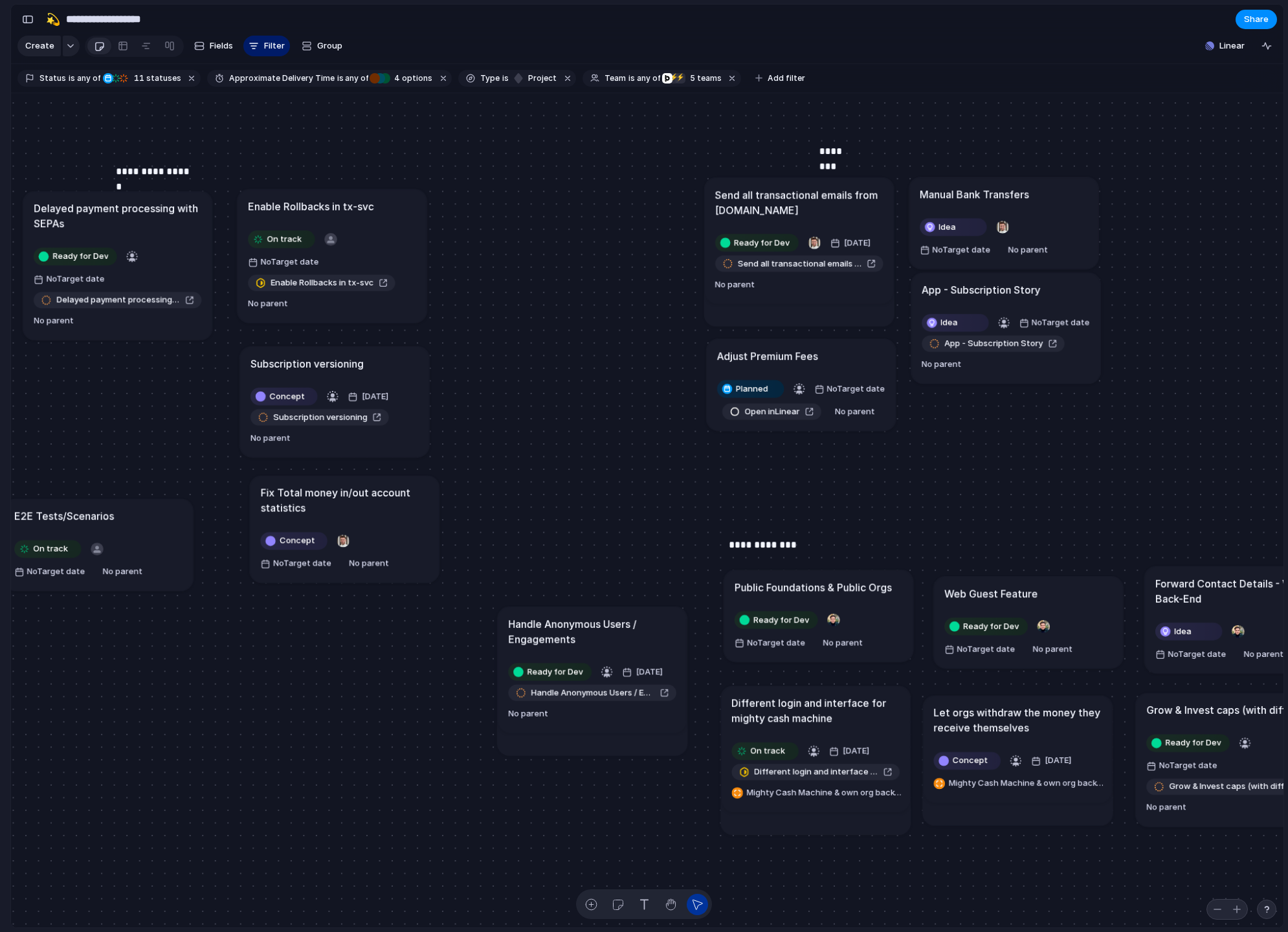
click at [609, 651] on article "Handle Anonymous Users / Engagements Ready for Dev 17 October Handle Anonymous …" at bounding box center [592, 669] width 190 height 126
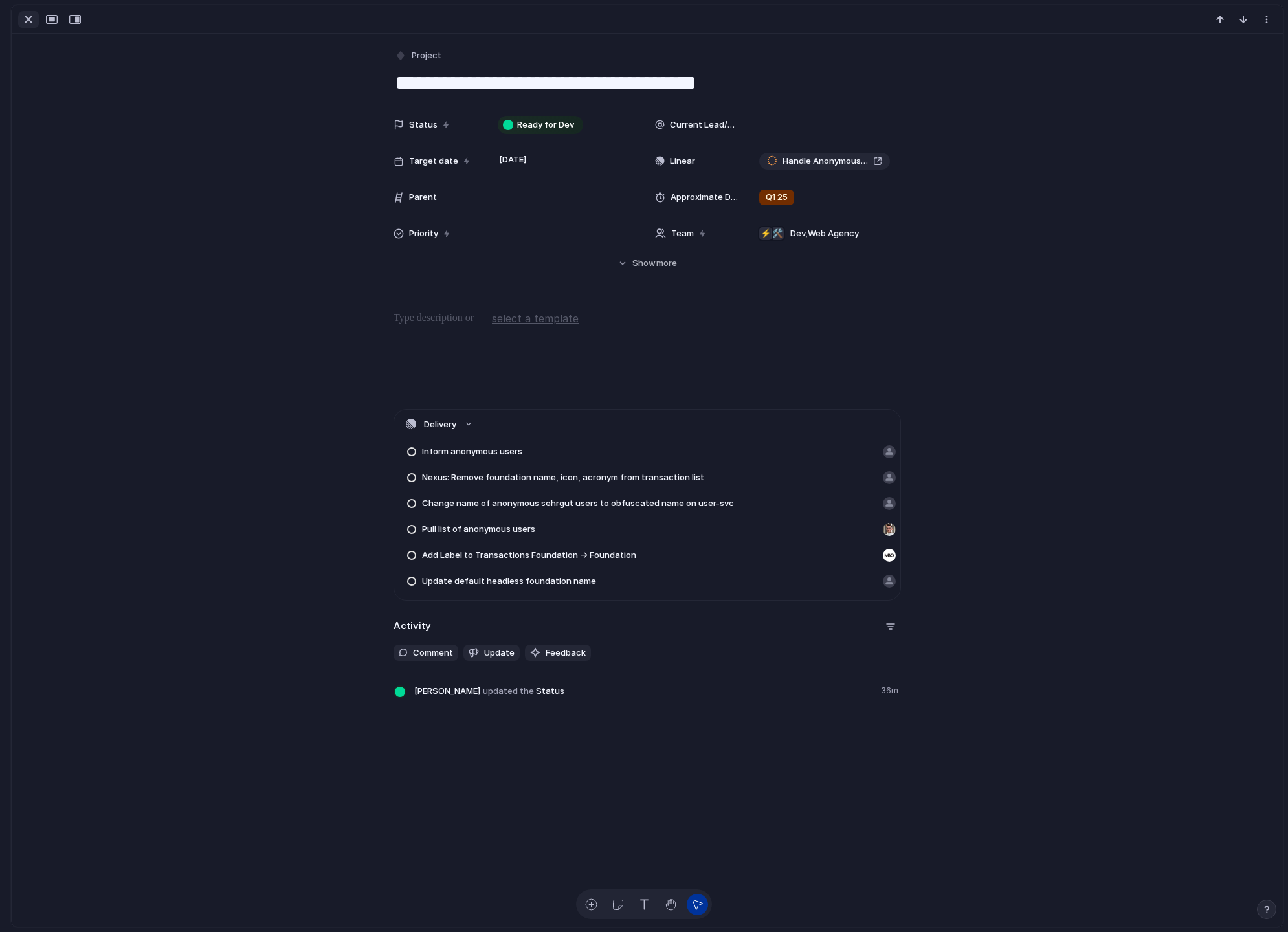
click at [29, 27] on div "button" at bounding box center [29, 19] width 15 height 15
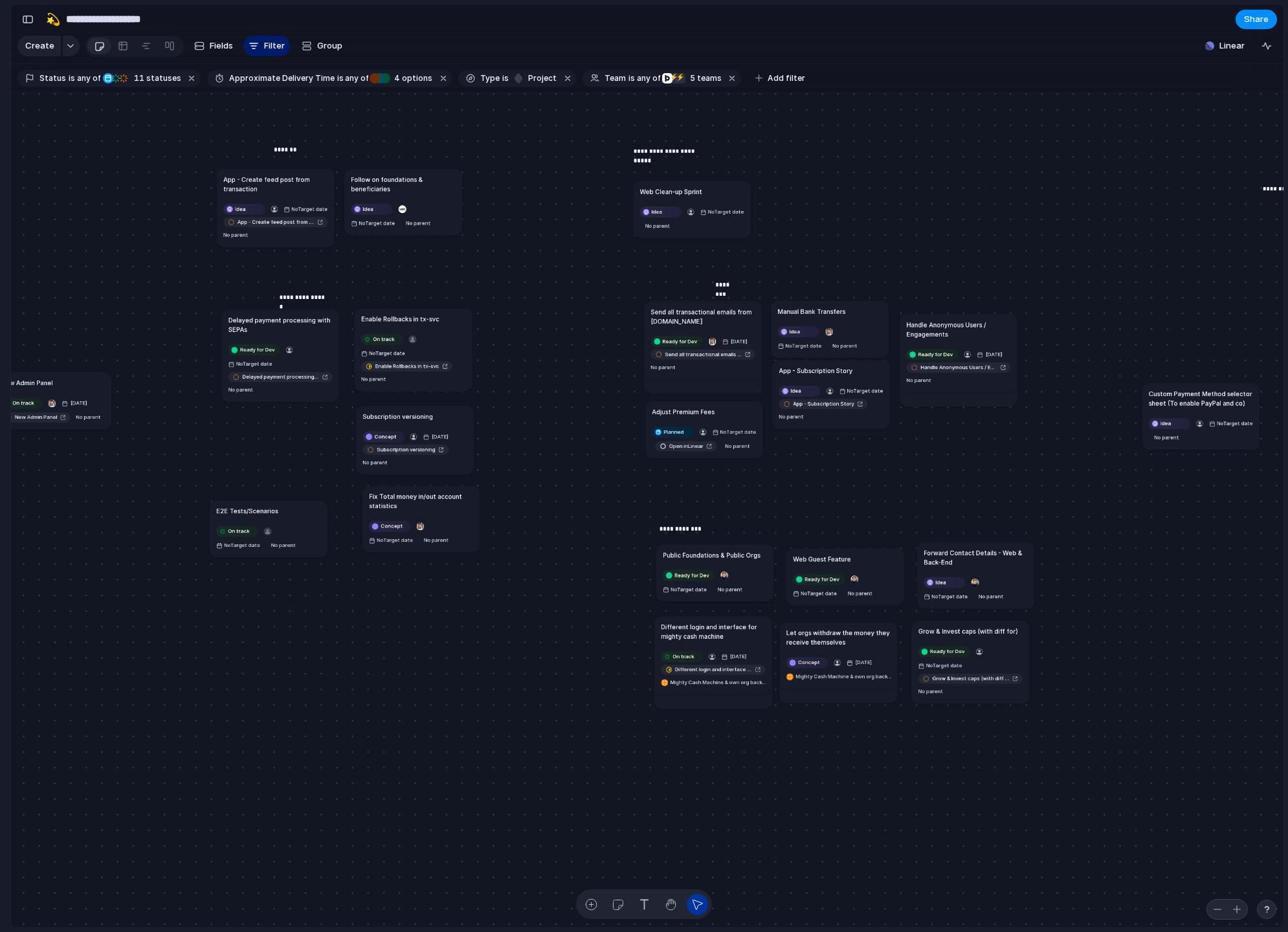
drag, startPoint x: 551, startPoint y: 582, endPoint x: 934, endPoint y: 328, distance: 459.6
click at [934, 328] on h1 "Handle Anonymous Users / Engagements" at bounding box center [957, 330] width 104 height 19
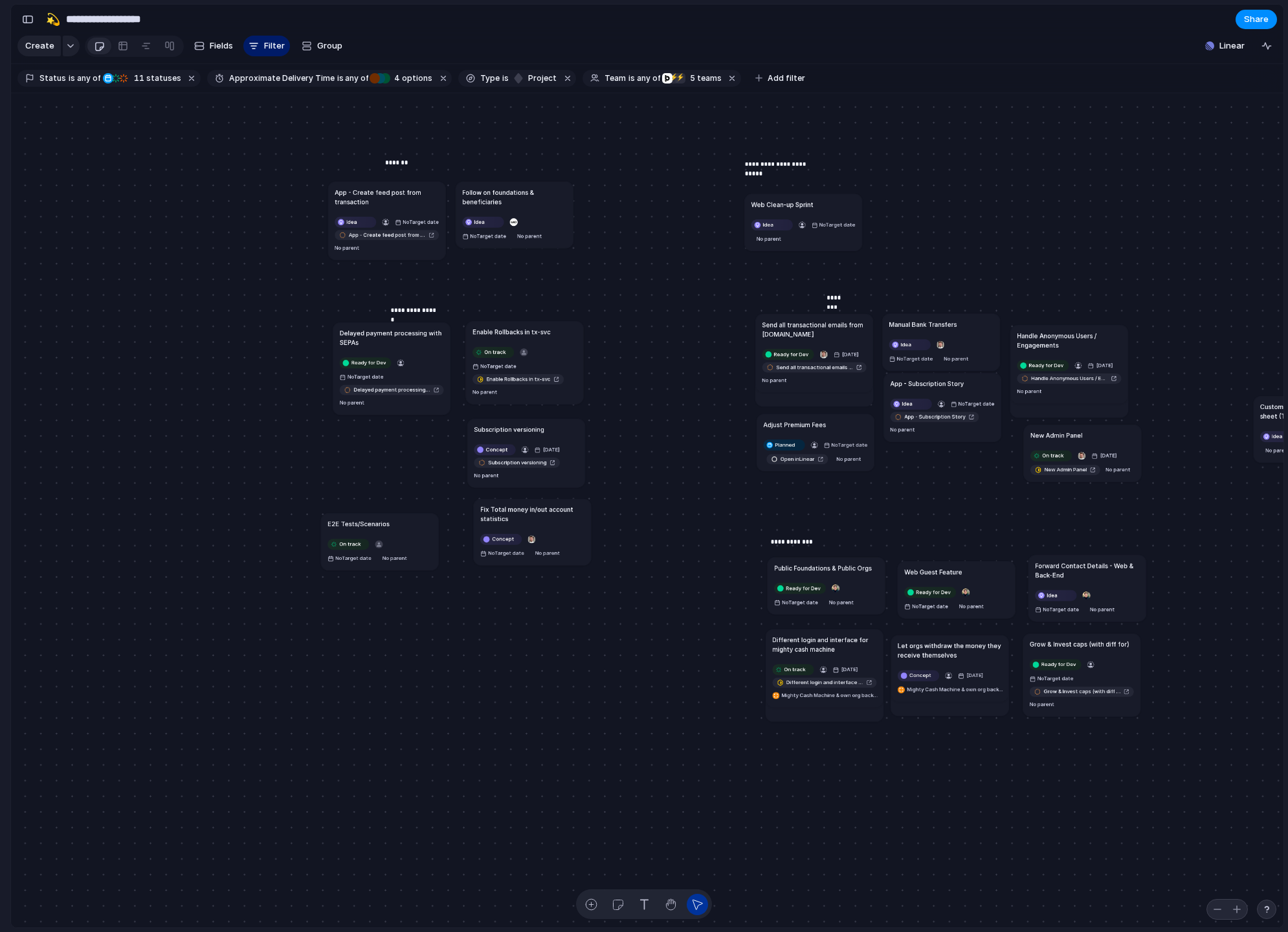
drag, startPoint x: 149, startPoint y: 405, endPoint x: 1063, endPoint y: 443, distance: 914.8
click at [1063, 443] on article "New Admin Panel On track 25 August New Admin Panel No parent" at bounding box center [1082, 454] width 118 height 57
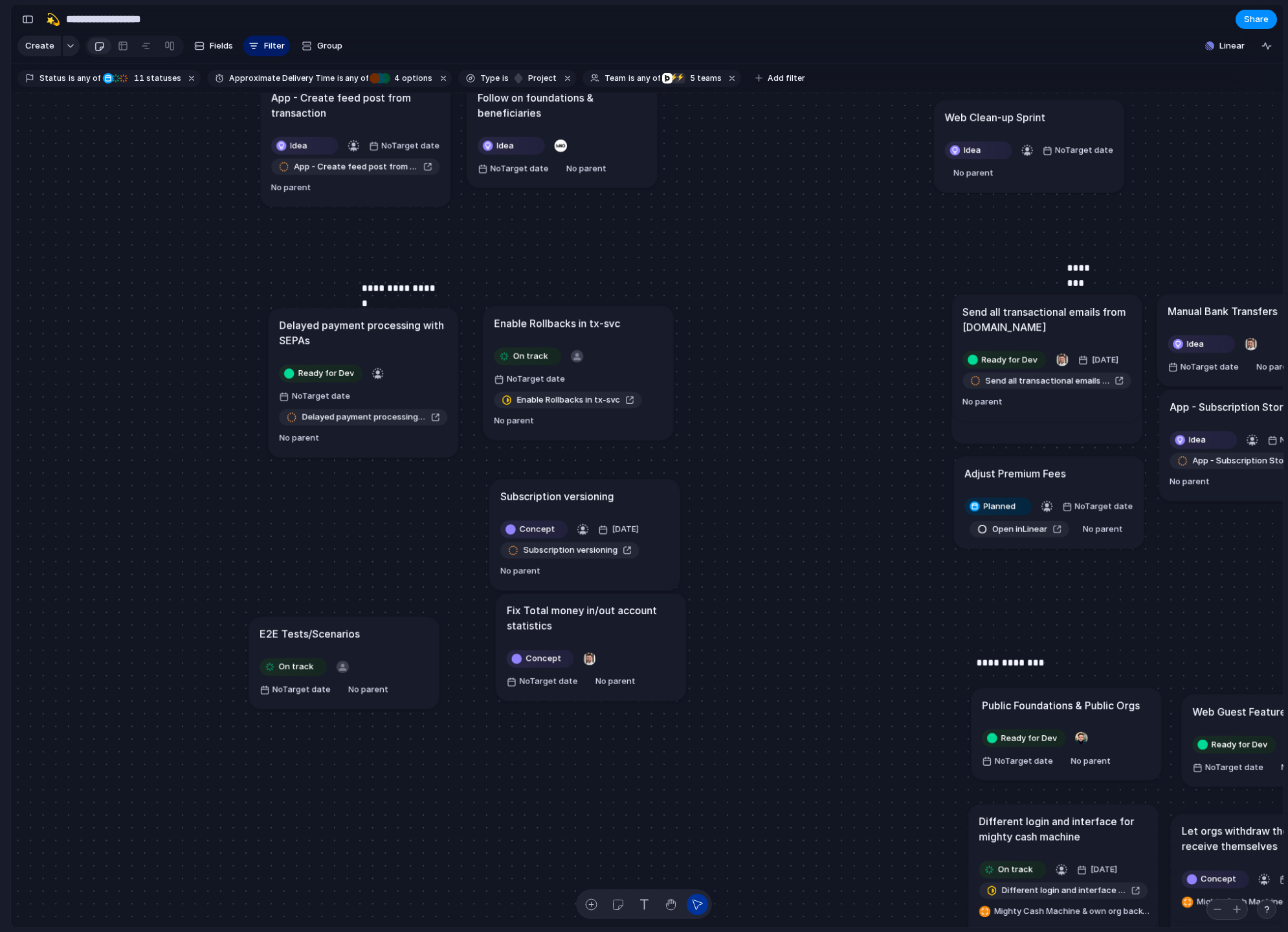
click at [552, 489] on h1 "Subscription versioning" at bounding box center [556, 496] width 113 height 15
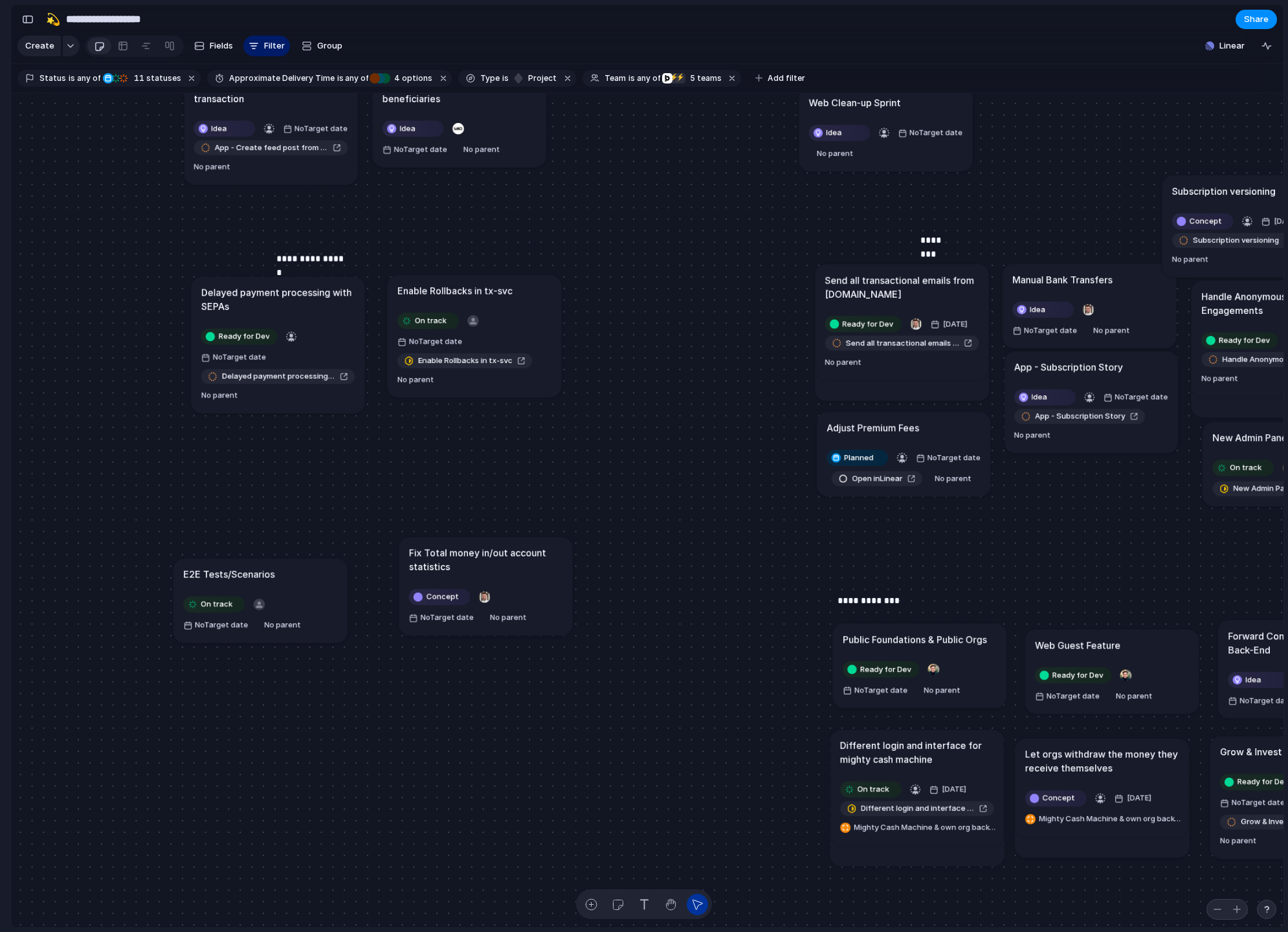
drag, startPoint x: 475, startPoint y: 440, endPoint x: 1247, endPoint y: 195, distance: 809.9
click at [1247, 195] on h1 "Subscription versioning" at bounding box center [1223, 191] width 104 height 13
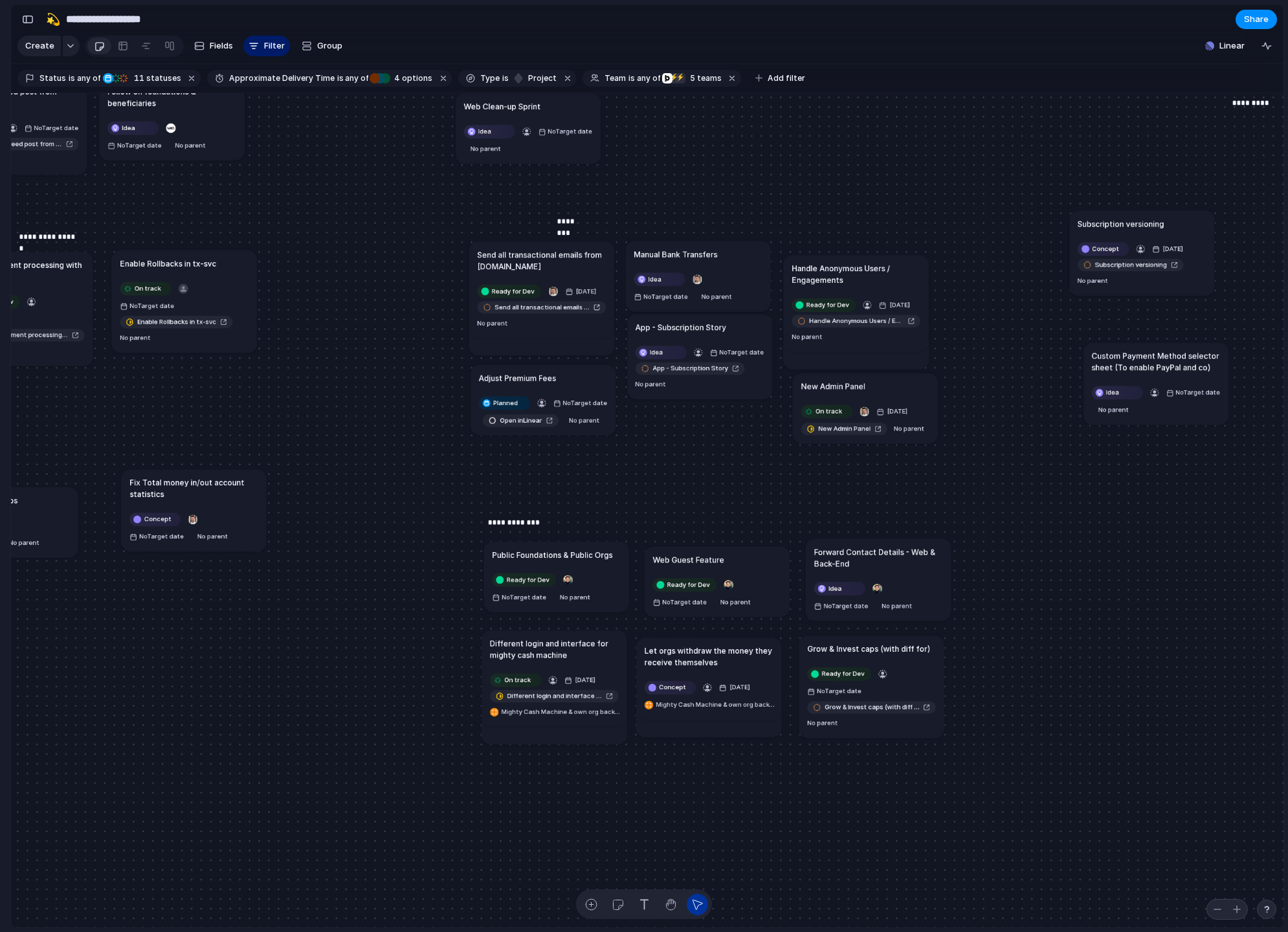
drag, startPoint x: 850, startPoint y: 178, endPoint x: 1187, endPoint y: 236, distance: 342.0
click at [1164, 229] on h1 "Subscription versioning" at bounding box center [1120, 223] width 87 height 11
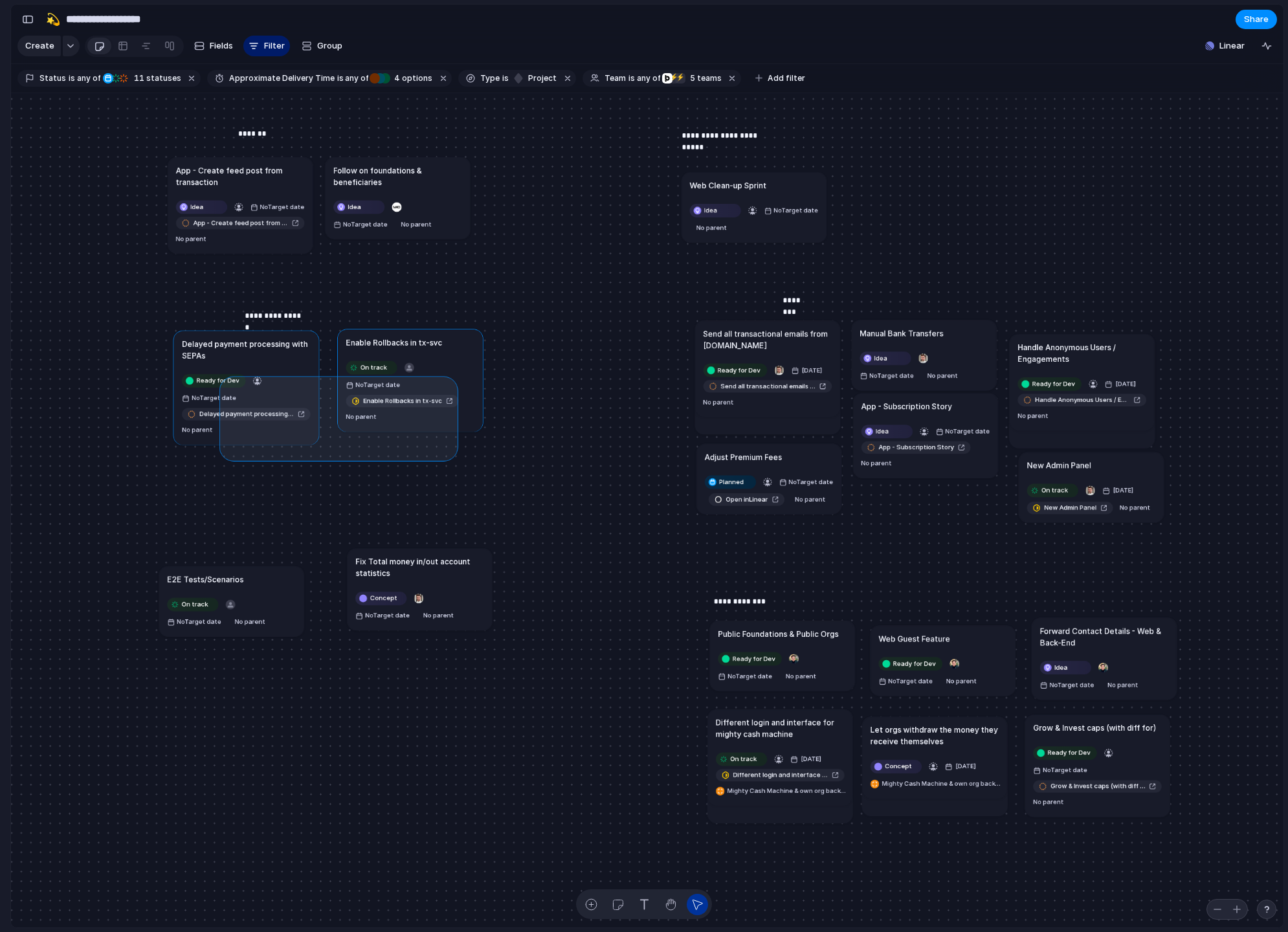
drag, startPoint x: 452, startPoint y: 455, endPoint x: 214, endPoint y: 380, distance: 249.5
click at [214, 380] on div "Send all transactional emails from [DOMAIN_NAME] Ready for Dev [DATE] Send all …" at bounding box center [647, 511] width 1272 height 835
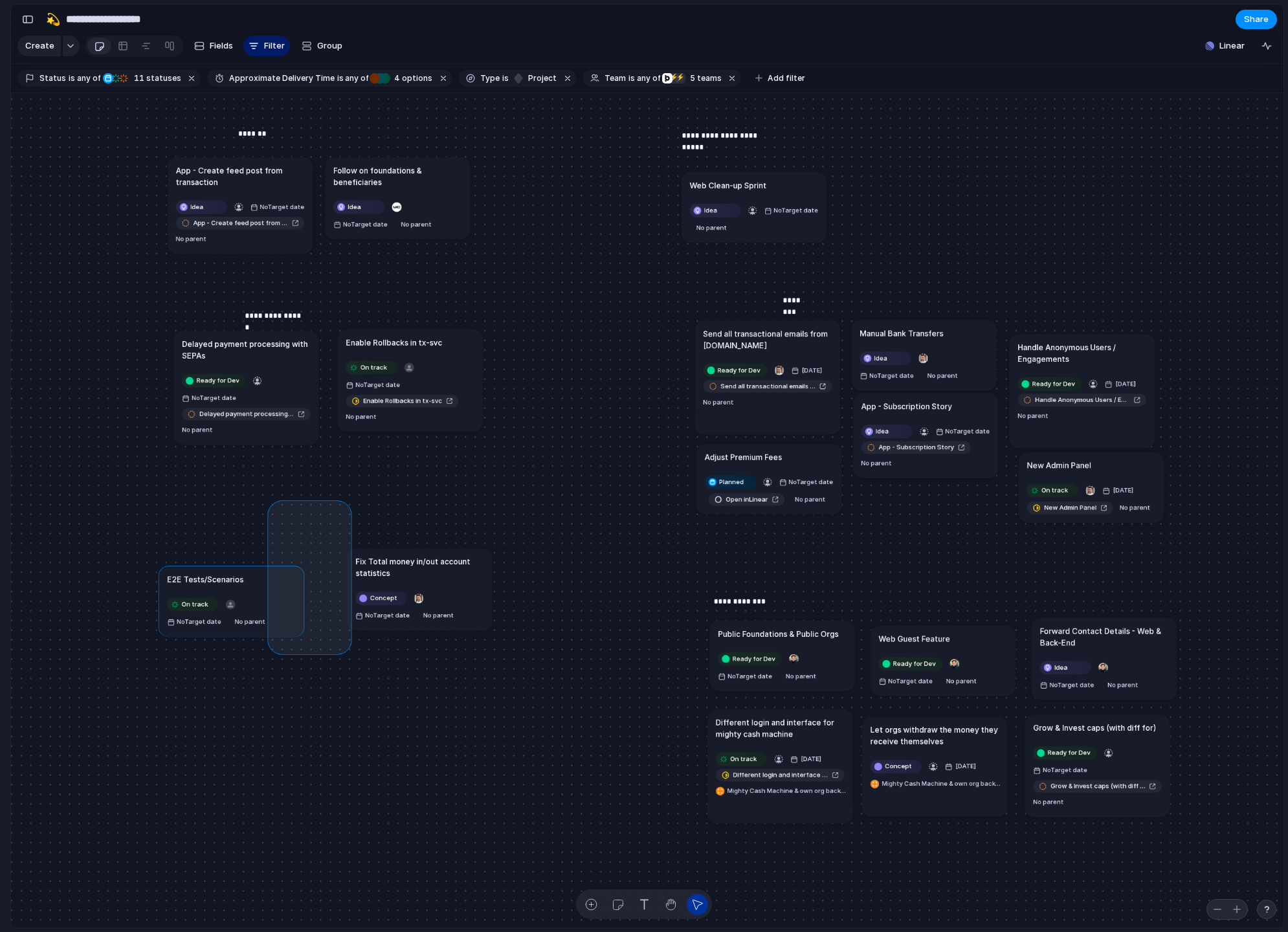
drag, startPoint x: 273, startPoint y: 506, endPoint x: 412, endPoint y: 657, distance: 205.2
click at [411, 657] on div "Send all transactional emails from [DOMAIN_NAME] Ready for Dev [DATE] Send all …" at bounding box center [647, 511] width 1272 height 835
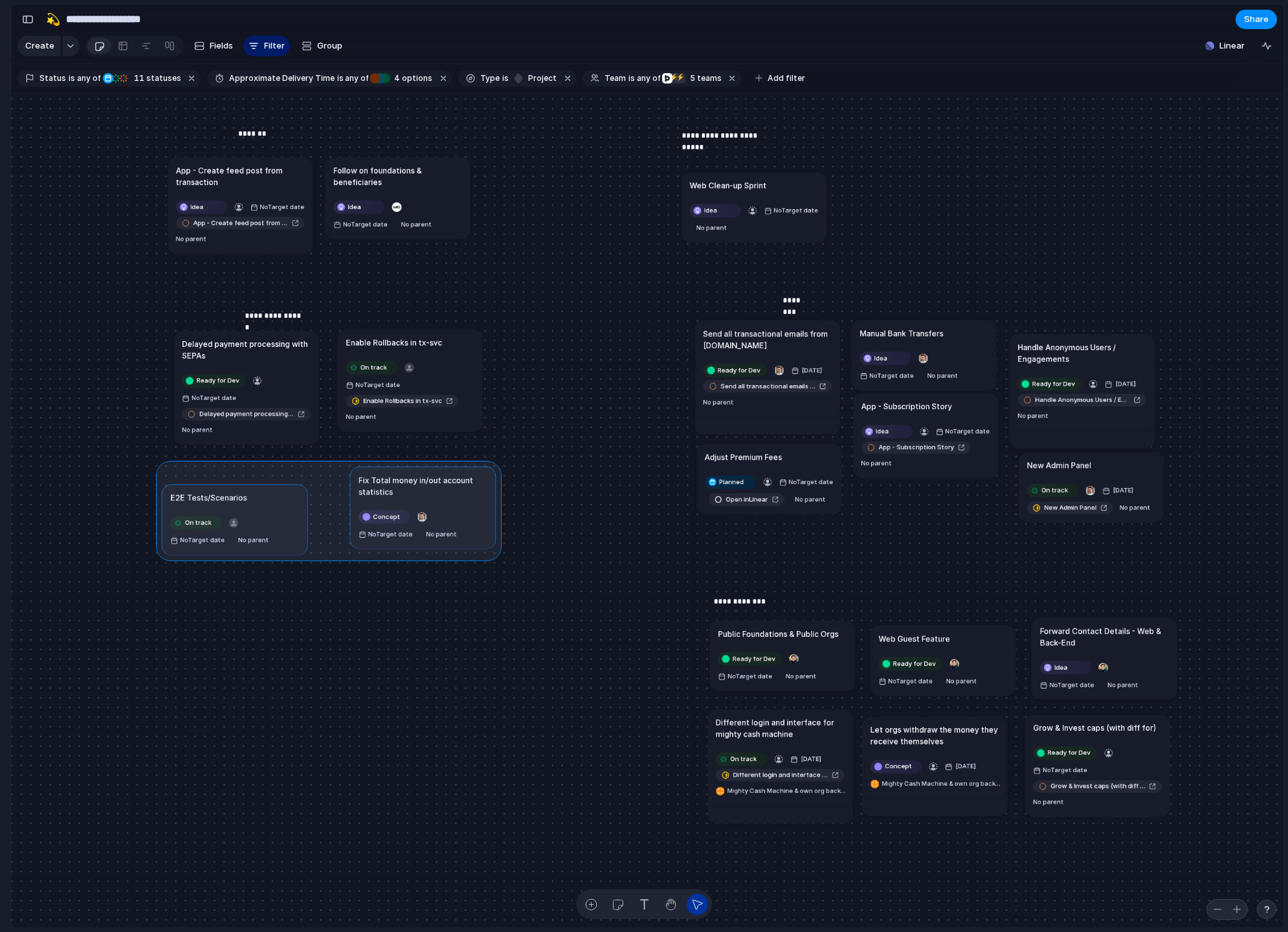
drag, startPoint x: 420, startPoint y: 559, endPoint x: 423, endPoint y: 477, distance: 82.1
click at [423, 477] on div at bounding box center [329, 510] width 346 height 100
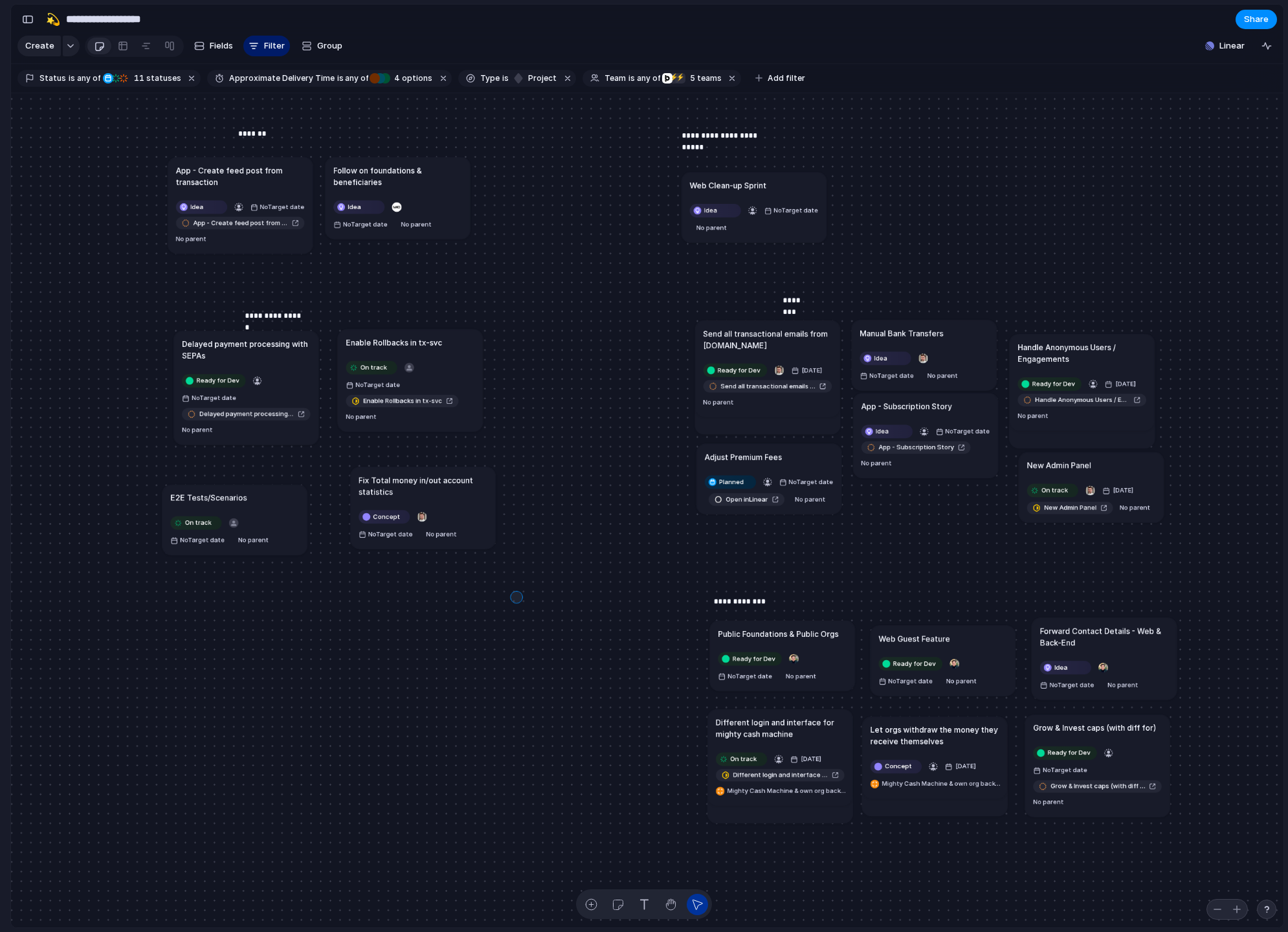
drag, startPoint x: 516, startPoint y: 597, endPoint x: 409, endPoint y: 487, distance: 153.5
click at [409, 487] on div "Send all transactional emails from [DOMAIN_NAME] Ready for Dev [DATE] Send all …" at bounding box center [647, 511] width 1272 height 835
drag, startPoint x: 429, startPoint y: 482, endPoint x: 414, endPoint y: 468, distance: 20.5
click at [414, 468] on div at bounding box center [404, 497] width 157 height 94
drag, startPoint x: 277, startPoint y: 496, endPoint x: 287, endPoint y: 477, distance: 21.5
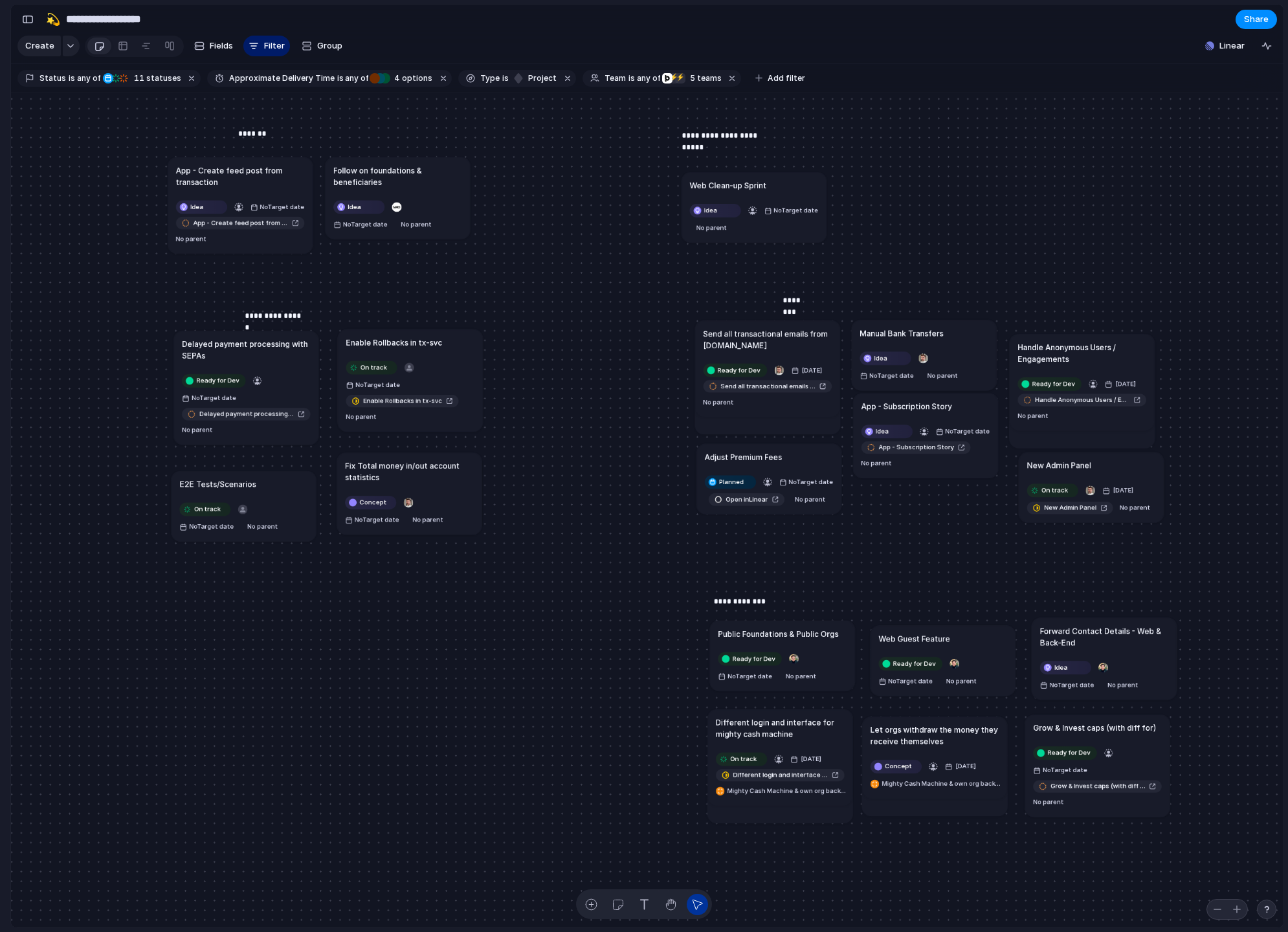
click at [287, 478] on div "E2E Tests/Scenarios" at bounding box center [243, 484] width 129 height 11
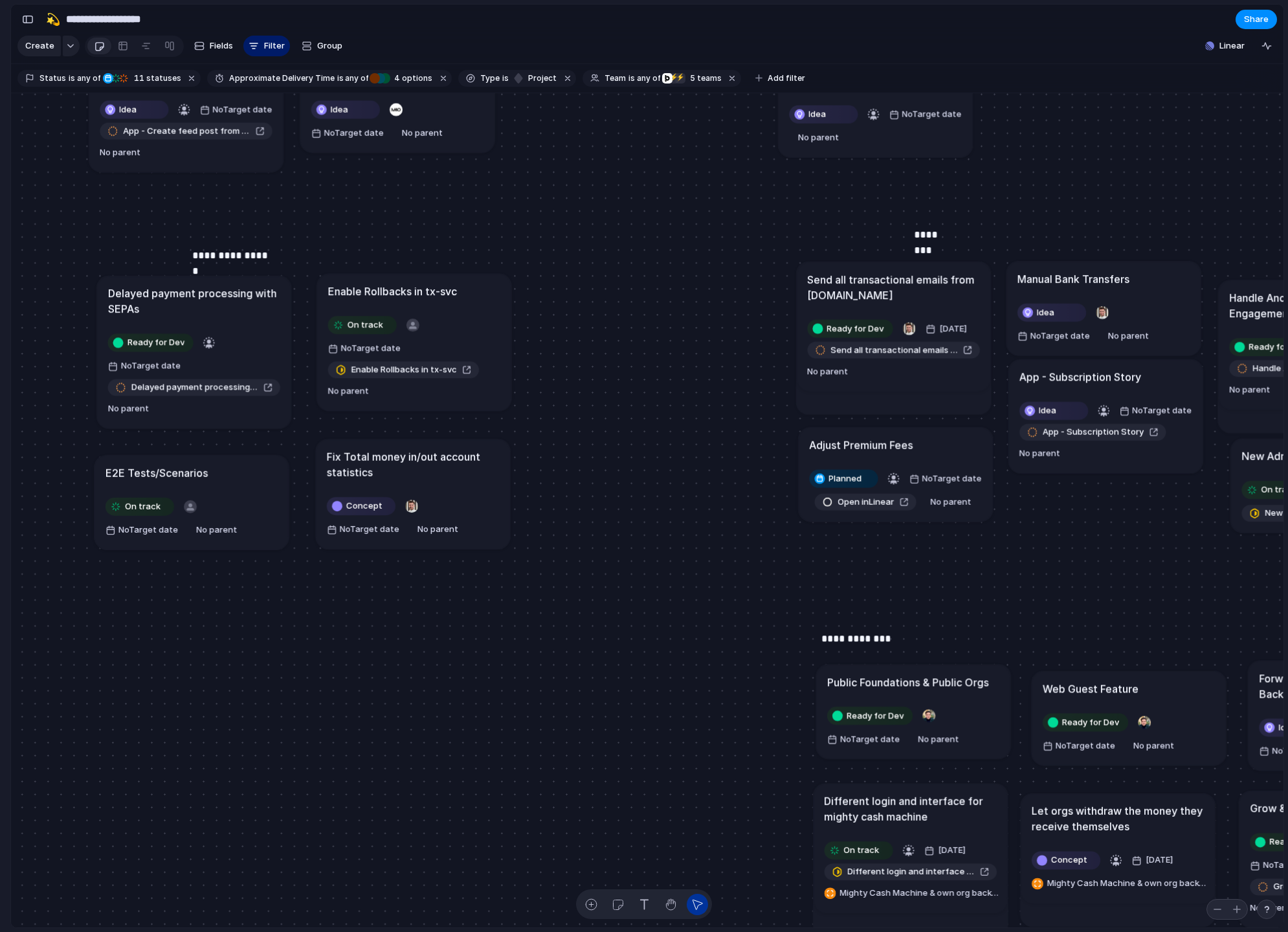
click at [427, 450] on h1 "Fix Total money in/out account statistics" at bounding box center [413, 464] width 172 height 31
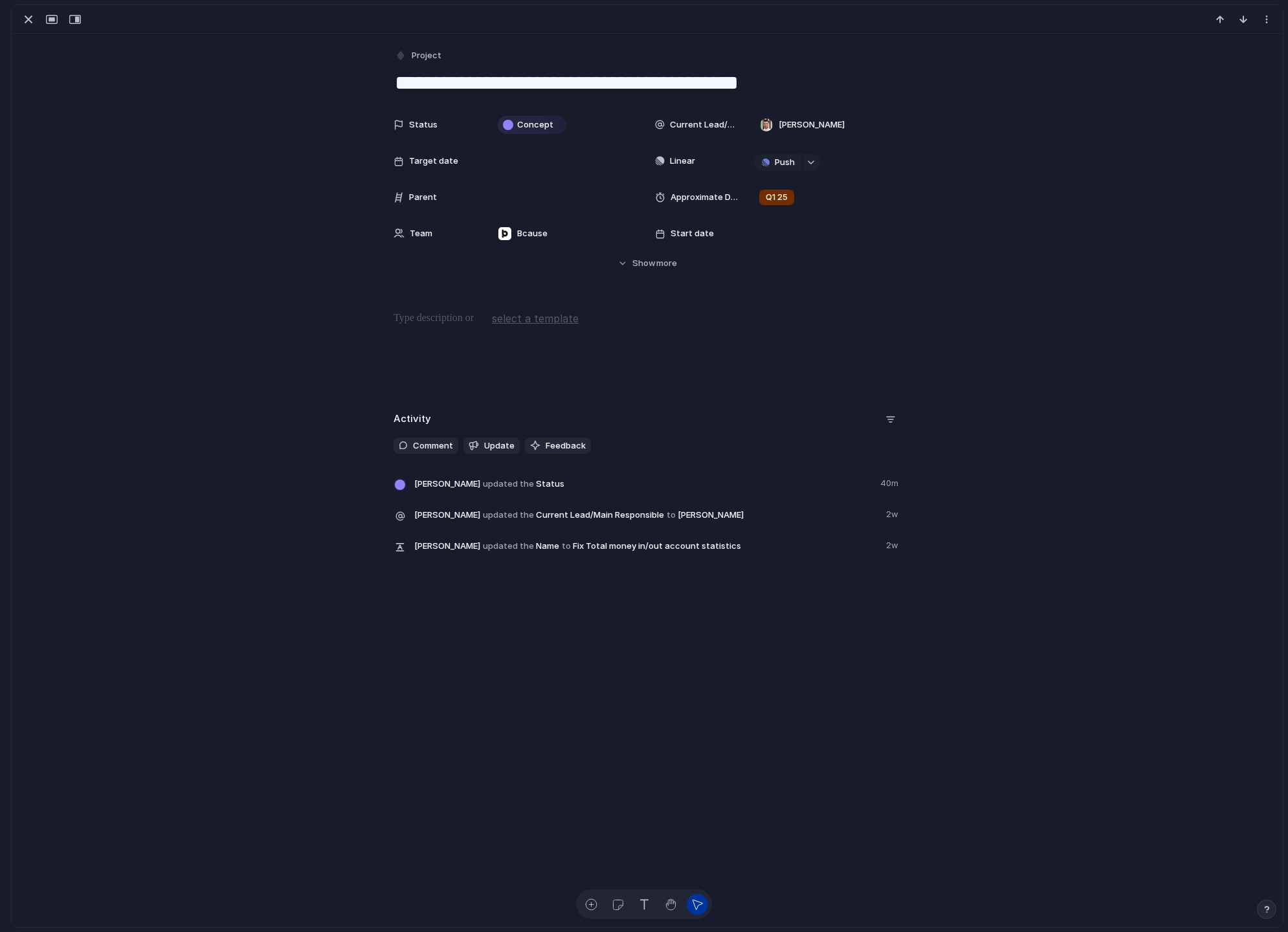
click at [472, 322] on p at bounding box center [647, 318] width 507 height 15
click at [399, 315] on p "**********" at bounding box center [647, 318] width 507 height 15
click at [360, 368] on div "**********" at bounding box center [647, 355] width 1239 height 83
click at [27, 19] on div "button" at bounding box center [29, 19] width 15 height 15
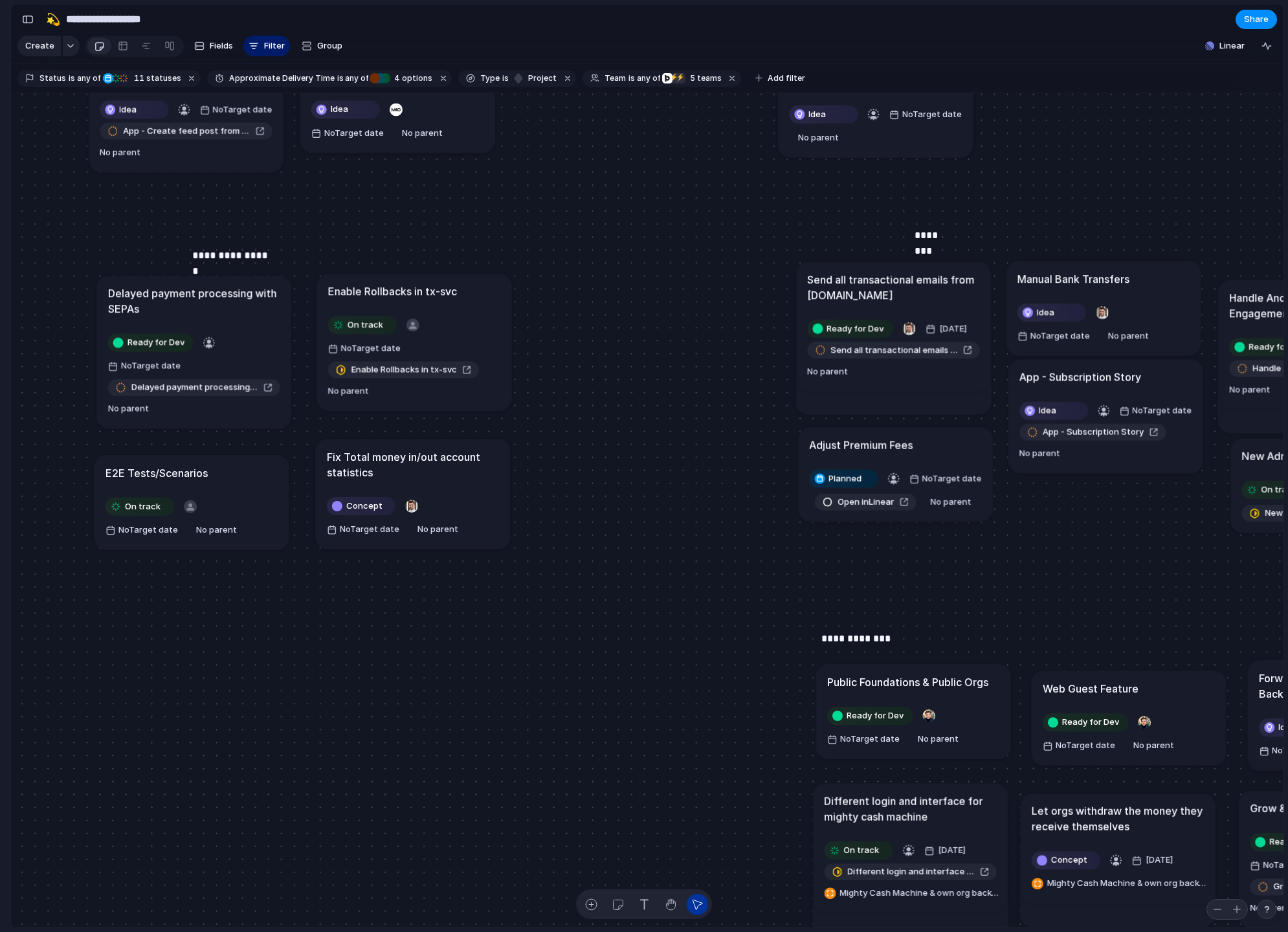
click at [384, 467] on h1 "Fix Total money in/out account statistics" at bounding box center [413, 464] width 172 height 31
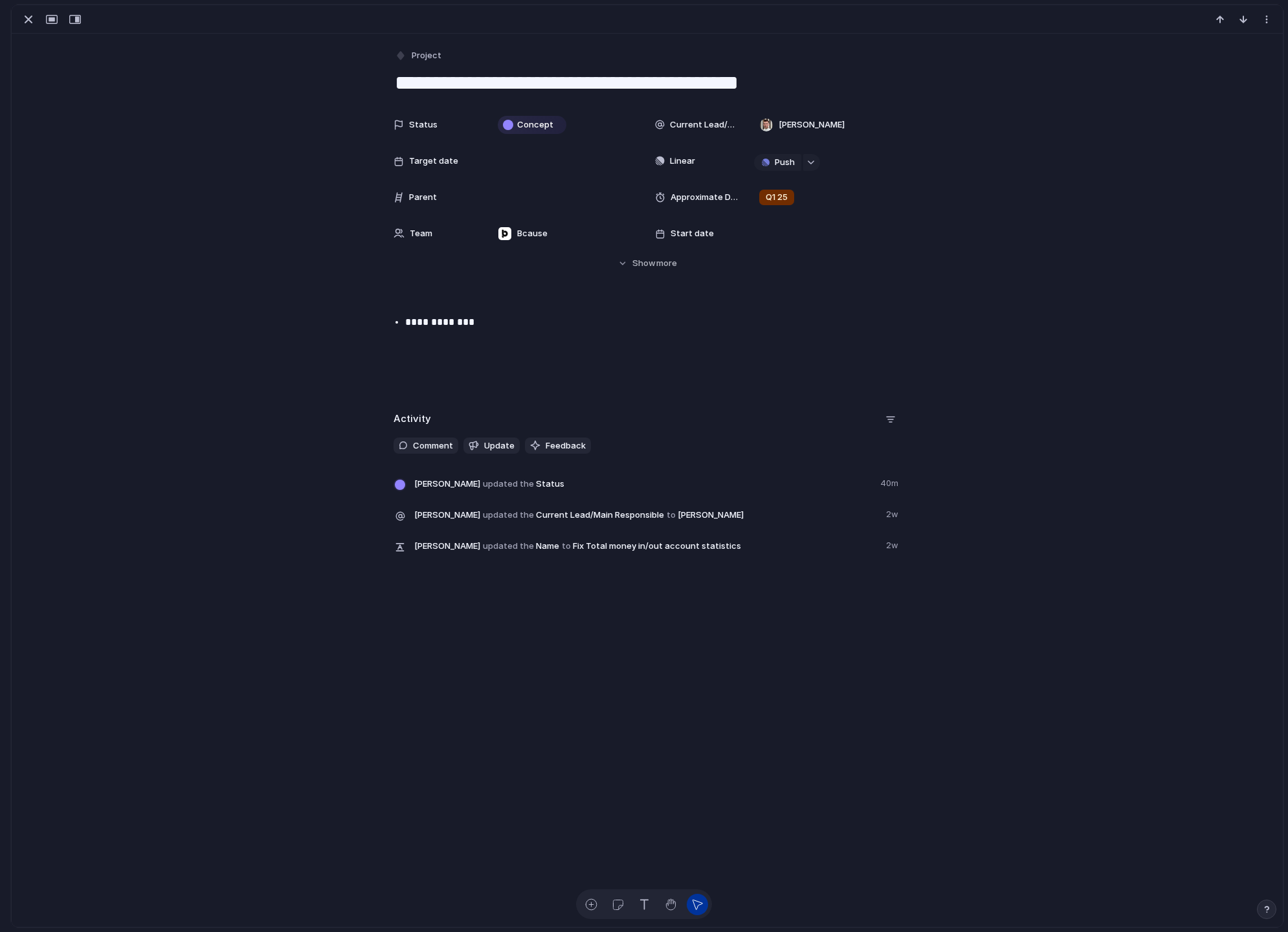
click at [789, 86] on textarea "**********" at bounding box center [647, 83] width 507 height 28
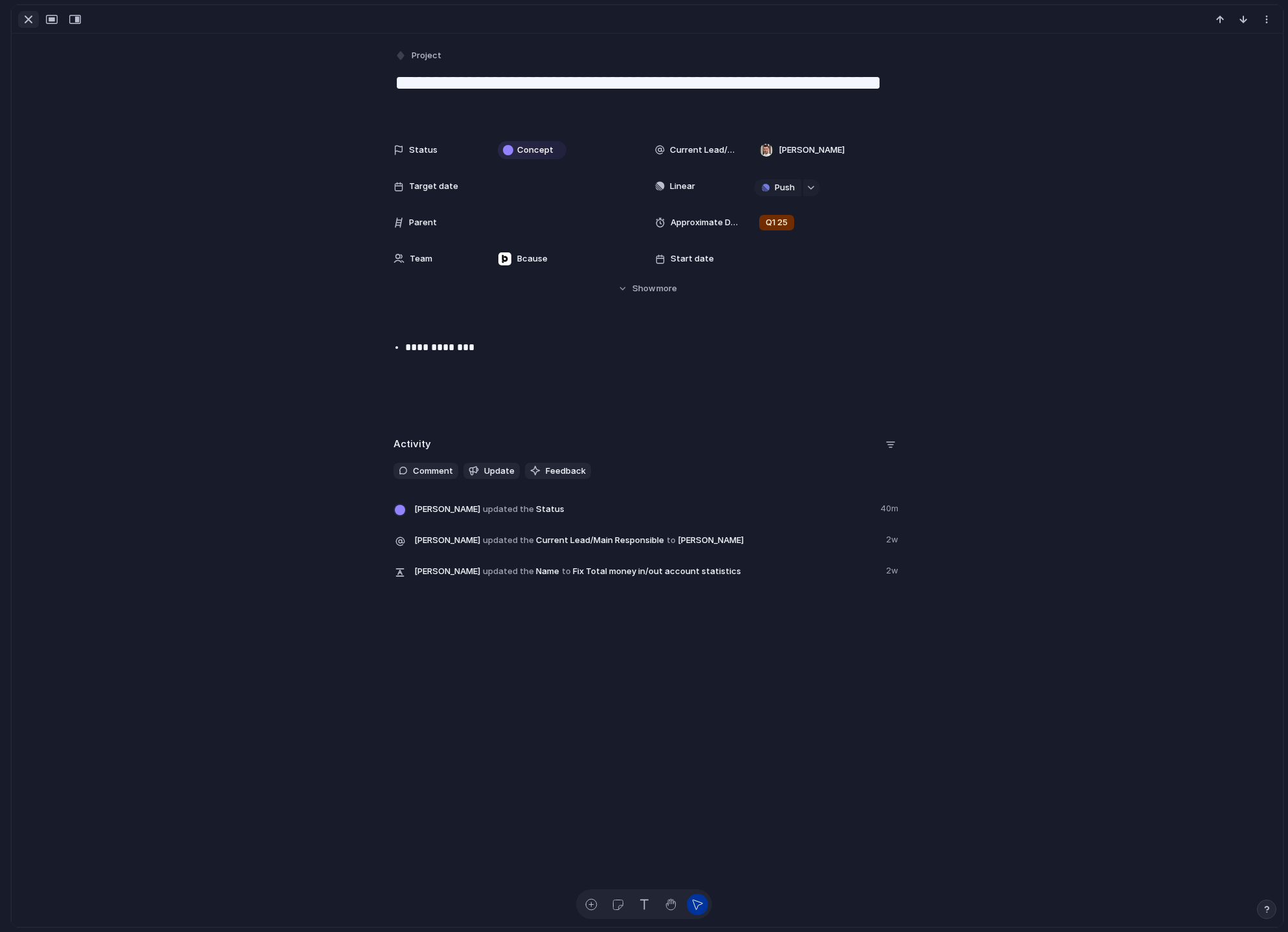
type textarea "**********"
click at [31, 21] on div "button" at bounding box center [29, 19] width 15 height 15
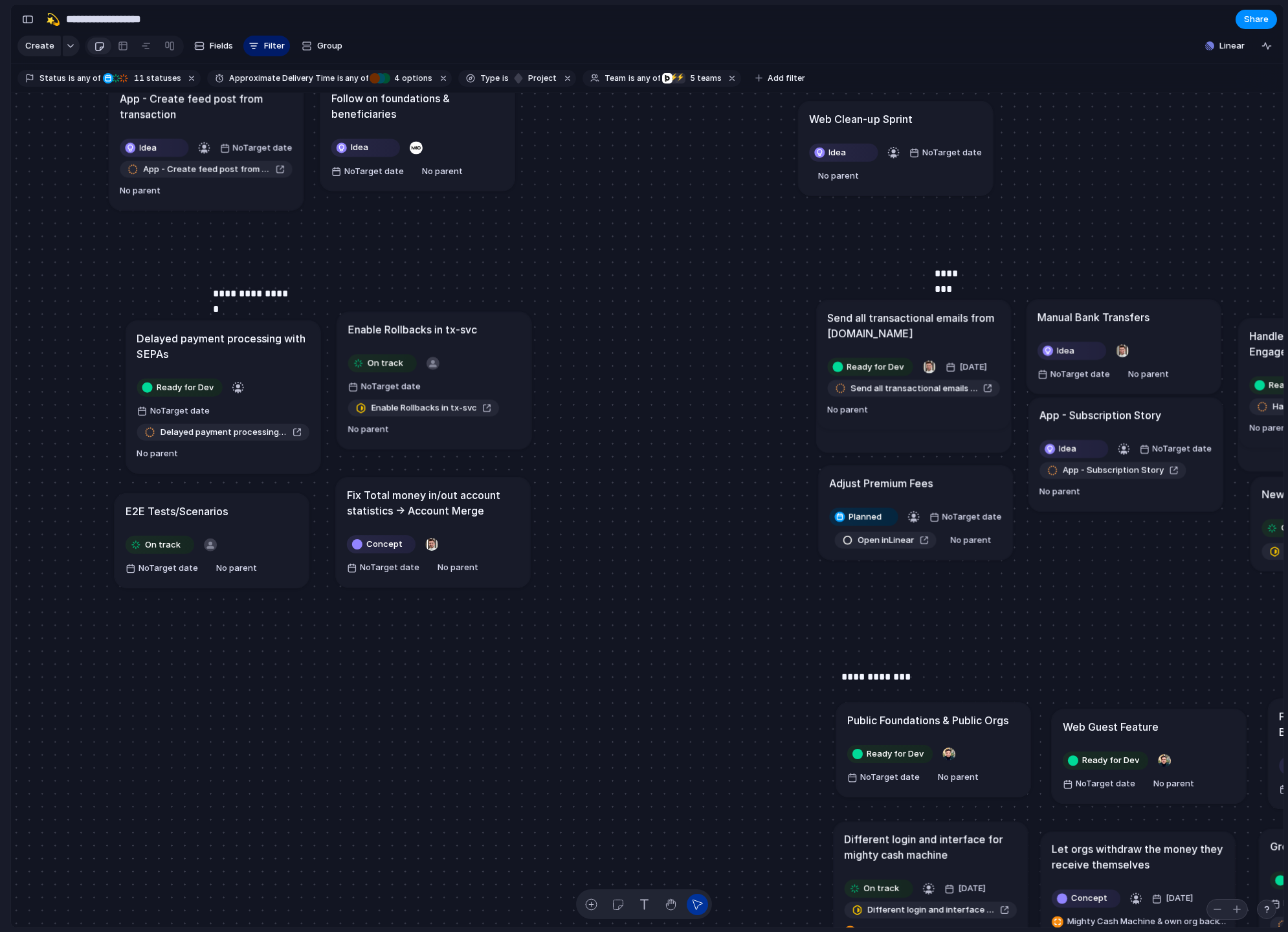
click at [146, 320] on article "Delayed payment processing with SEPAs Ready for Dev No Target date Delayed paym…" at bounding box center [223, 396] width 194 height 152
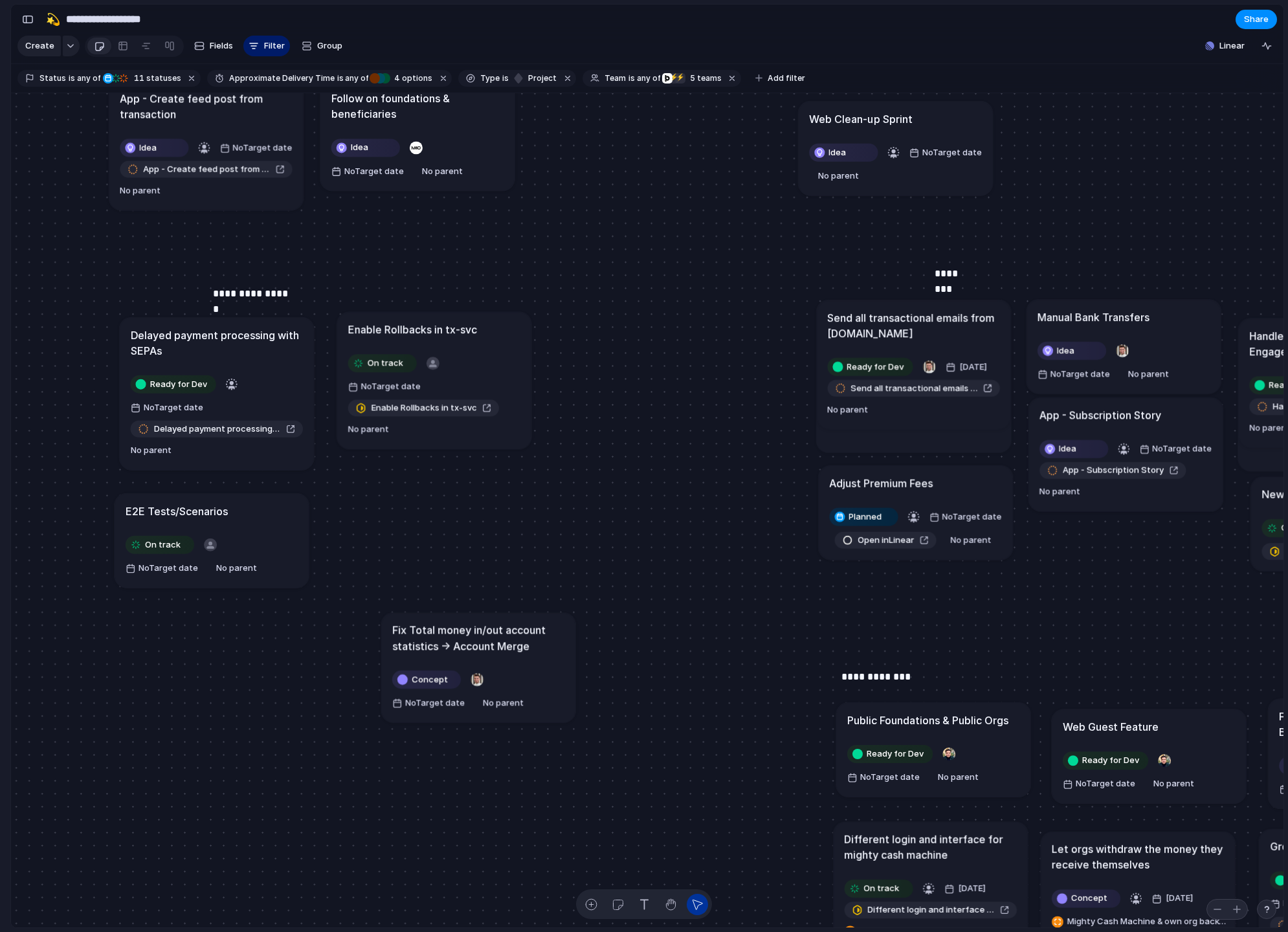
drag, startPoint x: 392, startPoint y: 479, endPoint x: 445, endPoint y: 656, distance: 184.8
click at [445, 655] on article "Fix Total money in/out account statistics -> Account Merge Concept No Target da…" at bounding box center [478, 667] width 194 height 110
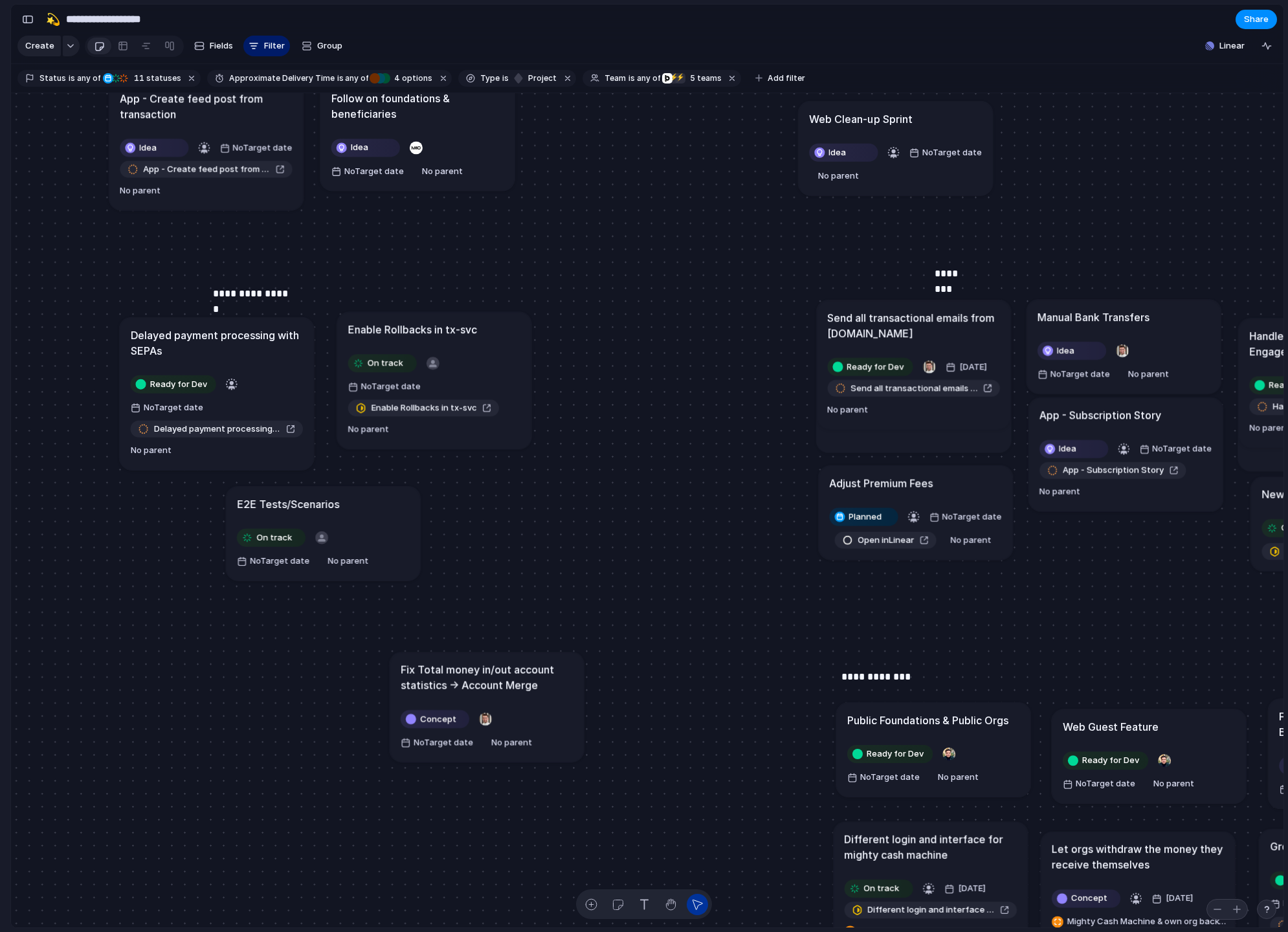
drag, startPoint x: 330, startPoint y: 522, endPoint x: 366, endPoint y: 516, distance: 36.5
click at [366, 516] on article "E2E Tests/Scenarios On track No Target date No parent" at bounding box center [323, 533] width 194 height 94
drag, startPoint x: 465, startPoint y: 516, endPoint x: 340, endPoint y: 517, distance: 125.0
click at [340, 517] on div "Send all transactional emails from Customer.io Ready for Dev 29 August Send all…" at bounding box center [647, 511] width 1272 height 835
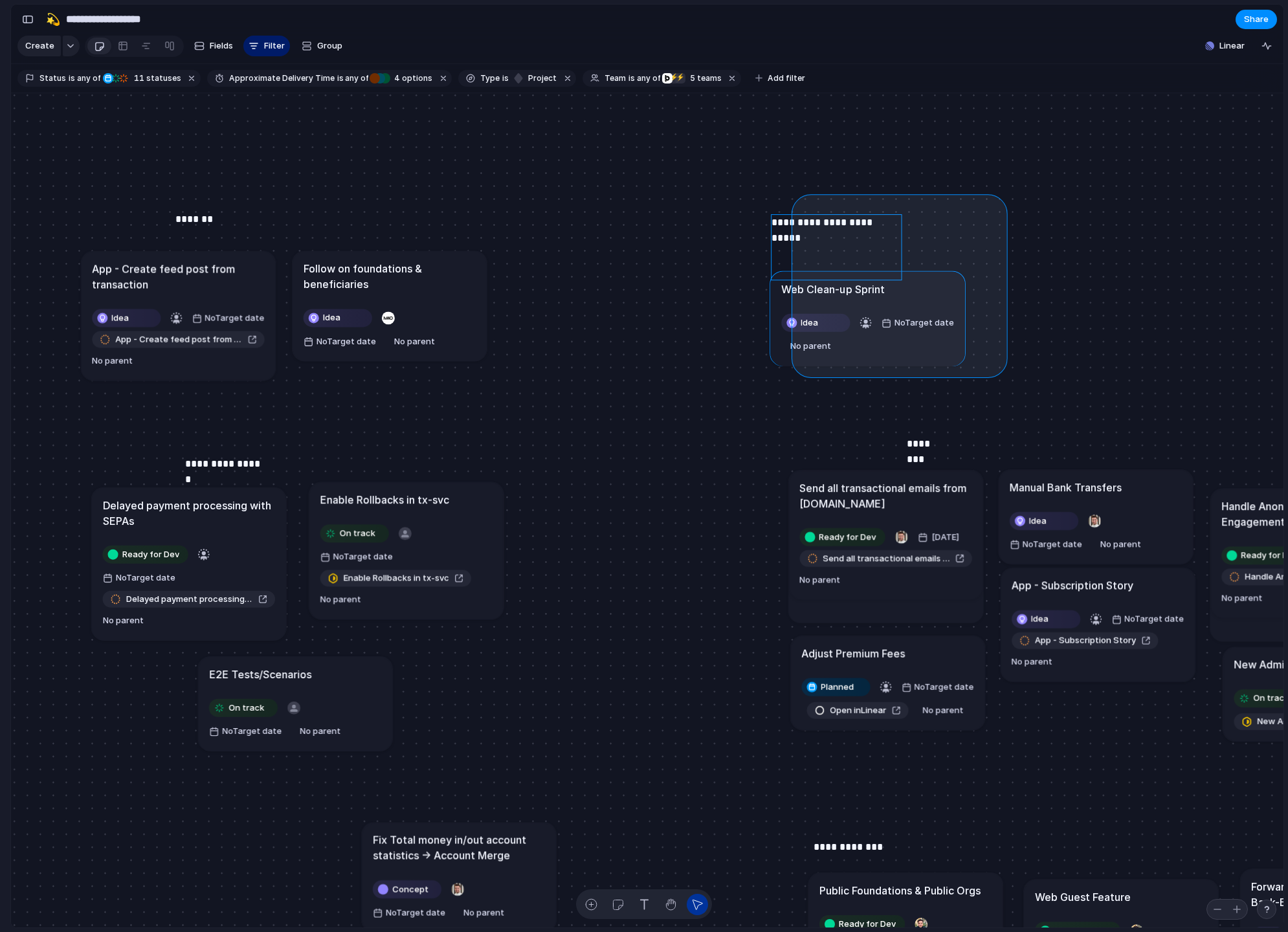
drag, startPoint x: 835, startPoint y: 225, endPoint x: 998, endPoint y: 369, distance: 217.5
click at [998, 369] on div "Send all transactional emails from Customer.io Ready for Dev 29 August Send all…" at bounding box center [647, 511] width 1272 height 835
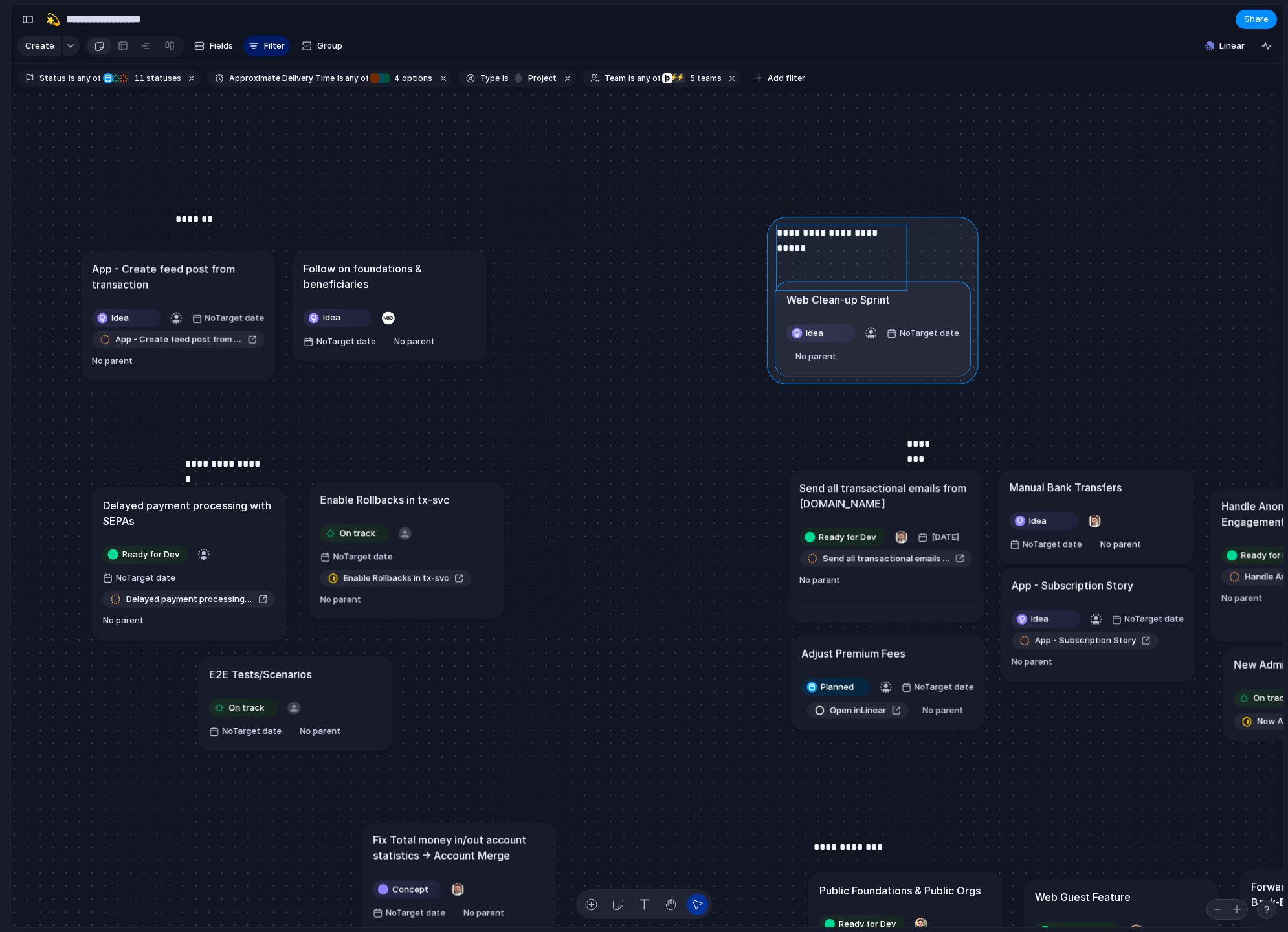
drag, startPoint x: 859, startPoint y: 218, endPoint x: 864, endPoint y: 229, distance: 12.1
click at [864, 229] on div at bounding box center [873, 300] width 211 height 168
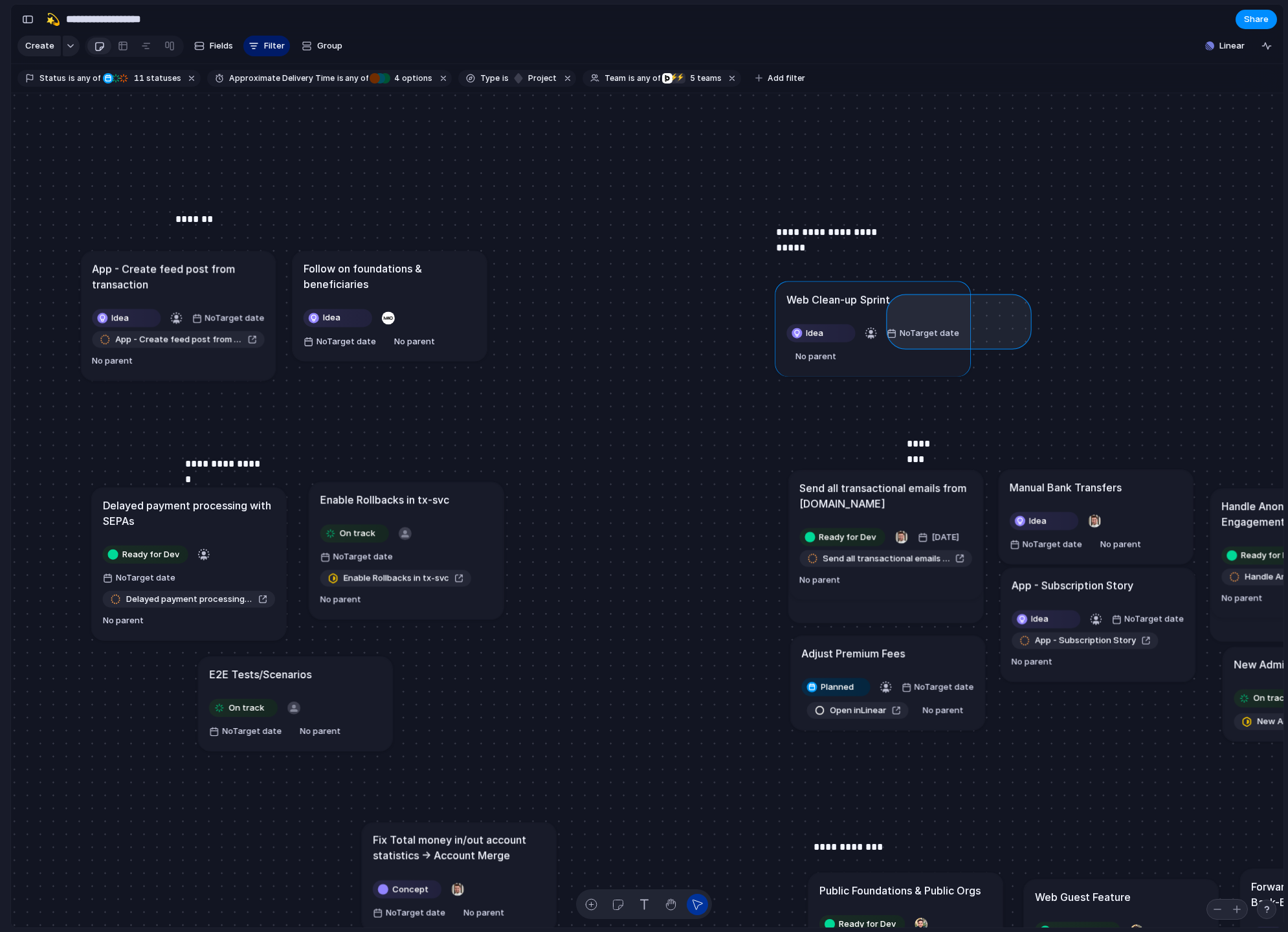
drag, startPoint x: 973, startPoint y: 322, endPoint x: 888, endPoint y: 298, distance: 88.3
click at [889, 299] on div "Send all transactional emails from Customer.io Ready for Dev 29 August Send all…" at bounding box center [647, 511] width 1272 height 835
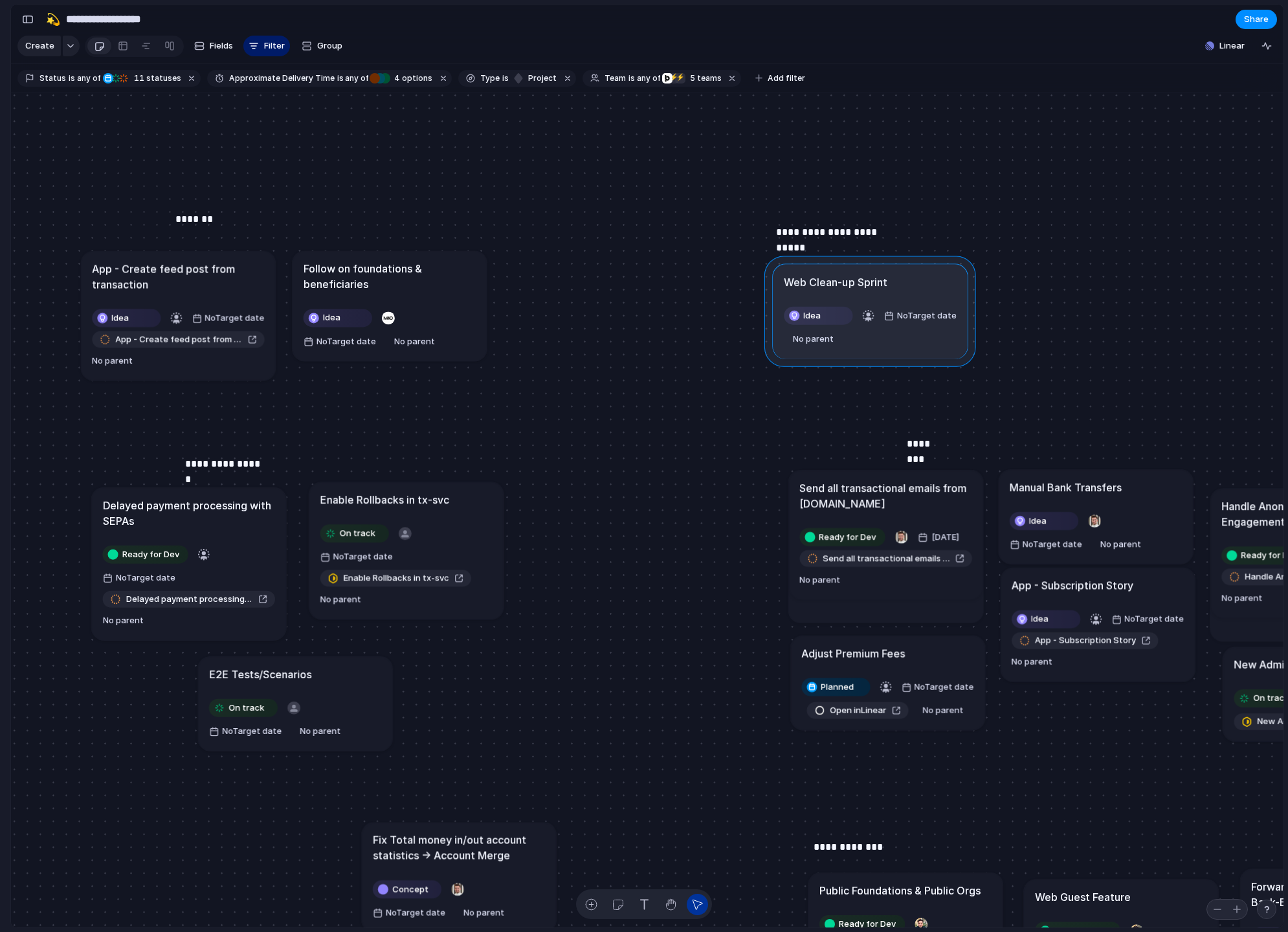
drag, startPoint x: 887, startPoint y: 296, endPoint x: 884, endPoint y: 279, distance: 17.3
click at [884, 279] on div at bounding box center [870, 311] width 211 height 111
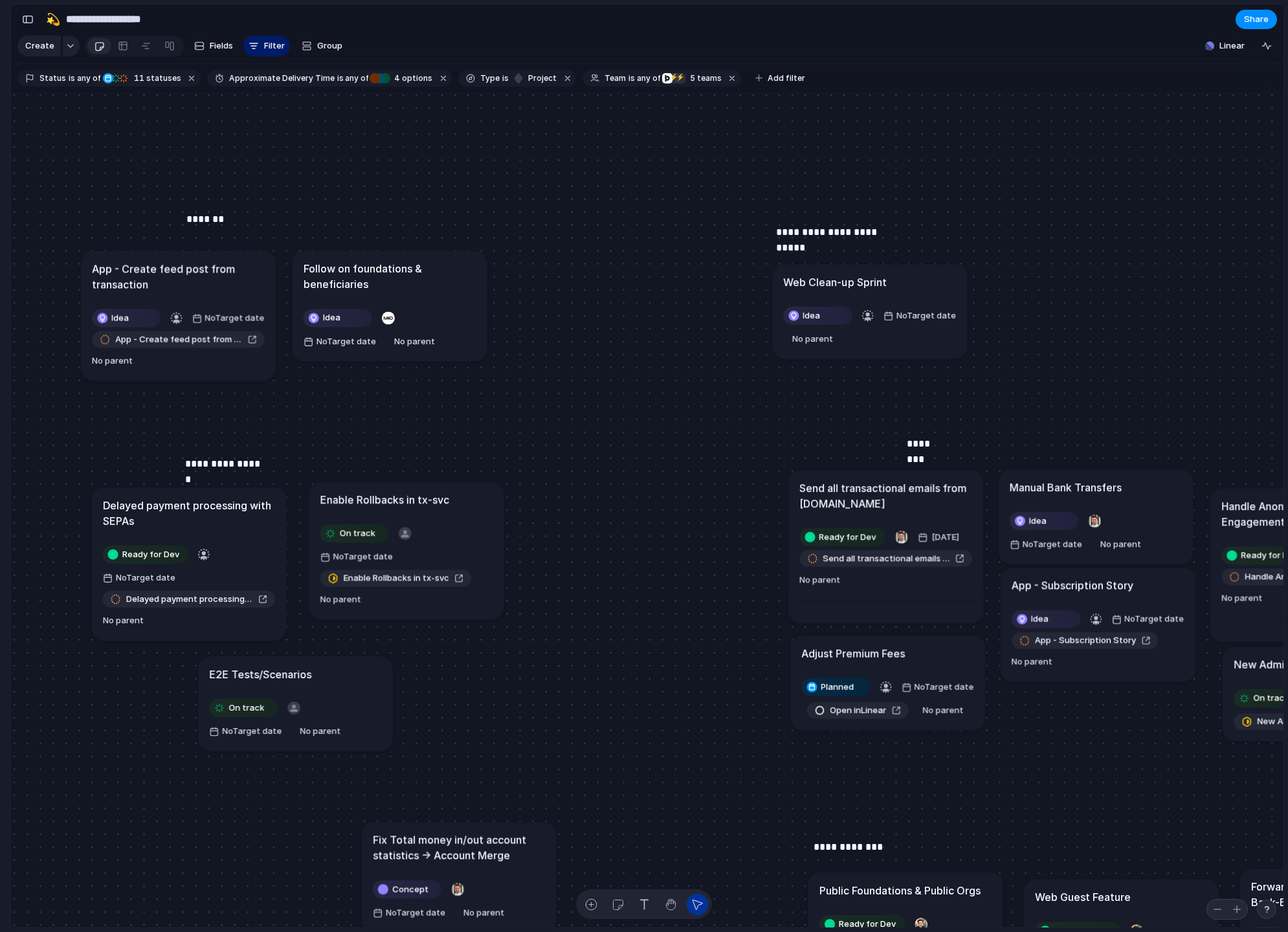
drag, startPoint x: 183, startPoint y: 273, endPoint x: 293, endPoint y: 281, distance: 110.3
click at [304, 275] on div "*******" at bounding box center [252, 243] width 130 height 65
drag, startPoint x: 310, startPoint y: 233, endPoint x: 262, endPoint y: 211, distance: 52.8
click at [262, 211] on p "*******" at bounding box center [272, 211] width 38 height 15
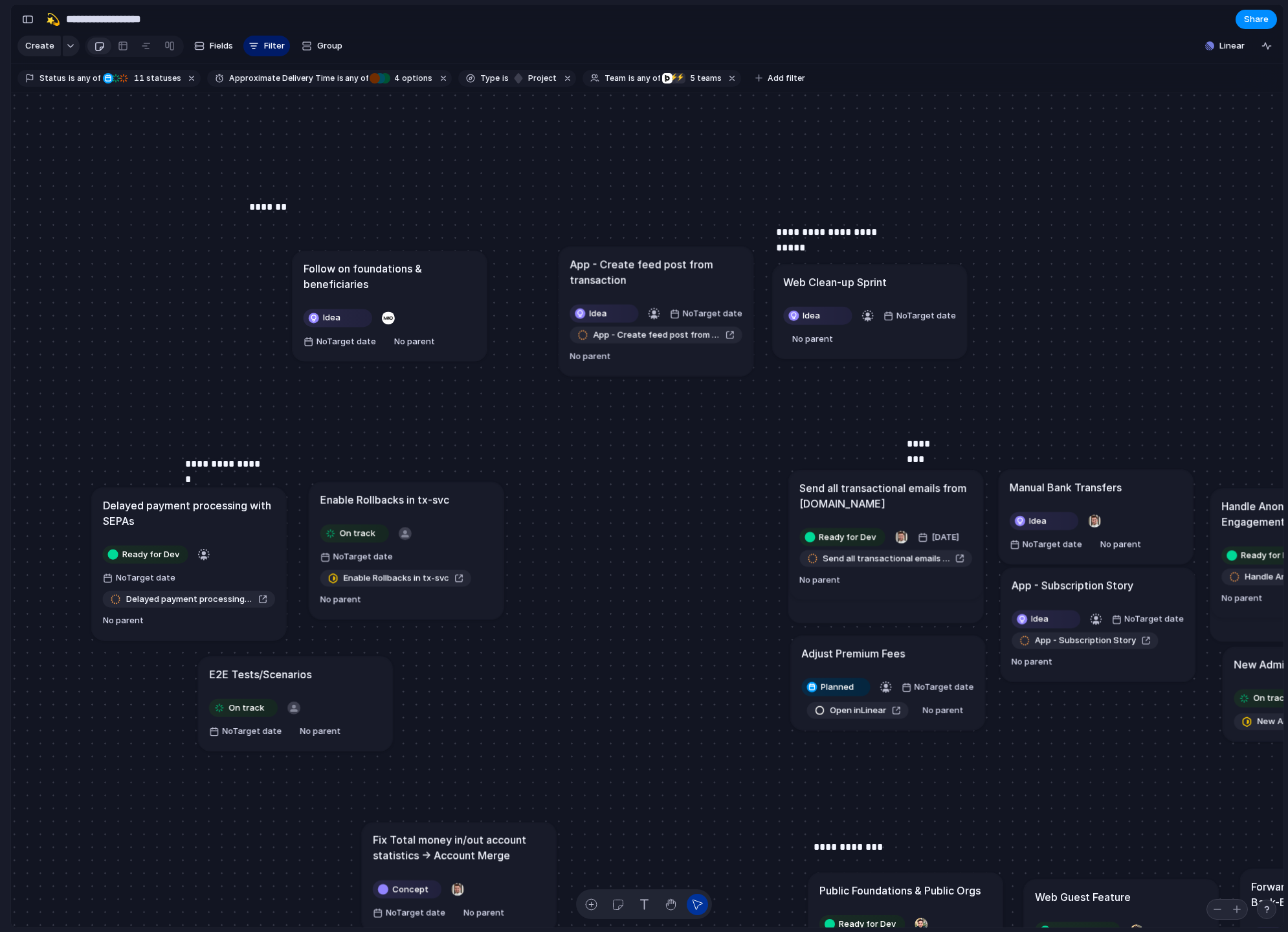
drag, startPoint x: 177, startPoint y: 277, endPoint x: 654, endPoint y: 273, distance: 477.0
click at [654, 273] on h1 "App - Create feed post from transaction" at bounding box center [655, 272] width 172 height 31
drag, startPoint x: 391, startPoint y: 266, endPoint x: 320, endPoint y: 265, distance: 71.0
click at [320, 265] on h1 "Follow on foundations & beneficiaries" at bounding box center [321, 275] width 172 height 31
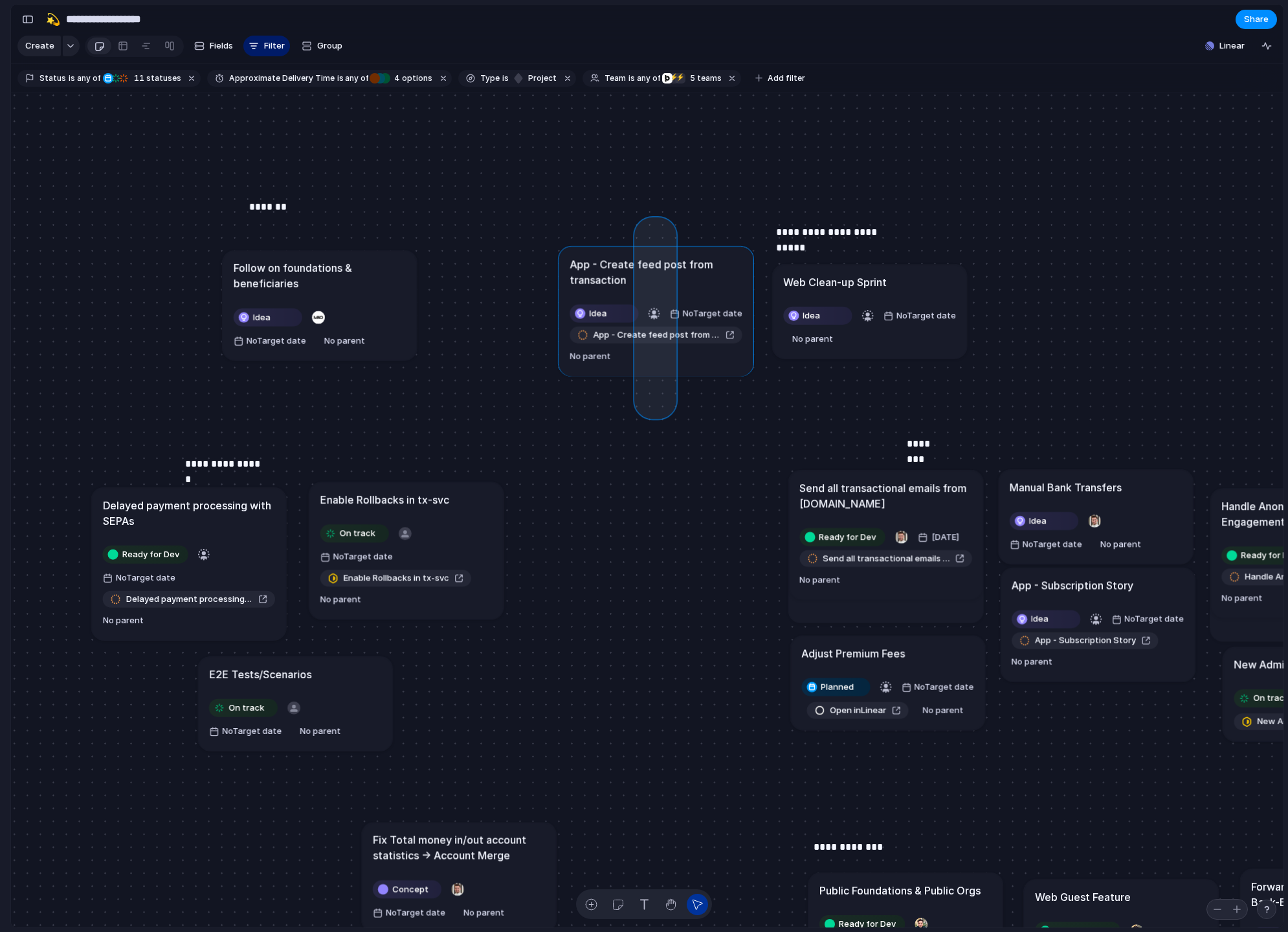
drag, startPoint x: 654, startPoint y: 239, endPoint x: 669, endPoint y: 416, distance: 177.6
click at [669, 416] on div "Send all transactional emails from Customer.io Ready for Dev 29 August Send all…" at bounding box center [647, 511] width 1272 height 835
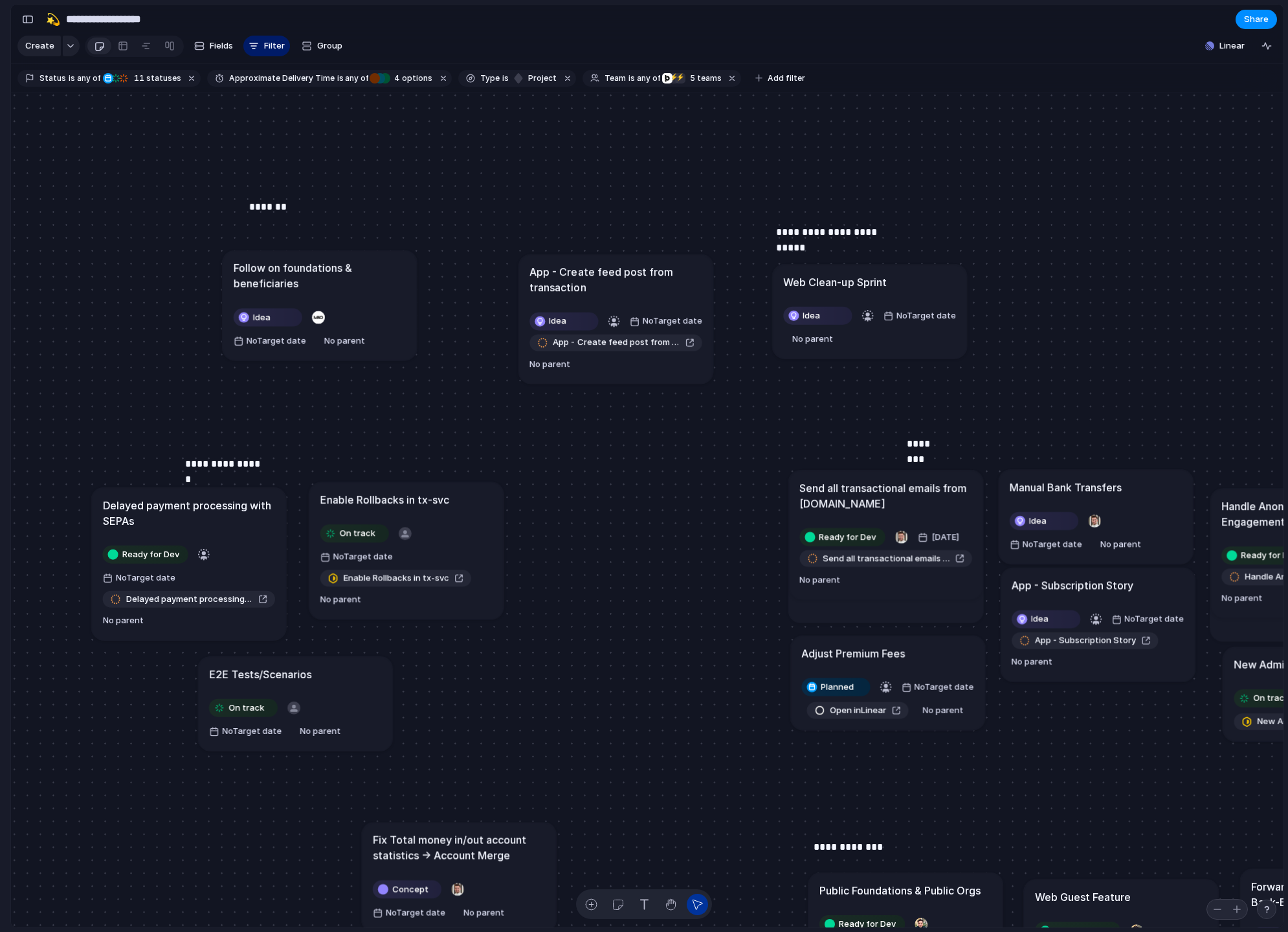
drag, startPoint x: 673, startPoint y: 265, endPoint x: 633, endPoint y: 273, distance: 40.8
click at [633, 273] on h1 "App - Create feed post from transaction" at bounding box center [615, 279] width 172 height 31
drag, startPoint x: 429, startPoint y: 253, endPoint x: 352, endPoint y: 315, distance: 98.9
click at [352, 315] on div "Send all transactional emails from Customer.io Ready for Dev 29 August Send all…" at bounding box center [647, 511] width 1272 height 835
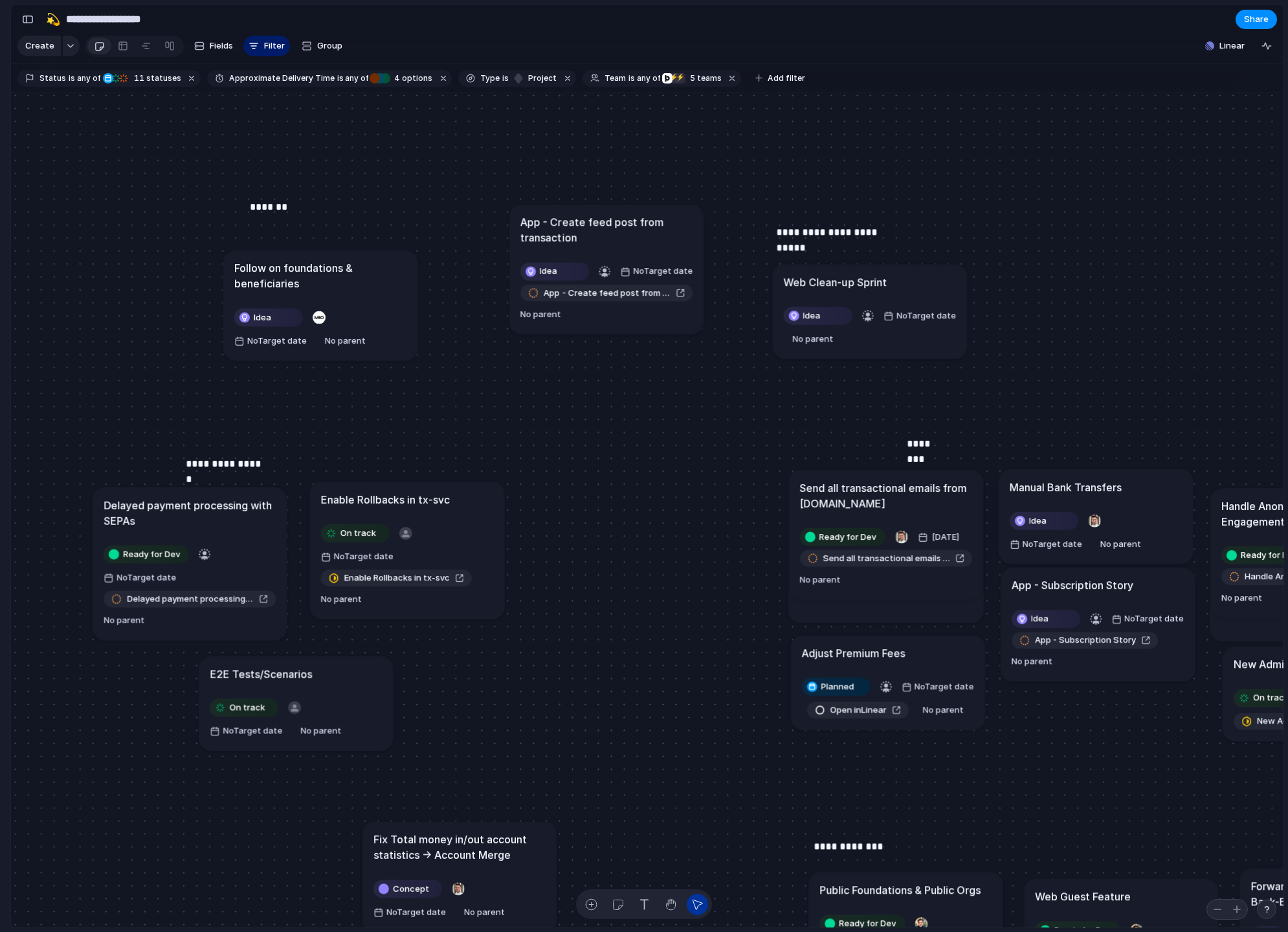
drag, startPoint x: 598, startPoint y: 283, endPoint x: 588, endPoint y: 240, distance: 44.1
click at [588, 240] on h1 "App - Create feed post from transaction" at bounding box center [606, 230] width 172 height 31
drag, startPoint x: 598, startPoint y: 237, endPoint x: 592, endPoint y: 253, distance: 17.1
click at [592, 253] on h1 "App - Create feed post from transaction" at bounding box center [599, 253] width 172 height 31
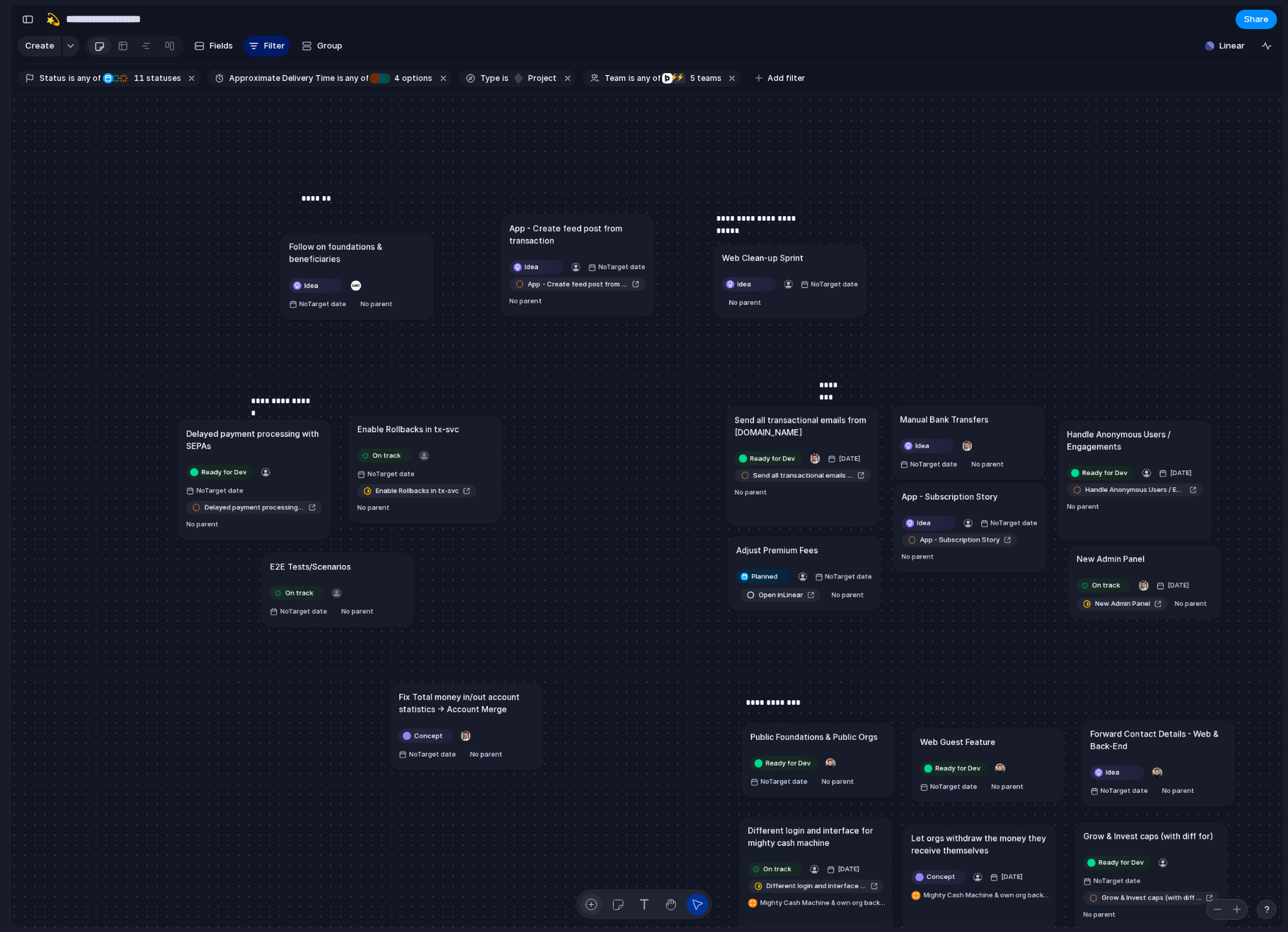
click at [594, 907] on div "button" at bounding box center [591, 904] width 13 height 13
type textarea "**********"
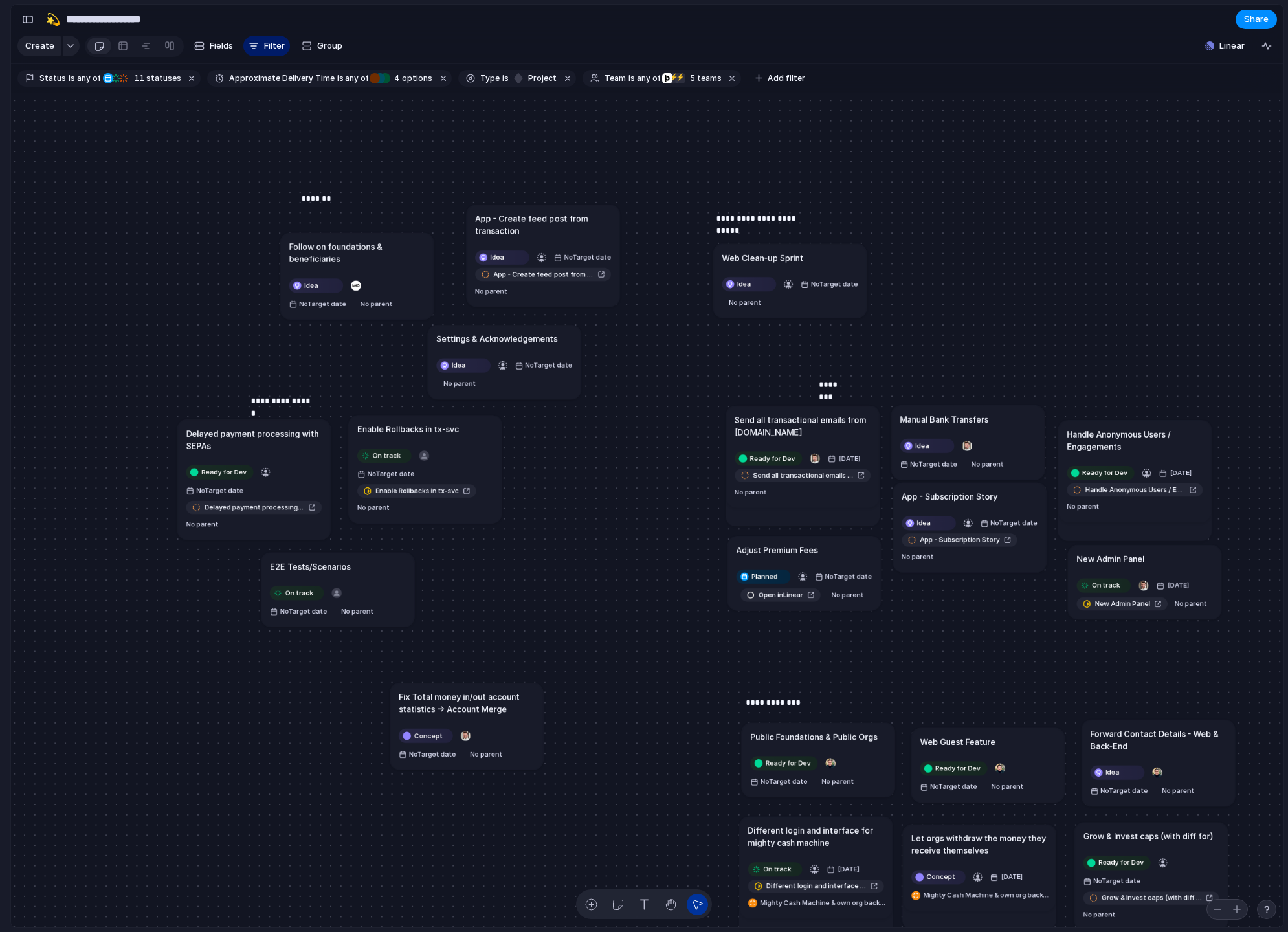
drag, startPoint x: 574, startPoint y: 229, endPoint x: 532, endPoint y: 213, distance: 44.9
click at [533, 213] on h1 "App - Create feed post from transaction" at bounding box center [543, 225] width 136 height 25
drag, startPoint x: 539, startPoint y: 342, endPoint x: 545, endPoint y: 330, distance: 13.4
click at [545, 330] on h1 "Settings & Acknowledgements" at bounding box center [498, 327] width 121 height 12
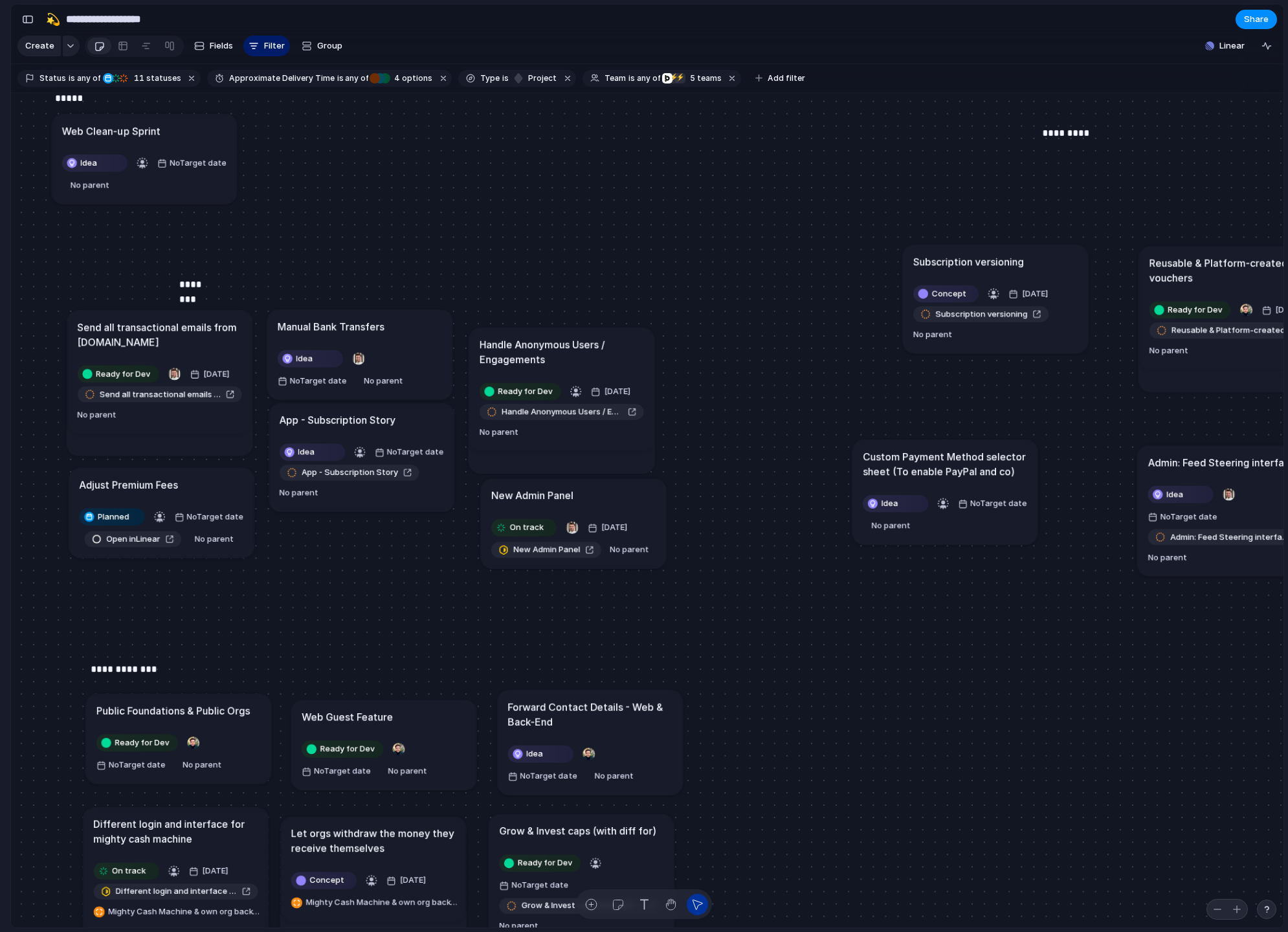
drag, startPoint x: 996, startPoint y: 303, endPoint x: 1030, endPoint y: 257, distance: 57.2
click at [1030, 257] on div "Subscription versioning" at bounding box center [995, 261] width 165 height 15
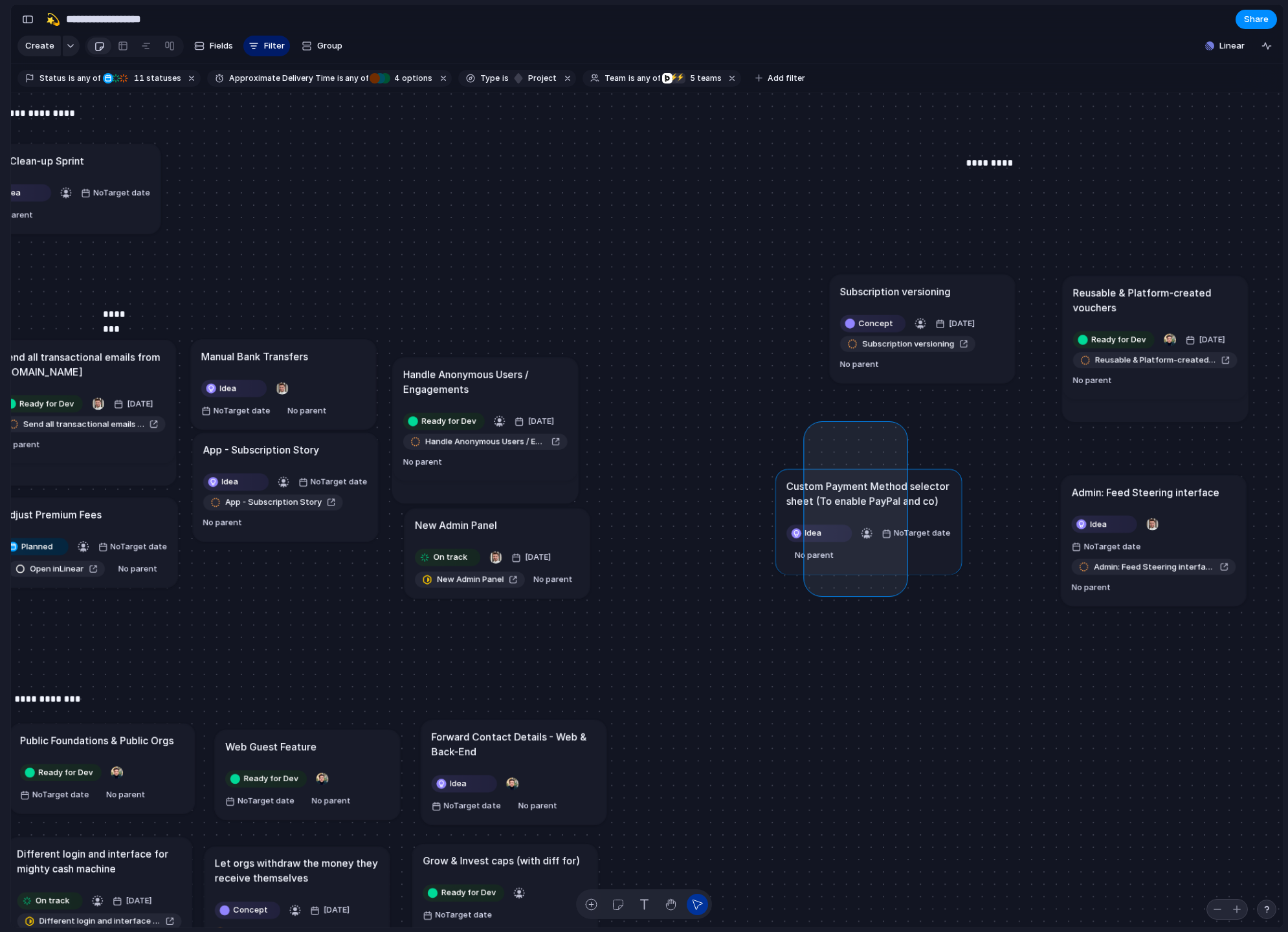
drag, startPoint x: 811, startPoint y: 429, endPoint x: 899, endPoint y: 588, distance: 181.7
click at [899, 588] on div "Send all transactional emails from Customer.io Ready for Dev 29 August Send all…" at bounding box center [647, 511] width 1272 height 835
drag, startPoint x: 918, startPoint y: 612, endPoint x: 859, endPoint y: 418, distance: 202.8
click at [859, 418] on div "Send all transactional emails from Customer.io Ready for Dev 29 August Send all…" at bounding box center [647, 511] width 1272 height 835
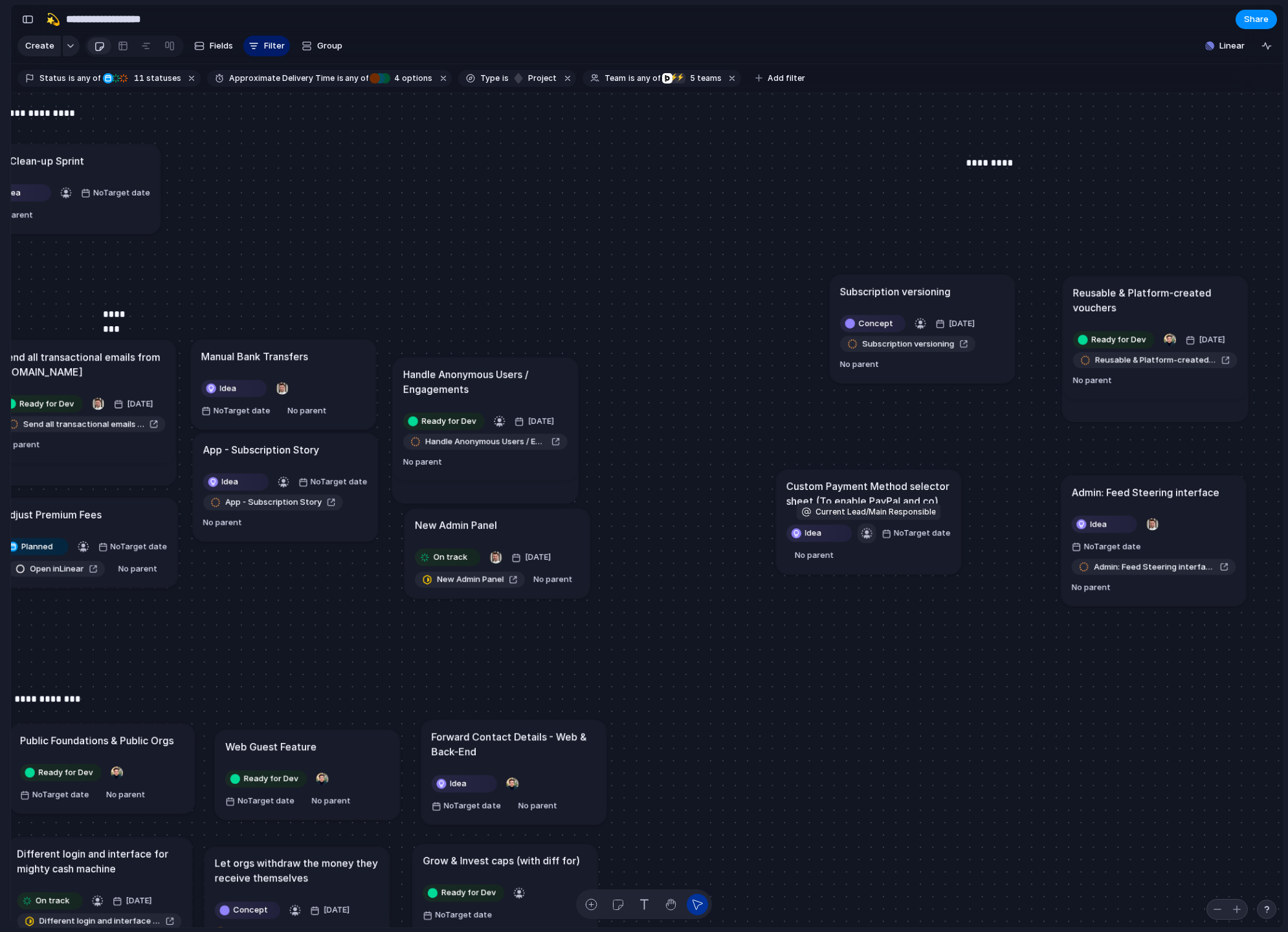
click at [868, 533] on div "button" at bounding box center [866, 533] width 12 height 12
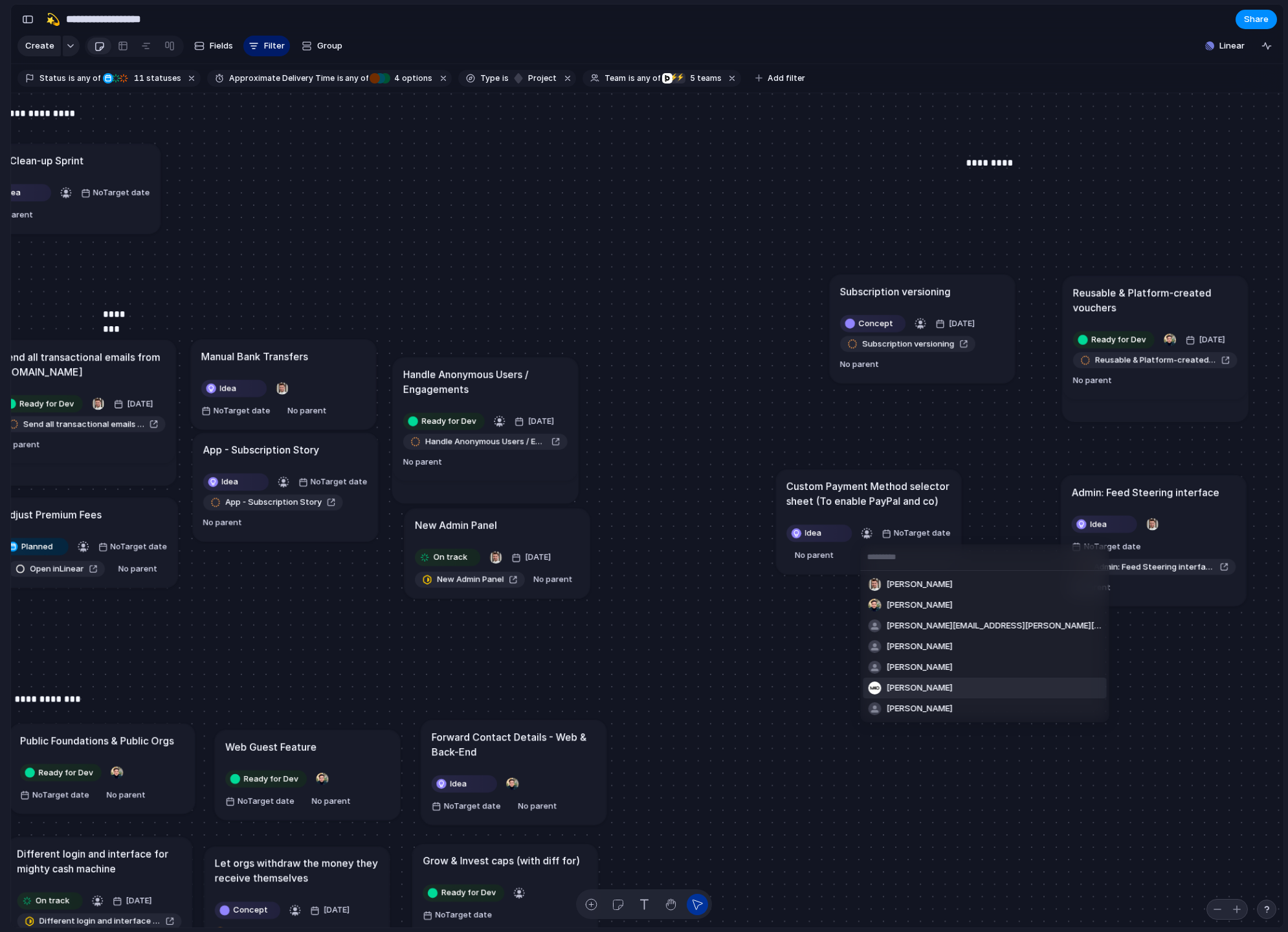
click at [936, 683] on span "[PERSON_NAME]" at bounding box center [918, 688] width 66 height 13
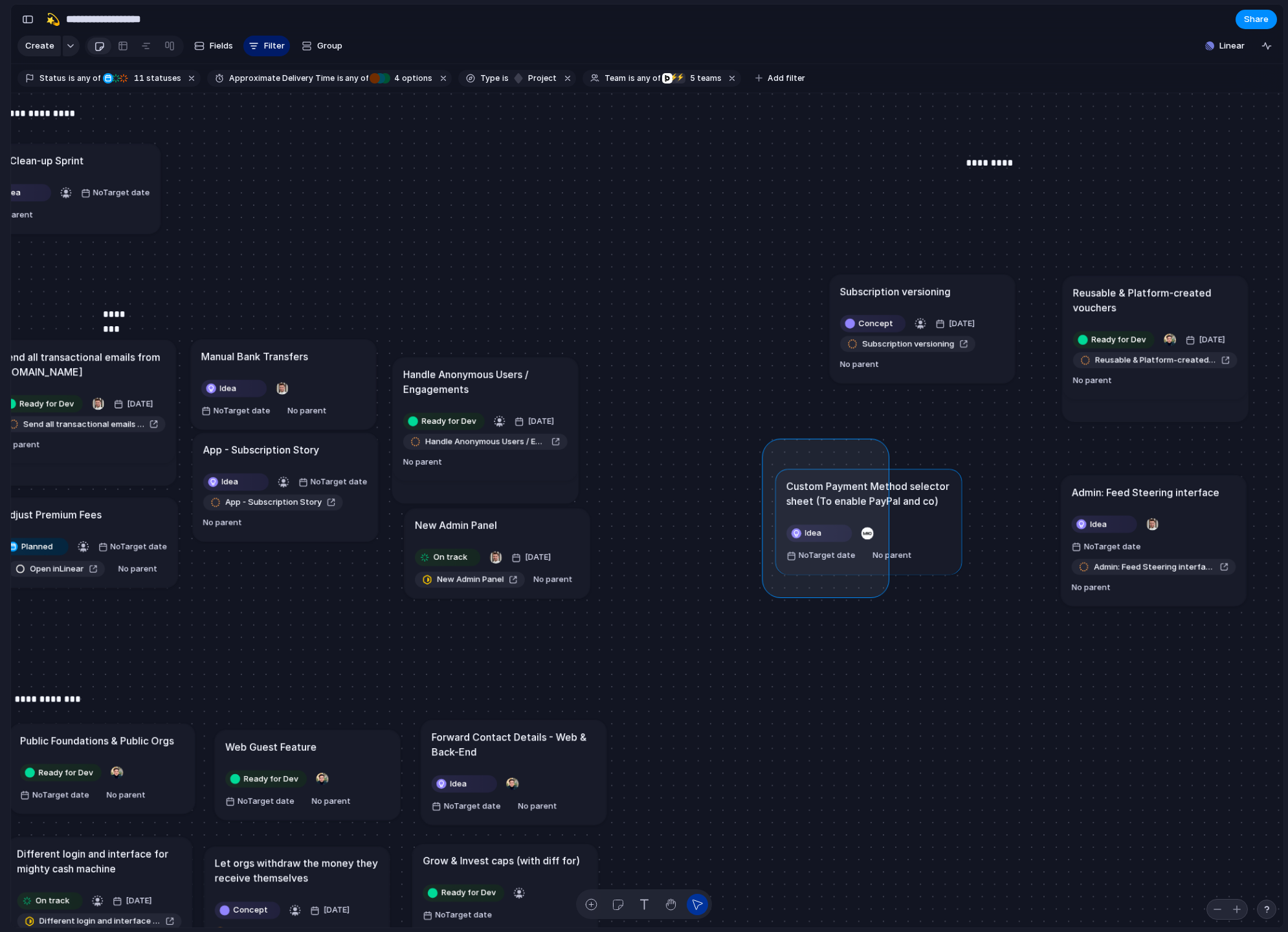
drag, startPoint x: 770, startPoint y: 446, endPoint x: 880, endPoint y: 590, distance: 181.2
click at [880, 590] on div "Send all transactional emails from Customer.io Ready for Dev 29 August Send all…" at bounding box center [647, 511] width 1272 height 835
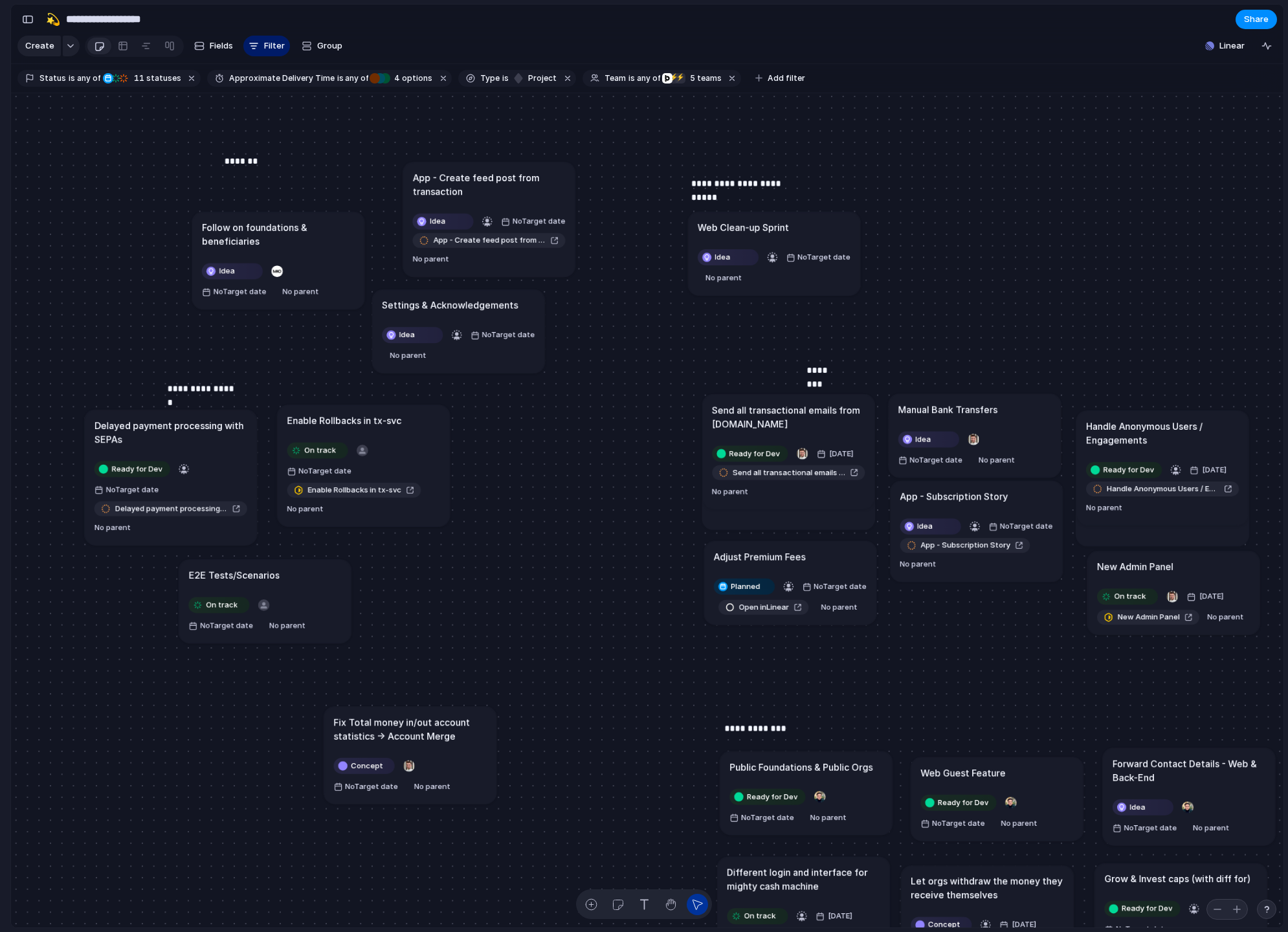
drag, startPoint x: 326, startPoint y: 221, endPoint x: 317, endPoint y: 233, distance: 15.0
click at [317, 233] on h1 "Follow on foundations & beneficiaries" at bounding box center [278, 233] width 152 height 28
drag, startPoint x: 333, startPoint y: 183, endPoint x: 330, endPoint y: 192, distance: 9.5
click at [330, 192] on div "*******" at bounding box center [277, 192] width 115 height 57
drag, startPoint x: 445, startPoint y: 178, endPoint x: 449, endPoint y: 165, distance: 13.6
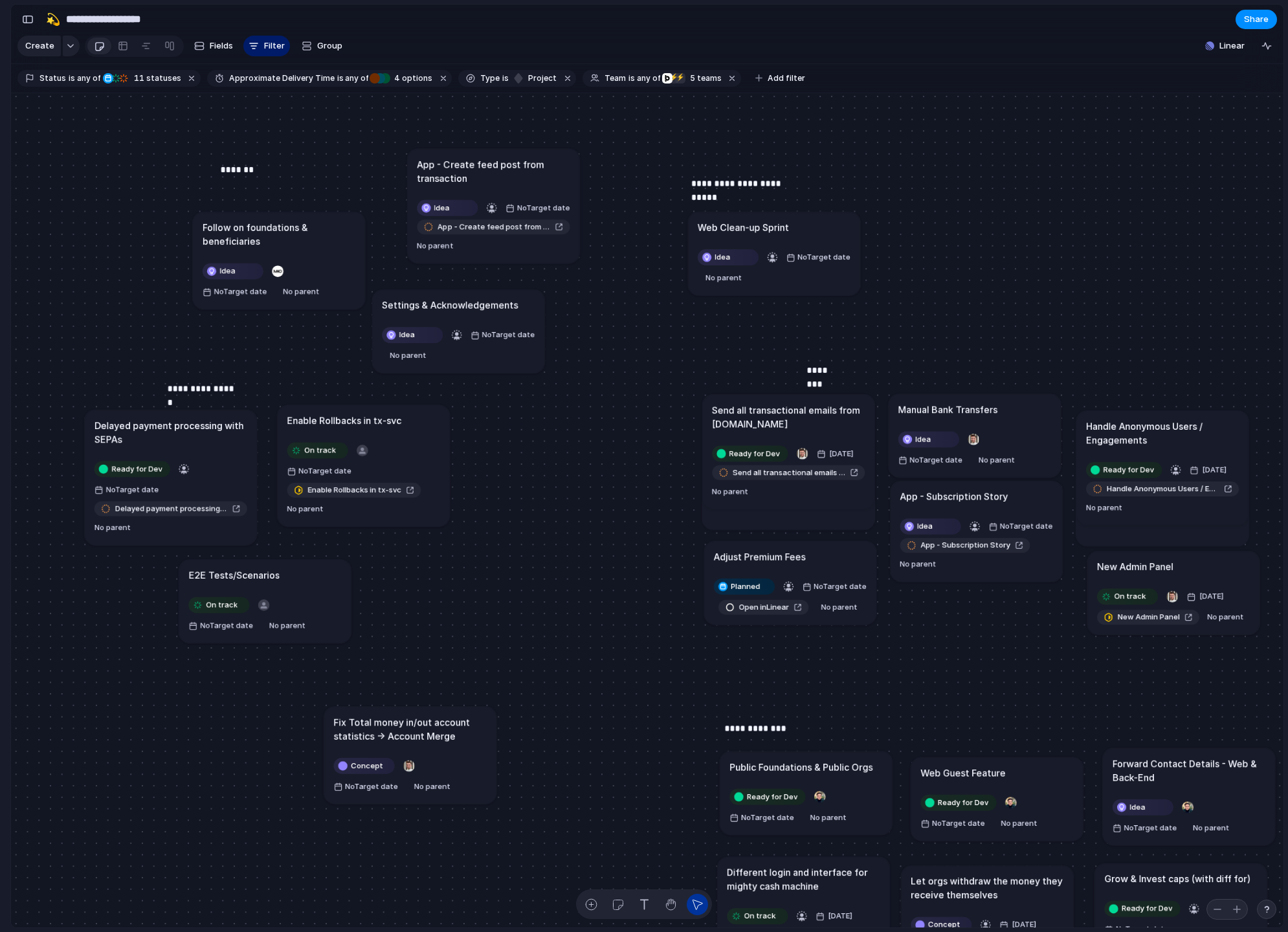
click at [449, 165] on h1 "App - Create feed post from transaction" at bounding box center [493, 171] width 152 height 28
drag, startPoint x: 488, startPoint y: 299, endPoint x: 496, endPoint y: 295, distance: 8.9
click at [496, 295] on h1 "Settings & Acknowledgements" at bounding box center [458, 300] width 136 height 13
click at [590, 902] on div "button" at bounding box center [591, 904] width 13 height 13
type textarea "**********"
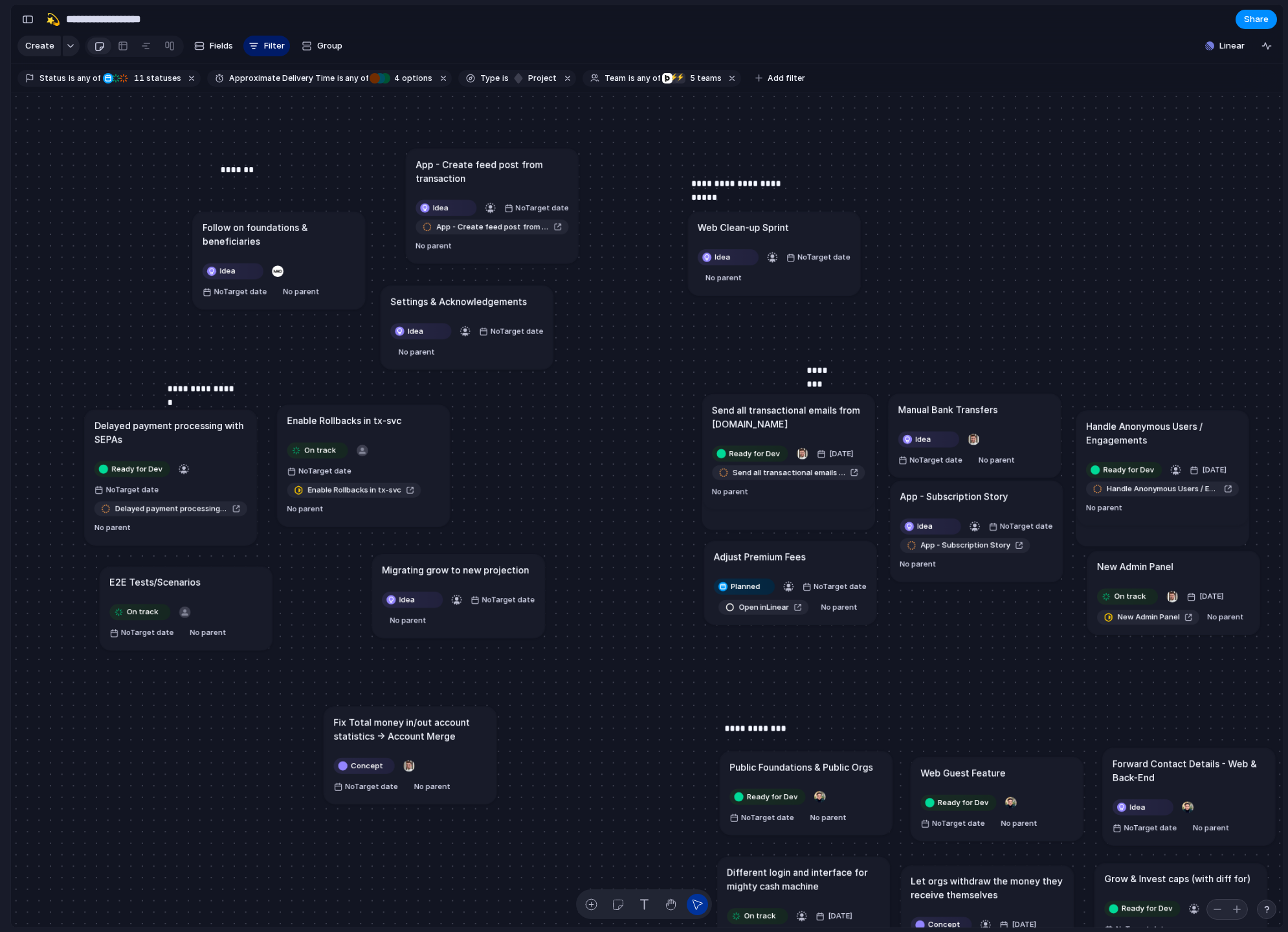
drag, startPoint x: 291, startPoint y: 566, endPoint x: 203, endPoint y: 575, distance: 88.5
click at [203, 574] on article "E2E Tests/Scenarios On track No Target date No parent" at bounding box center [186, 608] width 172 height 84
drag, startPoint x: 443, startPoint y: 562, endPoint x: 360, endPoint y: 558, distance: 83.1
click at [360, 558] on article "Migrating grow to new projection Idea No Target date No parent" at bounding box center [377, 598] width 172 height 84
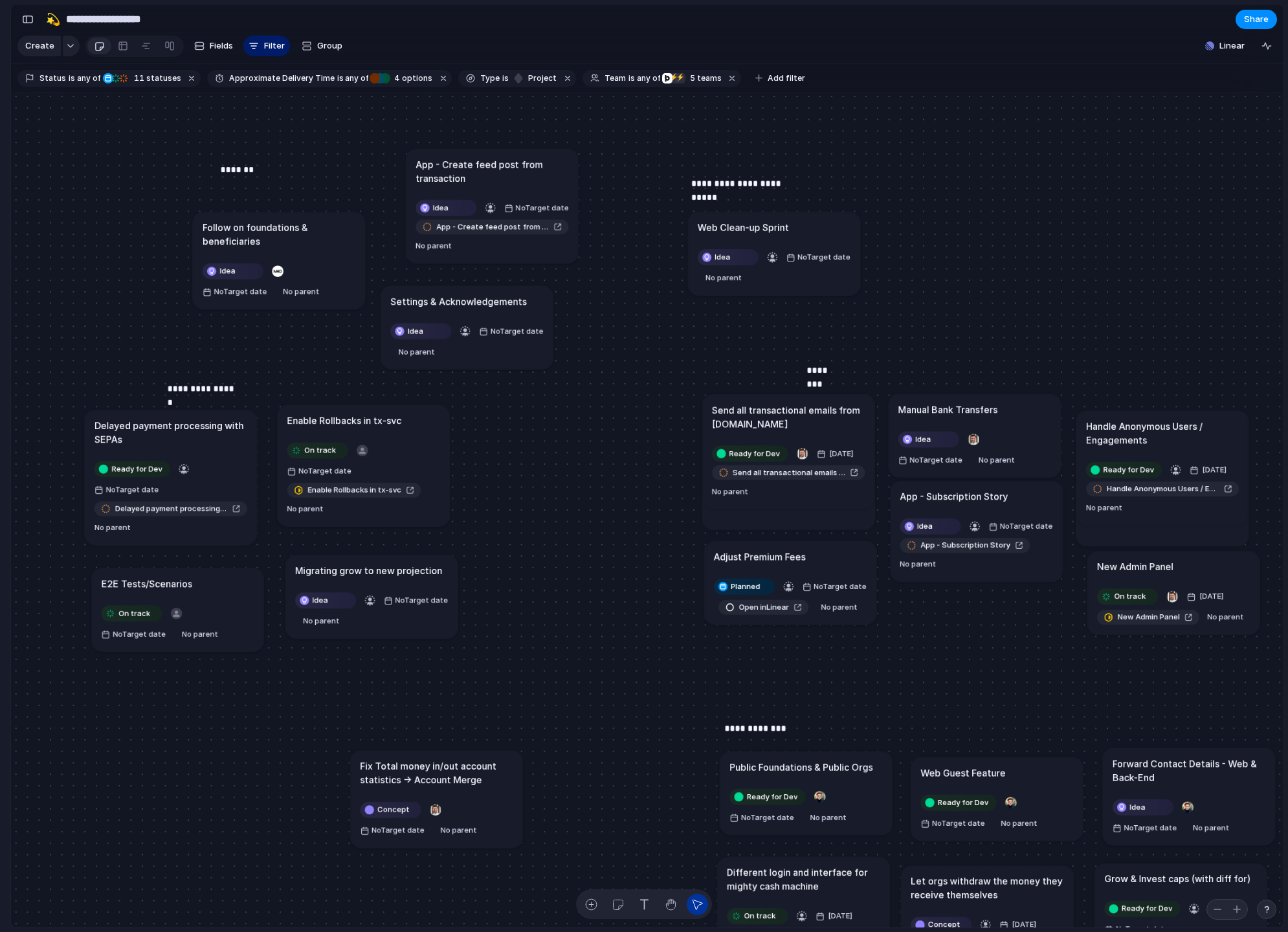
drag, startPoint x: 461, startPoint y: 734, endPoint x: 493, endPoint y: 781, distance: 56.9
click at [492, 781] on h1 "Fix Total money in/out account statistics -> Account Merge" at bounding box center [436, 773] width 152 height 28
click at [329, 600] on div "Idea" at bounding box center [326, 600] width 59 height 13
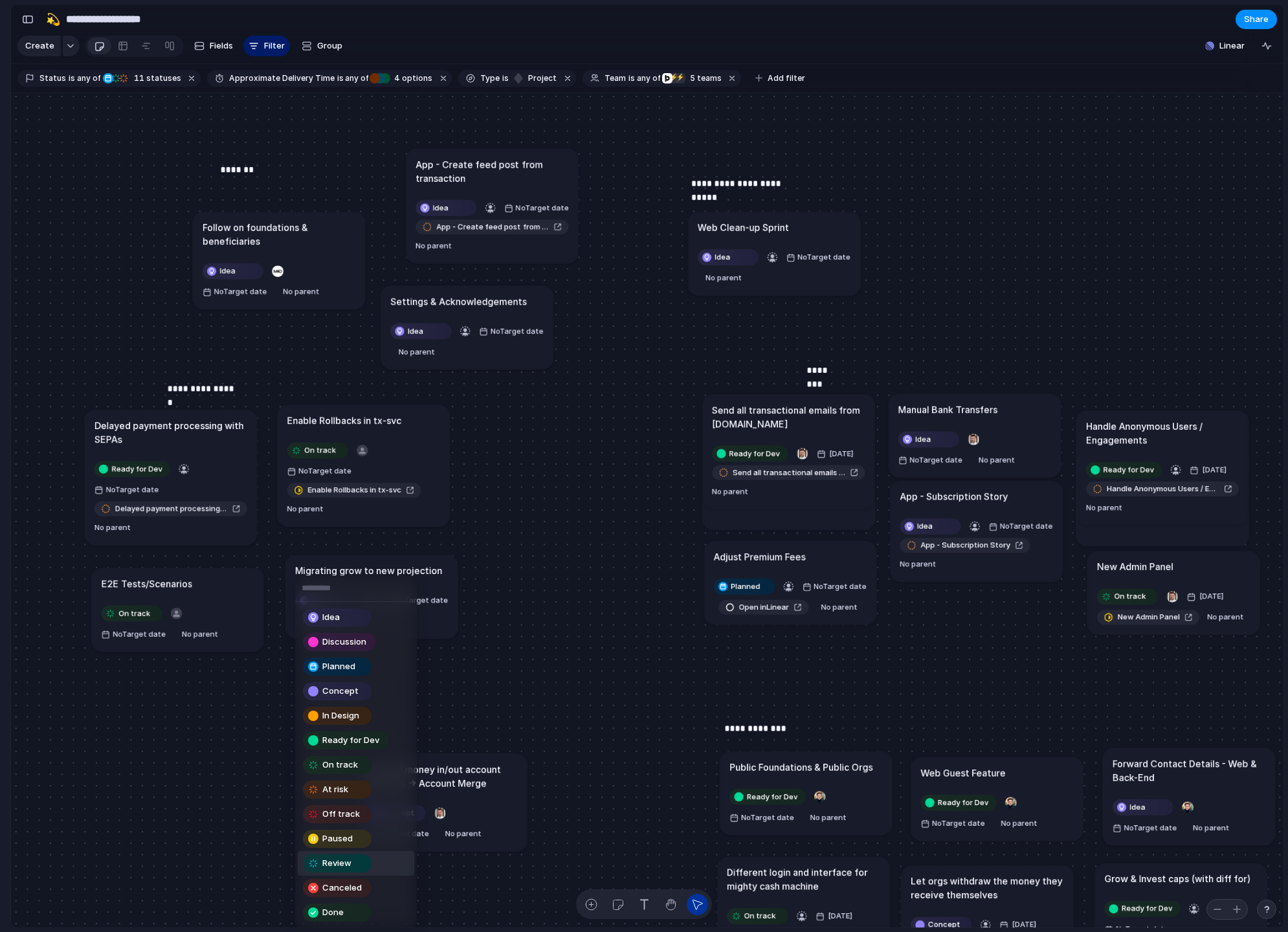
click at [343, 857] on div "Review" at bounding box center [336, 863] width 66 height 15
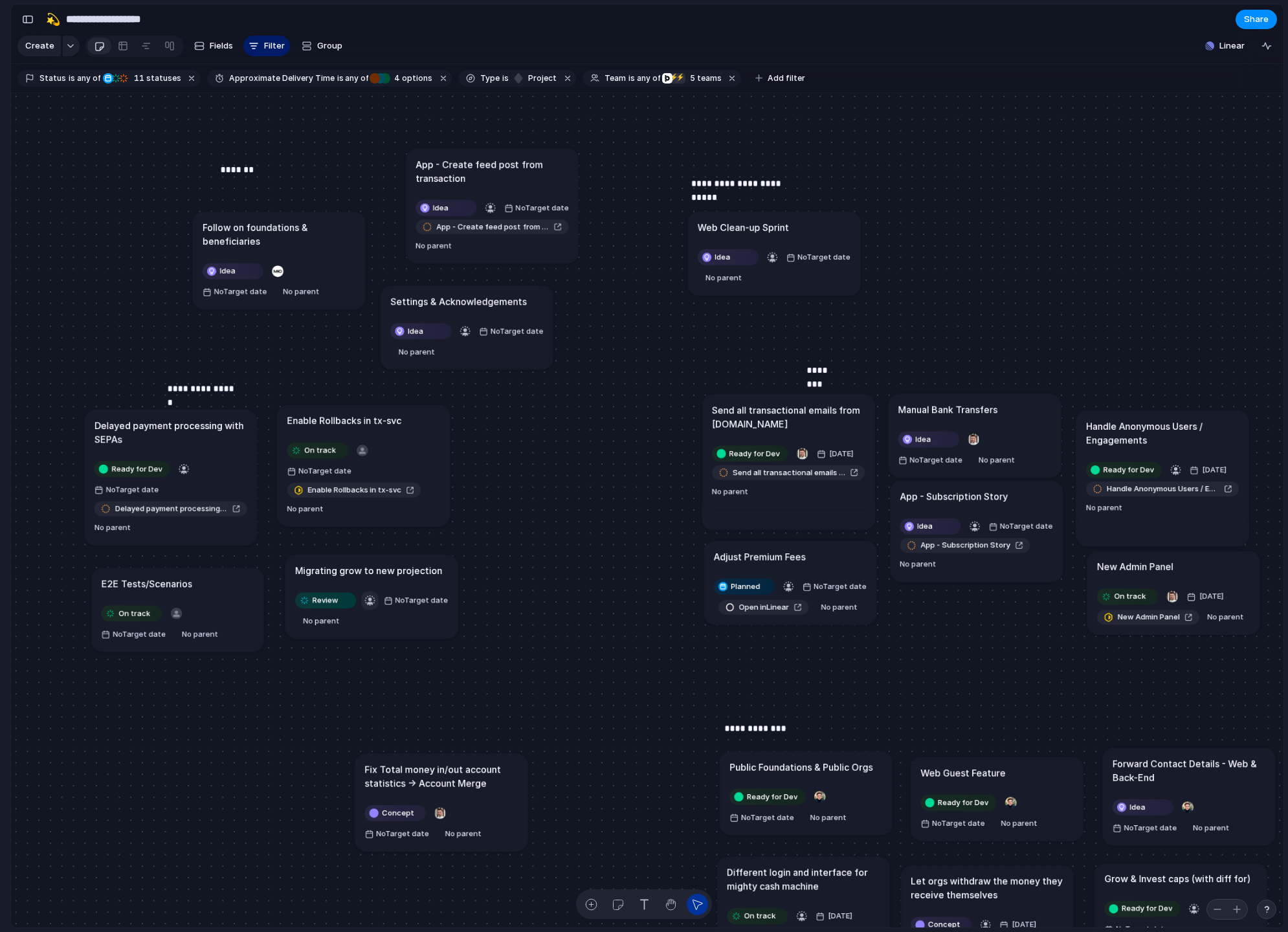
click at [369, 598] on div "button" at bounding box center [370, 599] width 11 height 11
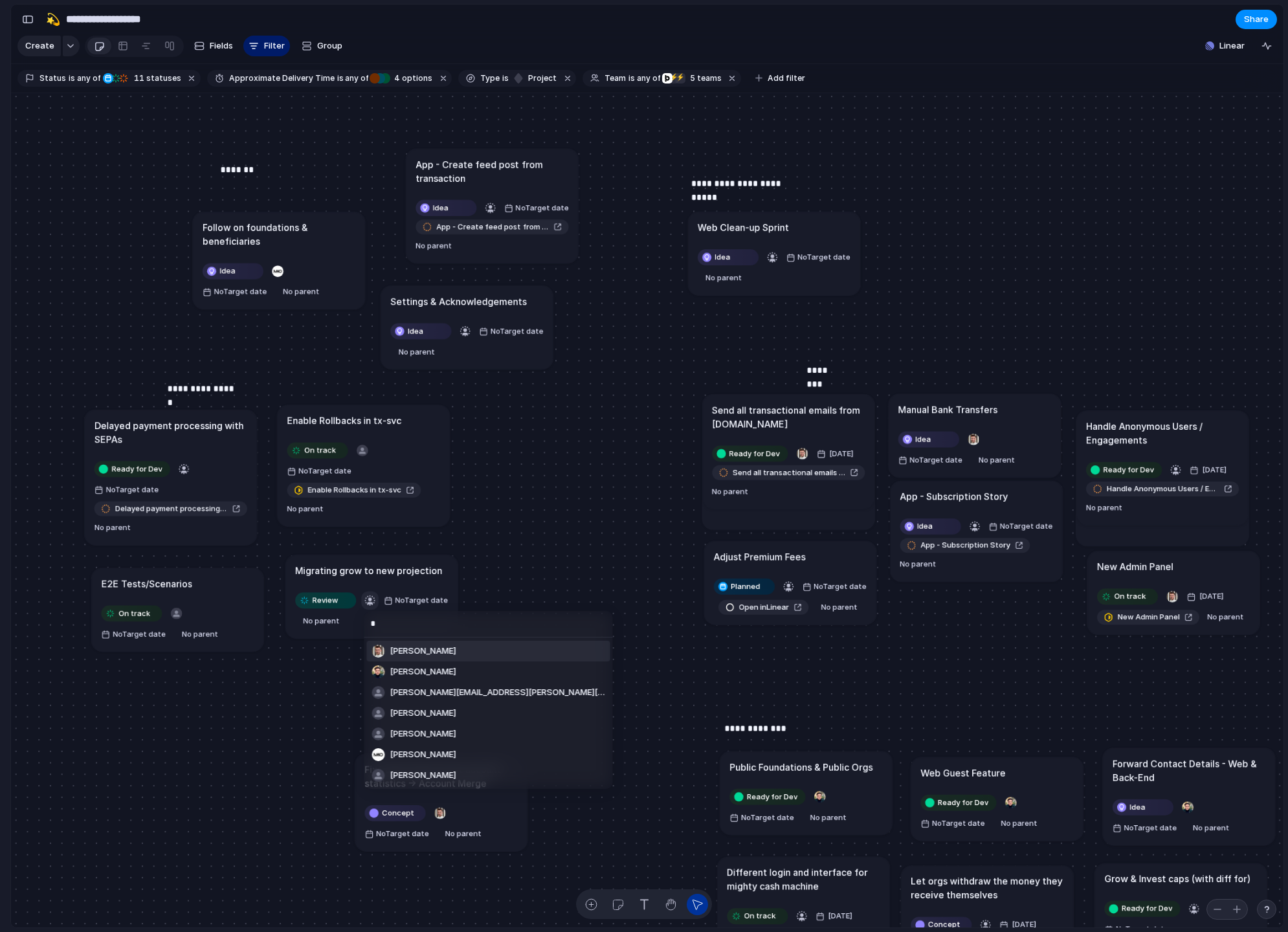
type input "**"
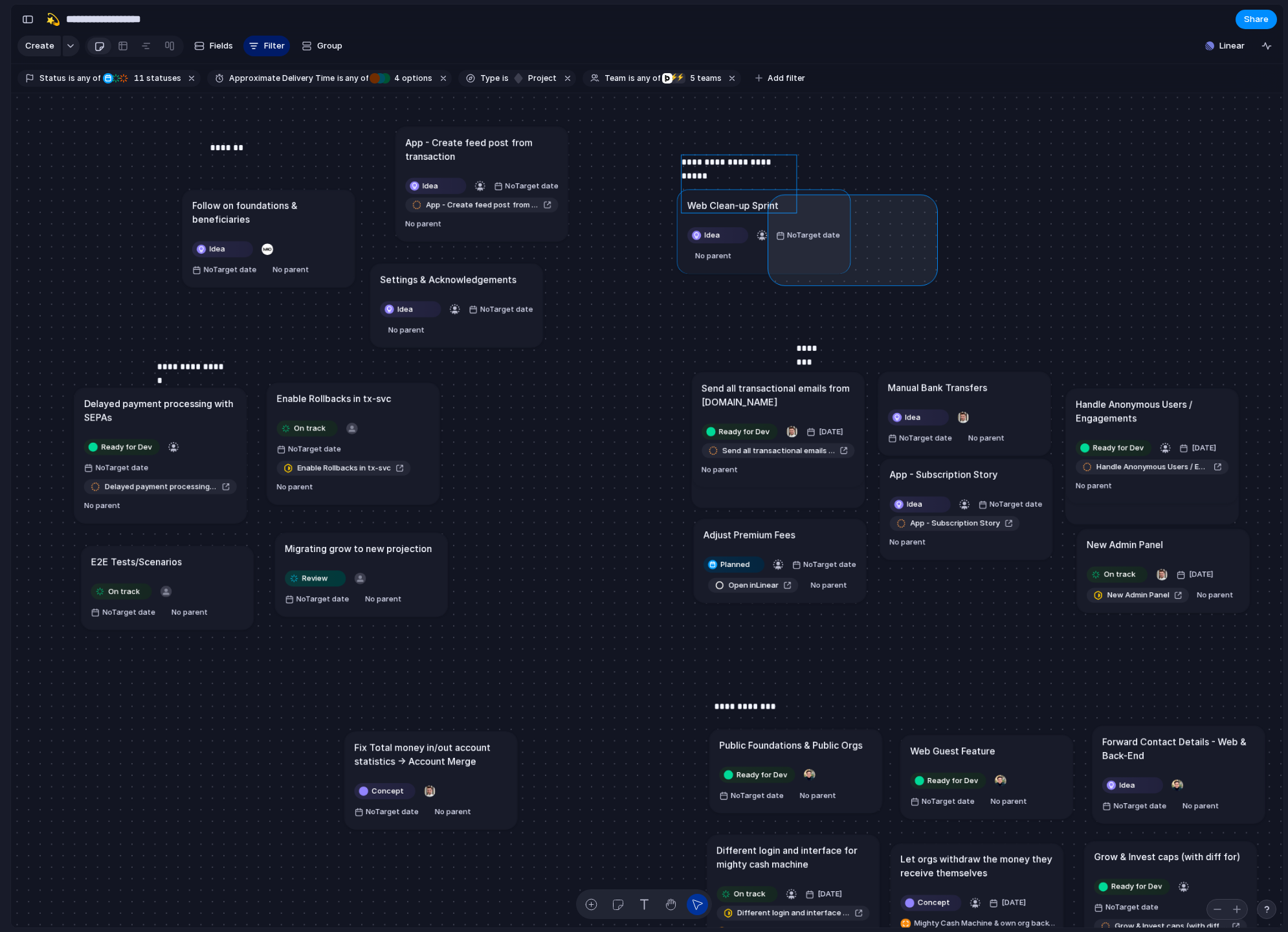
drag, startPoint x: 930, startPoint y: 277, endPoint x: 775, endPoint y: 201, distance: 172.6
click at [775, 201] on div "Send all transactional emails from Customer.io Ready for Dev 29 August Send all…" at bounding box center [647, 511] width 1272 height 835
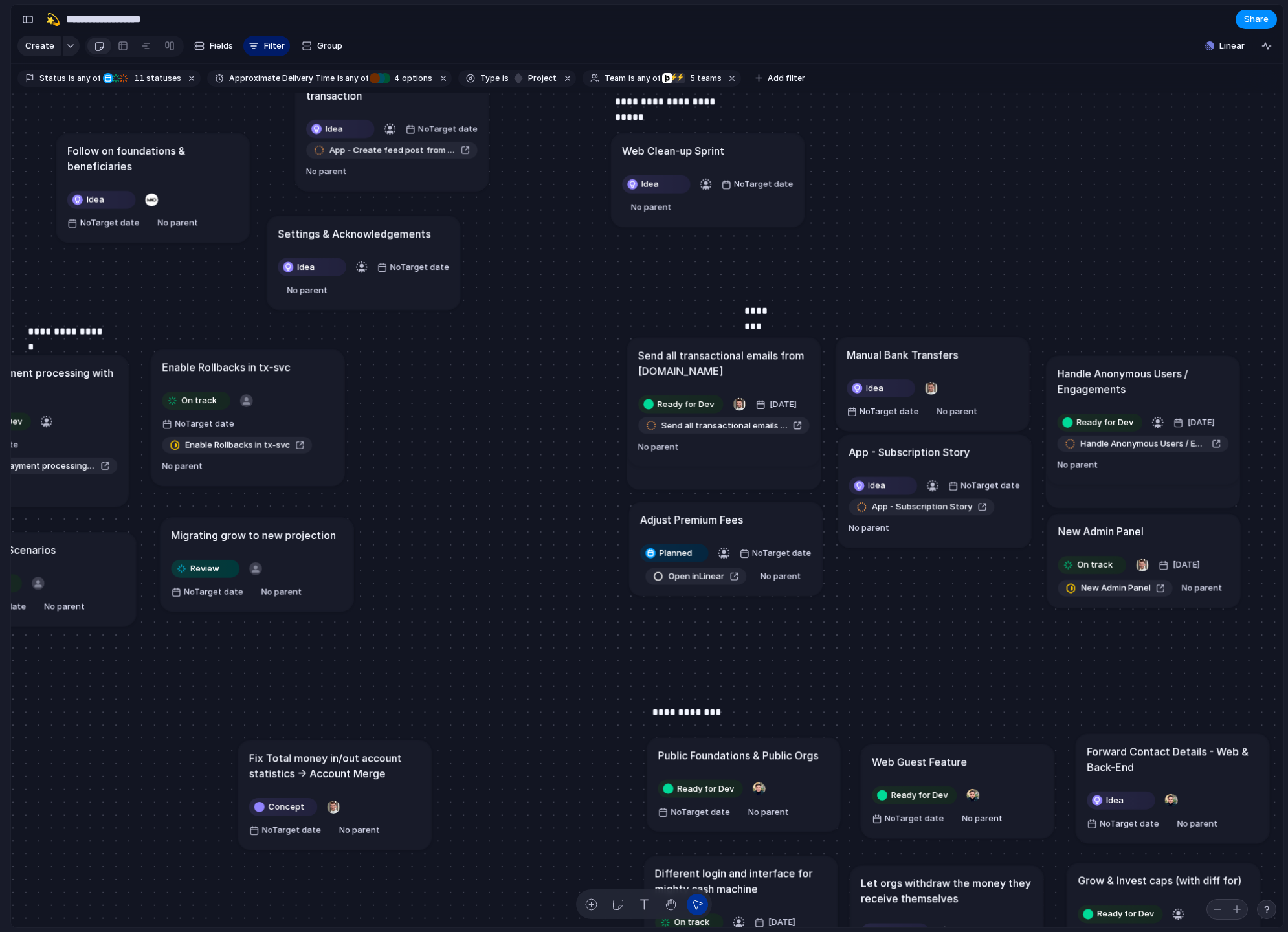
drag, startPoint x: 1136, startPoint y: 538, endPoint x: 1124, endPoint y: 541, distance: 12.4
click at [1124, 541] on article "New Admin Panel On track 25 August New Admin Panel No parent" at bounding box center [1143, 560] width 193 height 93
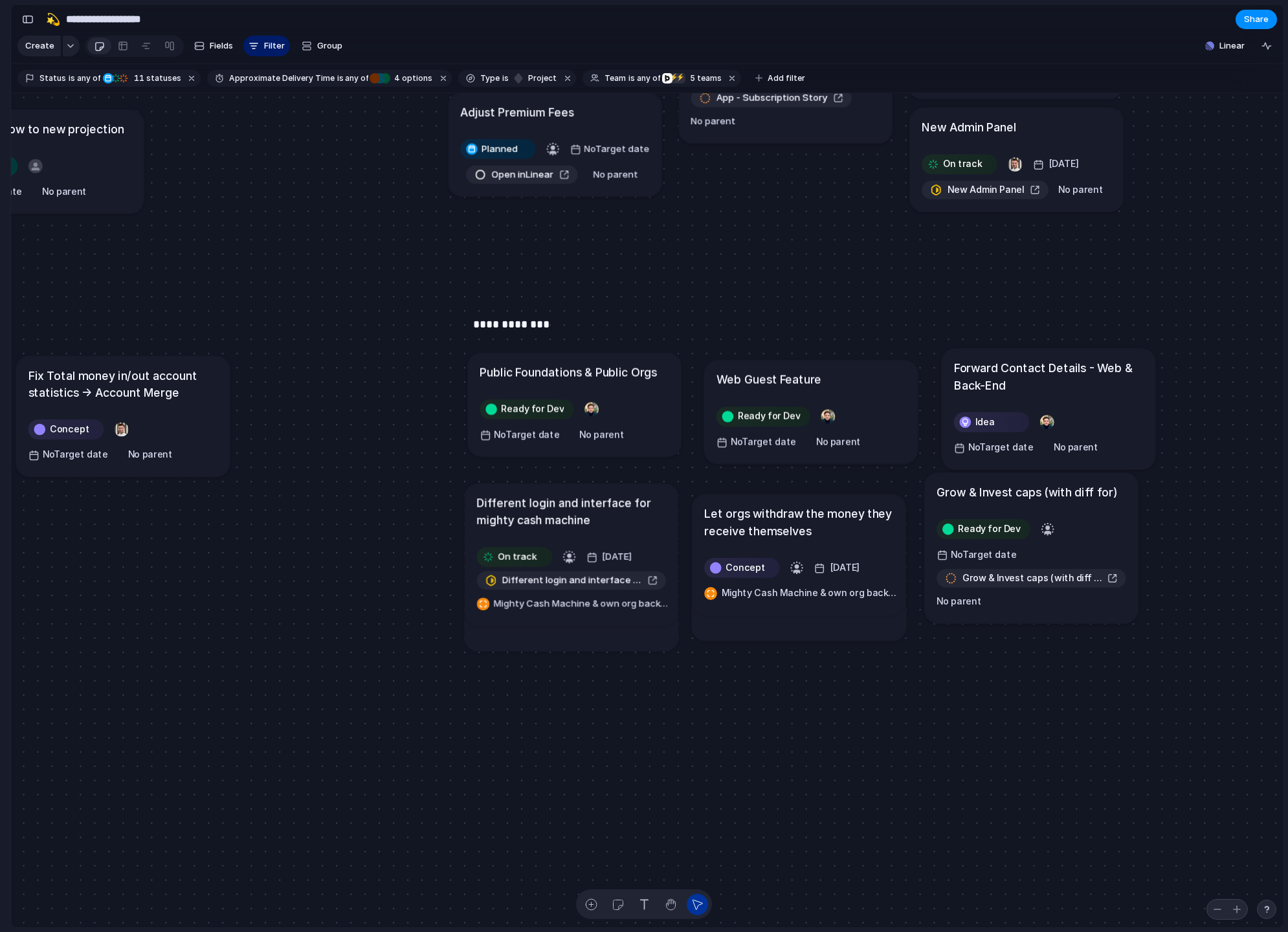
drag, startPoint x: 1064, startPoint y: 515, endPoint x: 1074, endPoint y: 508, distance: 12.2
click at [1074, 500] on h1 "Grow & Invest caps (with diff for)" at bounding box center [1026, 492] width 180 height 17
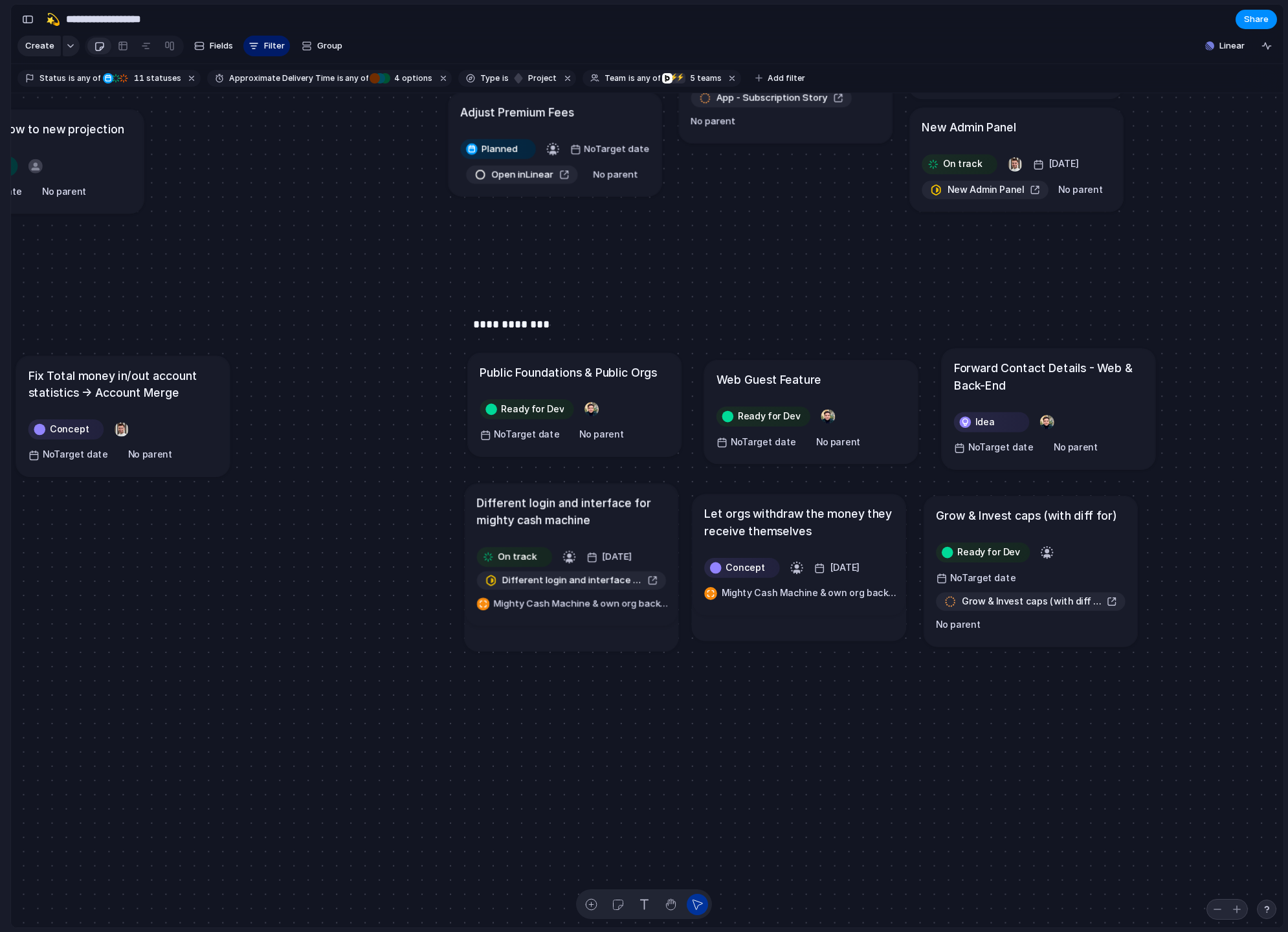
drag, startPoint x: 1074, startPoint y: 512, endPoint x: 1068, endPoint y: 526, distance: 15.2
click at [1067, 523] on h1 "Grow & Invest caps (with diff for)" at bounding box center [1025, 516] width 180 height 17
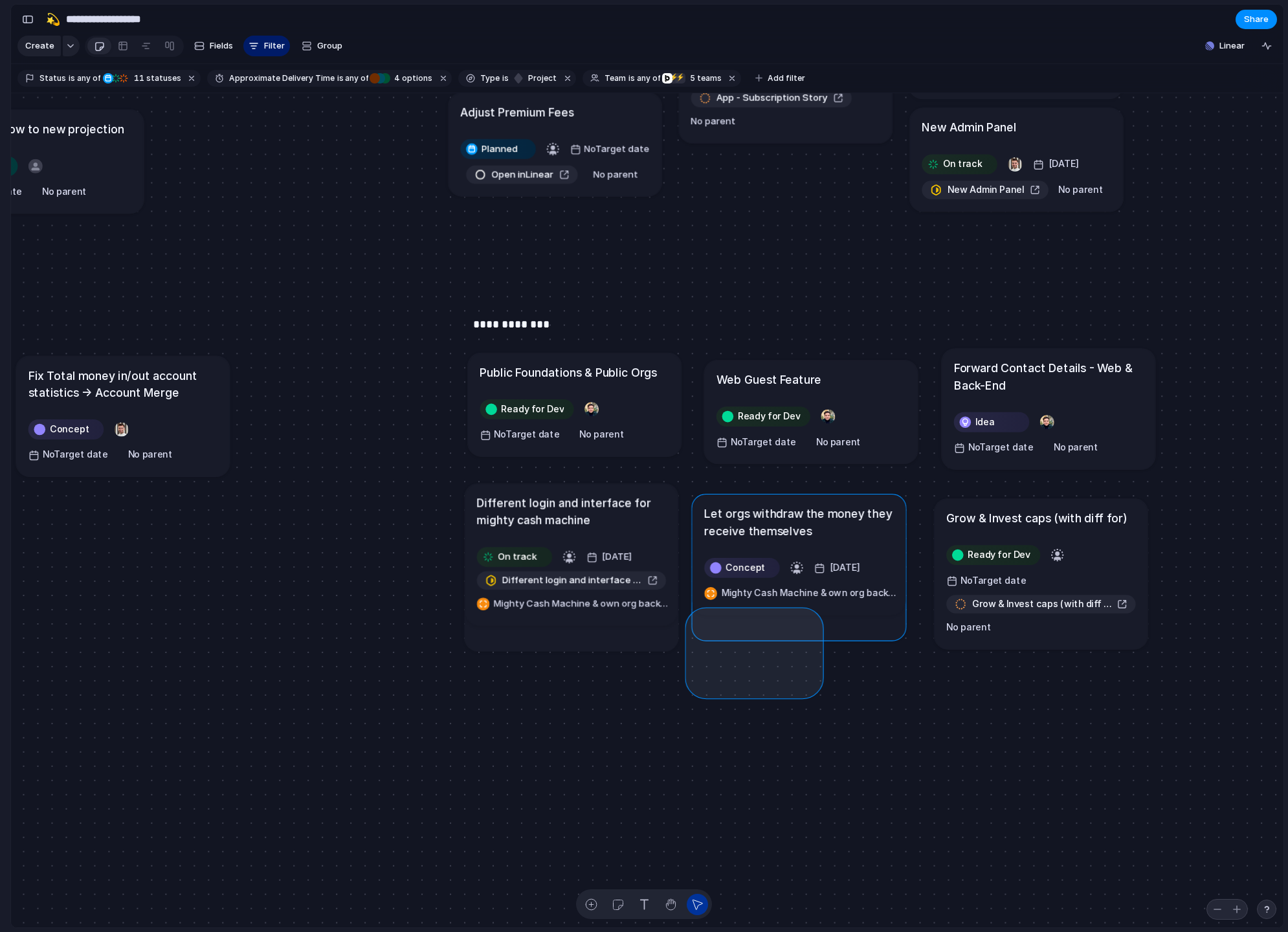
drag, startPoint x: 814, startPoint y: 689, endPoint x: 574, endPoint y: 525, distance: 290.7
click at [574, 525] on div "Send all transactional emails from Customer.io Ready for Dev 29 August Send all…" at bounding box center [647, 511] width 1272 height 835
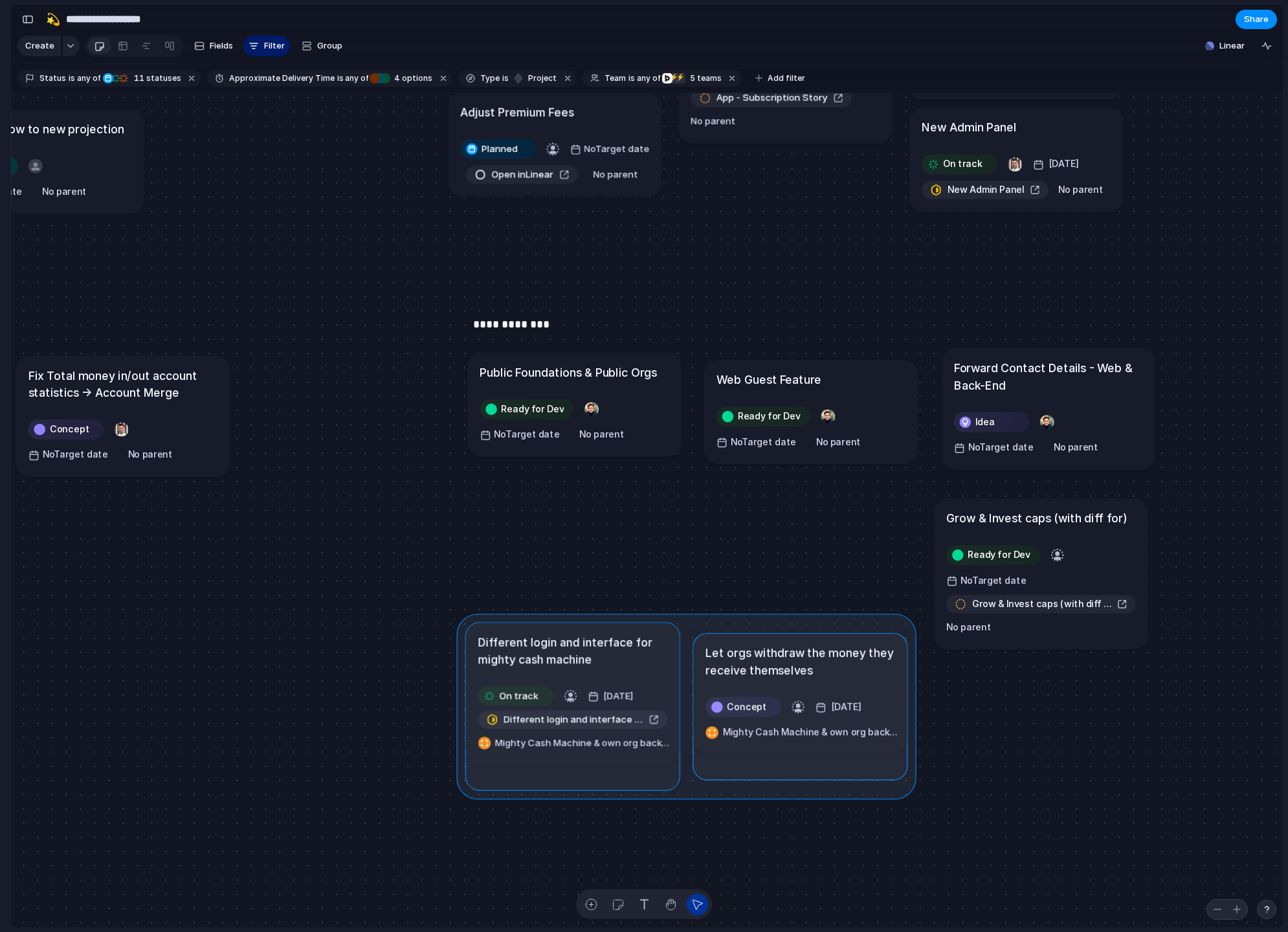
drag, startPoint x: 627, startPoint y: 540, endPoint x: 633, endPoint y: 665, distance: 125.1
click at [633, 665] on div at bounding box center [686, 706] width 459 height 186
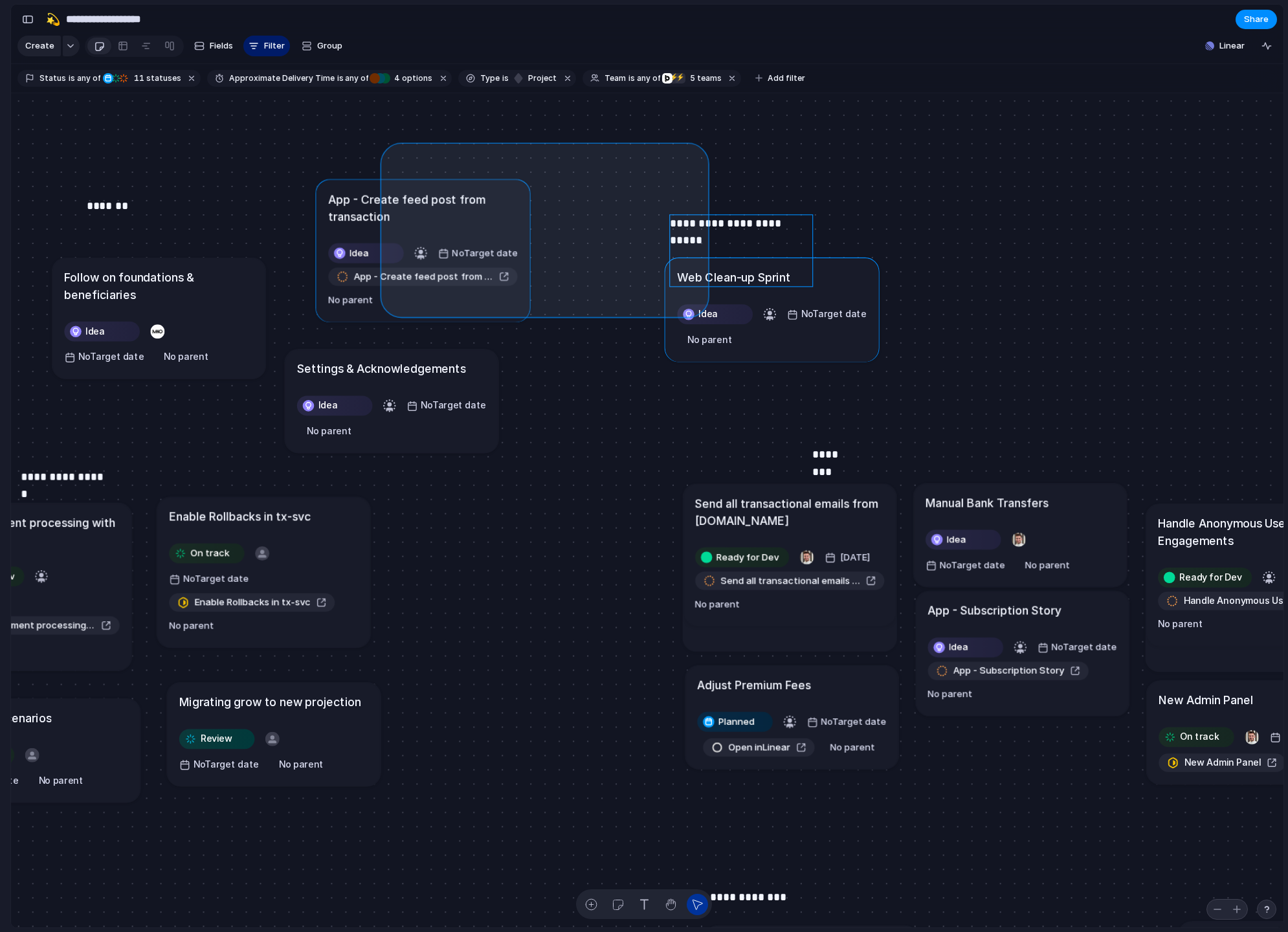
drag, startPoint x: 389, startPoint y: 152, endPoint x: 699, endPoint y: 308, distance: 347.0
click at [699, 308] on div "Send all transactional emails from Customer.io Ready for Dev 29 August Send all…" at bounding box center [647, 511] width 1272 height 835
